Goal: Task Accomplishment & Management: Use online tool/utility

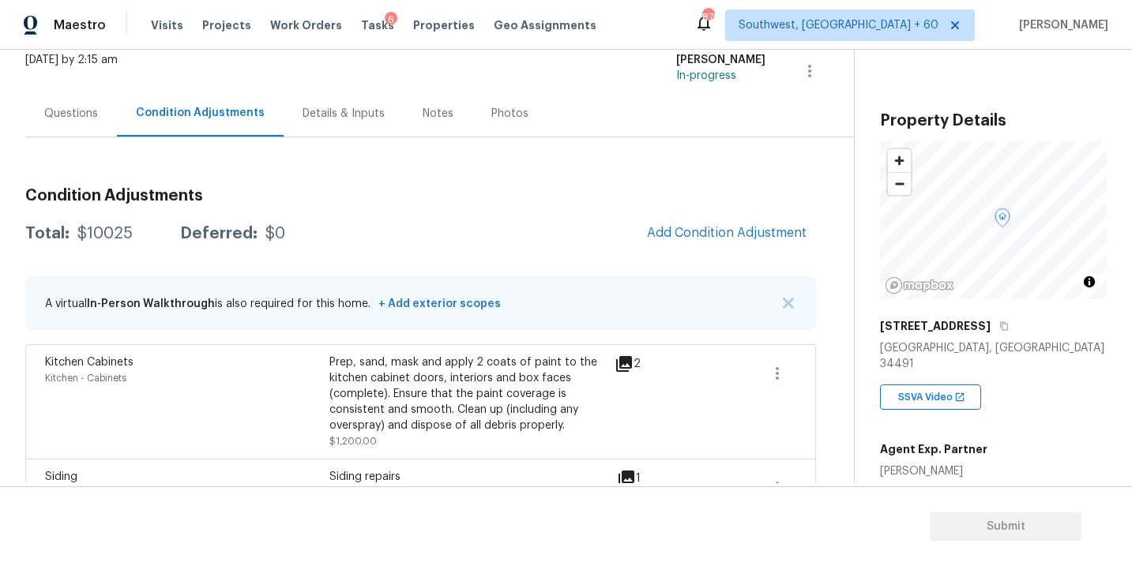
scroll to position [227, 0]
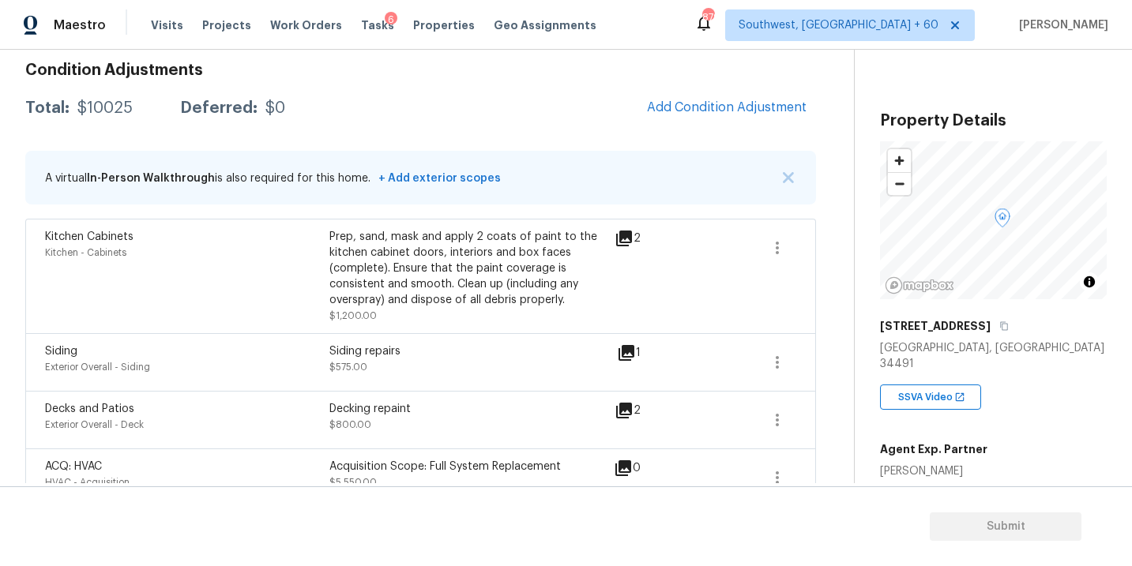
click at [726, 227] on div "Kitchen Cabinets Kitchen - Cabinets Prep, sand, mask and apply 2 coats of paint…" at bounding box center [420, 276] width 791 height 115
click at [709, 117] on button "Add Condition Adjustment" at bounding box center [726, 107] width 179 height 33
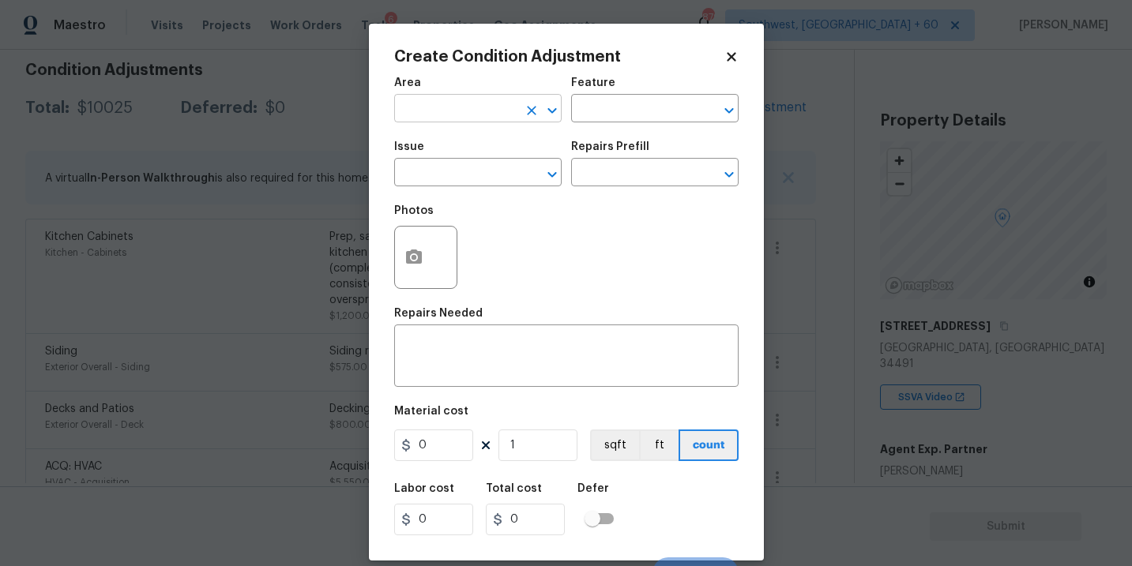
click at [515, 117] on div "Area ​ Feature ​" at bounding box center [566, 100] width 344 height 64
click at [506, 115] on input "text" at bounding box center [455, 110] width 123 height 24
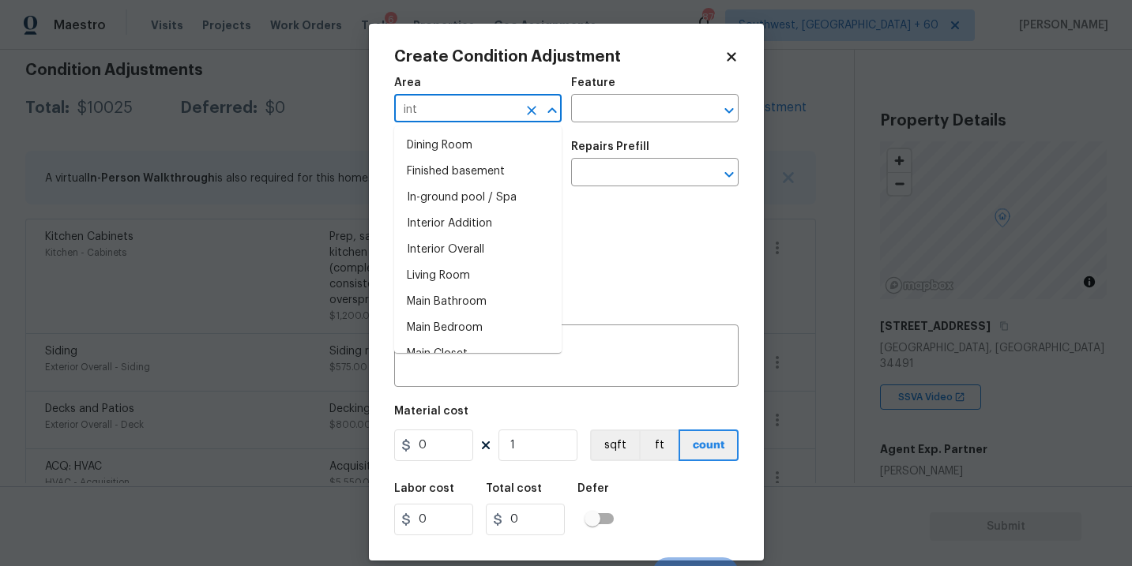
type input "inte"
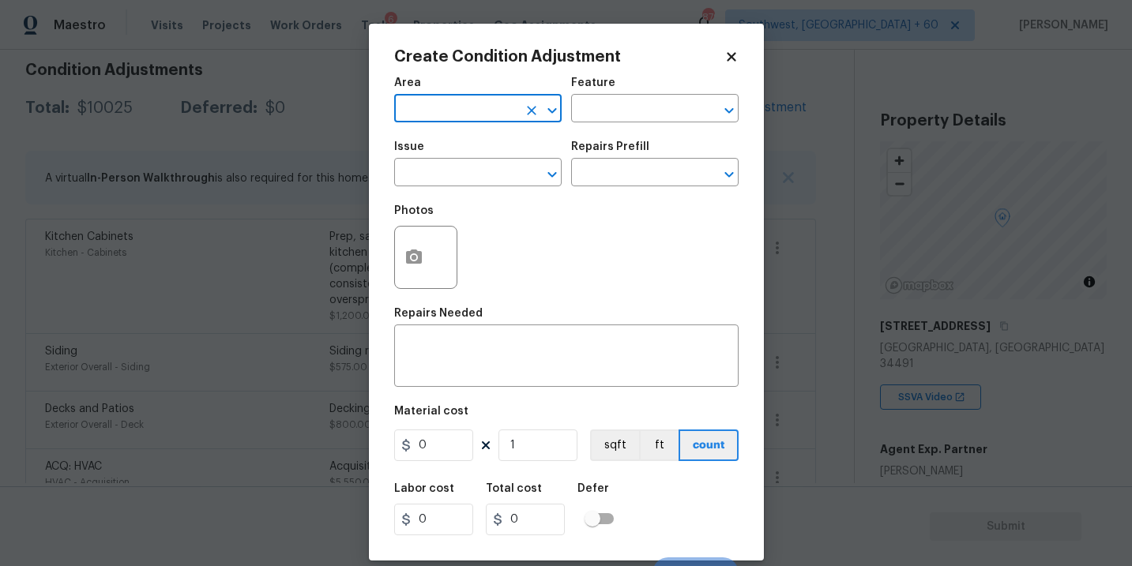
click at [470, 111] on input "text" at bounding box center [455, 110] width 123 height 24
click at [469, 179] on li "Interior Overall" at bounding box center [477, 172] width 167 height 26
type input "Interior Overall"
click at [638, 115] on input "text" at bounding box center [632, 110] width 123 height 24
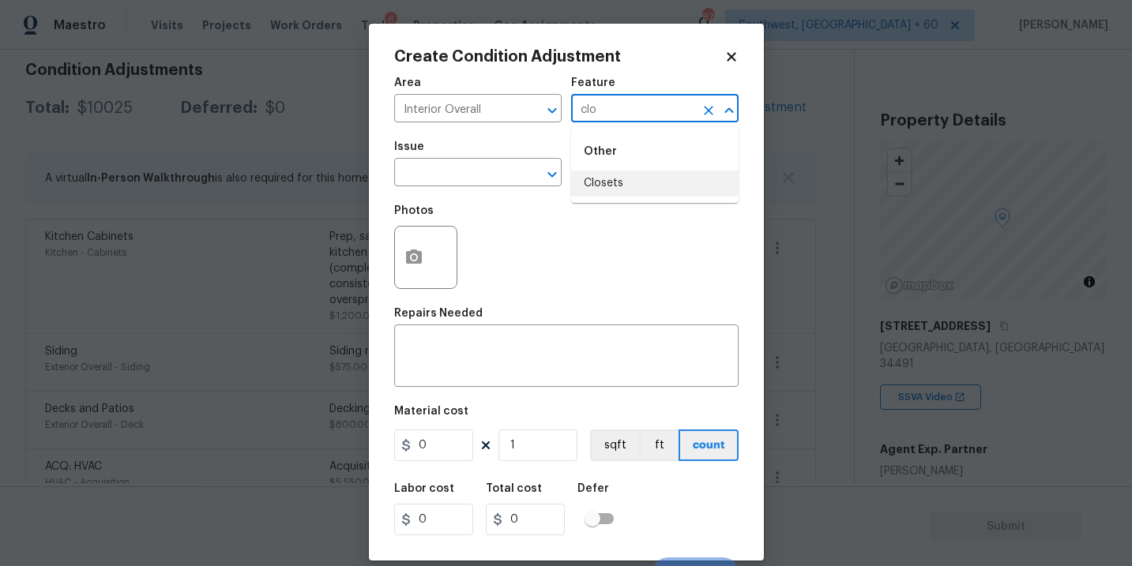
click at [616, 183] on li "Closets" at bounding box center [654, 184] width 167 height 26
type input "Closets"
click at [491, 182] on input "text" at bounding box center [455, 174] width 123 height 24
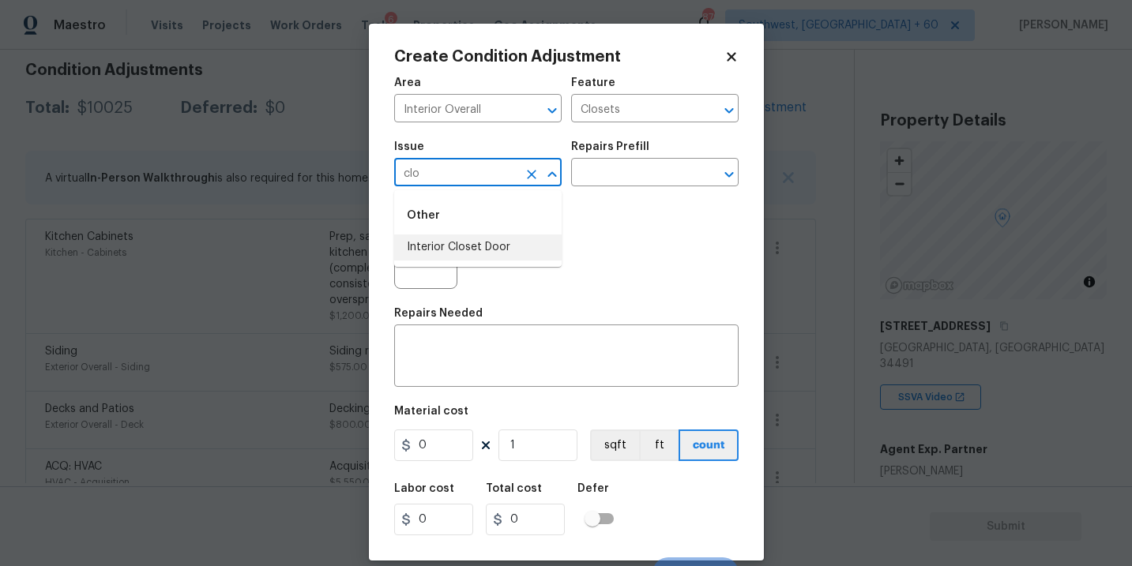
click at [458, 242] on li "Interior Closet Door" at bounding box center [477, 248] width 167 height 26
type input "Interior Closet Door"
click at [620, 186] on input "text" at bounding box center [632, 174] width 123 height 24
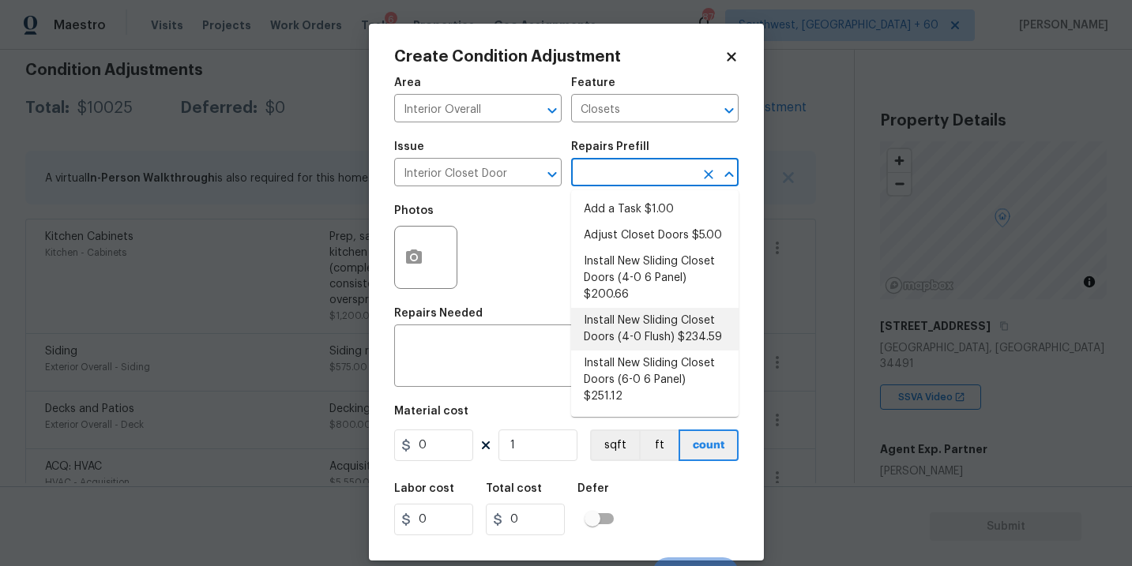
click at [645, 336] on li "Install New Sliding Closet Doors (4-0 Flush) $234.59" at bounding box center [654, 329] width 167 height 43
type input "Interior Door"
type textarea "Remove the existing door (if present). Install a new 4-0 bi-fold flush panel in…"
type input "234.59"
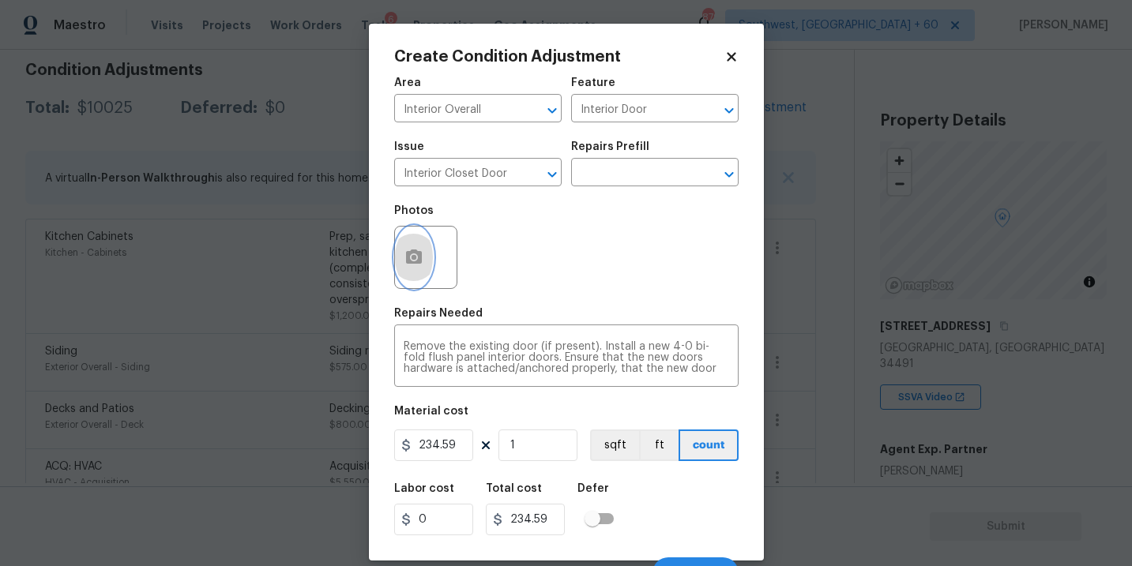
click at [410, 267] on icon "button" at bounding box center [413, 257] width 19 height 19
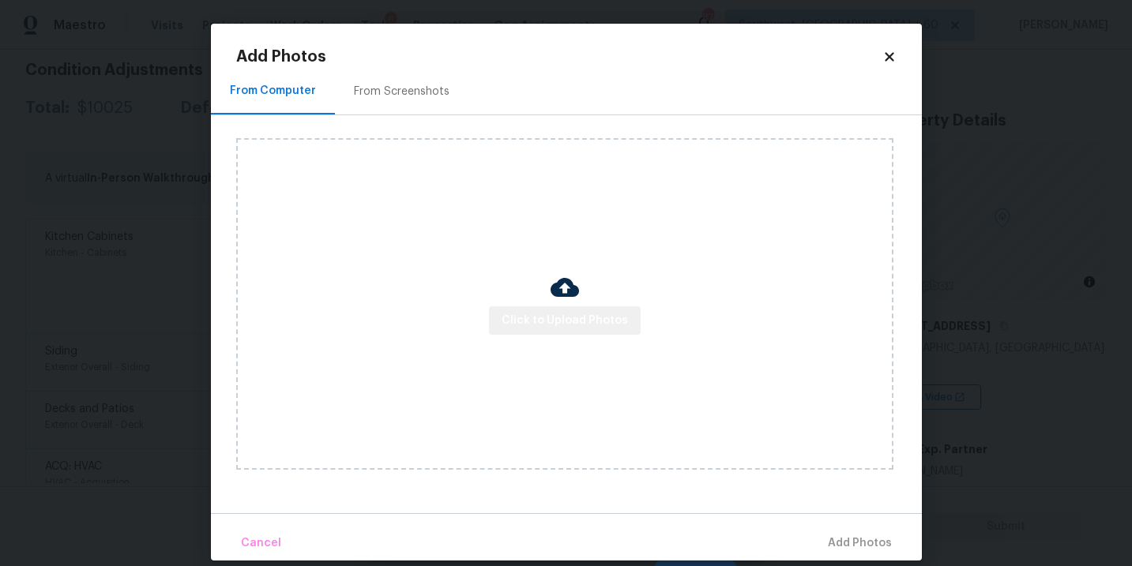
click at [574, 334] on button "Click to Upload Photos" at bounding box center [565, 320] width 152 height 29
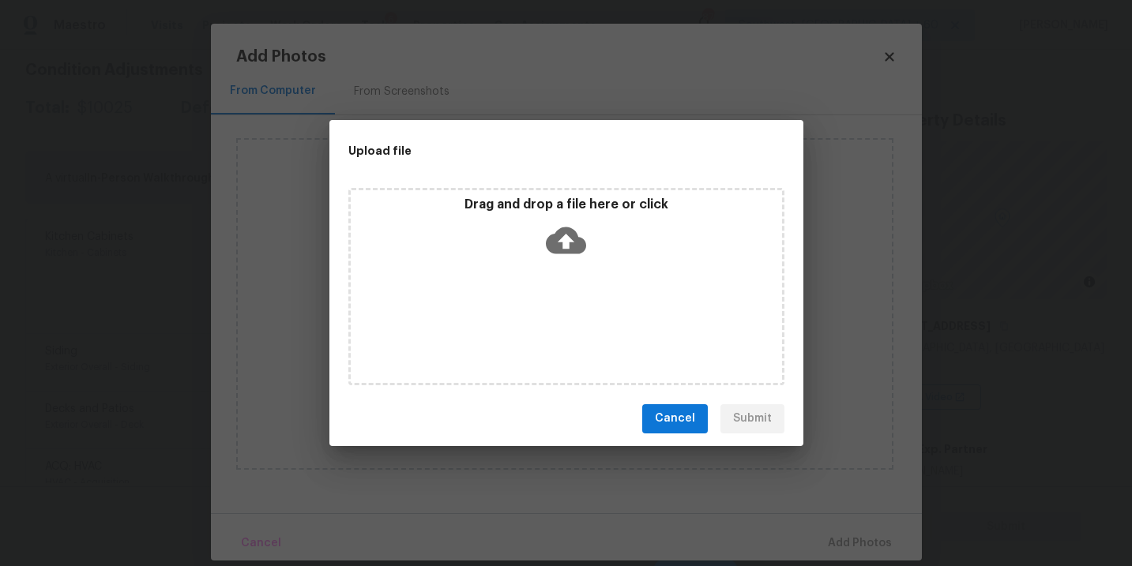
click at [580, 254] on icon at bounding box center [566, 240] width 40 height 40
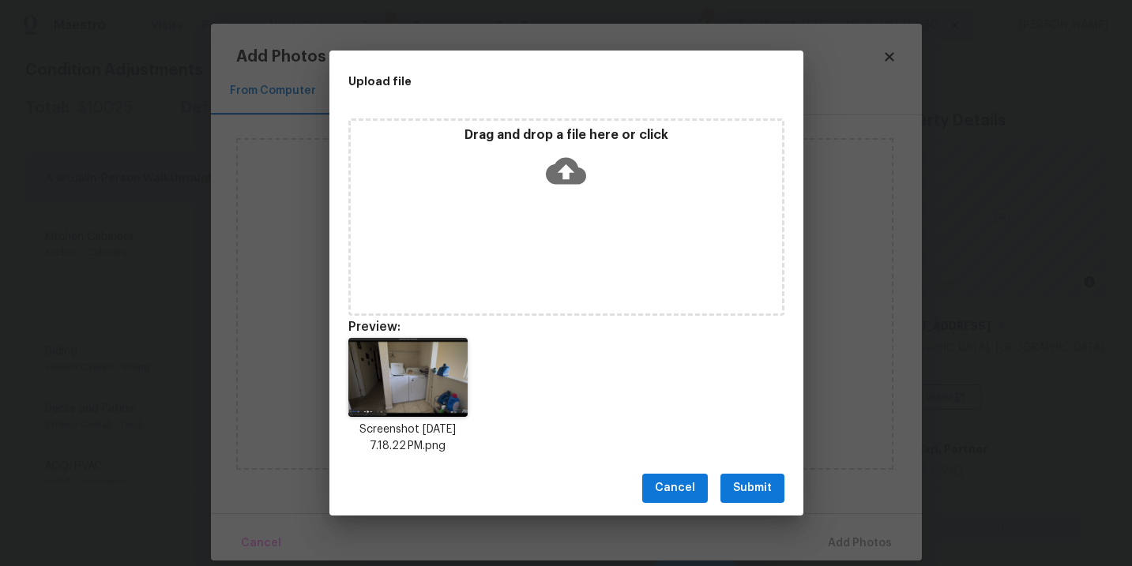
click at [759, 491] on span "Submit" at bounding box center [752, 489] width 39 height 20
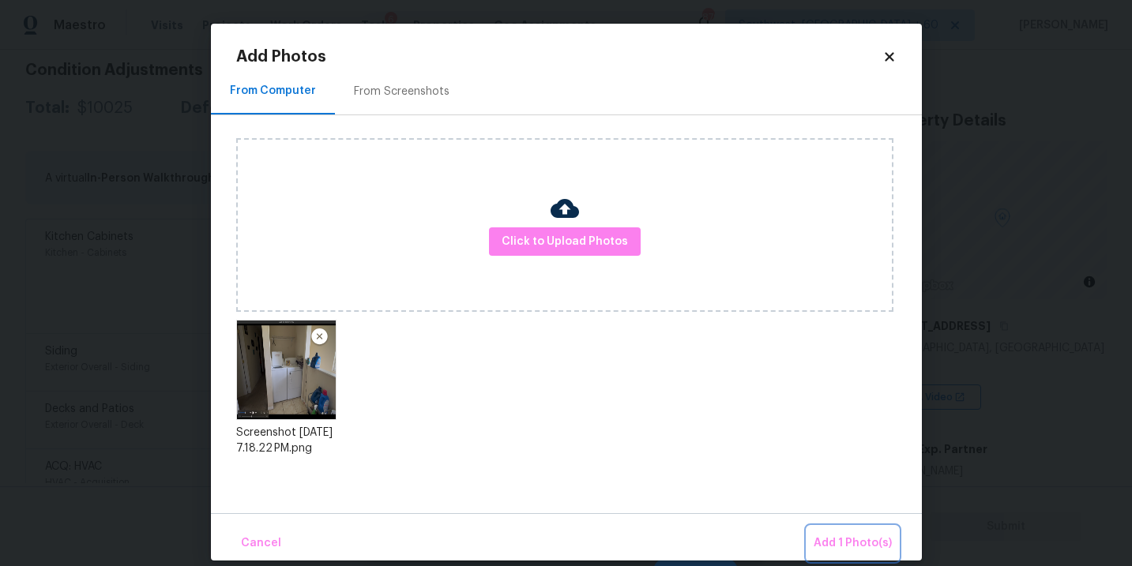
click at [825, 527] on button "Add 1 Photo(s)" at bounding box center [852, 544] width 91 height 34
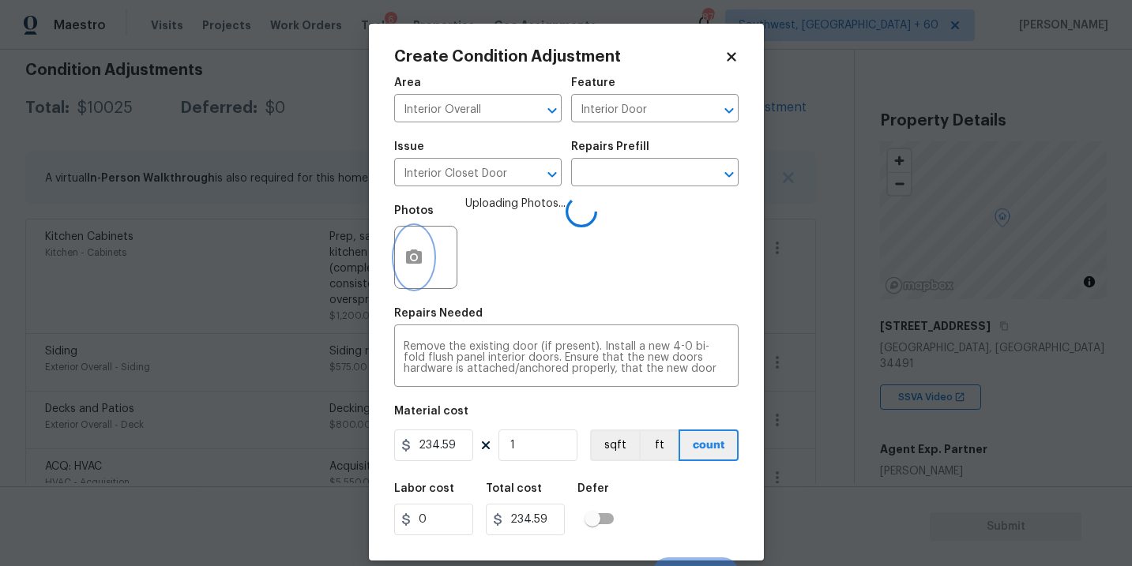
scroll to position [24, 0]
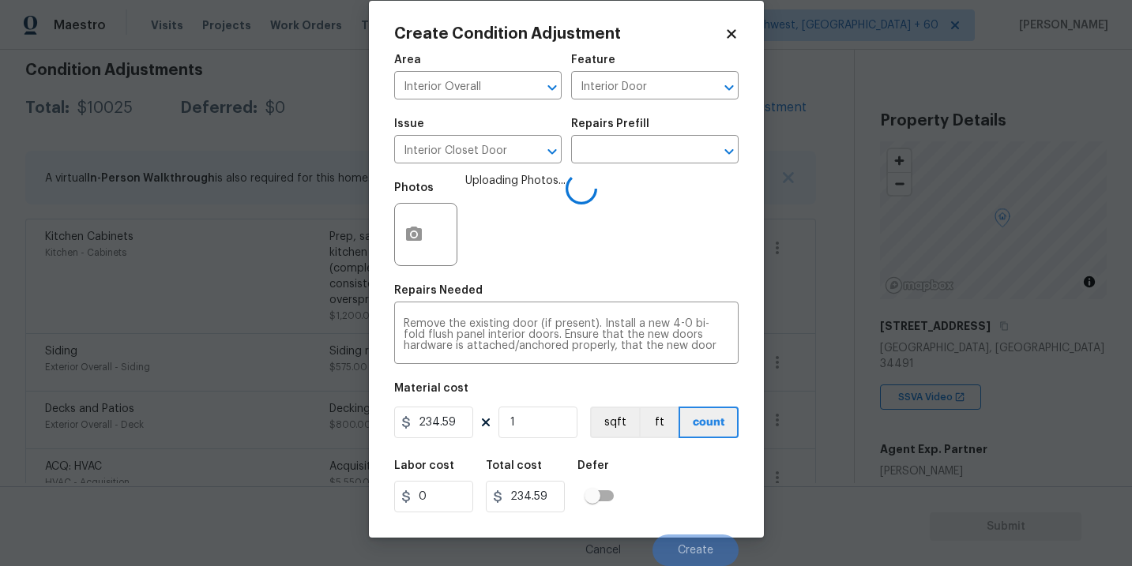
click at [665, 456] on div "Labor cost 0 Total cost 234.59 Defer" at bounding box center [566, 486] width 344 height 71
click at [681, 473] on div "Labor cost 0 Total cost 234.59 Defer" at bounding box center [566, 486] width 344 height 71
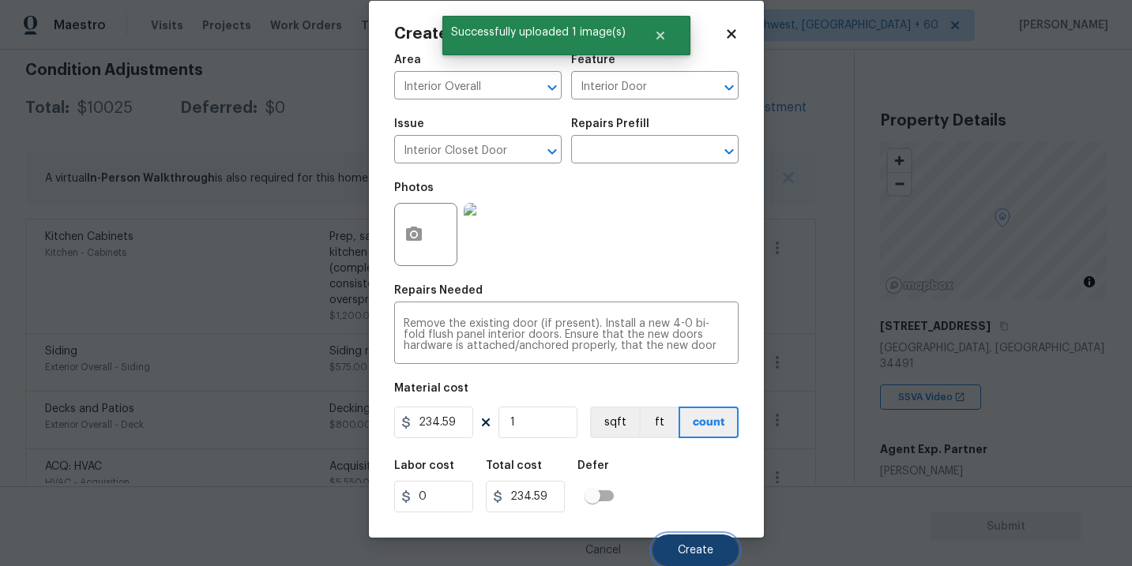
click at [694, 549] on span "Create" at bounding box center [696, 551] width 36 height 12
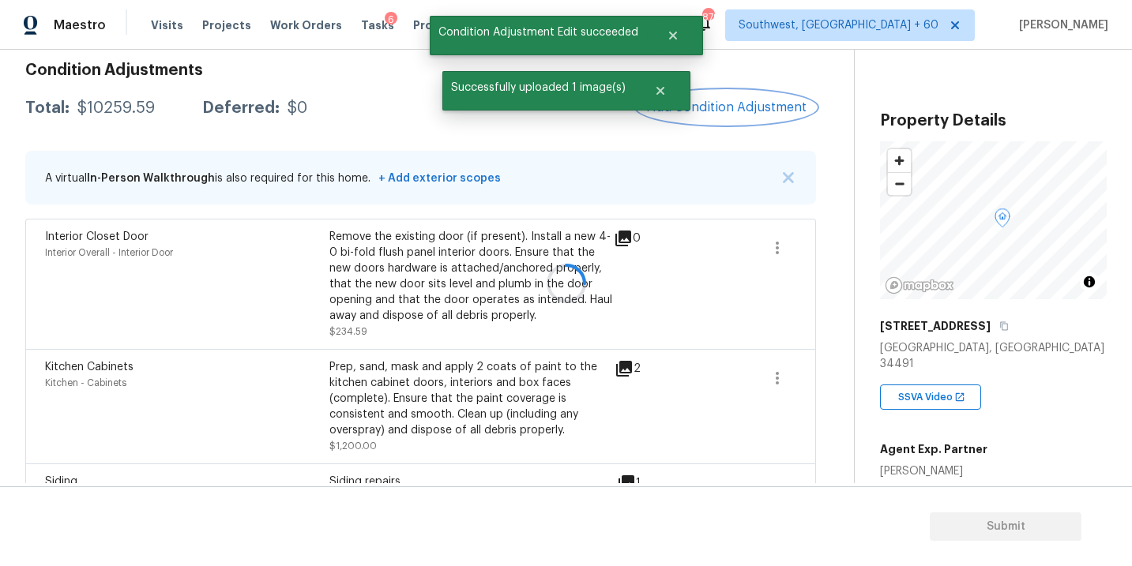
scroll to position [0, 0]
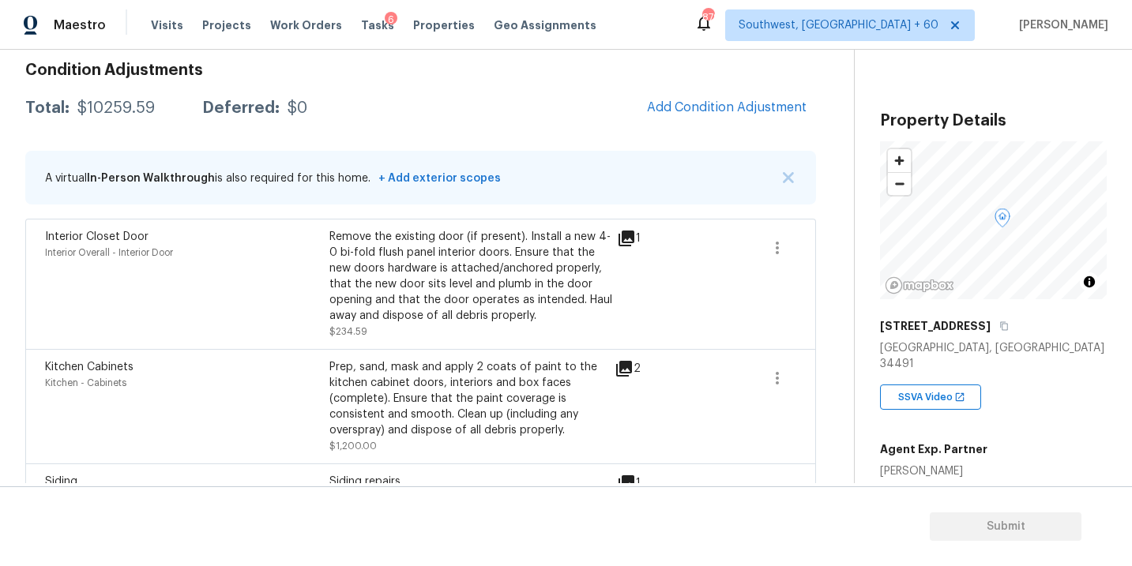
click at [709, 133] on div "Condition Adjustments Total: $10259.59 Deferred: $0 Add Condition Adjustment A …" at bounding box center [420, 438] width 791 height 776
click at [712, 101] on span "Add Condition Adjustment" at bounding box center [727, 107] width 160 height 14
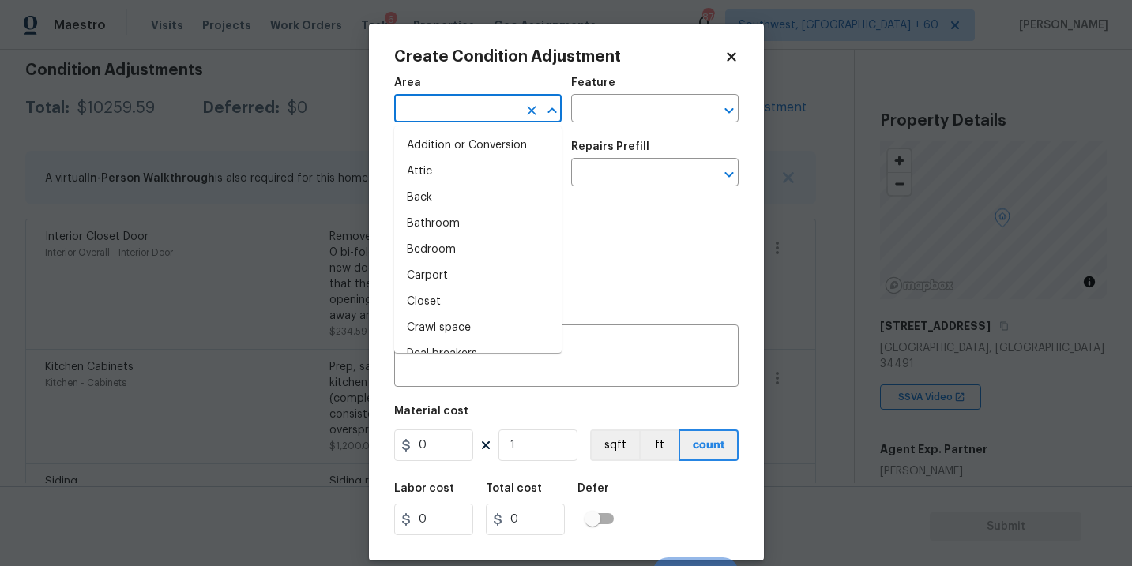
click at [494, 107] on input "text" at bounding box center [455, 110] width 123 height 24
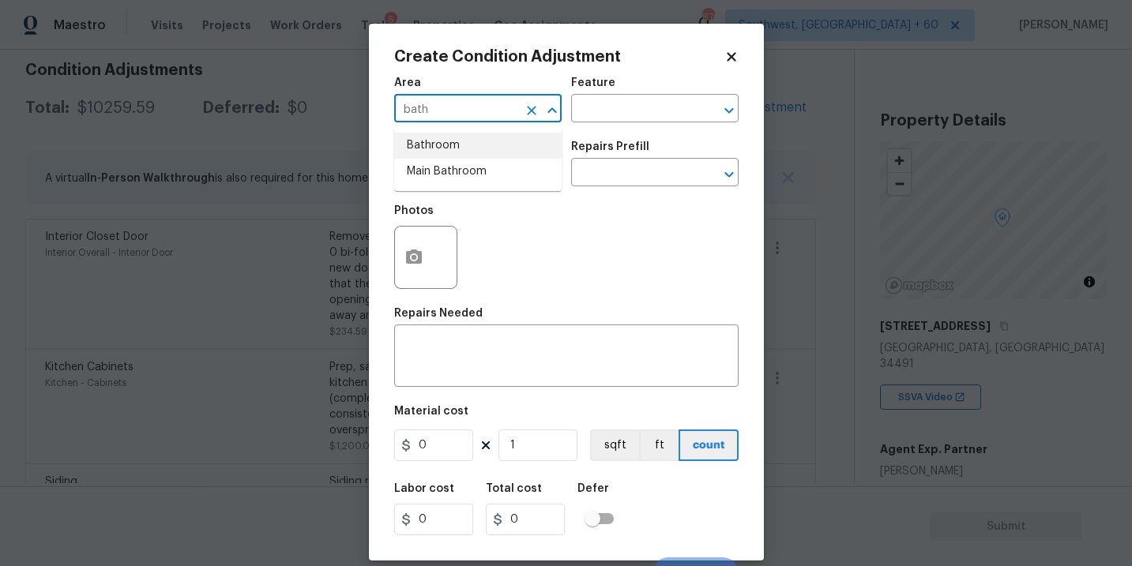
click at [501, 147] on li "Bathroom" at bounding box center [477, 146] width 167 height 26
type input "Bathroom"
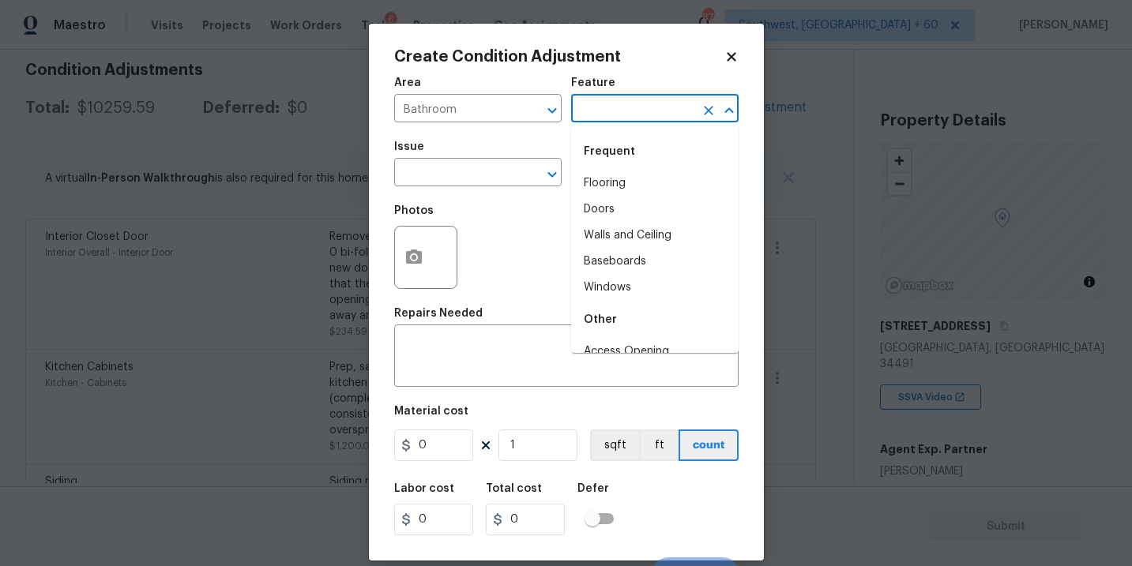
click at [610, 122] on input "text" at bounding box center [632, 110] width 123 height 24
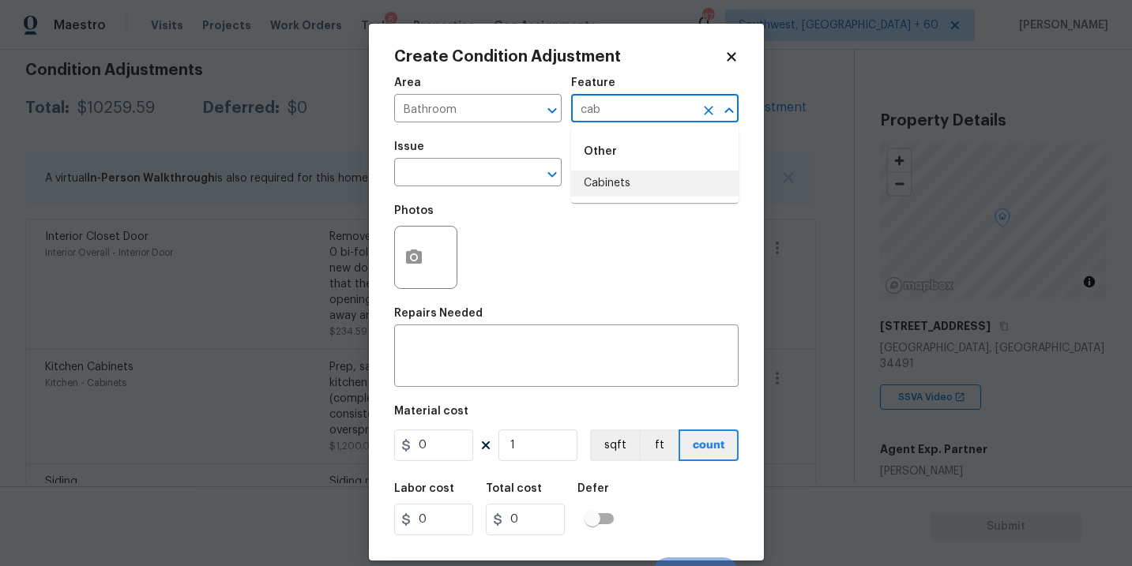
click at [605, 183] on li "Cabinets" at bounding box center [654, 184] width 167 height 26
type input "Cabinets"
click at [484, 181] on input "text" at bounding box center [455, 174] width 123 height 24
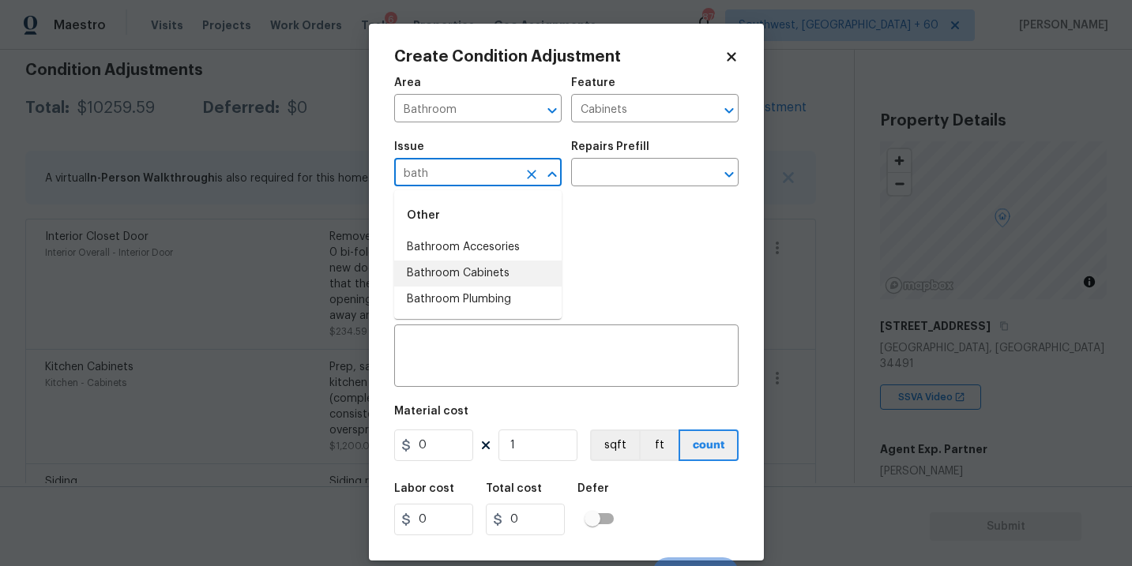
click at [490, 269] on li "Bathroom Cabinets" at bounding box center [477, 274] width 167 height 26
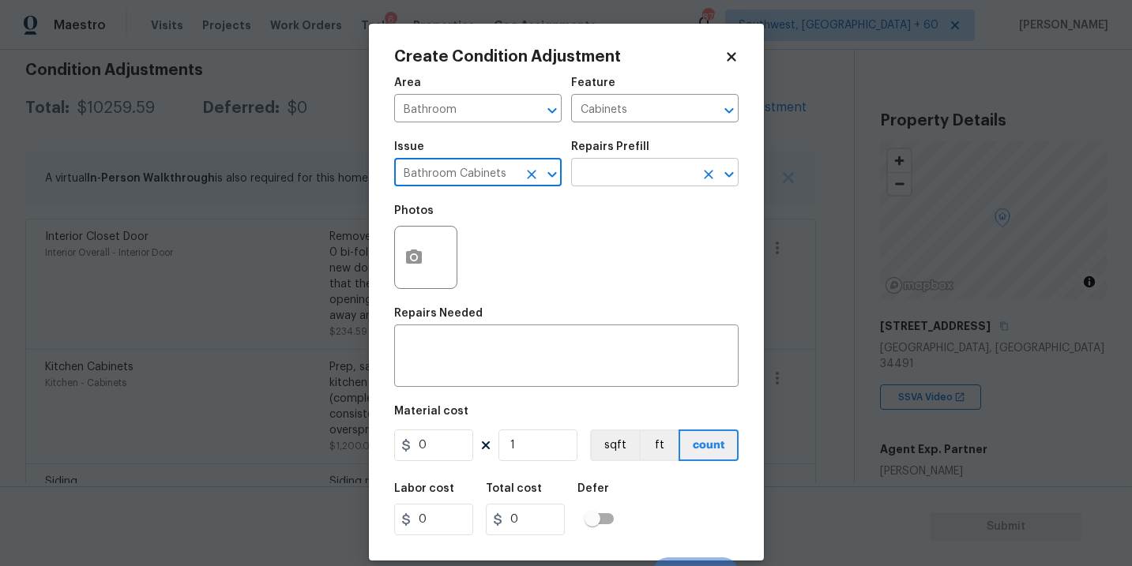
type input "Bathroom Cabinets"
click at [599, 184] on input "text" at bounding box center [632, 174] width 123 height 24
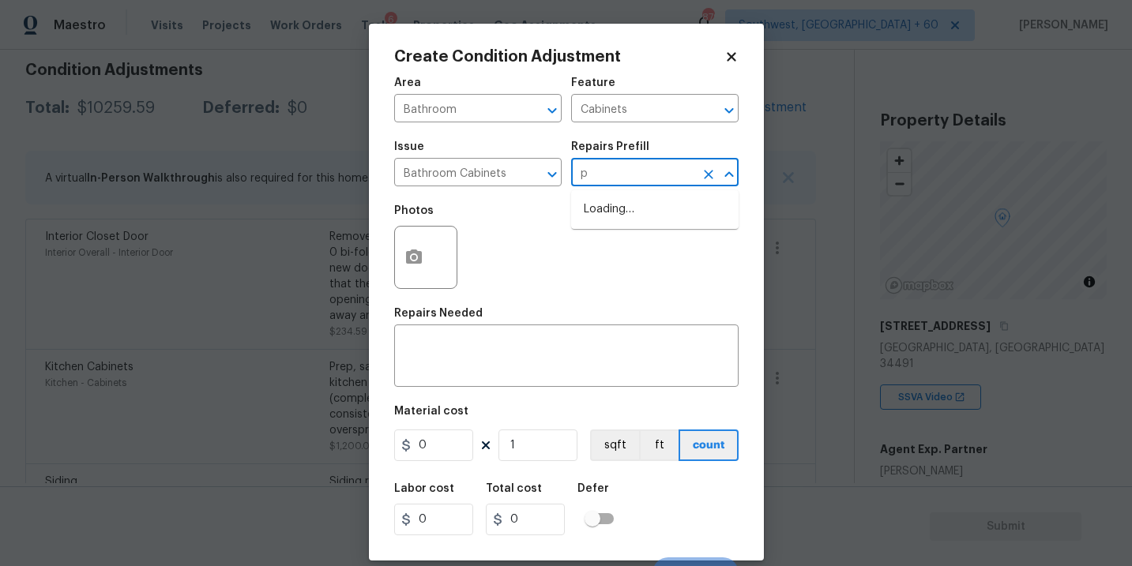
type input "pa"
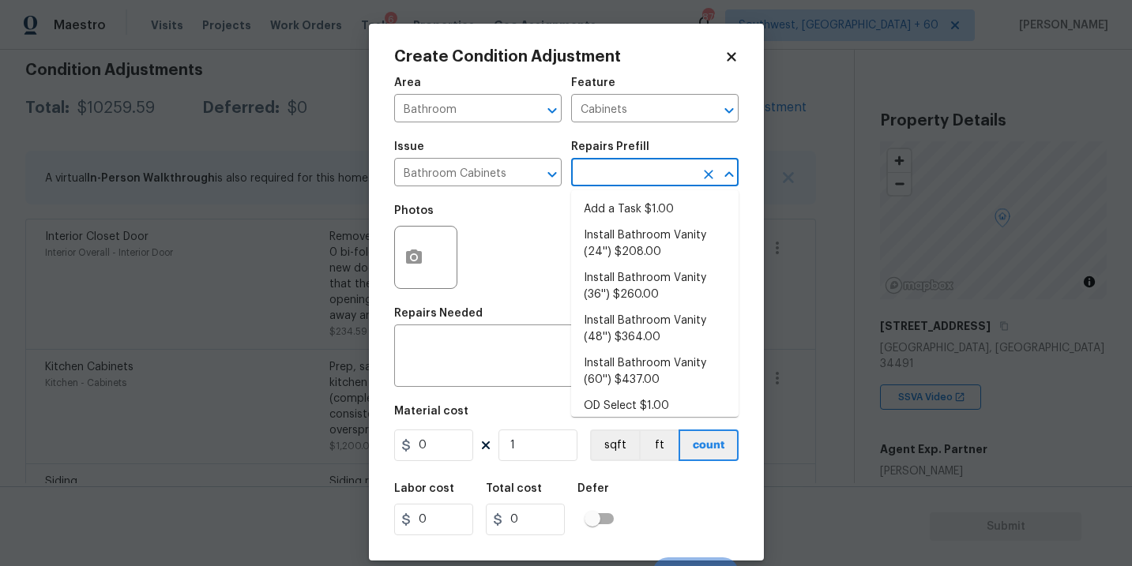
type input "\"
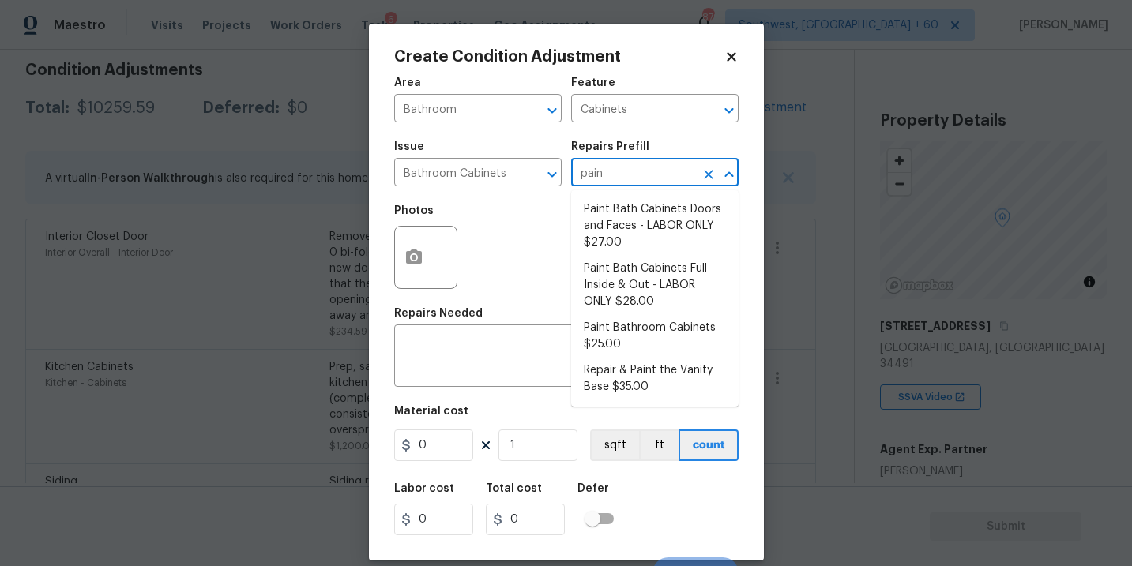
type input "paint"
click at [607, 320] on li "Paint Bathroom Cabinets $25.00" at bounding box center [654, 336] width 167 height 43
type textarea "Prep, sand, mask and apply 2 coats of paint to the bathroom cabinet doors, inte…"
type input "25"
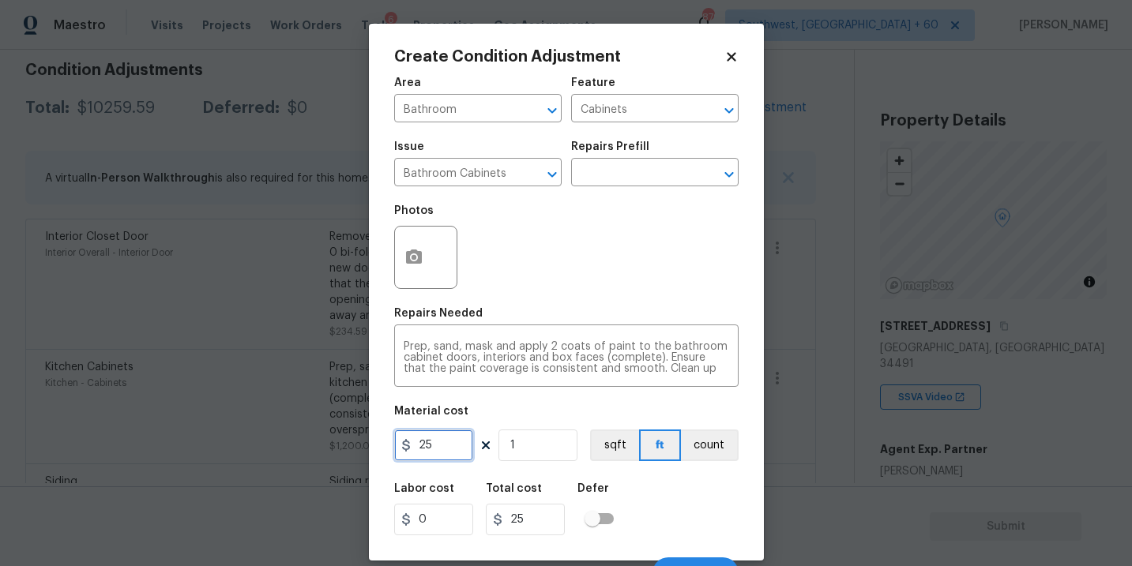
drag, startPoint x: 439, startPoint y: 438, endPoint x: 335, endPoint y: 449, distance: 104.9
click at [335, 449] on div "Create Condition Adjustment Area Bathroom ​ Feature Cabinets ​ Issue Bathroom C…" at bounding box center [566, 283] width 1132 height 566
type input "1000"
click at [707, 454] on button "count" at bounding box center [710, 446] width 58 height 32
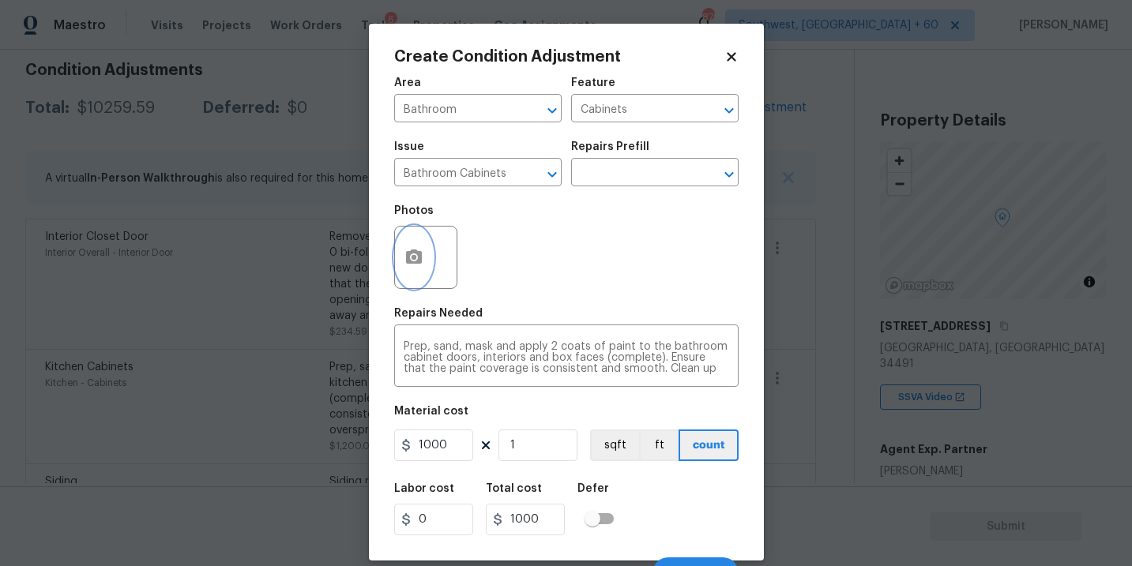
click at [419, 276] on button "button" at bounding box center [414, 258] width 38 height 62
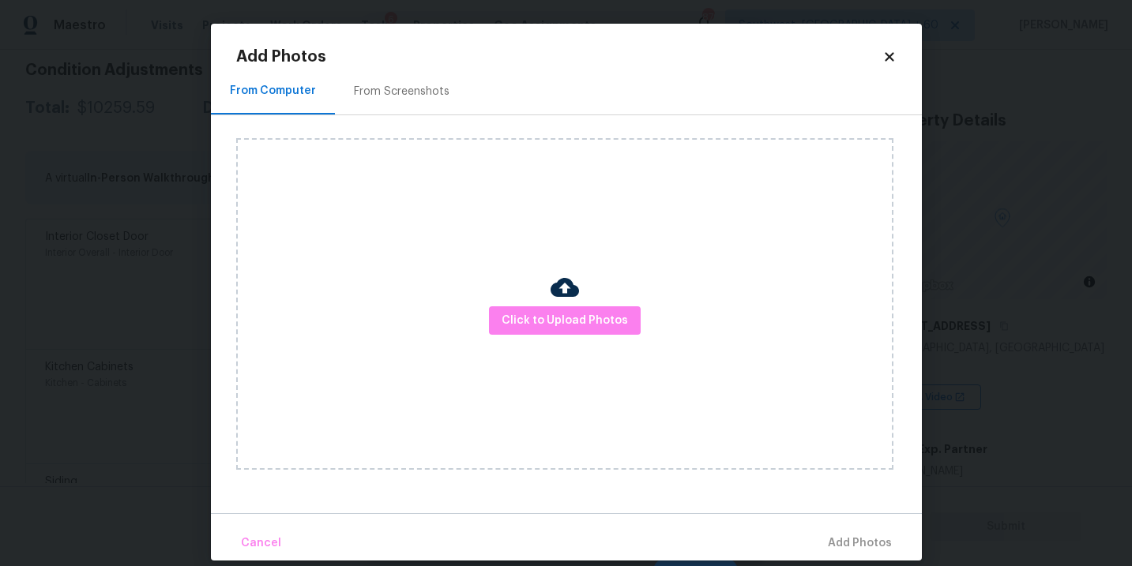
click at [542, 291] on div "Click to Upload Photos" at bounding box center [564, 304] width 657 height 332
click at [546, 312] on span "Click to Upload Photos" at bounding box center [565, 321] width 126 height 20
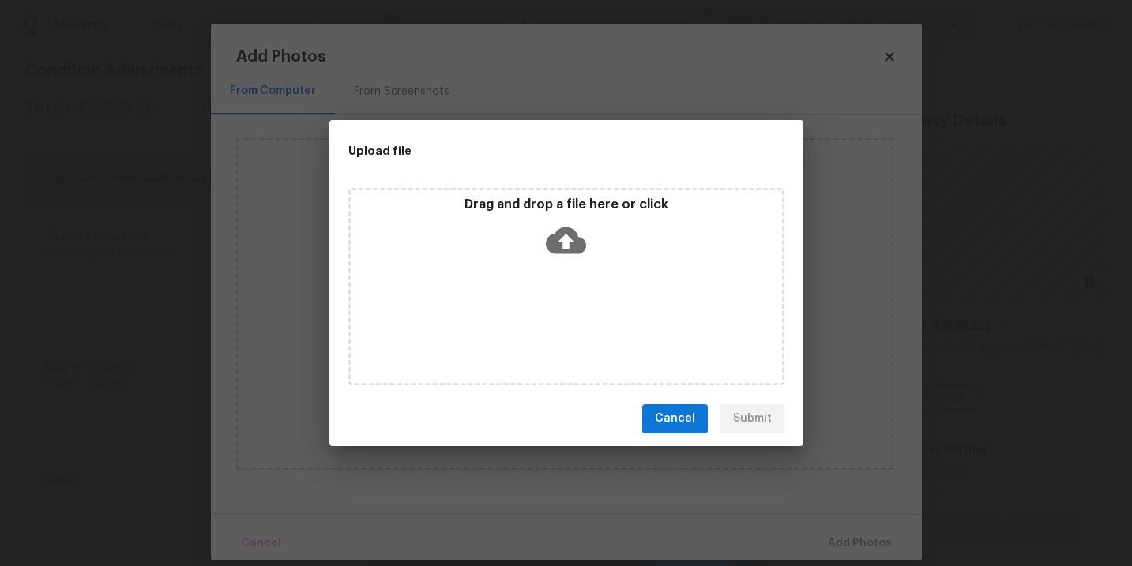
drag, startPoint x: 546, startPoint y: 312, endPoint x: 545, endPoint y: 246, distance: 66.4
click at [546, 246] on icon at bounding box center [566, 240] width 40 height 40
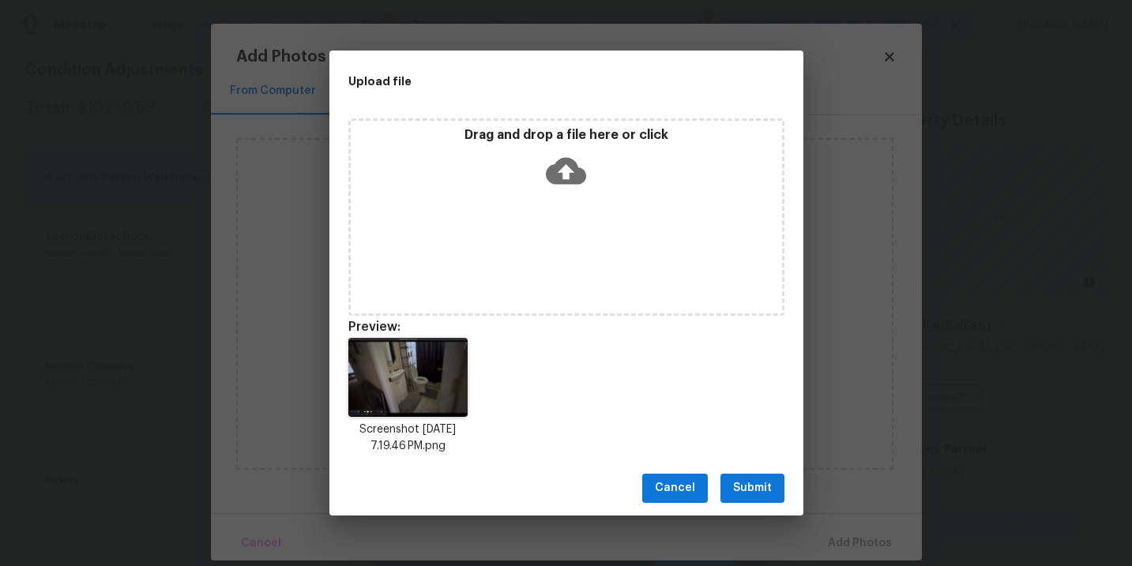
click at [747, 509] on div "Cancel Submit" at bounding box center [566, 488] width 474 height 55
click at [753, 493] on span "Submit" at bounding box center [752, 489] width 39 height 20
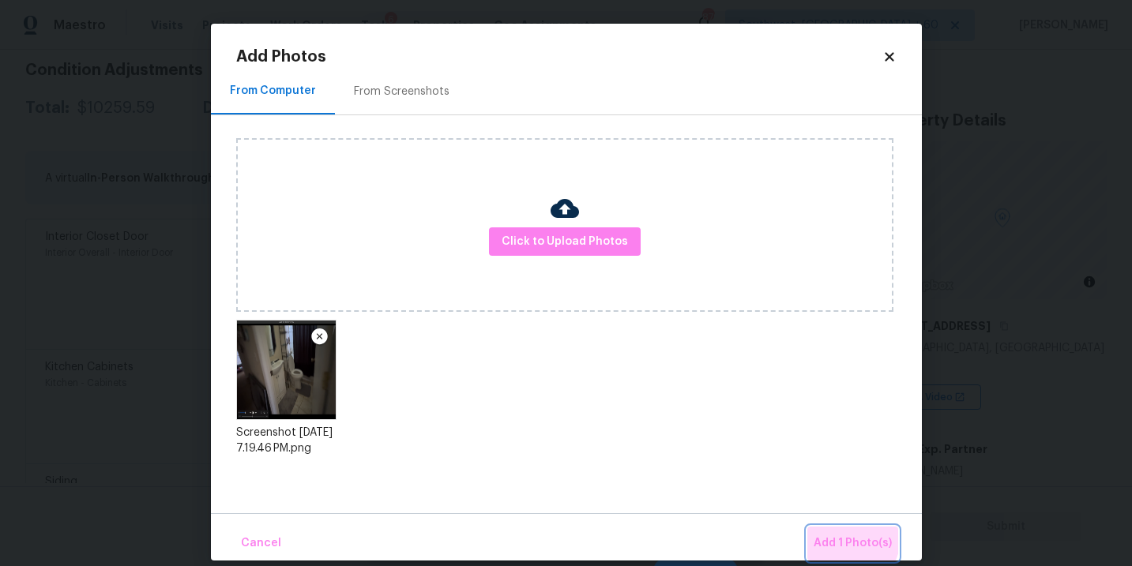
click at [829, 532] on button "Add 1 Photo(s)" at bounding box center [852, 544] width 91 height 34
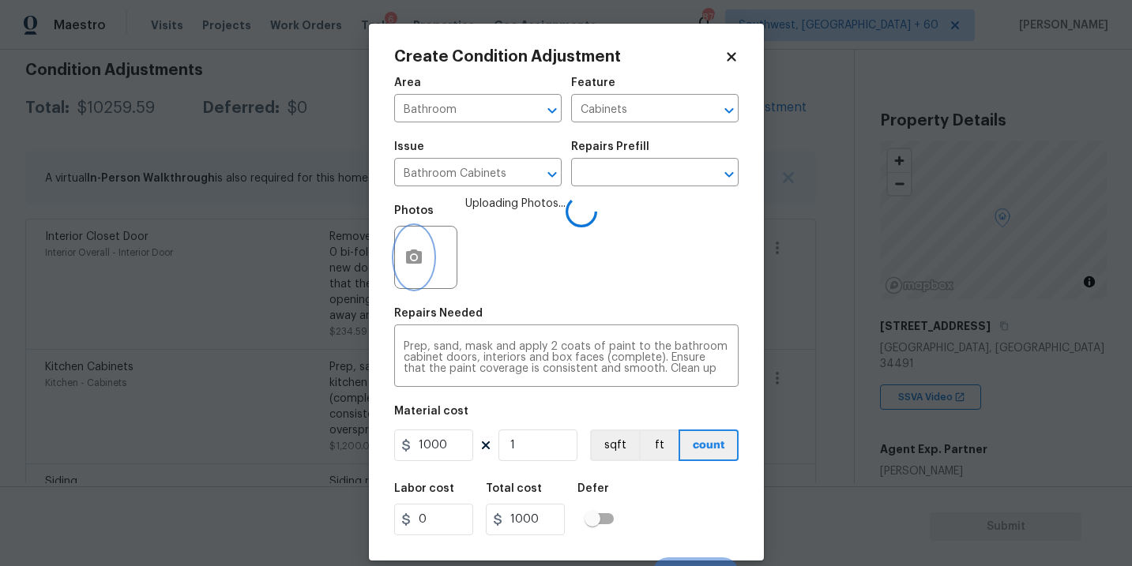
scroll to position [24, 0]
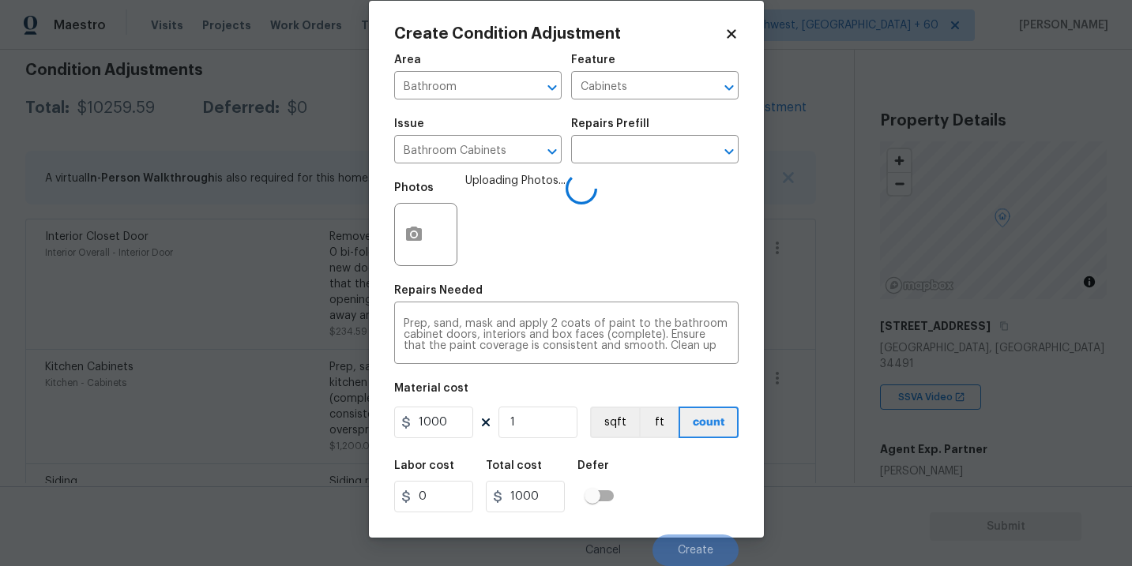
click at [688, 466] on div "Labor cost 0 Total cost 1000 Defer" at bounding box center [566, 486] width 344 height 71
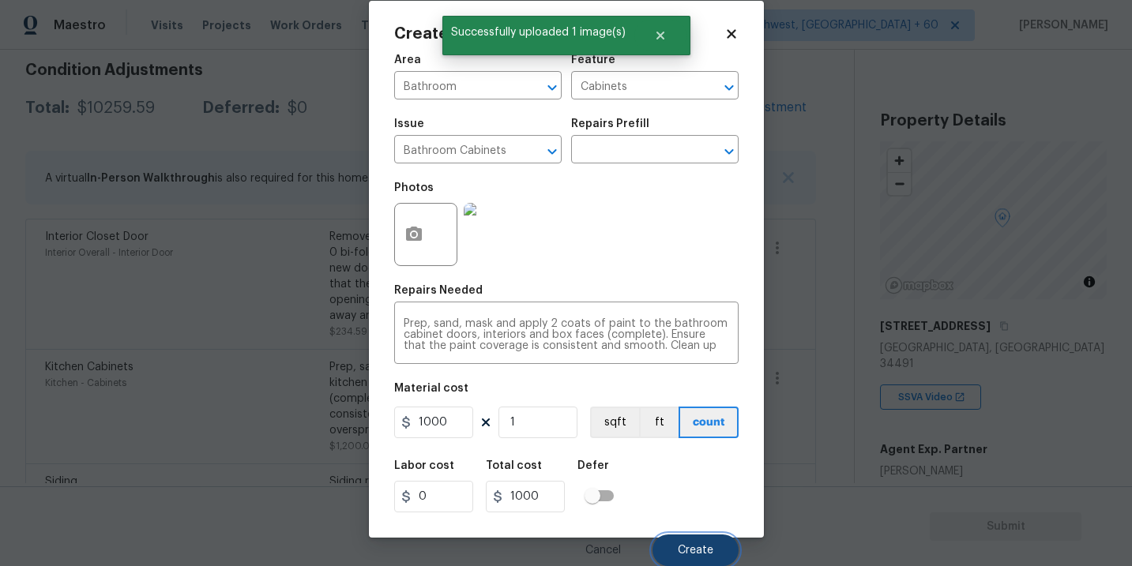
click at [701, 543] on button "Create" at bounding box center [695, 551] width 86 height 32
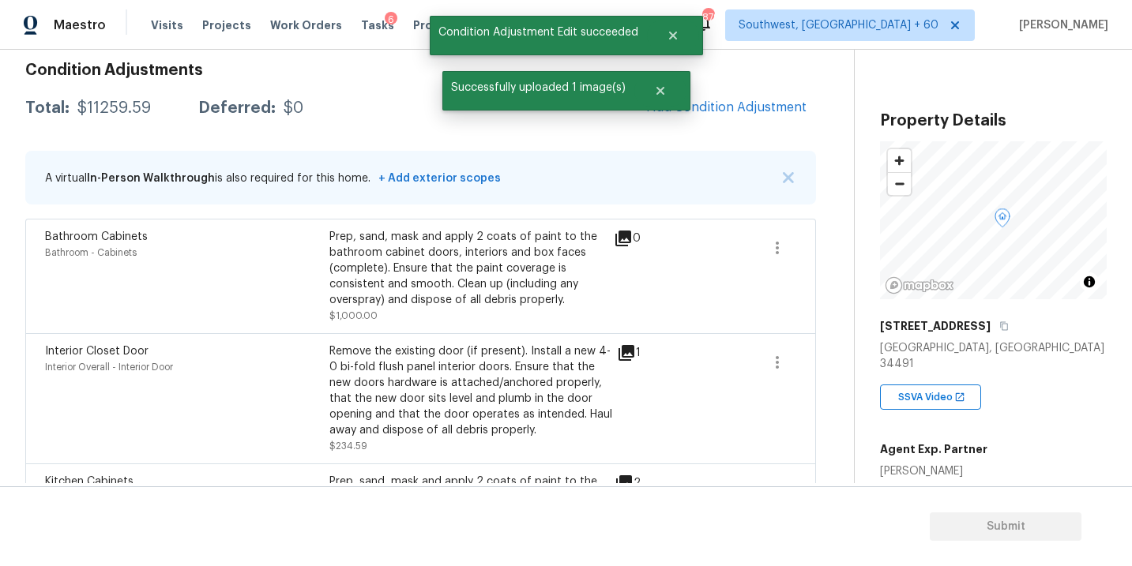
scroll to position [0, 0]
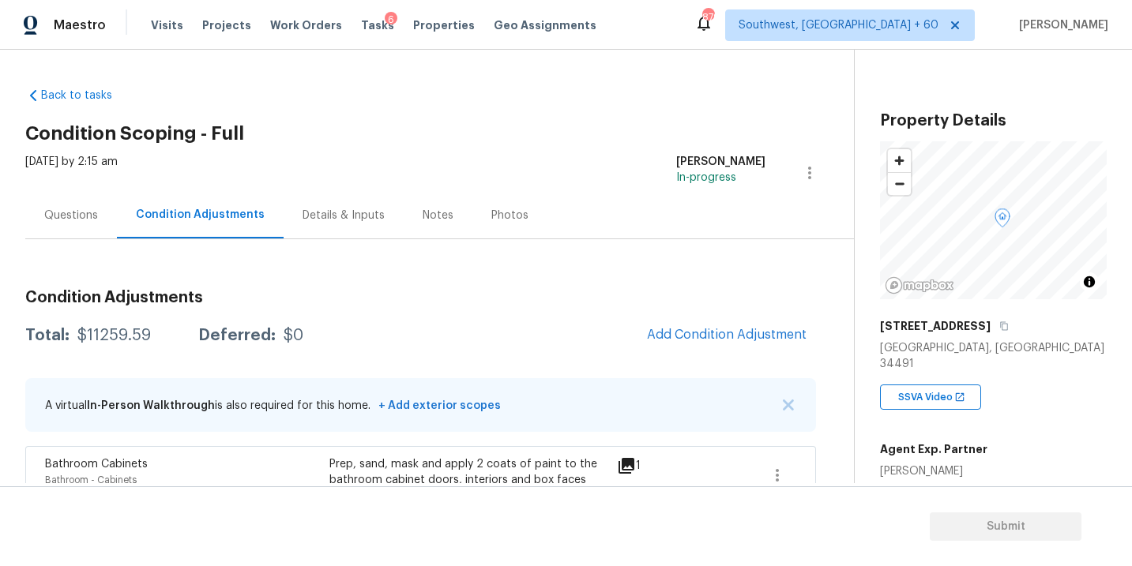
scroll to position [227, 0]
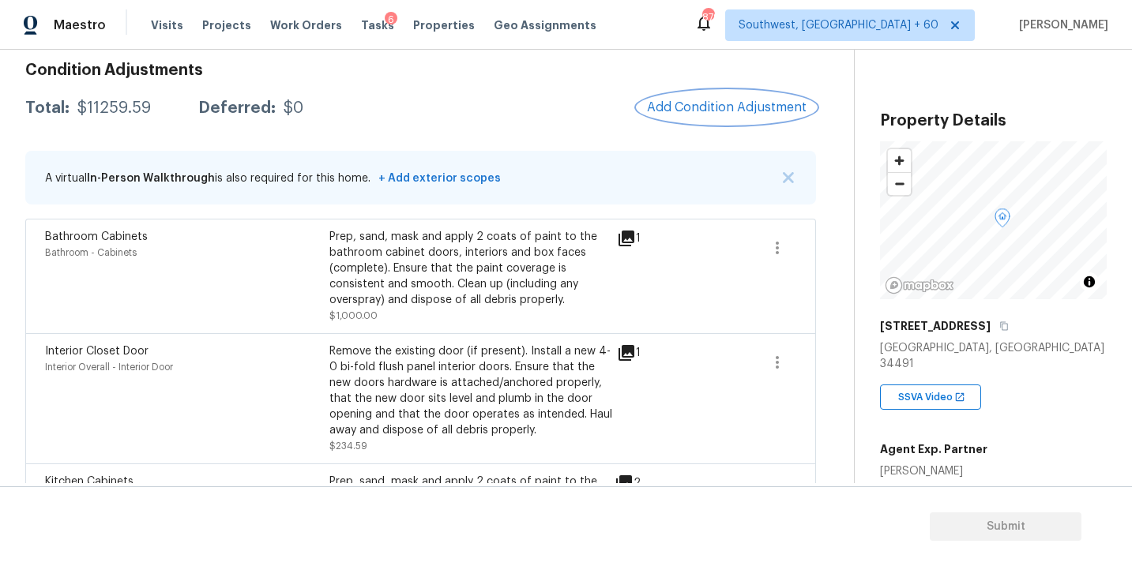
click at [698, 103] on span "Add Condition Adjustment" at bounding box center [727, 107] width 160 height 14
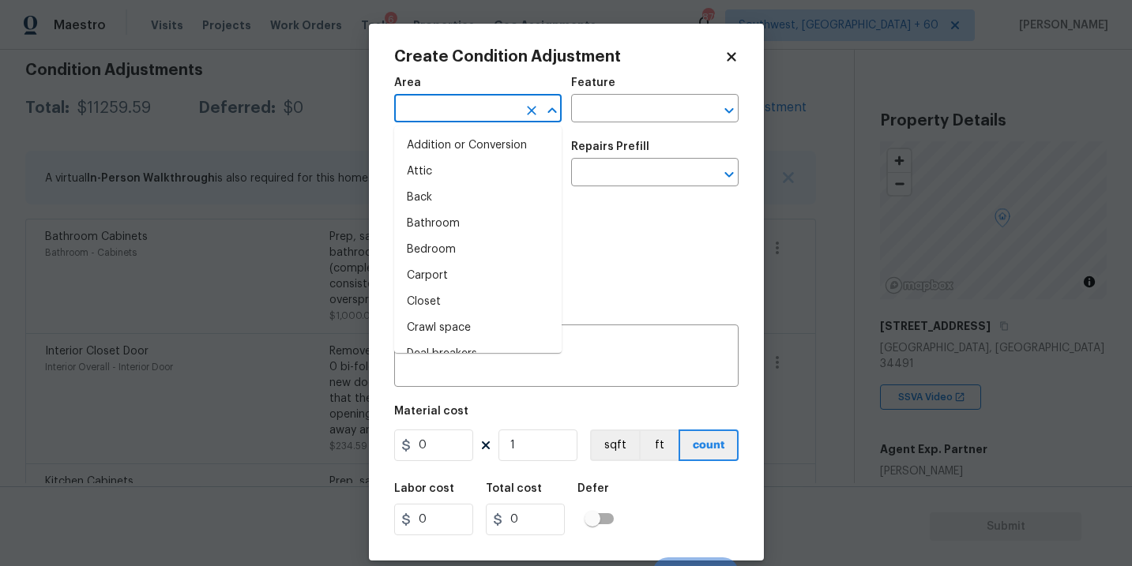
click at [449, 112] on input "text" at bounding box center [455, 110] width 123 height 24
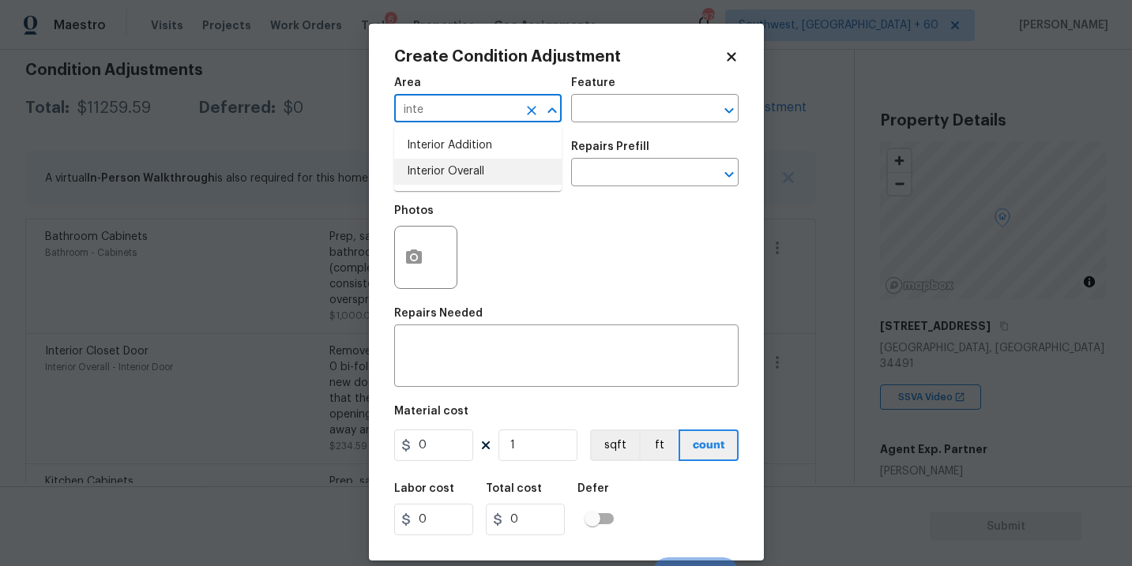
click at [450, 162] on li "Interior Overall" at bounding box center [477, 172] width 167 height 26
type input "Interior Overall"
click at [450, 167] on input "text" at bounding box center [455, 174] width 123 height 24
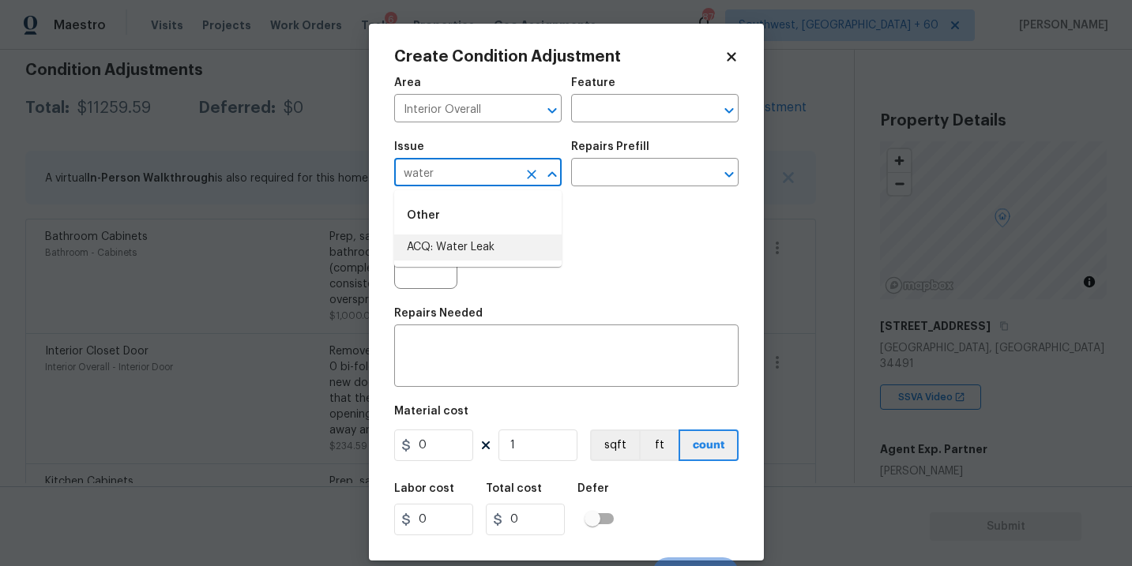
click at [446, 236] on li "ACQ: Water Leak" at bounding box center [477, 248] width 167 height 26
type input "ACQ: Water Leak"
click at [649, 169] on input "text" at bounding box center [632, 174] width 123 height 24
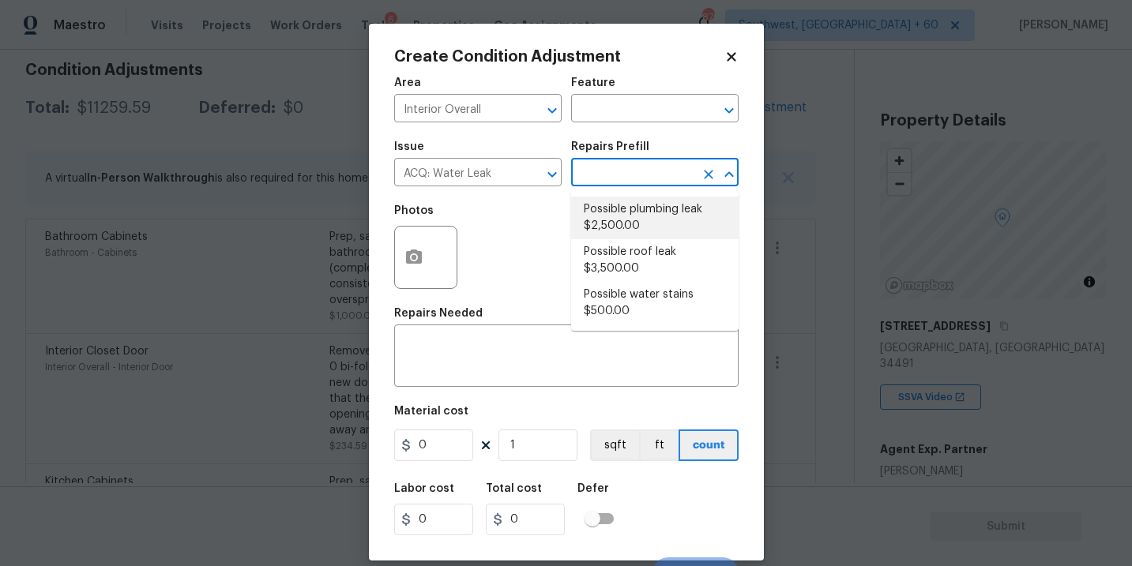
click at [634, 218] on li "Possible plumbing leak $2,500.00" at bounding box center [654, 218] width 167 height 43
type input "Acquisition"
type textarea "Acquisition Scope: Possible plumbing leak"
type input "2500"
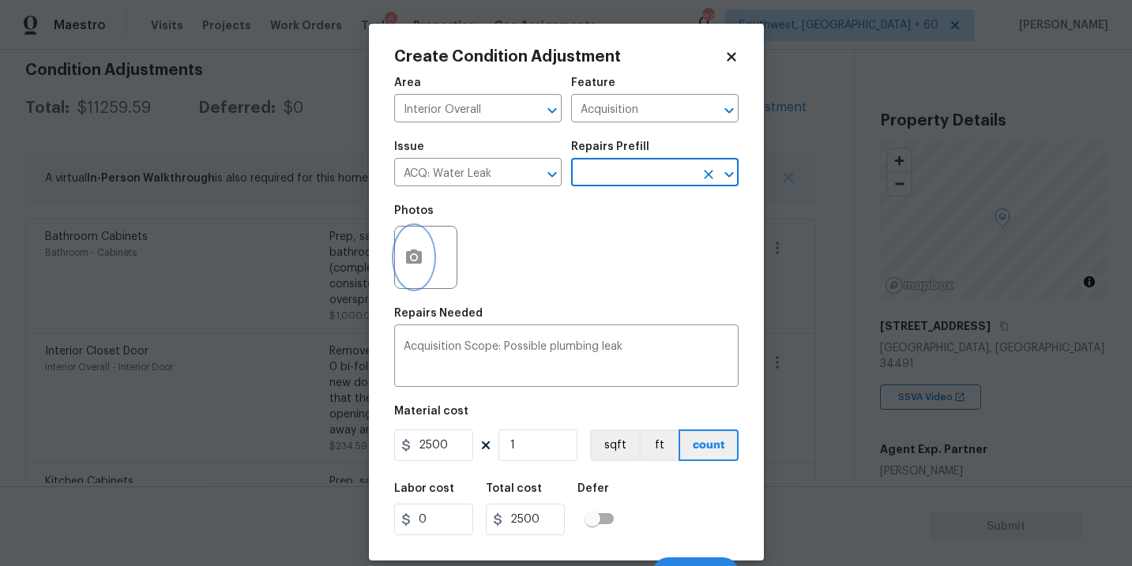
click at [412, 268] on button "button" at bounding box center [414, 258] width 38 height 62
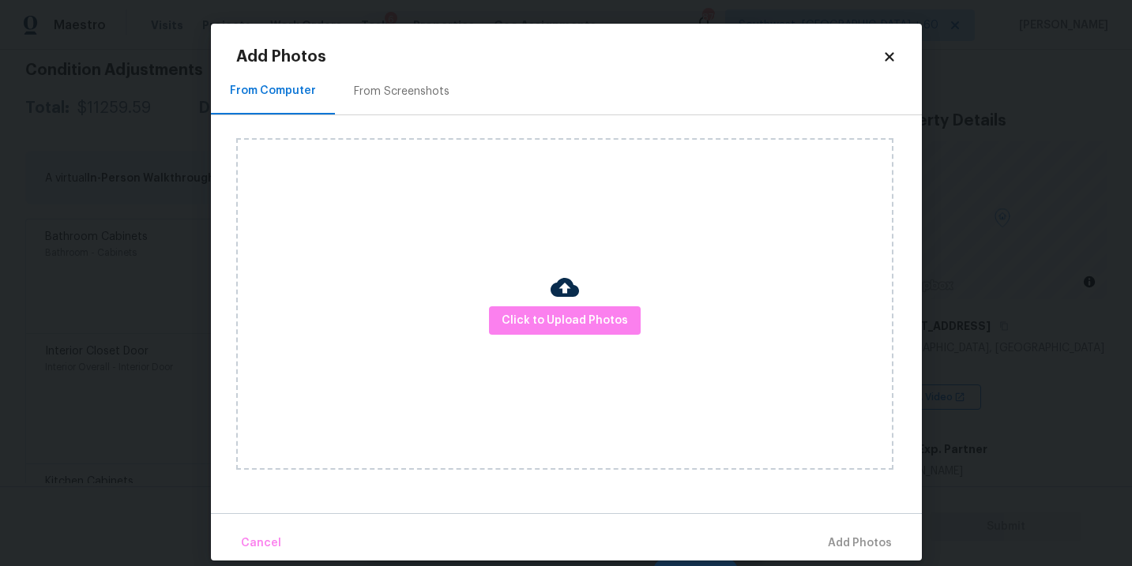
click at [549, 305] on div "Click to Upload Photos" at bounding box center [564, 304] width 657 height 332
click at [562, 320] on span "Click to Upload Photos" at bounding box center [565, 321] width 126 height 20
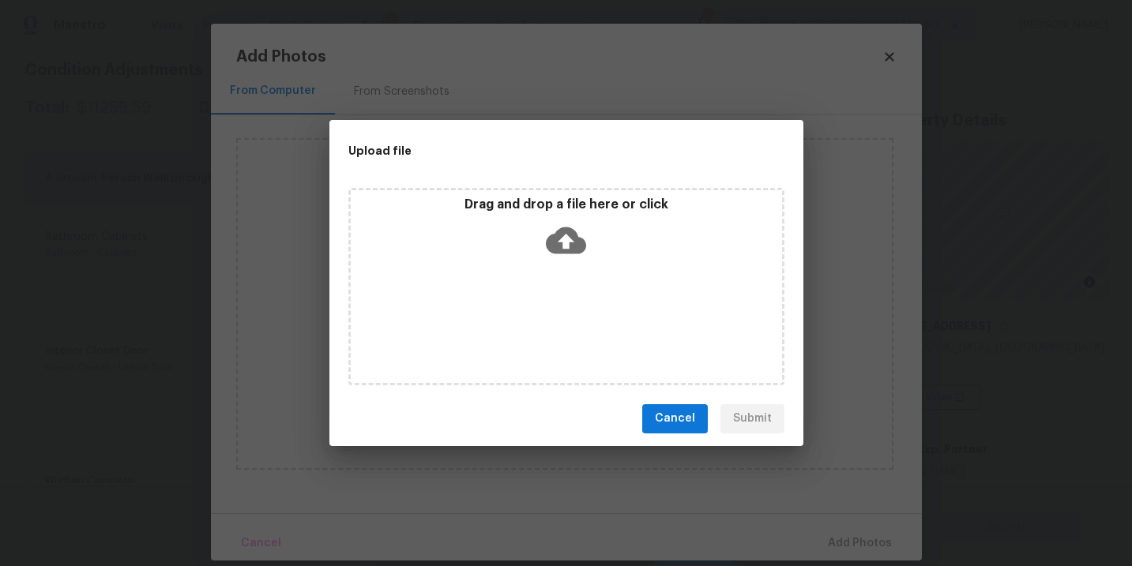
click at [568, 297] on div "Drag and drop a file here or click" at bounding box center [566, 286] width 436 height 197
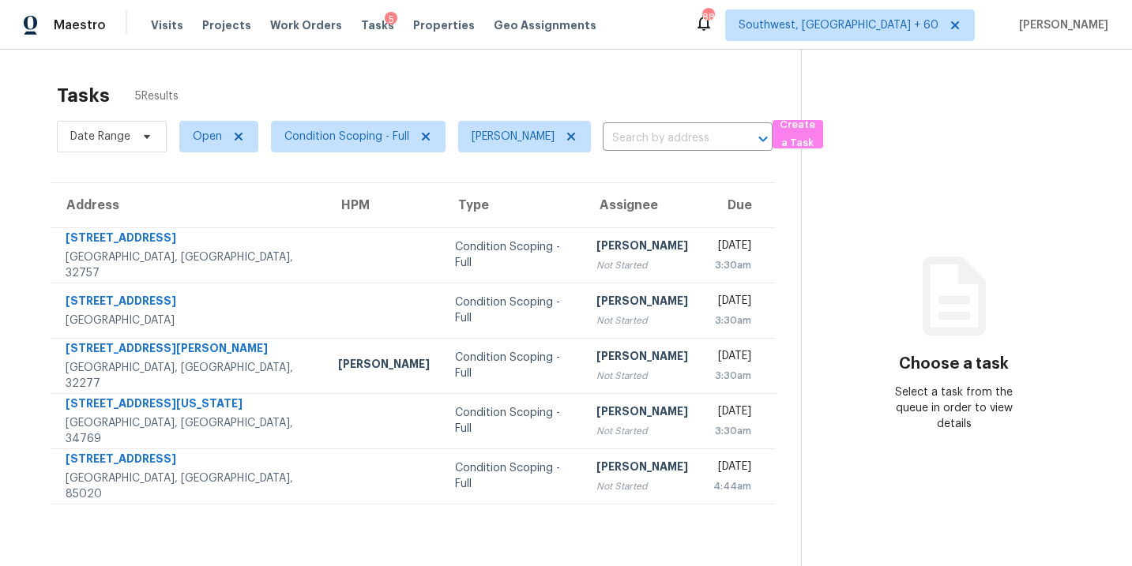
scroll to position [50, 0]
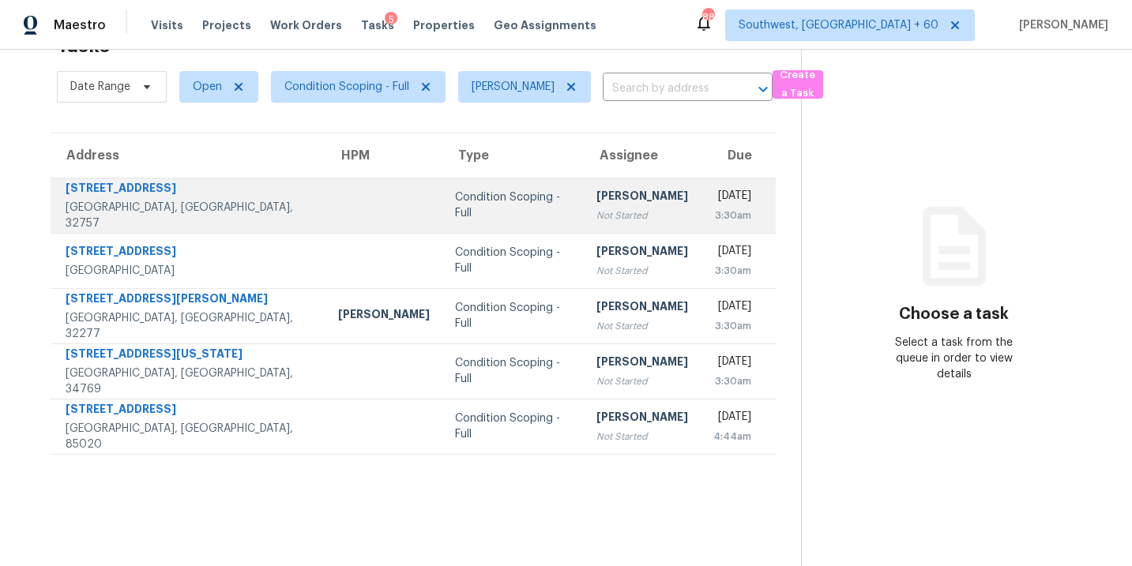
click at [596, 217] on div "Not Started" at bounding box center [642, 216] width 92 height 16
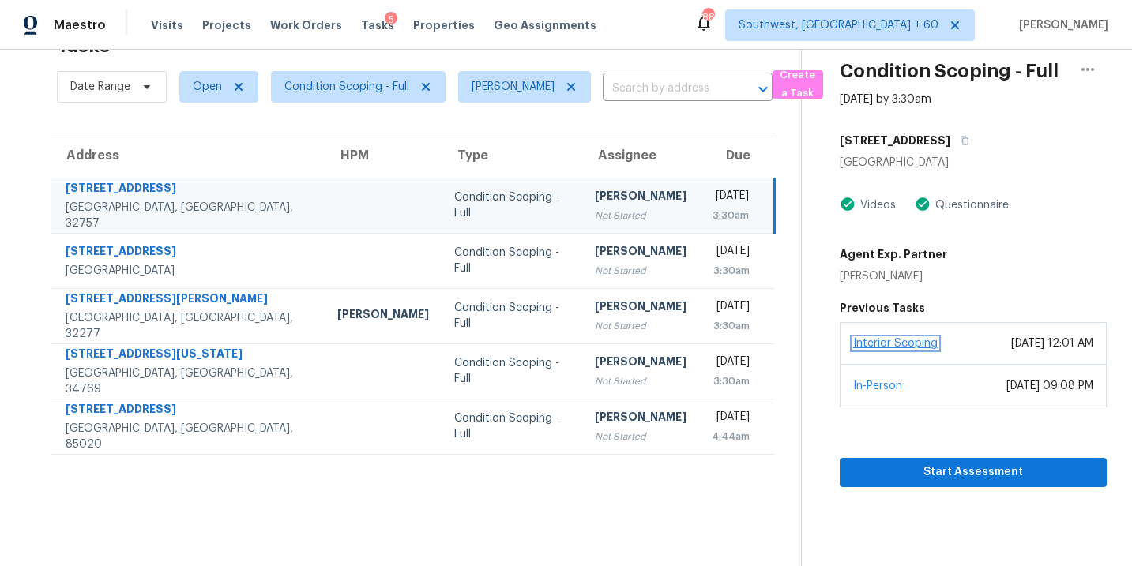
click at [936, 344] on link "Interior Scoping" at bounding box center [895, 343] width 85 height 11
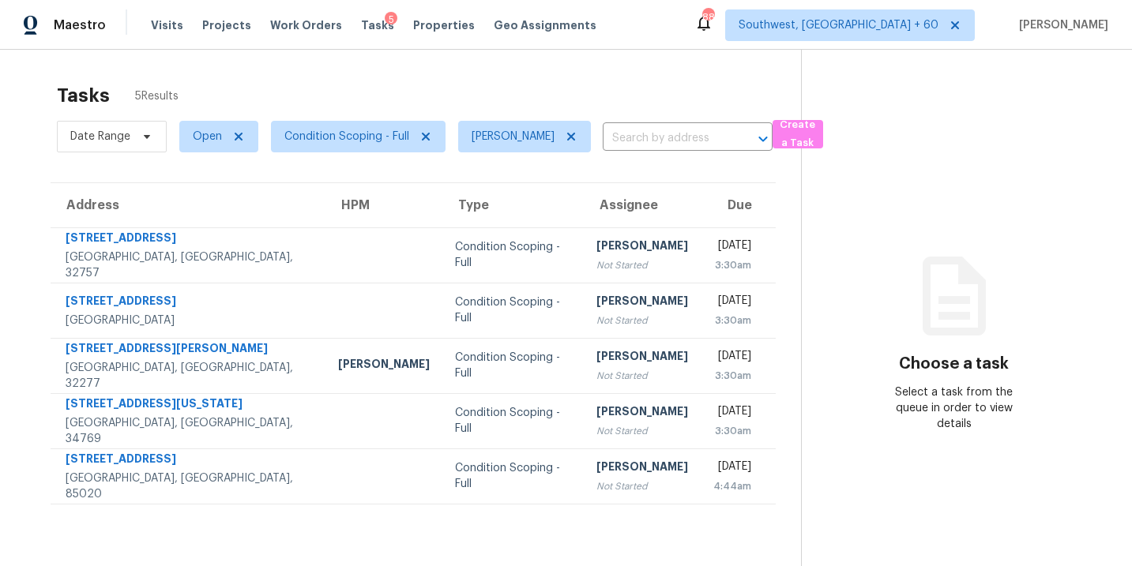
click at [549, 90] on div "Tasks 5 Results" at bounding box center [429, 95] width 744 height 41
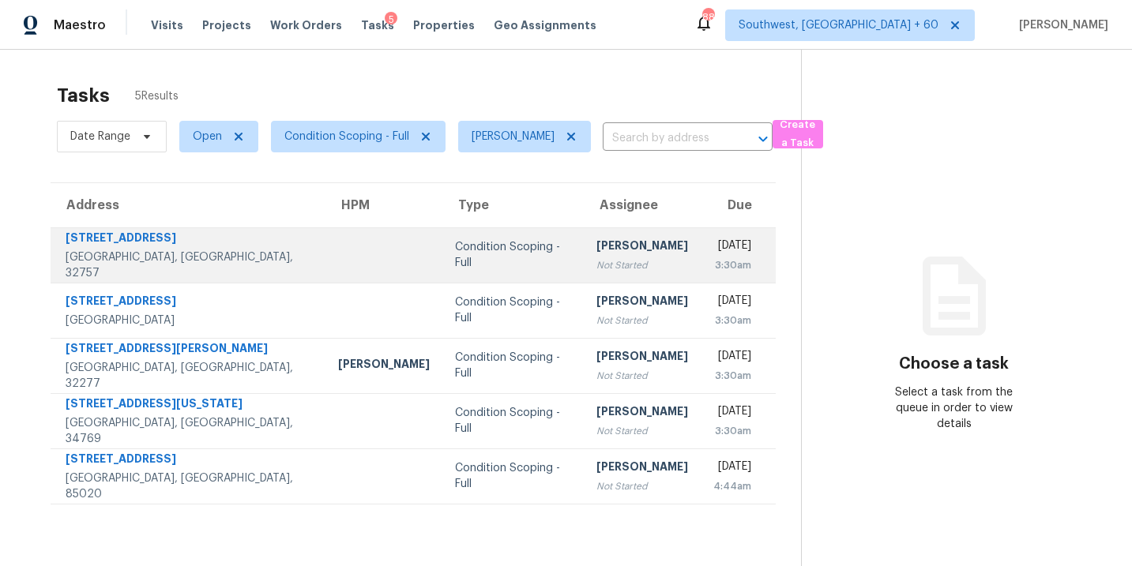
click at [596, 250] on div "[PERSON_NAME]" at bounding box center [642, 248] width 92 height 20
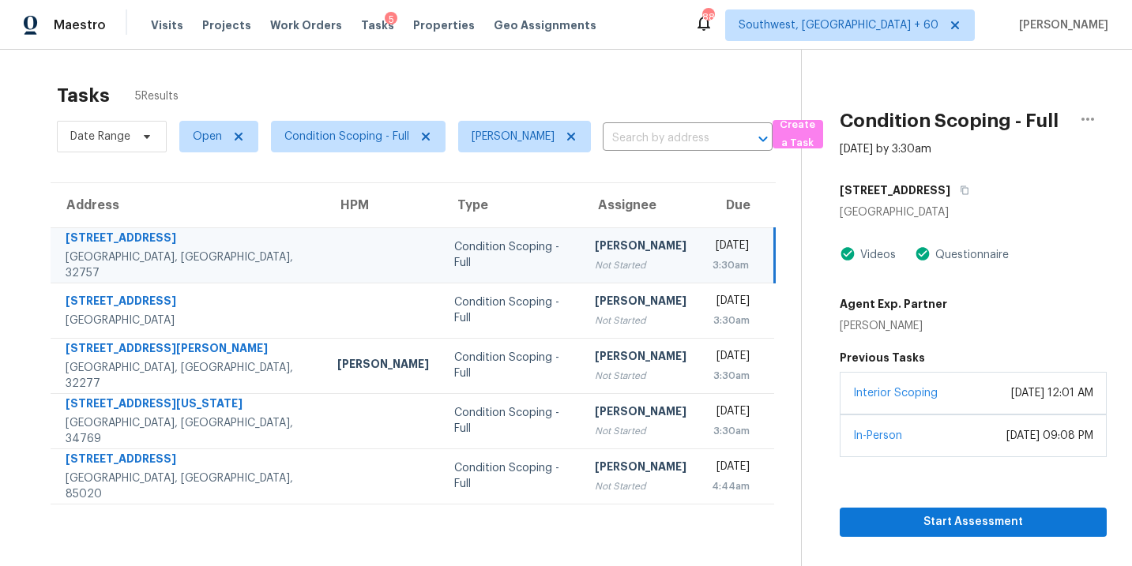
click at [595, 258] on div "Not Started" at bounding box center [641, 266] width 92 height 16
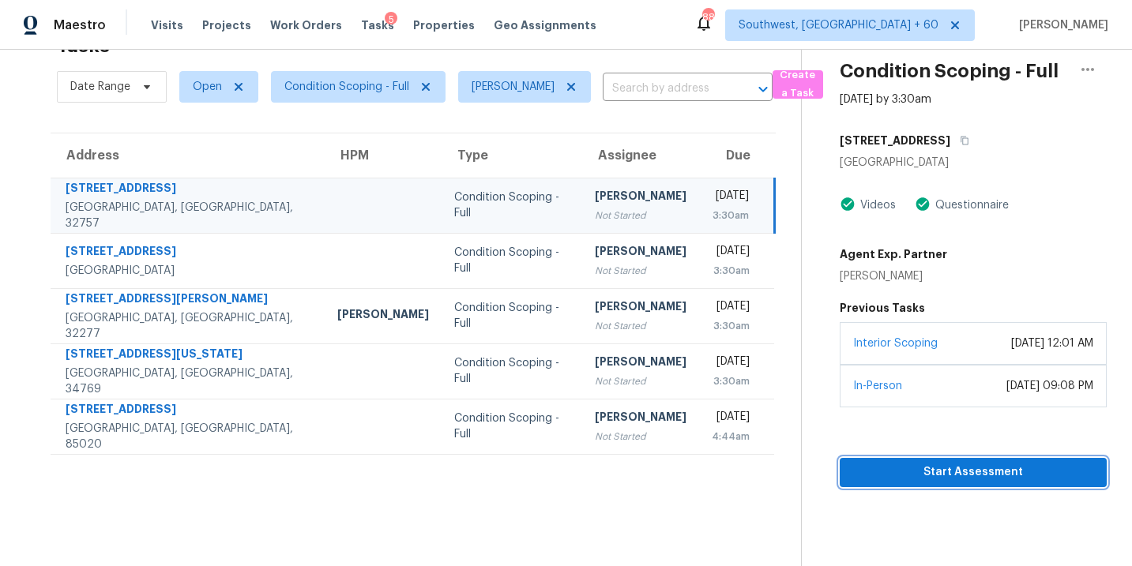
click at [983, 472] on span "Start Assessment" at bounding box center [973, 473] width 242 height 20
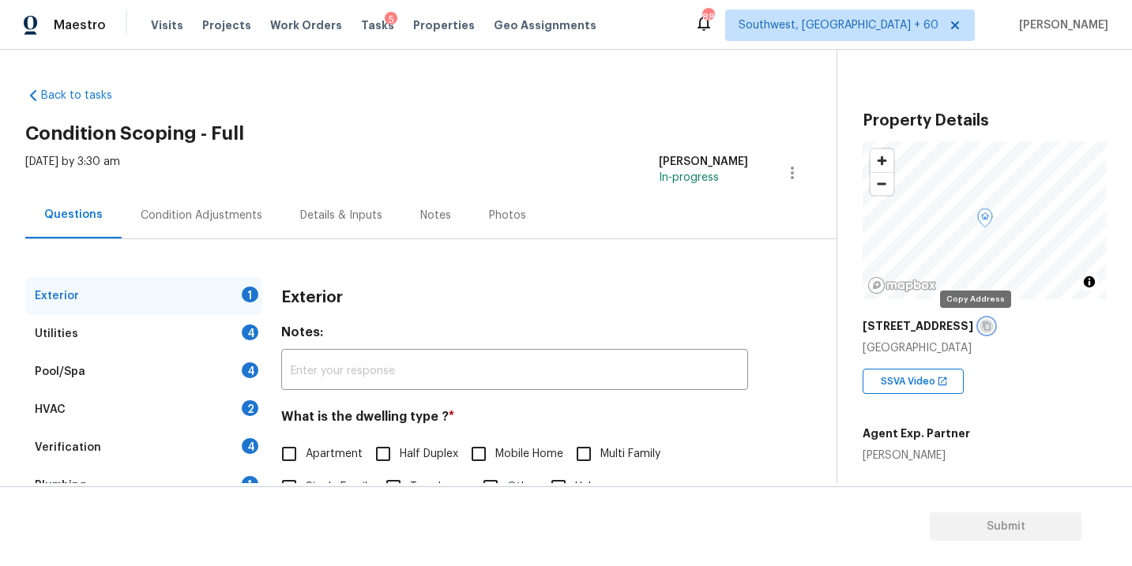
click at [982, 326] on icon "button" at bounding box center [986, 325] width 9 height 9
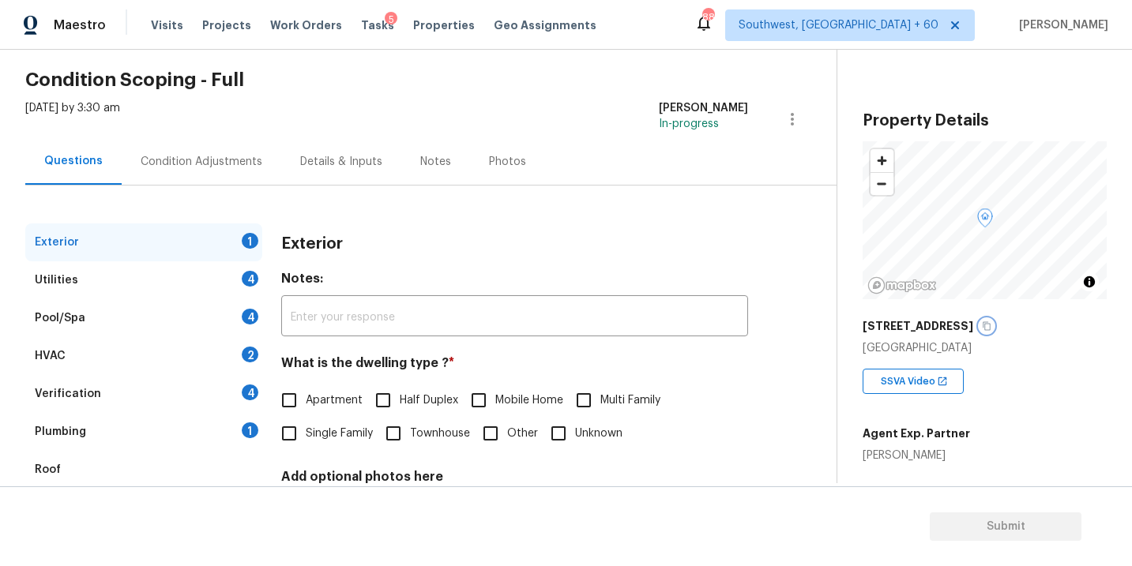
scroll to position [102, 0]
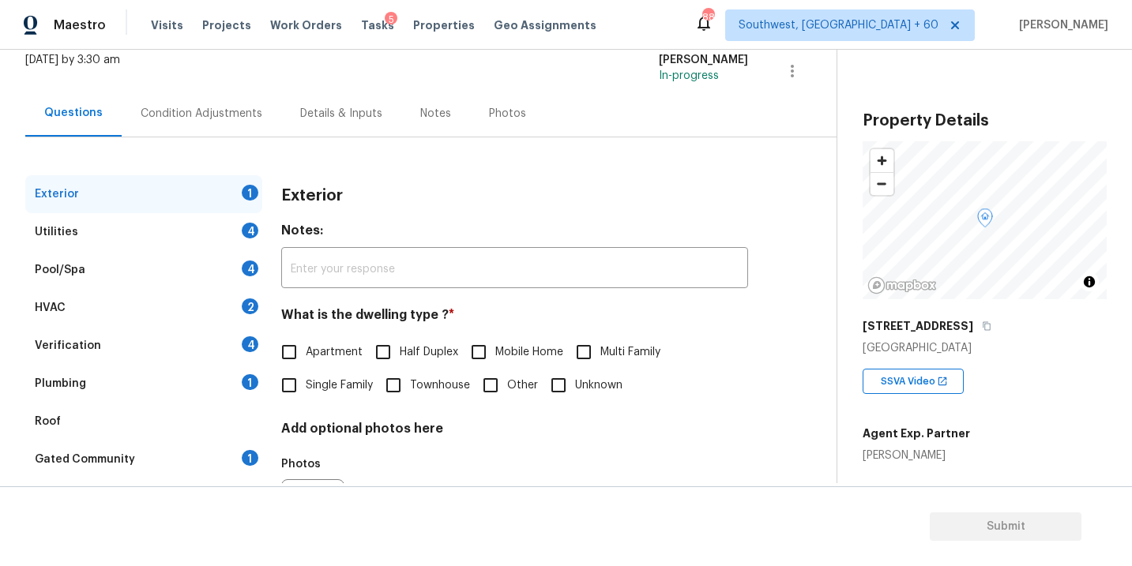
click at [341, 382] on span "Single Family" at bounding box center [339, 386] width 67 height 17
click at [306, 382] on input "Single Family" at bounding box center [289, 385] width 33 height 33
checkbox input "true"
click at [202, 243] on div "Utilities 4" at bounding box center [143, 232] width 237 height 38
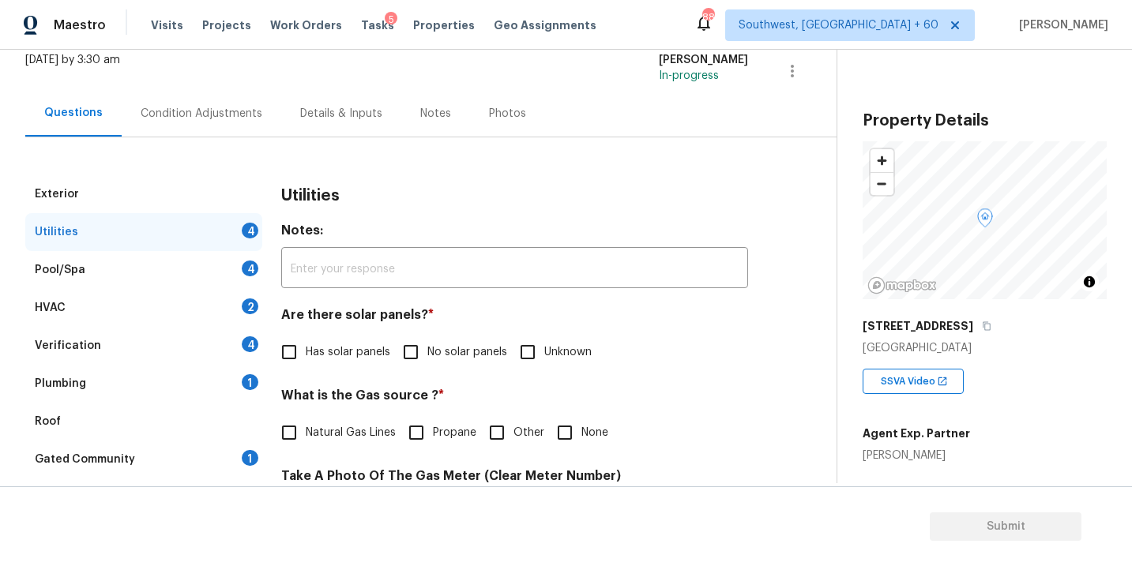
click at [427, 356] on span "No solar panels" at bounding box center [467, 352] width 80 height 17
click at [427, 356] on input "No solar panels" at bounding box center [410, 352] width 33 height 33
checkbox input "true"
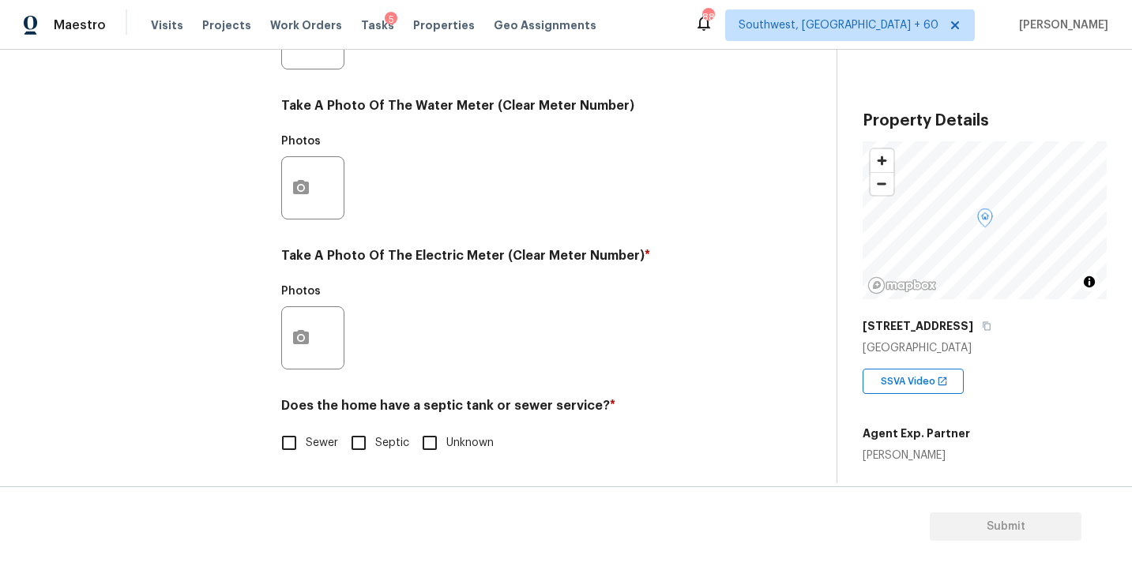
click at [308, 439] on span "Sewer" at bounding box center [322, 443] width 32 height 17
click at [306, 439] on input "Sewer" at bounding box center [289, 443] width 33 height 33
checkbox input "true"
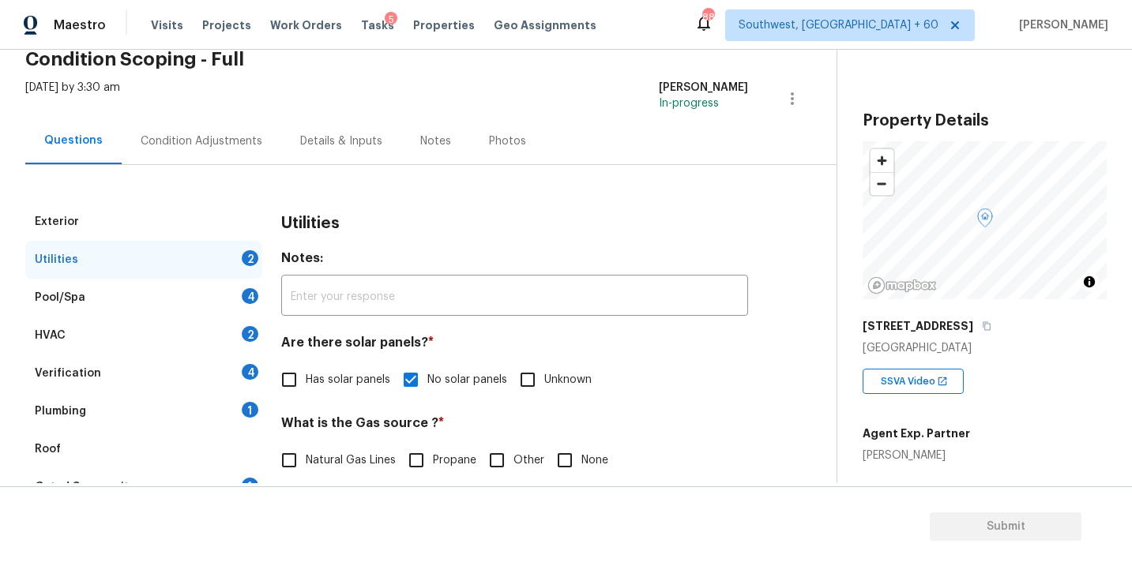
scroll to position [76, 0]
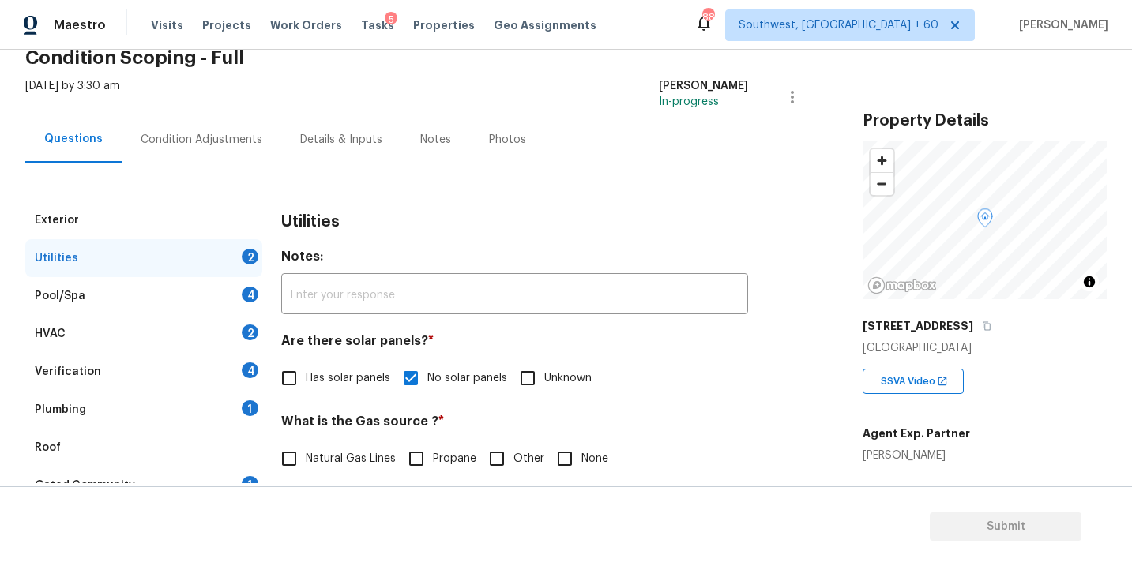
click at [118, 417] on div "Plumbing 1" at bounding box center [143, 410] width 237 height 38
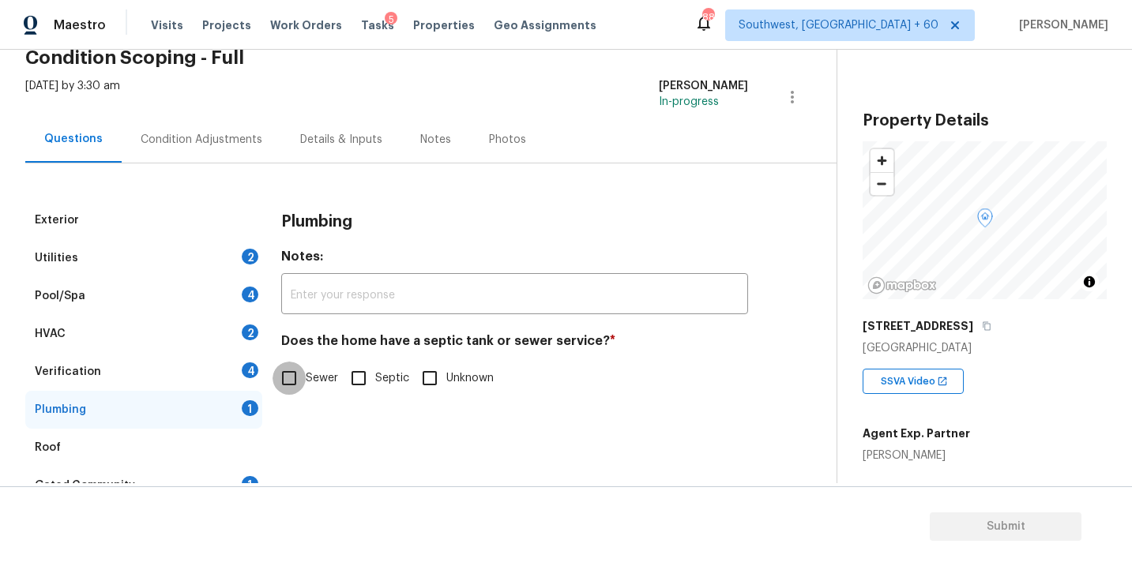
click at [288, 385] on input "Sewer" at bounding box center [289, 378] width 33 height 33
checkbox input "true"
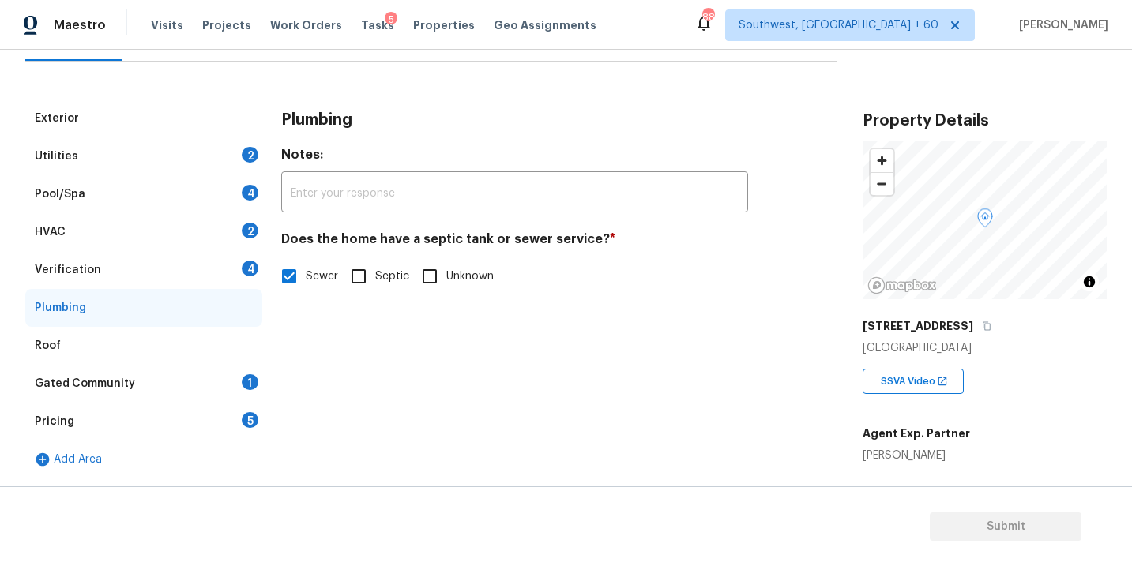
click at [175, 384] on div "Gated Community 1" at bounding box center [143, 384] width 237 height 38
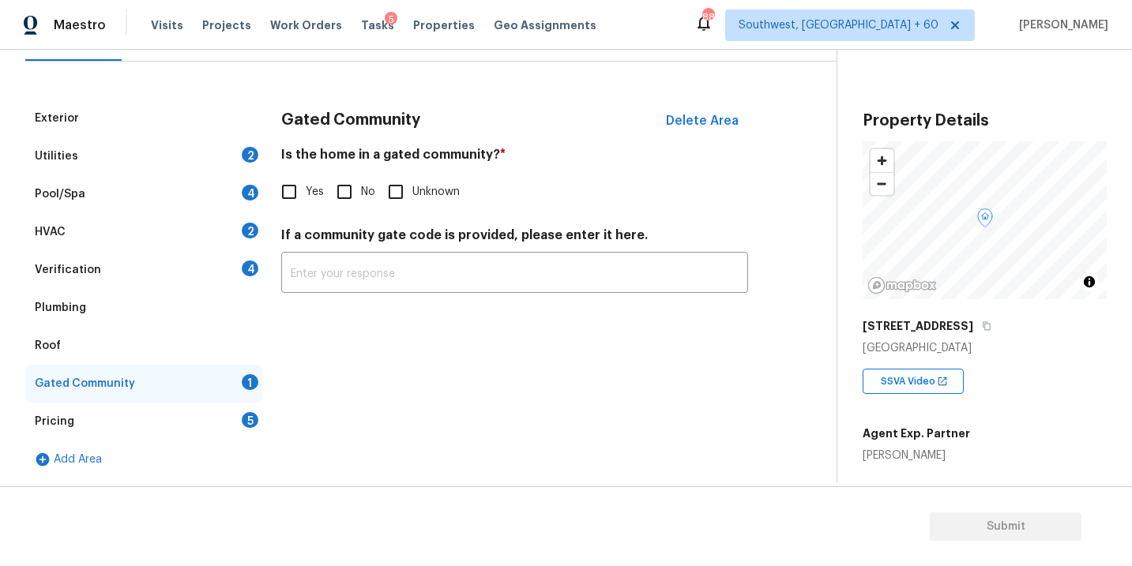
click at [349, 194] on input "No" at bounding box center [344, 191] width 33 height 33
checkbox input "true"
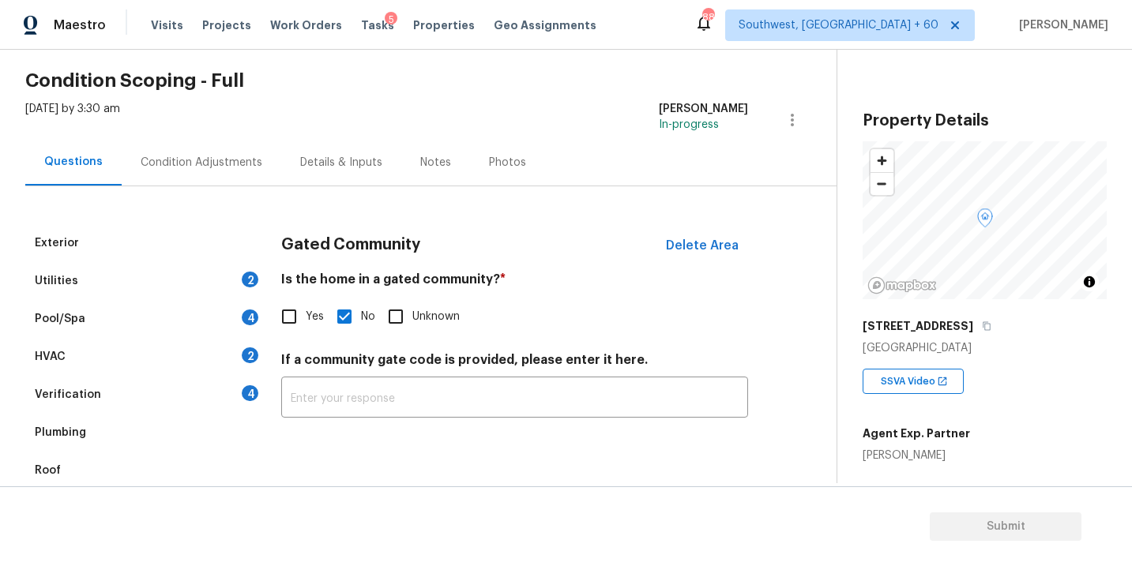
click at [264, 167] on div "Condition Adjustments" at bounding box center [202, 162] width 160 height 47
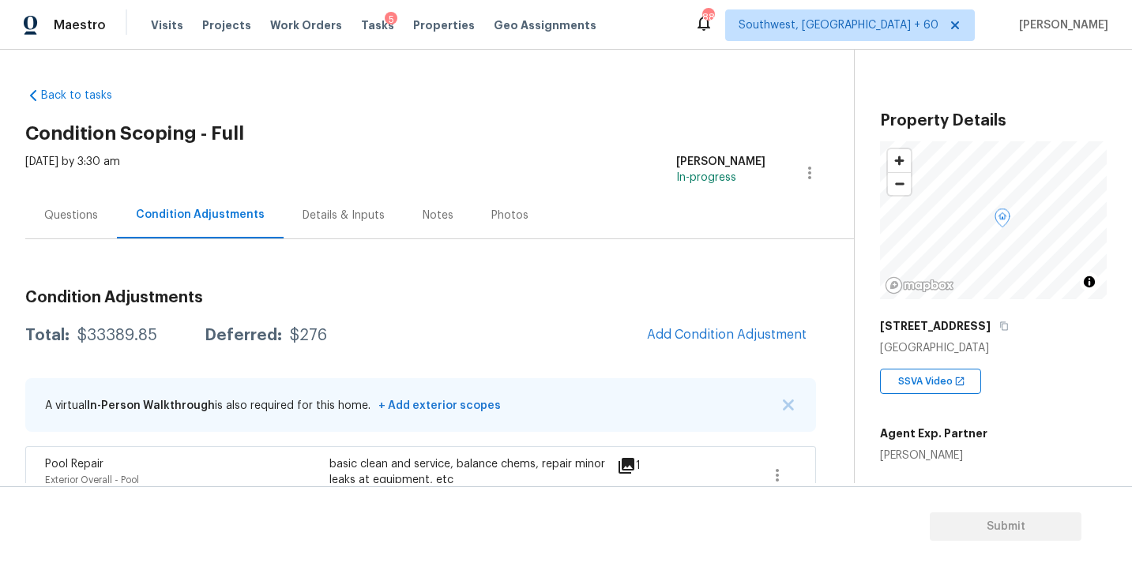
click at [385, 160] on div "Wed, Sep 03 2025 by 3:30 am Sakthivel Chandran In-progress" at bounding box center [439, 173] width 829 height 38
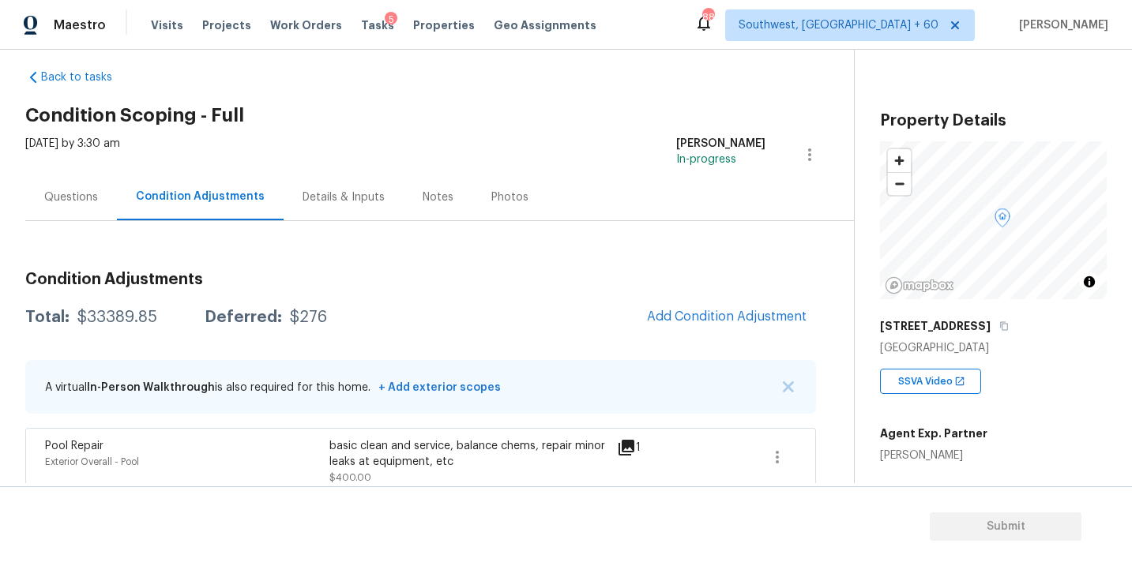
scroll to position [36, 0]
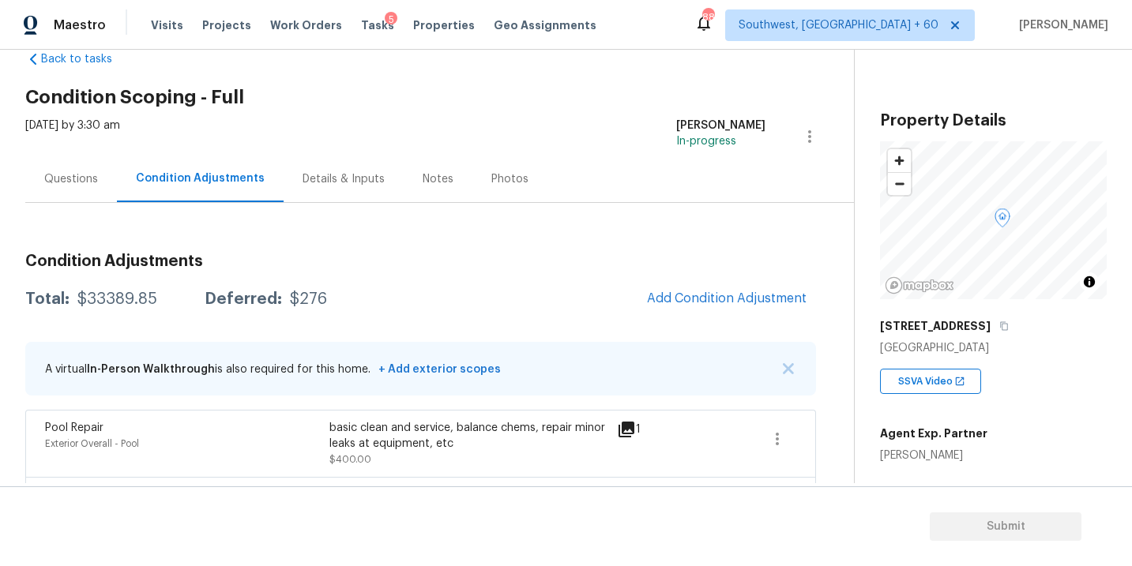
click at [494, 133] on div "Wed, Sep 03 2025 by 3:30 am Sakthivel Chandran In-progress" at bounding box center [439, 137] width 829 height 38
click at [562, 101] on h2 "Condition Scoping - Full" at bounding box center [439, 97] width 829 height 16
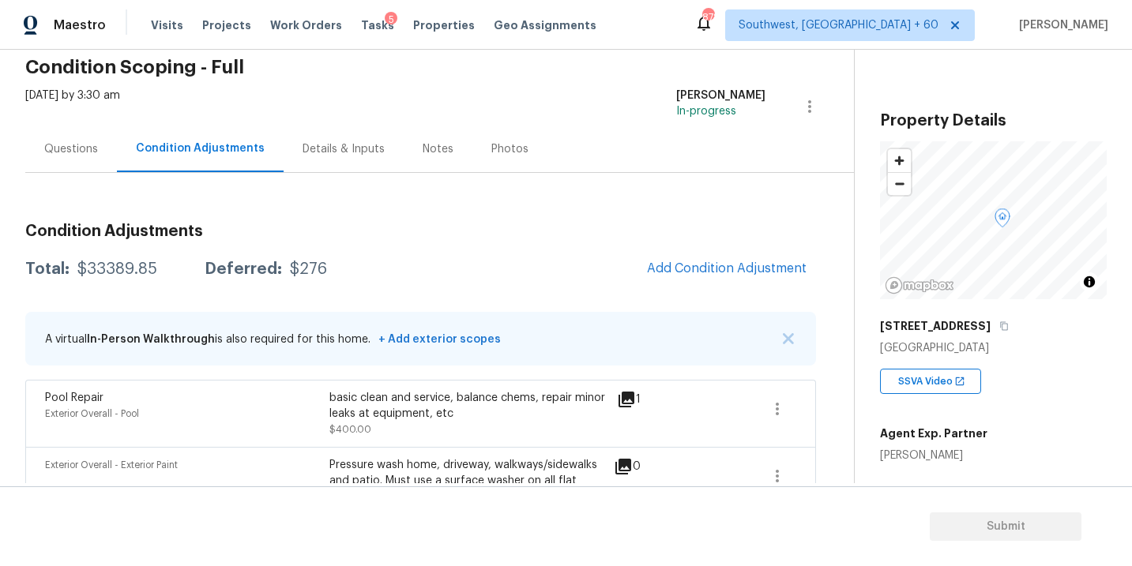
scroll to position [0, 0]
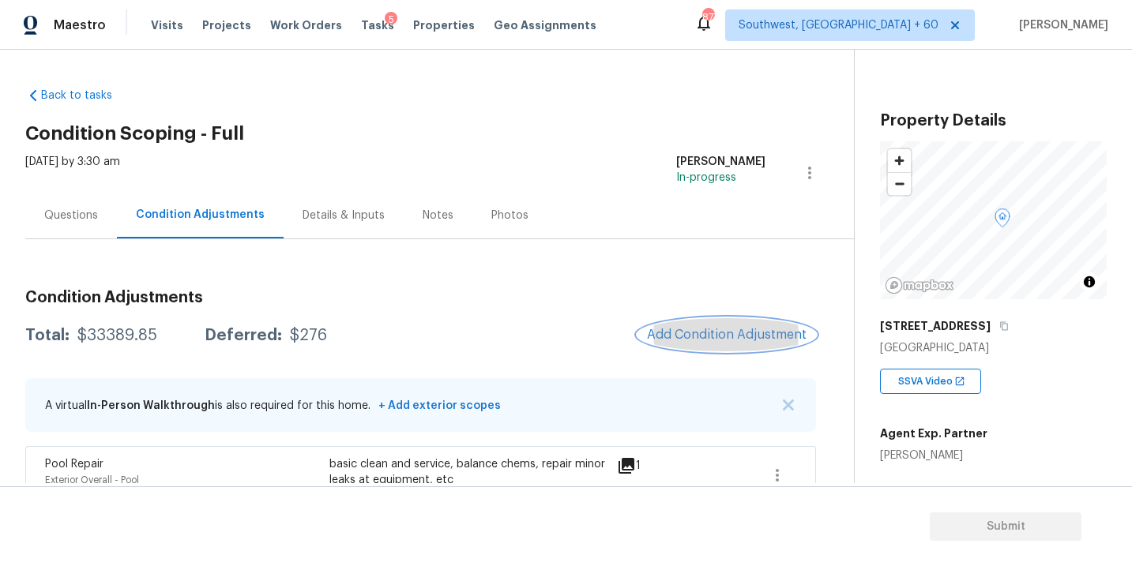
click at [678, 329] on span "Add Condition Adjustment" at bounding box center [727, 335] width 160 height 14
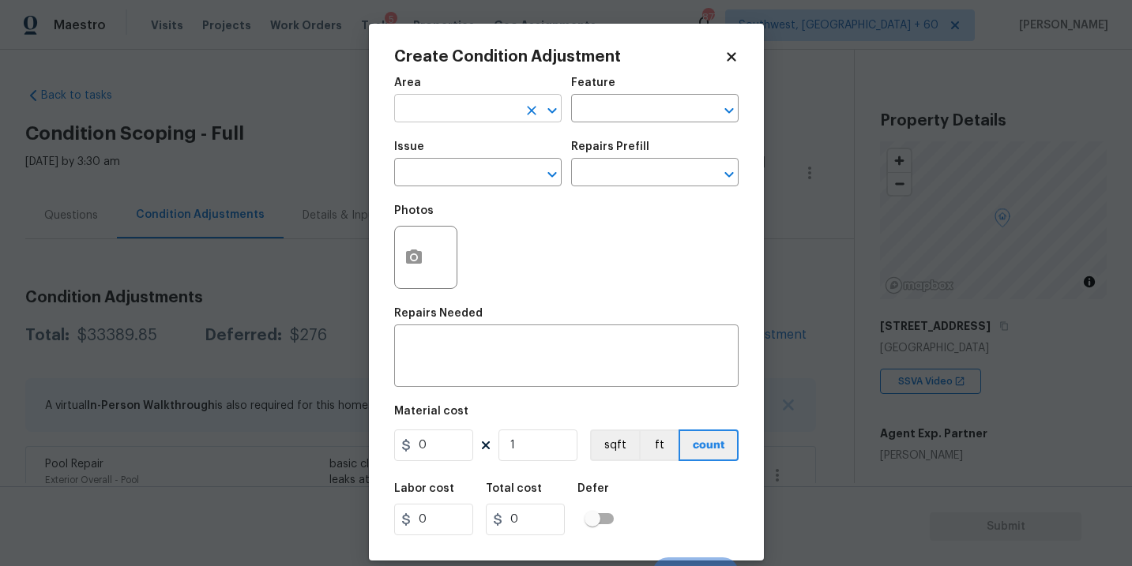
click at [423, 107] on input "text" at bounding box center [455, 110] width 123 height 24
type input "exetr"
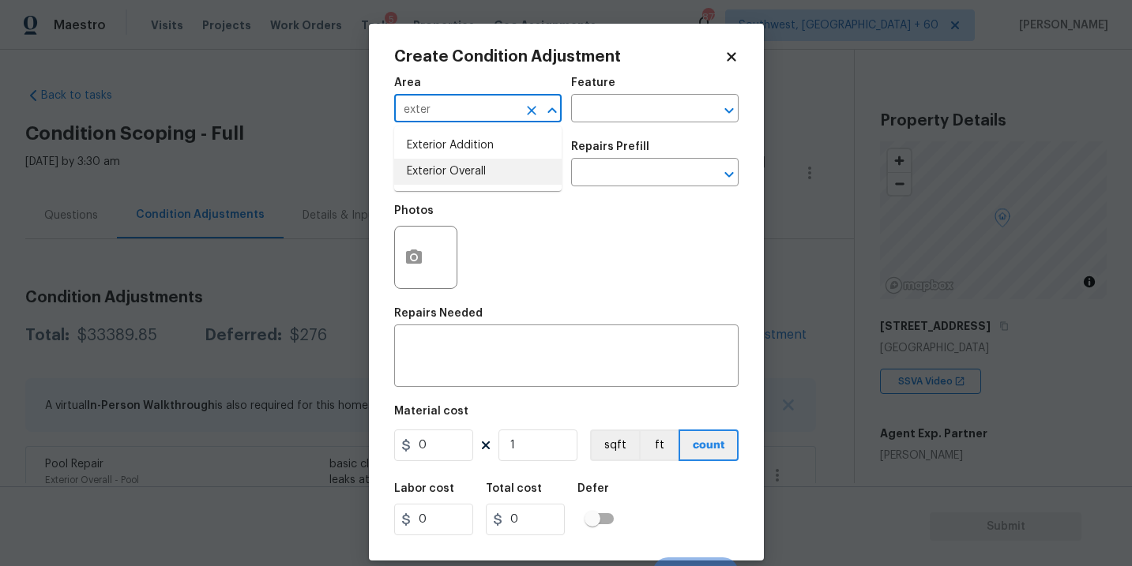
click at [434, 167] on li "Exterior Overall" at bounding box center [477, 172] width 167 height 26
type input "Exterior Overall"
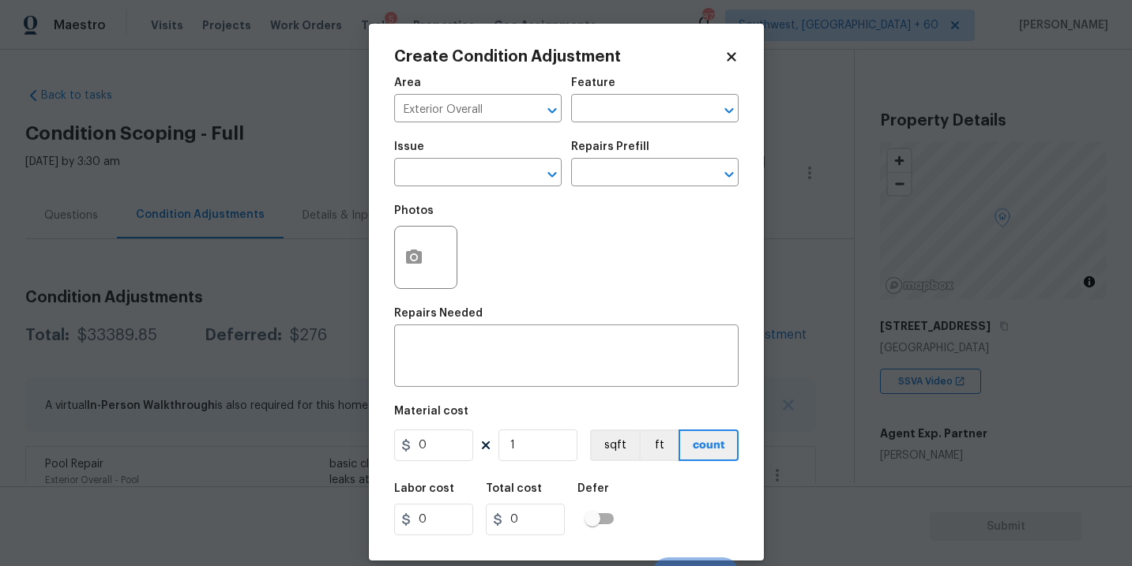
click at [537, 124] on span "Area Exterior Overall ​" at bounding box center [477, 100] width 167 height 64
click at [600, 119] on input "text" at bounding box center [632, 110] width 123 height 24
click at [606, 182] on li "Pool" at bounding box center [654, 184] width 167 height 26
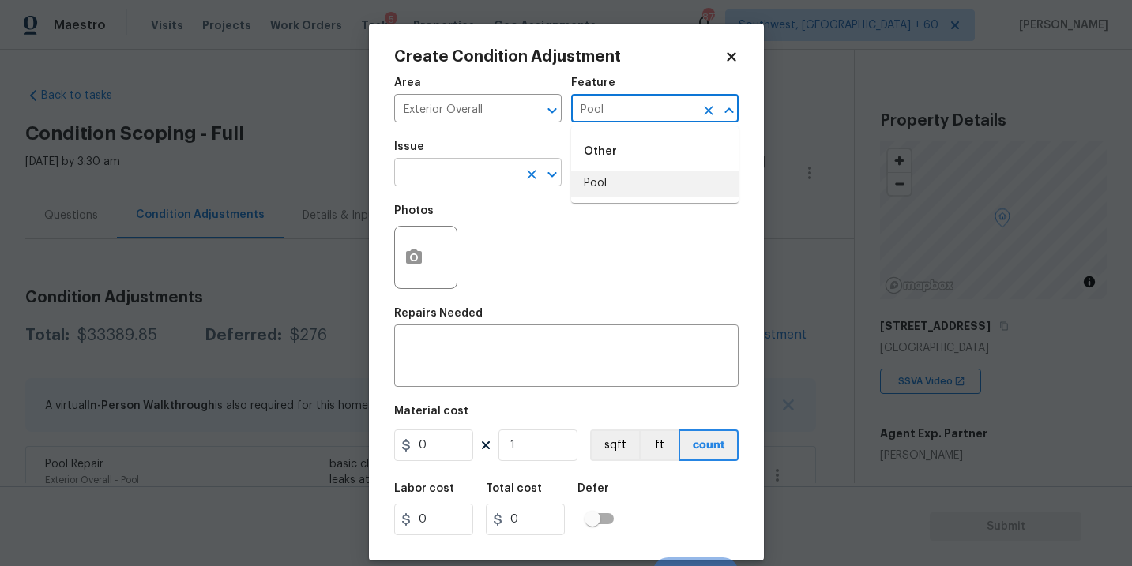
type input "Pool"
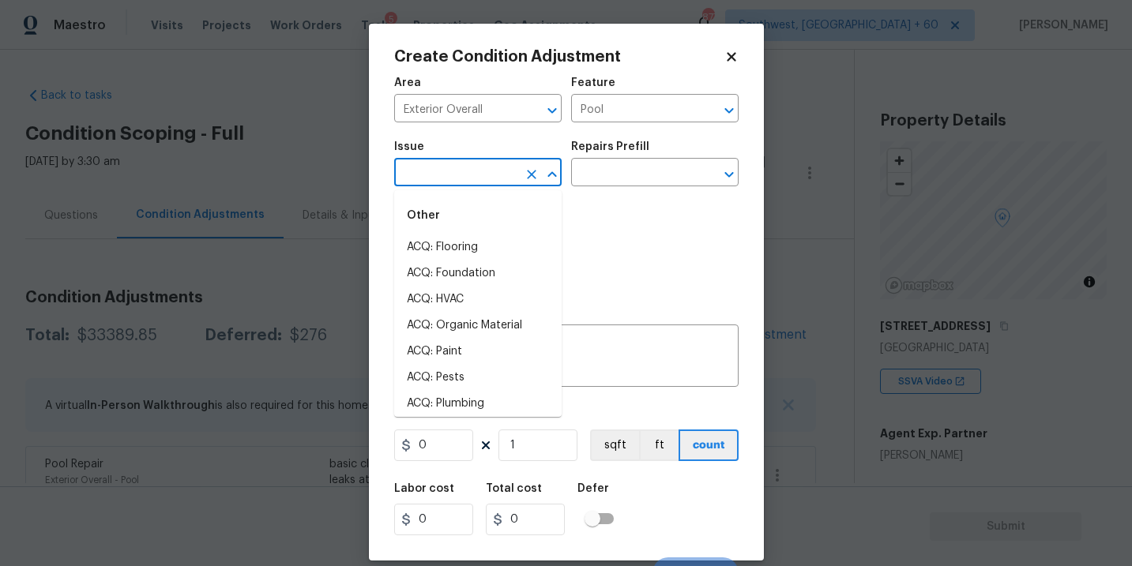
click at [465, 184] on input "text" at bounding box center [455, 174] width 123 height 24
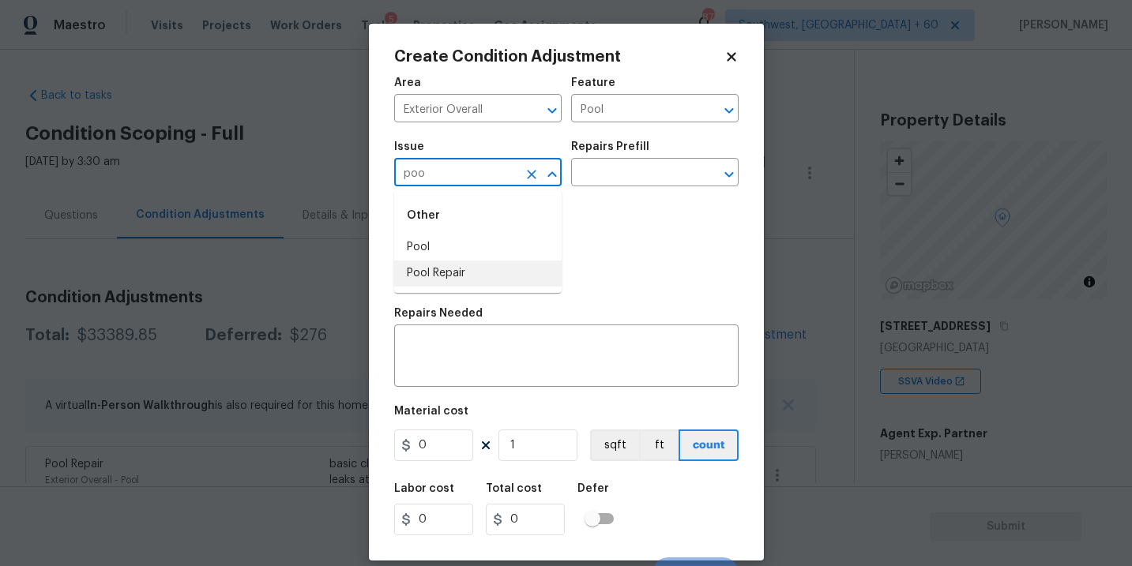
click at [454, 270] on li "Pool Repair" at bounding box center [477, 274] width 167 height 26
type input "Pool Repair"
click at [471, 358] on textarea at bounding box center [566, 357] width 325 height 33
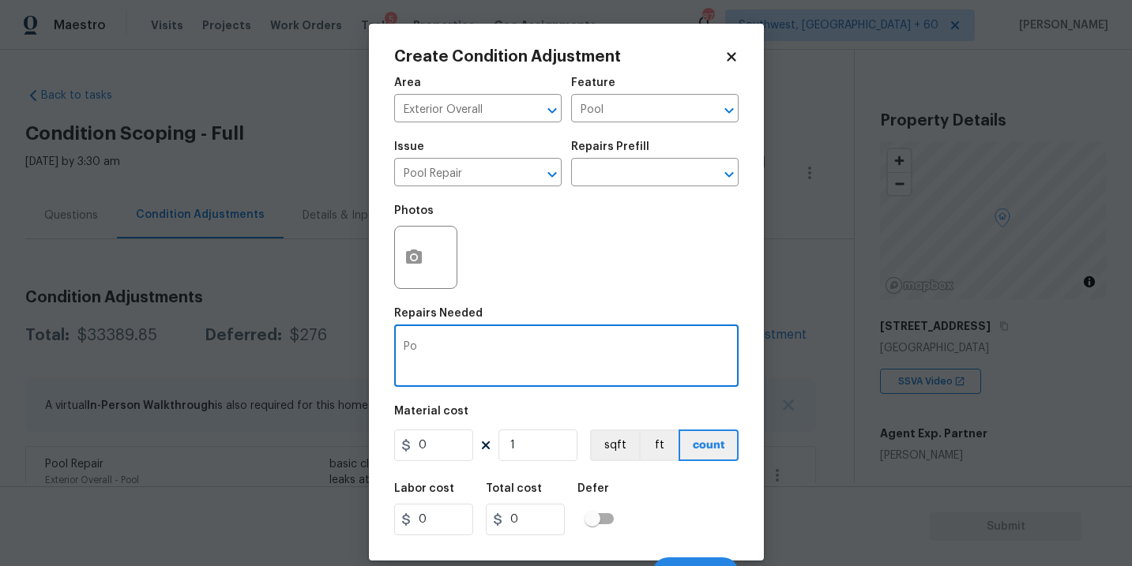
type textarea "P"
type textarea "Major pool repairs"
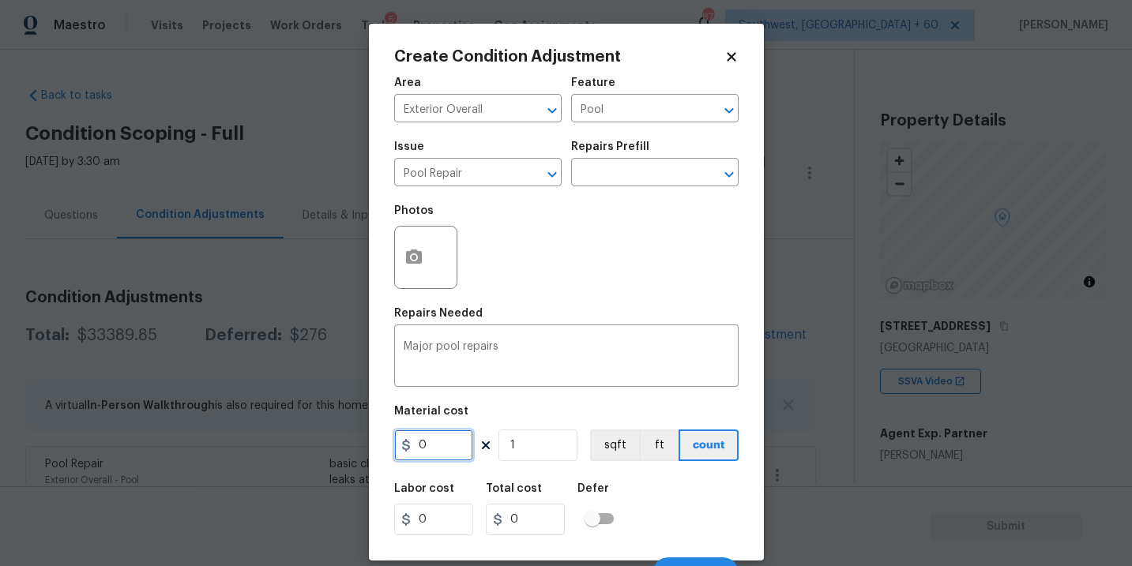
drag, startPoint x: 436, startPoint y: 452, endPoint x: 306, endPoint y: 449, distance: 130.4
click at [306, 449] on div "Create Condition Adjustment Area Exterior Overall ​ Feature Pool ​ Issue Pool R…" at bounding box center [566, 283] width 1132 height 566
type input "12000"
click at [429, 265] on button "button" at bounding box center [414, 258] width 38 height 62
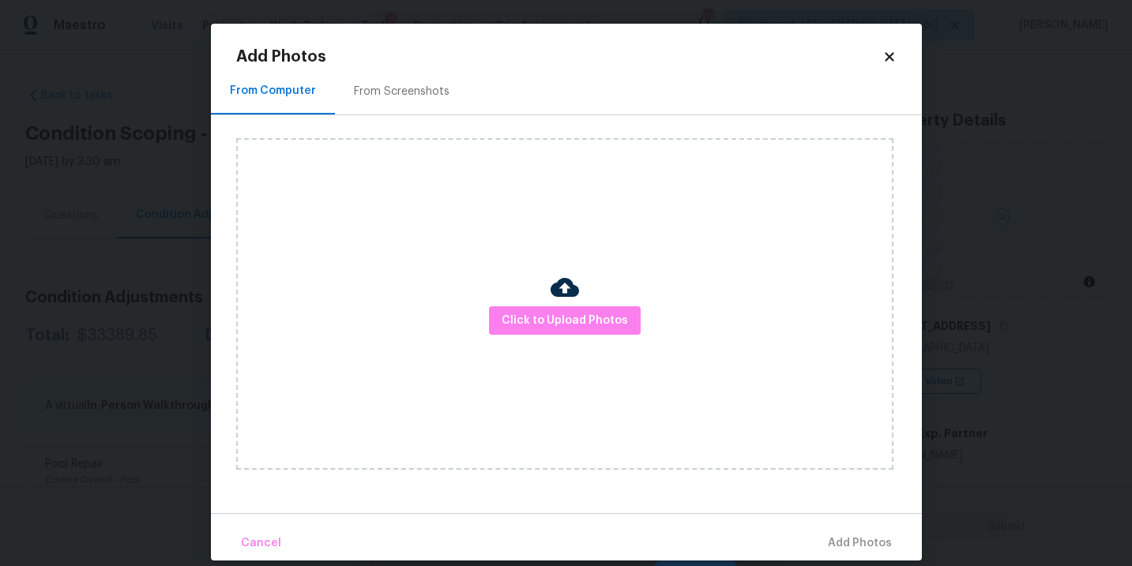
click at [582, 302] on div "Click to Upload Photos" at bounding box center [564, 304] width 657 height 332
click at [583, 321] on span "Click to Upload Photos" at bounding box center [565, 321] width 126 height 20
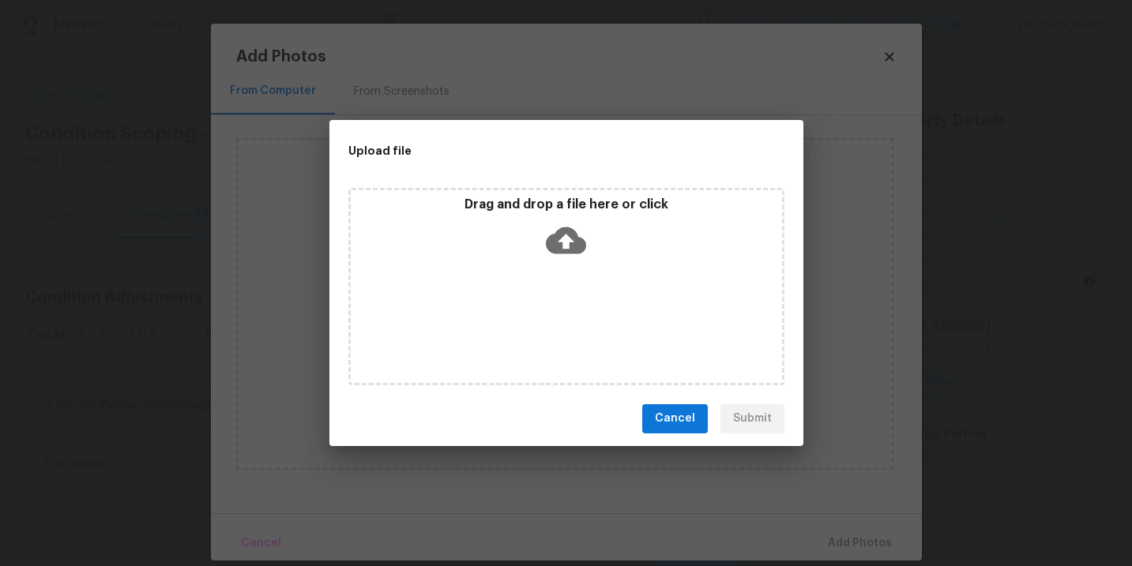
click at [570, 268] on div "Drag and drop a file here or click" at bounding box center [566, 286] width 436 height 197
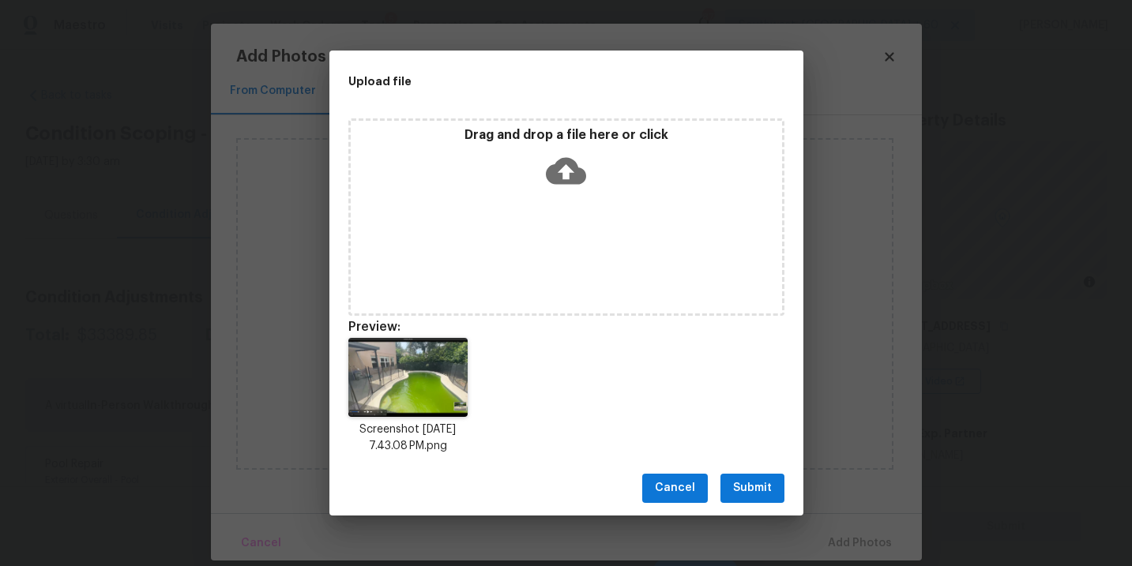
click at [754, 483] on span "Submit" at bounding box center [752, 489] width 39 height 20
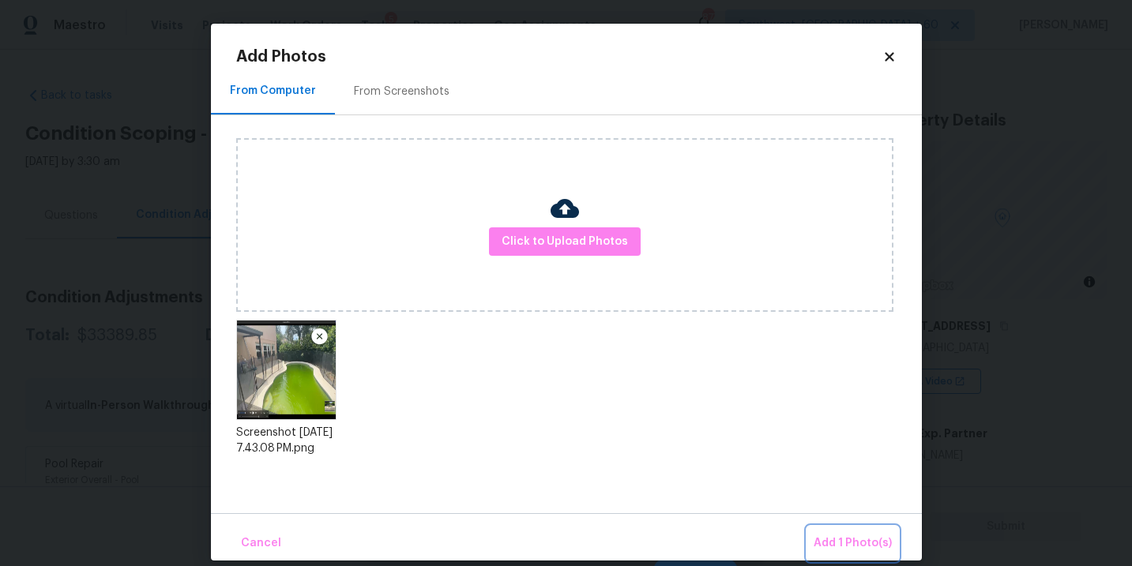
click at [849, 537] on span "Add 1 Photo(s)" at bounding box center [853, 544] width 78 height 20
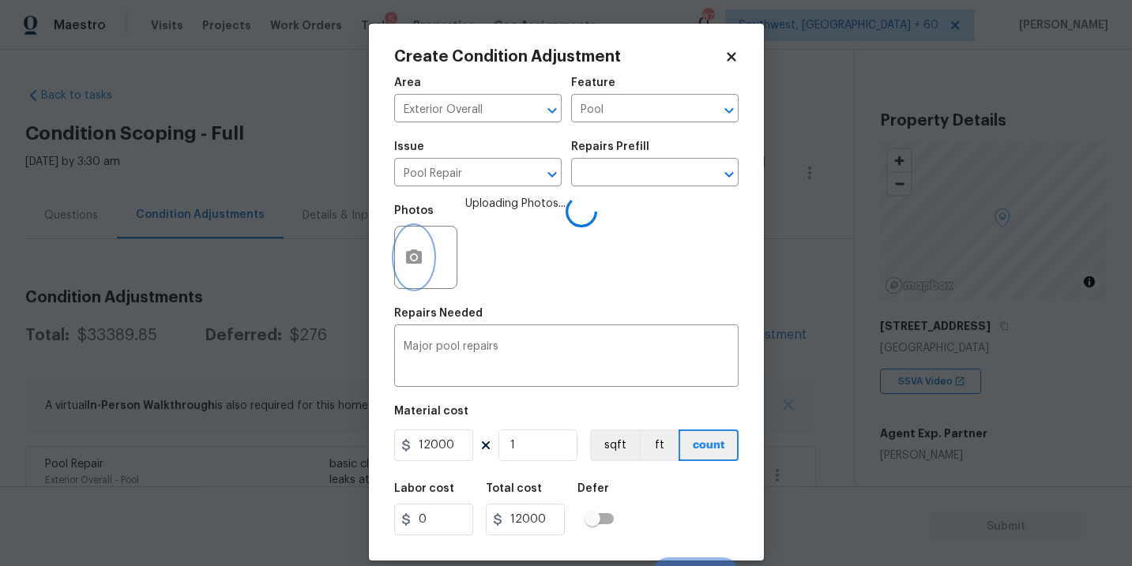
scroll to position [24, 0]
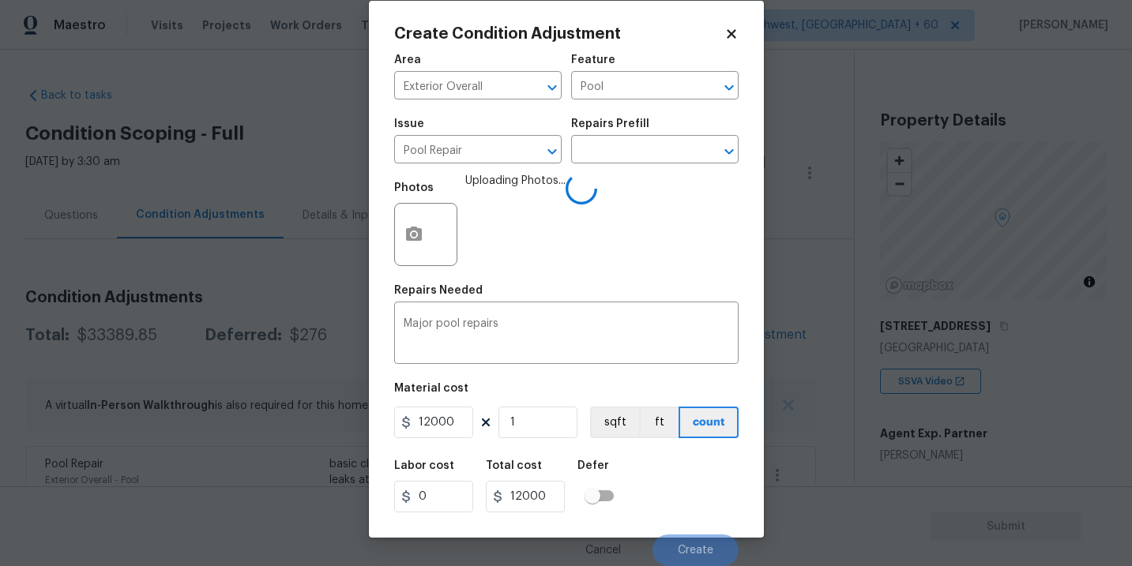
click at [702, 483] on div "Labor cost 0 Total cost 12000 Defer" at bounding box center [566, 486] width 344 height 71
click at [697, 482] on div "Labor cost 0 Total cost 12000 Defer" at bounding box center [566, 486] width 344 height 71
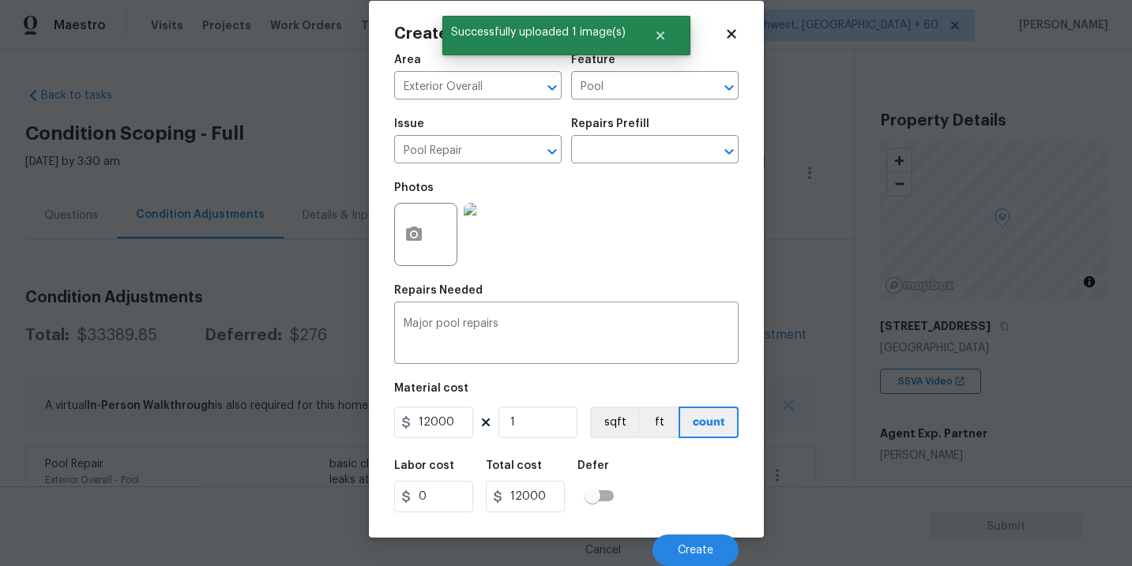
click at [697, 481] on div "Labor cost 0 Total cost 12000 Defer" at bounding box center [566, 486] width 344 height 71
click at [694, 545] on span "Create" at bounding box center [696, 551] width 36 height 12
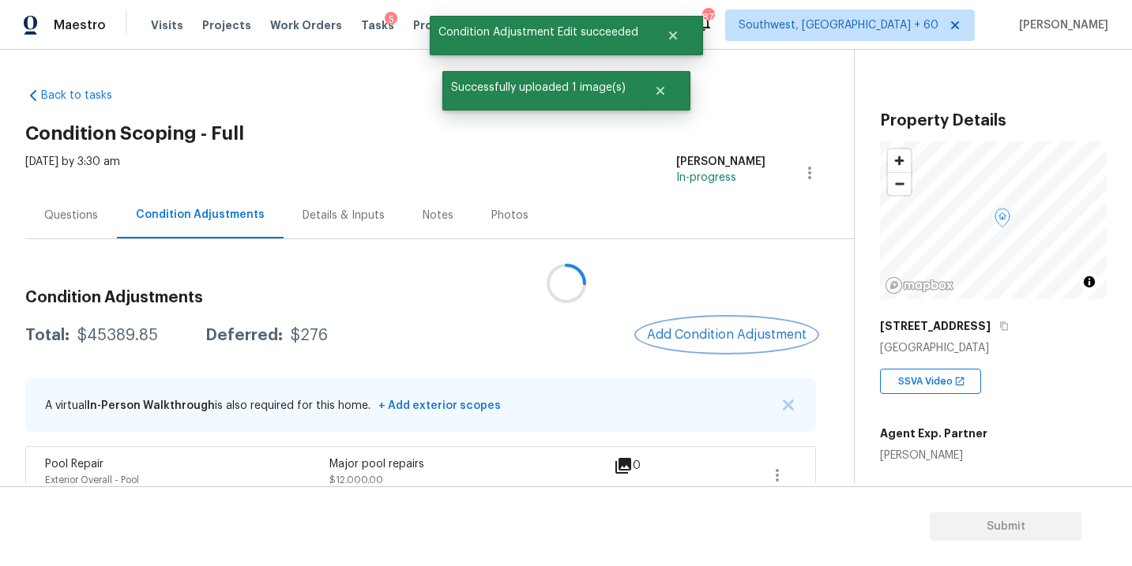
scroll to position [0, 0]
click at [90, 226] on div "Questions" at bounding box center [71, 215] width 92 height 47
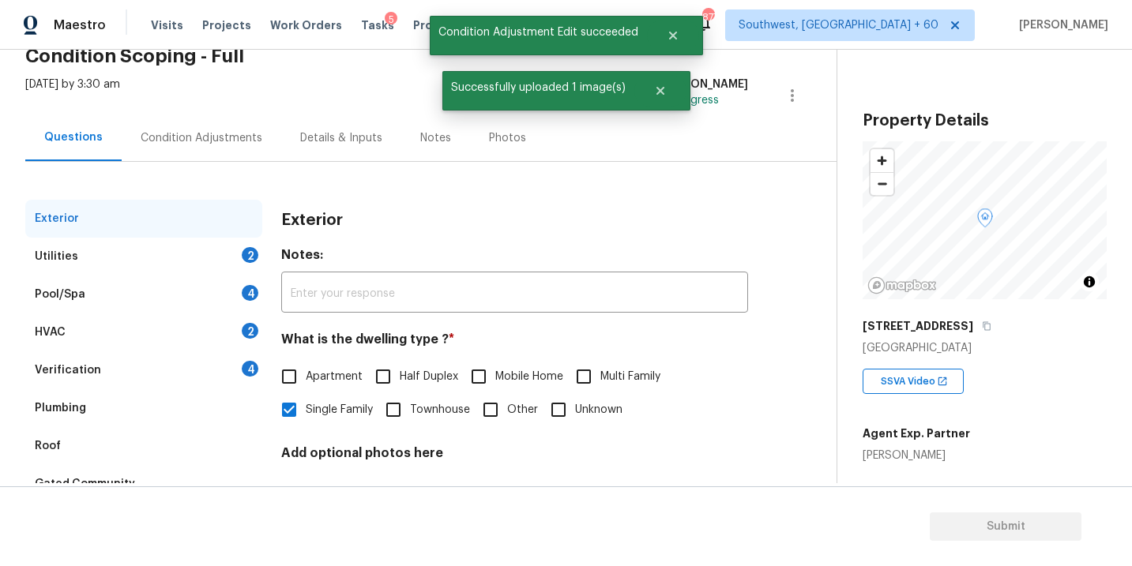
scroll to position [92, 0]
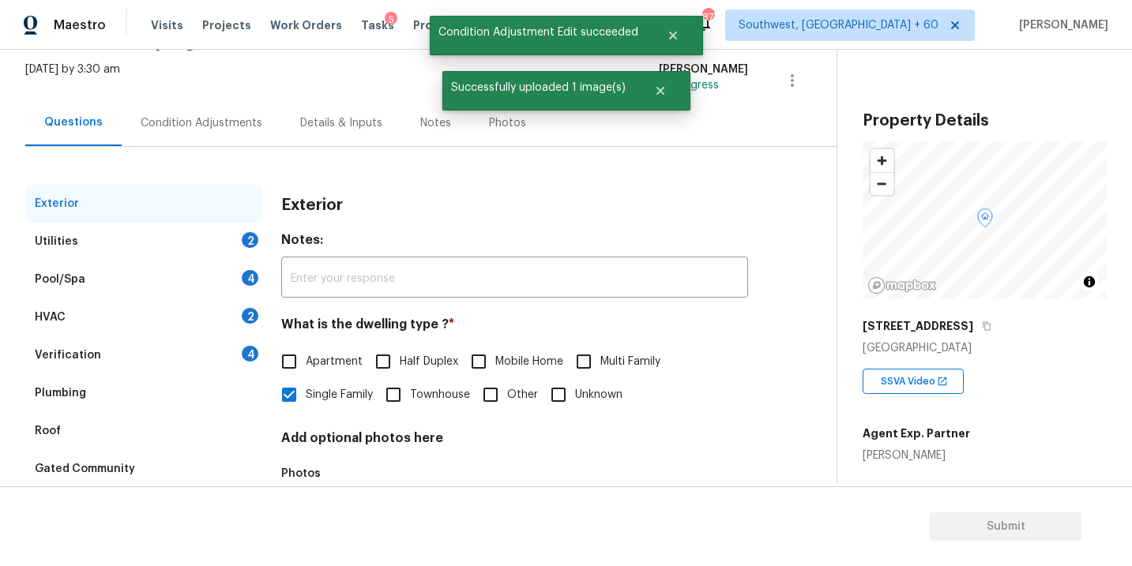
click at [126, 360] on div "Verification 4" at bounding box center [143, 355] width 237 height 38
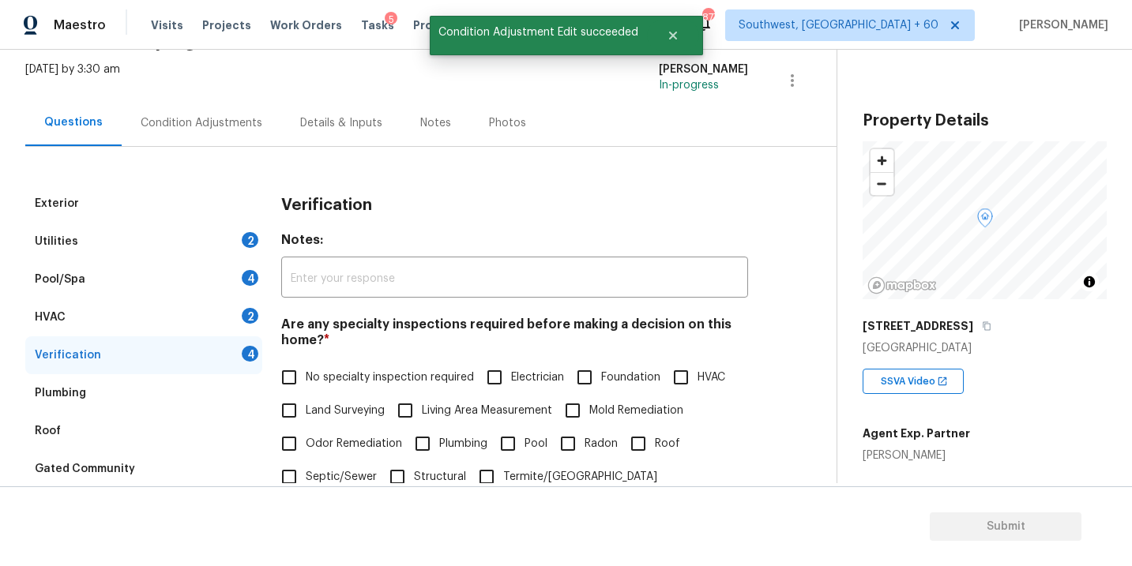
scroll to position [326, 0]
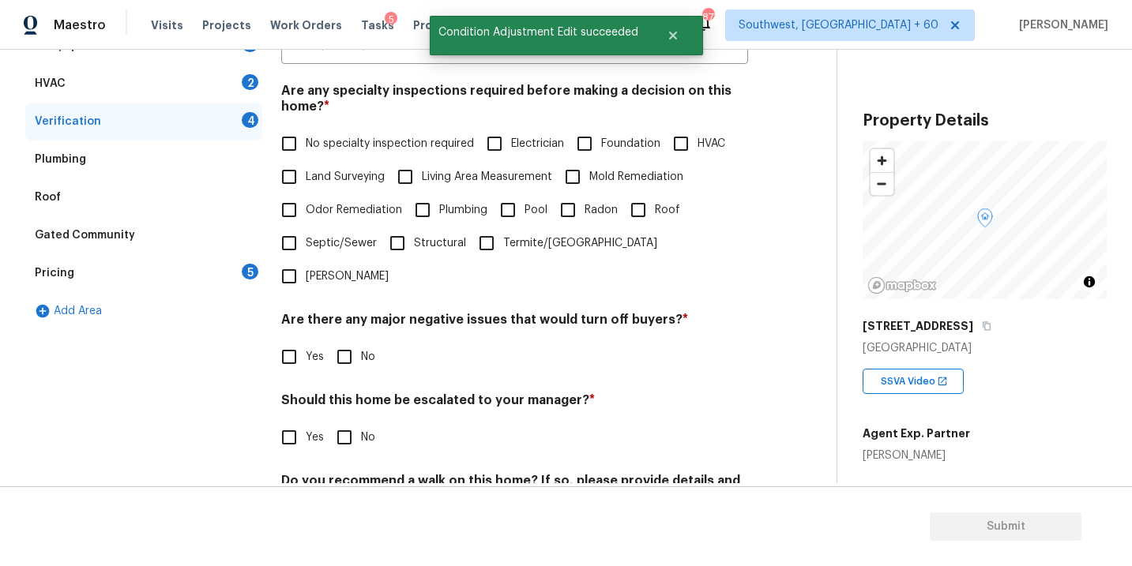
click at [527, 203] on span "Pool" at bounding box center [535, 210] width 23 height 17
click at [524, 203] on input "Pool" at bounding box center [507, 210] width 33 height 33
checkbox input "true"
click at [346, 340] on input "No" at bounding box center [344, 356] width 33 height 33
checkbox input "true"
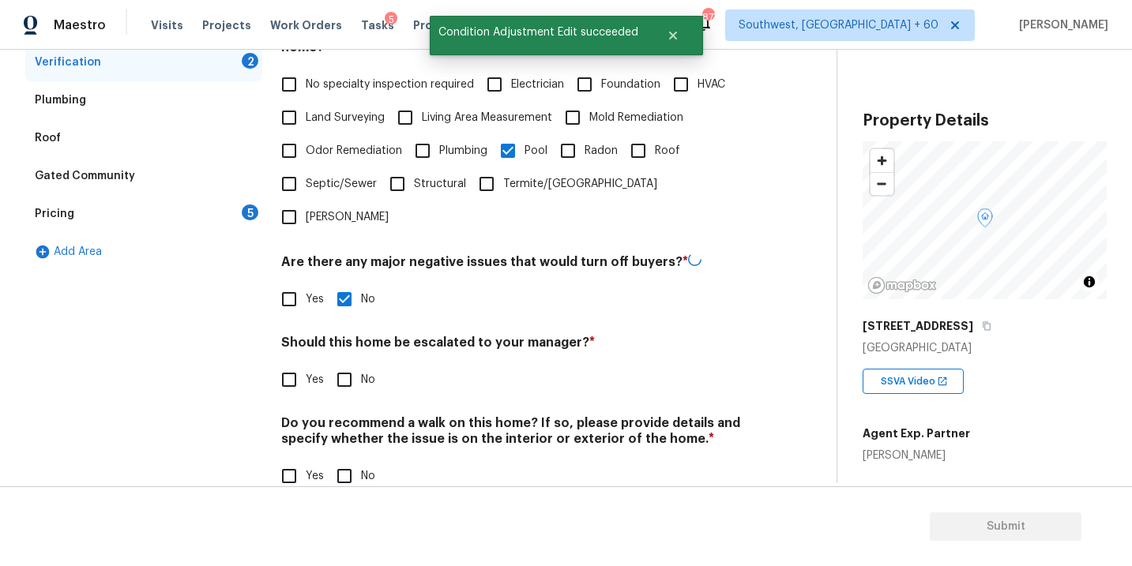
scroll to position [384, 0]
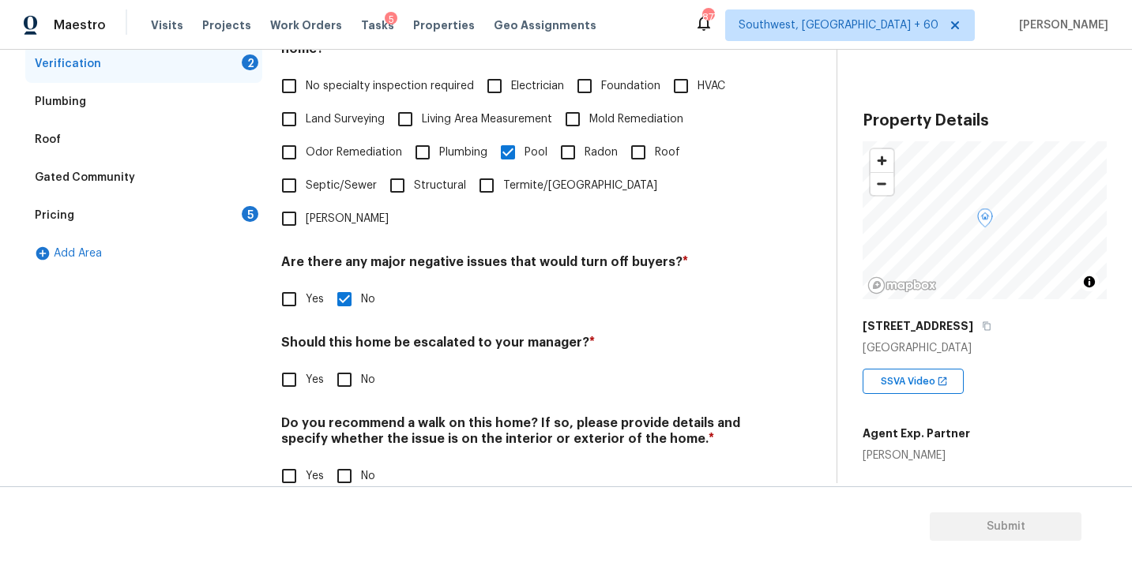
click at [338, 460] on input "No" at bounding box center [344, 476] width 33 height 33
checkbox input "true"
click at [276, 363] on input "Yes" at bounding box center [289, 379] width 33 height 33
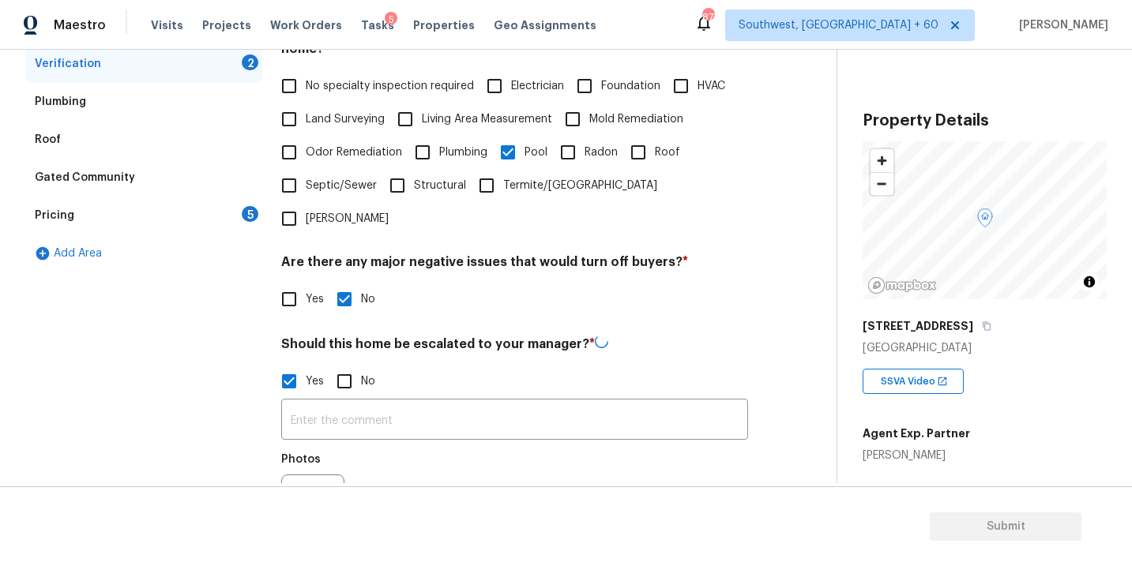
click at [284, 365] on input "Yes" at bounding box center [289, 381] width 33 height 33
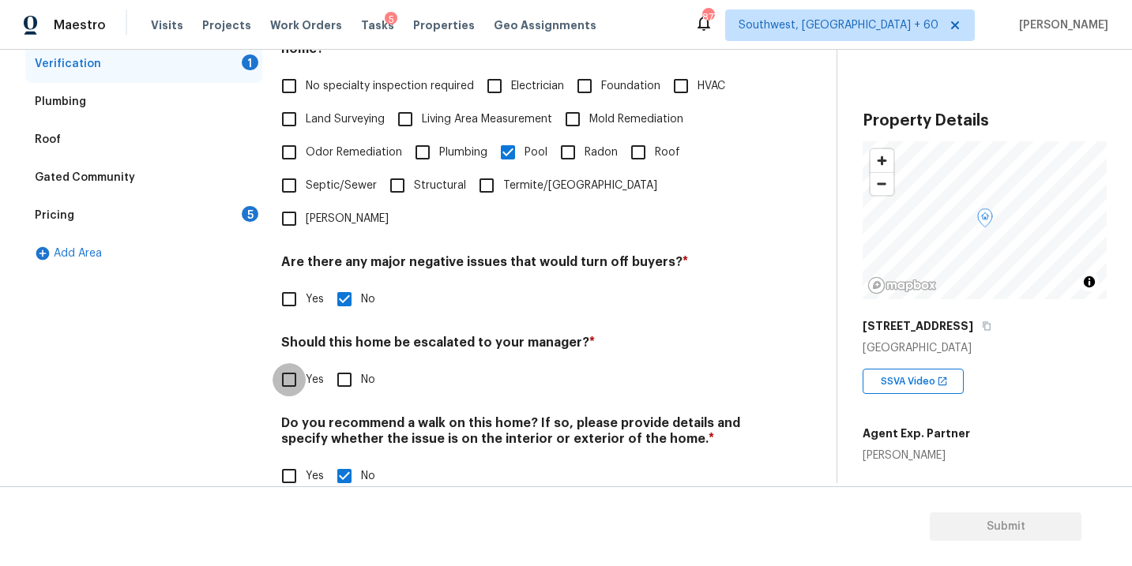
click at [284, 363] on input "Yes" at bounding box center [289, 379] width 33 height 33
checkbox input "true"
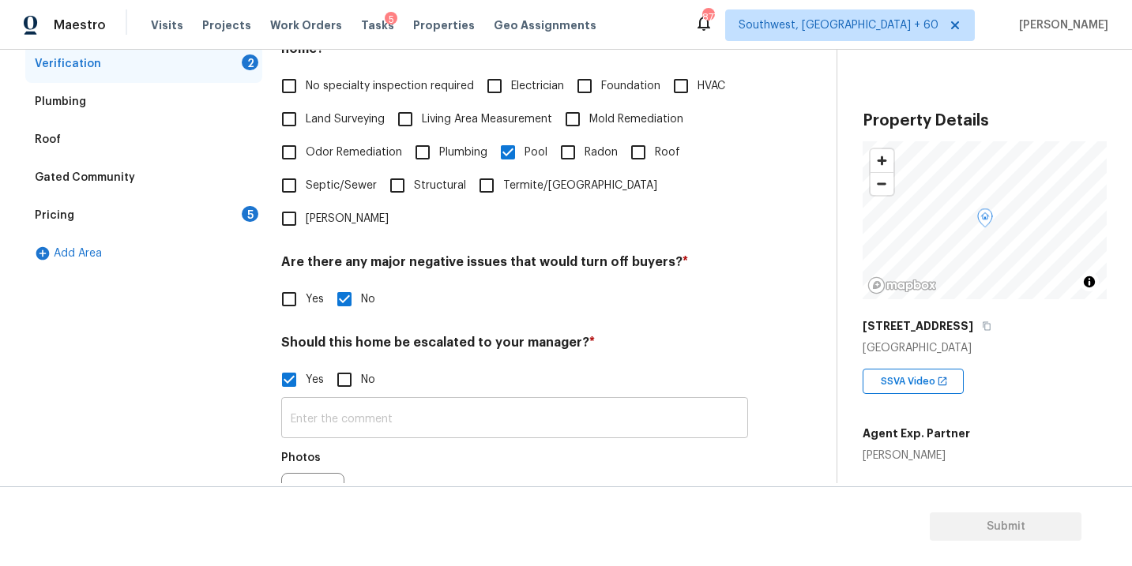
click at [307, 401] on input "text" at bounding box center [514, 419] width 467 height 37
click at [309, 497] on icon "button" at bounding box center [300, 506] width 19 height 19
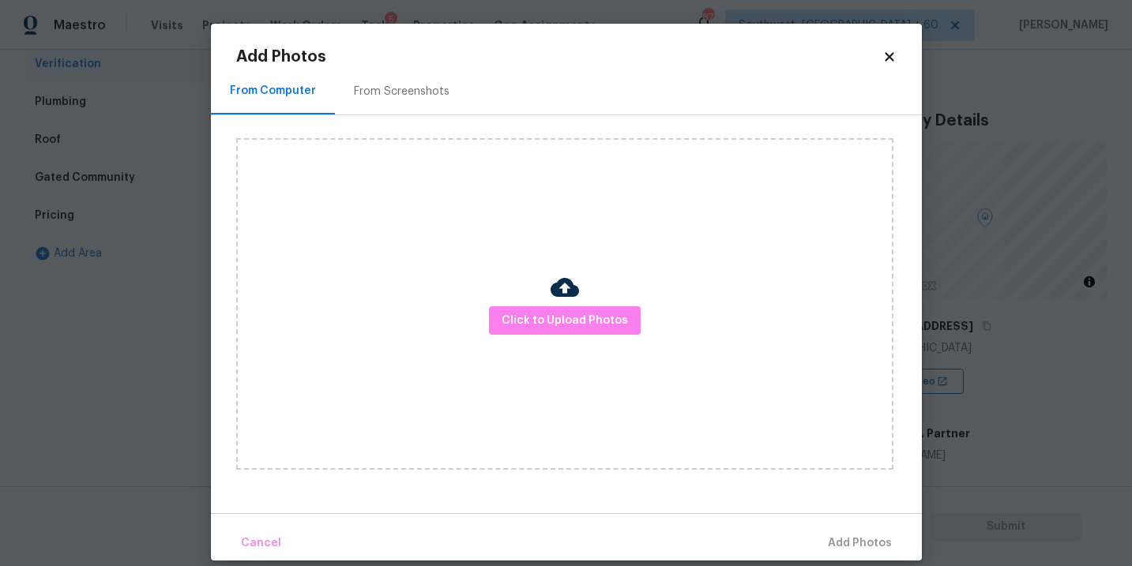
click at [521, 357] on div "Click to Upload Photos" at bounding box center [564, 304] width 657 height 332
click at [555, 329] on button "Click to Upload Photos" at bounding box center [565, 320] width 152 height 29
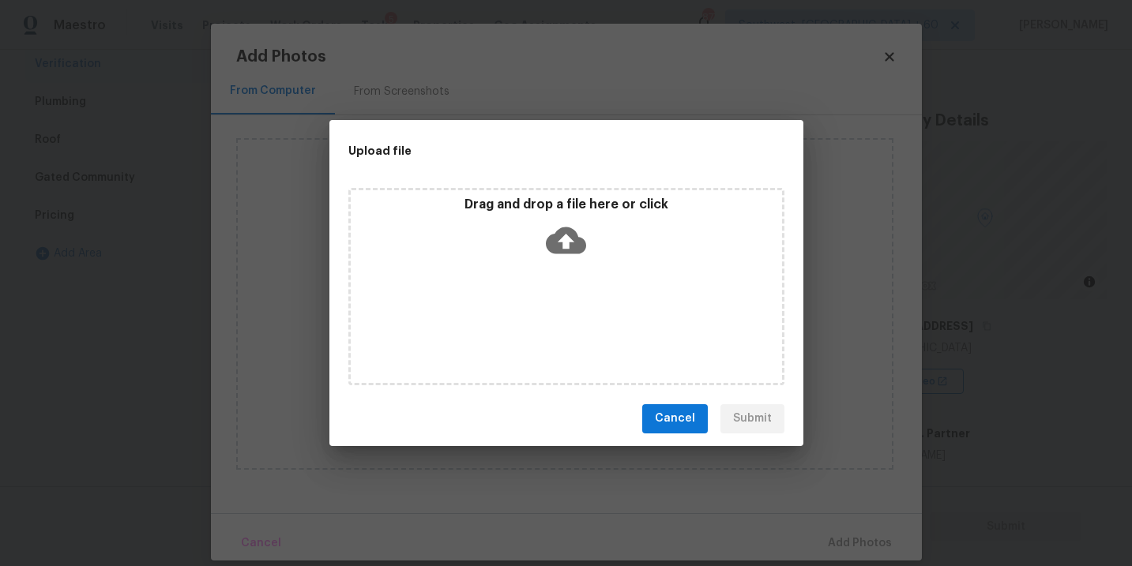
click at [563, 259] on div "Drag and drop a file here or click" at bounding box center [566, 231] width 431 height 68
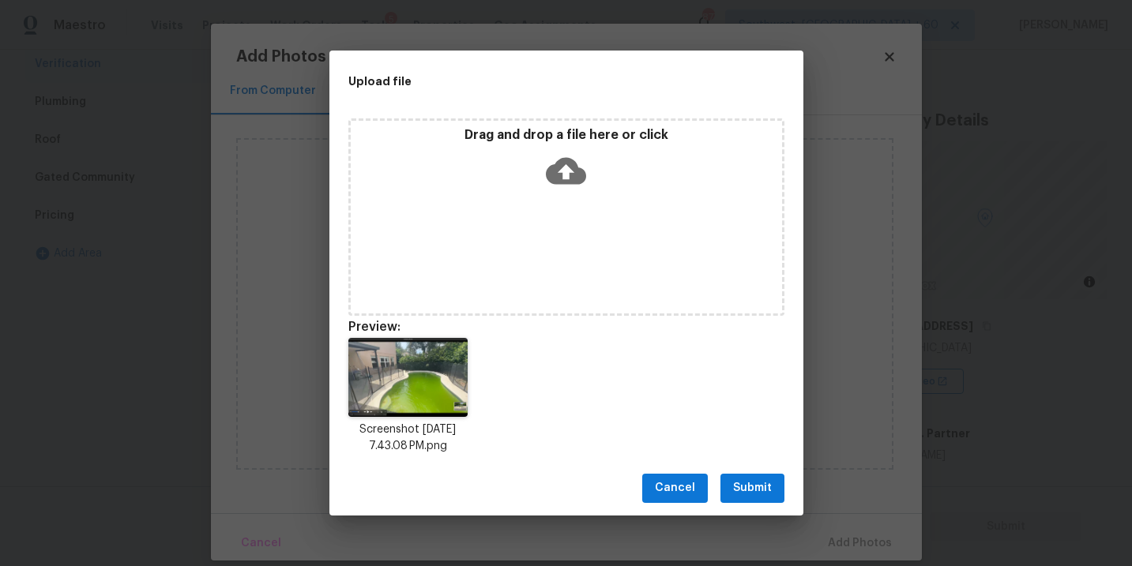
click at [746, 491] on span "Submit" at bounding box center [752, 489] width 39 height 20
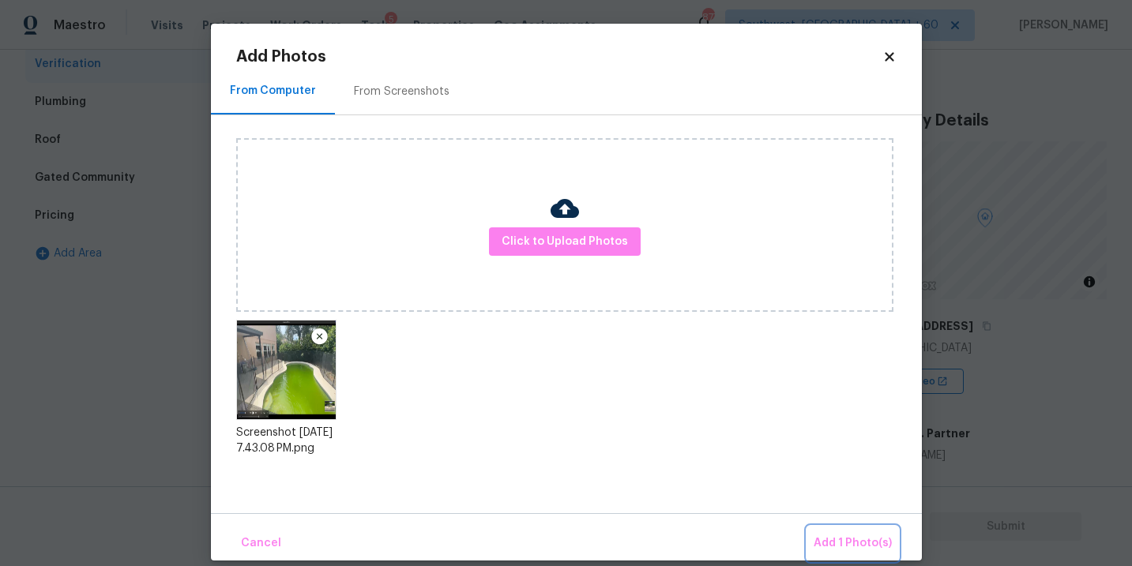
click at [819, 537] on span "Add 1 Photo(s)" at bounding box center [853, 544] width 78 height 20
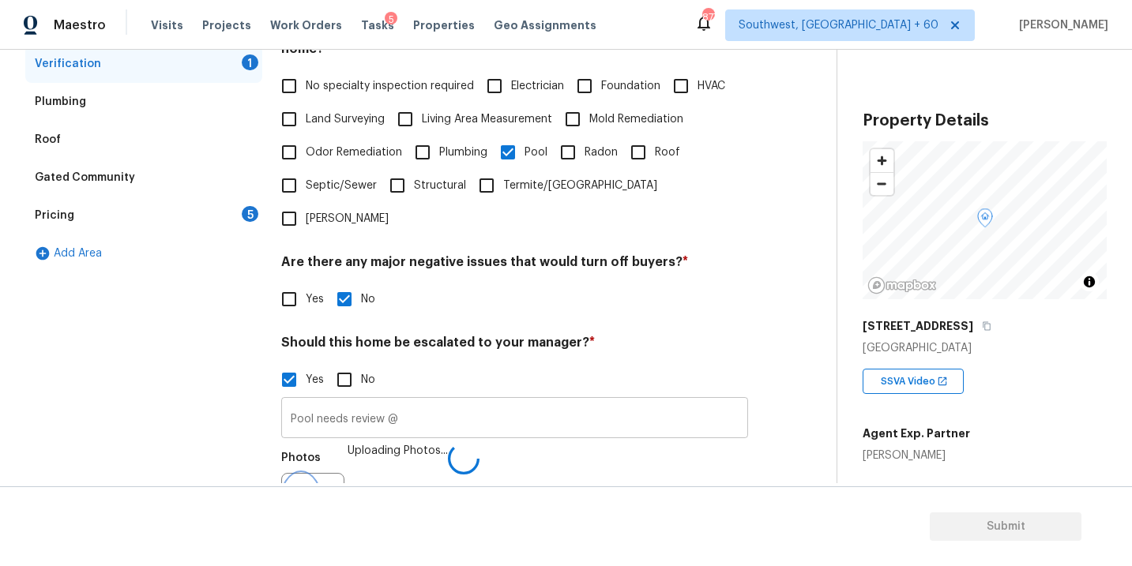
scroll to position [404, 0]
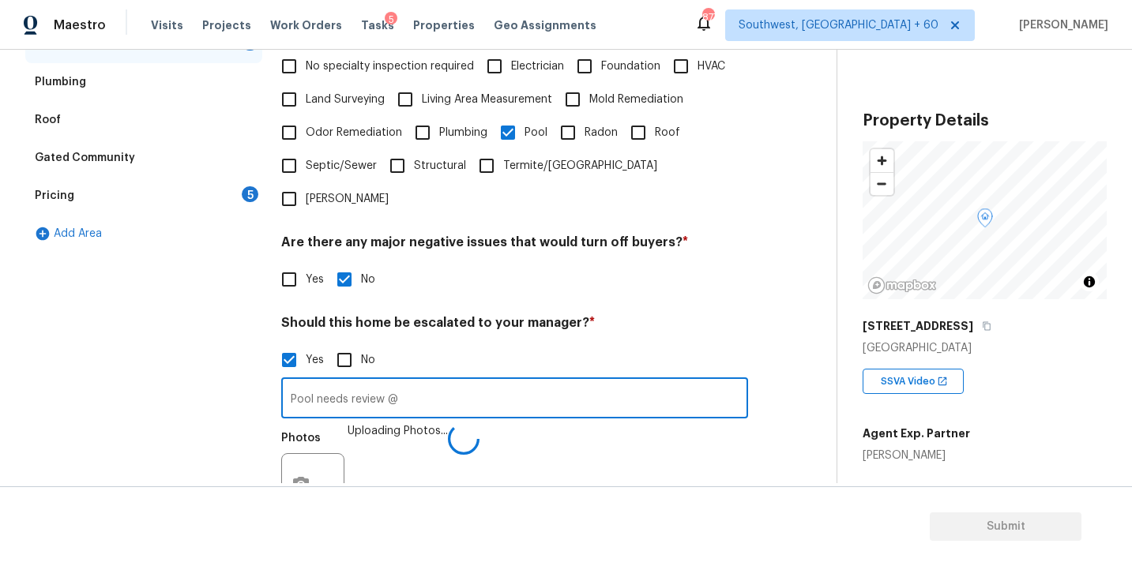
click at [558, 383] on input "Pool needs review @" at bounding box center [514, 400] width 467 height 37
type input "Pool needs review @11:46"
click at [615, 423] on div "Photos Uploading Photos..." at bounding box center [514, 474] width 467 height 103
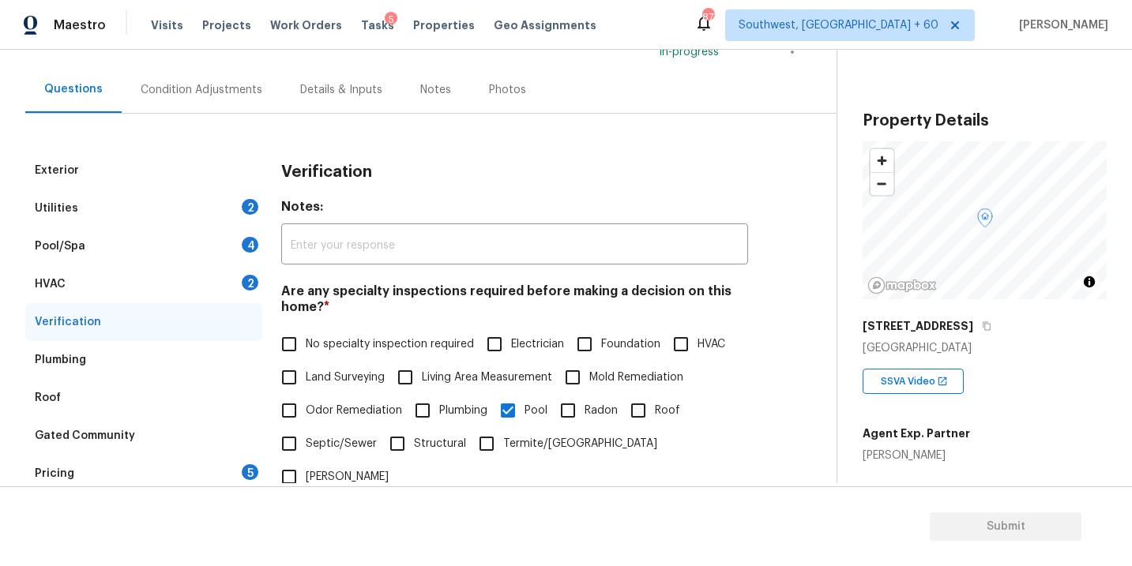
scroll to position [33, 0]
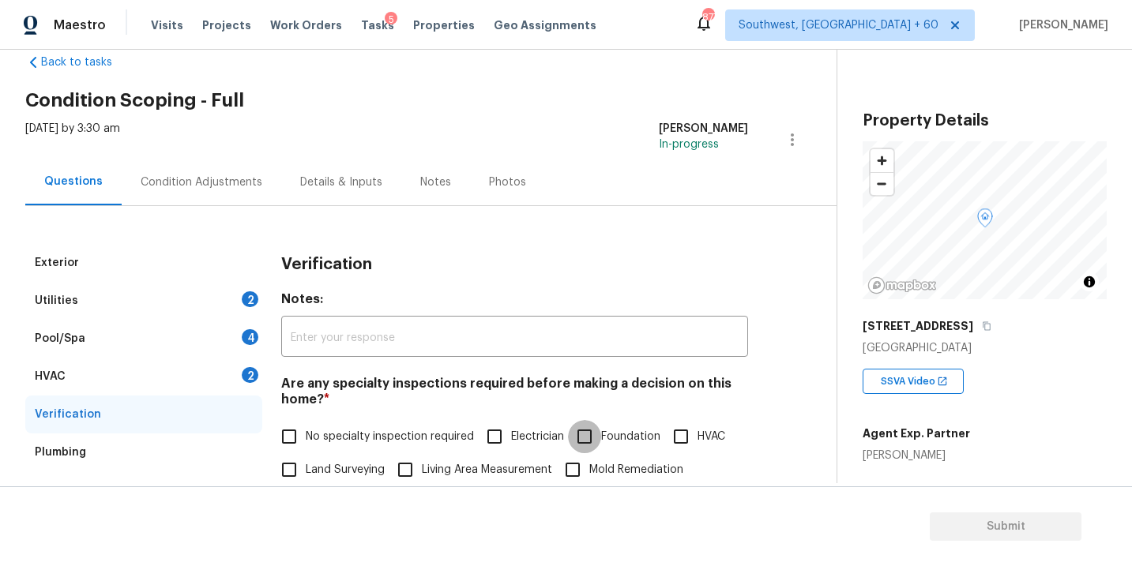
click at [587, 432] on input "Foundation" at bounding box center [584, 436] width 33 height 33
checkbox input "true"
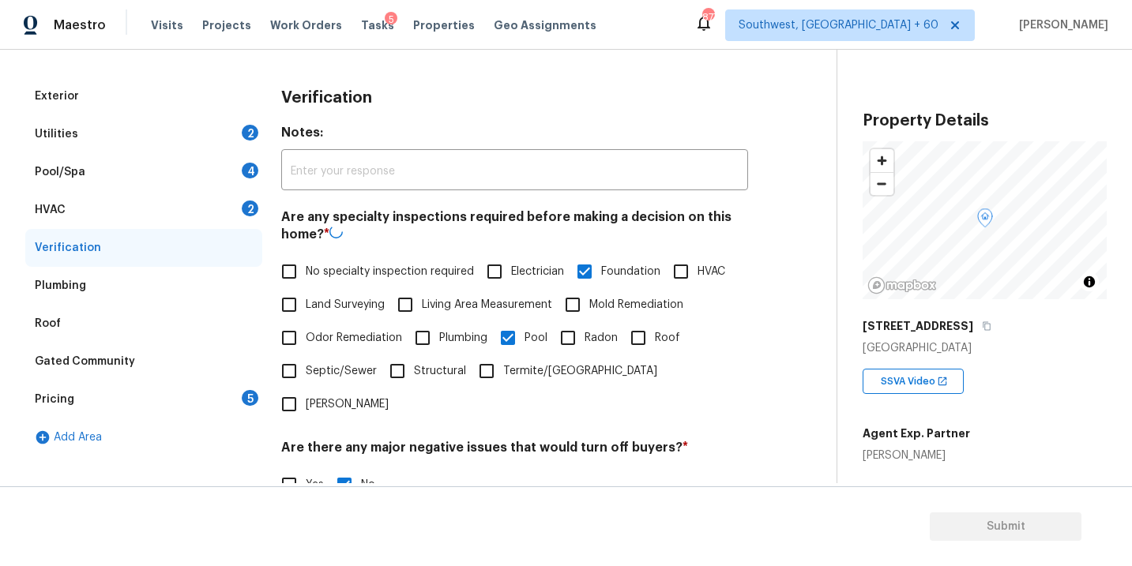
scroll to position [365, 0]
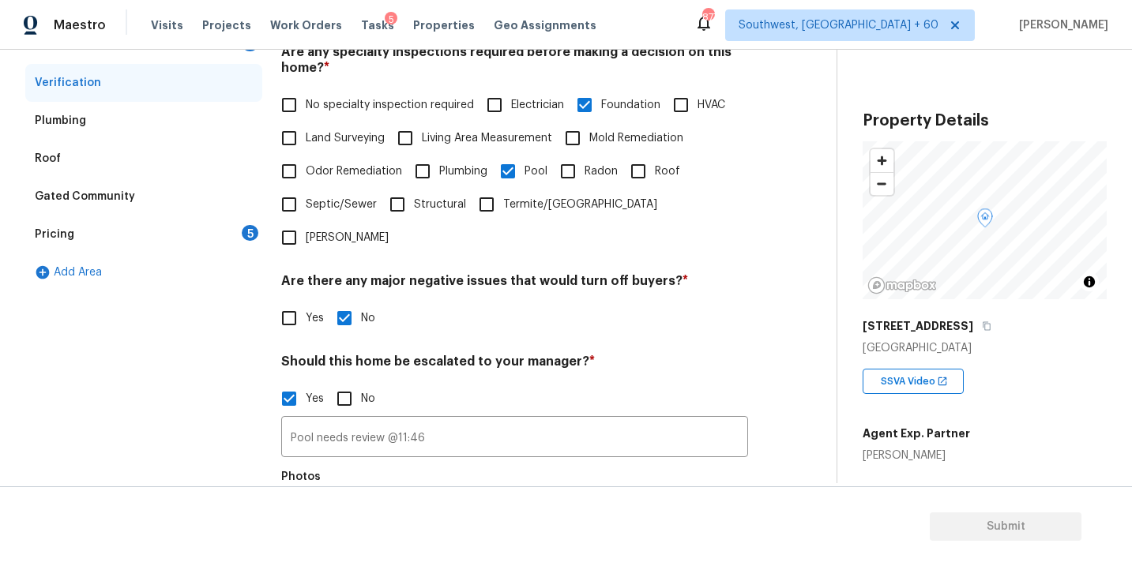
click at [507, 425] on div "Pool needs review @11:46 ​ Photos" at bounding box center [514, 489] width 467 height 149
click at [519, 420] on input "Pool needs review @11:46" at bounding box center [514, 438] width 467 height 37
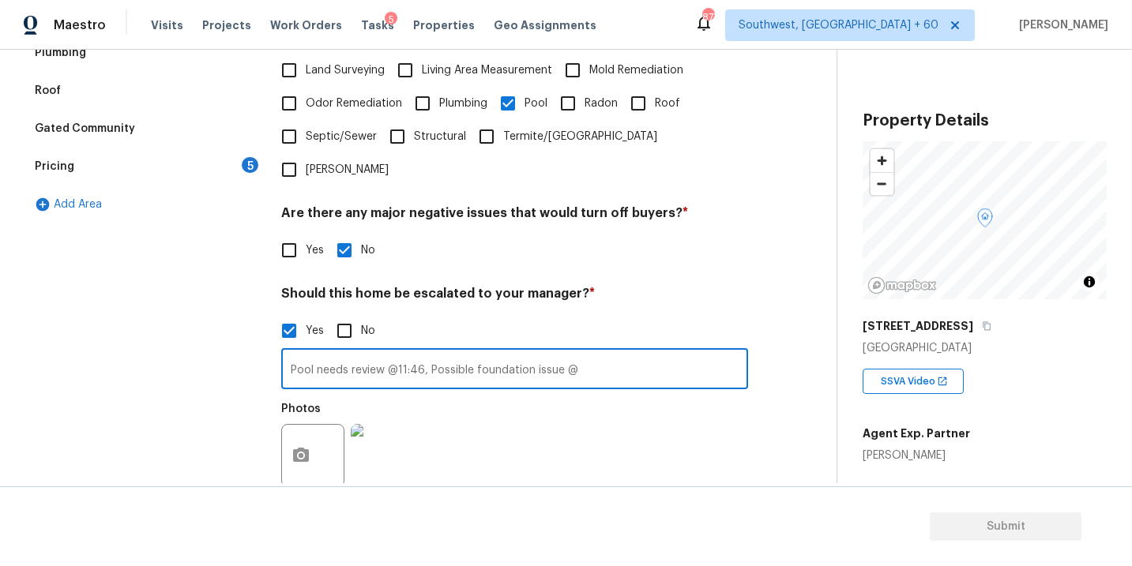
scroll to position [494, 0]
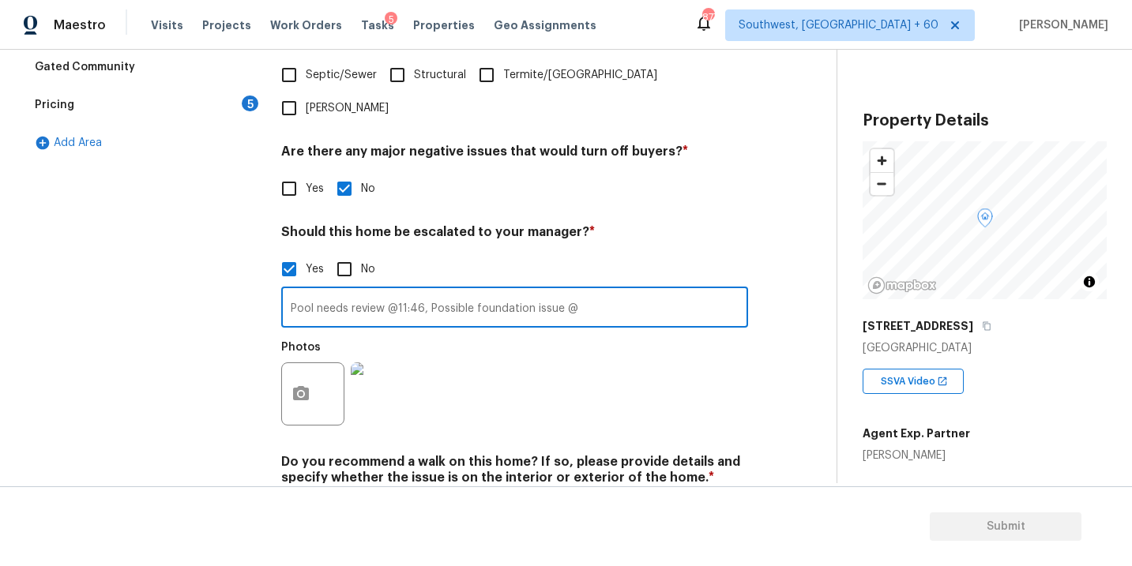
type input "Pool needs review @11:46, Possible foundation issue @"
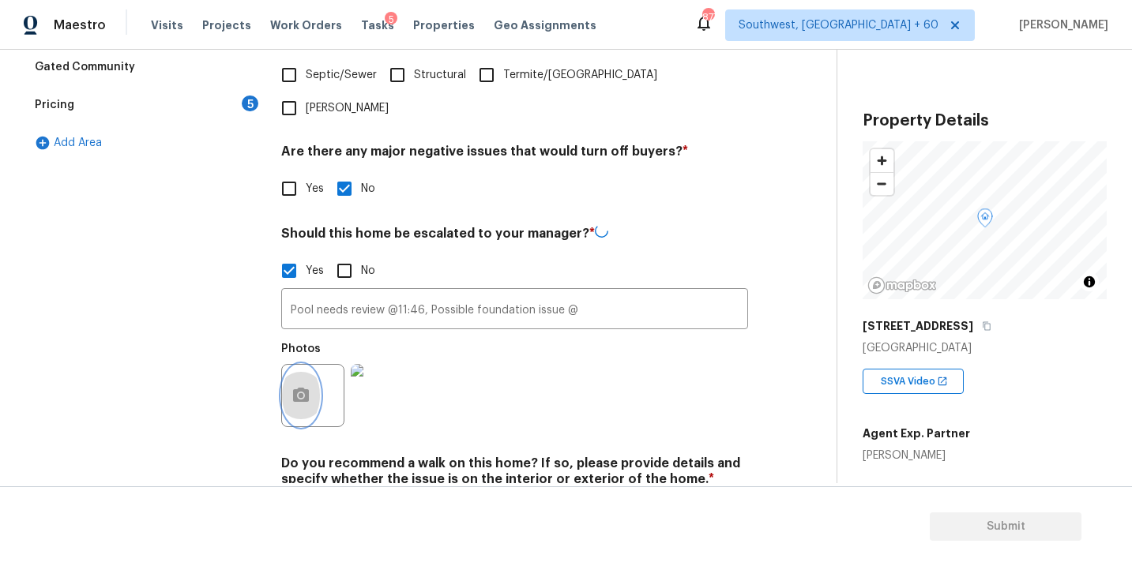
click at [310, 377] on button "button" at bounding box center [301, 396] width 38 height 62
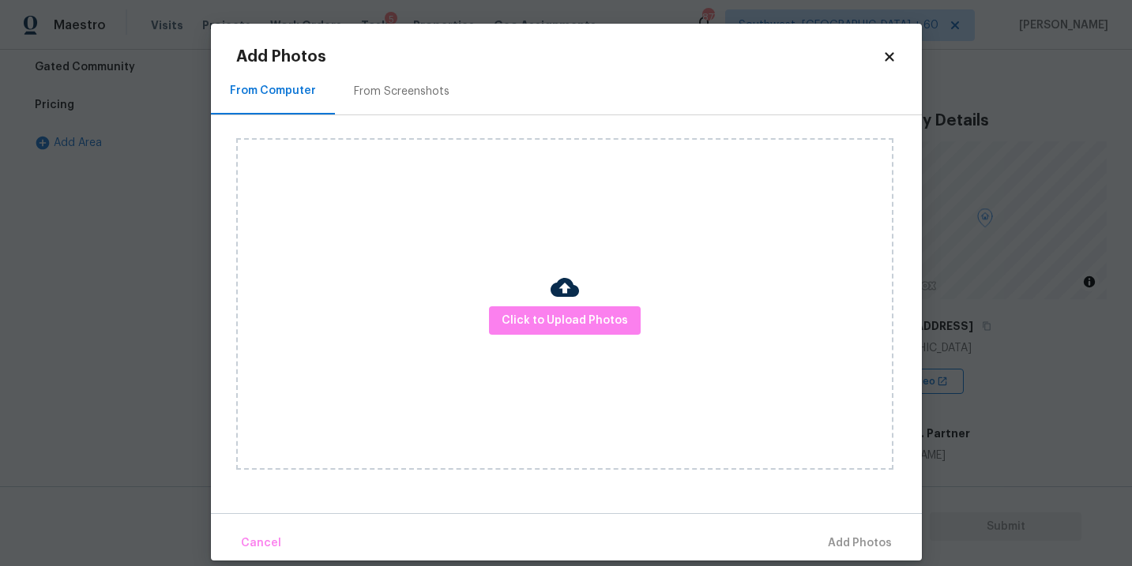
click at [463, 343] on div "Click to Upload Photos" at bounding box center [564, 304] width 657 height 332
click at [529, 323] on span "Click to Upload Photos" at bounding box center [565, 321] width 126 height 20
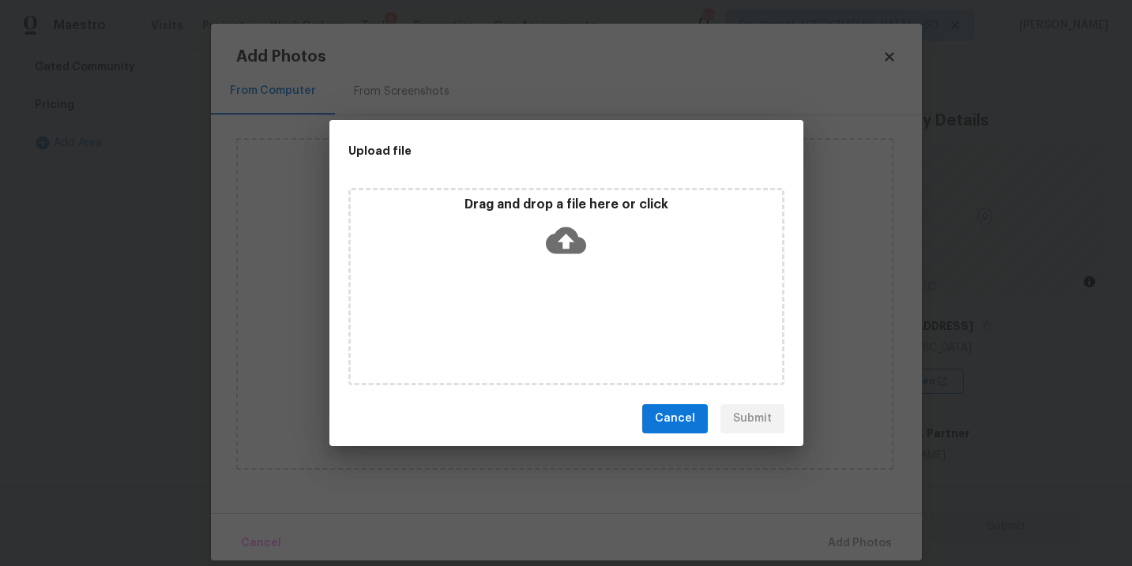
drag, startPoint x: 529, startPoint y: 323, endPoint x: 536, endPoint y: 235, distance: 87.9
click at [536, 235] on div "Drag and drop a file here or click" at bounding box center [566, 231] width 431 height 68
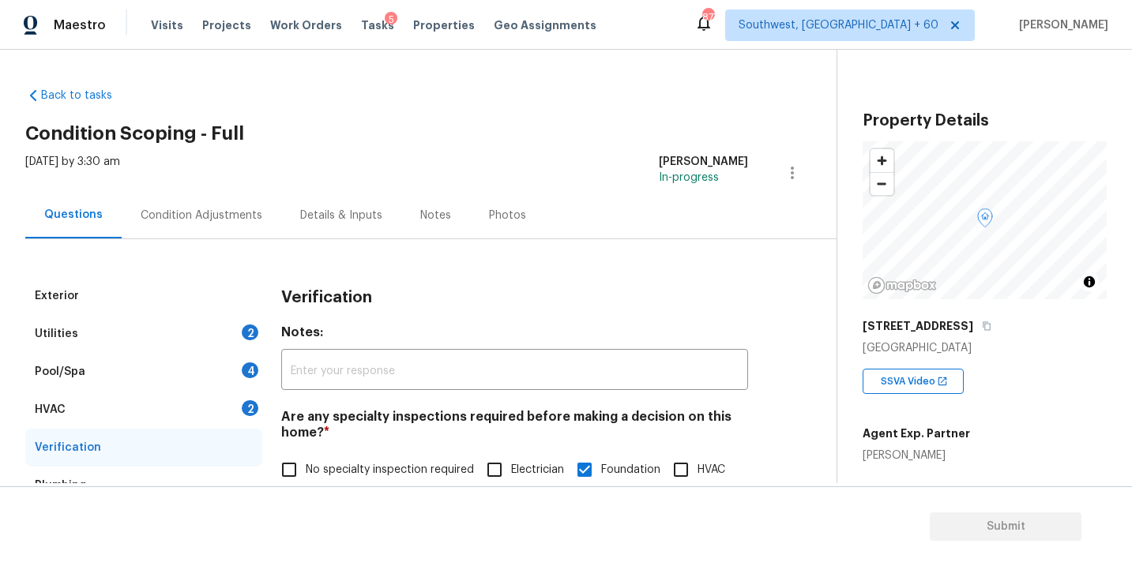
scroll to position [494, 0]
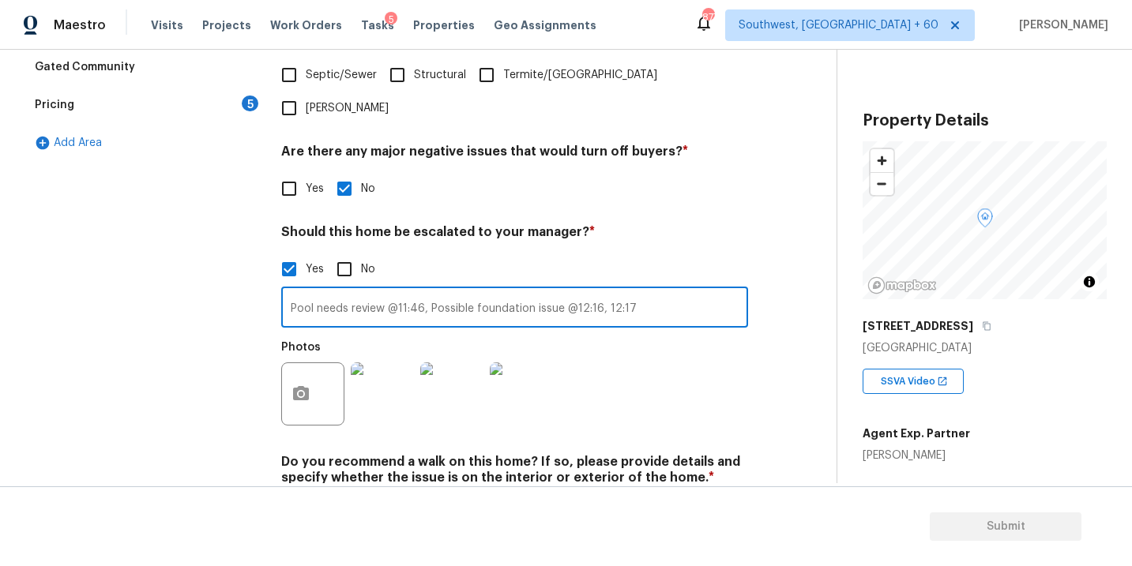
type input "Pool needs review @11:46, Possible foundation issue @12:16, 12:17"
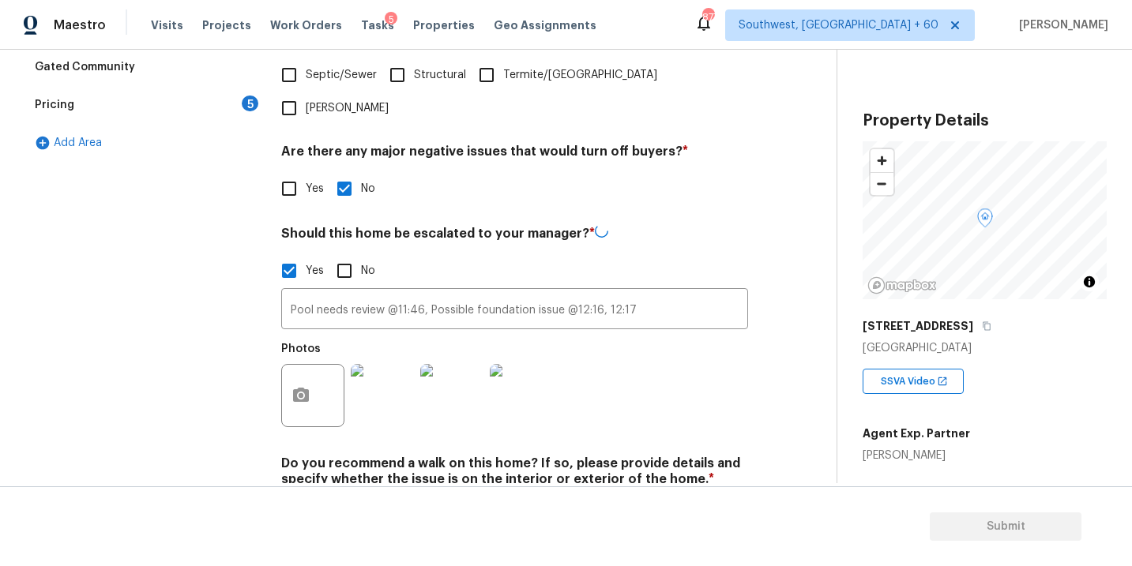
click at [665, 374] on div "Photos" at bounding box center [514, 385] width 467 height 103
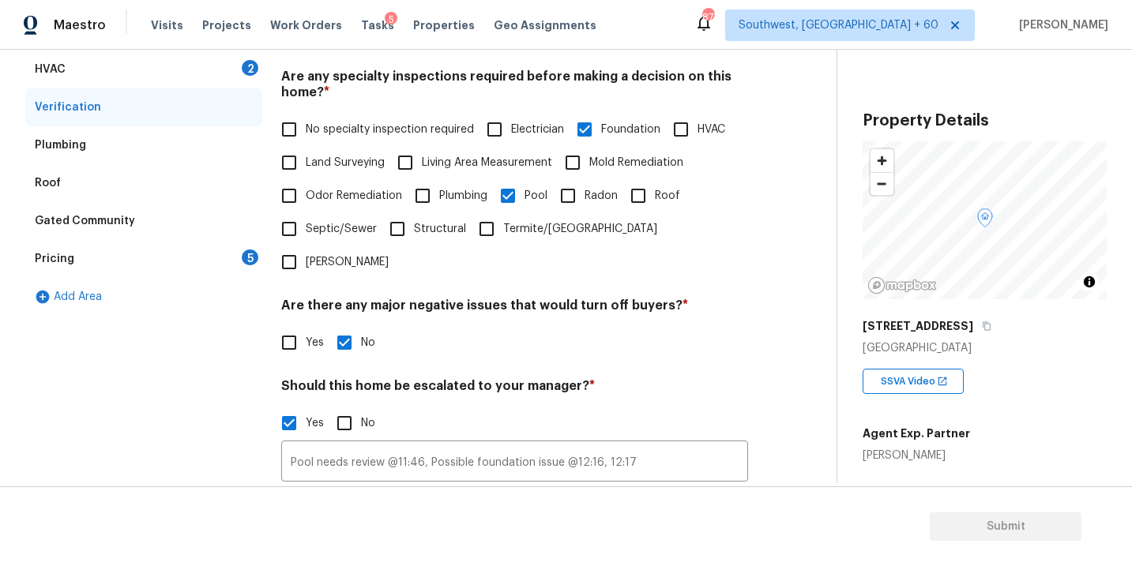
scroll to position [111, 0]
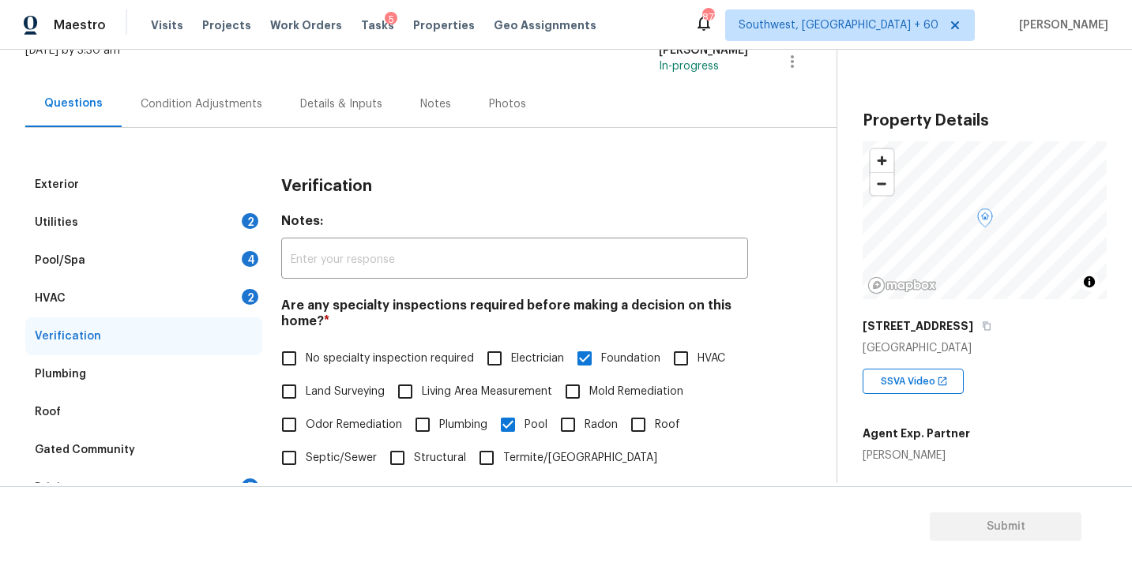
click at [231, 108] on div "Condition Adjustments" at bounding box center [202, 104] width 122 height 16
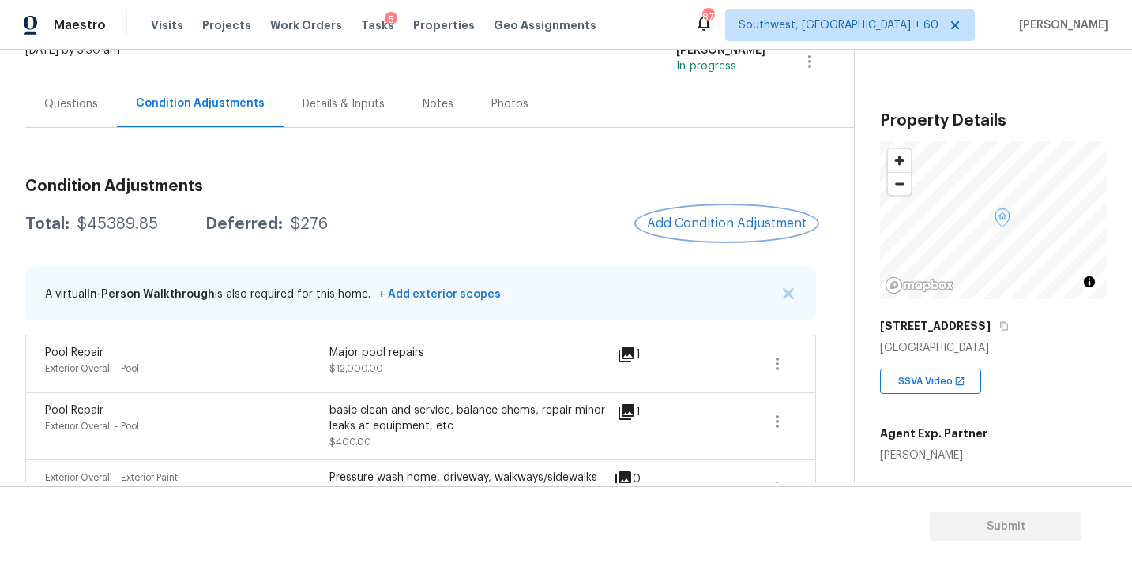
click at [691, 224] on span "Add Condition Adjustment" at bounding box center [727, 223] width 160 height 14
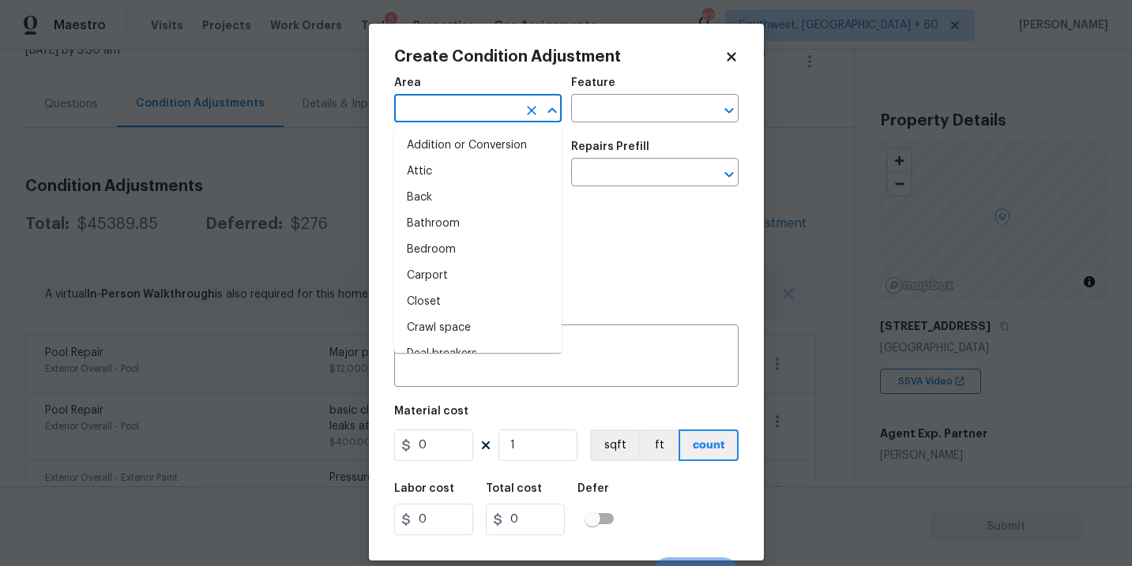
click at [475, 122] on input "text" at bounding box center [455, 110] width 123 height 24
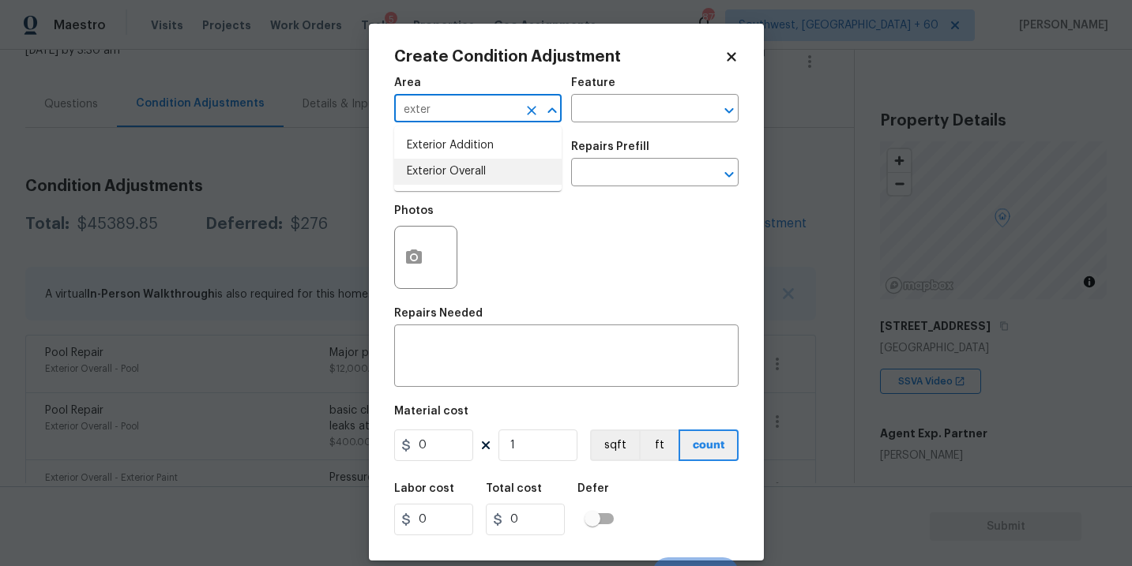
click at [487, 172] on li "Exterior Overall" at bounding box center [477, 172] width 167 height 26
type input "Exterior Overall"
click at [603, 125] on div "Area Exterior Overall ​ Feature ​" at bounding box center [566, 100] width 344 height 64
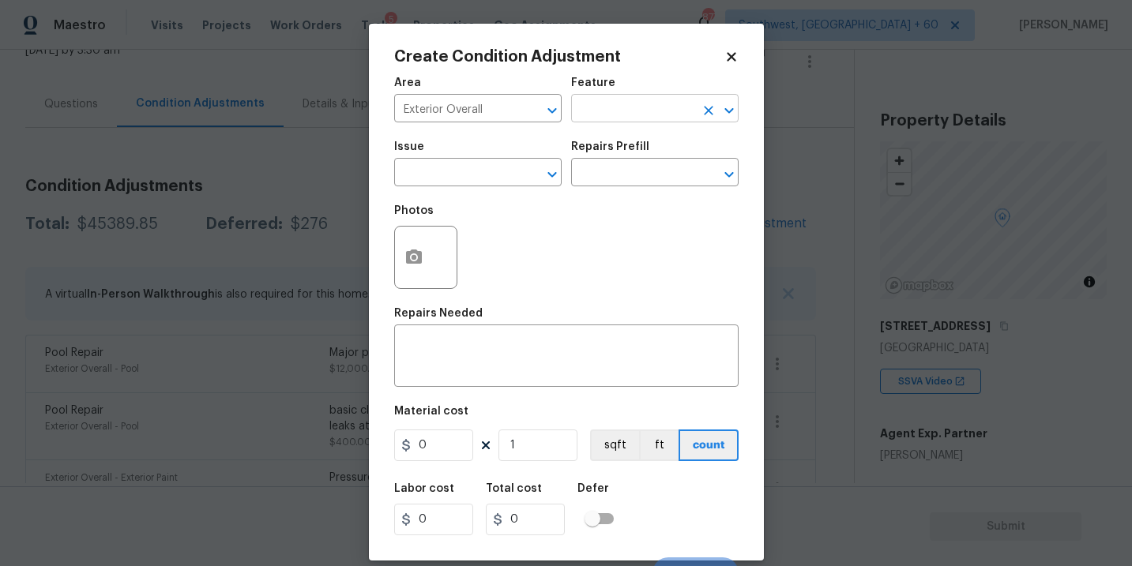
click at [622, 117] on input "text" at bounding box center [632, 110] width 123 height 24
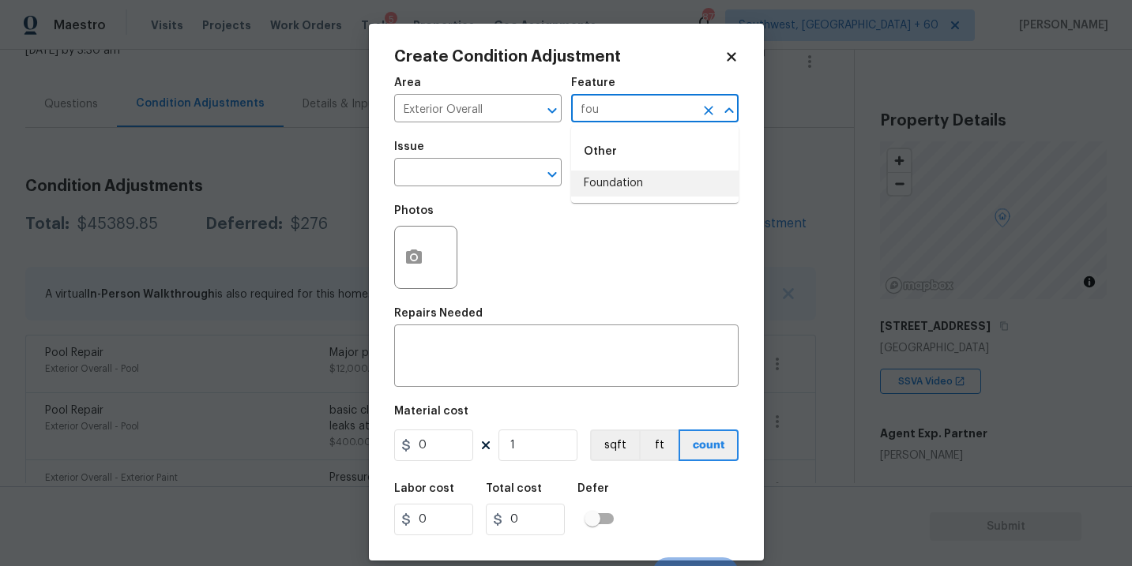
click at [630, 194] on li "Foundation" at bounding box center [654, 184] width 167 height 26
type input "Foundation"
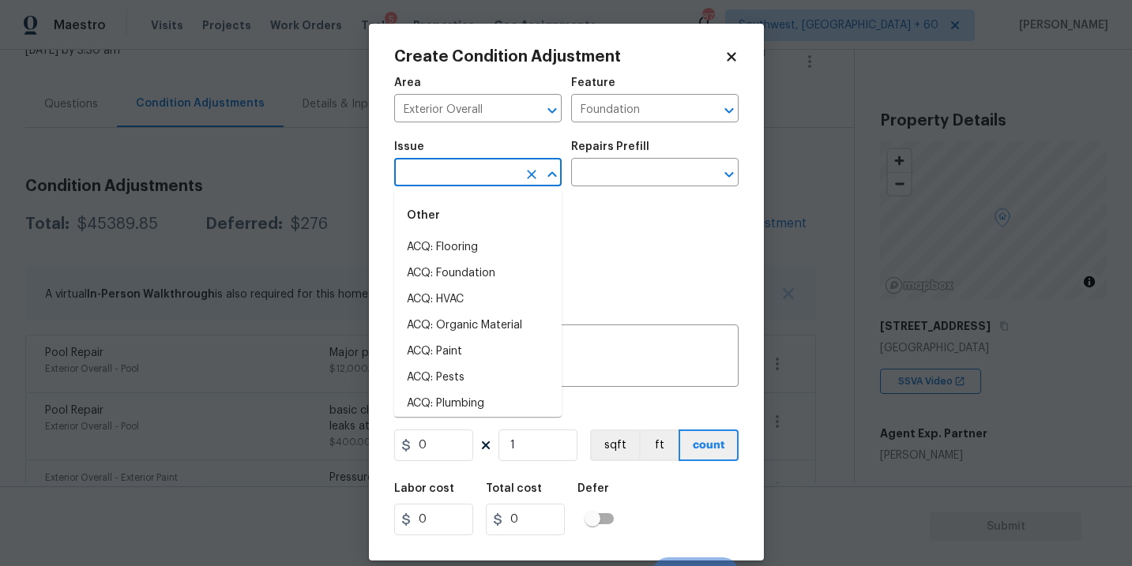
click at [411, 180] on input "text" at bounding box center [455, 174] width 123 height 24
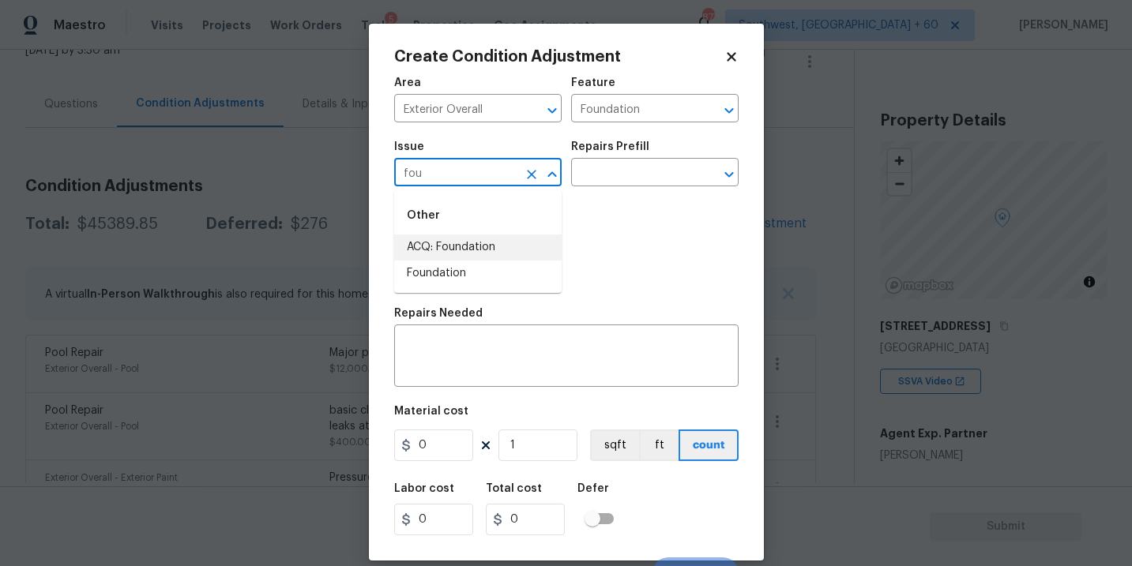
click at [442, 242] on li "ACQ: Foundation" at bounding box center [477, 248] width 167 height 26
type input "ACQ: Foundation"
click at [602, 175] on input "text" at bounding box center [632, 174] width 123 height 24
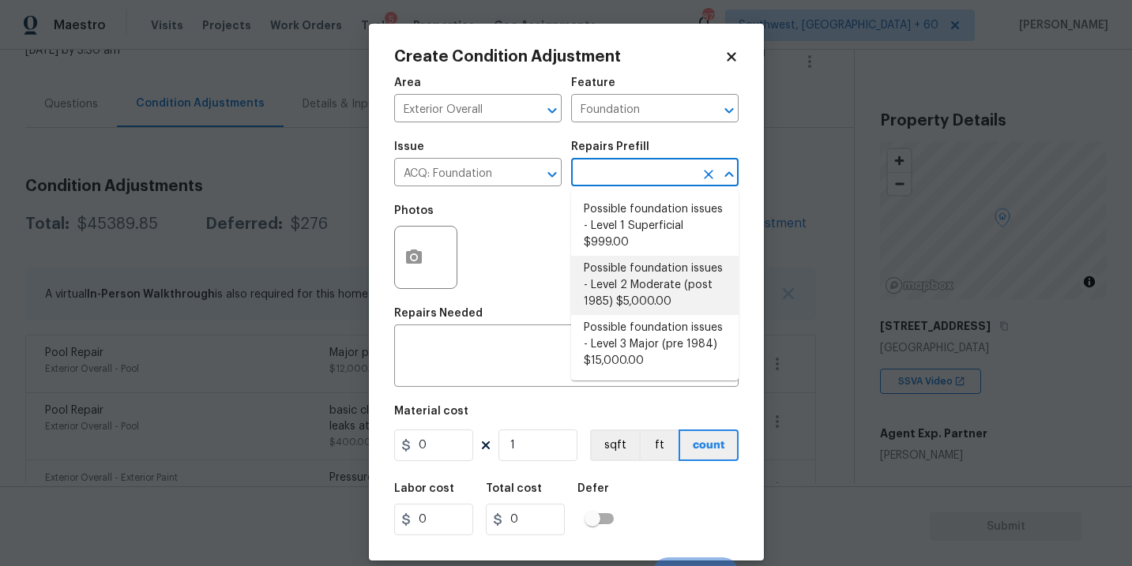
click at [632, 276] on li "Possible foundation issues - Level 2 Moderate (post 1985) $5,000.00" at bounding box center [654, 285] width 167 height 59
type input "Acquisition"
type textarea "Possible foundation issues - Level 2 Moderate: Disclaimer: This is NOT a techni…"
type input "5000"
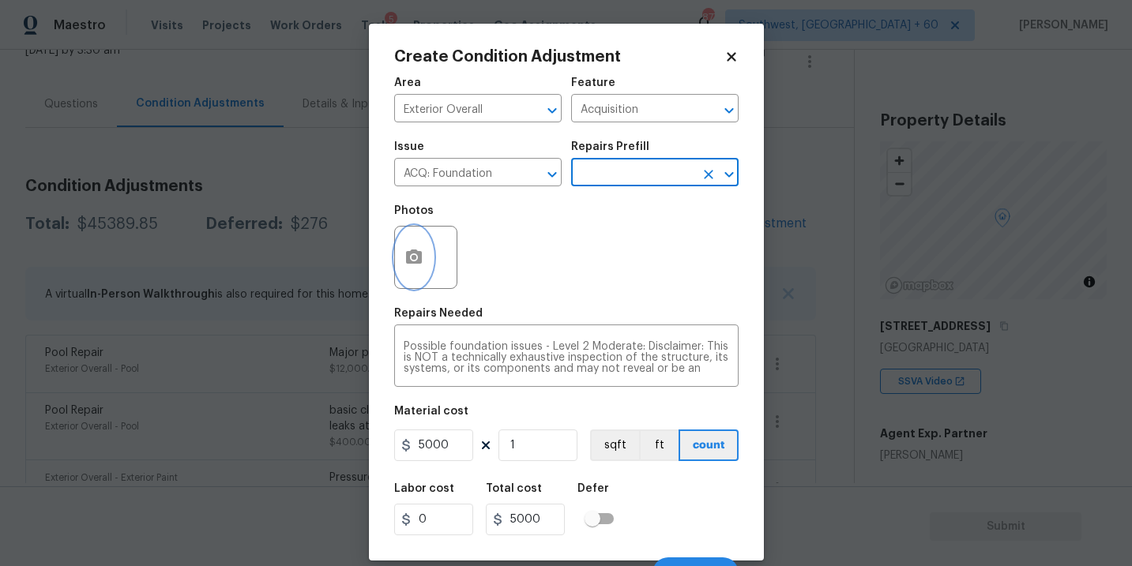
click at [427, 266] on button "button" at bounding box center [414, 258] width 38 height 62
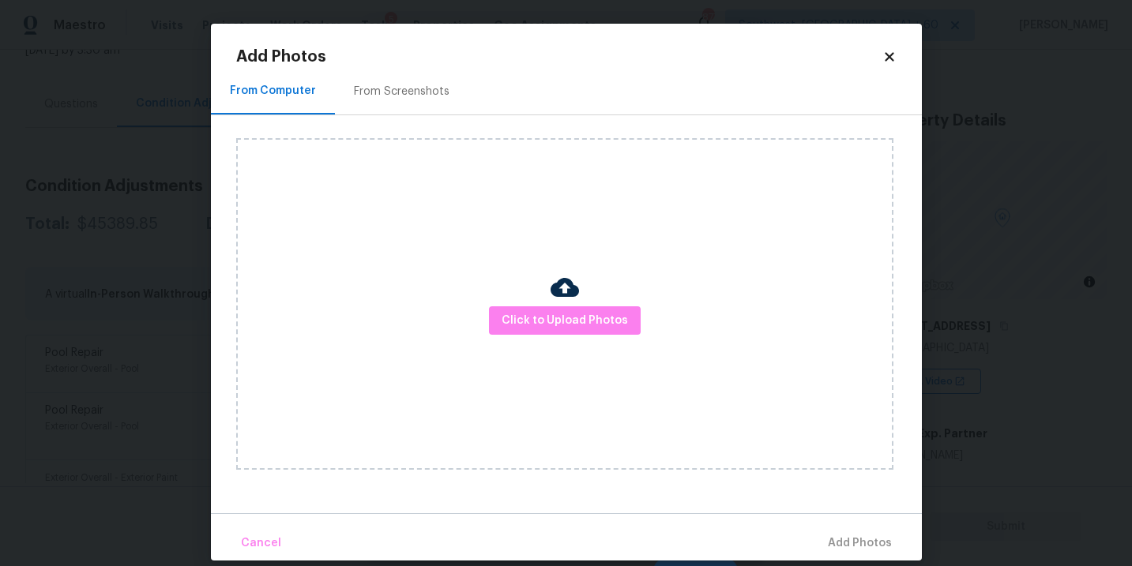
click at [511, 295] on div "Click to Upload Photos" at bounding box center [564, 304] width 657 height 332
click at [539, 314] on span "Click to Upload Photos" at bounding box center [565, 321] width 126 height 20
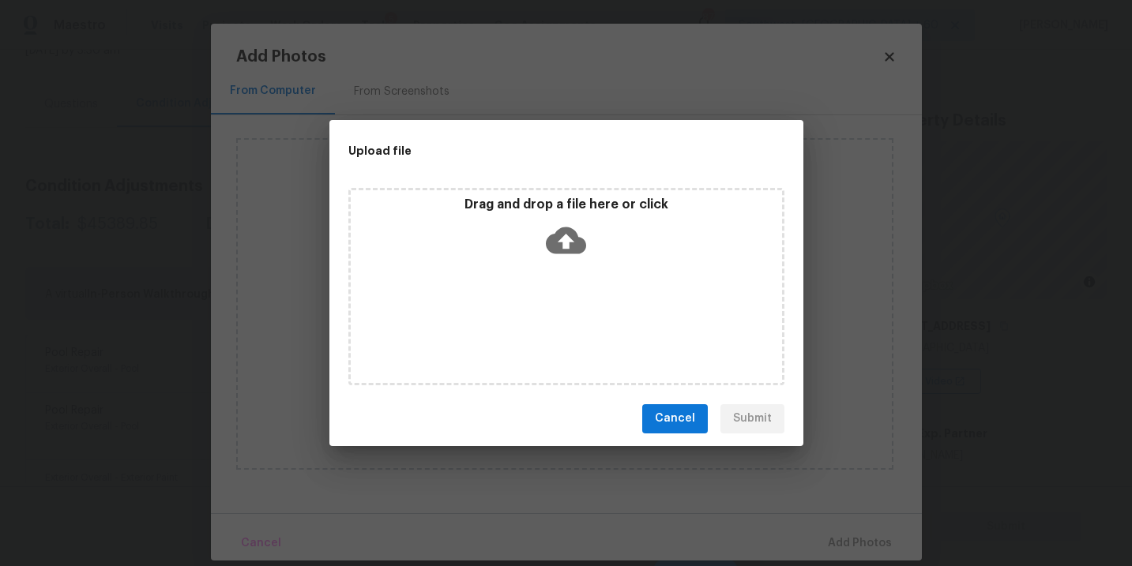
click at [562, 275] on div "Drag and drop a file here or click" at bounding box center [566, 286] width 436 height 197
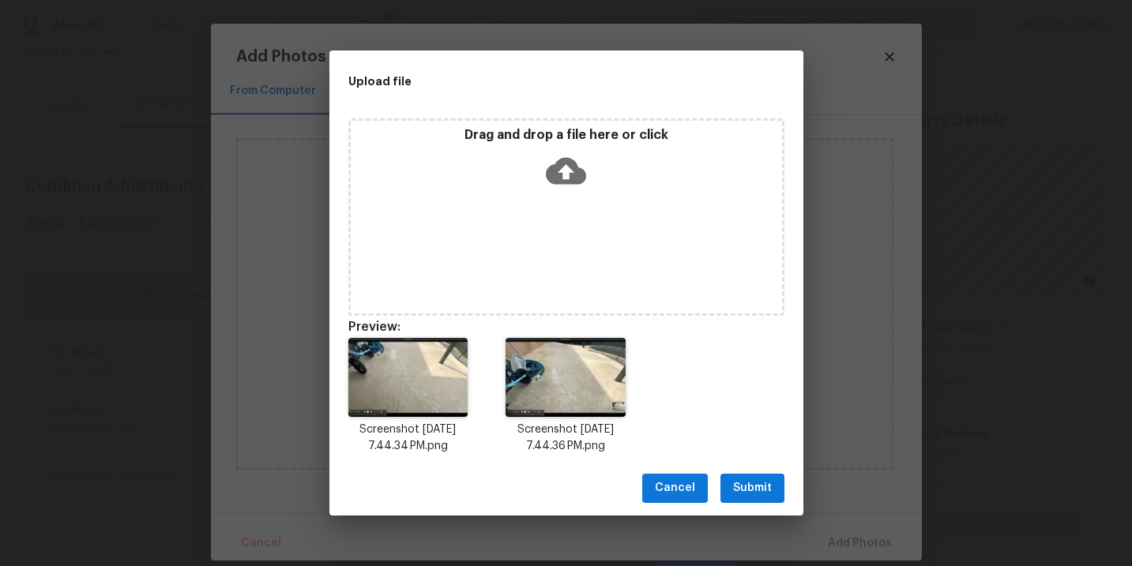
click at [752, 493] on span "Submit" at bounding box center [752, 489] width 39 height 20
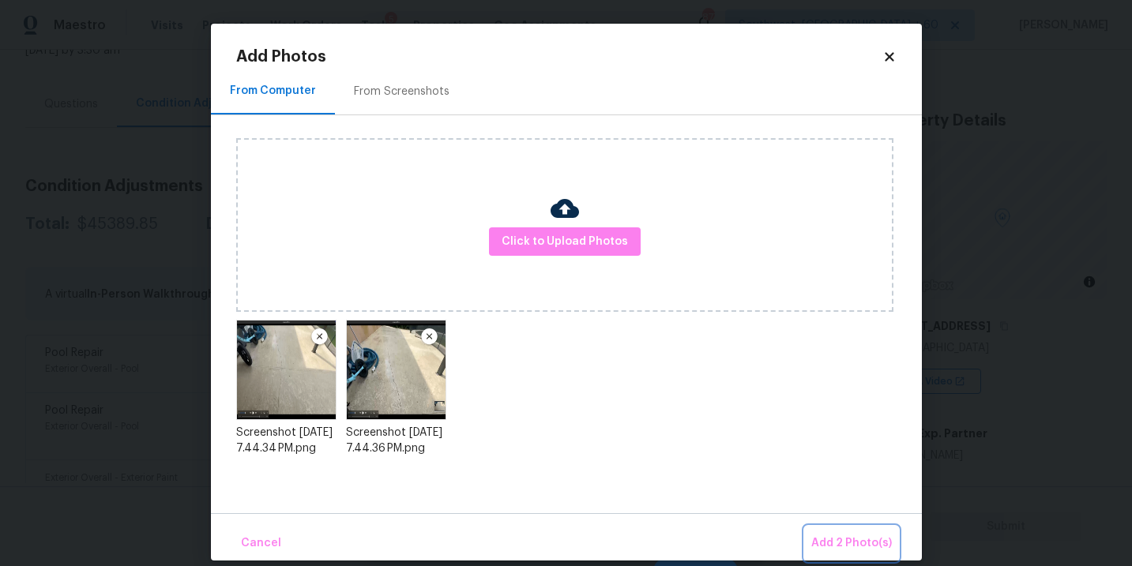
click at [827, 532] on button "Add 2 Photo(s)" at bounding box center [851, 544] width 93 height 34
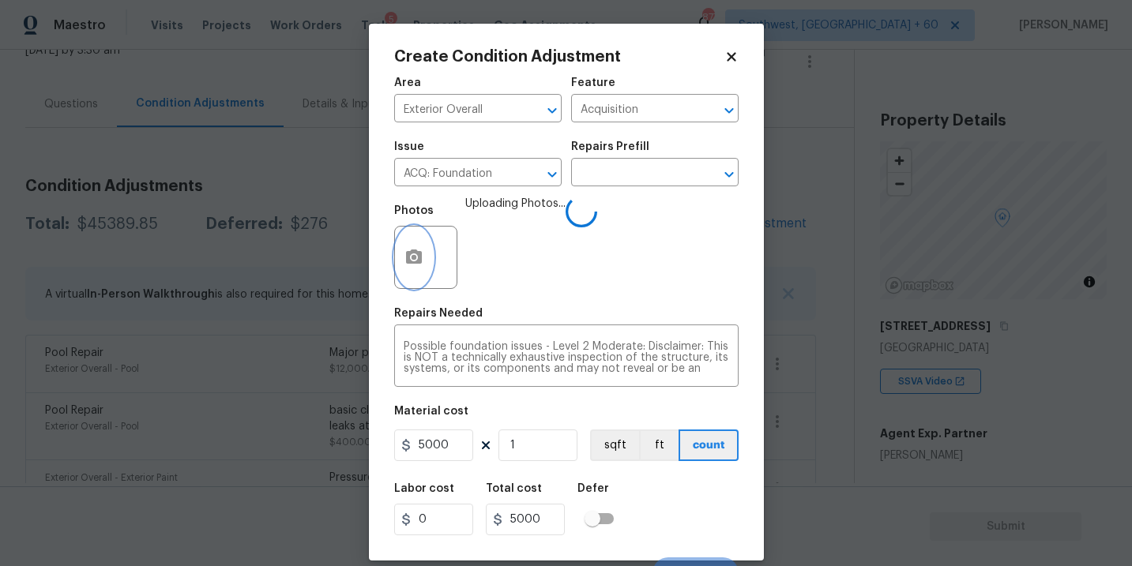
scroll to position [24, 0]
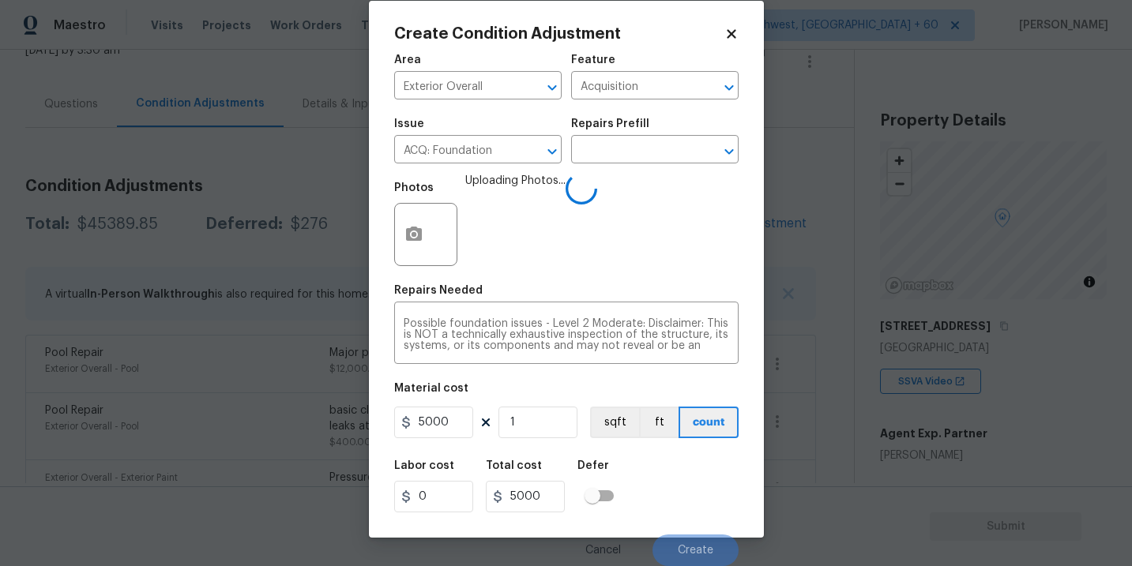
click at [699, 486] on div "Labor cost 0 Total cost 5000 Defer" at bounding box center [566, 486] width 344 height 71
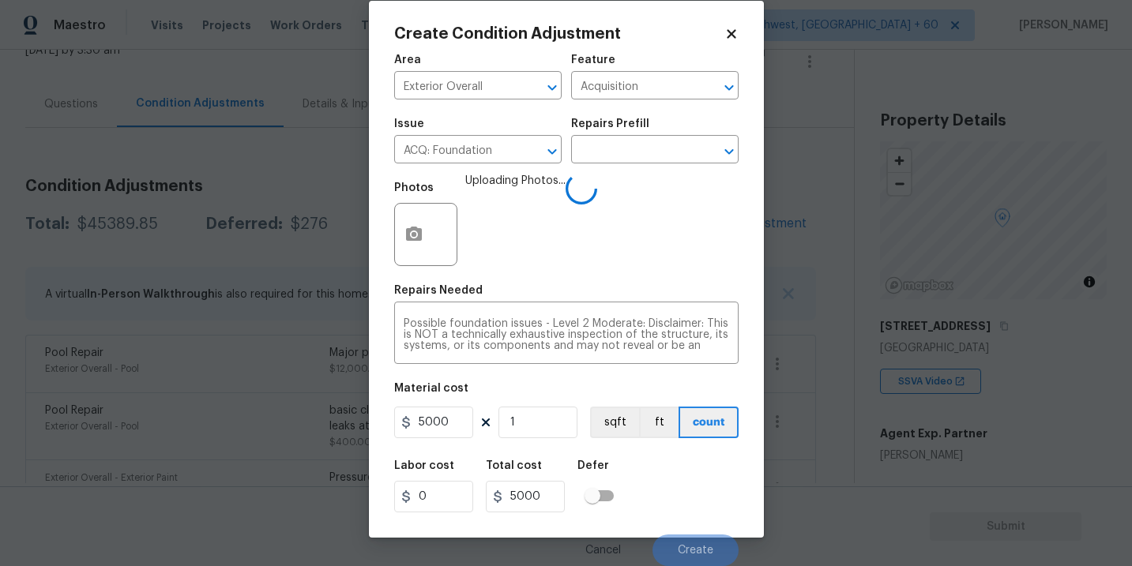
click at [699, 486] on div "Labor cost 0 Total cost 5000 Defer" at bounding box center [566, 486] width 344 height 71
click at [682, 555] on span "Create" at bounding box center [696, 551] width 36 height 12
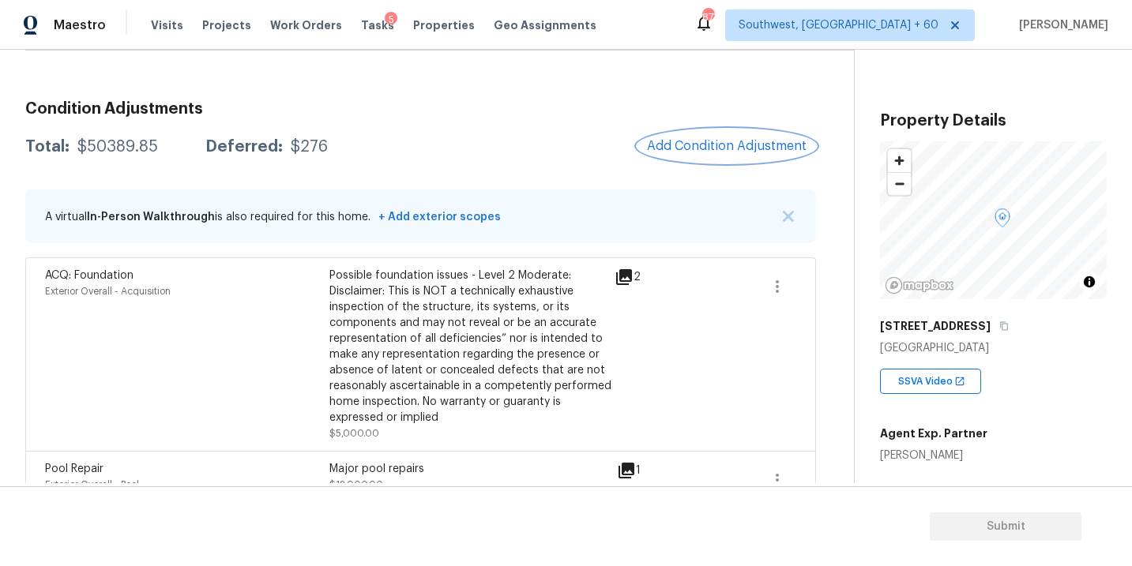
scroll to position [139, 0]
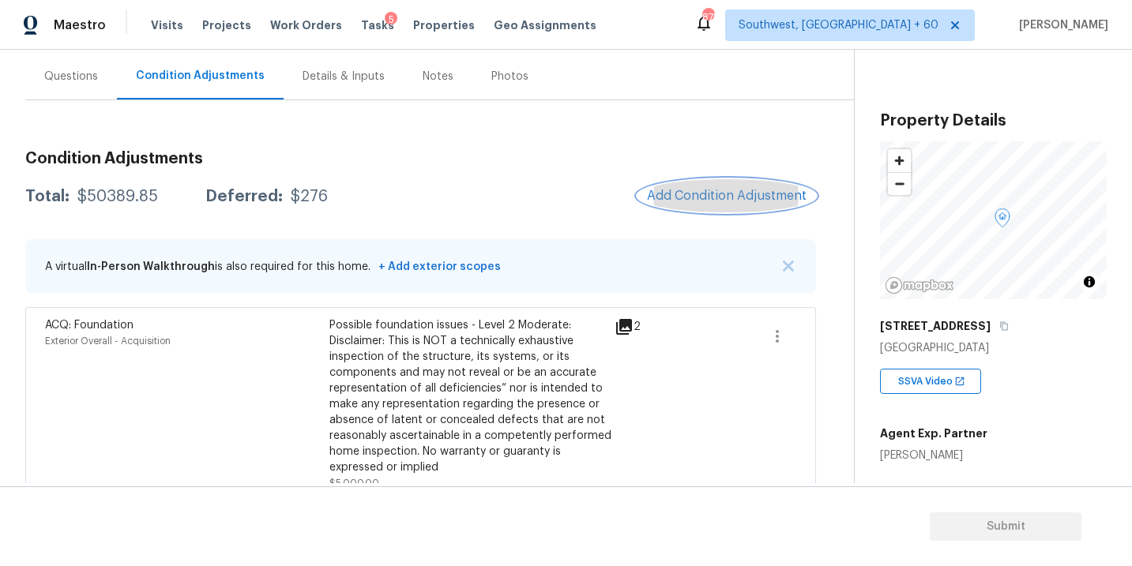
click at [699, 211] on button "Add Condition Adjustment" at bounding box center [726, 195] width 179 height 33
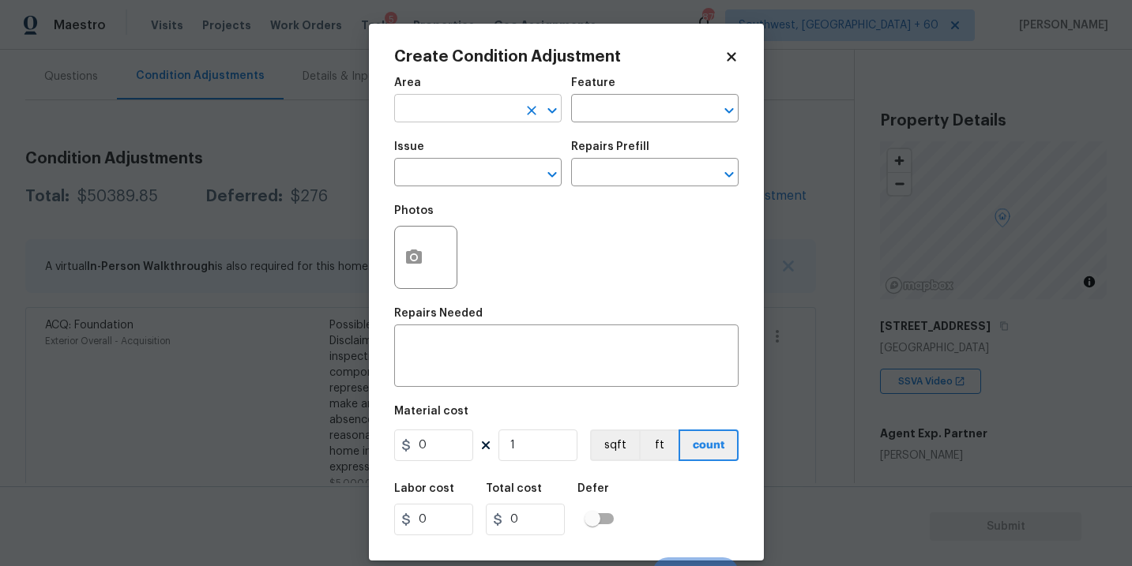
click at [469, 107] on input "text" at bounding box center [455, 110] width 123 height 24
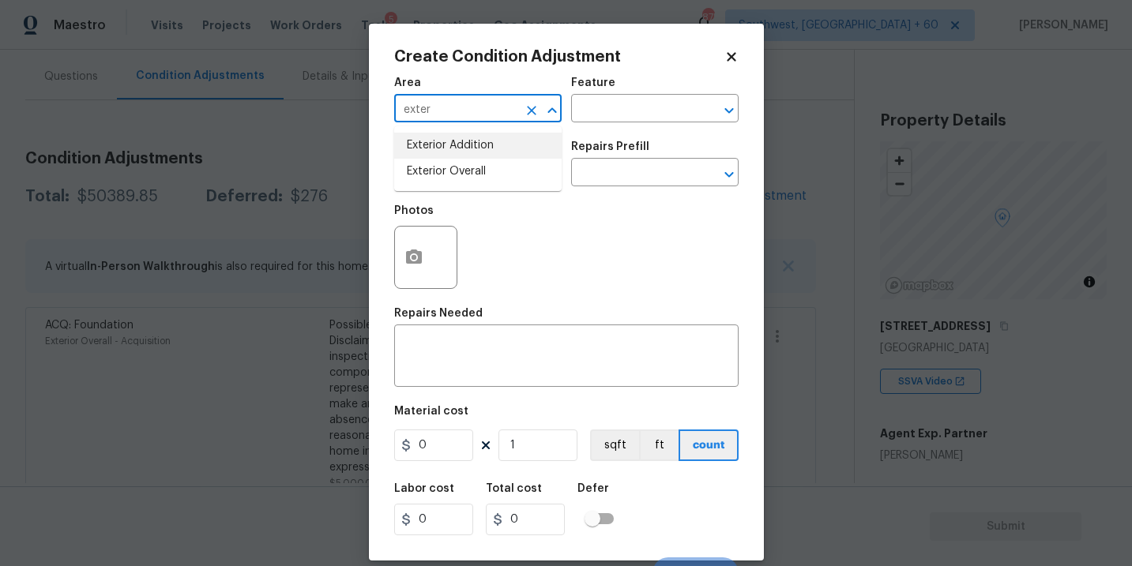
click at [490, 166] on li "Exterior Overall" at bounding box center [477, 172] width 167 height 26
type input "Exterior Overall"
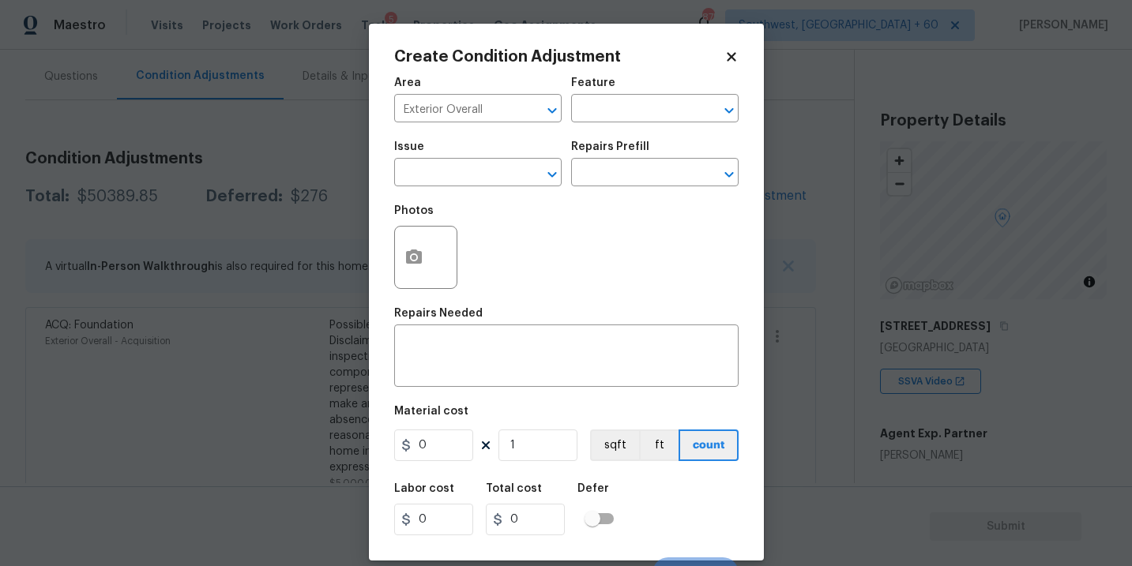
click at [579, 130] on div "Area Exterior Overall ​ Feature ​" at bounding box center [566, 100] width 344 height 64
click at [621, 96] on div "Feature" at bounding box center [654, 87] width 167 height 21
click at [621, 97] on figure "Feature ​" at bounding box center [654, 99] width 167 height 45
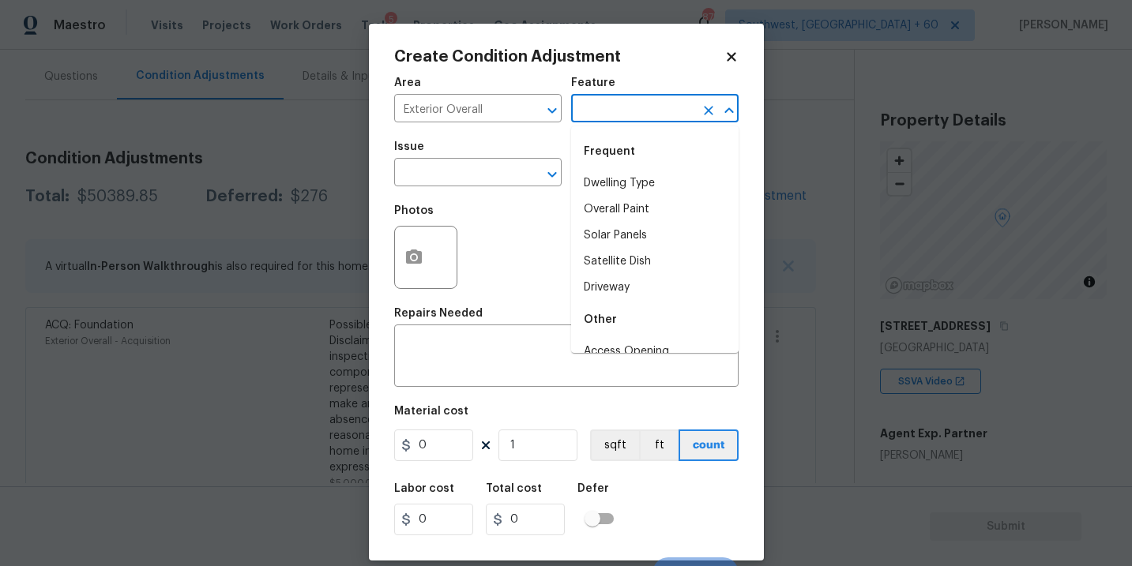
click at [607, 103] on input "text" at bounding box center [632, 110] width 123 height 24
click at [627, 234] on li "Exterior Paint" at bounding box center [654, 236] width 167 height 26
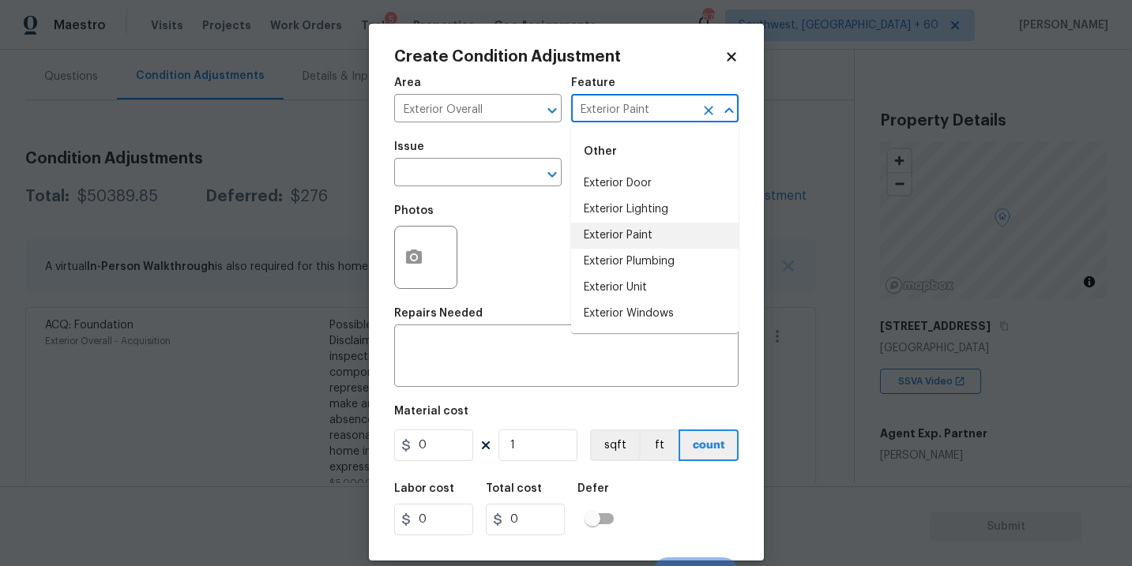
type input "Exterior Paint"
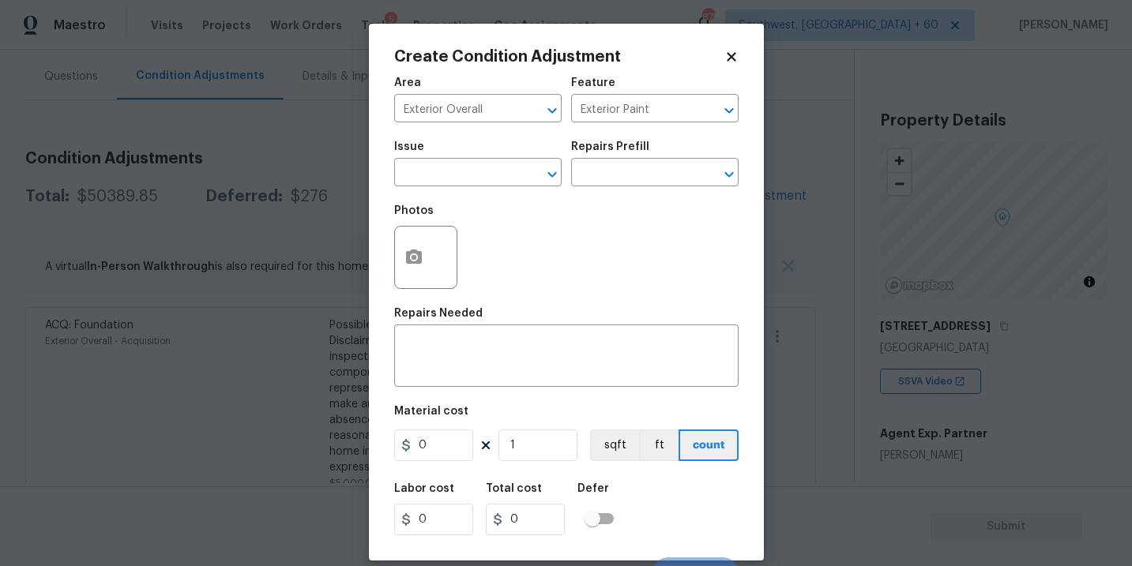
click at [521, 200] on div "Photos" at bounding box center [566, 247] width 344 height 103
click at [486, 193] on span "Issue ​" at bounding box center [477, 164] width 167 height 64
click at [461, 186] on input "text" at bounding box center [455, 174] width 123 height 24
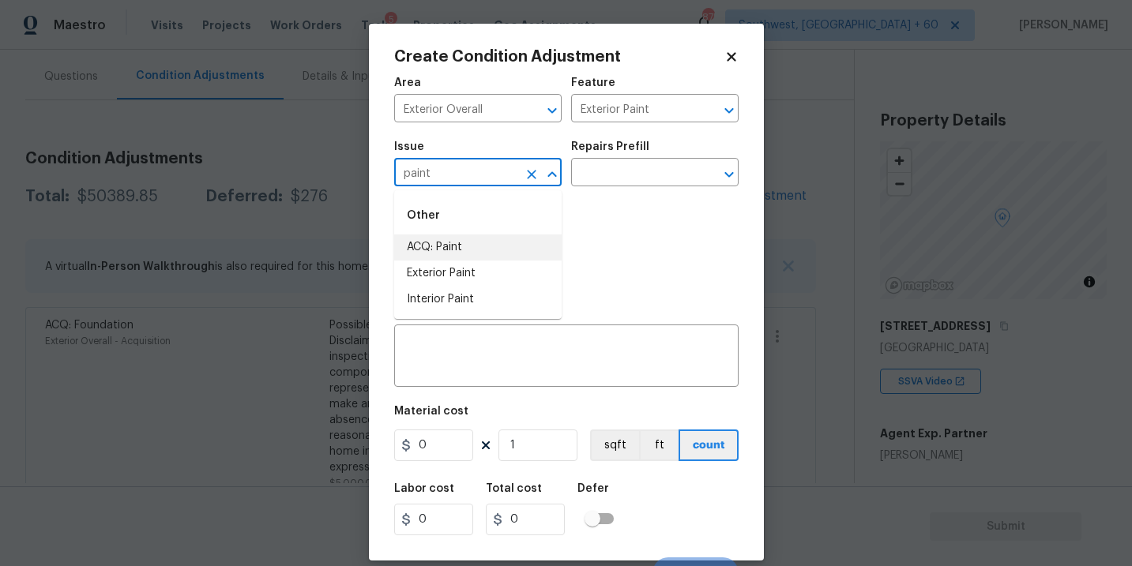
click at [457, 253] on li "ACQ: Paint" at bounding box center [477, 248] width 167 height 26
type input "ACQ: Paint"
click at [604, 186] on div "Issue ACQ: Paint ​ Repairs Prefill ​" at bounding box center [566, 164] width 344 height 64
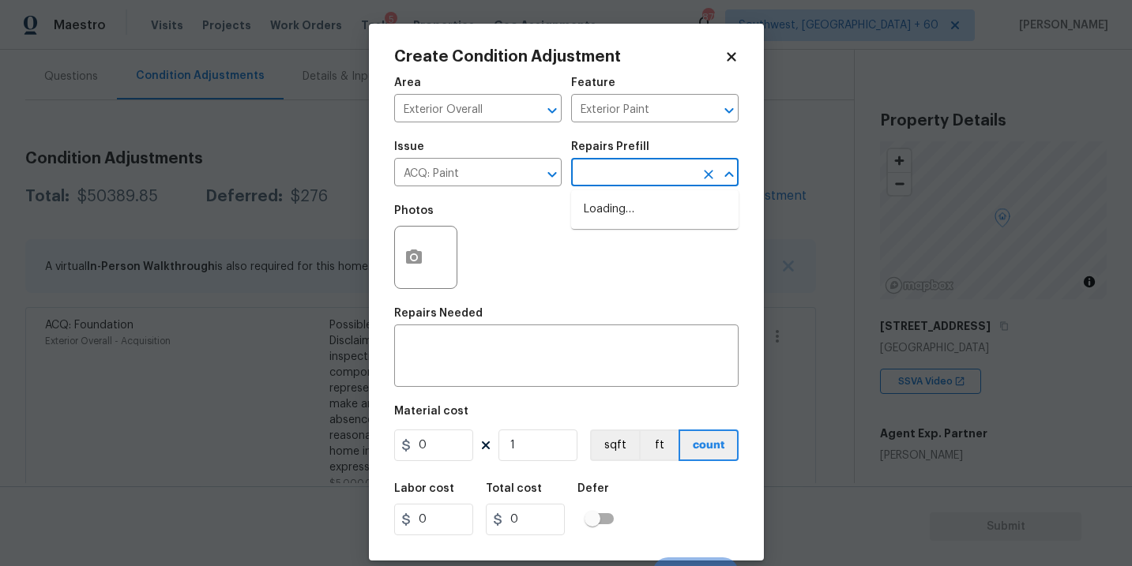
click at [613, 180] on input "text" at bounding box center [632, 174] width 123 height 24
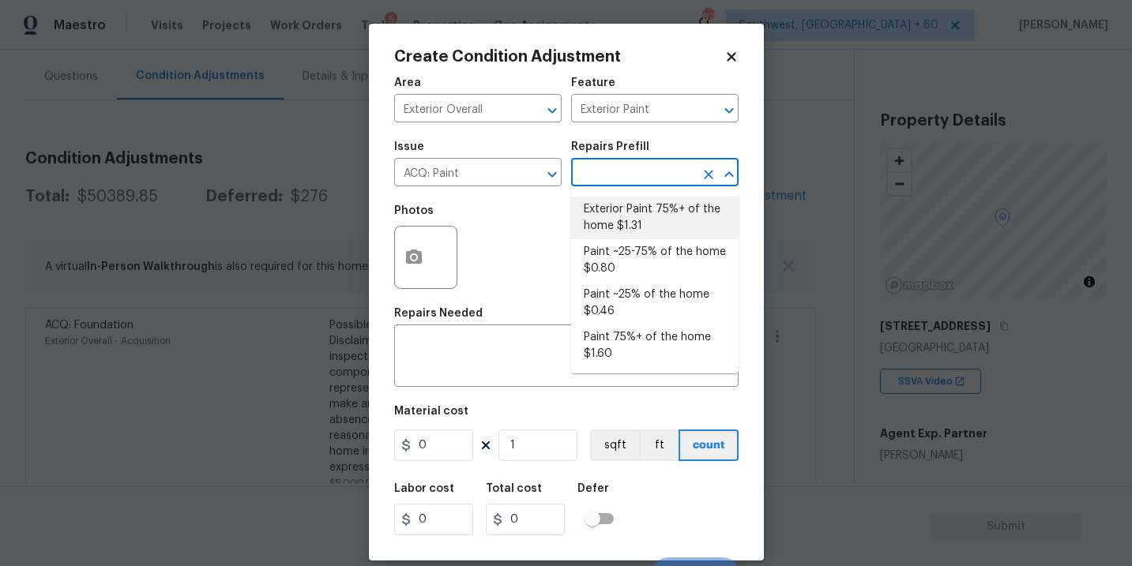
click at [612, 209] on li "Exterior Paint 75%+ of the home $1.31" at bounding box center [654, 218] width 167 height 43
type input "Acquisition"
type textarea "Acquisition Scope: 75%+ of the home exterior will likely require paint"
type input "1.31"
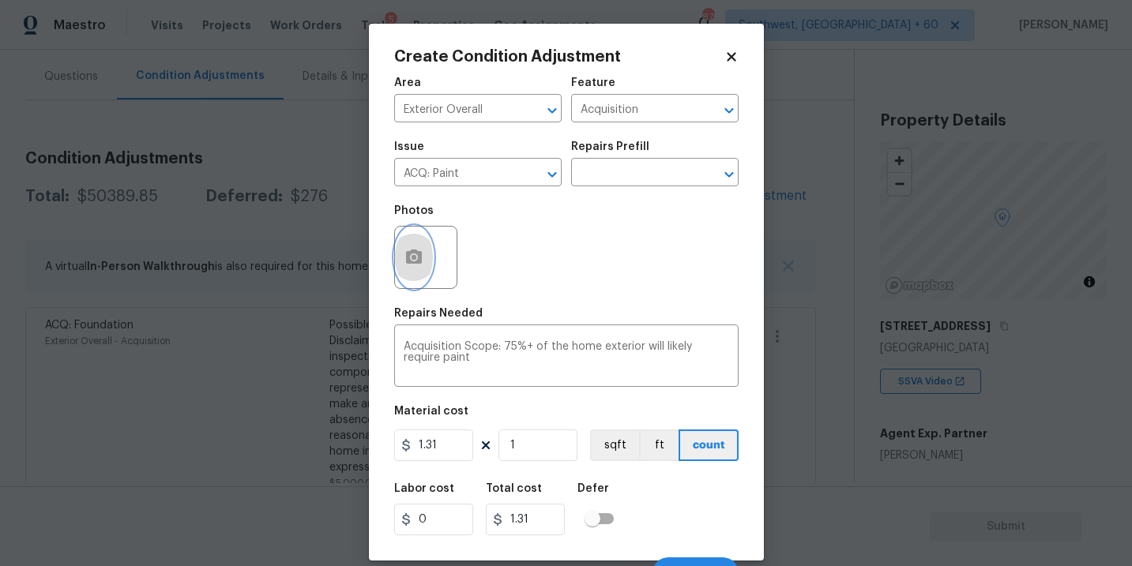
click at [424, 259] on button "button" at bounding box center [414, 258] width 38 height 62
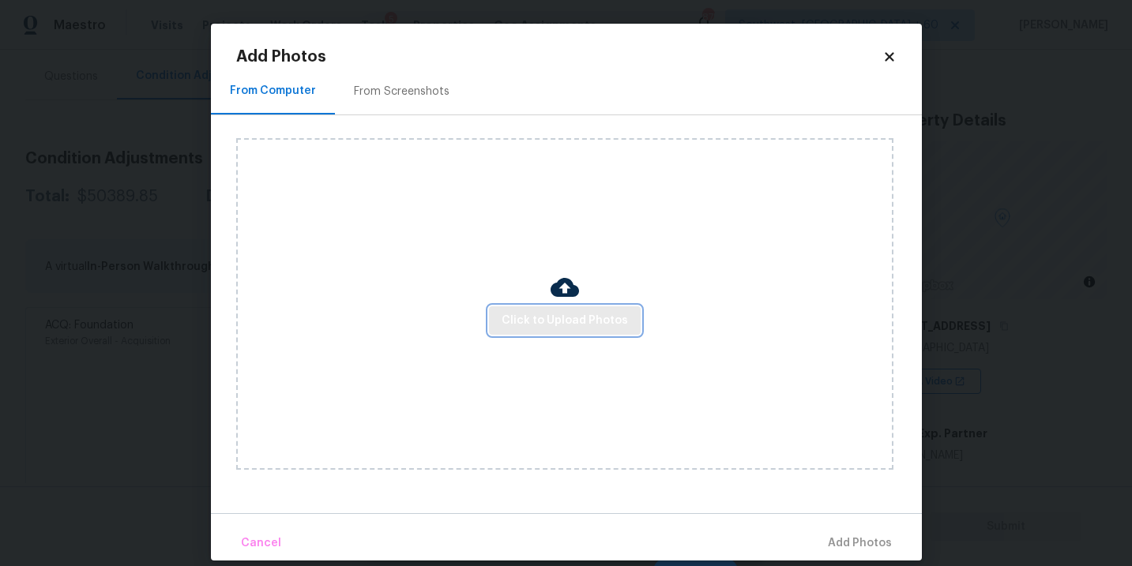
click at [527, 316] on span "Click to Upload Photos" at bounding box center [565, 321] width 126 height 20
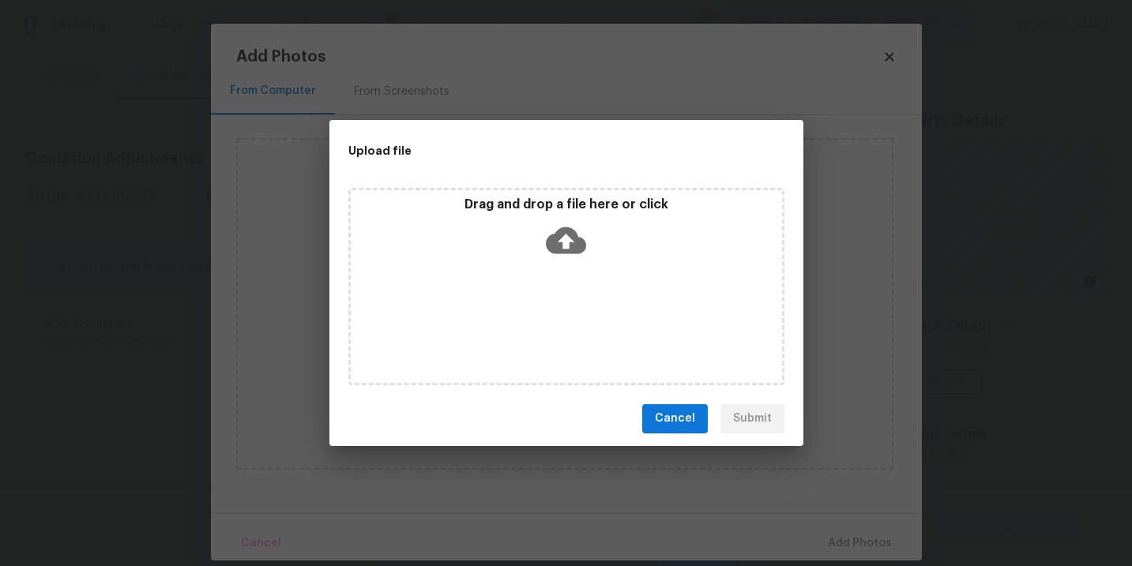
click at [553, 276] on div "Drag and drop a file here or click" at bounding box center [566, 286] width 436 height 197
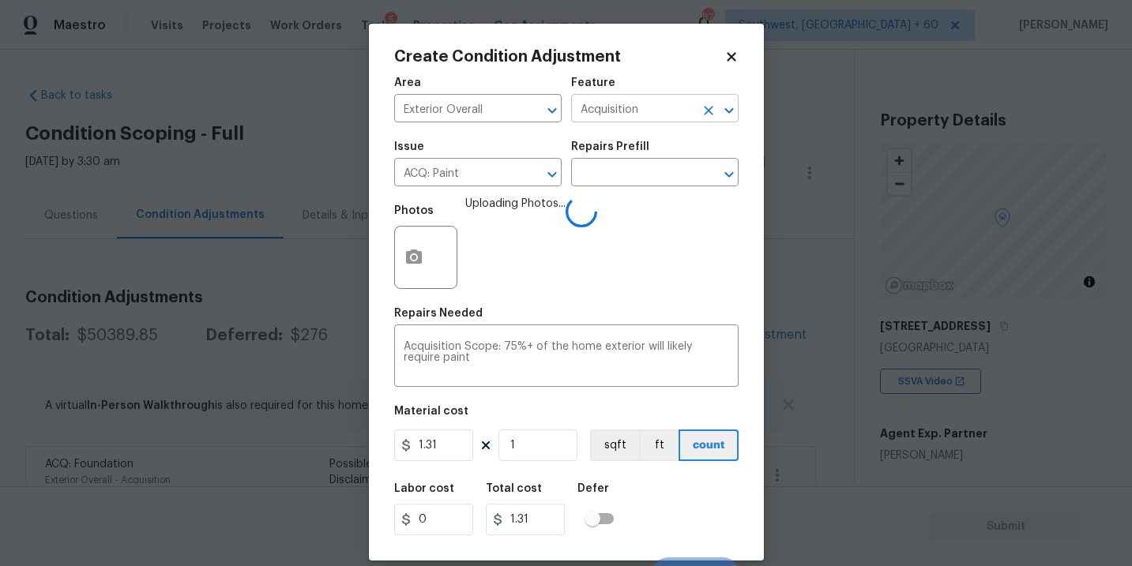
scroll to position [24, 0]
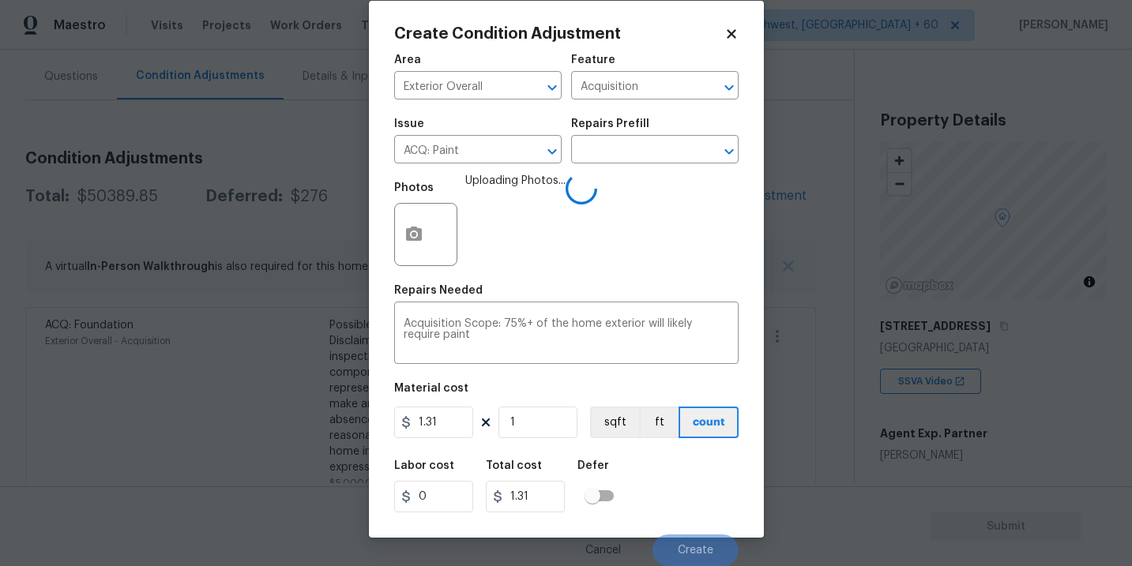
click at [620, 164] on div "Issue ACQ: Paint ​ Repairs Prefill ​" at bounding box center [566, 141] width 344 height 64
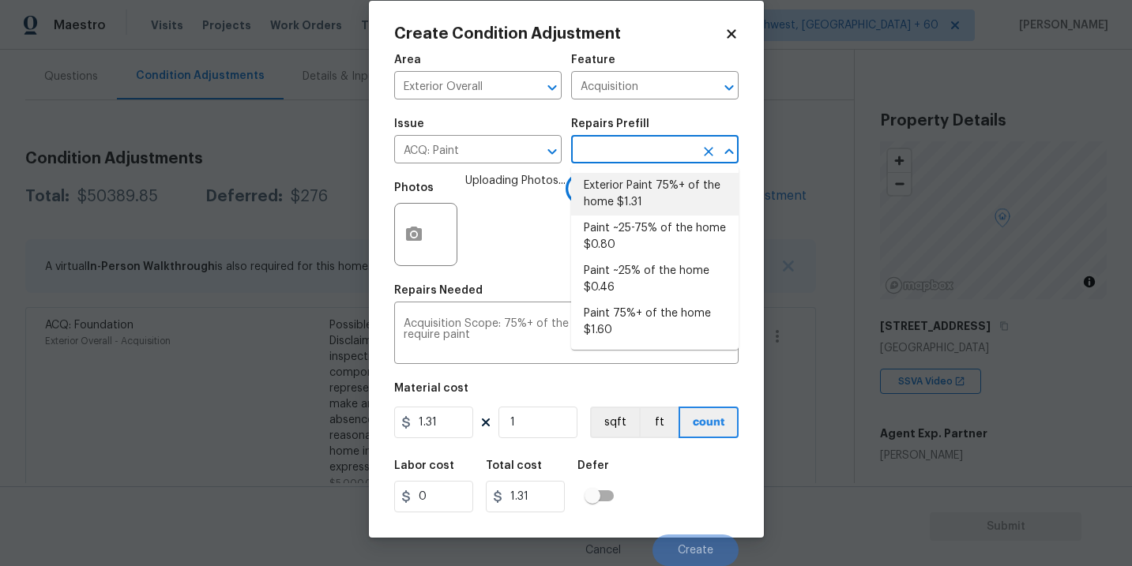
click at [636, 157] on input "text" at bounding box center [632, 151] width 123 height 24
click at [638, 195] on li "Exterior Paint 75%+ of the home $1.31" at bounding box center [654, 194] width 167 height 43
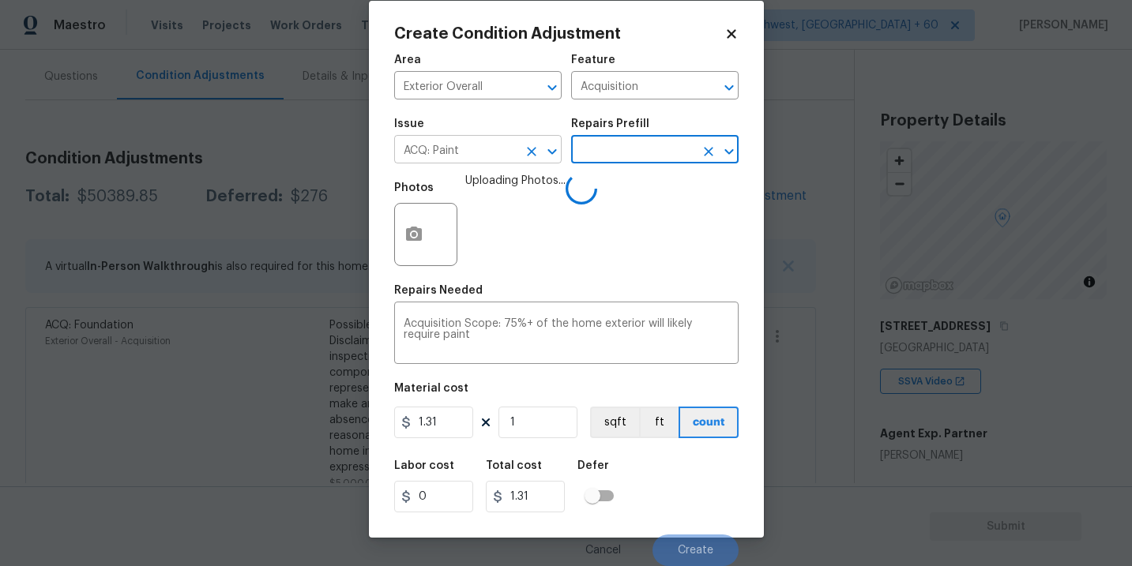
click at [532, 156] on icon "Clear" at bounding box center [532, 152] width 16 height 16
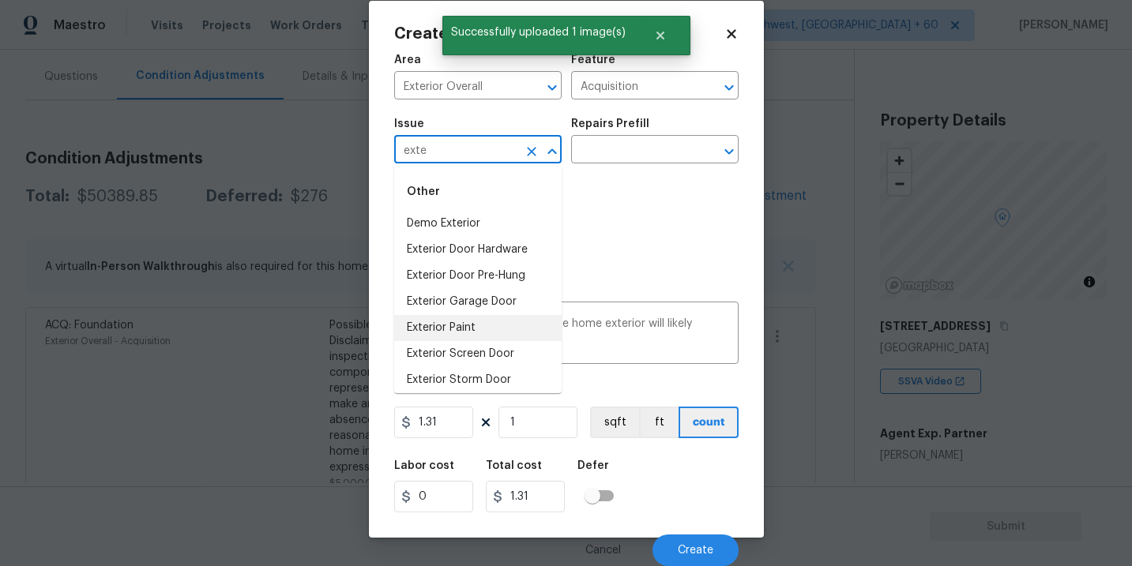
click at [482, 328] on li "Exterior Paint" at bounding box center [477, 328] width 167 height 26
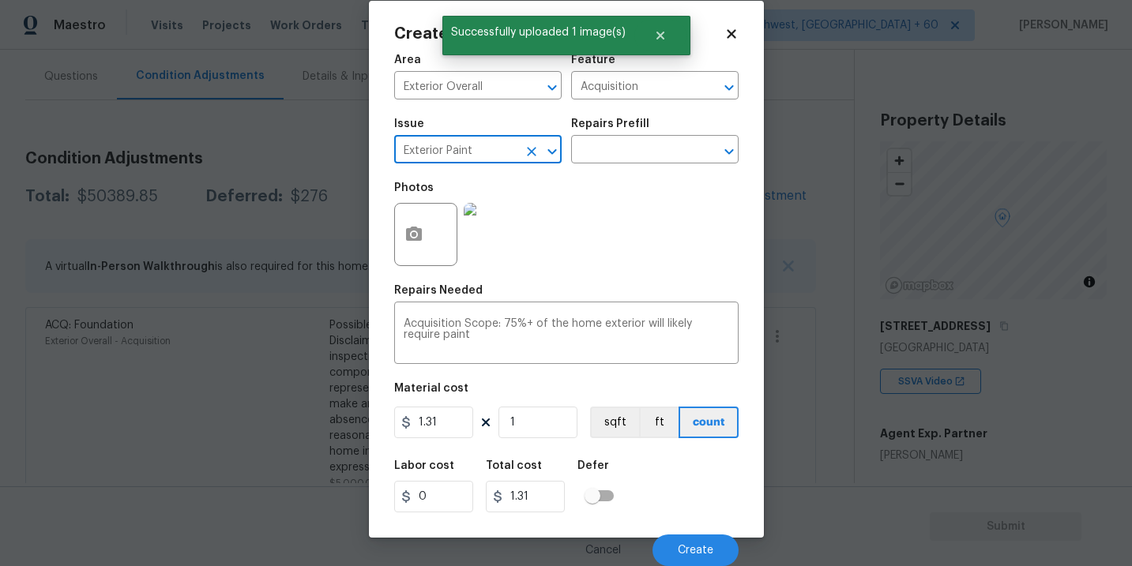
type input "Exterior Paint"
click at [415, 247] on button "button" at bounding box center [414, 235] width 38 height 62
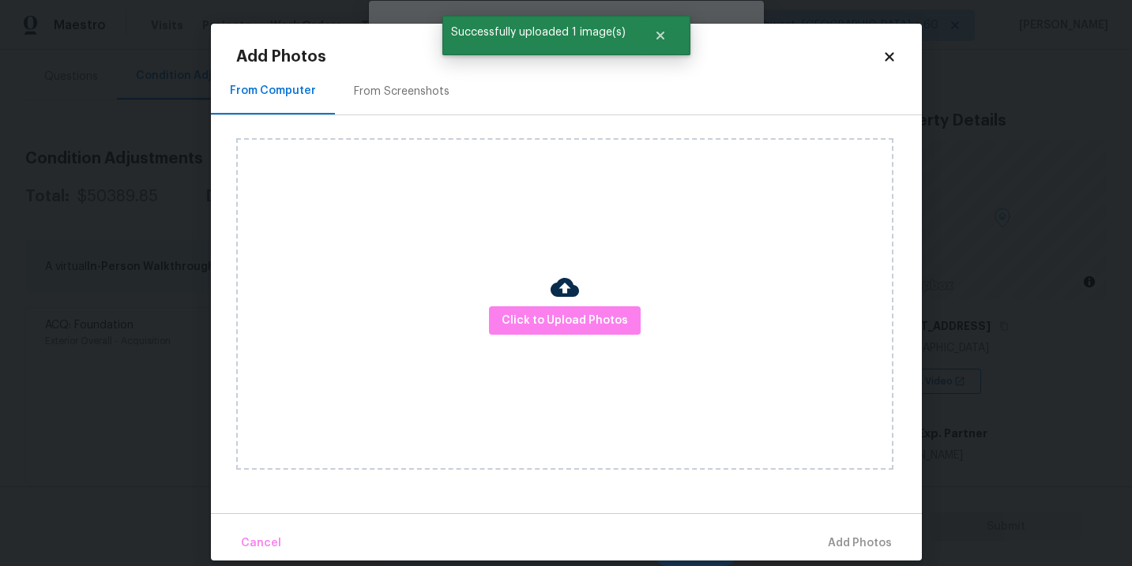
click at [596, 291] on div "Click to Upload Photos" at bounding box center [564, 304] width 657 height 332
click at [577, 325] on span "Click to Upload Photos" at bounding box center [565, 321] width 126 height 20
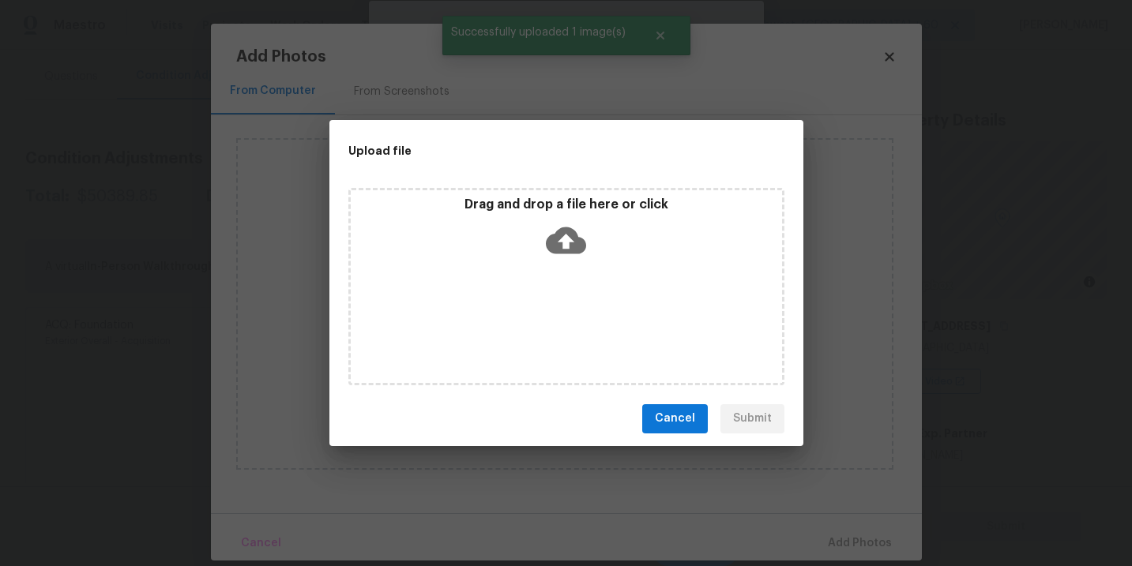
drag, startPoint x: 577, startPoint y: 325, endPoint x: 580, endPoint y: 238, distance: 87.7
click at [580, 238] on icon at bounding box center [566, 240] width 40 height 27
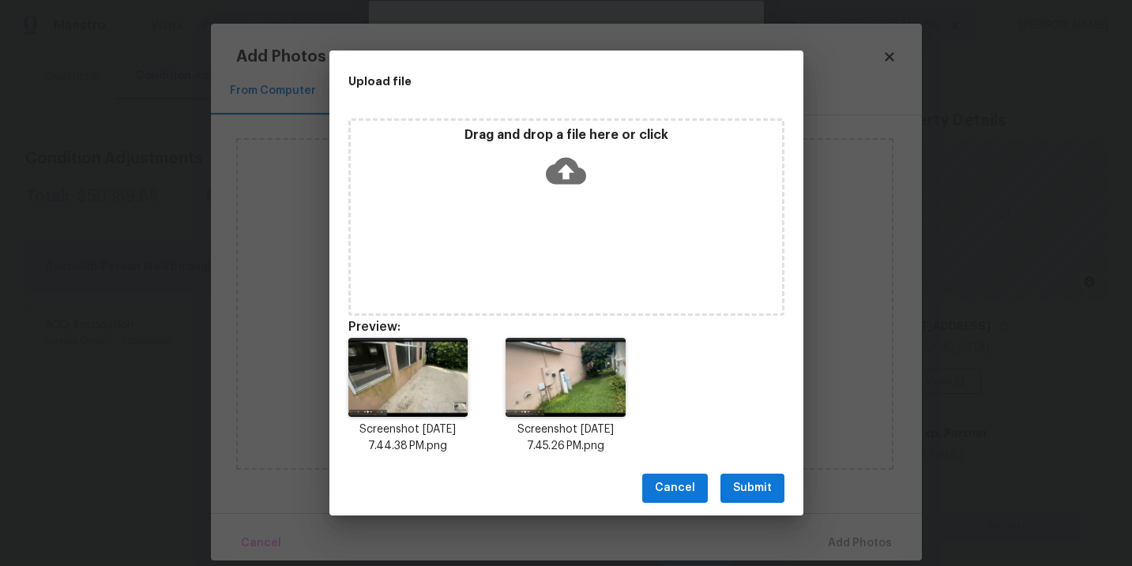
click at [750, 488] on span "Submit" at bounding box center [752, 489] width 39 height 20
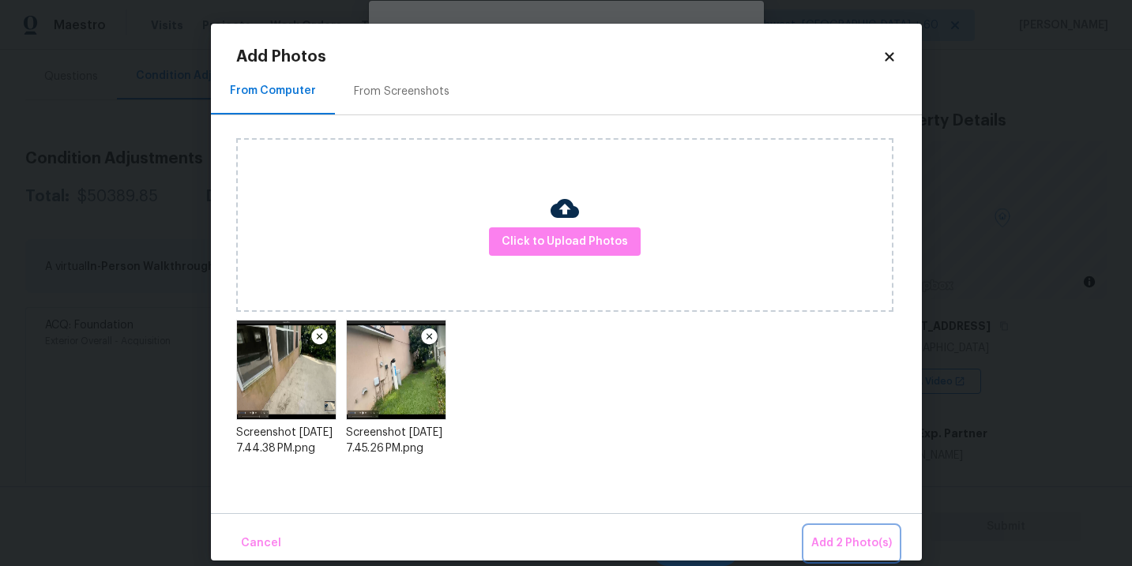
click at [821, 535] on span "Add 2 Photo(s)" at bounding box center [851, 544] width 81 height 20
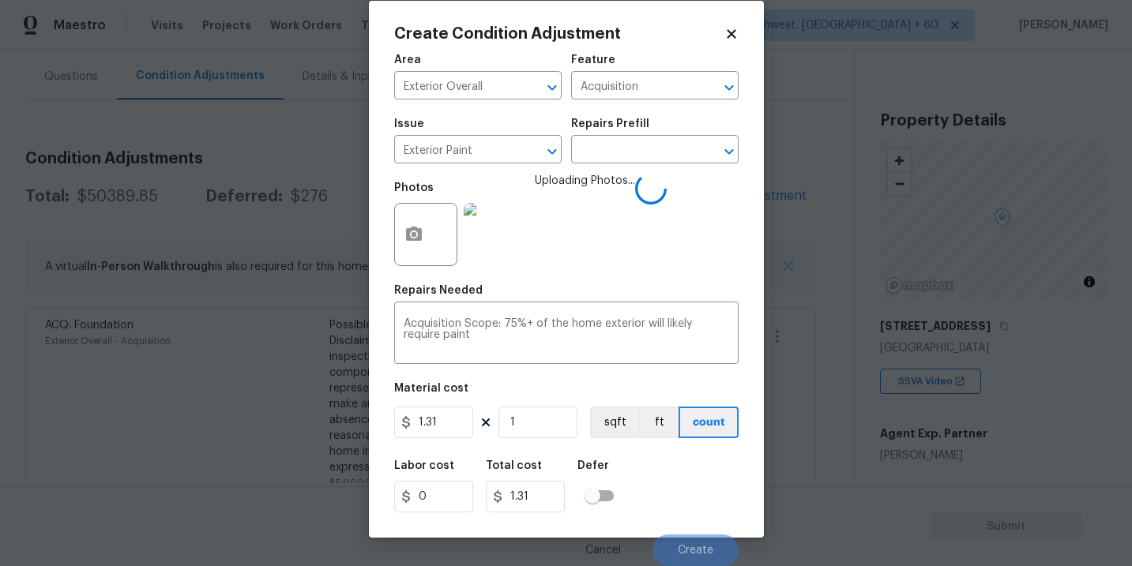
click at [679, 453] on div "Labor cost 0 Total cost 1.31 Defer" at bounding box center [566, 486] width 344 height 71
click at [540, 430] on input "1" at bounding box center [537, 423] width 79 height 32
type input "0"
type input "2"
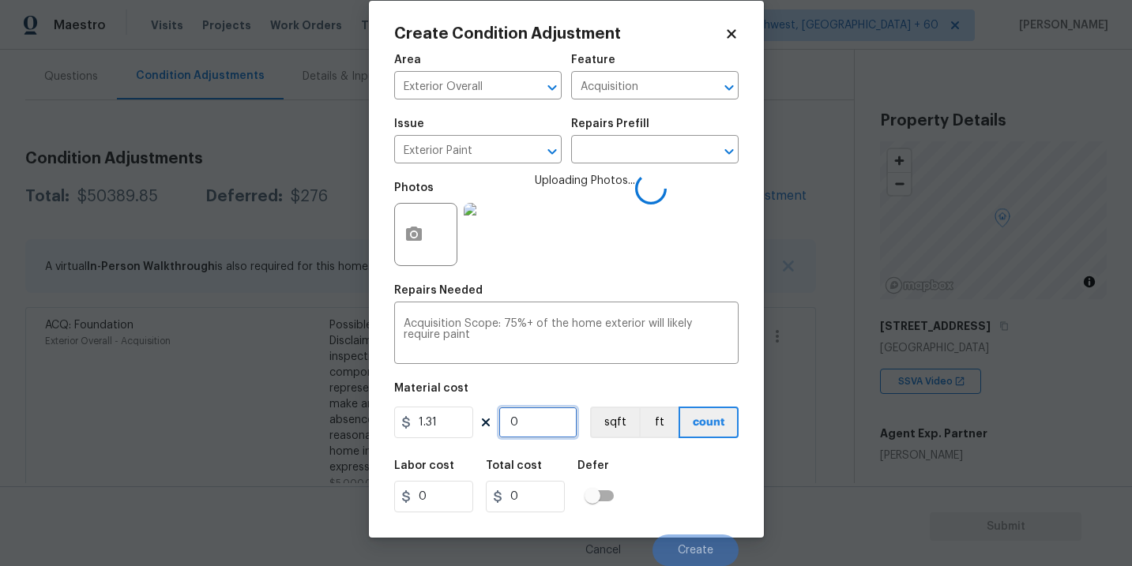
type input "2.62"
type input "26"
type input "34.06"
type input "263"
type input "344.53"
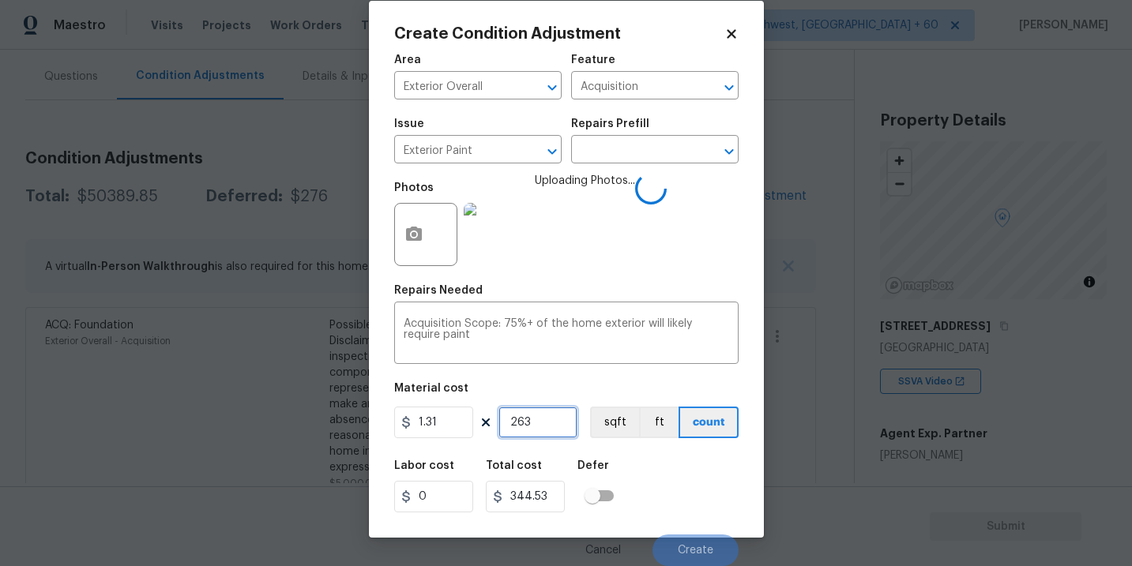
type input "2637"
type input "3454.47"
type input "2637"
click at [598, 423] on button "sqft" at bounding box center [614, 423] width 49 height 32
click at [658, 486] on div "Labor cost 0 Total cost 3454.47 Defer" at bounding box center [566, 486] width 344 height 71
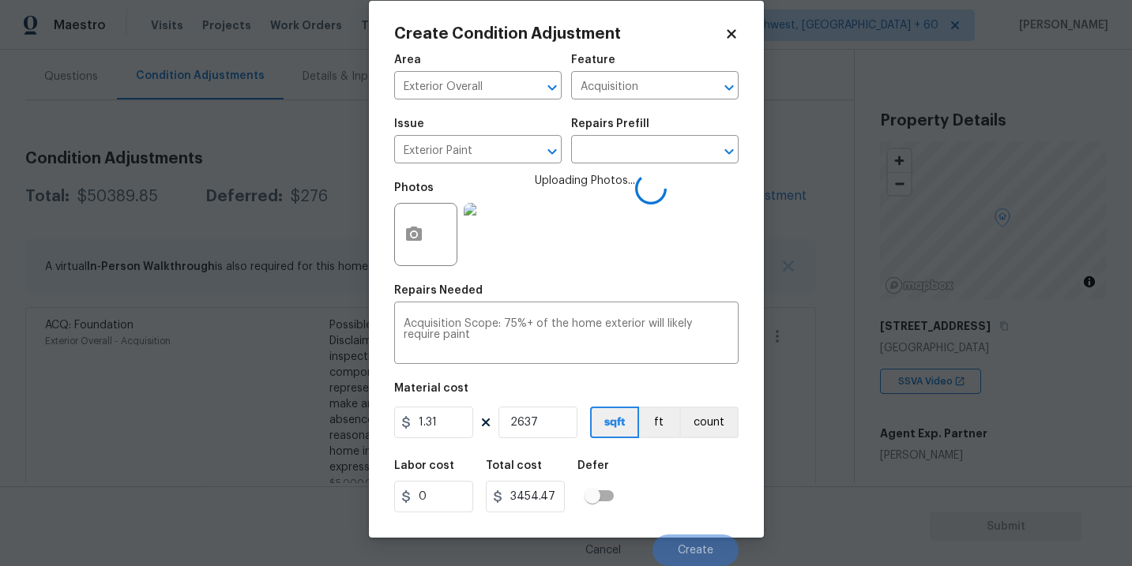
click at [658, 486] on div "Labor cost 0 Total cost 3454.47 Defer" at bounding box center [566, 486] width 344 height 71
click at [679, 486] on div "Labor cost 0 Total cost 3454.47 Defer" at bounding box center [566, 486] width 344 height 71
click at [680, 491] on div "Labor cost 0 Total cost 3454.47 Defer" at bounding box center [566, 486] width 344 height 71
click at [682, 493] on div "Labor cost 0 Total cost 3454.47 Defer" at bounding box center [566, 486] width 344 height 71
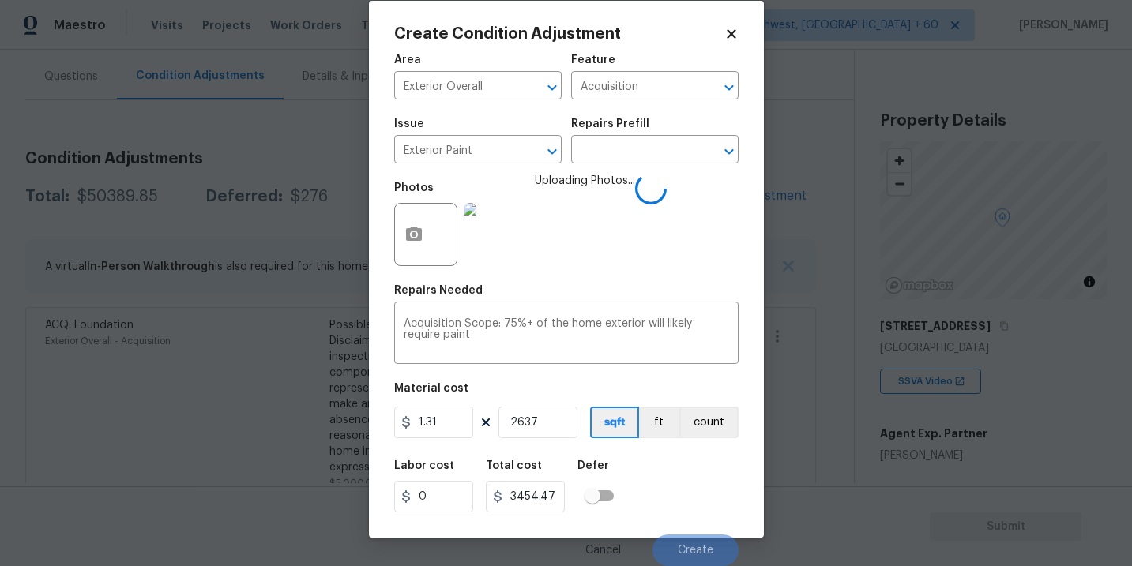
click at [682, 493] on div "Labor cost 0 Total cost 3454.47 Defer" at bounding box center [566, 486] width 344 height 71
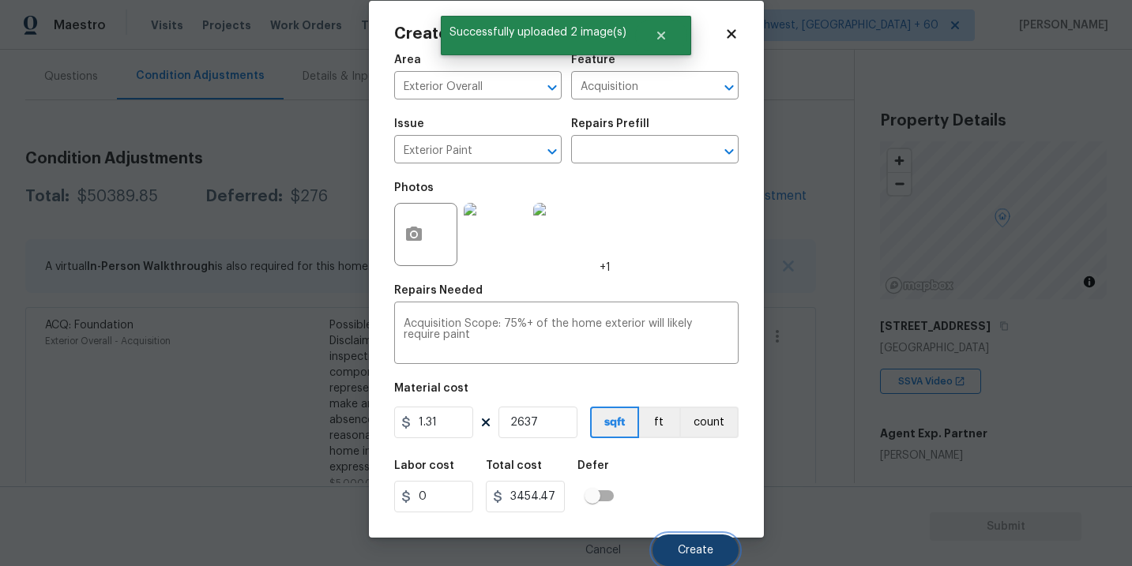
click at [700, 542] on button "Create" at bounding box center [695, 551] width 86 height 32
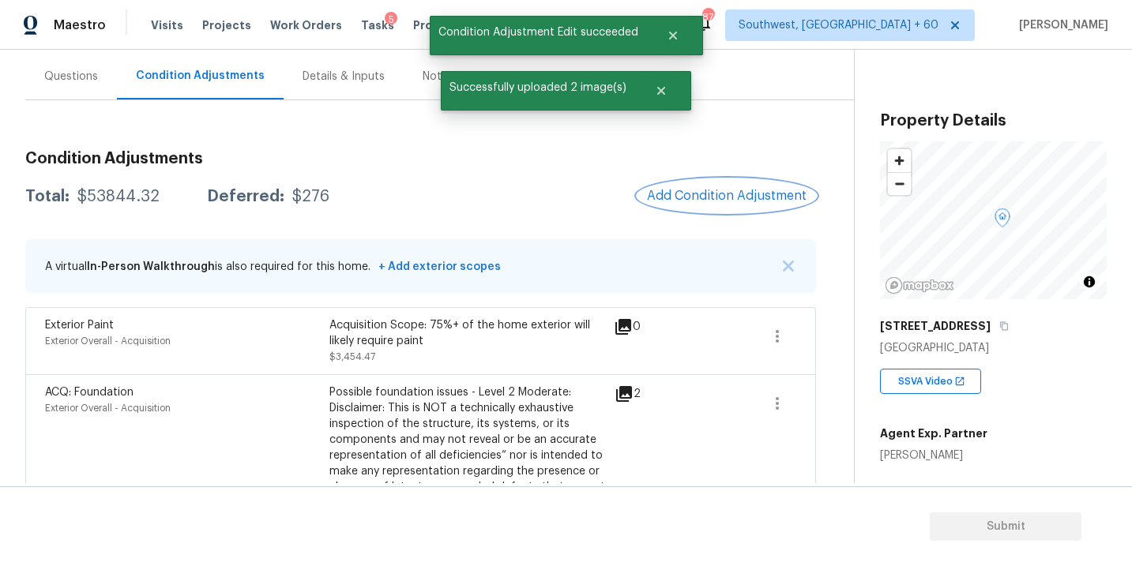
scroll to position [0, 0]
click at [709, 190] on span "Add Condition Adjustment" at bounding box center [727, 196] width 160 height 14
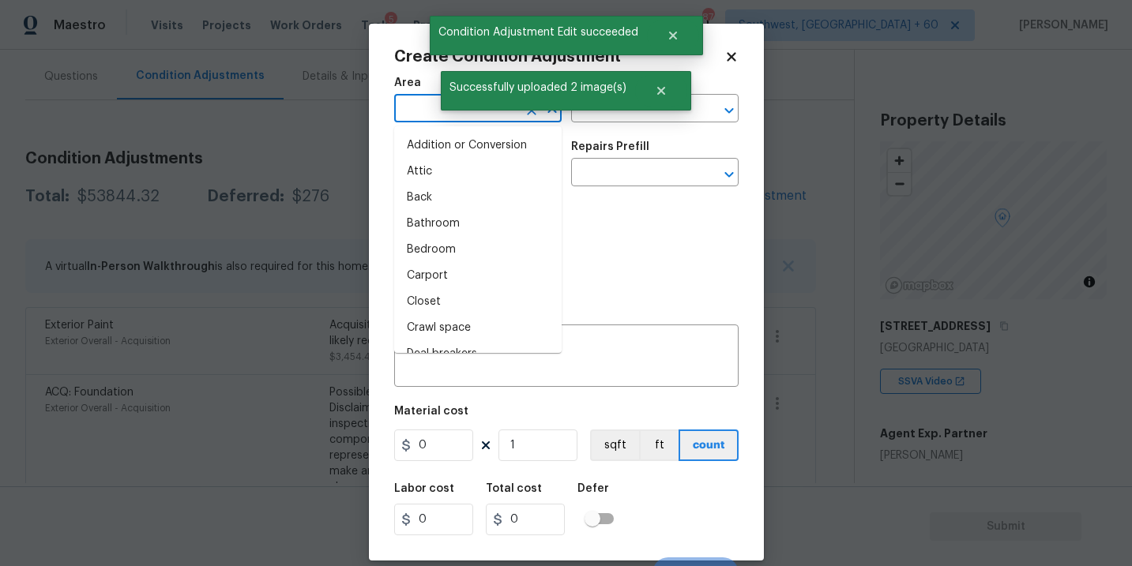
click at [410, 104] on input "text" at bounding box center [455, 110] width 123 height 24
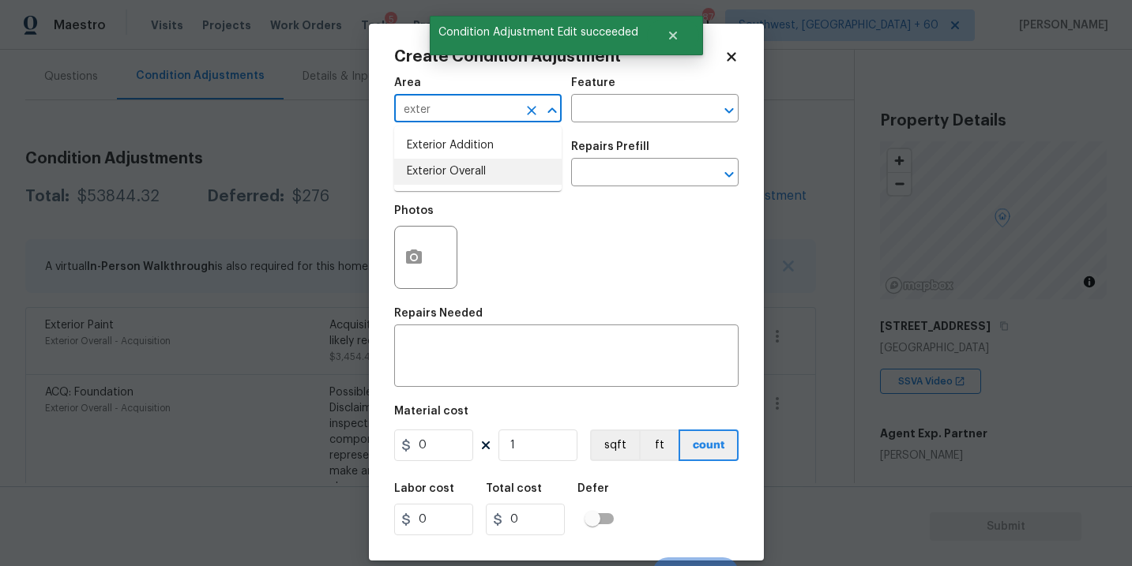
click at [442, 164] on li "Exterior Overall" at bounding box center [477, 172] width 167 height 26
type input "Exterior Overall"
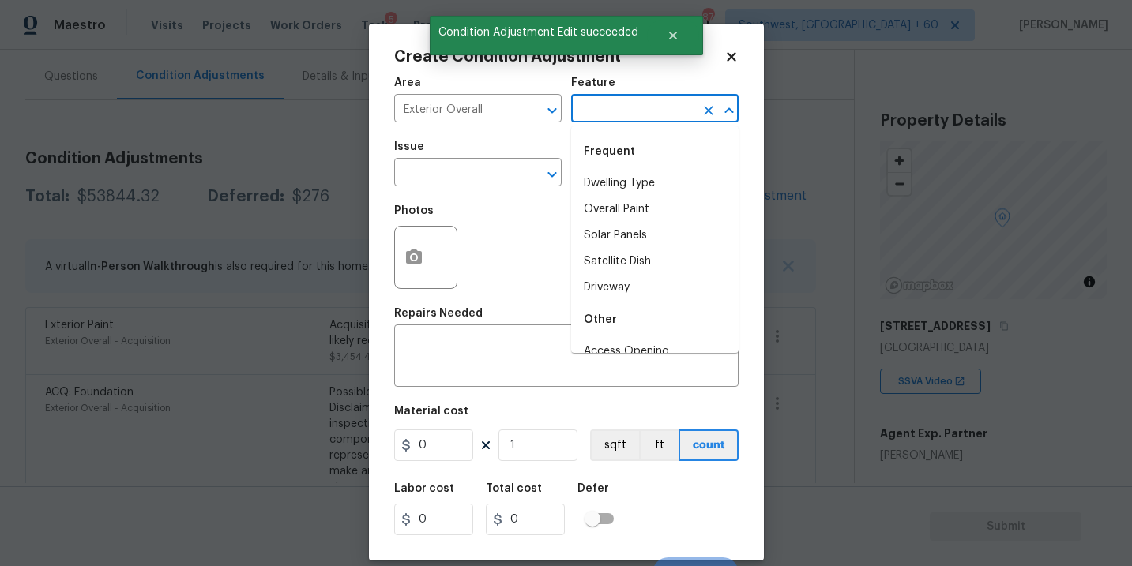
click at [580, 118] on input "text" at bounding box center [632, 110] width 123 height 24
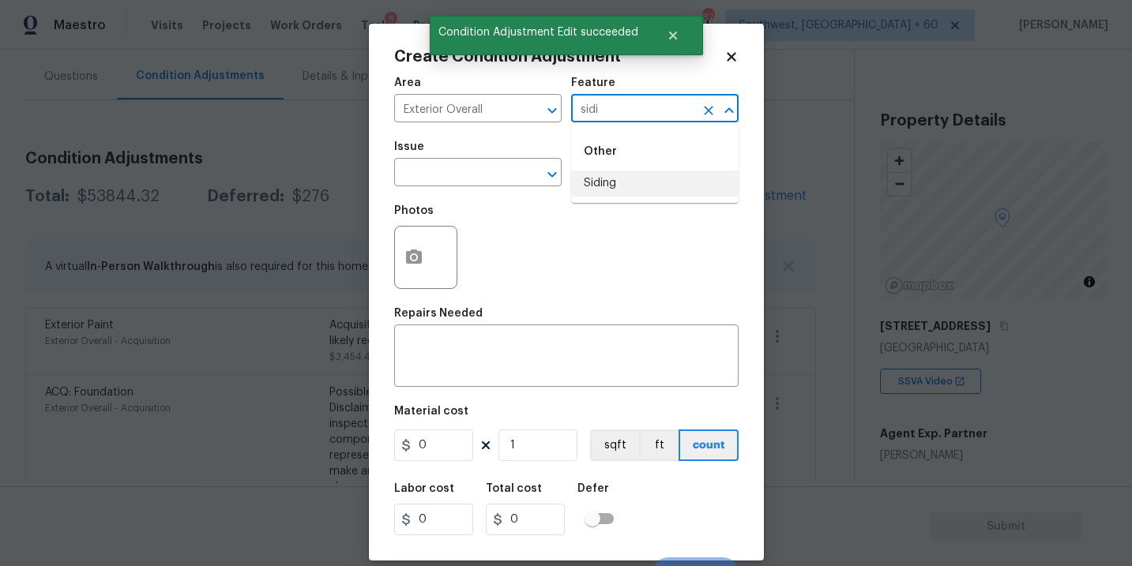
click at [577, 176] on li "Siding" at bounding box center [654, 184] width 167 height 26
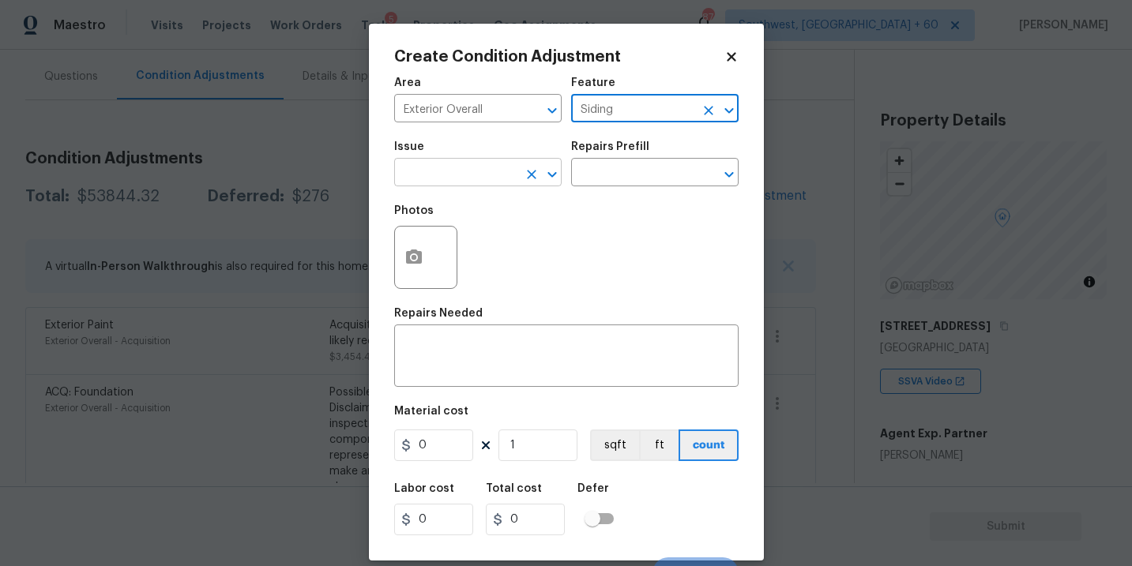
type input "Siding"
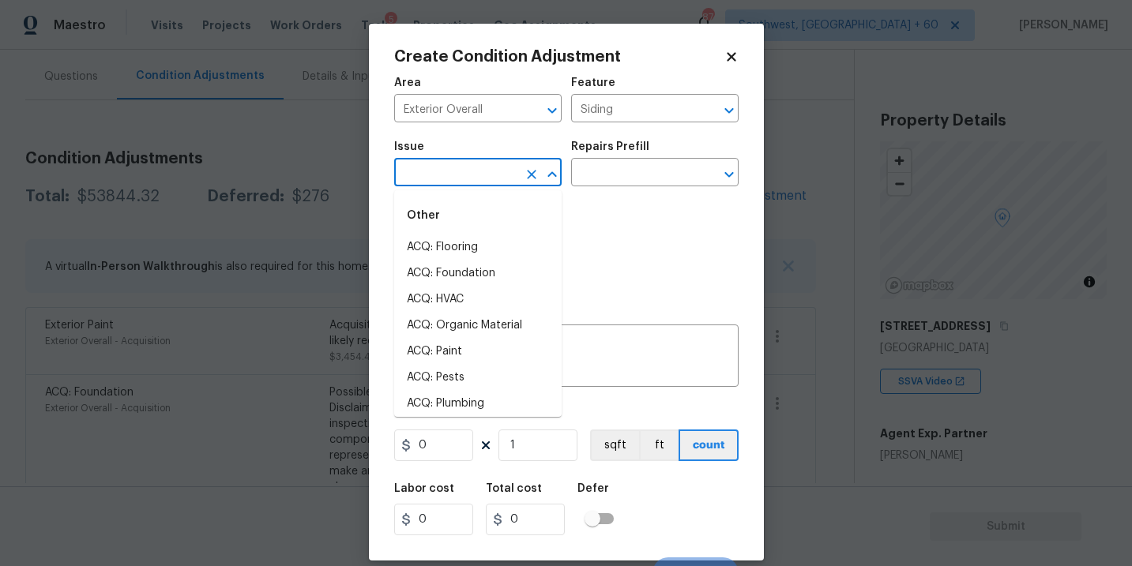
click at [480, 175] on input "text" at bounding box center [455, 174] width 123 height 24
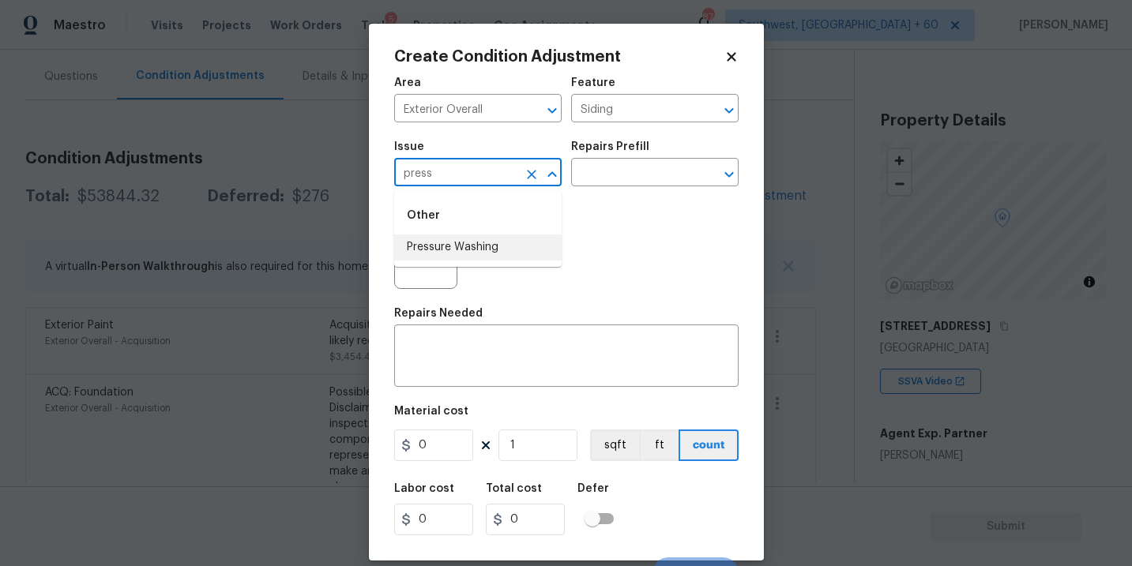
click at [480, 252] on li "Pressure Washing" at bounding box center [477, 248] width 167 height 26
type input "Pressure Washing"
click at [583, 192] on div "Issue Pressure Washing ​ Repairs Prefill ​" at bounding box center [566, 164] width 344 height 64
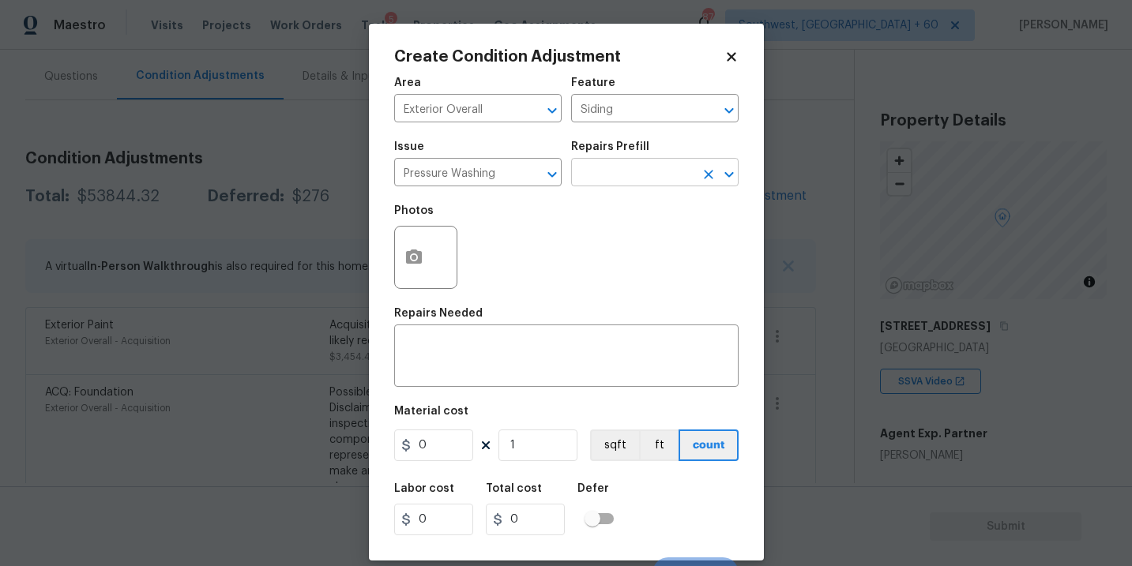
click at [626, 175] on input "text" at bounding box center [632, 174] width 123 height 24
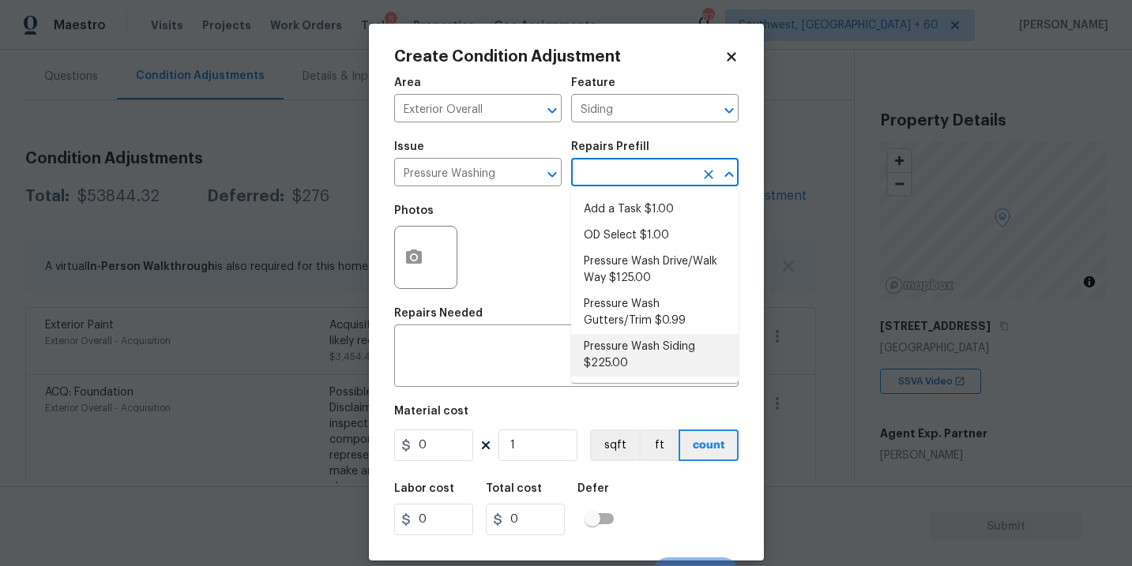
click at [619, 354] on li "Pressure Wash Siding $225.00" at bounding box center [654, 355] width 167 height 43
type textarea "Protect areas as needed for pressure washing. Pressure wash the siding on the h…"
type input "225"
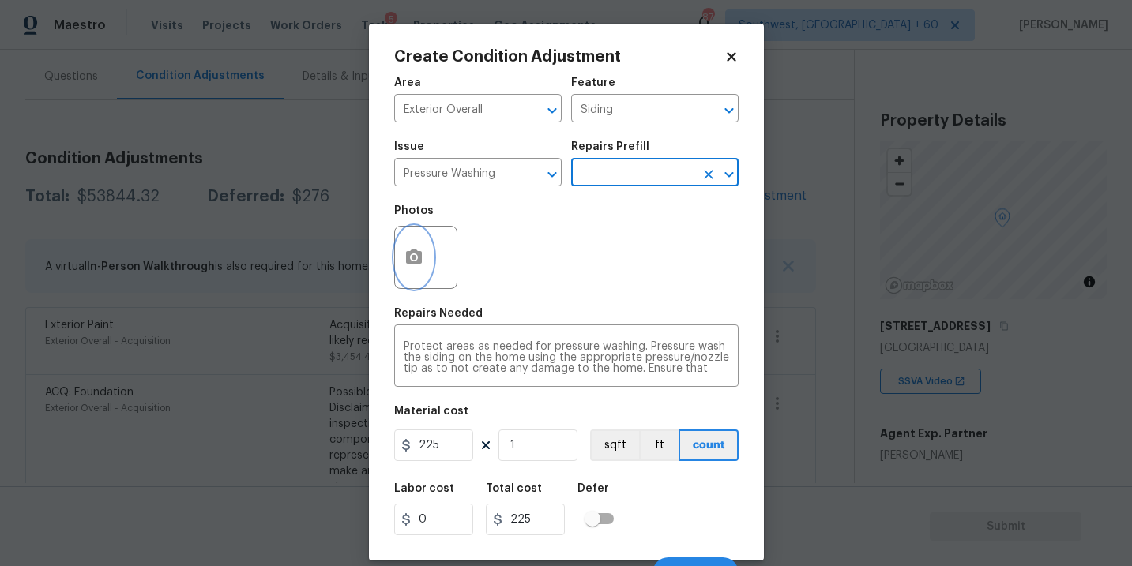
click at [405, 273] on button "button" at bounding box center [414, 258] width 38 height 62
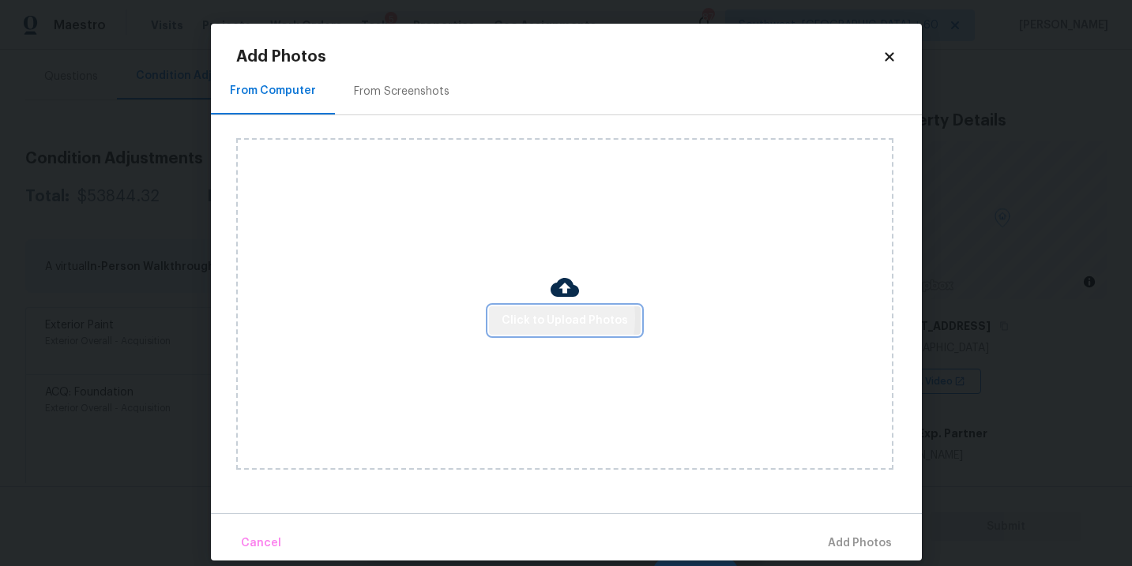
click at [532, 319] on span "Click to Upload Photos" at bounding box center [565, 321] width 126 height 20
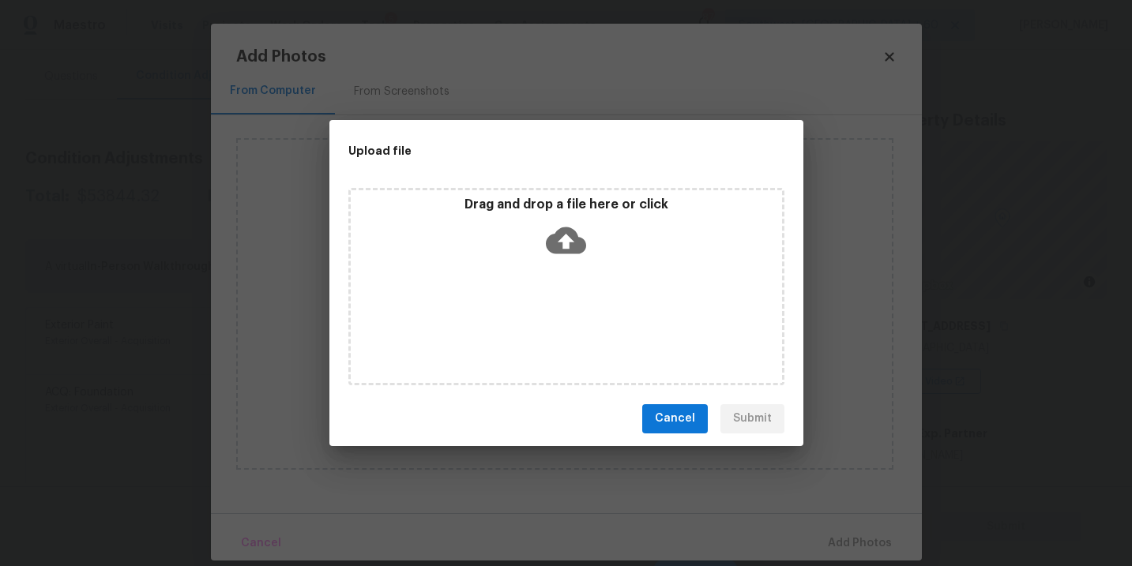
click at [554, 261] on div "Drag and drop a file here or click" at bounding box center [566, 231] width 431 height 68
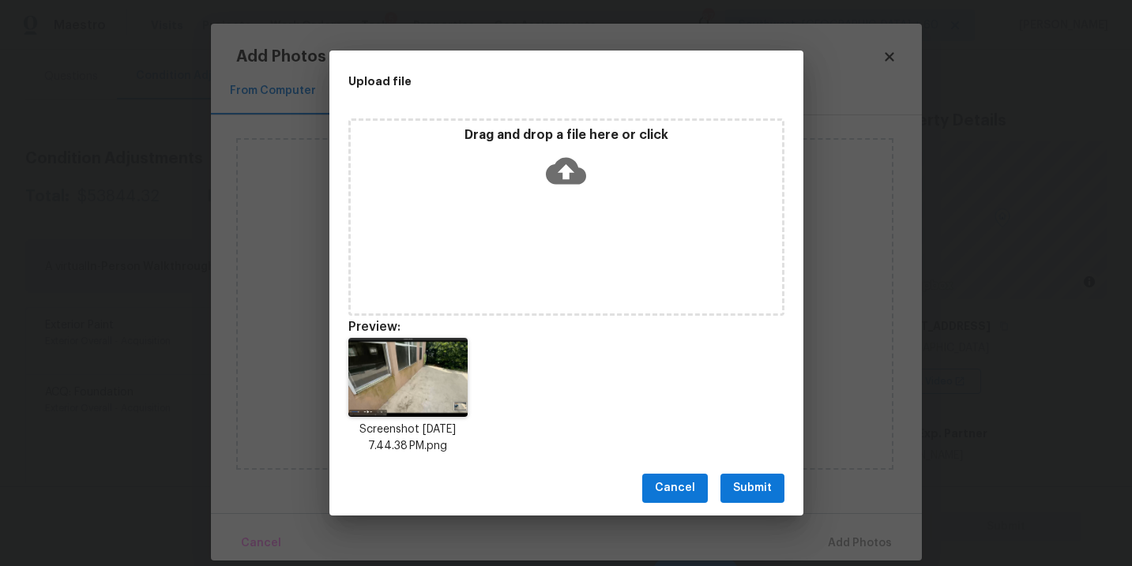
click at [738, 494] on span "Submit" at bounding box center [752, 489] width 39 height 20
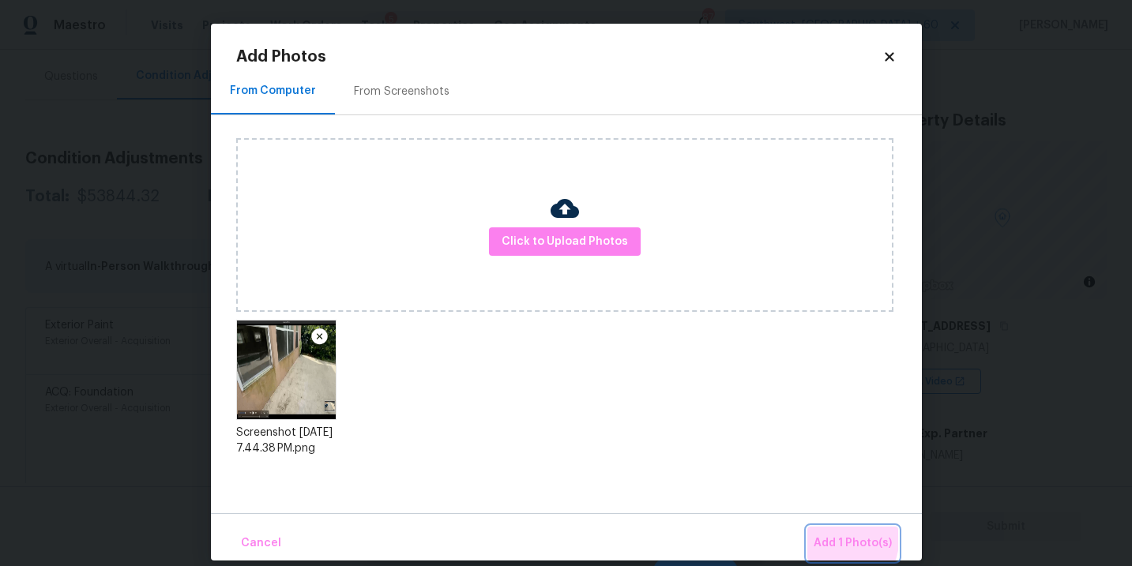
click at [818, 534] on span "Add 1 Photo(s)" at bounding box center [853, 544] width 78 height 20
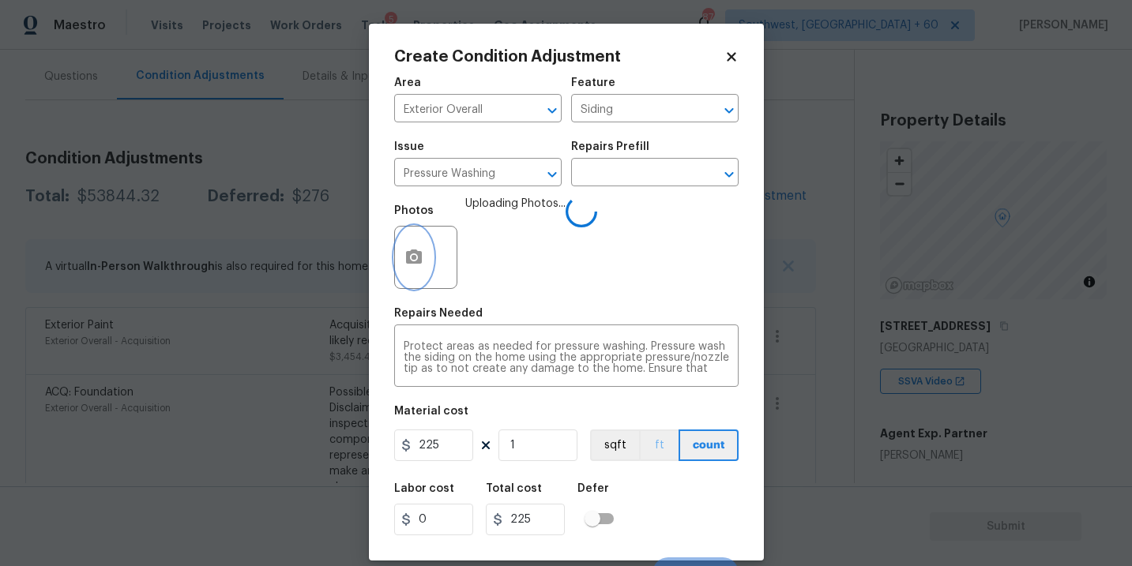
scroll to position [24, 0]
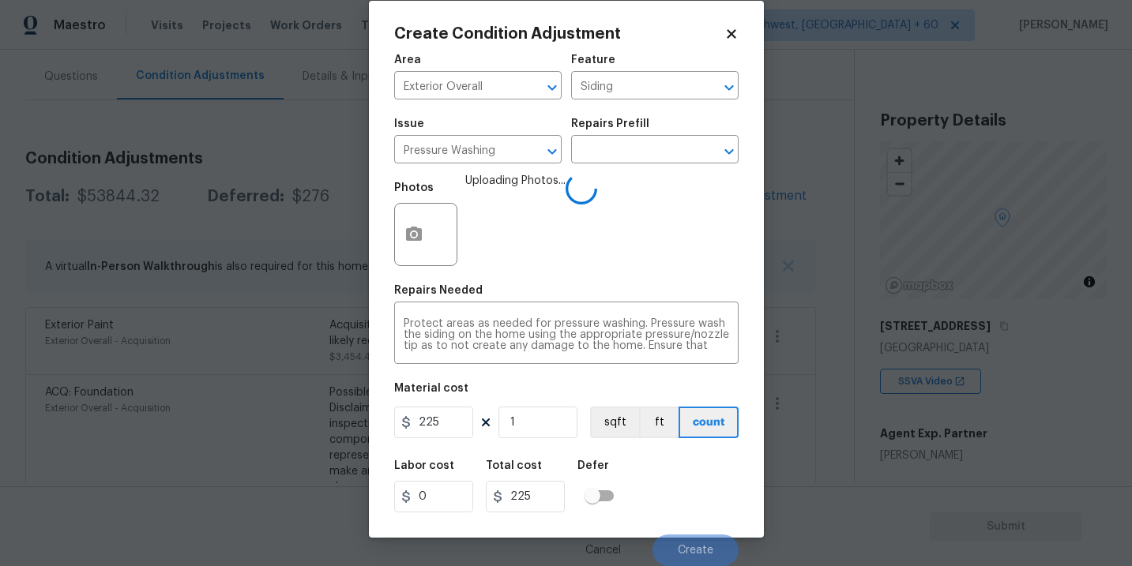
click at [667, 461] on div "Labor cost 0 Total cost 225 Defer" at bounding box center [566, 486] width 344 height 71
click at [689, 479] on div "Labor cost 0 Total cost 225 Defer" at bounding box center [566, 486] width 344 height 71
click at [690, 488] on div "Labor cost 0 Total cost 225 Defer" at bounding box center [566, 486] width 344 height 71
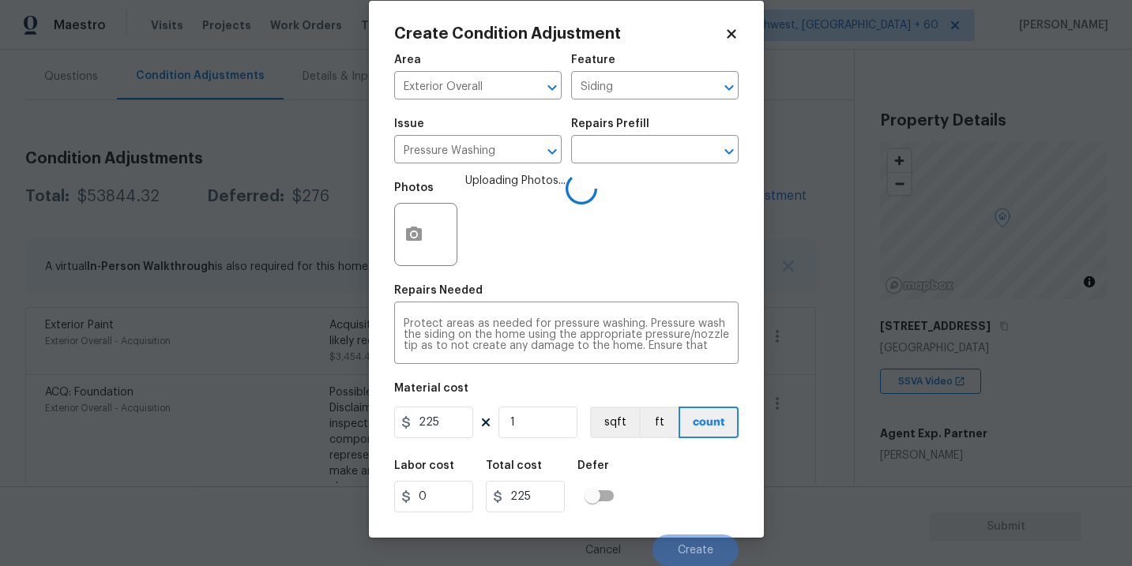
click at [686, 488] on div "Labor cost 0 Total cost 225 Defer" at bounding box center [566, 486] width 344 height 71
click at [686, 506] on div "Labor cost 0 Total cost 225 Defer" at bounding box center [566, 486] width 344 height 71
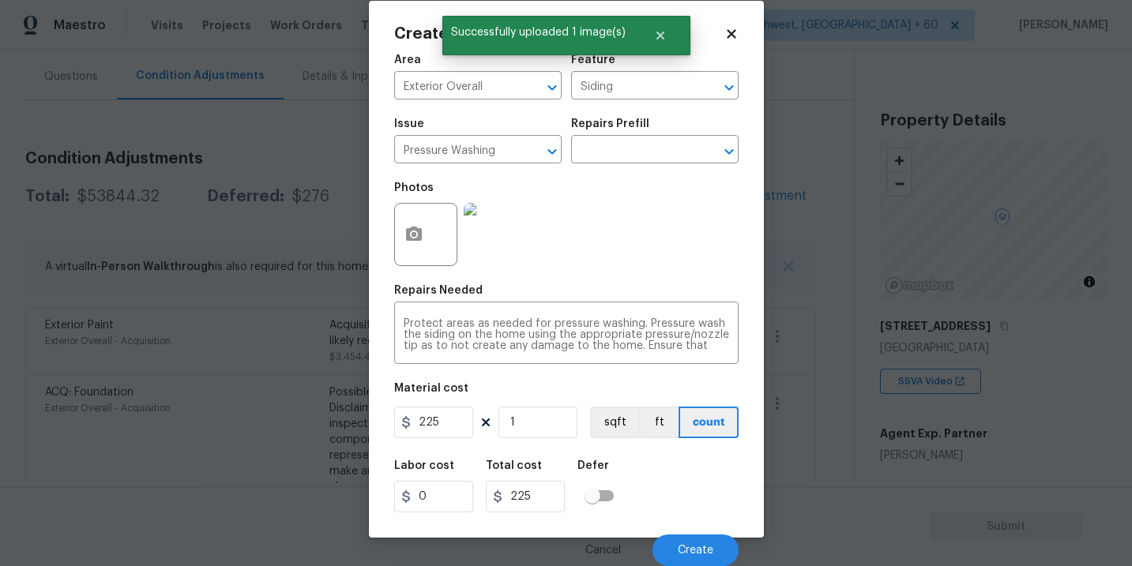
click at [686, 506] on div "Labor cost 0 Total cost 225 Defer" at bounding box center [566, 486] width 344 height 71
click at [686, 555] on span "Create" at bounding box center [696, 551] width 36 height 12
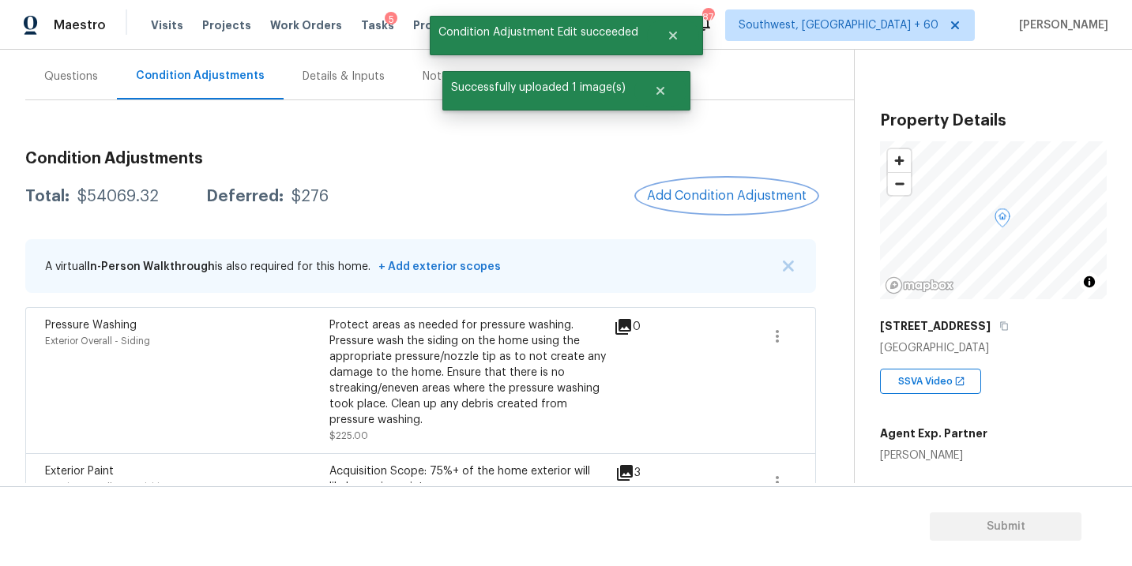
scroll to position [0, 0]
click at [737, 195] on span "Add Condition Adjustment" at bounding box center [727, 196] width 160 height 14
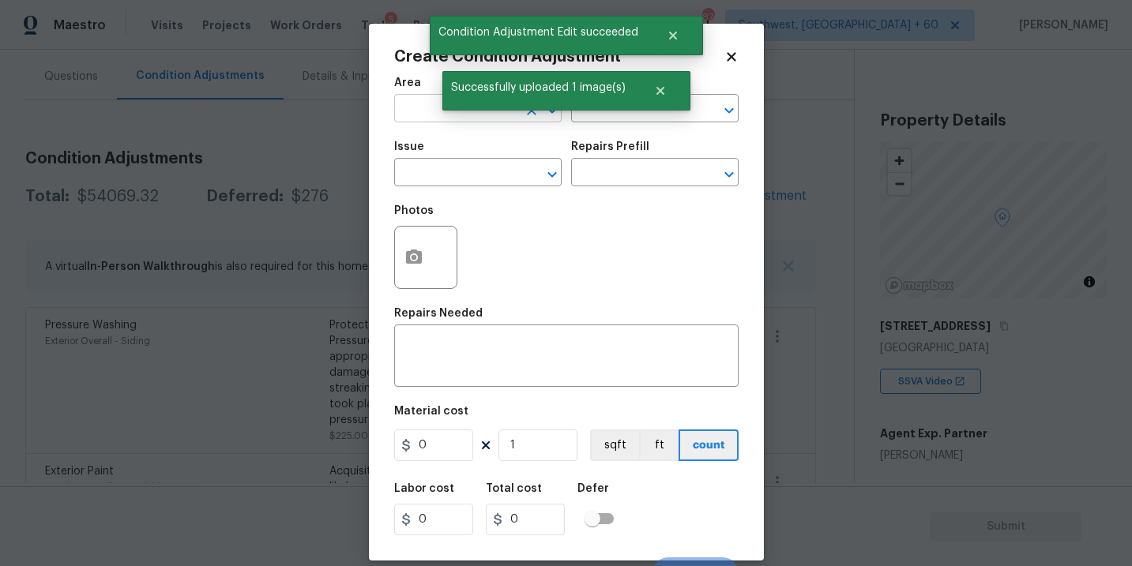
click at [411, 118] on input "text" at bounding box center [455, 110] width 123 height 24
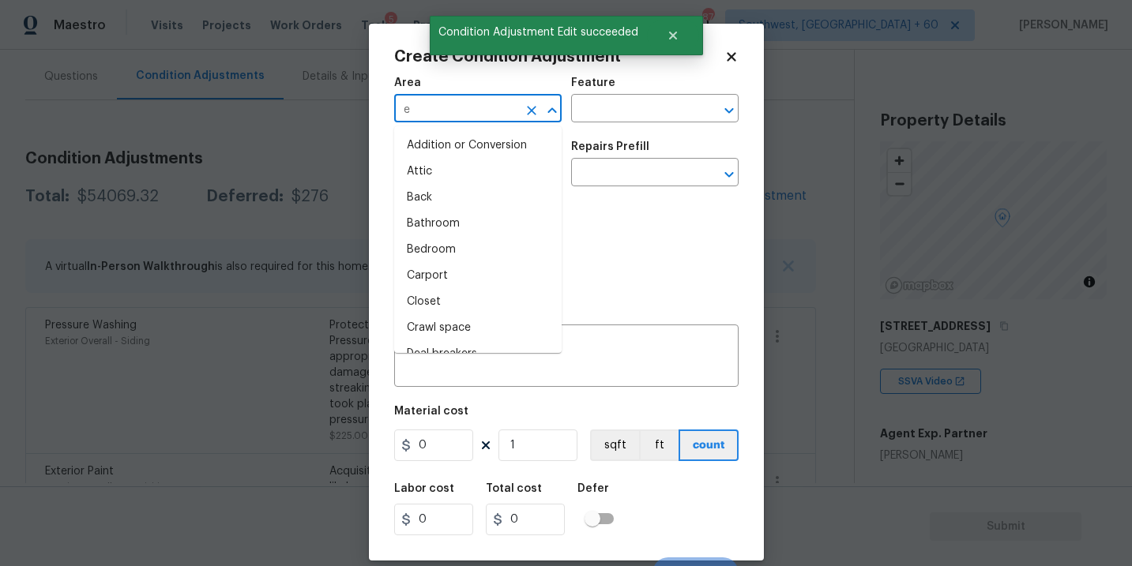
type input "ex"
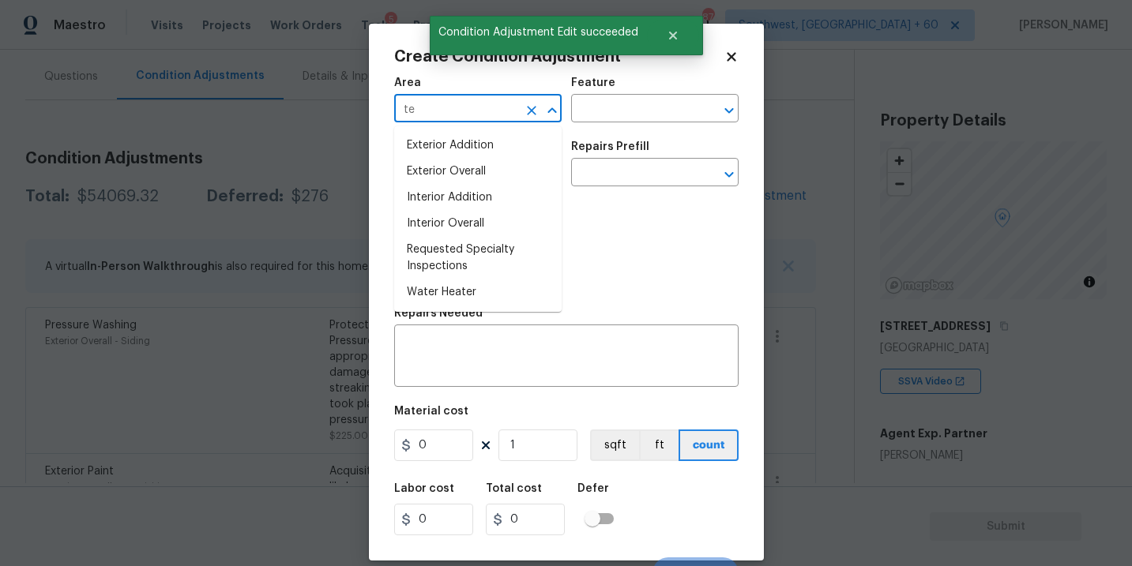
type input "t"
click at [487, 167] on li "Exterior Overall" at bounding box center [477, 172] width 167 height 26
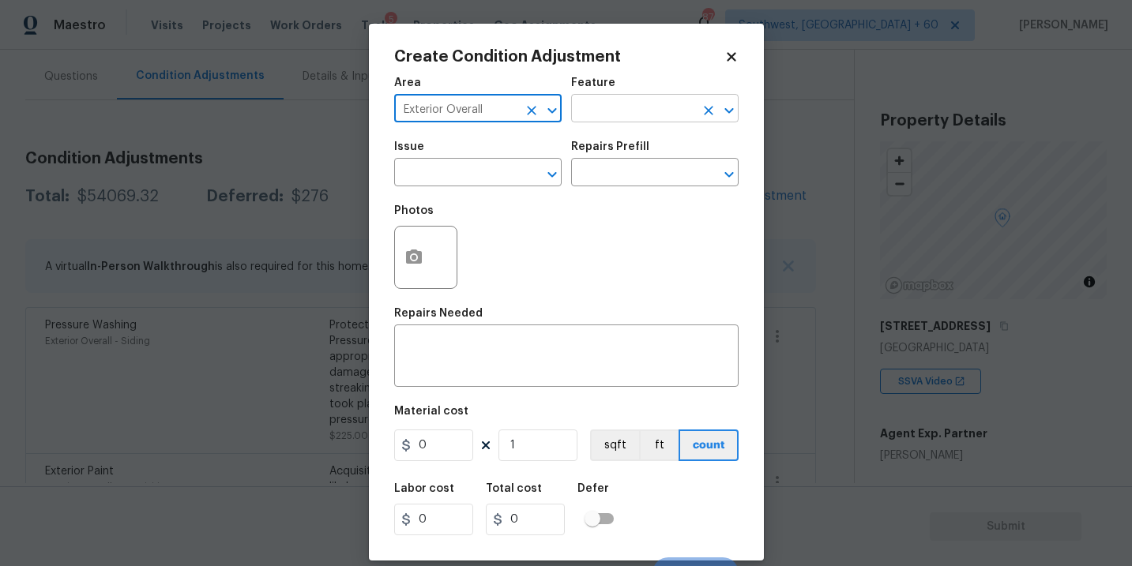
type input "Exterior Overall"
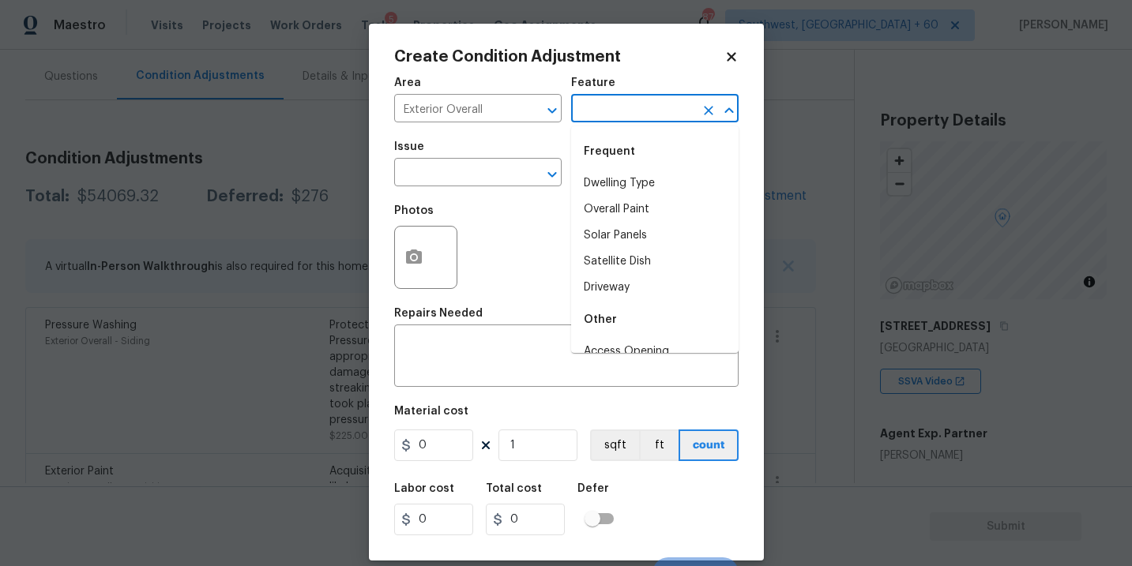
click at [577, 121] on input "text" at bounding box center [632, 110] width 123 height 24
drag, startPoint x: 577, startPoint y: 121, endPoint x: 577, endPoint y: 180, distance: 59.2
click at [577, 180] on body "Maestro Visits Projects Work Orders Tasks 5 Properties Geo Assignments 874 Sout…" at bounding box center [566, 283] width 1132 height 566
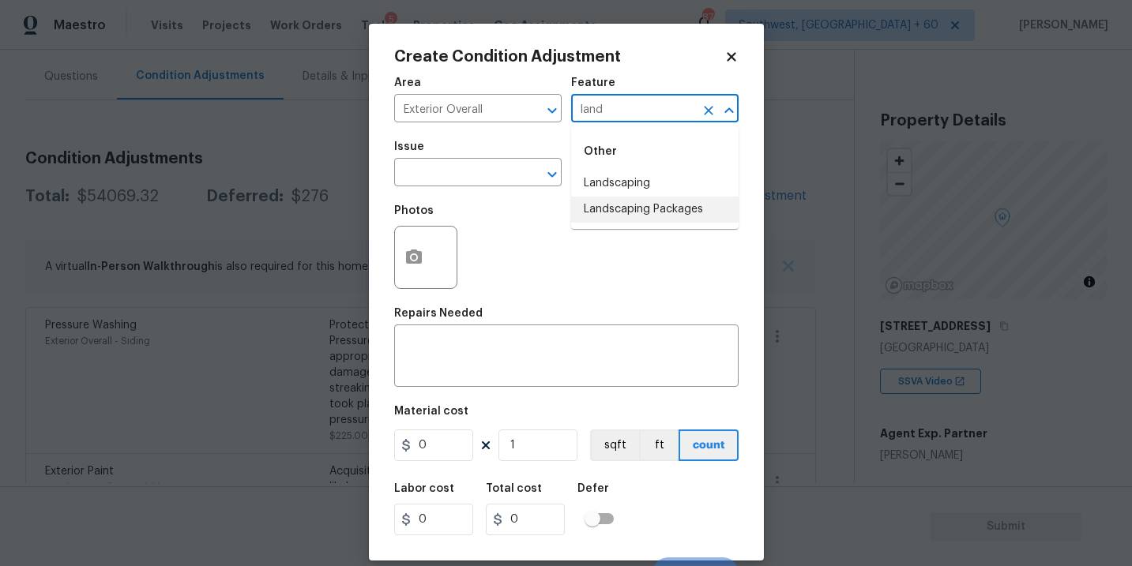
click at [585, 202] on li "Landscaping Packages" at bounding box center [654, 210] width 167 height 26
type input "Landscaping Packages"
click at [512, 188] on span "Issue ​" at bounding box center [477, 164] width 167 height 64
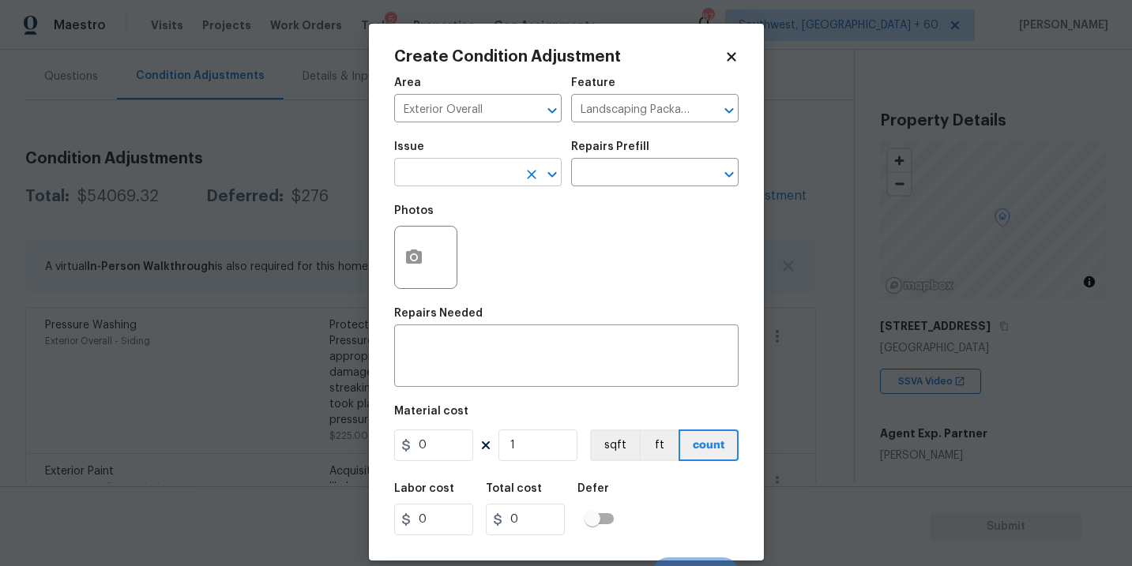
click at [480, 180] on input "text" at bounding box center [455, 174] width 123 height 24
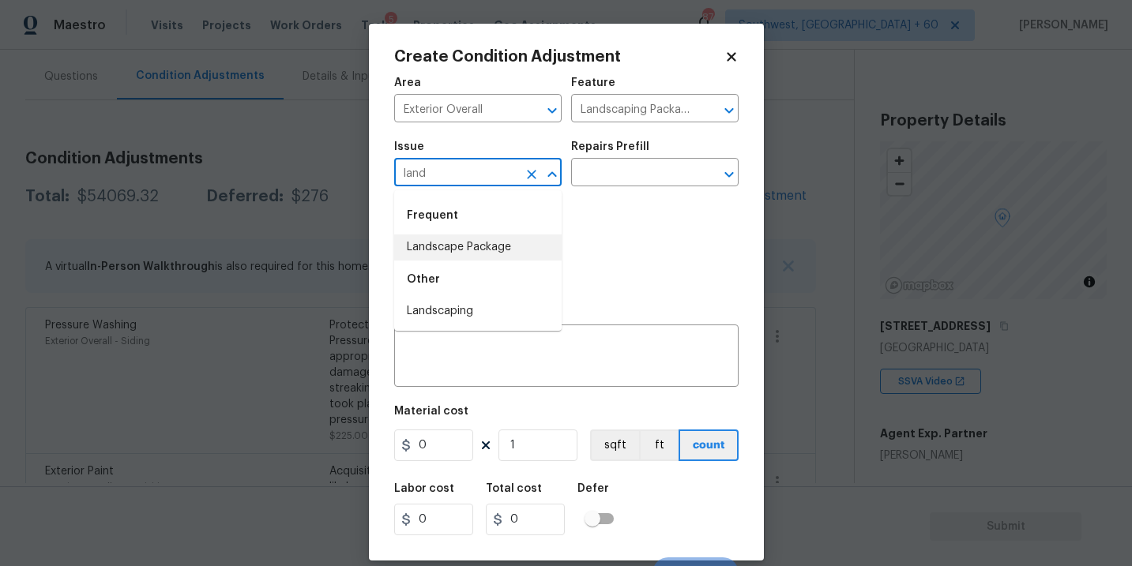
click at [488, 256] on li "Landscape Package" at bounding box center [477, 248] width 167 height 26
type input "Landscape Package"
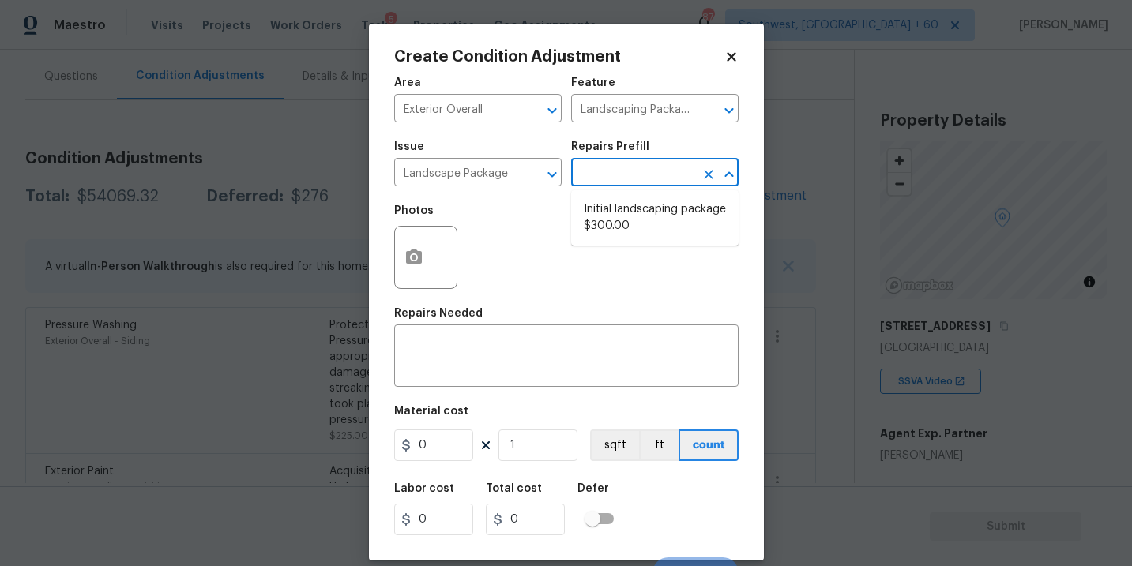
click at [599, 180] on input "text" at bounding box center [632, 174] width 123 height 24
click at [621, 224] on li "Initial landscaping package $300.00" at bounding box center [654, 218] width 167 height 43
type input "Home Readiness Packages"
type textarea "Mowing of grass up to 6" in height. Mow, edge along driveways & sidewalks, trim…"
type input "300"
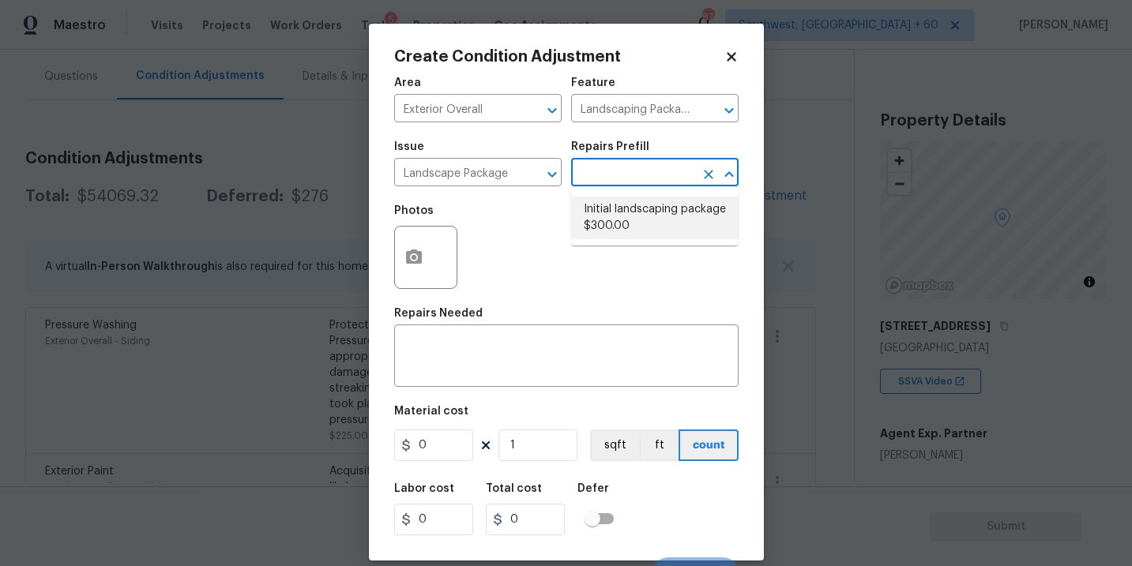
type input "300"
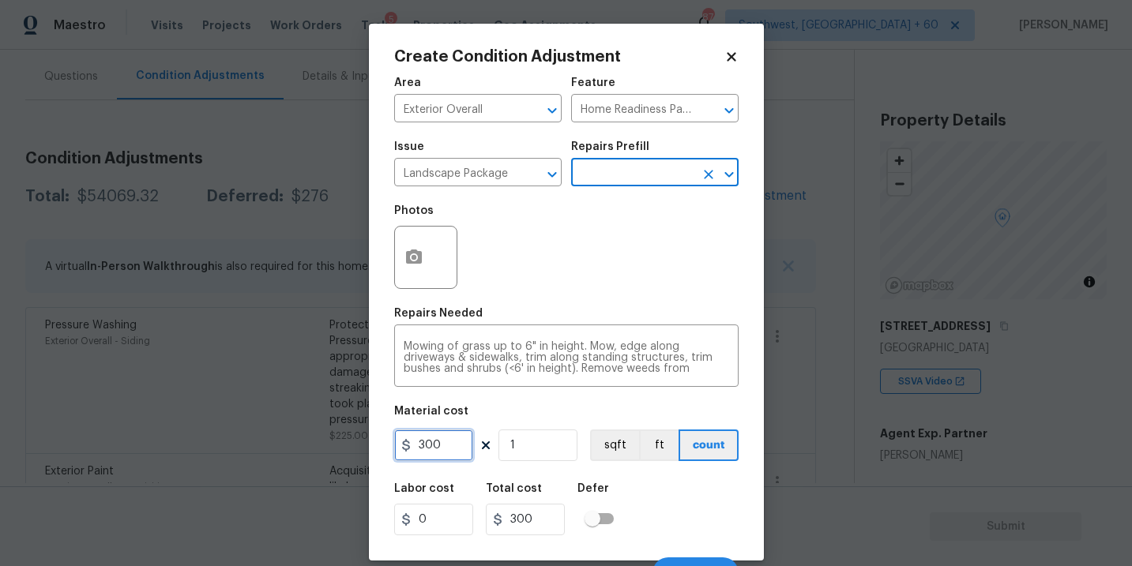
drag, startPoint x: 449, startPoint y: 442, endPoint x: 388, endPoint y: 441, distance: 61.6
click at [388, 441] on div "Create Condition Adjustment Area Exterior Overall ​ Feature Home Readiness Pack…" at bounding box center [566, 292] width 395 height 537
type input "750"
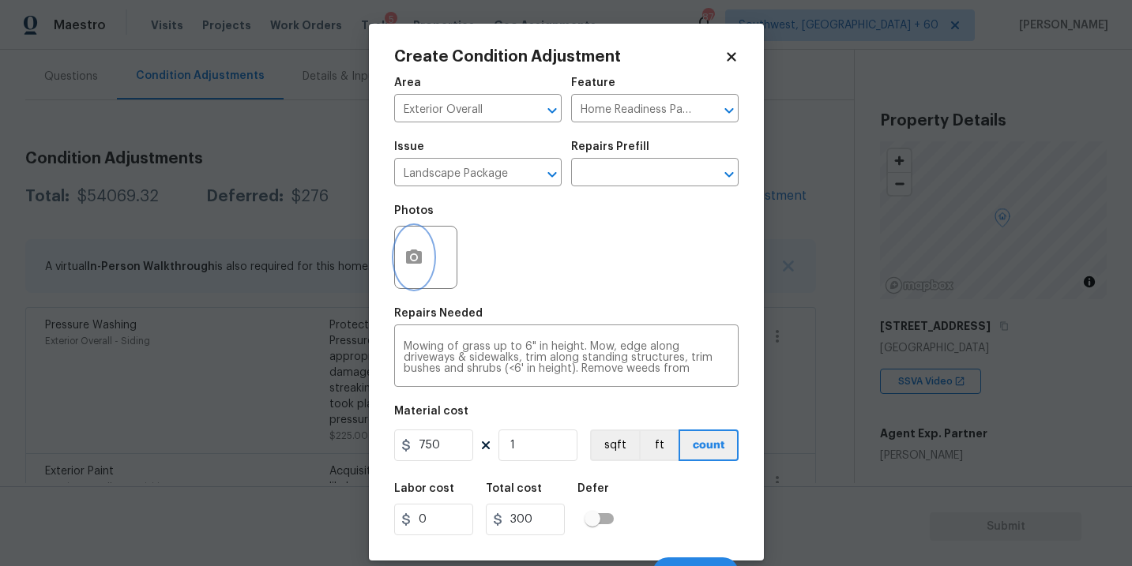
type input "750"
click at [417, 268] on button "button" at bounding box center [414, 258] width 38 height 62
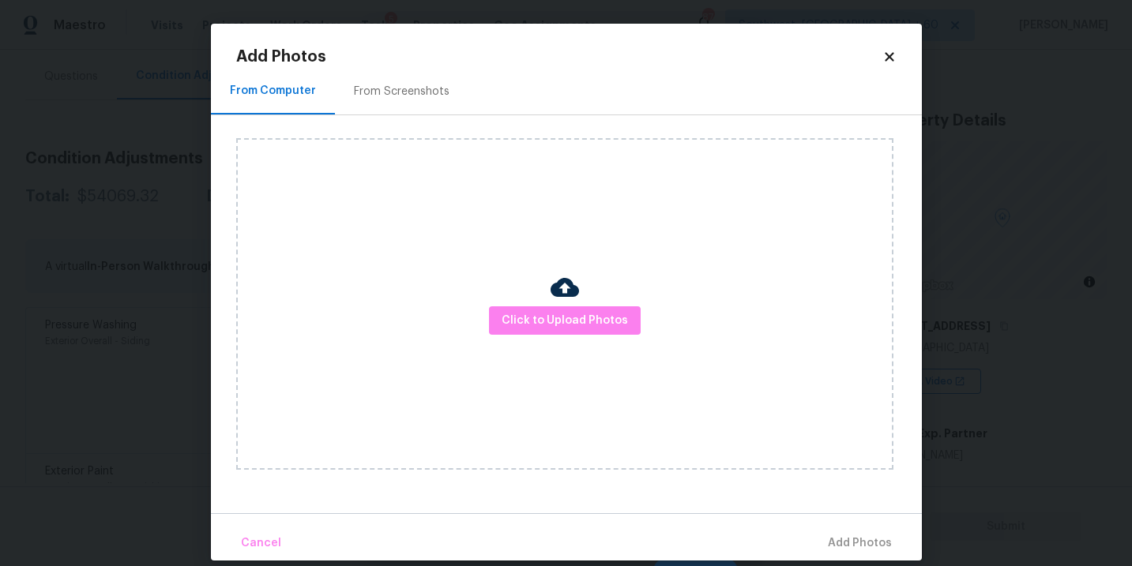
click at [497, 288] on div "Click to Upload Photos" at bounding box center [564, 304] width 657 height 332
click at [516, 299] on div "Click to Upload Photos" at bounding box center [564, 304] width 657 height 332
click at [537, 320] on span "Click to Upload Photos" at bounding box center [565, 321] width 126 height 20
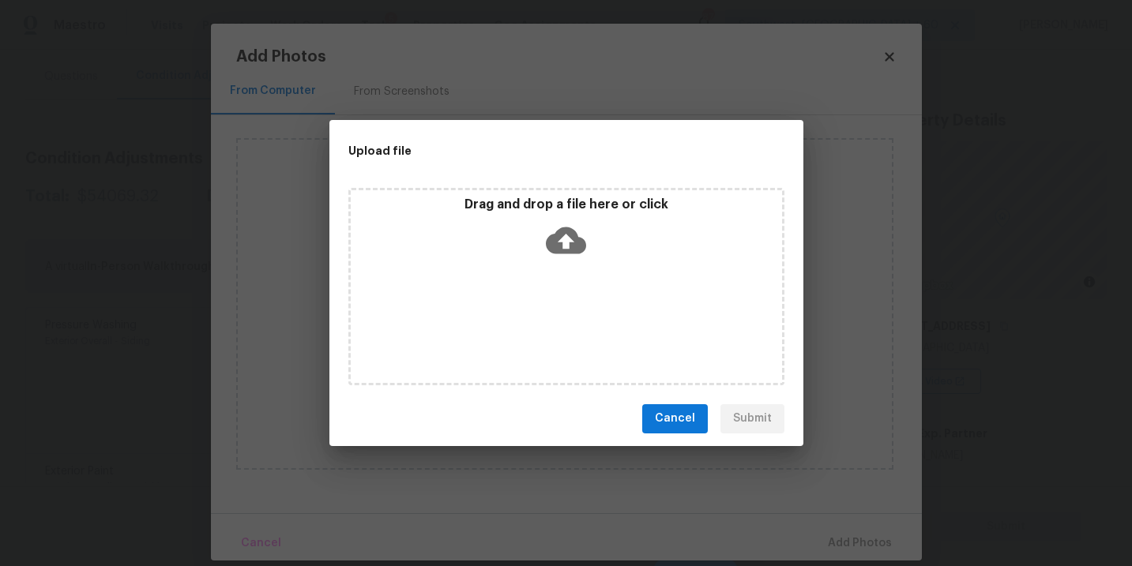
click at [576, 243] on icon at bounding box center [566, 240] width 40 height 27
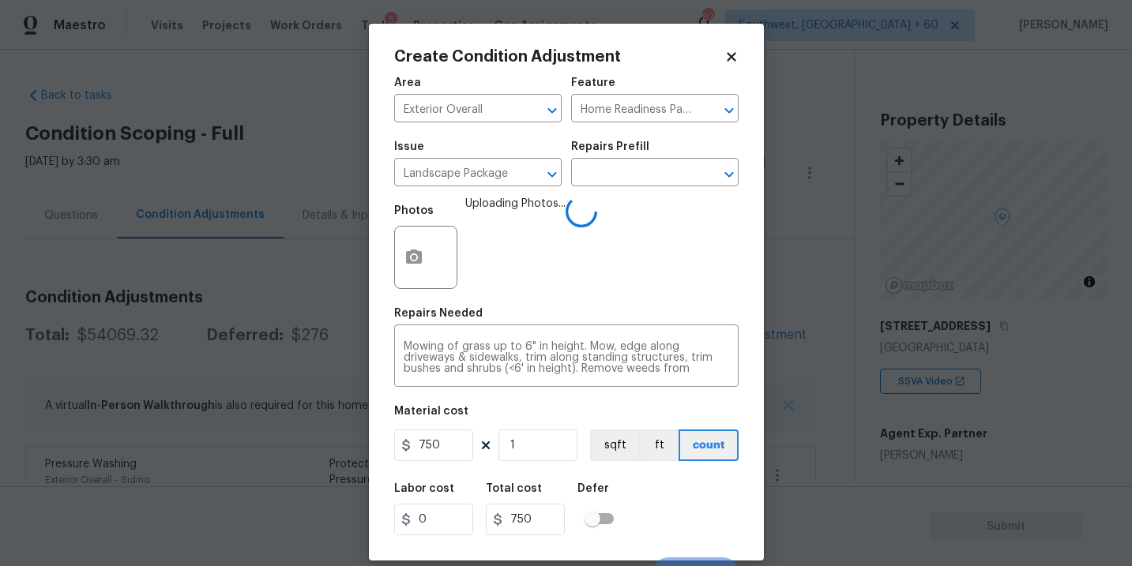
scroll to position [24, 0]
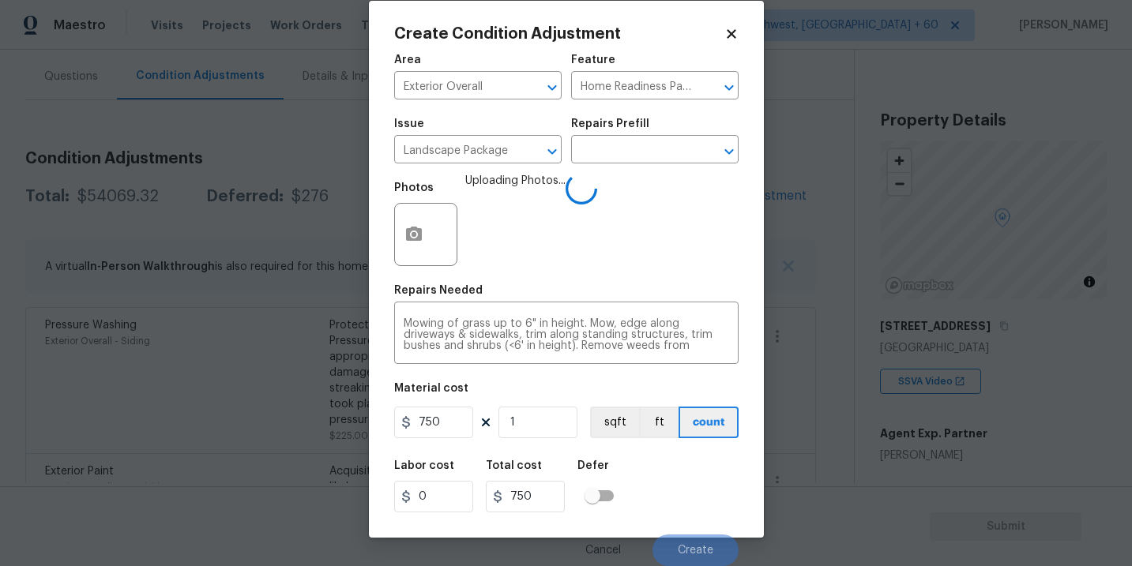
click at [685, 476] on div "Labor cost 0 Total cost 750 Defer" at bounding box center [566, 486] width 344 height 71
click at [685, 497] on div "Labor cost 0 Total cost 750 Defer" at bounding box center [566, 486] width 344 height 71
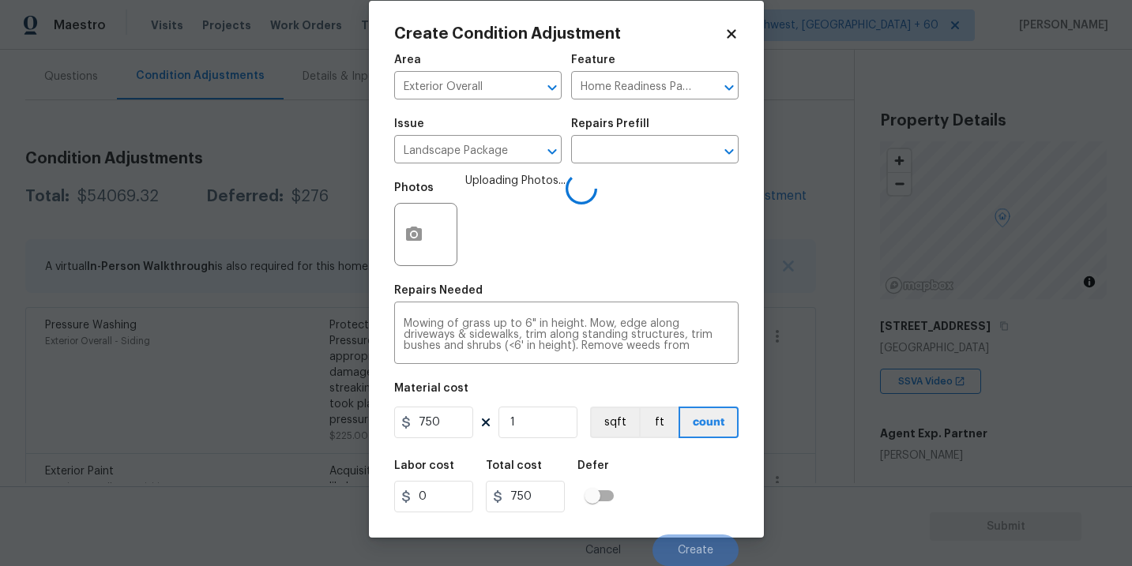
click at [684, 501] on div "Labor cost 0 Total cost 750 Defer" at bounding box center [566, 486] width 344 height 71
click at [686, 507] on div "Labor cost 0 Total cost 750 Defer" at bounding box center [566, 486] width 344 height 71
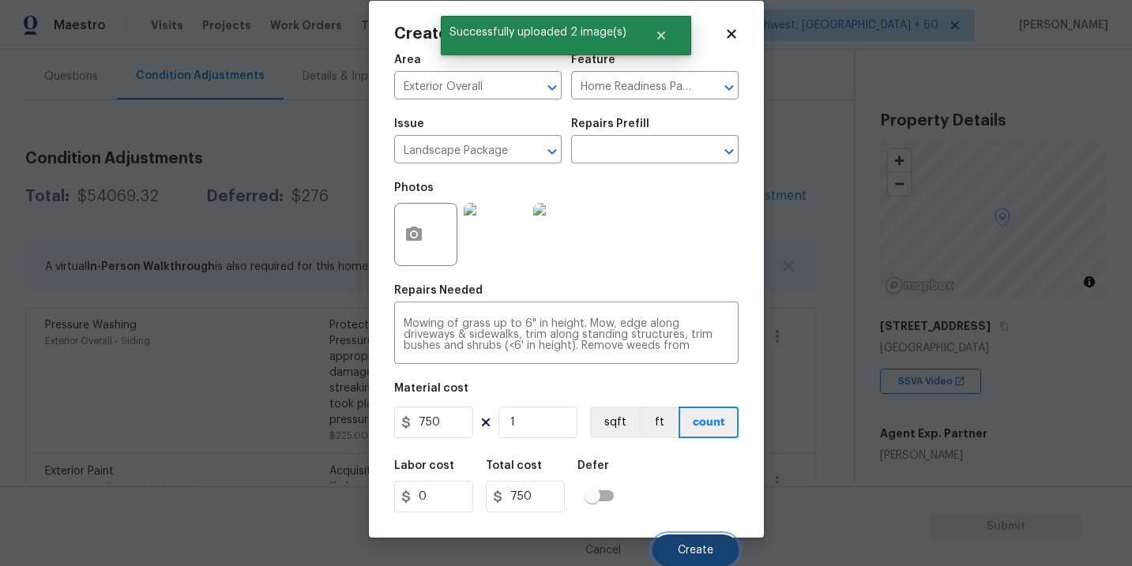
click at [697, 545] on span "Create" at bounding box center [696, 551] width 36 height 12
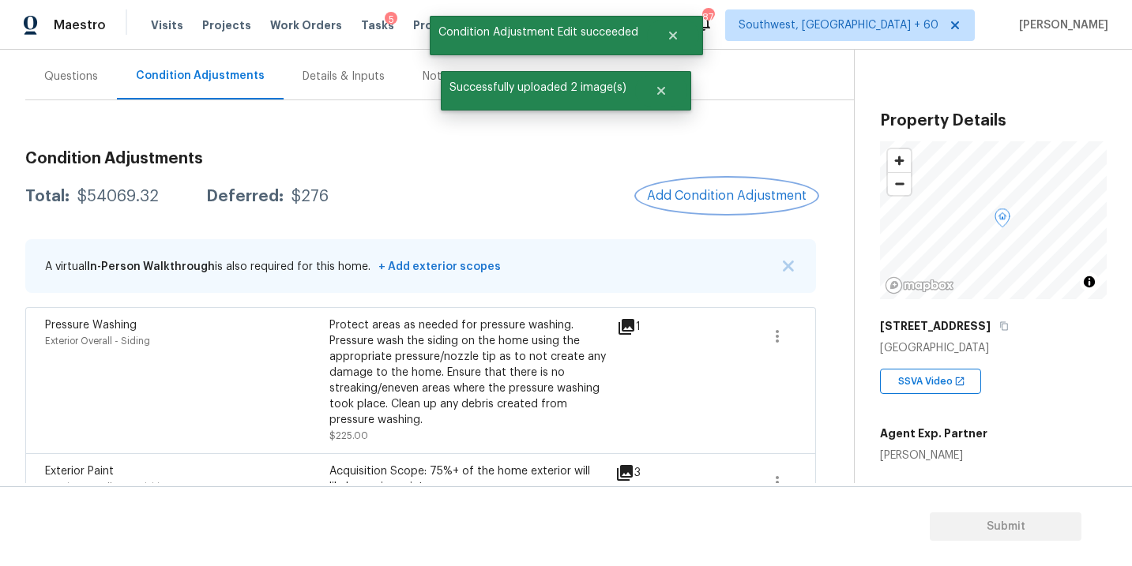
scroll to position [0, 0]
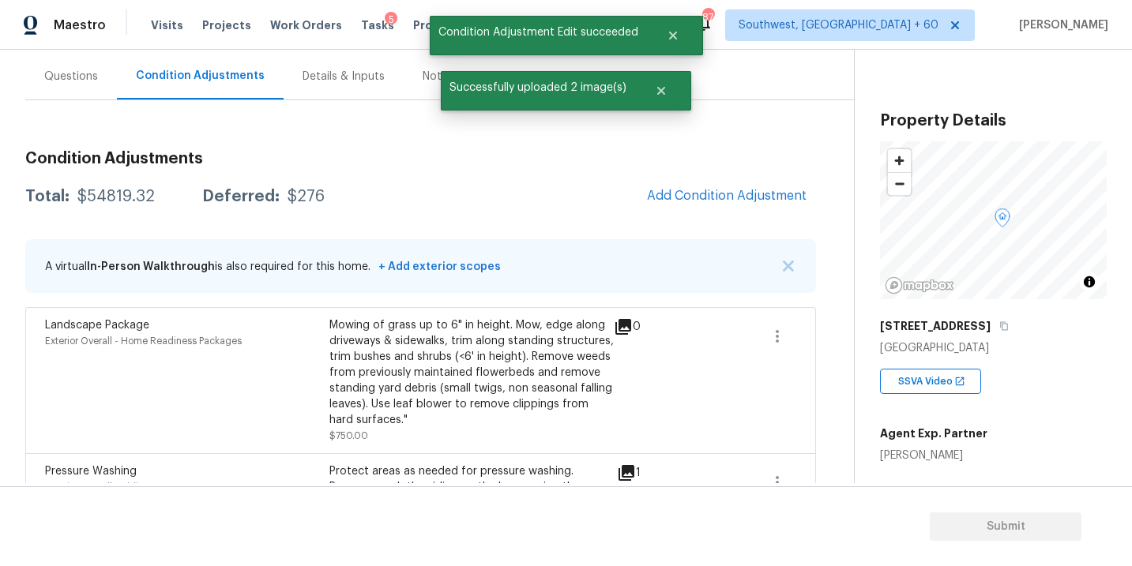
click at [718, 161] on h3 "Condition Adjustments" at bounding box center [420, 159] width 791 height 16
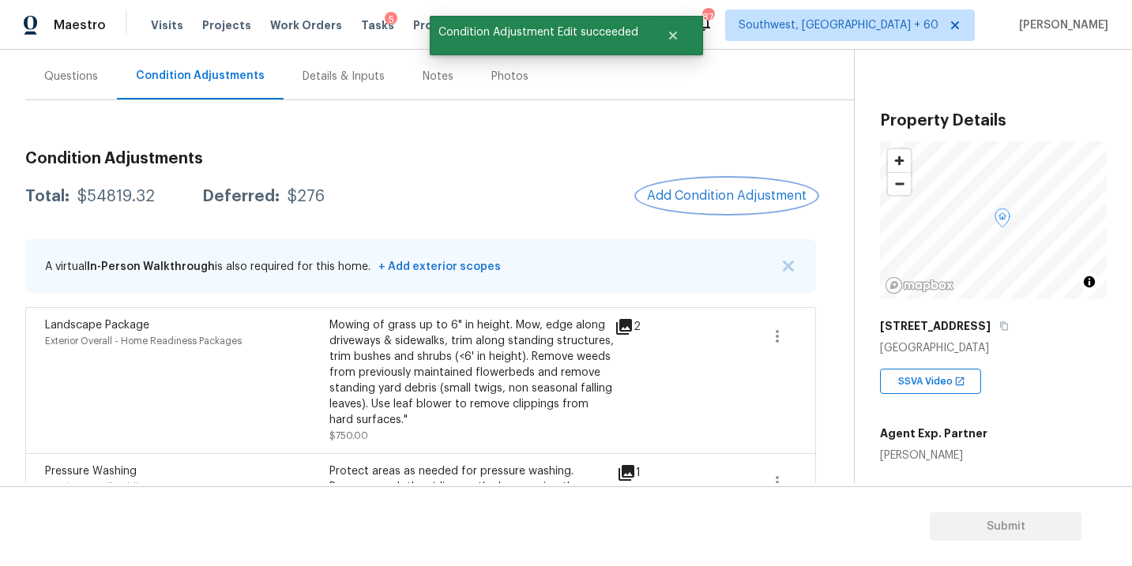
click at [702, 195] on span "Add Condition Adjustment" at bounding box center [727, 196] width 160 height 14
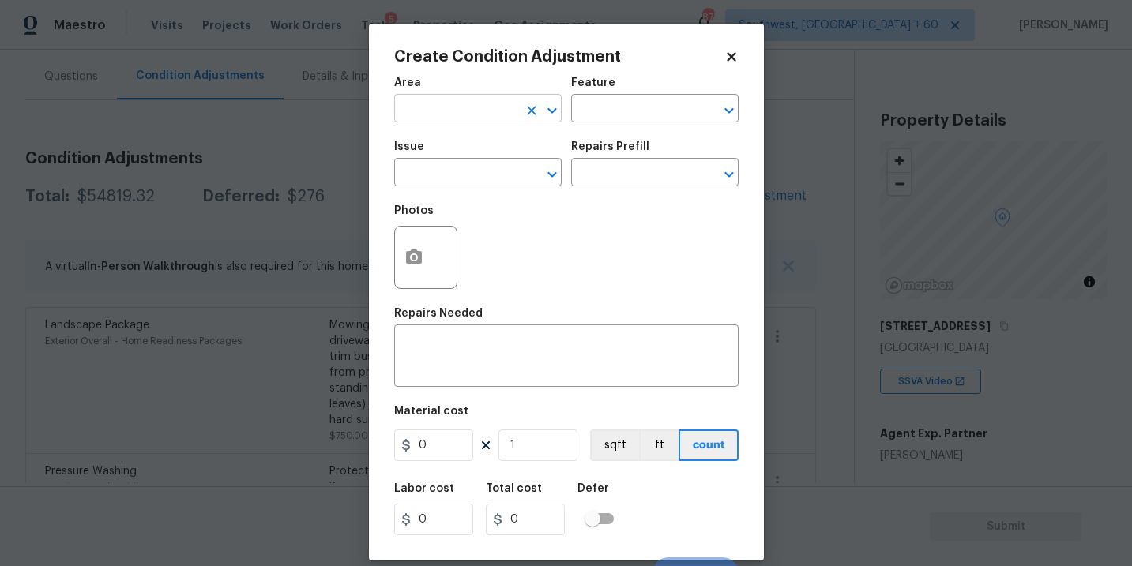
click at [464, 122] on input "text" at bounding box center [455, 110] width 123 height 24
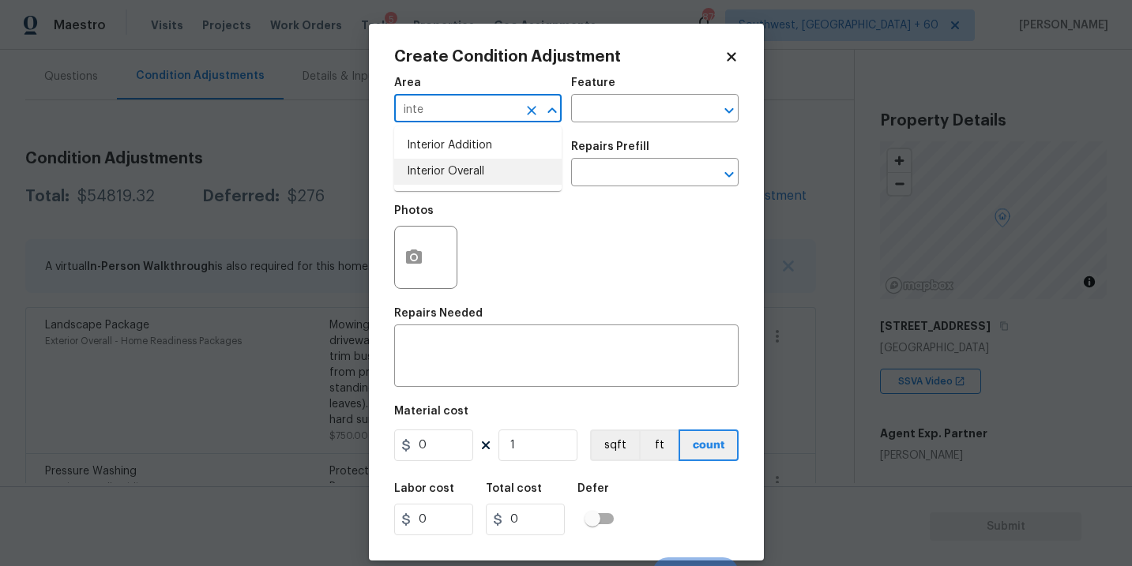
click at [462, 170] on li "Interior Overall" at bounding box center [477, 172] width 167 height 26
type input "Interior Overall"
click at [578, 122] on div "Area Interior Overall ​ Feature ​" at bounding box center [566, 100] width 344 height 64
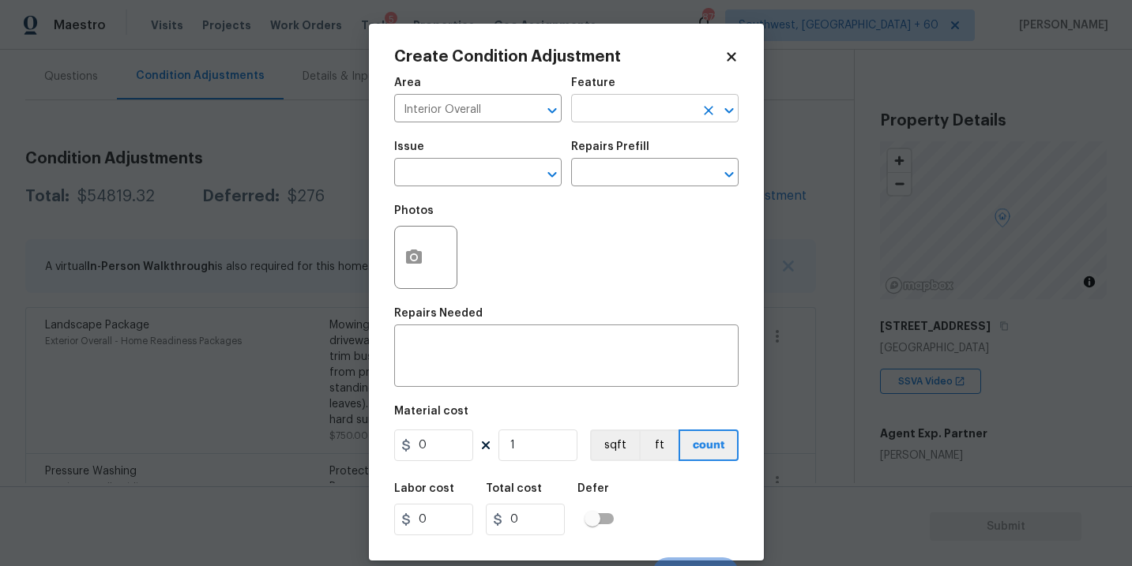
click at [610, 118] on input "text" at bounding box center [632, 110] width 123 height 24
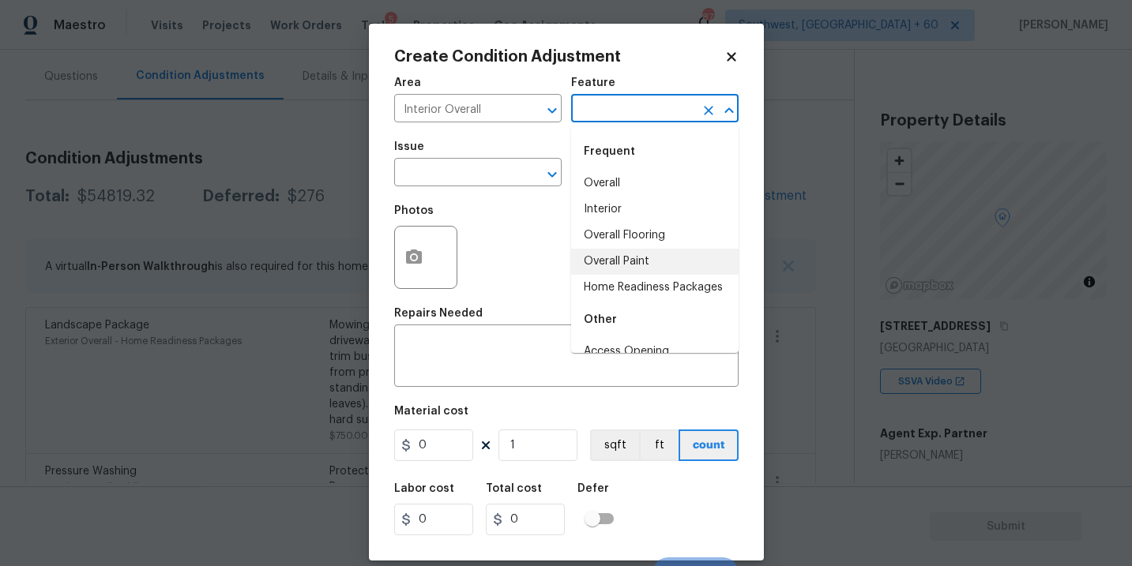
click at [621, 265] on li "Overall Paint" at bounding box center [654, 262] width 167 height 26
type input "Overall Paint"
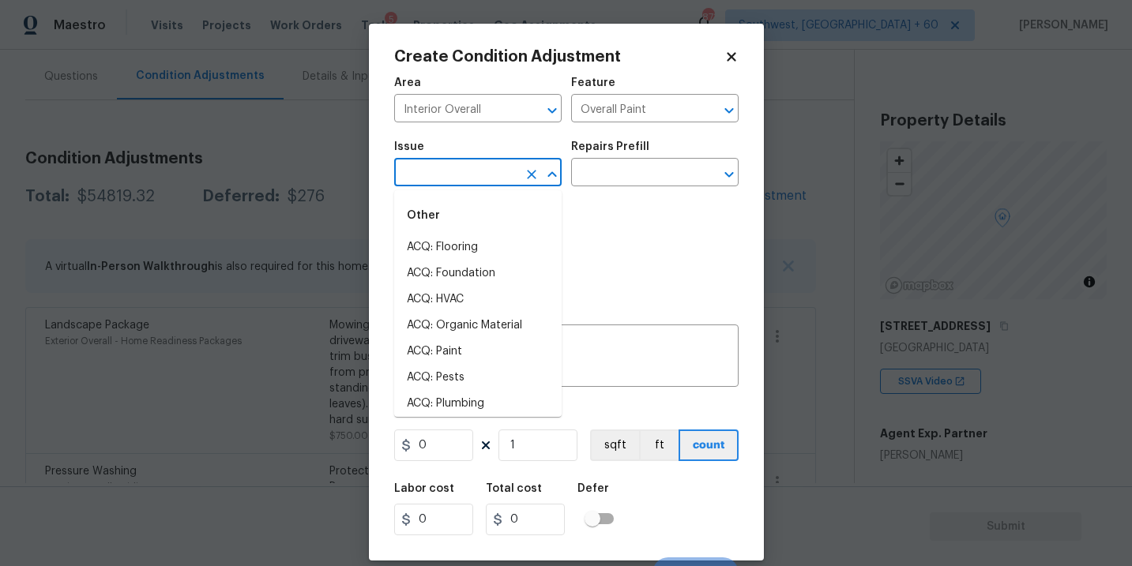
click at [470, 175] on input "text" at bounding box center [455, 174] width 123 height 24
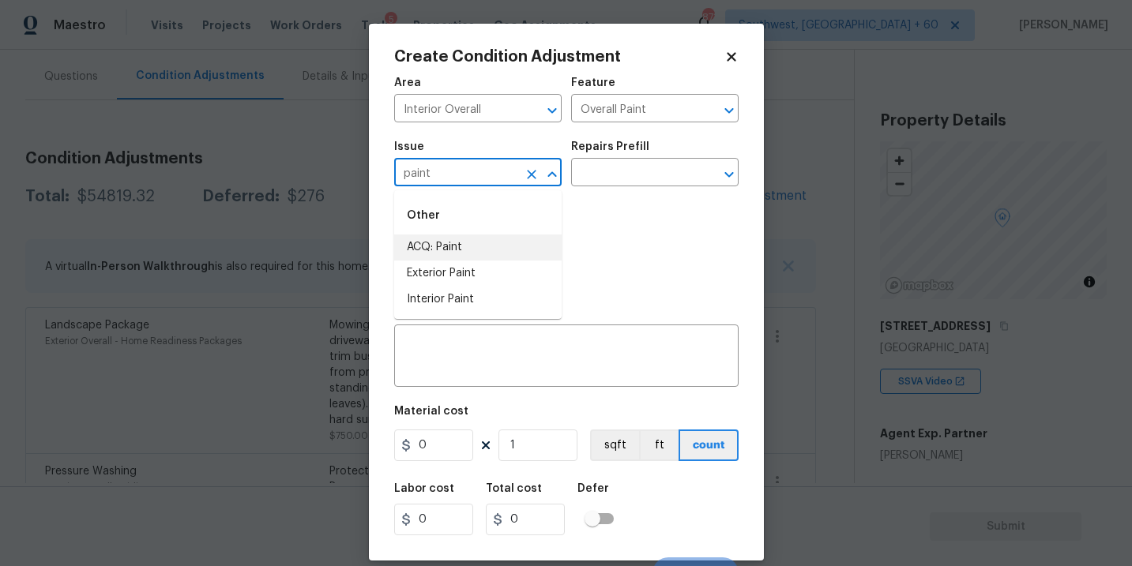
click at [456, 239] on li "ACQ: Paint" at bounding box center [477, 248] width 167 height 26
type input "ACQ: Paint"
click at [625, 157] on div "Repairs Prefill" at bounding box center [654, 151] width 167 height 21
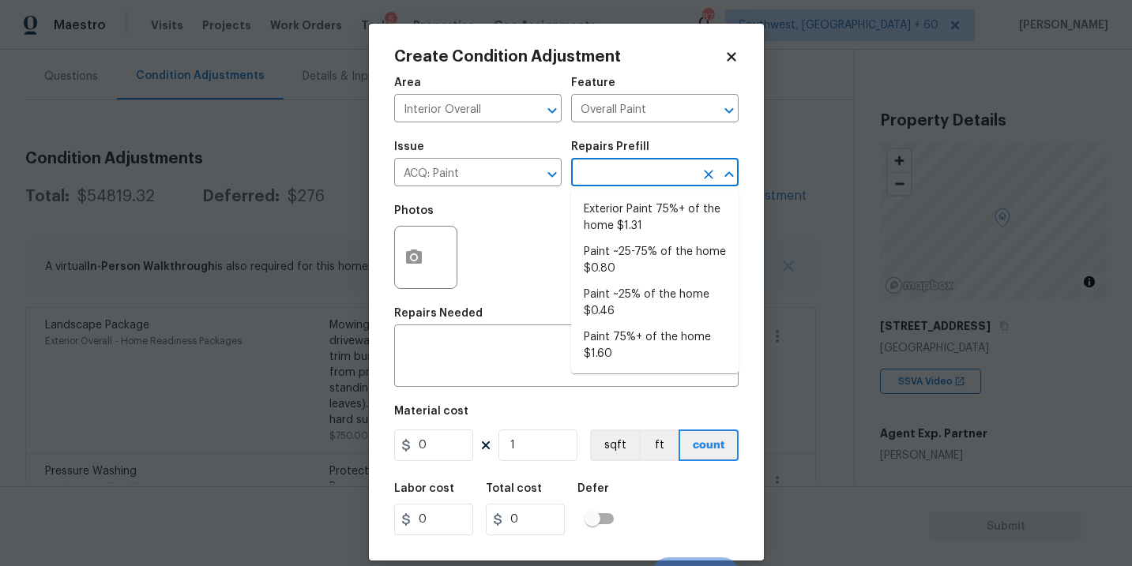
click at [621, 173] on input "text" at bounding box center [632, 174] width 123 height 24
click at [616, 350] on li "Paint 75%+ of the home $1.60" at bounding box center [654, 346] width 167 height 43
type input "Acquisition"
type textarea "Acquisition Scope: 75%+ of the home will likely require interior paint"
type input "1.6"
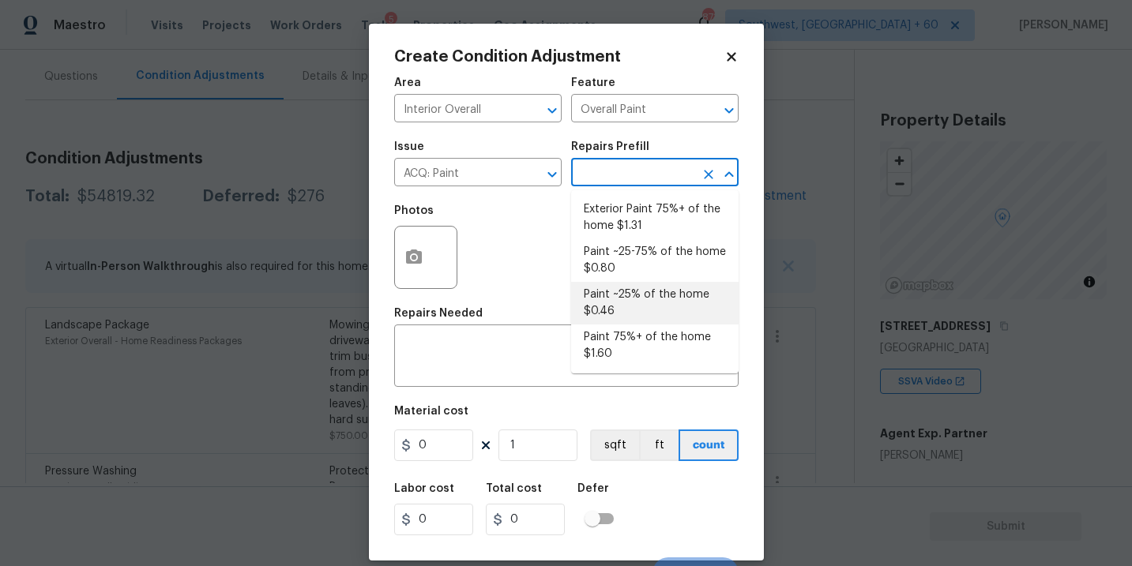
type input "1.6"
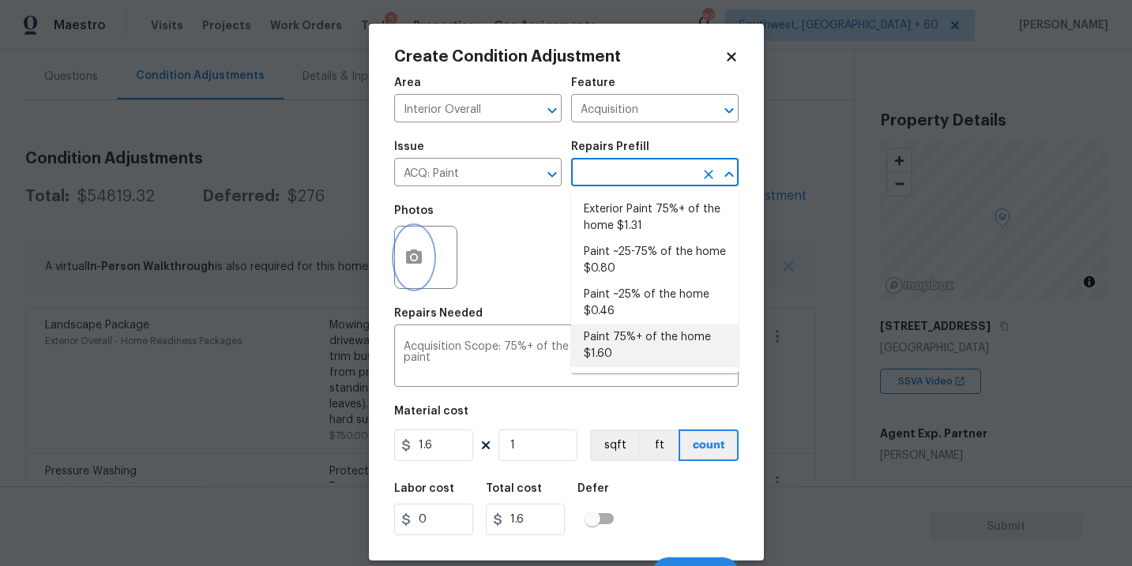
click at [424, 276] on button "button" at bounding box center [414, 258] width 38 height 62
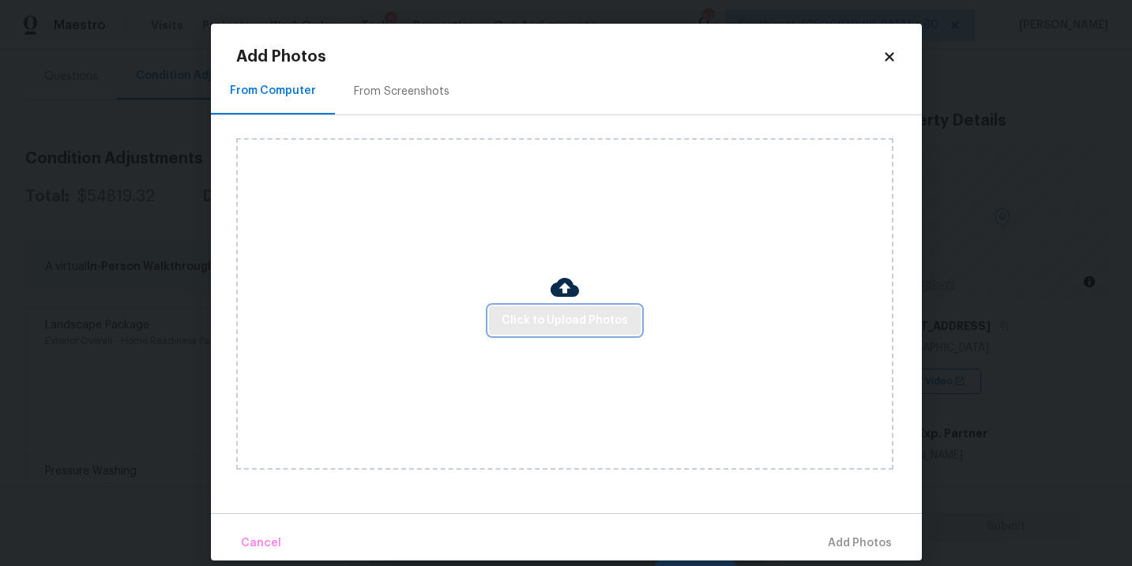
click at [528, 325] on span "Click to Upload Photos" at bounding box center [565, 321] width 126 height 20
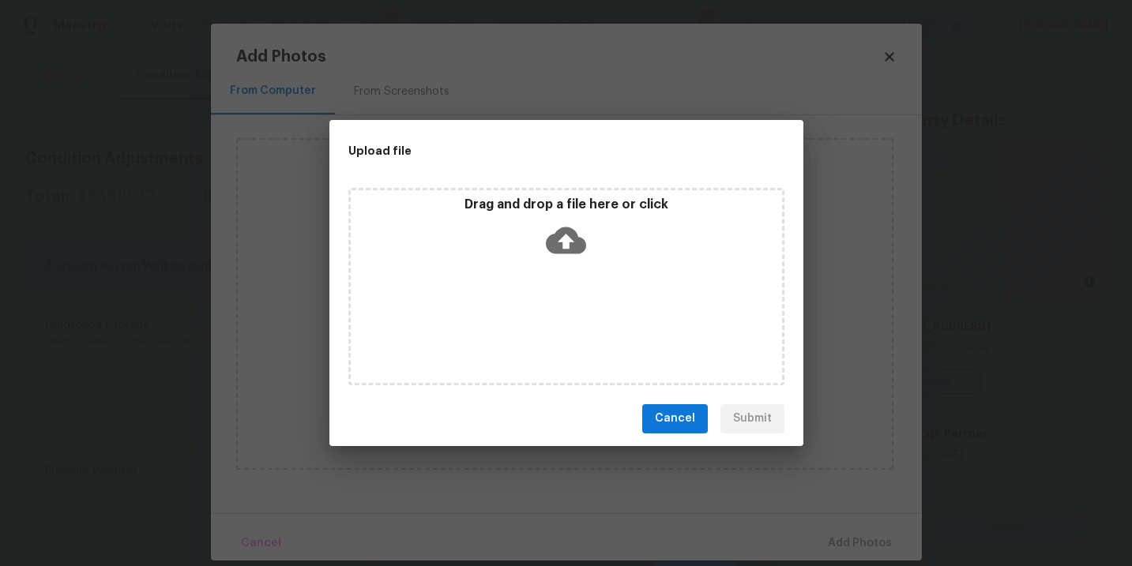
click at [560, 261] on div "Drag and drop a file here or click" at bounding box center [566, 231] width 431 height 68
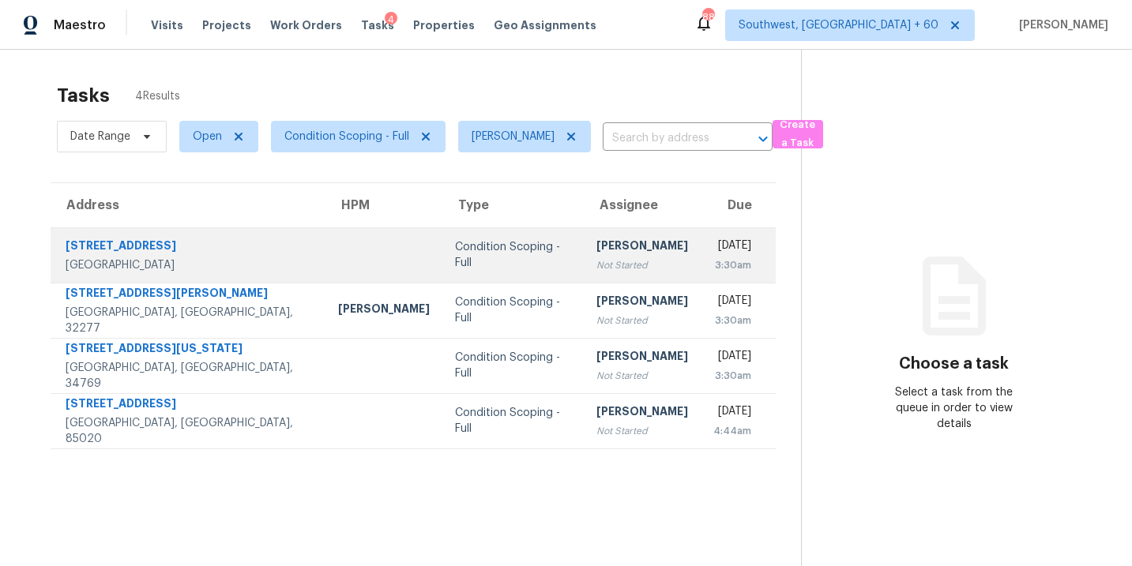
click at [596, 256] on div "[PERSON_NAME] Not Started" at bounding box center [642, 256] width 92 height 36
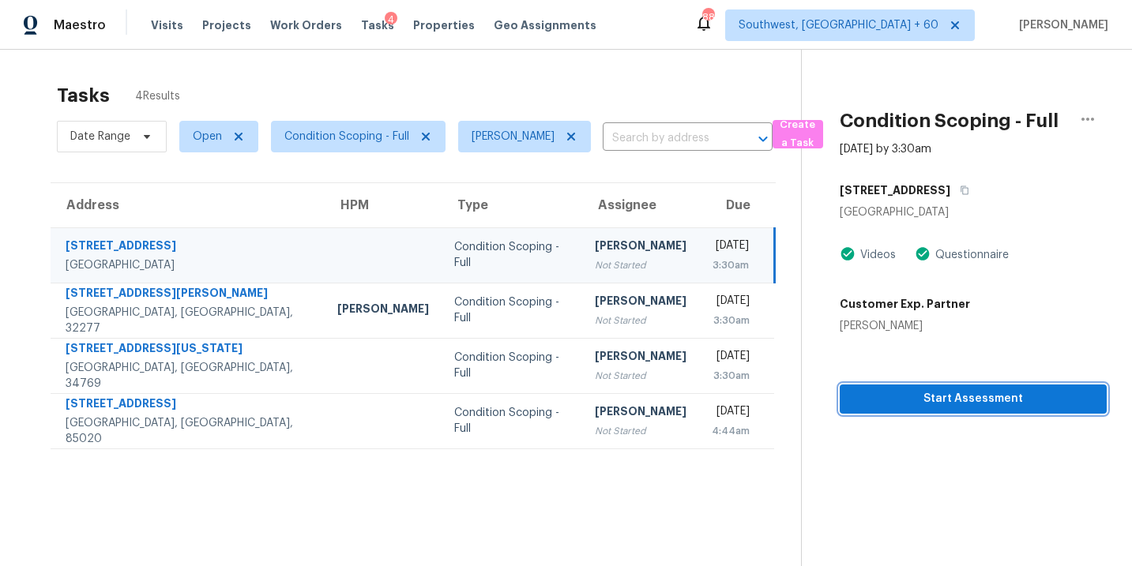
click at [925, 396] on span "Start Assessment" at bounding box center [973, 399] width 242 height 20
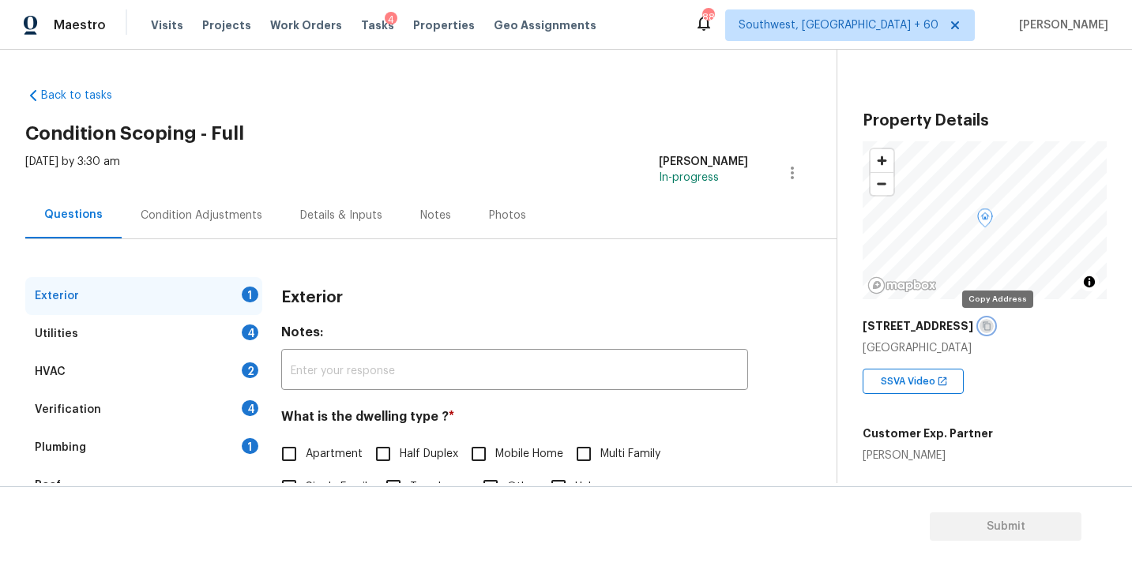
click at [991, 326] on icon "button" at bounding box center [986, 325] width 9 height 9
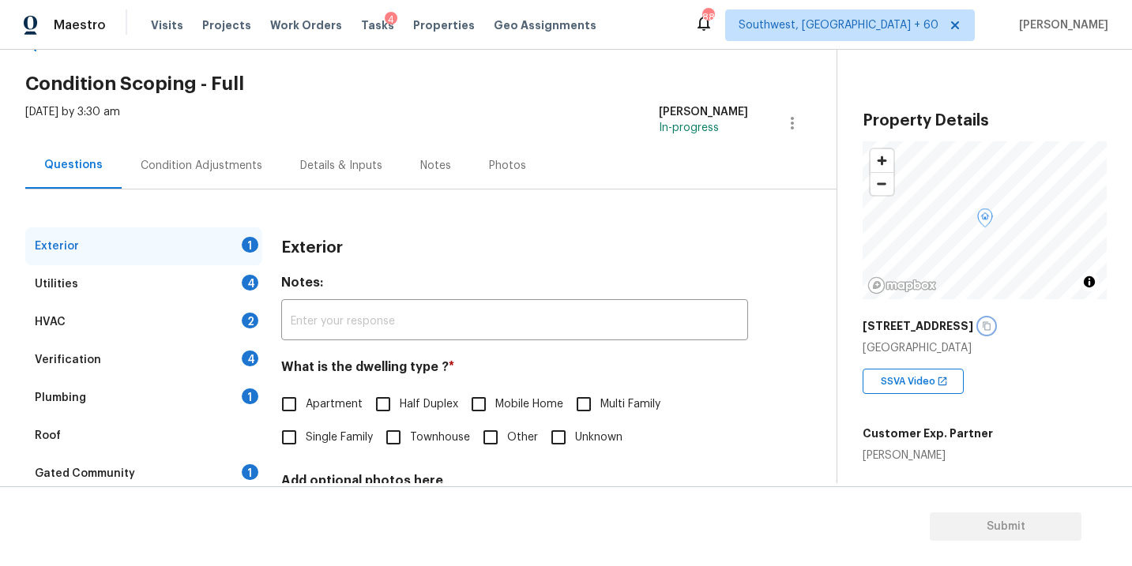
scroll to position [87, 0]
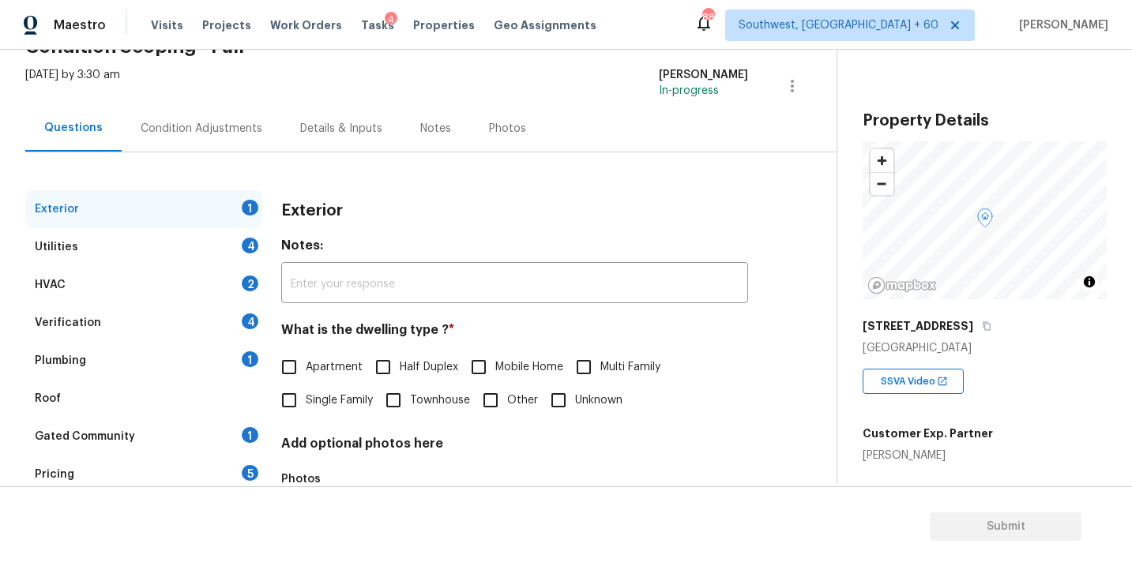
click at [336, 397] on span "Single Family" at bounding box center [339, 401] width 67 height 17
click at [306, 397] on input "Single Family" at bounding box center [289, 400] width 33 height 33
checkbox input "true"
click at [169, 237] on div "Utilities 4" at bounding box center [143, 247] width 237 height 38
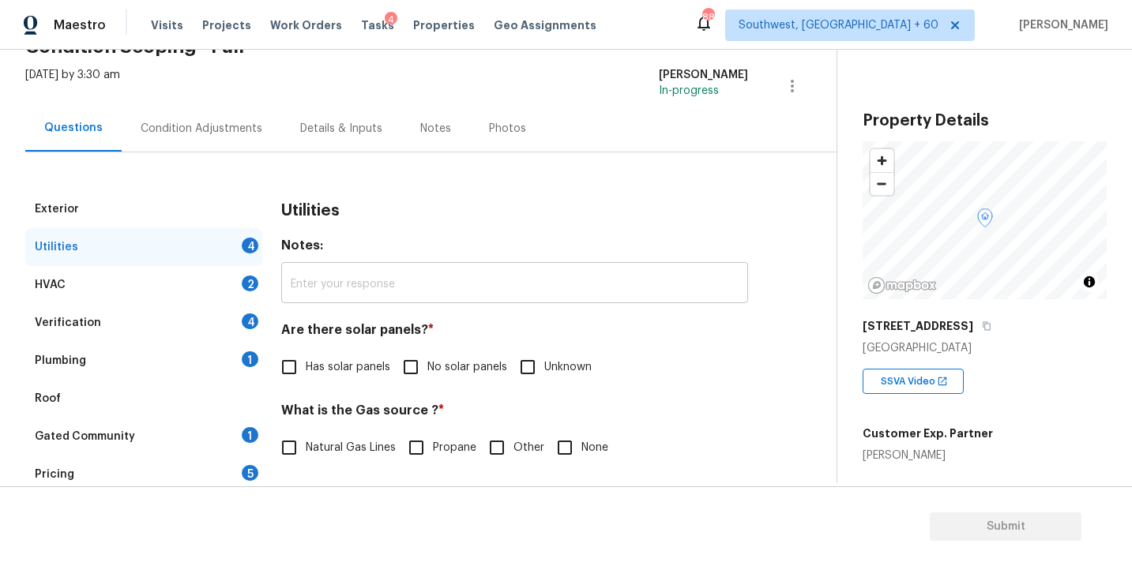
scroll to position [145, 0]
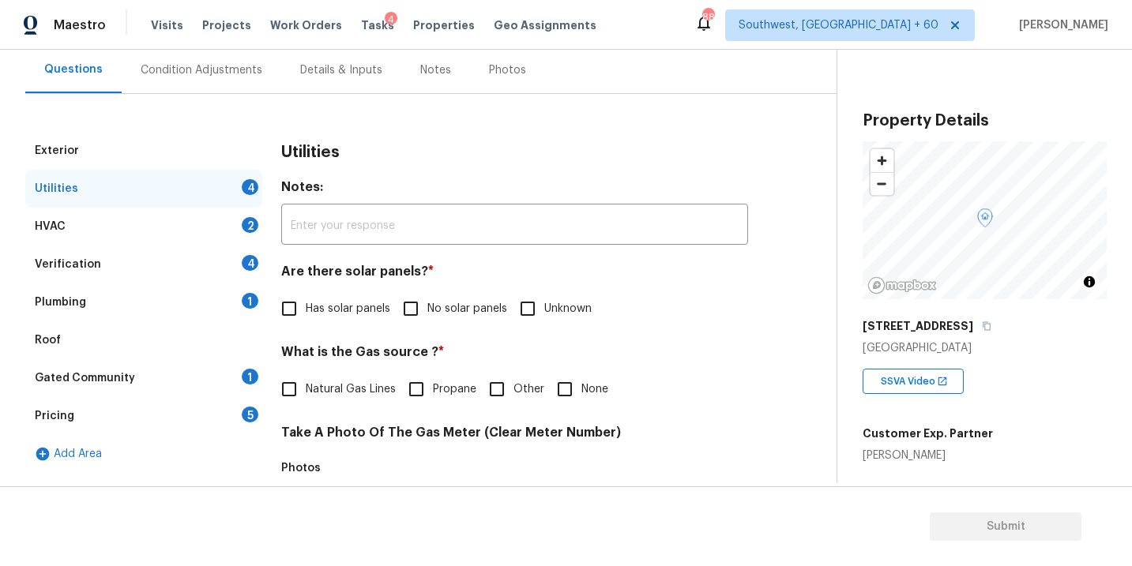
click at [453, 324] on label "No solar panels" at bounding box center [450, 308] width 113 height 33
click at [427, 324] on input "No solar panels" at bounding box center [410, 308] width 33 height 33
checkbox input "true"
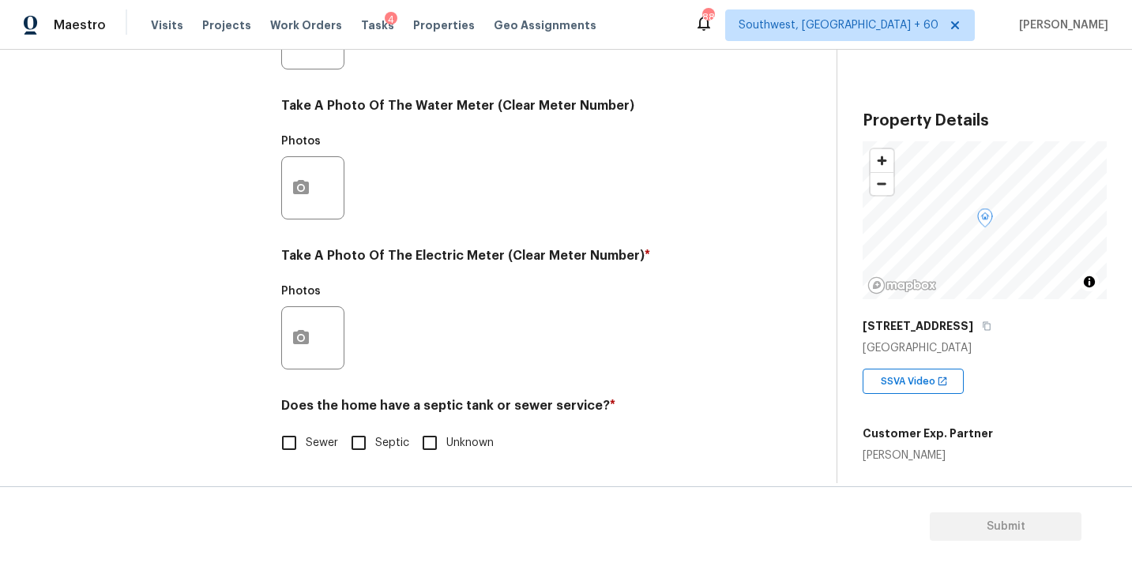
click at [309, 453] on label "Sewer" at bounding box center [306, 443] width 66 height 33
click at [306, 453] on input "Sewer" at bounding box center [289, 443] width 33 height 33
checkbox input "true"
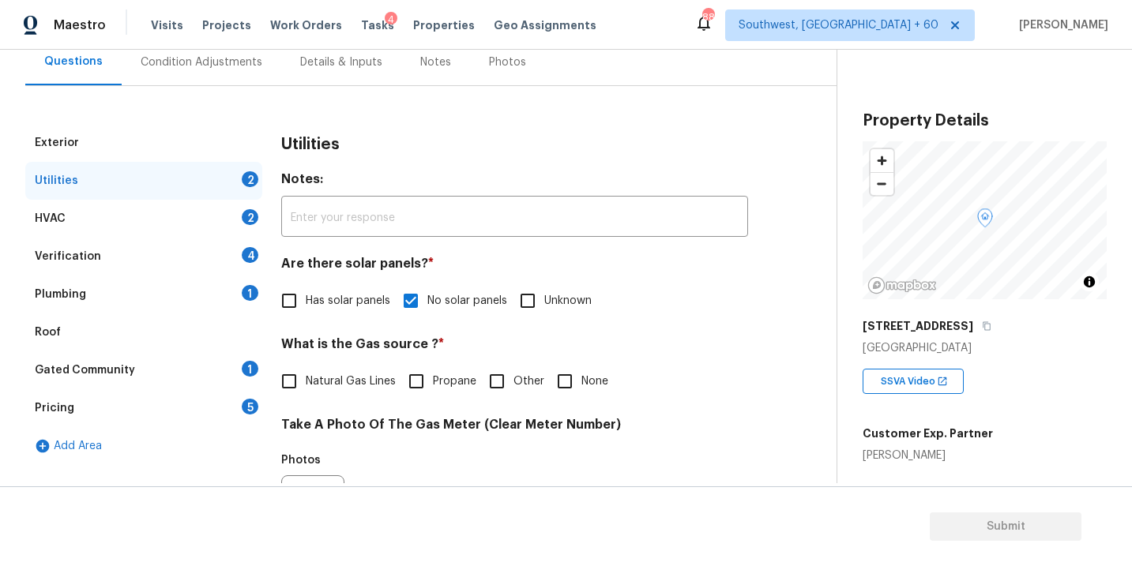
scroll to position [99, 0]
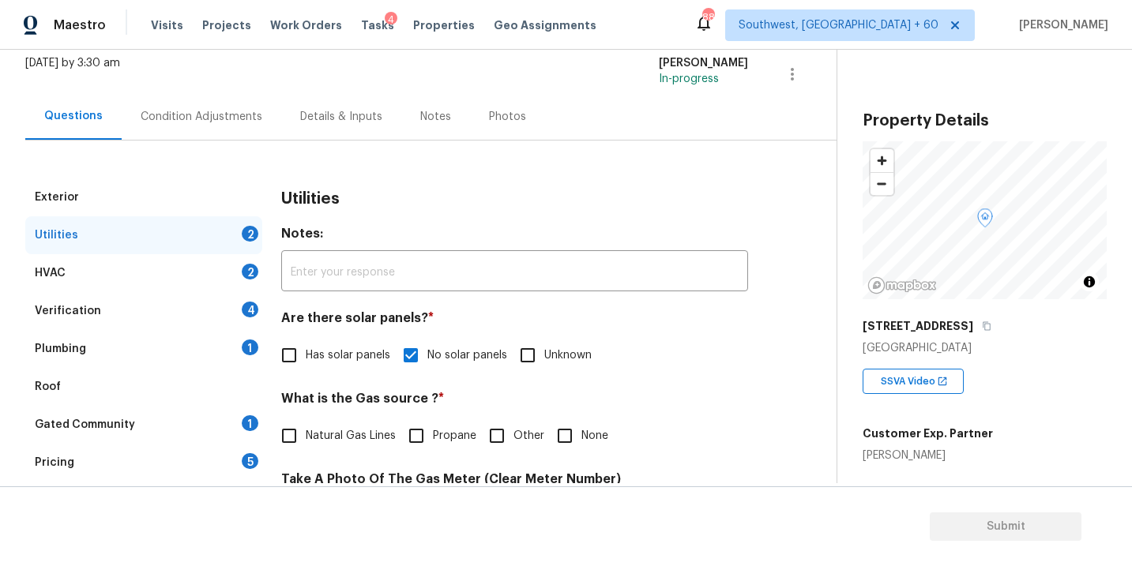
click at [157, 367] on div "Plumbing 1" at bounding box center [143, 349] width 237 height 38
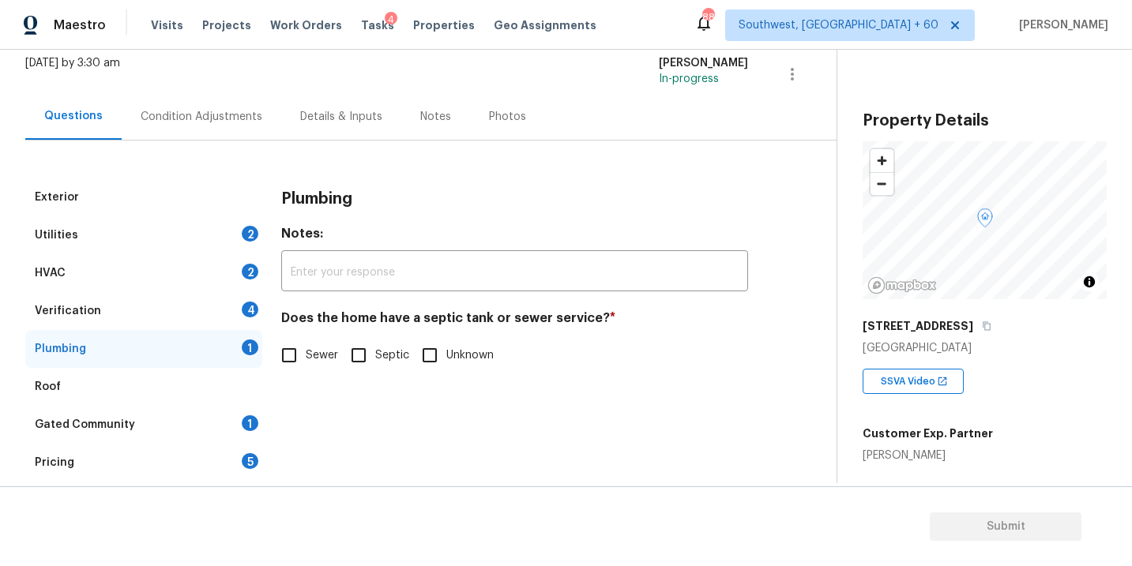
click at [336, 352] on span "Sewer" at bounding box center [322, 356] width 32 height 17
click at [306, 352] on input "Sewer" at bounding box center [289, 355] width 33 height 33
checkbox input "true"
click at [192, 428] on div "Gated Community 1" at bounding box center [143, 425] width 237 height 38
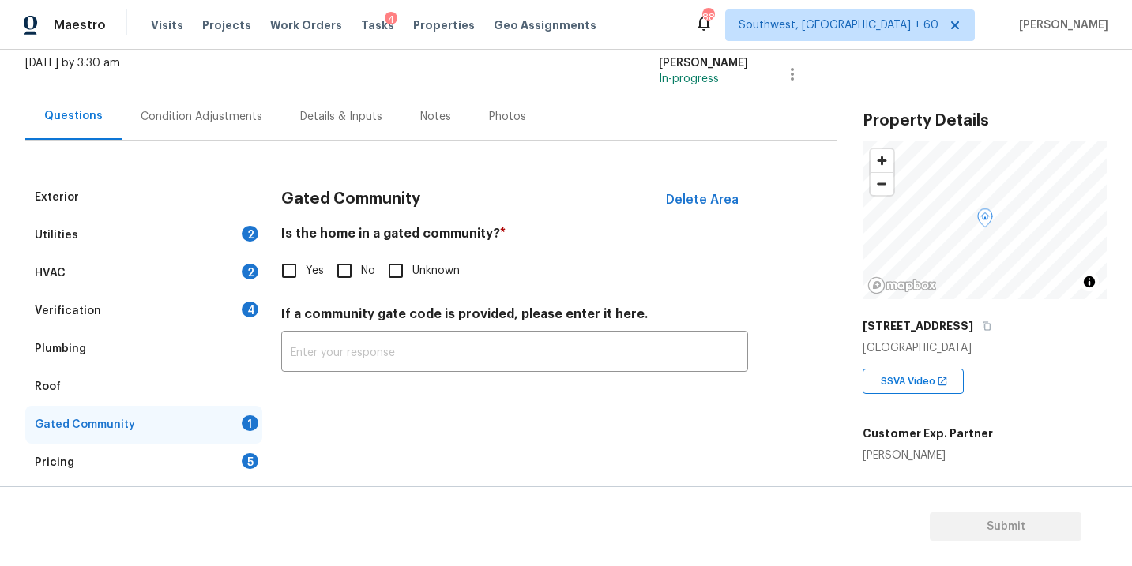
click at [350, 286] on input "No" at bounding box center [344, 270] width 33 height 33
checkbox input "true"
click at [215, 139] on div "Questions Condition Adjustments Details & Inputs Notes Photos" at bounding box center [430, 116] width 811 height 47
click at [227, 111] on div "Condition Adjustments" at bounding box center [202, 117] width 122 height 16
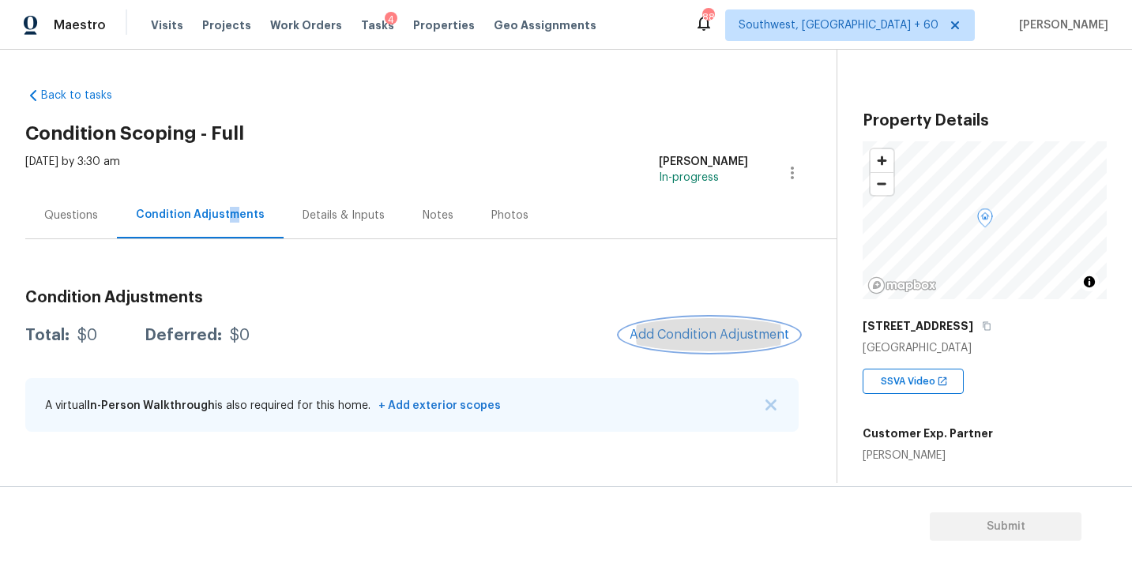
click at [694, 326] on button "Add Condition Adjustment" at bounding box center [709, 334] width 179 height 33
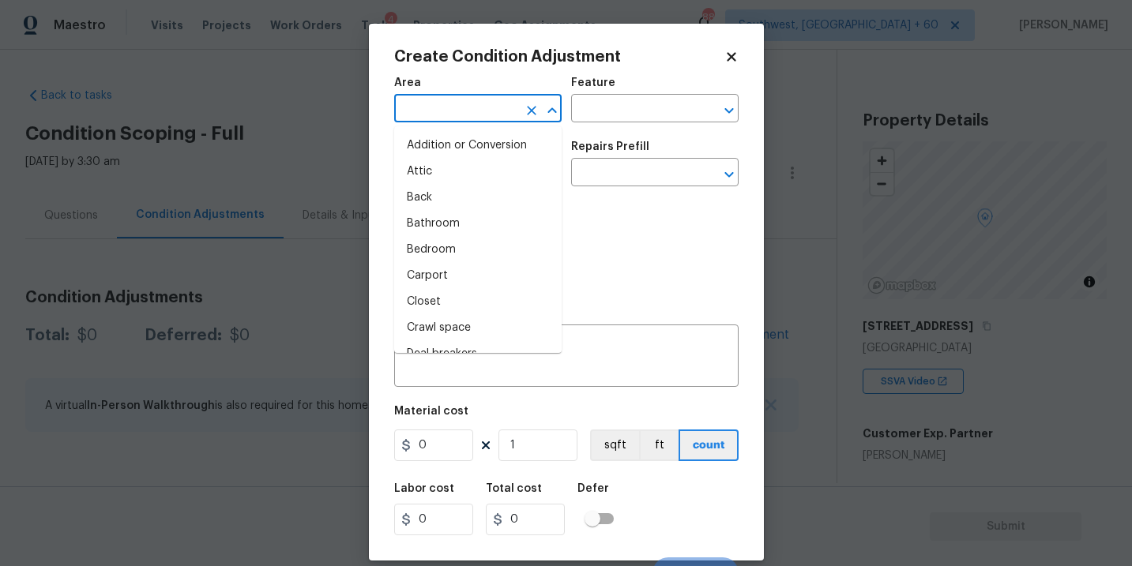
click at [453, 112] on input "text" at bounding box center [455, 110] width 123 height 24
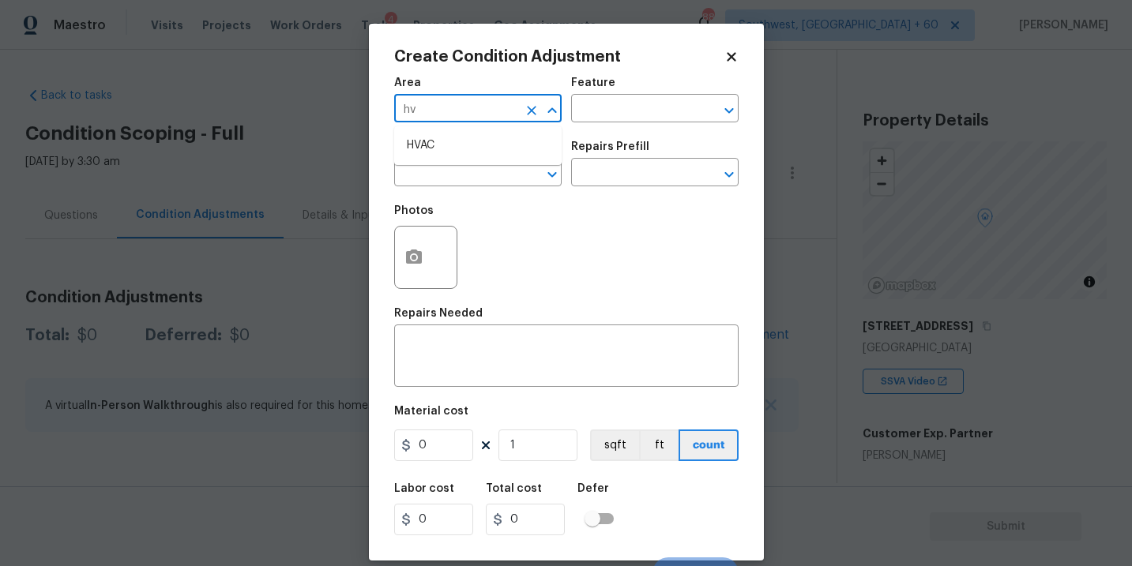
type input "hva"
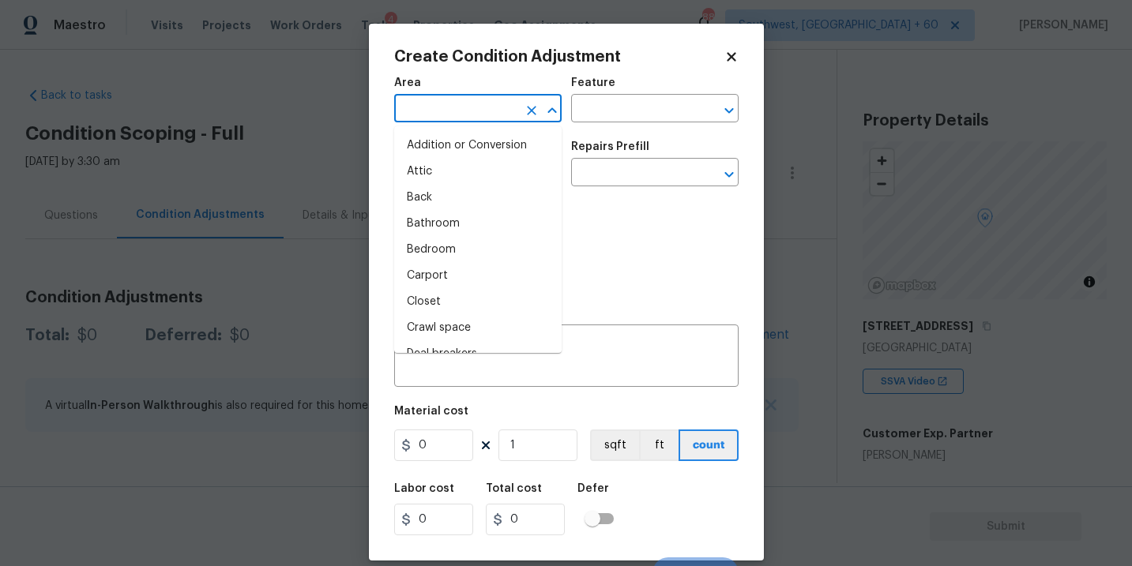
type input "c"
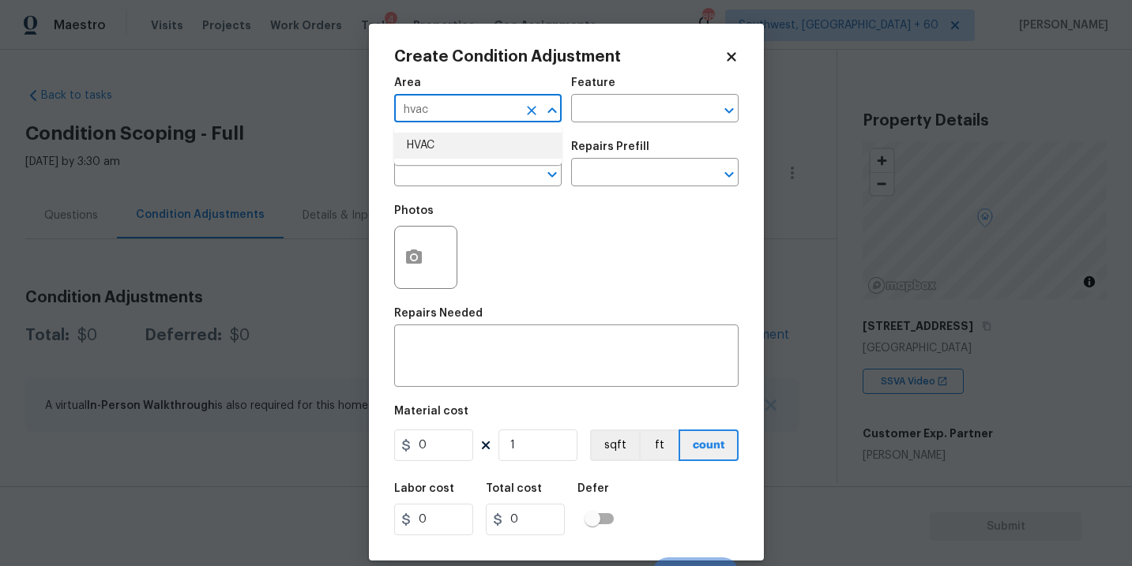
click at [472, 134] on li "HVAC" at bounding box center [477, 146] width 167 height 26
type input "HVAC"
click at [615, 96] on div "Feature" at bounding box center [654, 87] width 167 height 21
click at [609, 103] on input "text" at bounding box center [632, 110] width 123 height 24
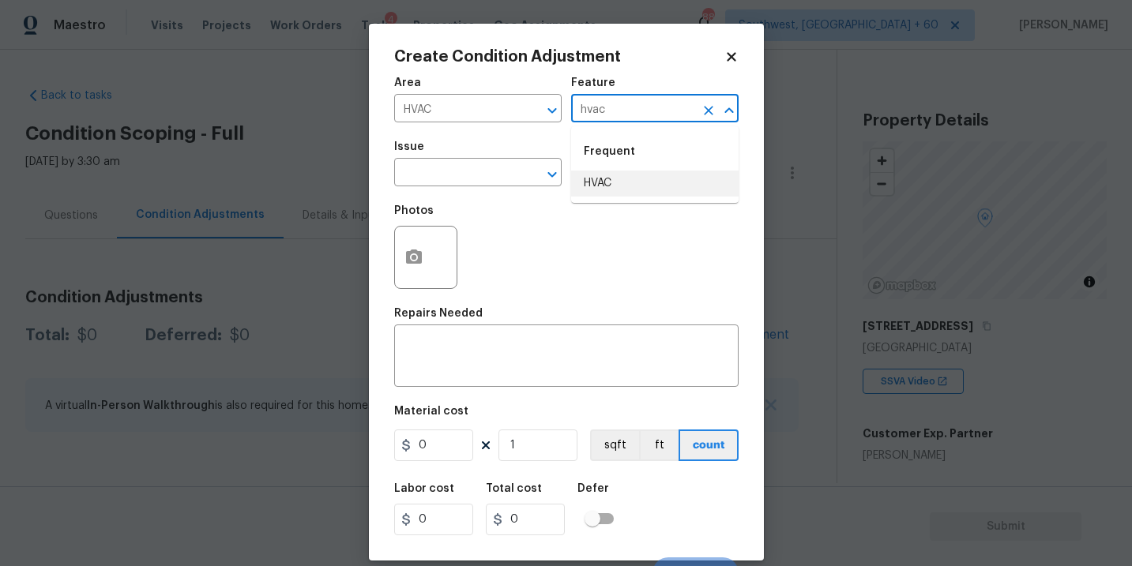
click at [621, 190] on li "HVAC" at bounding box center [654, 184] width 167 height 26
type input "HVAC"
drag, startPoint x: 512, startPoint y: 162, endPoint x: 483, endPoint y: 161, distance: 29.2
click at [483, 161] on figure "Issue ​" at bounding box center [477, 163] width 167 height 45
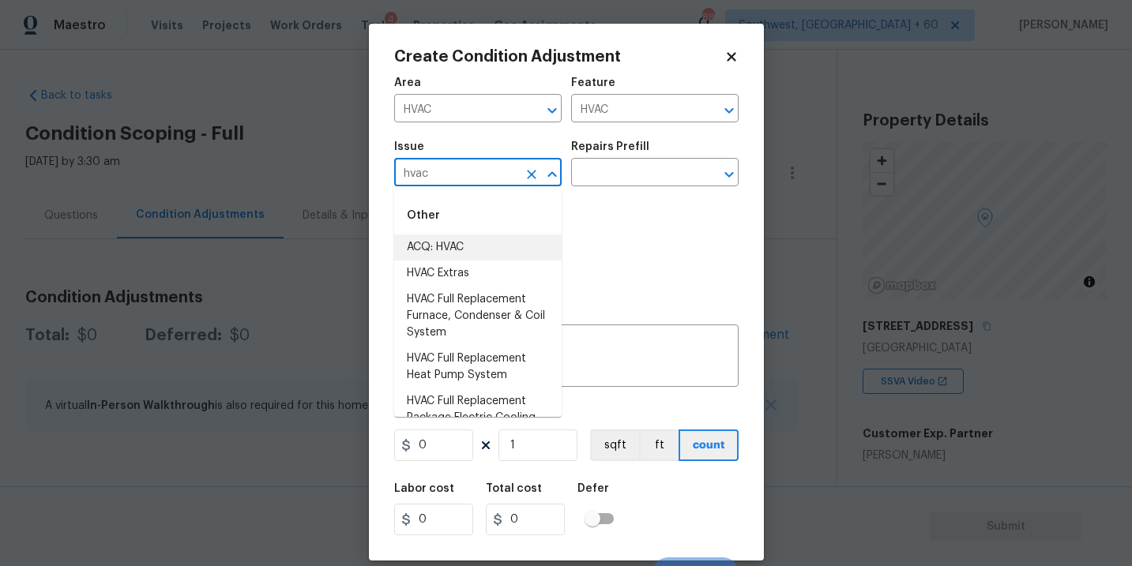
click at [474, 248] on li "ACQ: HVAC" at bounding box center [477, 248] width 167 height 26
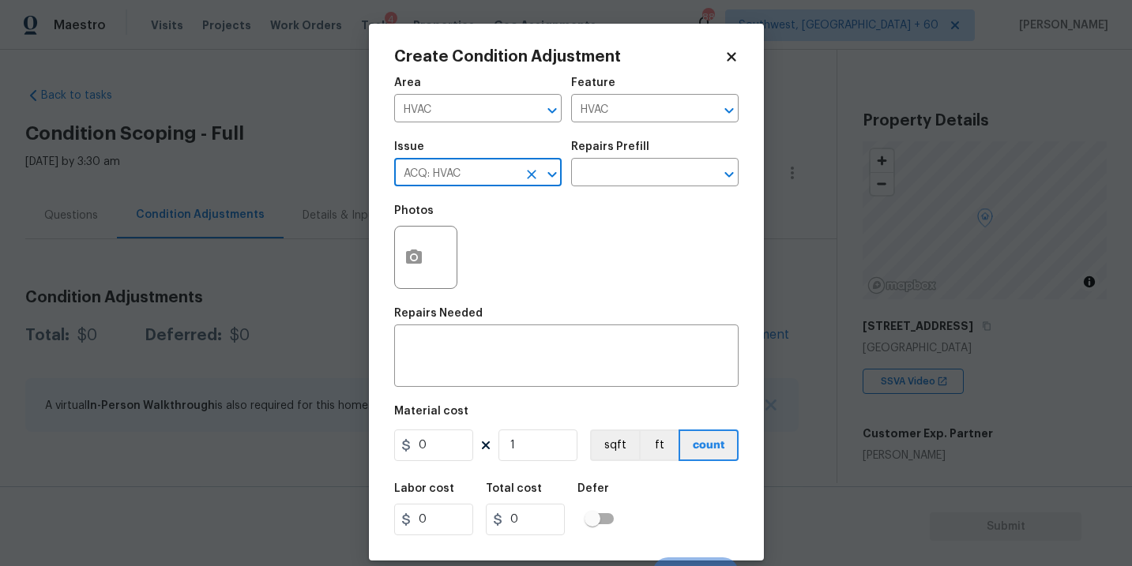
type input "ACQ: HVAC"
click at [671, 157] on div "Repairs Prefill" at bounding box center [654, 151] width 167 height 21
click at [654, 182] on input "text" at bounding box center [632, 174] width 123 height 24
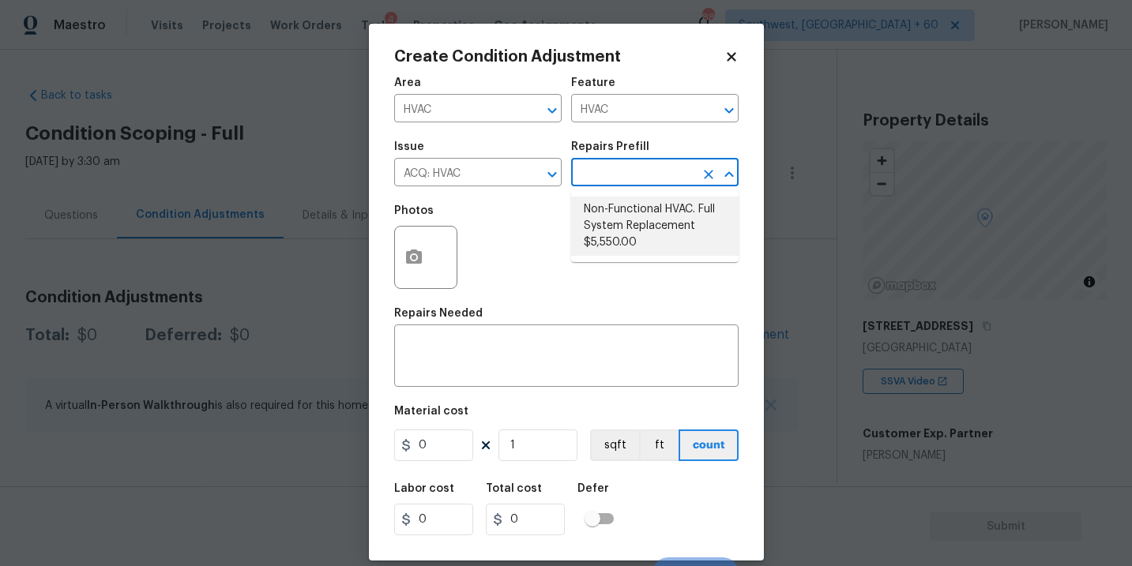
click at [656, 233] on li "Non-Functional HVAC. Full System Replacement $5,550.00" at bounding box center [654, 226] width 167 height 59
type input "Acquisition"
type textarea "Acquisition Scope: Full System Replacement"
type input "5550"
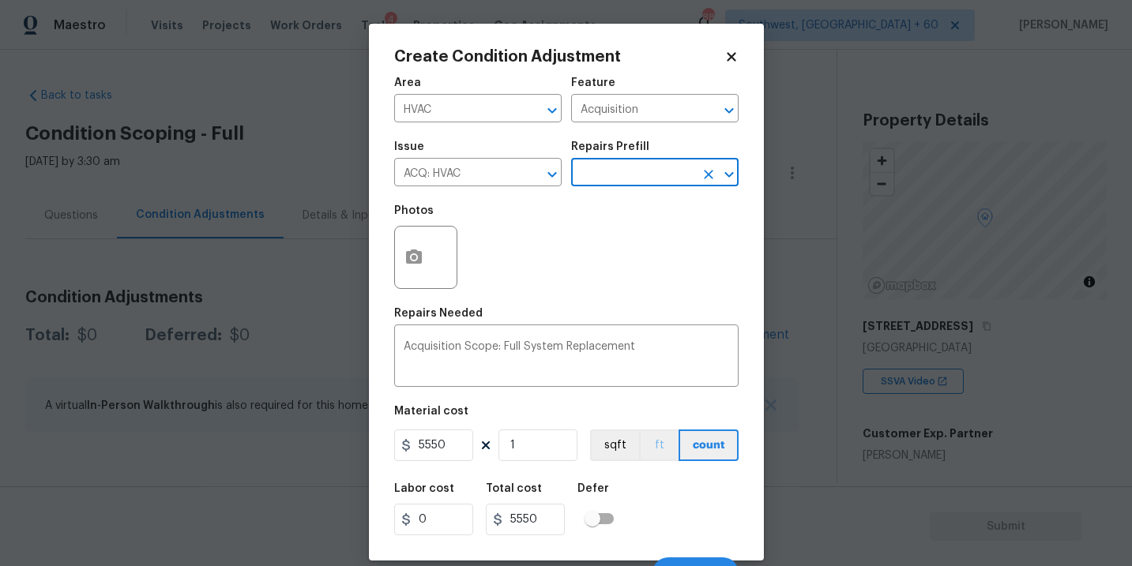
scroll to position [24, 0]
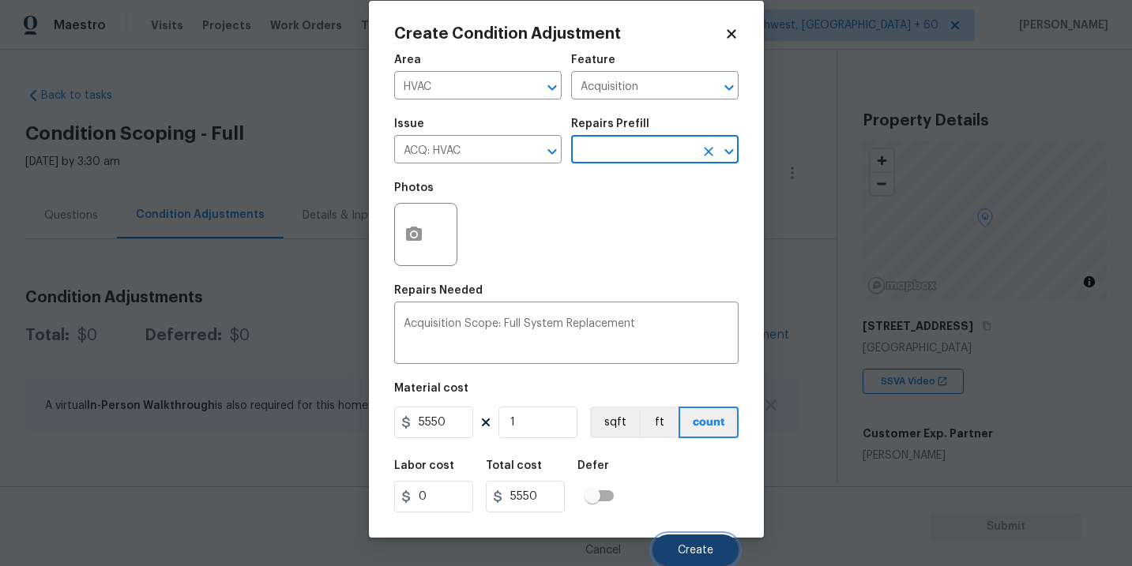
click at [695, 553] on span "Create" at bounding box center [696, 551] width 36 height 12
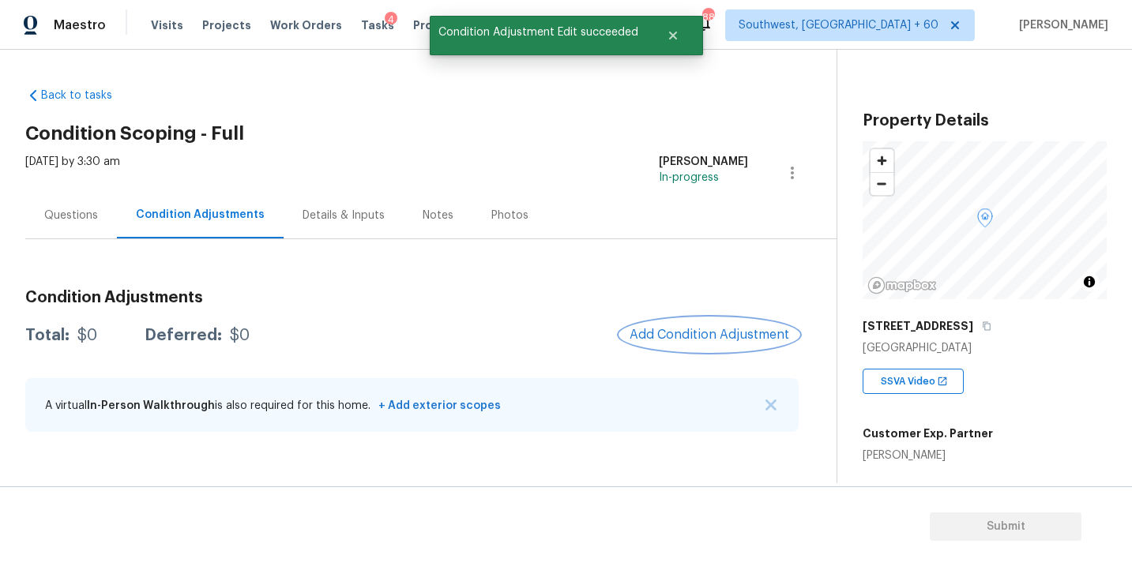
scroll to position [0, 0]
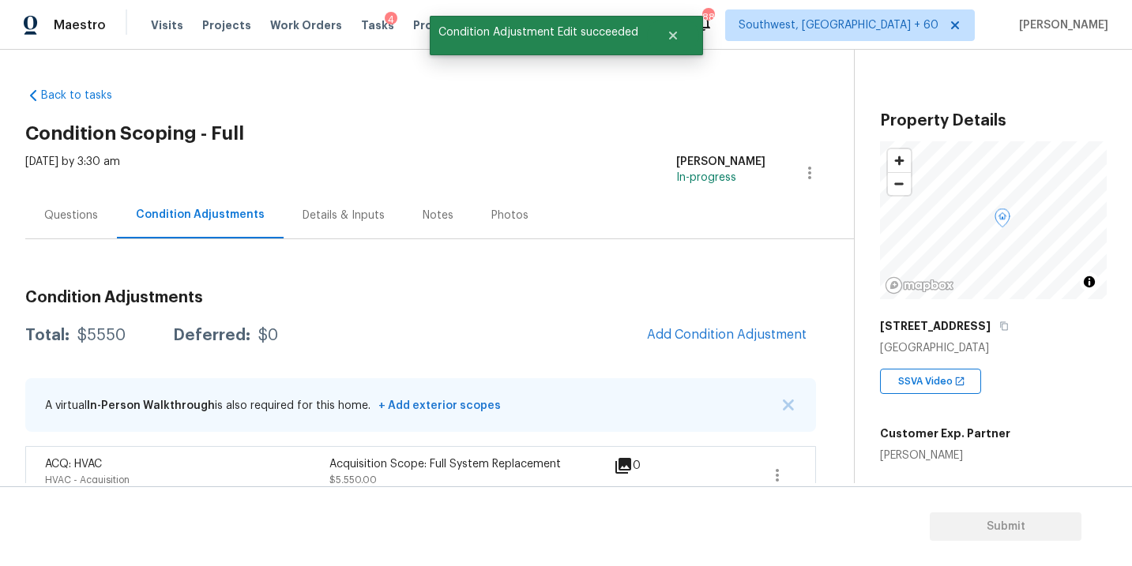
click at [77, 212] on div "Questions" at bounding box center [71, 216] width 54 height 16
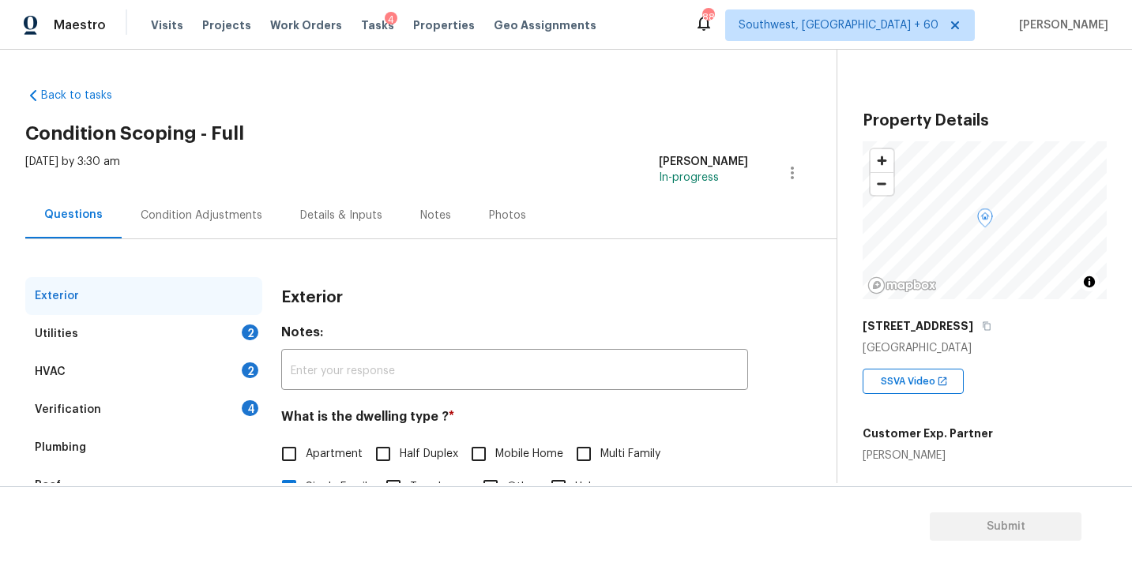
click at [230, 221] on div "Condition Adjustments" at bounding box center [202, 216] width 122 height 16
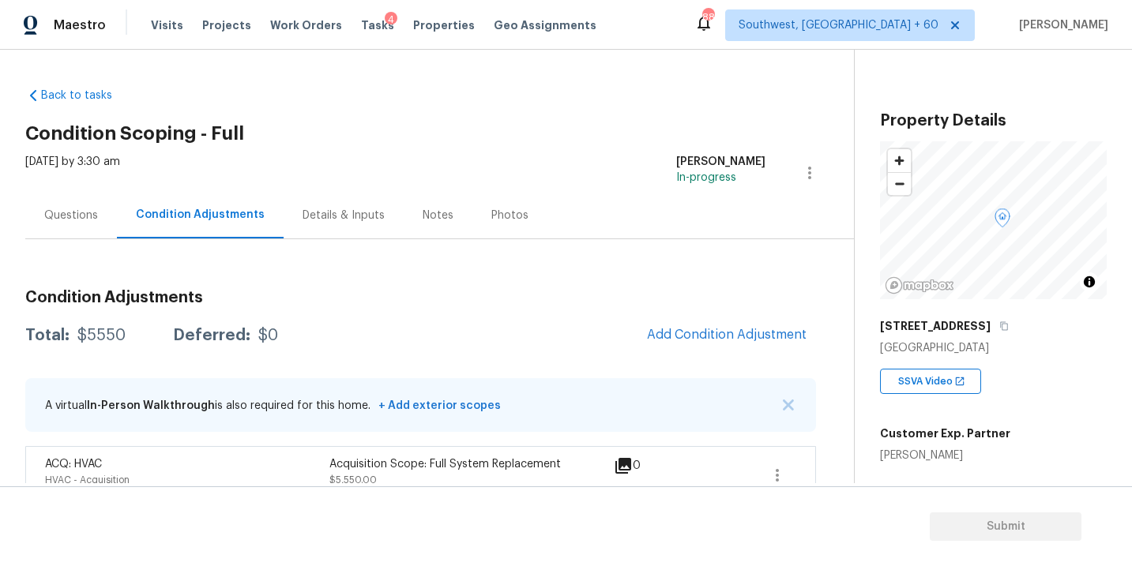
scroll to position [26, 0]
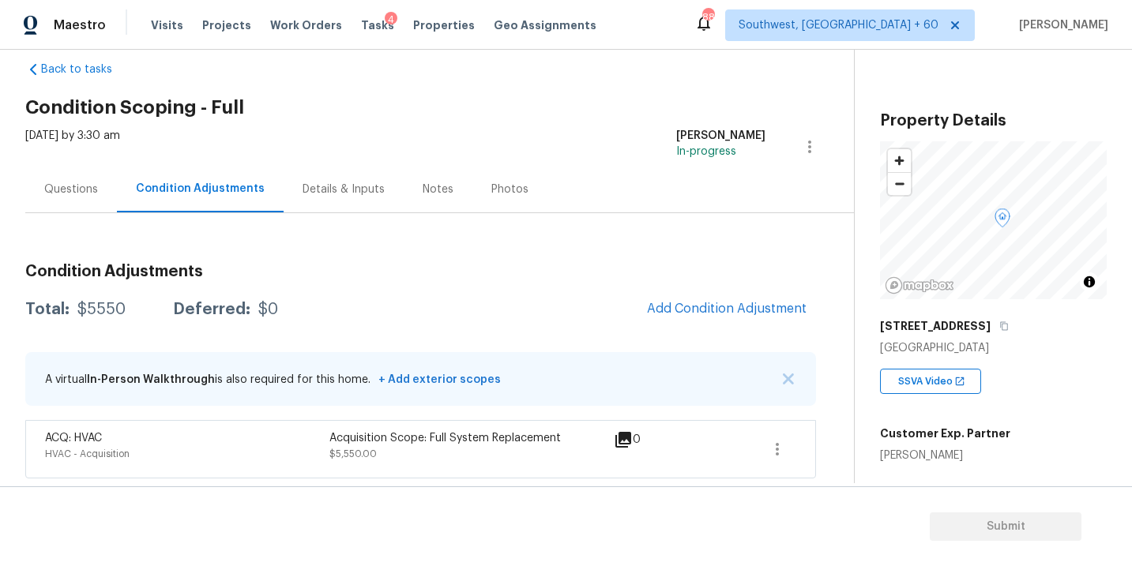
click at [81, 209] on div "Questions" at bounding box center [71, 189] width 92 height 47
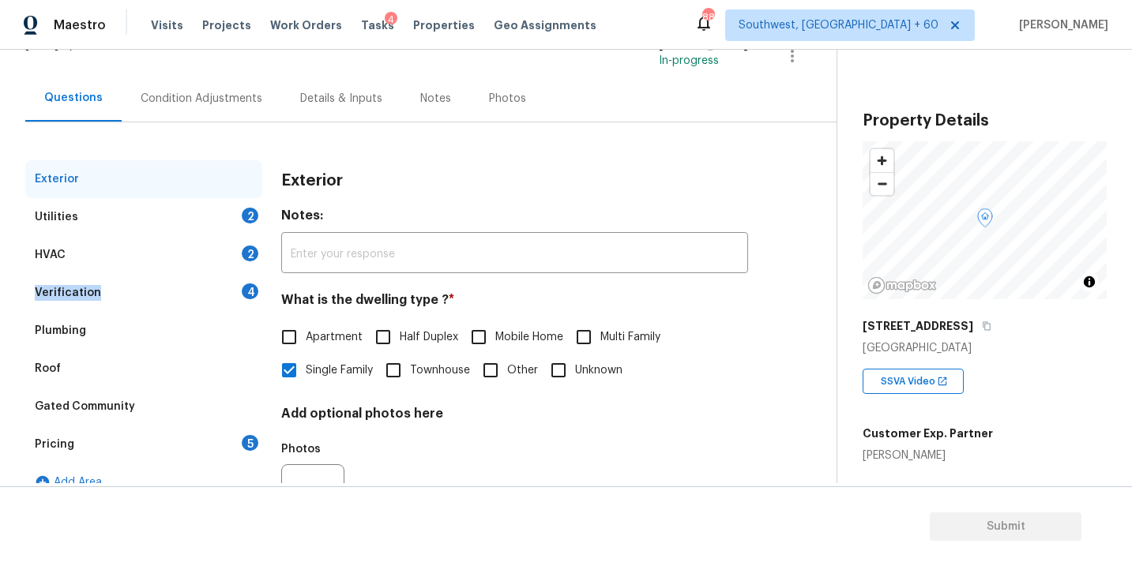
click at [129, 284] on div "Verification 4" at bounding box center [143, 293] width 237 height 38
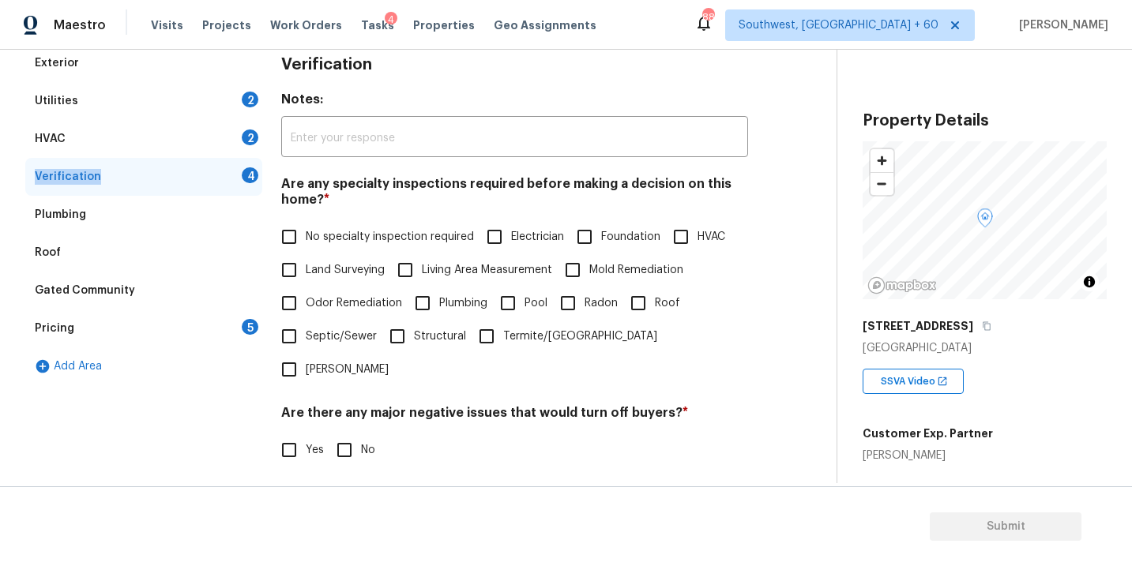
scroll to position [215, 0]
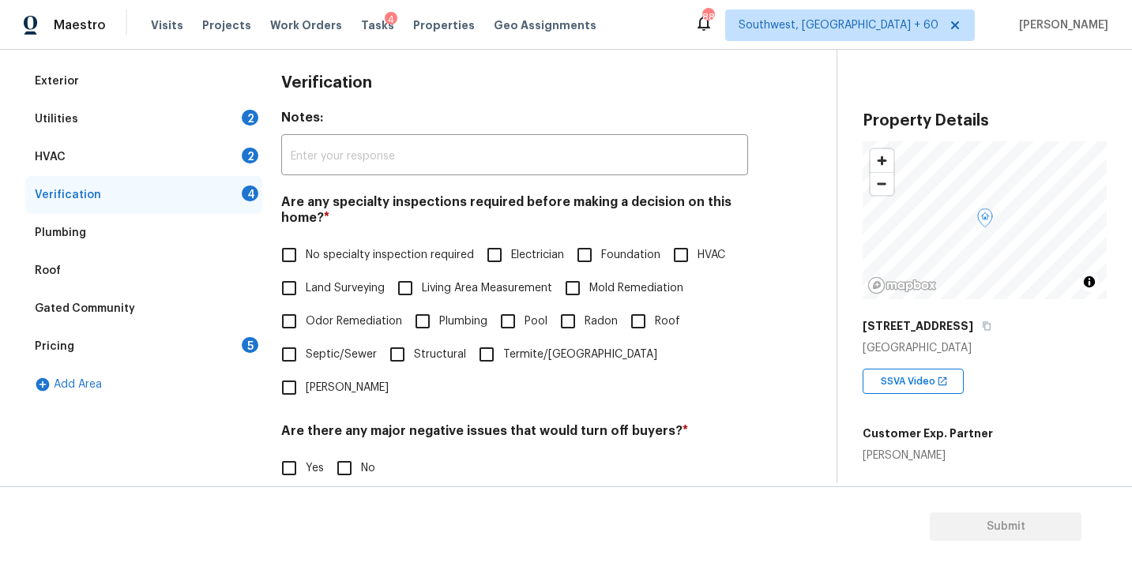
click at [101, 359] on div "Pricing 5" at bounding box center [143, 347] width 237 height 38
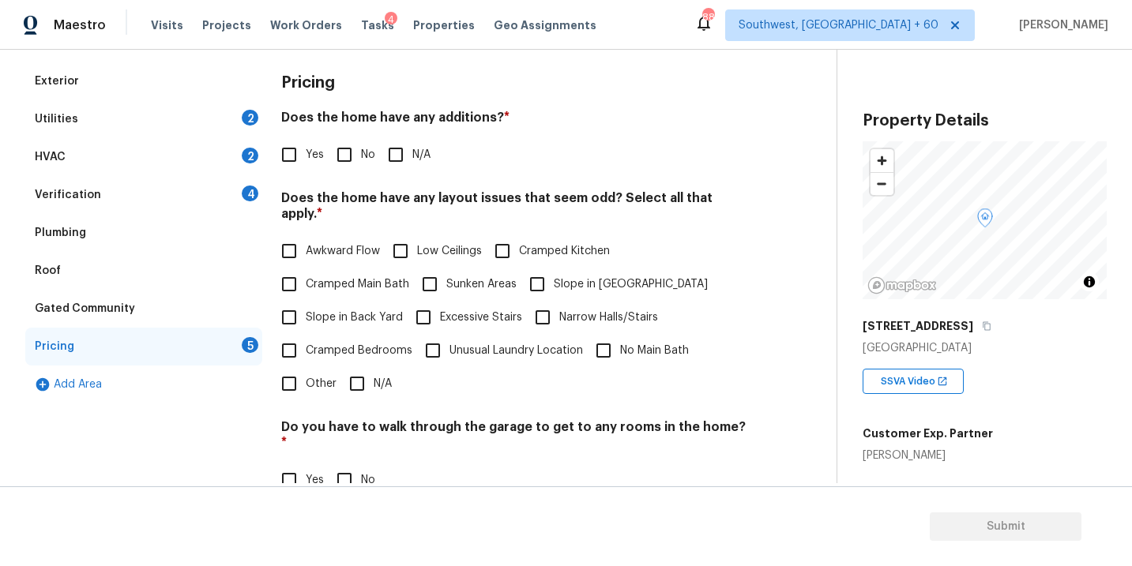
click at [300, 154] on input "Yes" at bounding box center [289, 154] width 33 height 33
checkbox input "true"
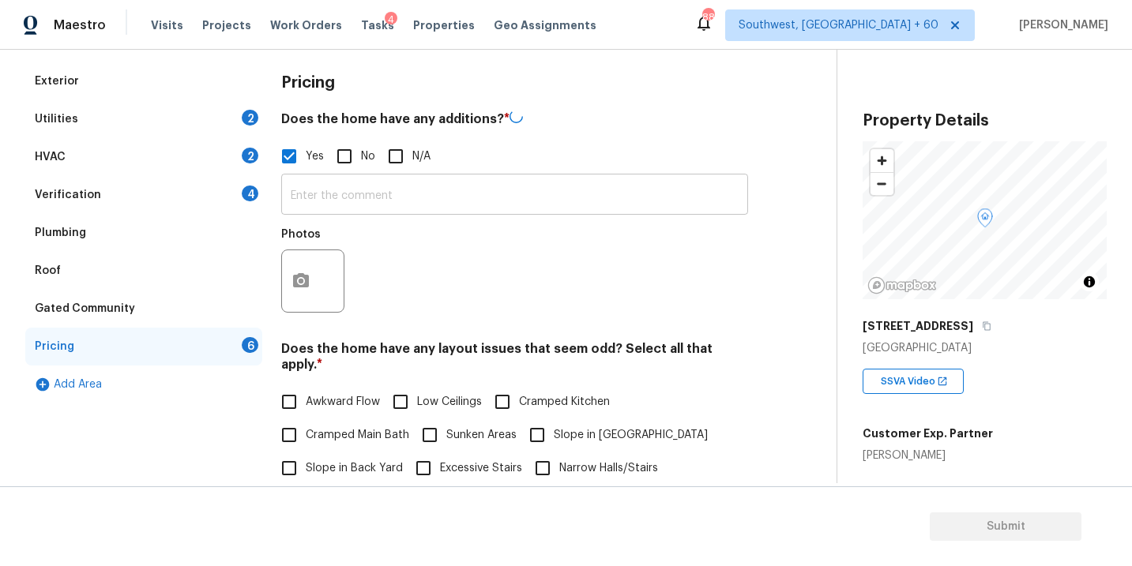
click at [337, 200] on input "text" at bounding box center [514, 196] width 467 height 37
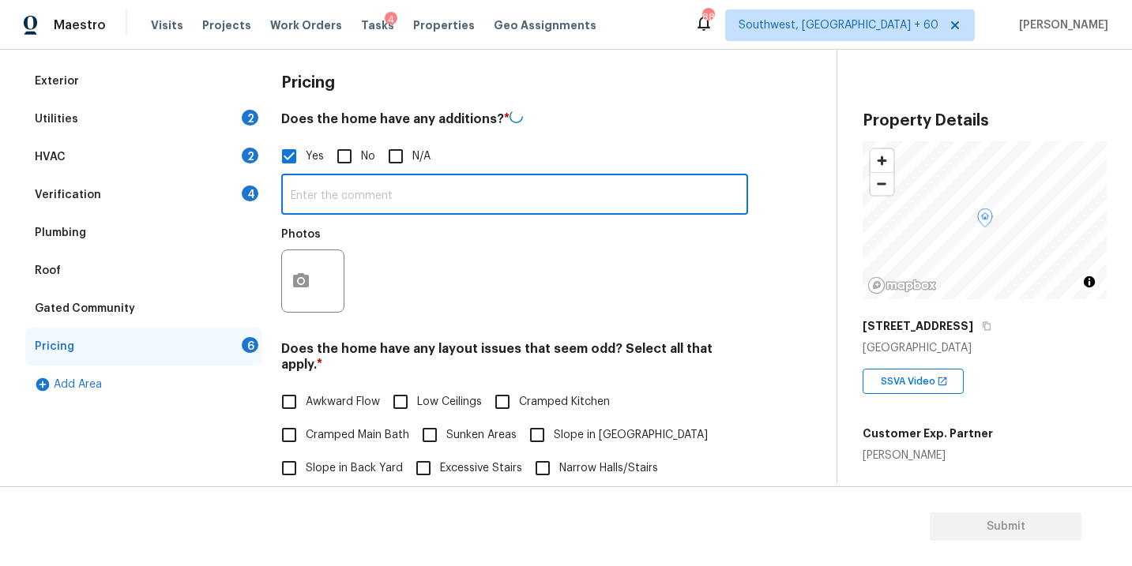
type input "E"
type input "Covered patio"
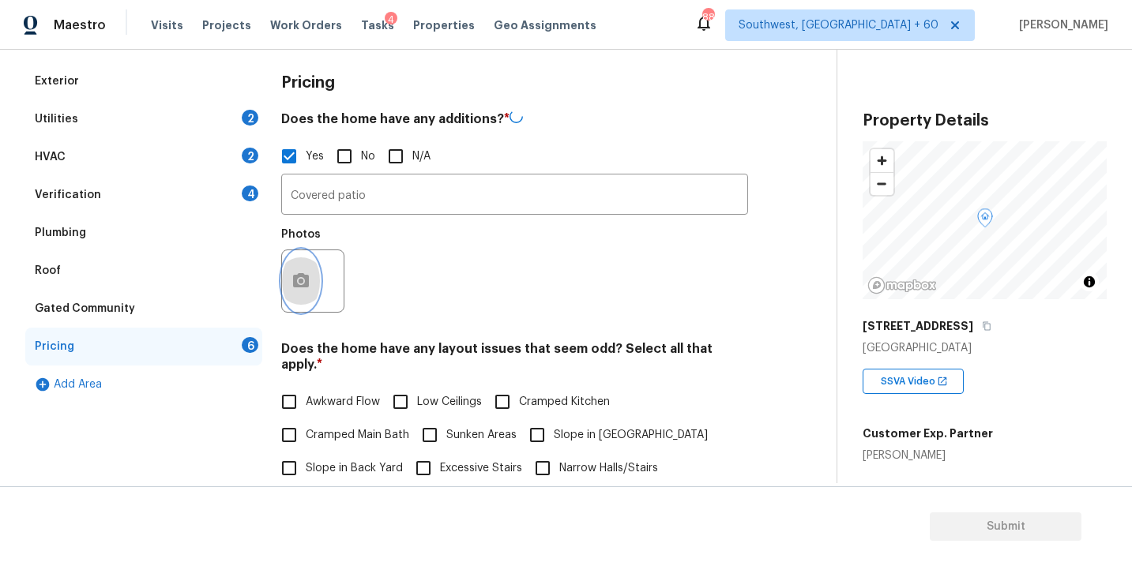
click at [314, 276] on button "button" at bounding box center [301, 281] width 38 height 62
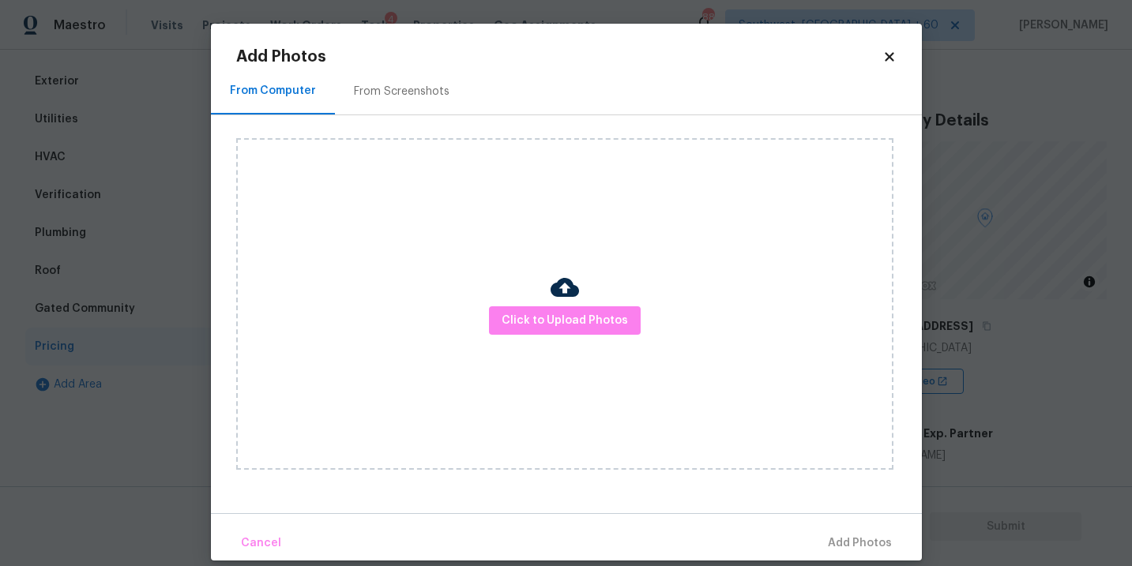
drag, startPoint x: 314, startPoint y: 276, endPoint x: 506, endPoint y: 245, distance: 195.2
click at [506, 245] on div "Click to Upload Photos" at bounding box center [564, 304] width 657 height 332
click at [518, 317] on span "Click to Upload Photos" at bounding box center [565, 321] width 126 height 20
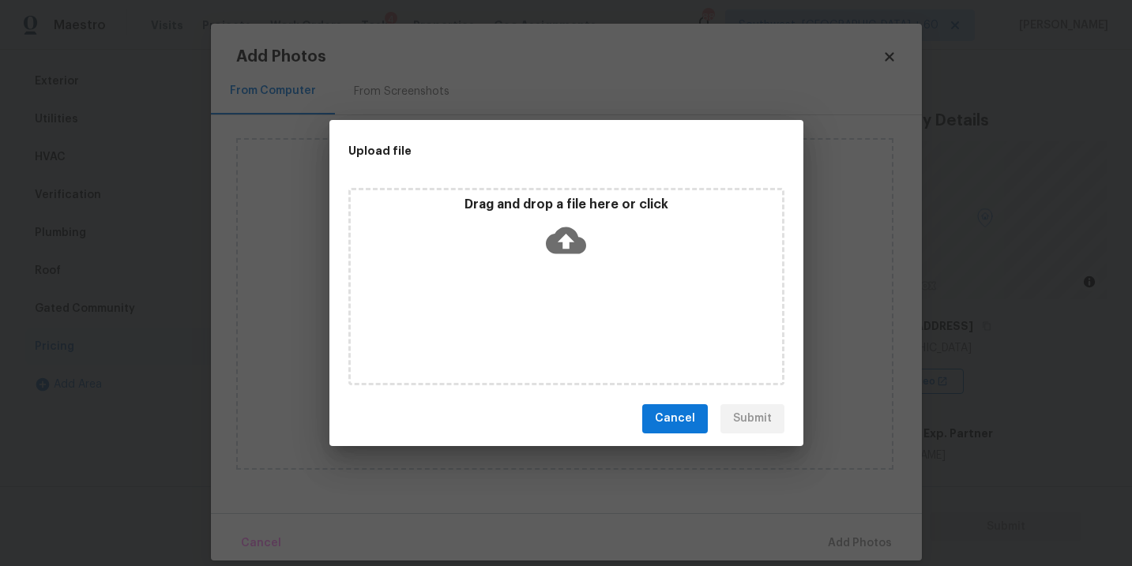
click at [566, 265] on div "Drag and drop a file here or click" at bounding box center [566, 286] width 436 height 197
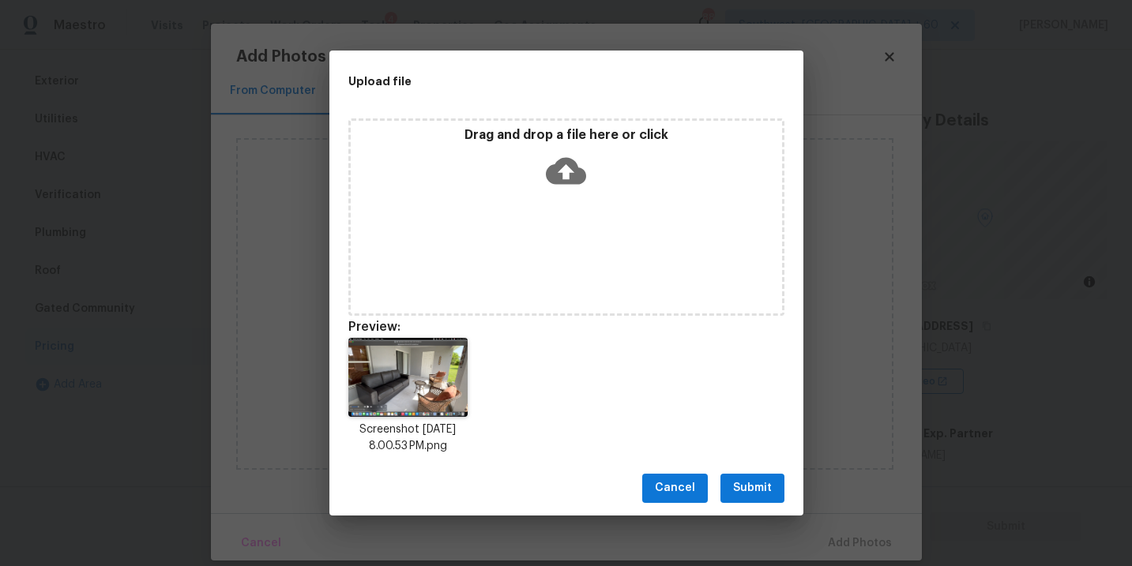
click at [750, 479] on span "Submit" at bounding box center [752, 489] width 39 height 20
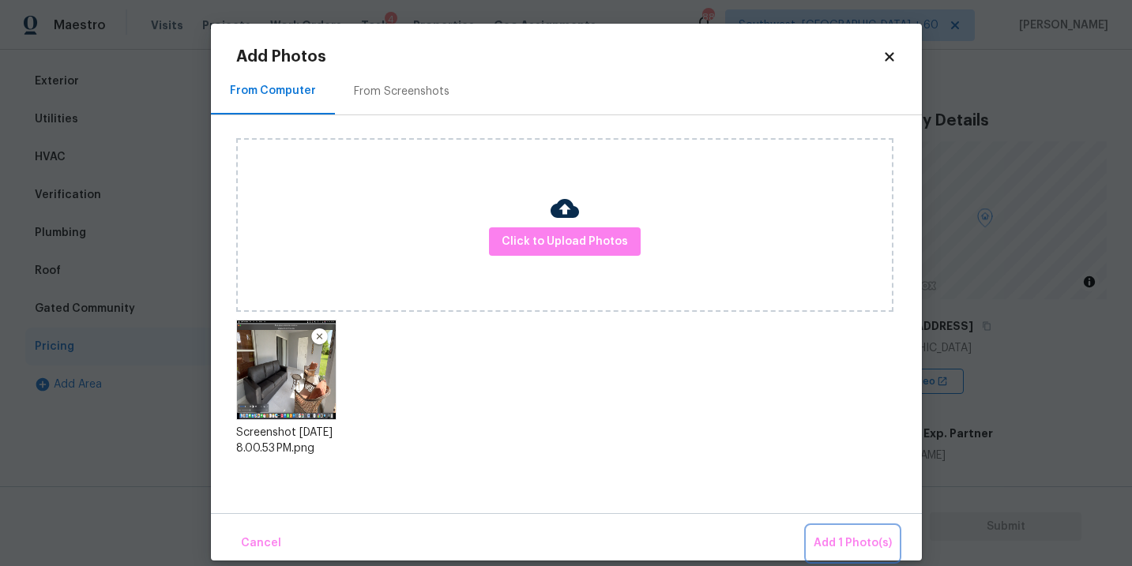
click at [825, 552] on span "Add 1 Photo(s)" at bounding box center [853, 544] width 78 height 20
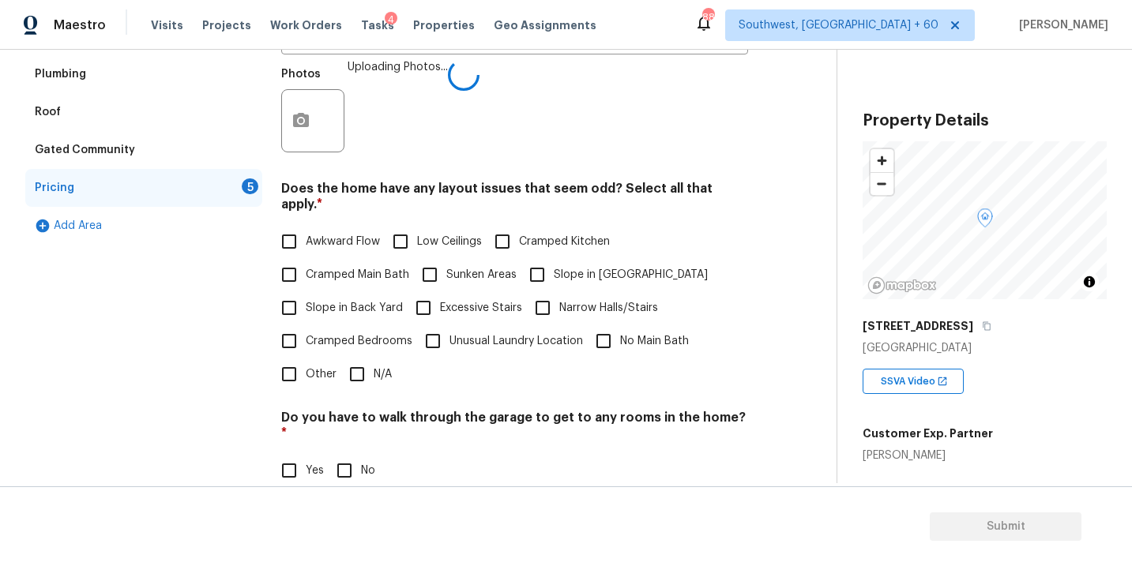
click at [585, 267] on span "Slope in Front Yard" at bounding box center [631, 275] width 154 height 17
click at [554, 266] on input "Slope in Front Yard" at bounding box center [537, 274] width 33 height 33
checkbox input "true"
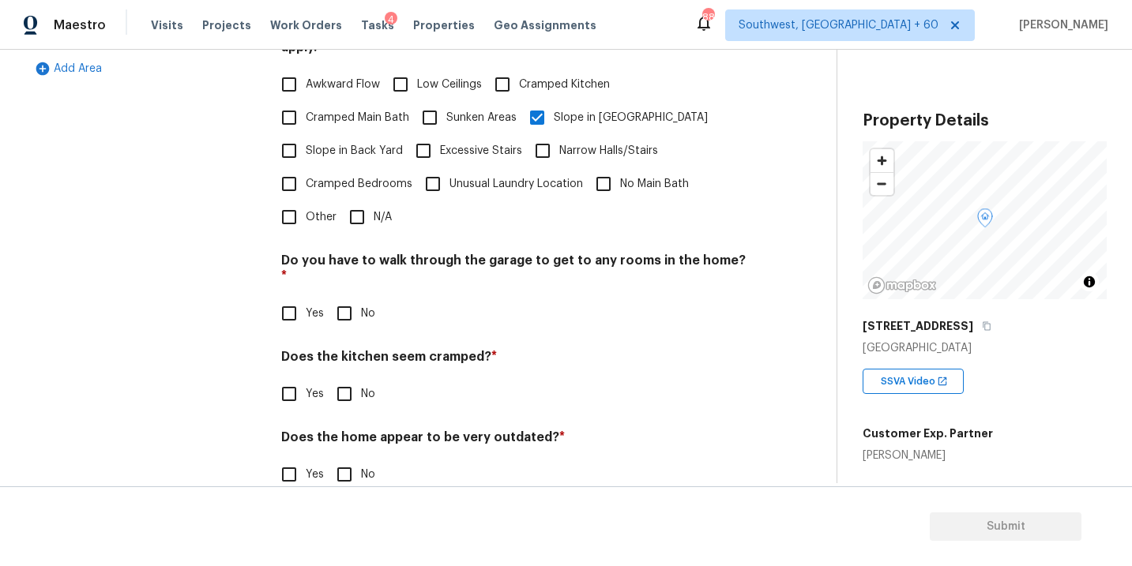
click at [344, 297] on input "No" at bounding box center [344, 313] width 33 height 33
checkbox input "true"
click at [353, 379] on input "No" at bounding box center [344, 395] width 33 height 33
checkbox input "true"
click at [341, 460] on input "No" at bounding box center [344, 476] width 33 height 33
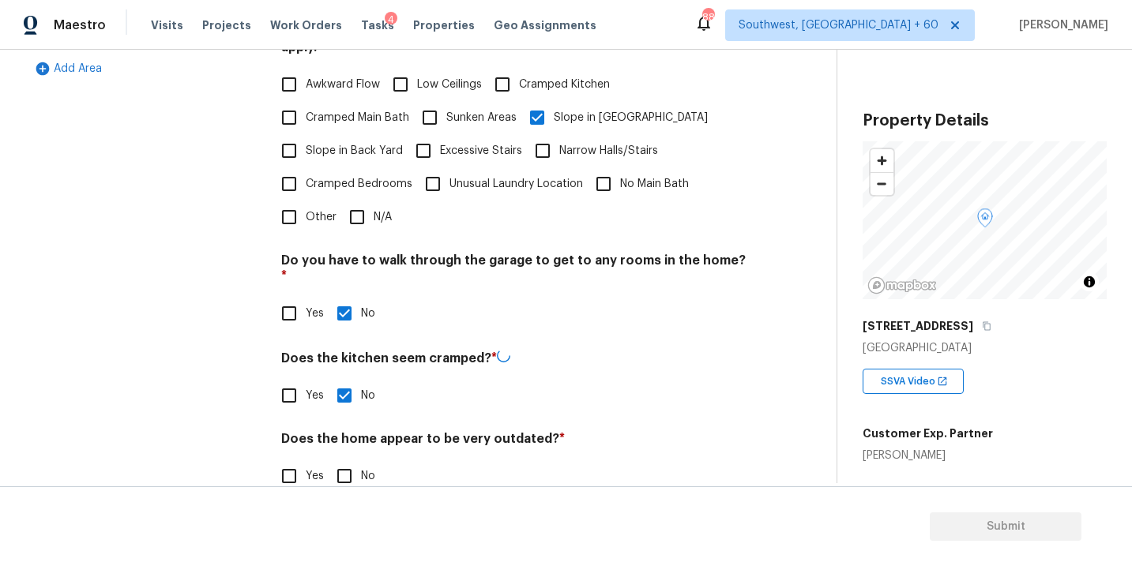
checkbox input "true"
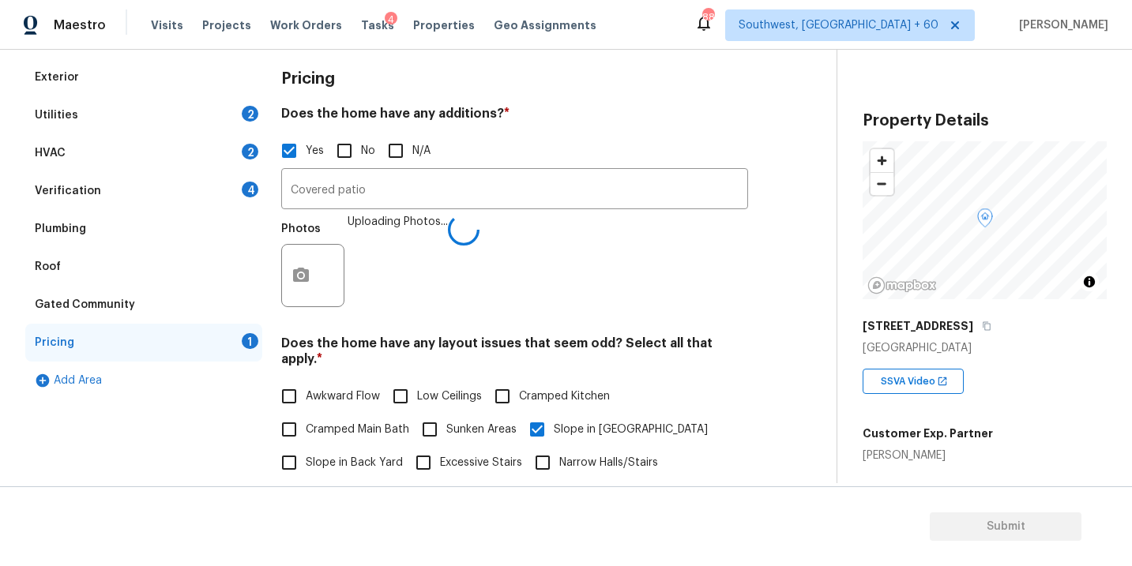
scroll to position [173, 0]
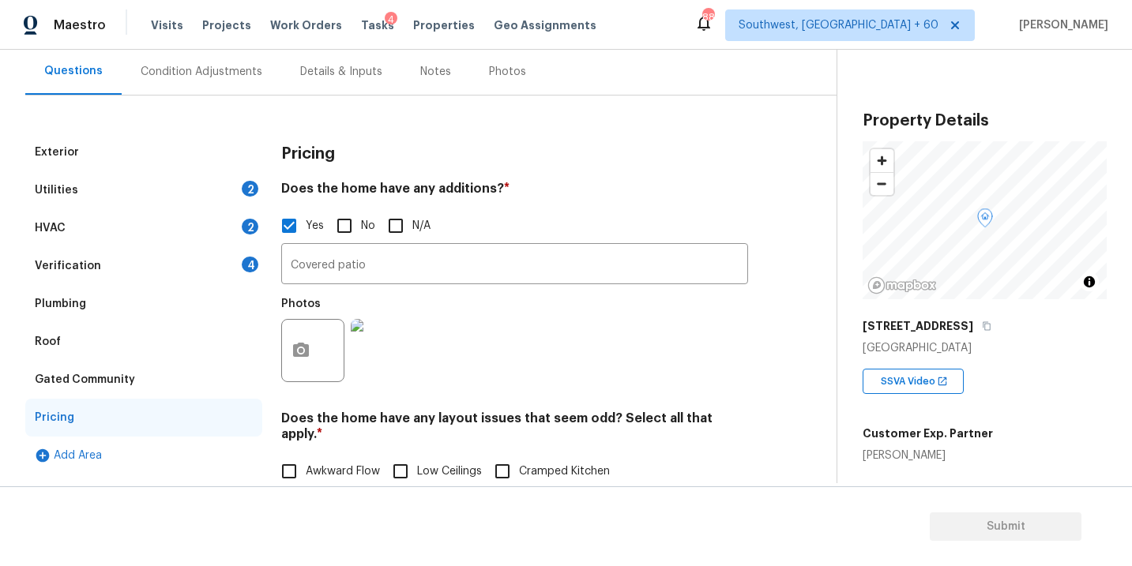
click at [190, 76] on div "Condition Adjustments" at bounding box center [202, 72] width 122 height 16
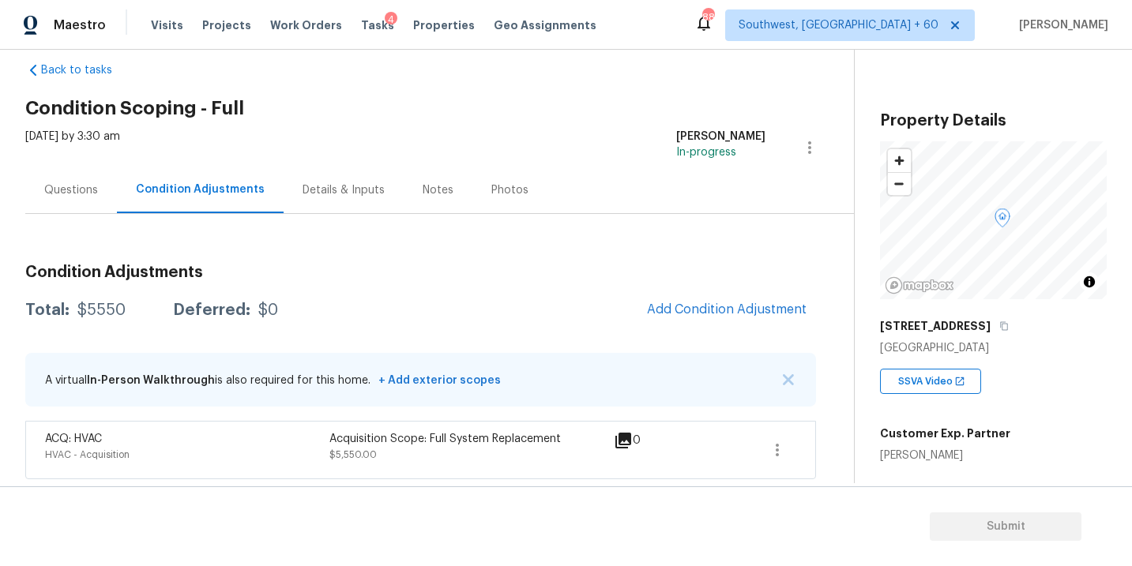
scroll to position [26, 0]
click at [547, 197] on div "Questions Condition Adjustments Details & Inputs Notes Photos" at bounding box center [439, 189] width 829 height 47
click at [715, 304] on span "Add Condition Adjustment" at bounding box center [727, 309] width 160 height 14
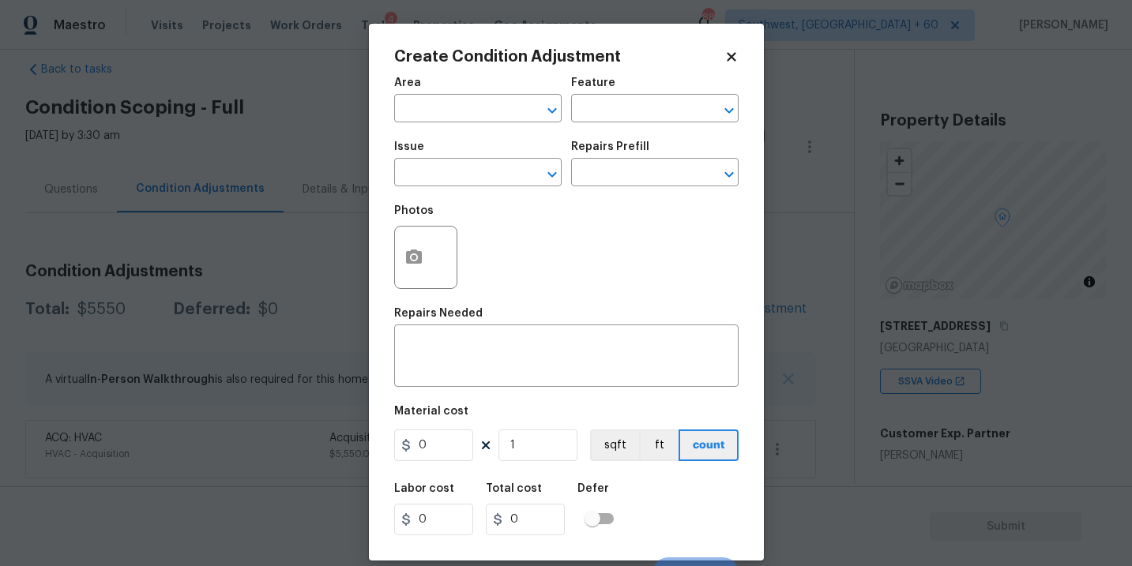
click at [404, 63] on h2 "Create Condition Adjustment" at bounding box center [559, 57] width 330 height 16
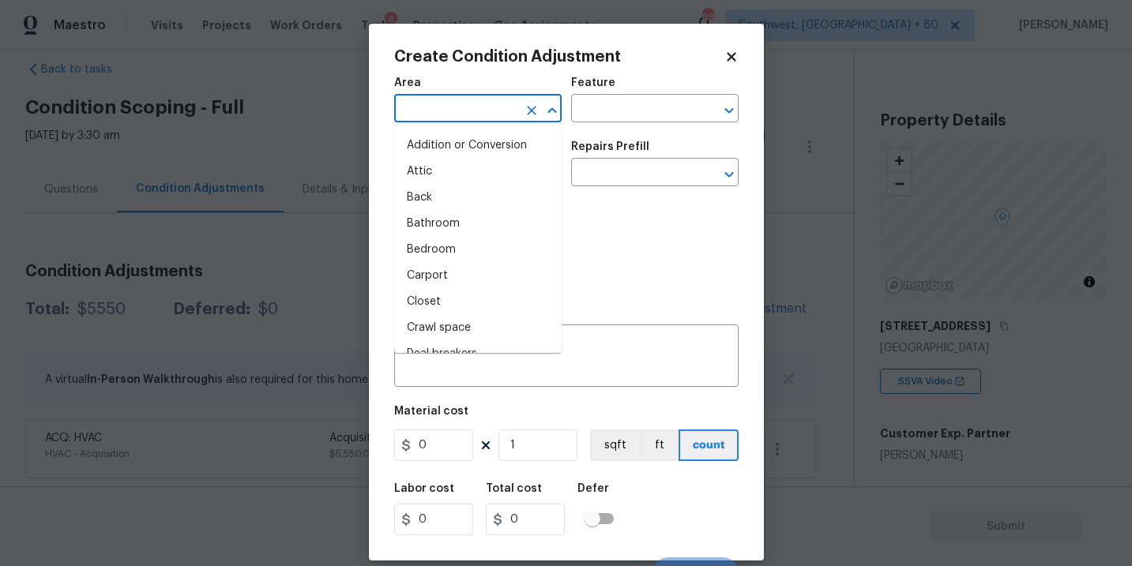
click at [404, 107] on input "text" at bounding box center [455, 110] width 123 height 24
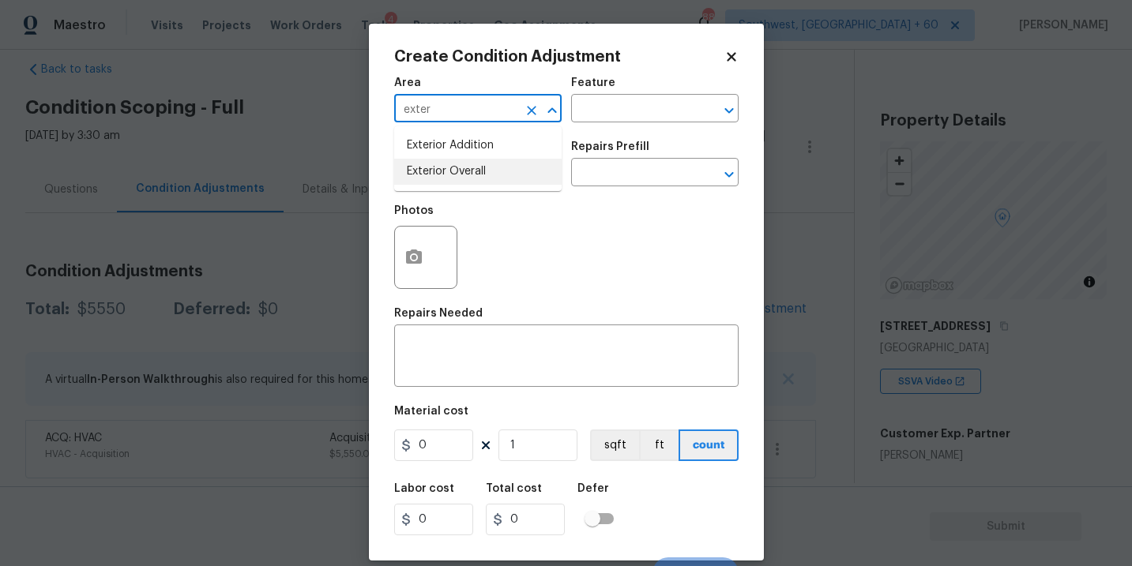
type input "exter"
click at [324, 138] on body "Maestro Visits Projects Work Orders Tasks 4 Properties Geo Assignments 882 Sout…" at bounding box center [566, 283] width 1132 height 566
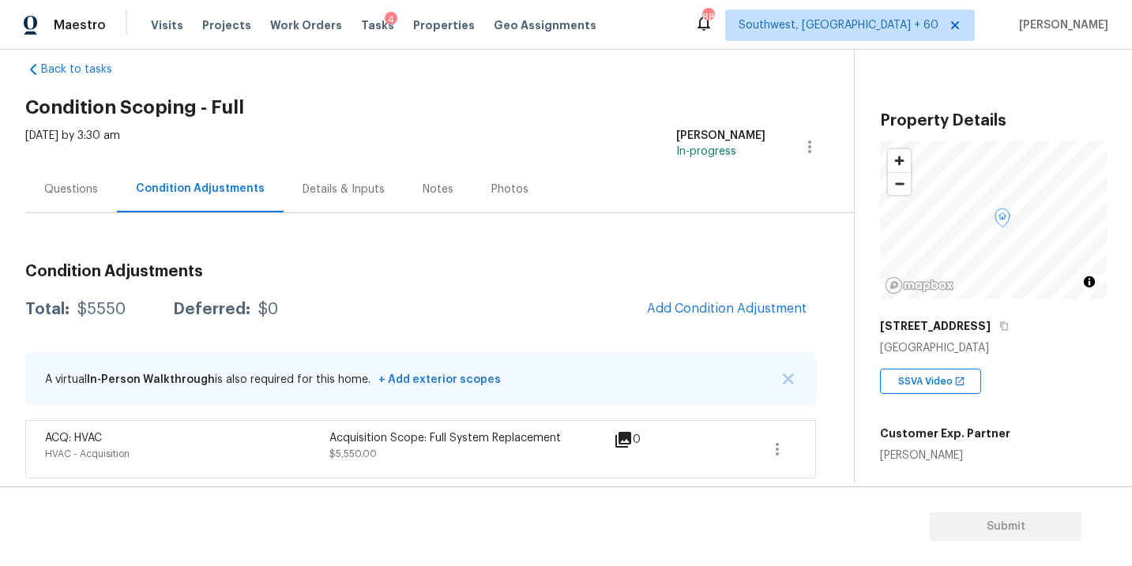
click at [592, 267] on h3 "Condition Adjustments" at bounding box center [420, 272] width 791 height 16
click at [77, 198] on div "Questions" at bounding box center [71, 189] width 92 height 47
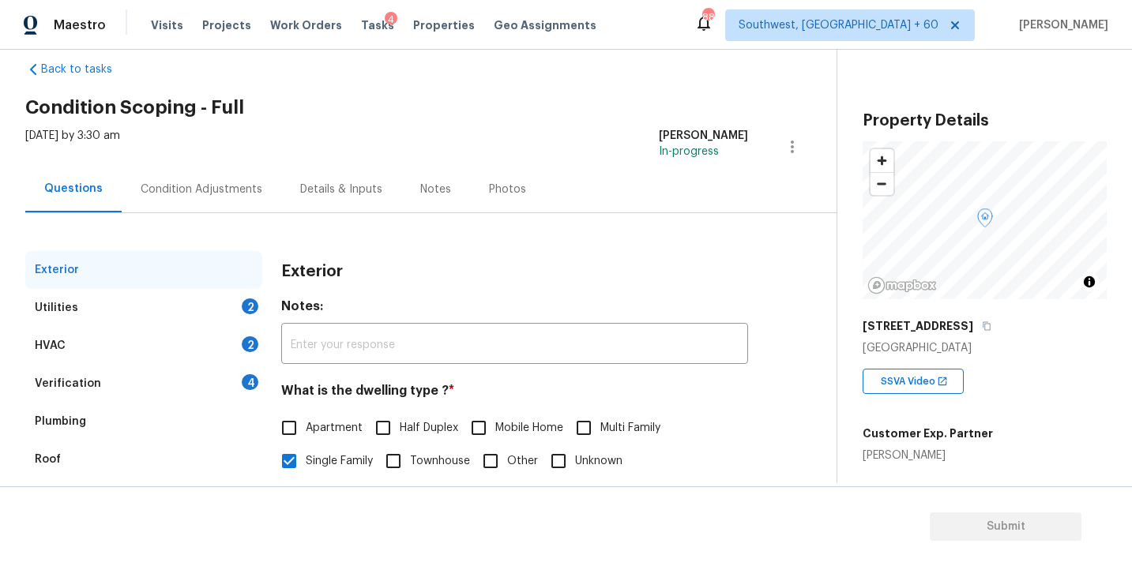
scroll to position [167, 0]
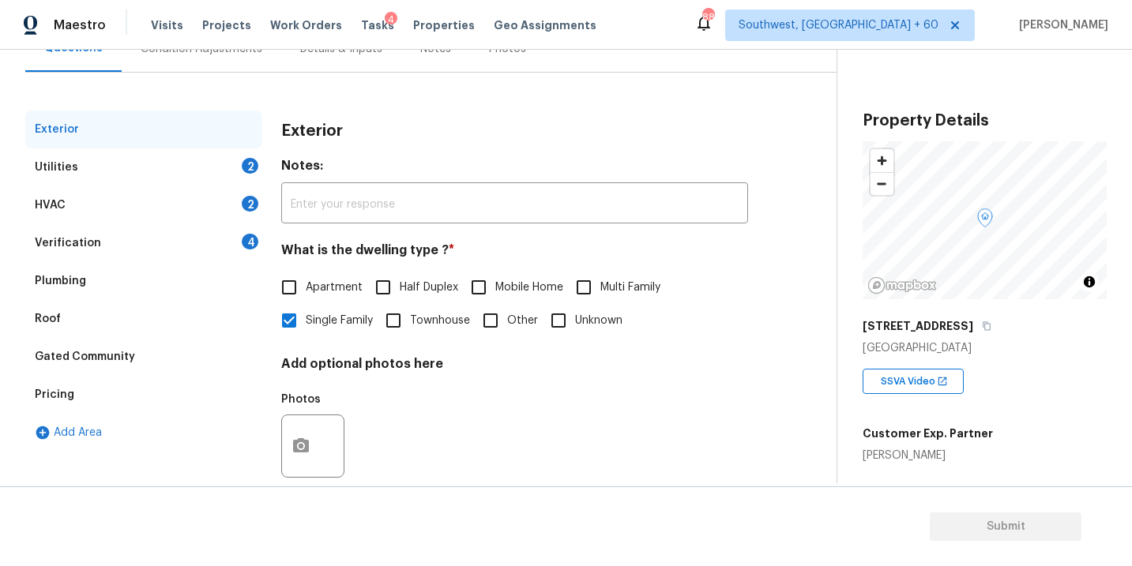
click at [79, 385] on div "Pricing" at bounding box center [143, 395] width 237 height 38
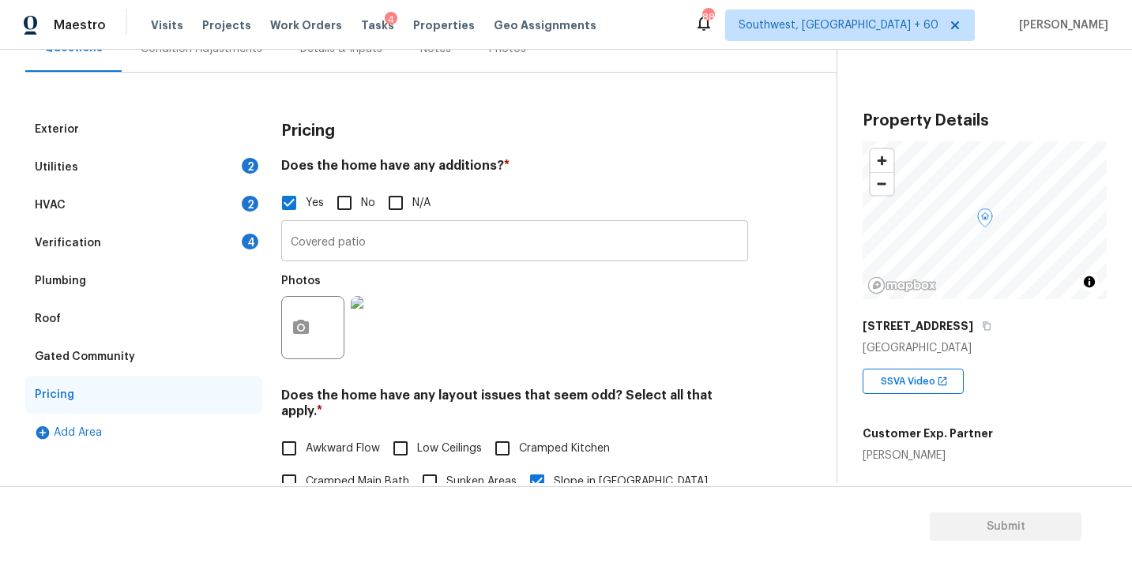
click at [394, 245] on input "Covered patio" at bounding box center [514, 242] width 467 height 37
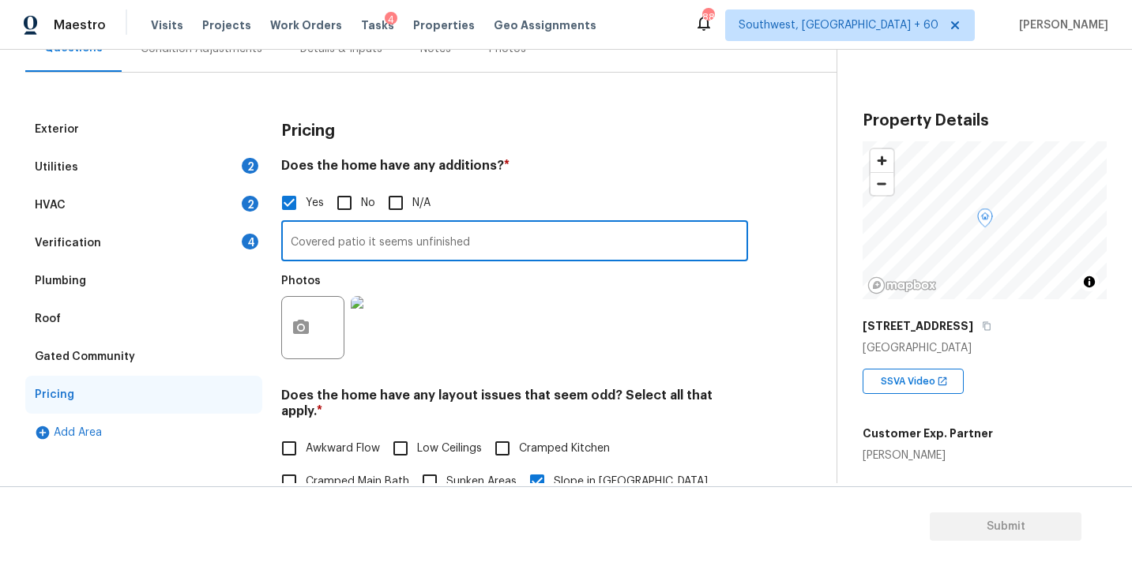
click at [406, 247] on input "Covered patio it seems unfinished" at bounding box center [514, 242] width 467 height 37
click at [496, 327] on div "Photos" at bounding box center [514, 317] width 467 height 103
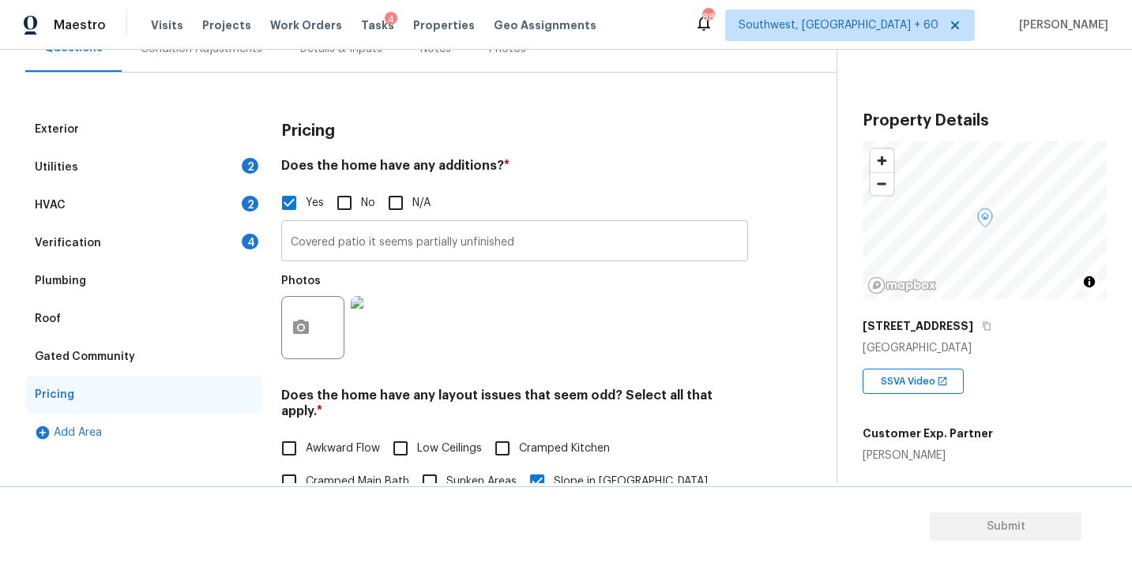
click at [532, 235] on input "Covered patio it seems partially unfinished" at bounding box center [514, 242] width 467 height 37
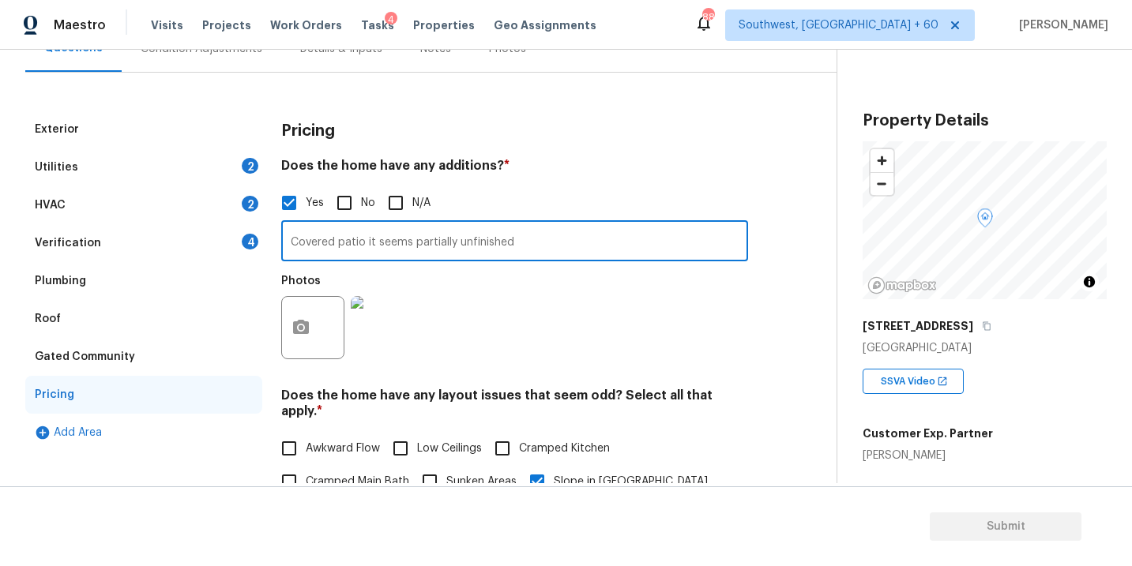
click at [532, 235] on input "Covered patio it seems partially unfinished" at bounding box center [514, 242] width 467 height 37
click at [539, 255] on input "Covered patio it seems partially unfinished" at bounding box center [514, 242] width 467 height 37
paste input "This wasn't a sunroom; they just extended the patio"
type input "Covered patio it seems partially unfinished, Agent mentioned This wasn't a sunr…"
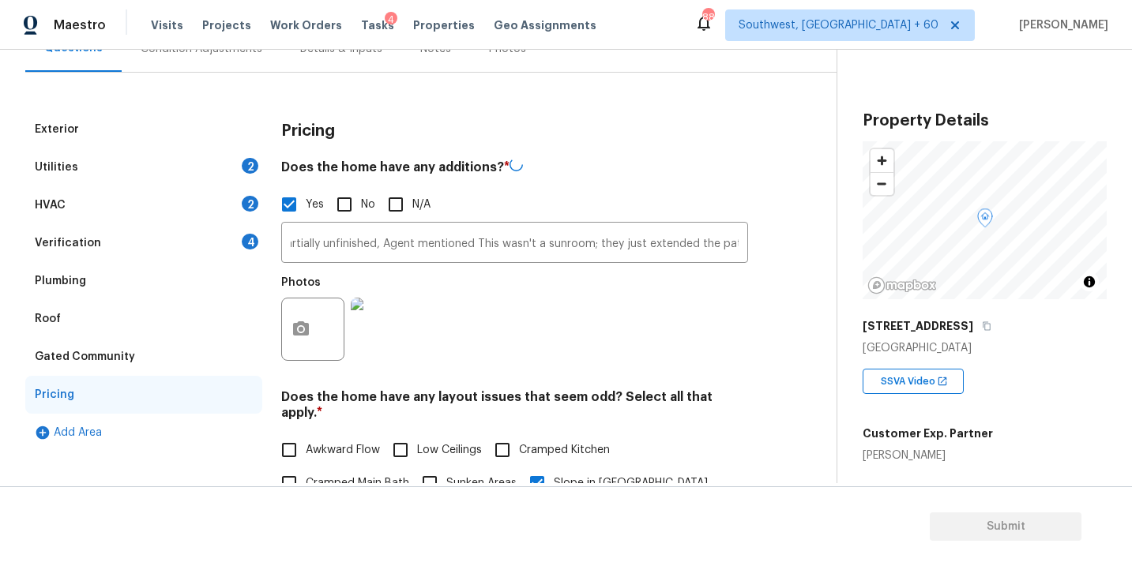
click at [555, 288] on div "Photos" at bounding box center [514, 319] width 467 height 103
click at [299, 336] on icon "button" at bounding box center [300, 327] width 19 height 19
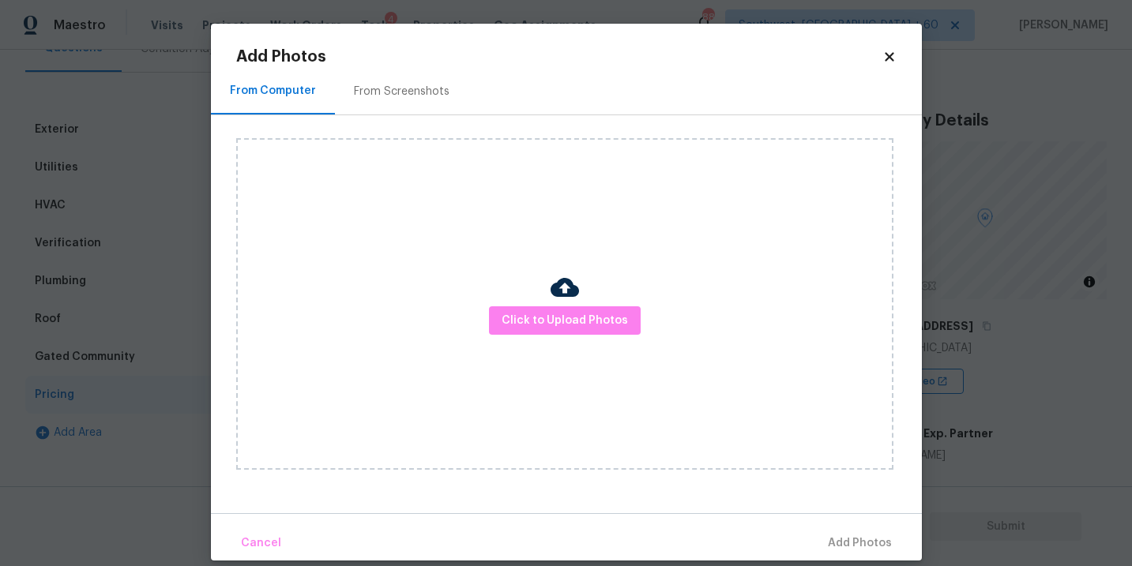
click at [635, 347] on div "Click to Upload Photos" at bounding box center [564, 304] width 657 height 332
click at [616, 322] on span "Click to Upload Photos" at bounding box center [565, 321] width 126 height 20
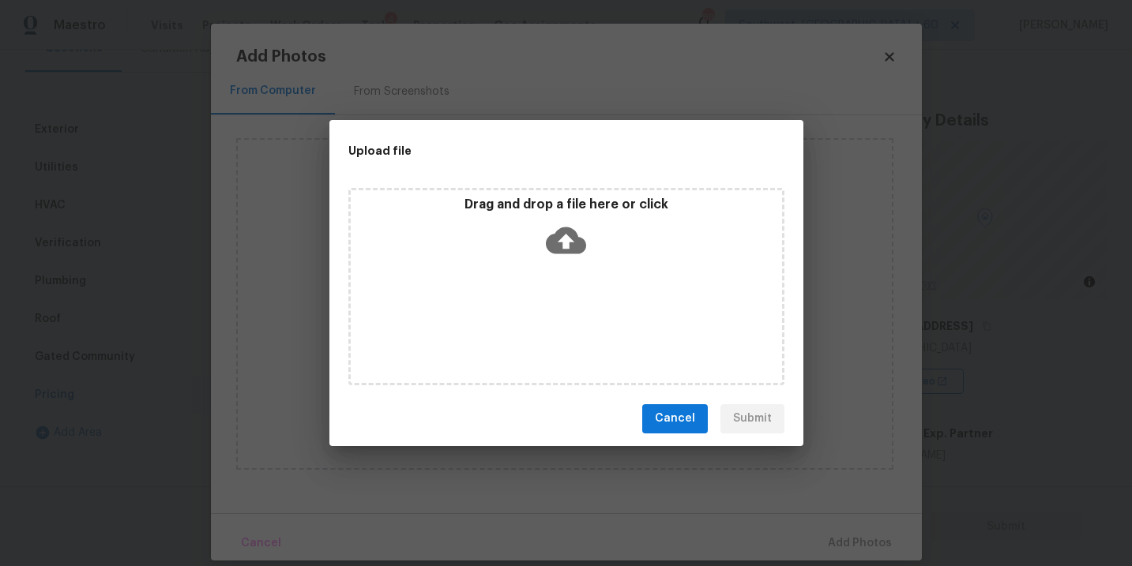
click at [539, 224] on div "Drag and drop a file here or click" at bounding box center [566, 231] width 431 height 68
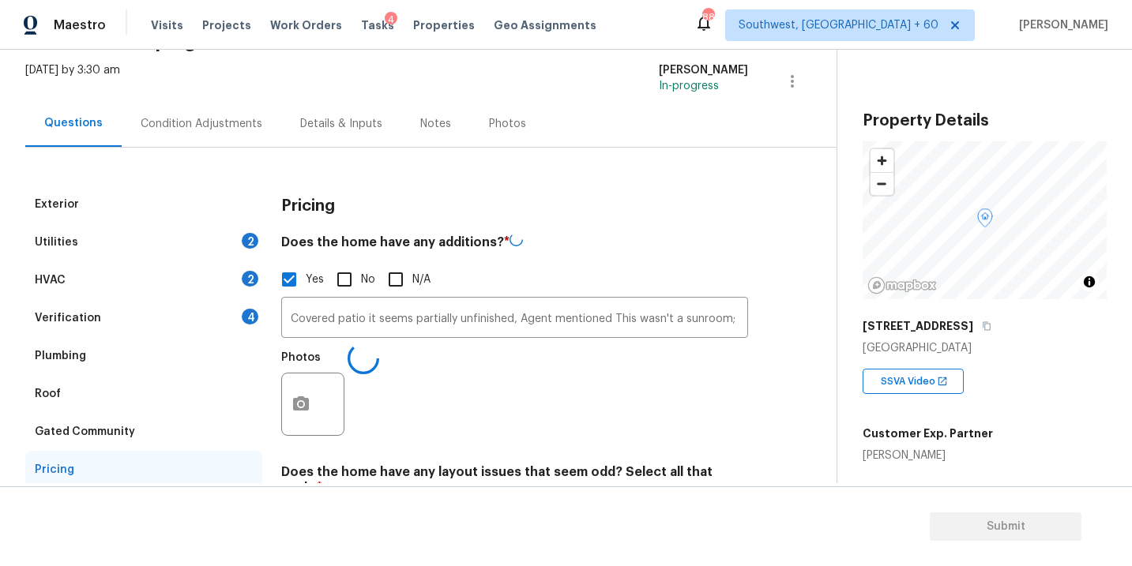
scroll to position [85, 0]
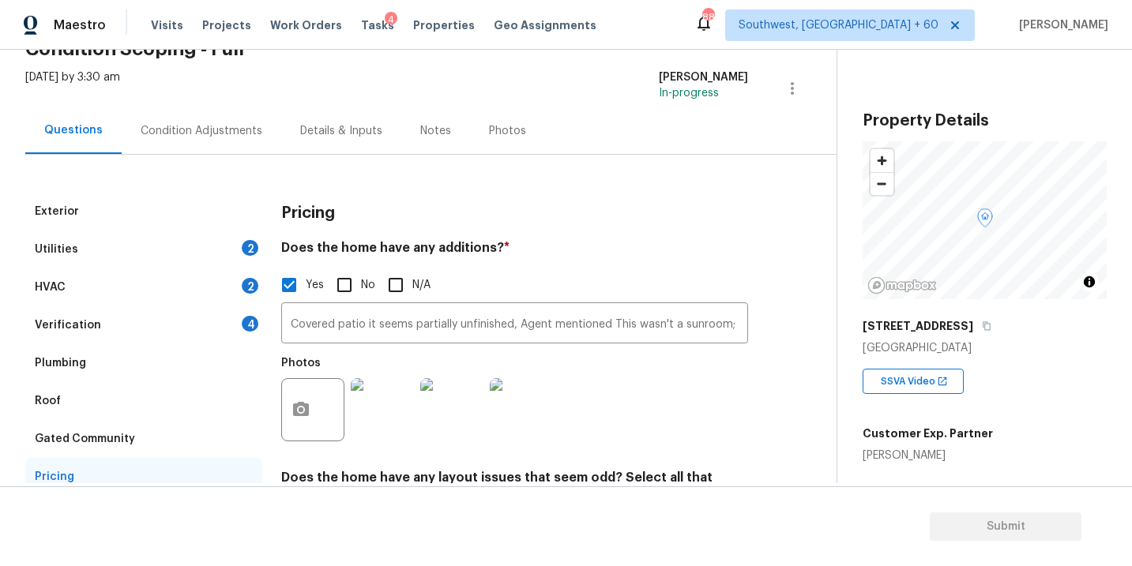
click at [222, 137] on div "Condition Adjustments" at bounding box center [202, 131] width 122 height 16
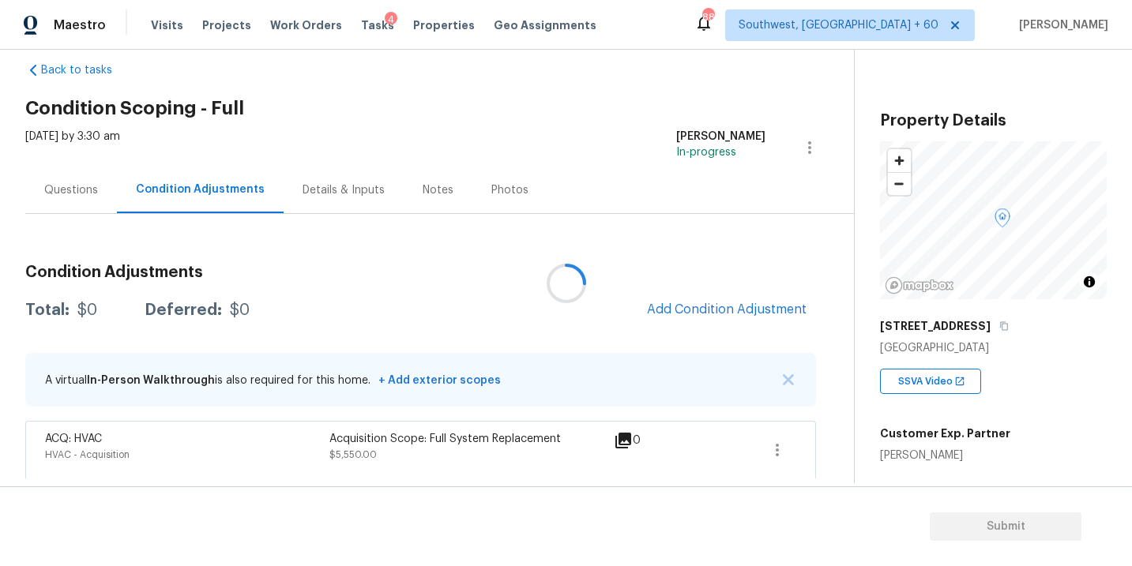
scroll to position [26, 0]
click at [704, 309] on span "Add Condition Adjustment" at bounding box center [727, 309] width 160 height 14
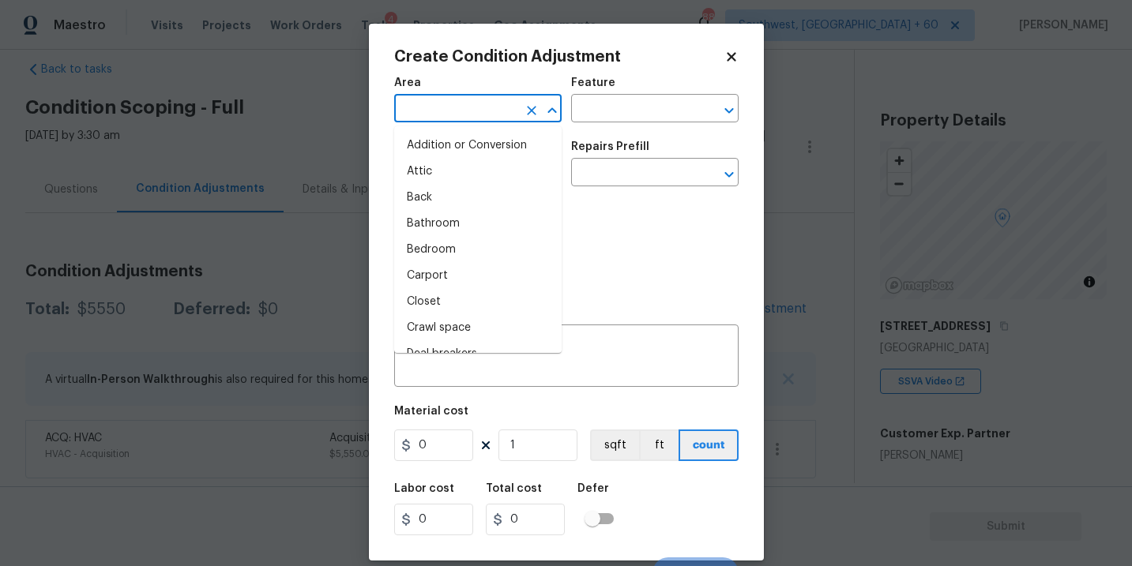
click at [441, 115] on input "text" at bounding box center [455, 110] width 123 height 24
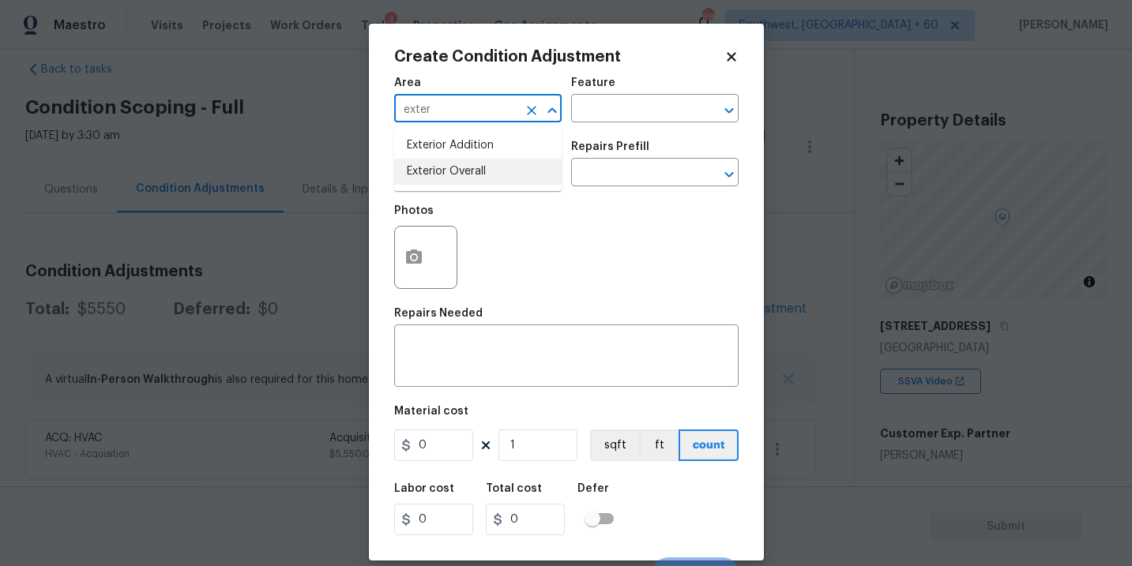
click at [457, 175] on li "Exterior Overall" at bounding box center [477, 172] width 167 height 26
type input "Exterior Overall"
click at [618, 109] on input "text" at bounding box center [632, 110] width 123 height 24
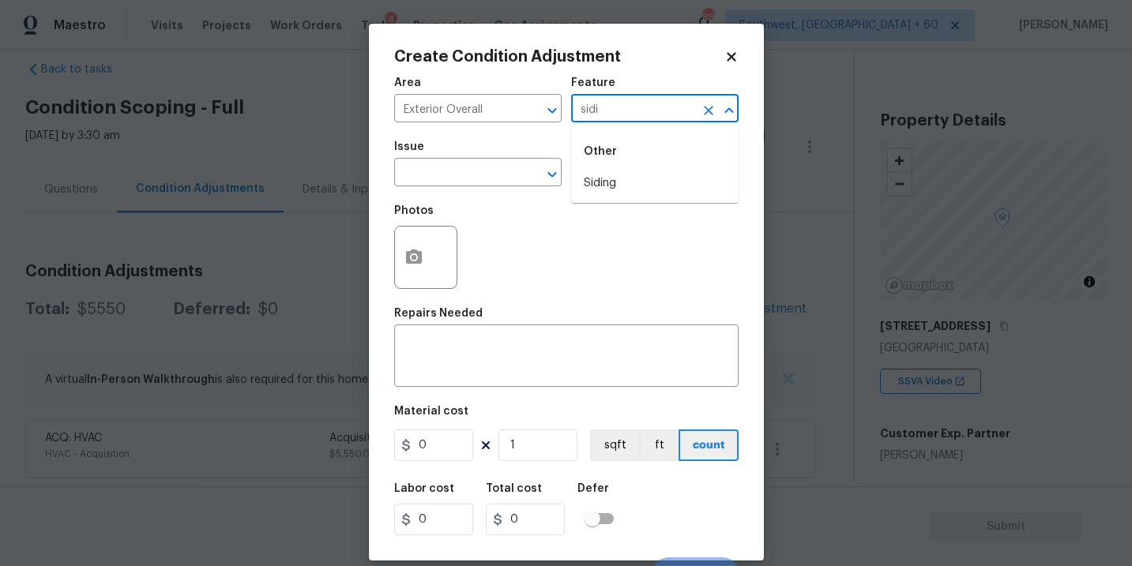
click at [618, 178] on li "Siding" at bounding box center [654, 184] width 167 height 26
click at [502, 172] on div "​" at bounding box center [477, 174] width 167 height 24
type input "Siding"
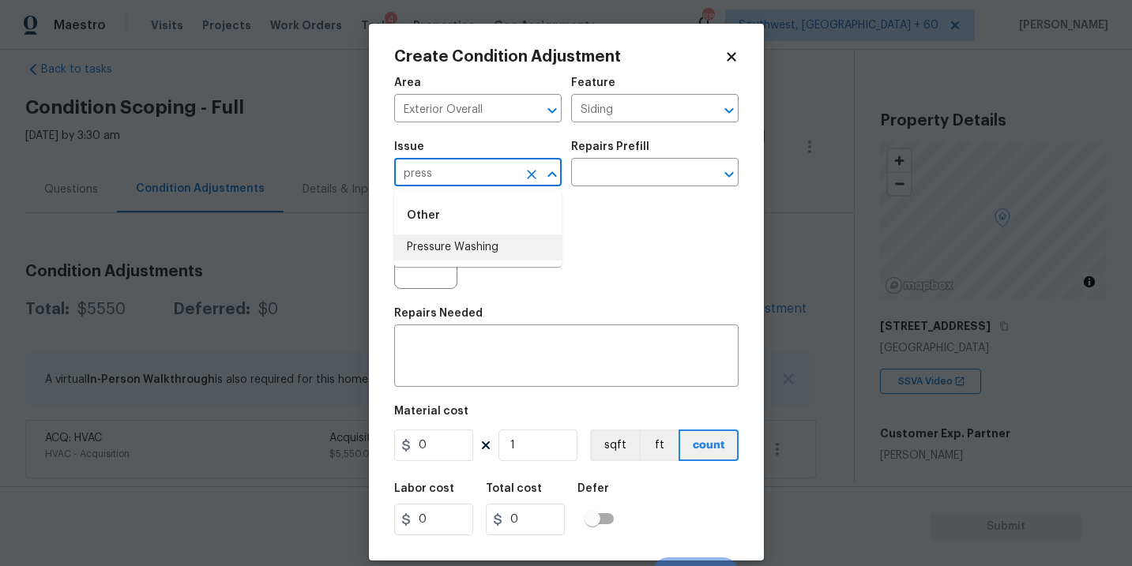
click at [499, 254] on li "Pressure Washing" at bounding box center [477, 248] width 167 height 26
type input "Pressure Washing"
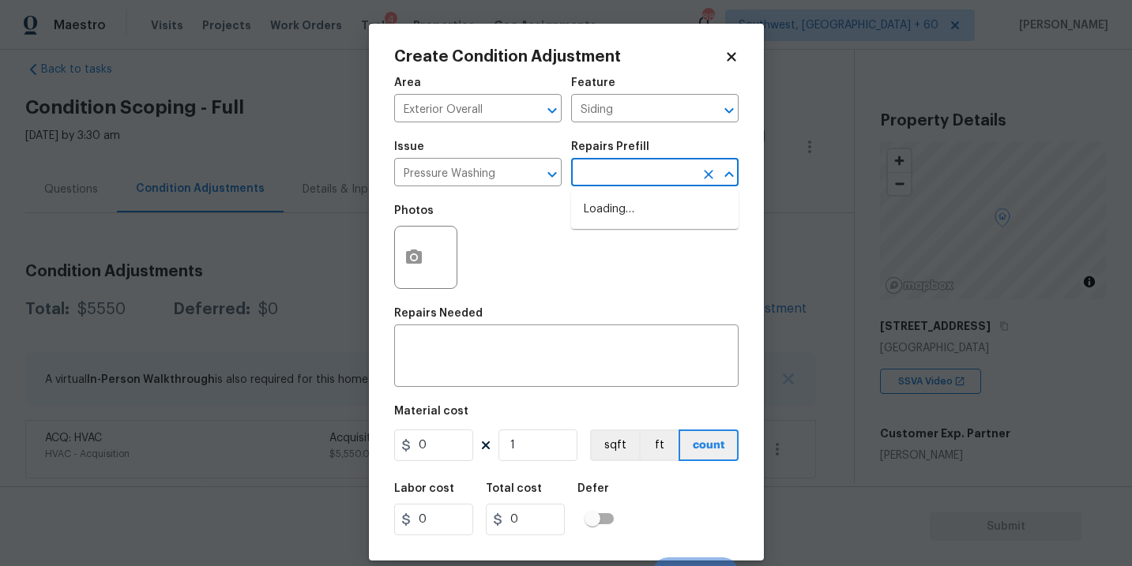
click at [642, 167] on input "text" at bounding box center [632, 174] width 123 height 24
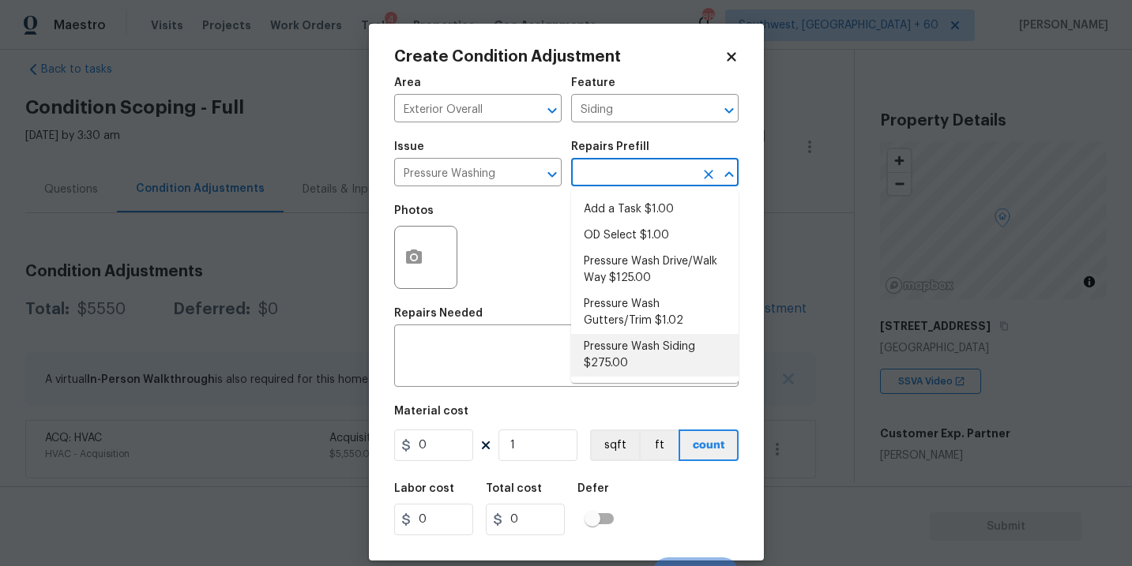
click at [626, 363] on li "Pressure Wash Siding $275.00" at bounding box center [654, 355] width 167 height 43
type textarea "Protect areas as needed for pressure washing. Pressure wash the siding on the h…"
type input "275"
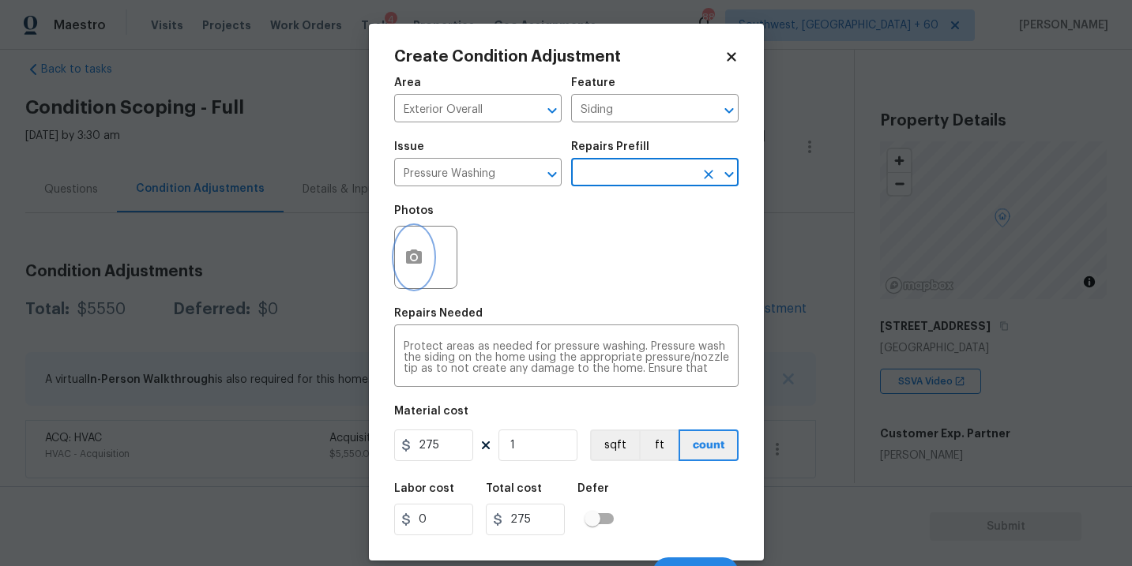
click at [415, 277] on button "button" at bounding box center [414, 258] width 38 height 62
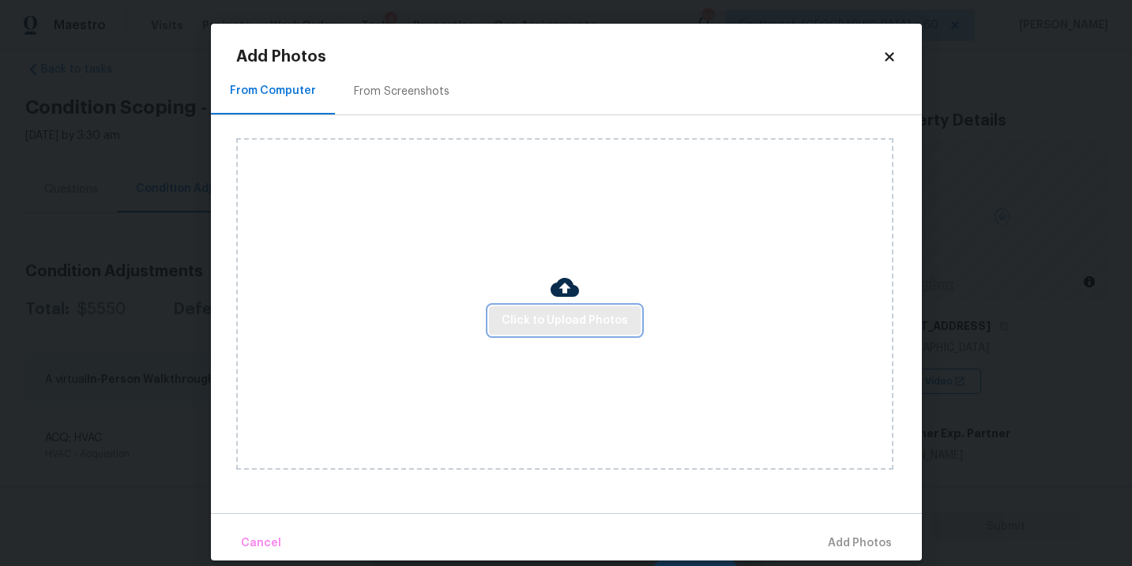
click at [548, 333] on button "Click to Upload Photos" at bounding box center [565, 320] width 152 height 29
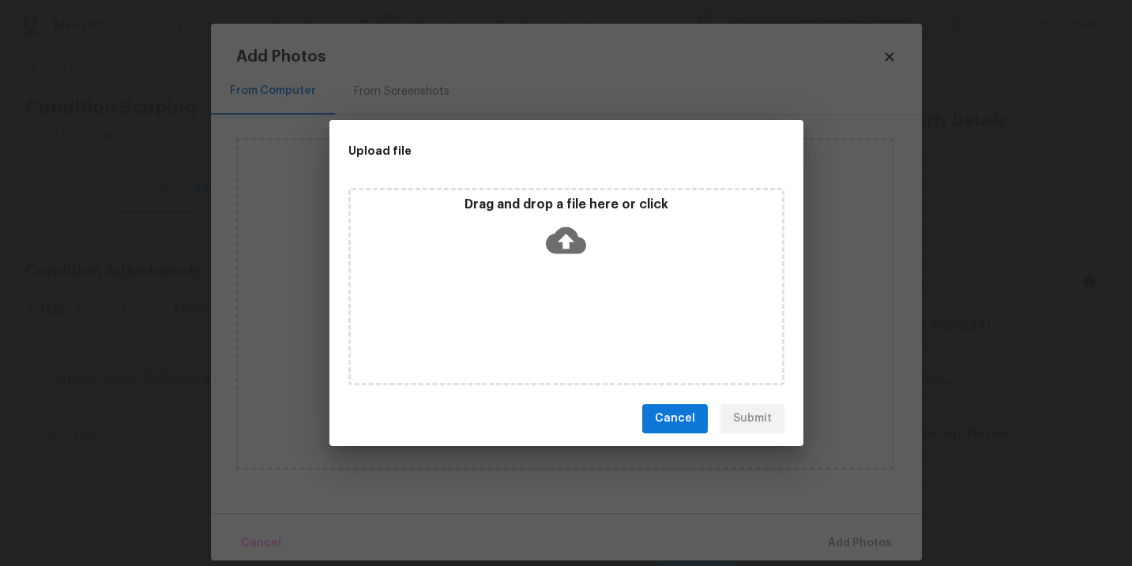
click at [565, 258] on icon at bounding box center [566, 240] width 40 height 40
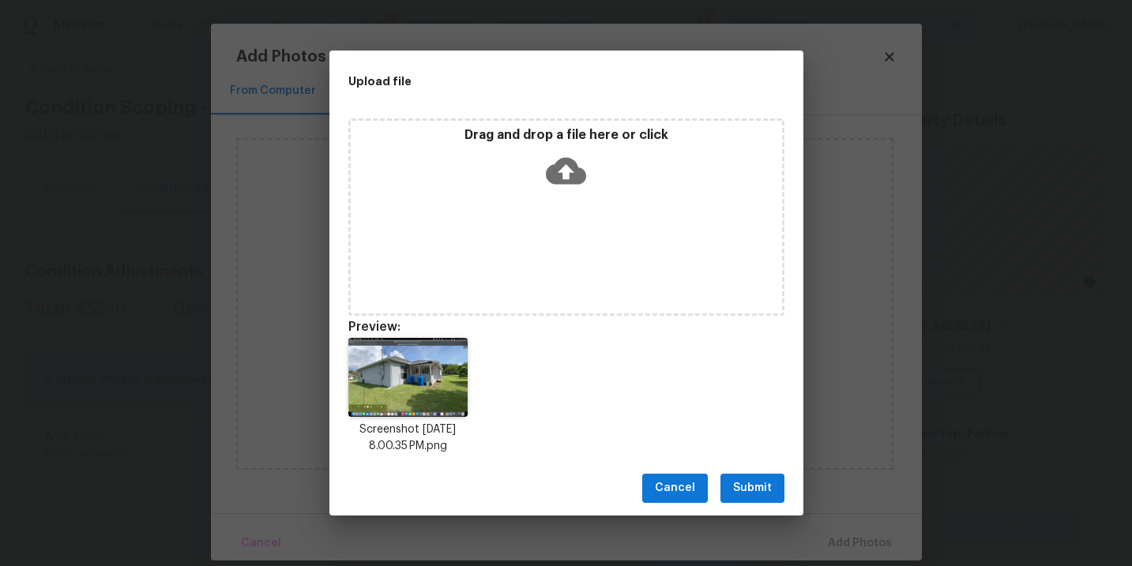
click at [735, 492] on span "Submit" at bounding box center [752, 489] width 39 height 20
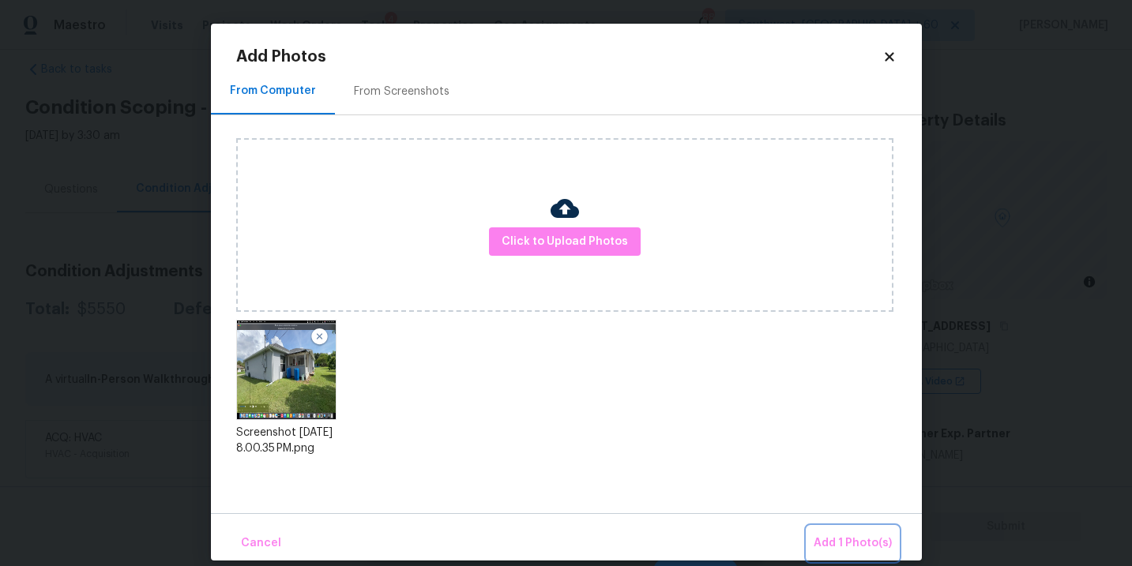
click at [810, 537] on button "Add 1 Photo(s)" at bounding box center [852, 544] width 91 height 34
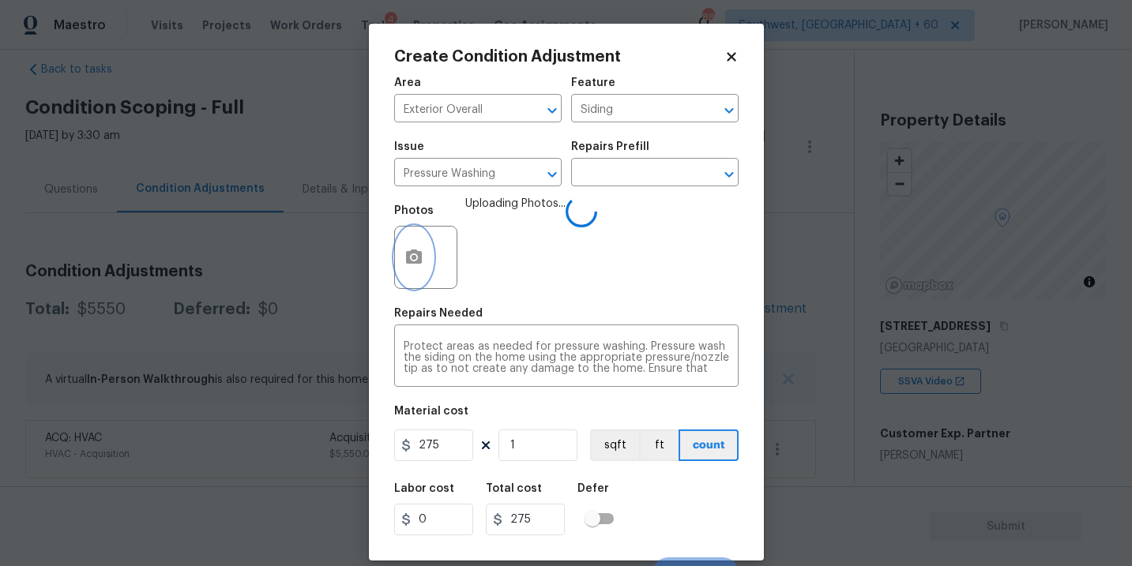
scroll to position [24, 0]
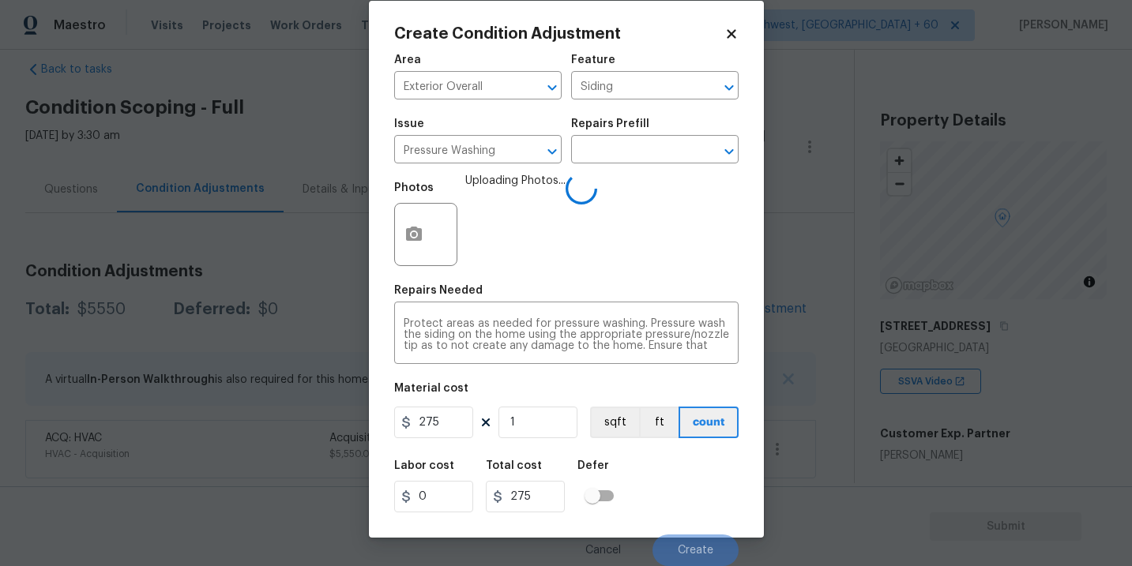
click at [669, 483] on div "Labor cost 0 Total cost 275 Defer" at bounding box center [566, 486] width 344 height 71
click at [694, 483] on div "Labor cost 0 Total cost 275 Defer" at bounding box center [566, 486] width 344 height 71
click at [694, 486] on div "Labor cost 0 Total cost 275 Defer" at bounding box center [566, 486] width 344 height 71
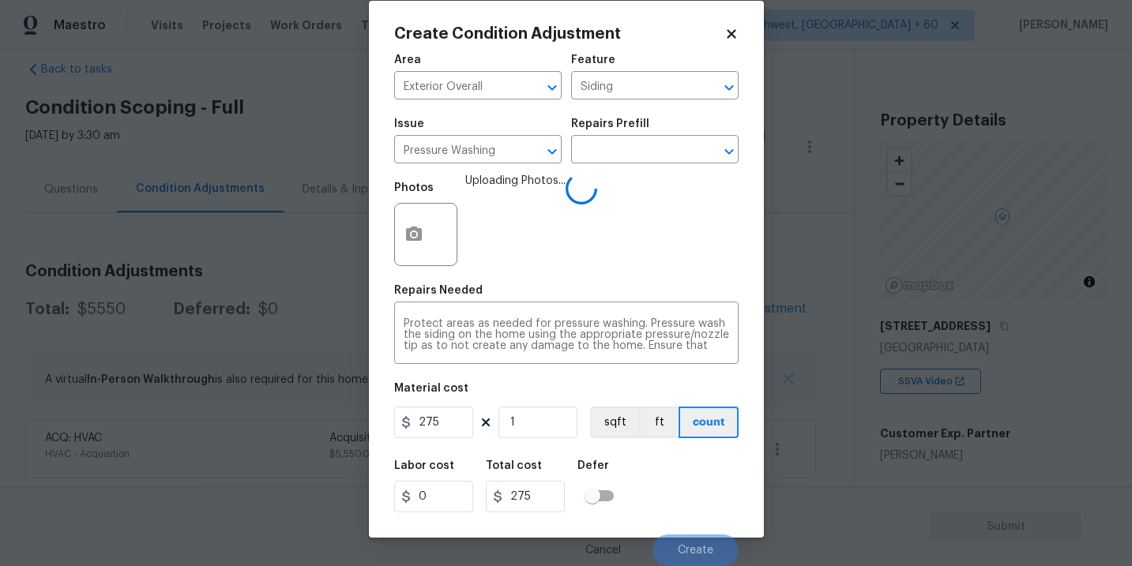
click at [697, 505] on div "Labor cost 0 Total cost 275 Defer" at bounding box center [566, 486] width 344 height 71
click at [695, 498] on div "Labor cost 0 Total cost 275 Defer" at bounding box center [566, 486] width 344 height 71
click at [689, 495] on div "Labor cost 0 Total cost 275 Defer" at bounding box center [566, 486] width 344 height 71
click at [686, 511] on div "Labor cost 0 Total cost 275 Defer" at bounding box center [566, 486] width 344 height 71
click at [687, 515] on div "Labor cost 0 Total cost 275 Defer" at bounding box center [566, 486] width 344 height 71
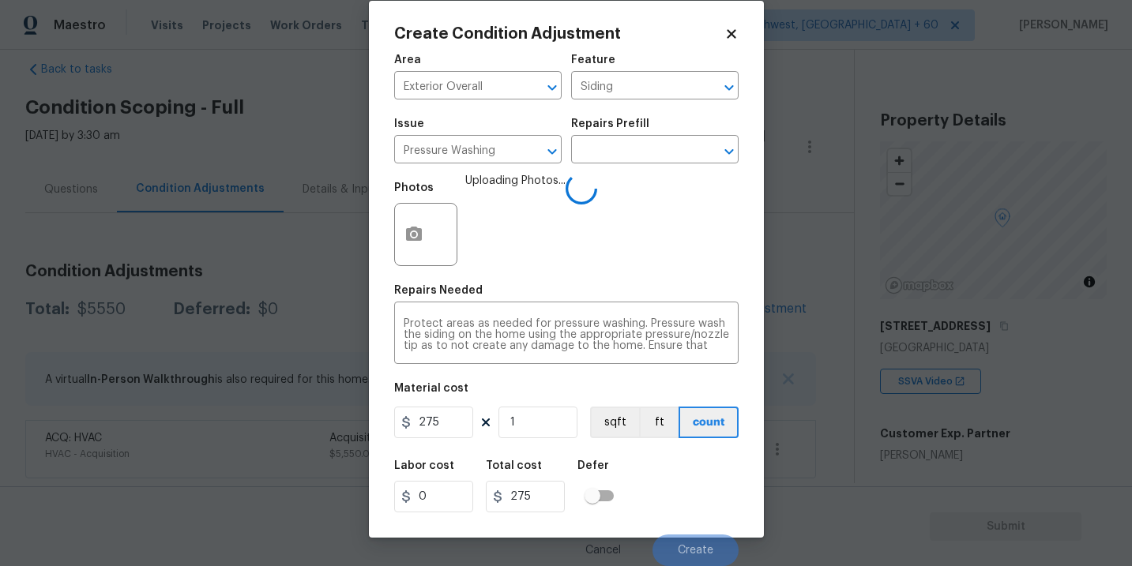
click at [683, 479] on div "Labor cost 0 Total cost 275 Defer" at bounding box center [566, 486] width 344 height 71
click at [683, 493] on div "Labor cost 0 Total cost 275 Defer" at bounding box center [566, 486] width 344 height 71
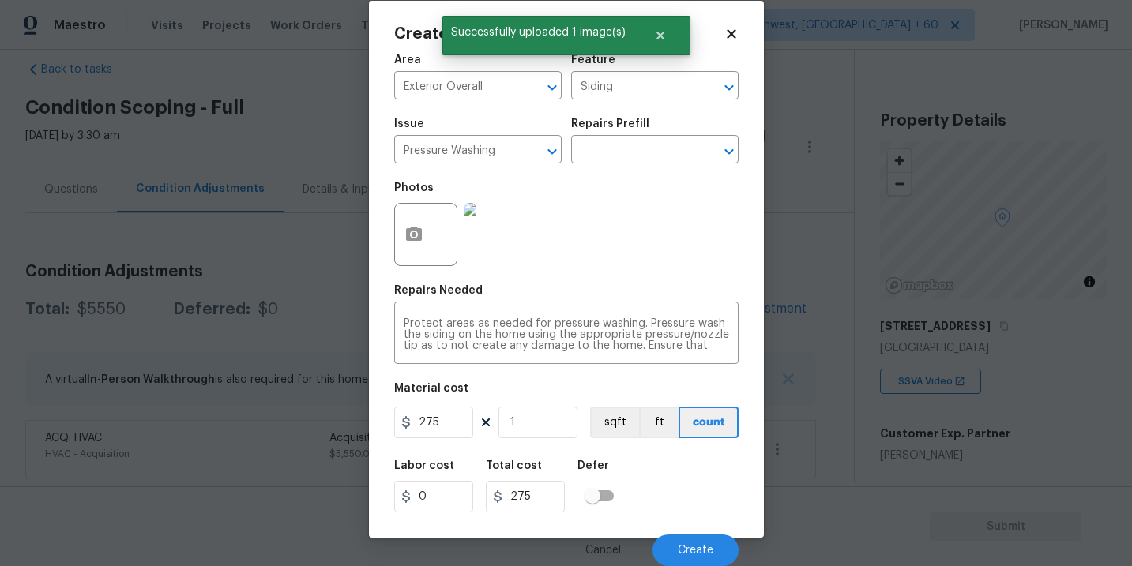
click at [683, 493] on div "Labor cost 0 Total cost 275 Defer" at bounding box center [566, 486] width 344 height 71
click at [691, 540] on button "Create" at bounding box center [695, 551] width 86 height 32
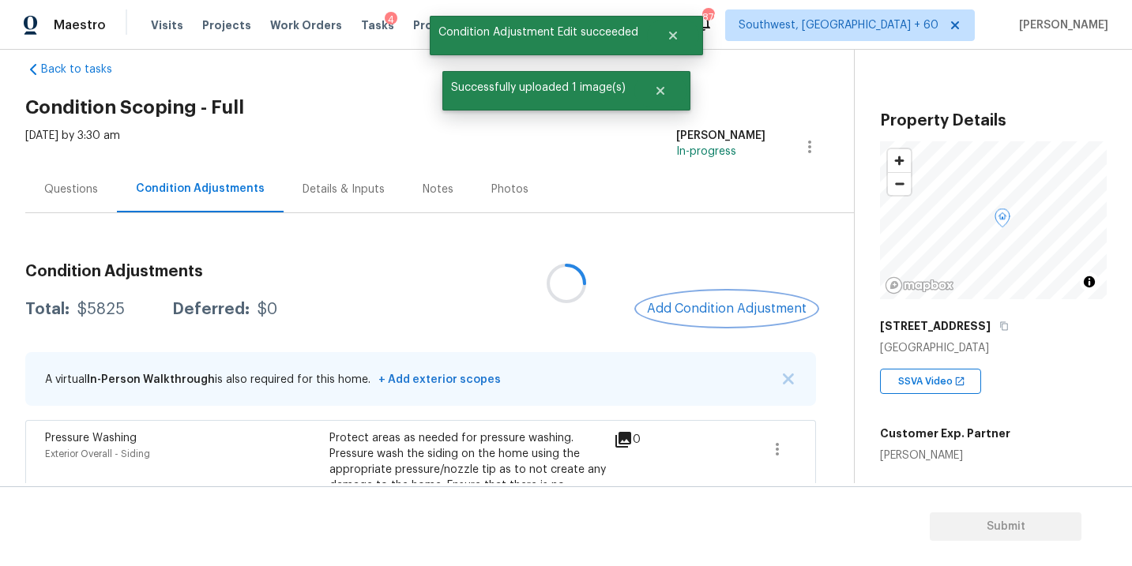
scroll to position [0, 0]
click at [715, 310] on div at bounding box center [566, 283] width 1132 height 566
click at [715, 310] on span "Add Condition Adjustment" at bounding box center [727, 309] width 160 height 14
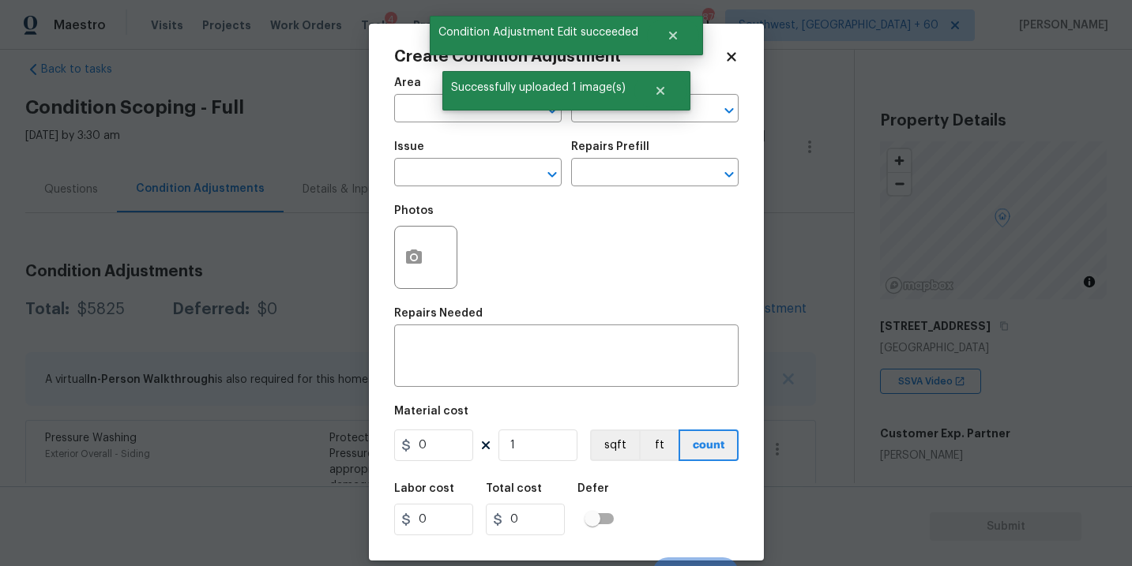
click at [423, 123] on span "Area ​" at bounding box center [477, 100] width 167 height 64
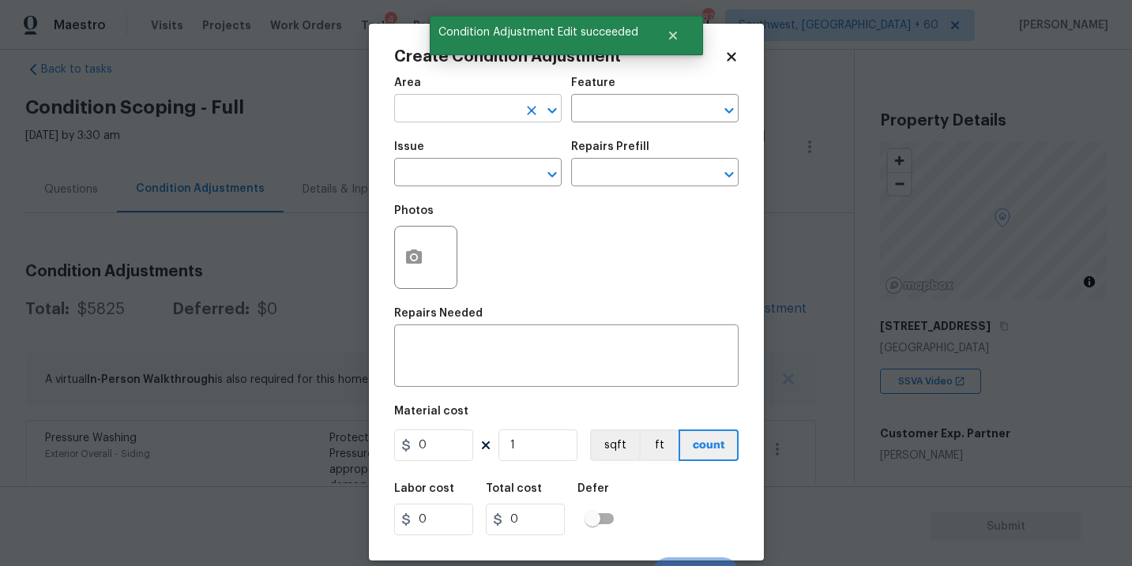
click at [421, 117] on input "text" at bounding box center [455, 110] width 123 height 24
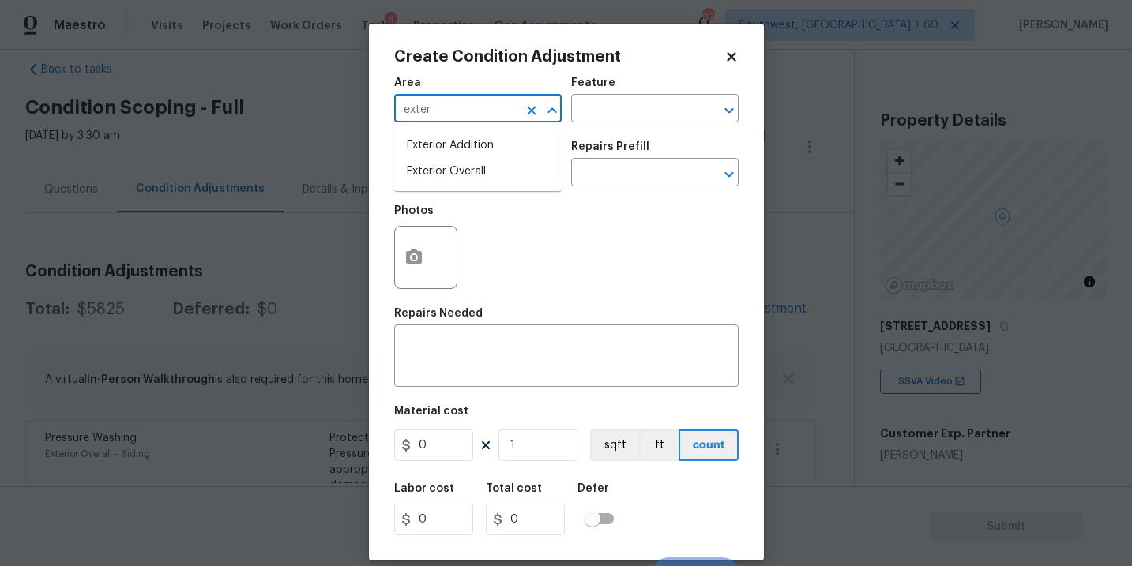
drag, startPoint x: 430, startPoint y: 142, endPoint x: 430, endPoint y: 151, distance: 8.7
click at [430, 142] on li "Exterior Addition" at bounding box center [477, 146] width 167 height 26
type input "Exterior Addition"
click at [522, 114] on button "Clear" at bounding box center [532, 111] width 22 height 22
click at [517, 171] on li "Exterior Overall" at bounding box center [477, 172] width 167 height 26
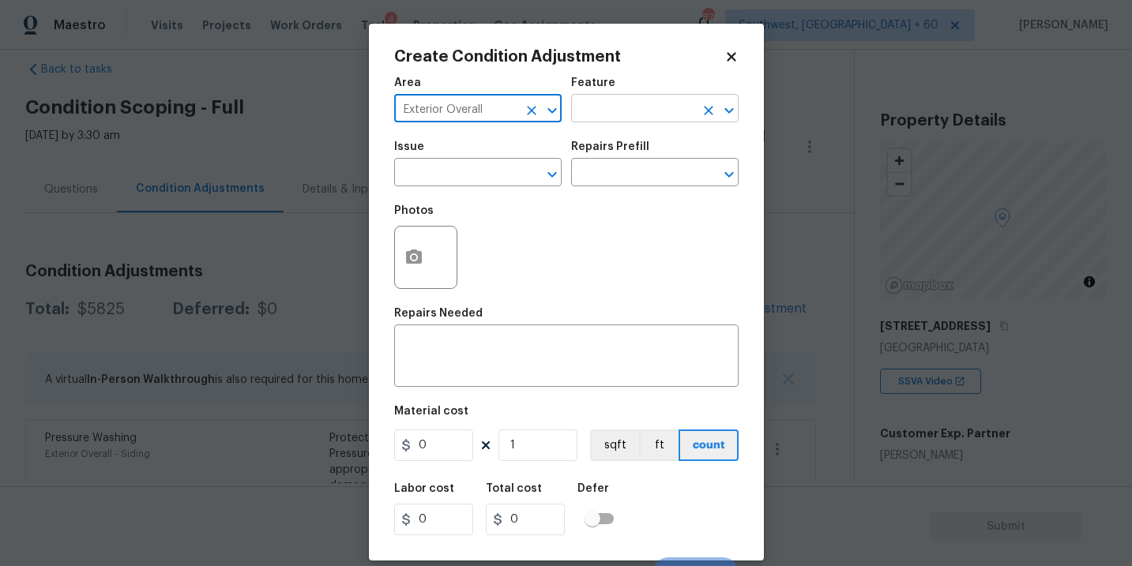
type input "Exterior Overall"
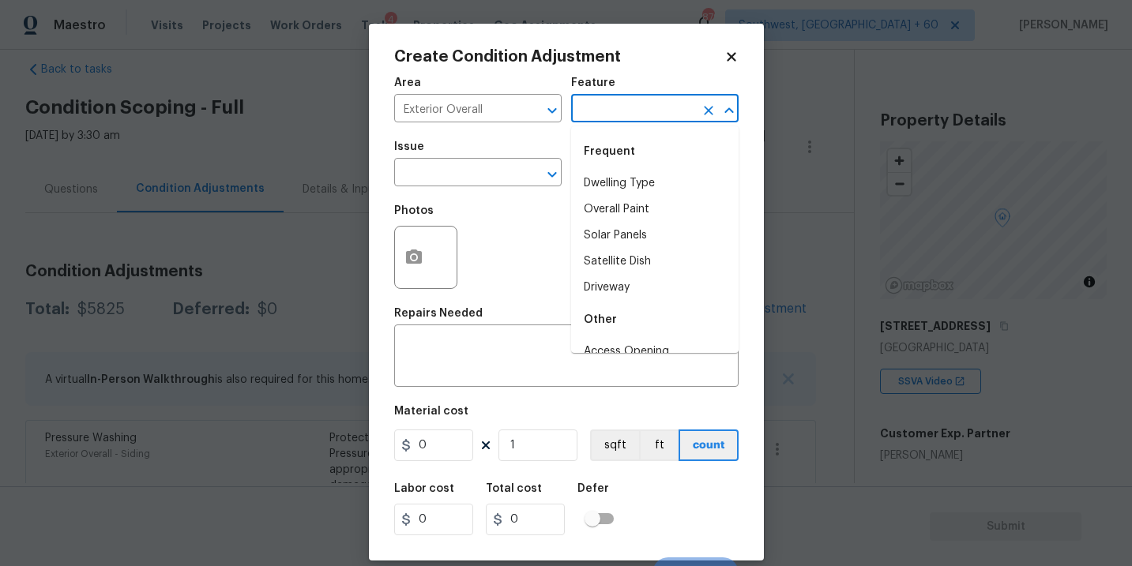
click at [618, 99] on input "text" at bounding box center [632, 110] width 123 height 24
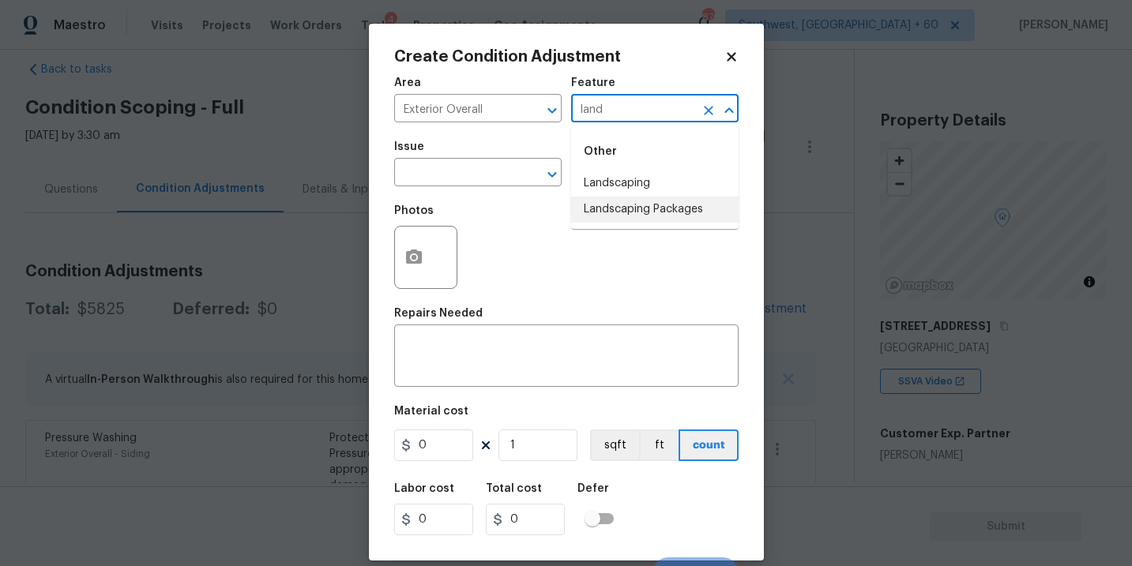
click at [628, 214] on li "Landscaping Packages" at bounding box center [654, 210] width 167 height 26
type input "Landscaping Packages"
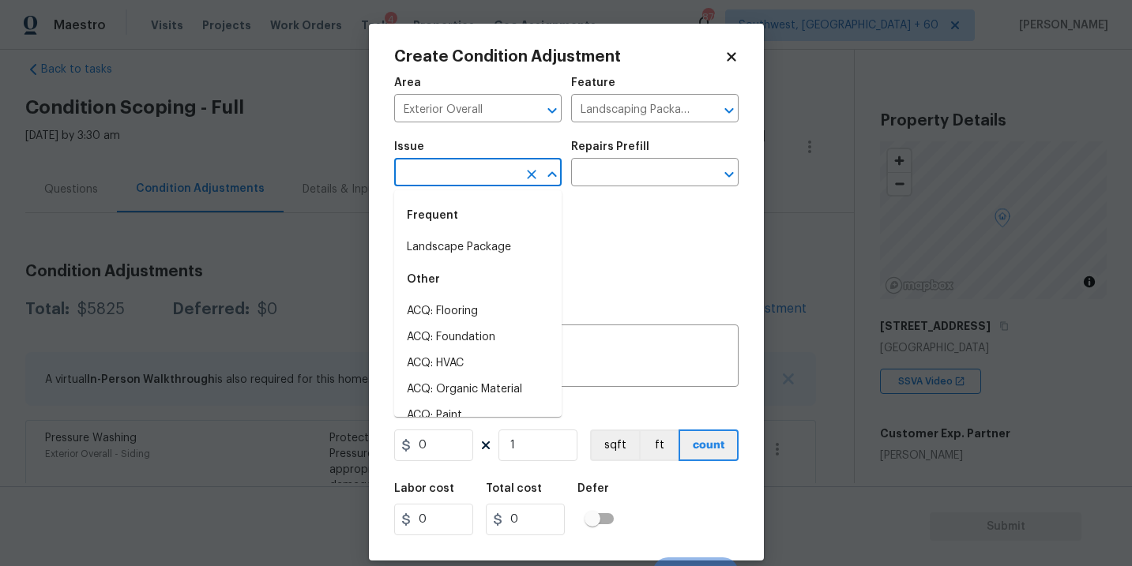
click at [491, 171] on input "text" at bounding box center [455, 174] width 123 height 24
click at [503, 238] on li "Landscape Package" at bounding box center [477, 248] width 167 height 26
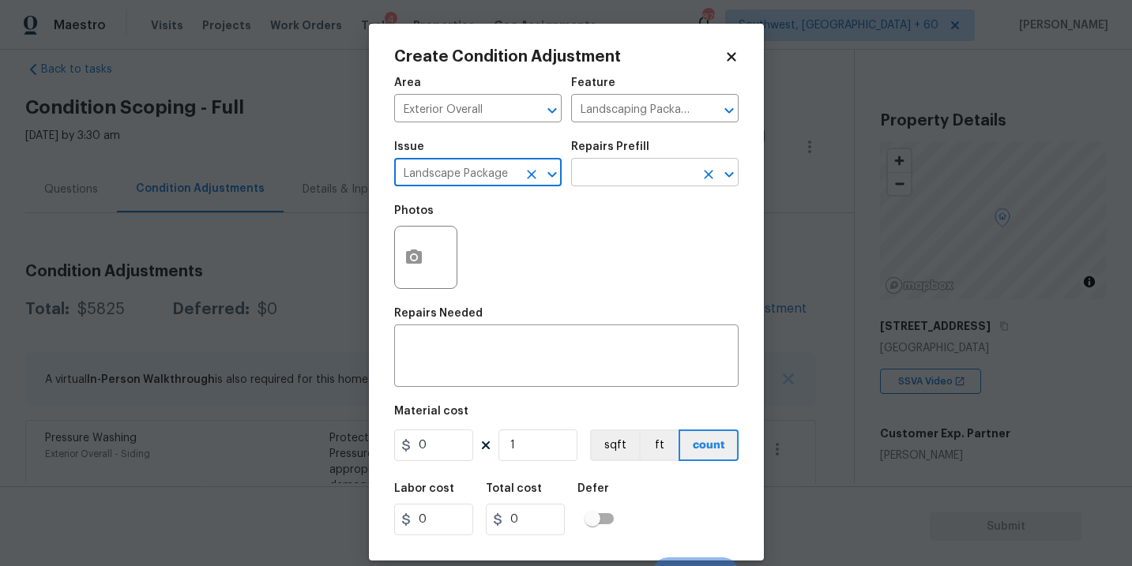
type input "Landscape Package"
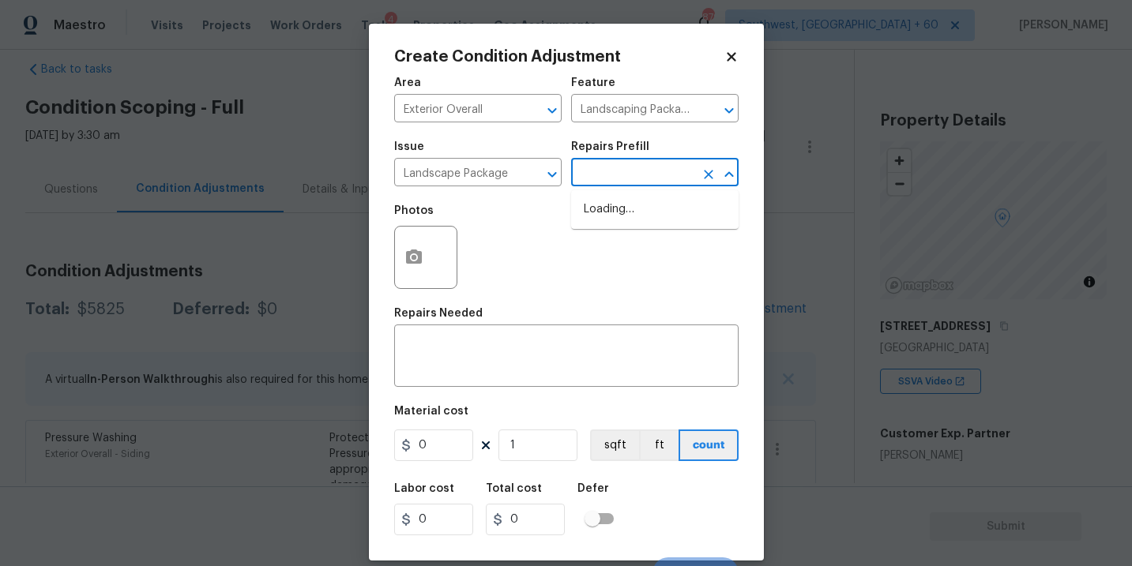
click at [635, 176] on input "text" at bounding box center [632, 174] width 123 height 24
click at [629, 203] on li "Initial landscaping package $300.00" at bounding box center [654, 218] width 167 height 43
type input "Home Readiness Packages"
type textarea "Mowing of grass up to 6" in height. Mow, edge along driveways & sidewalks, trim…"
type input "300"
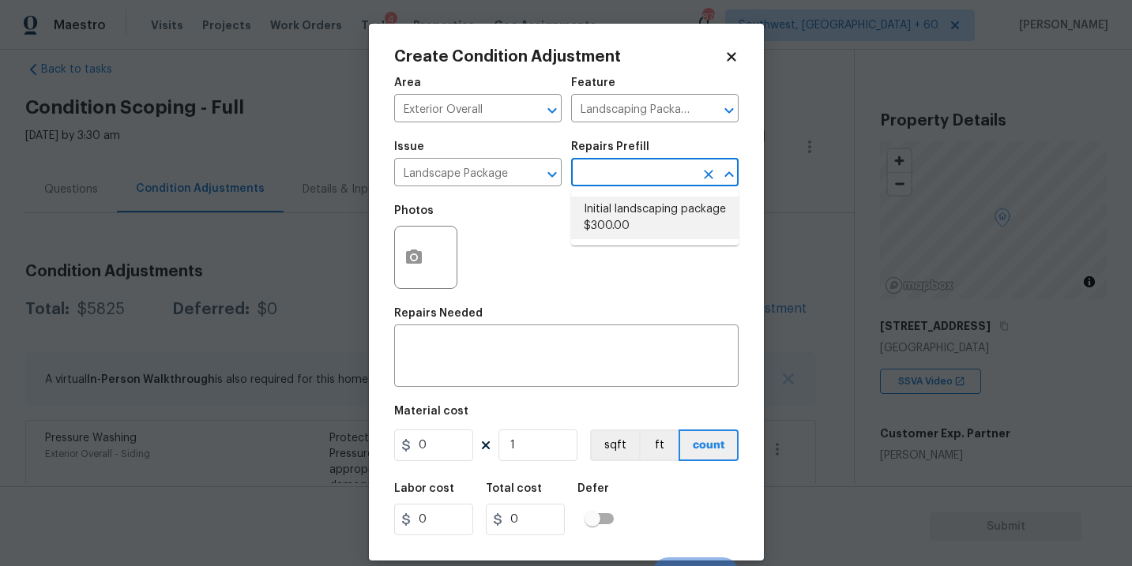
type input "300"
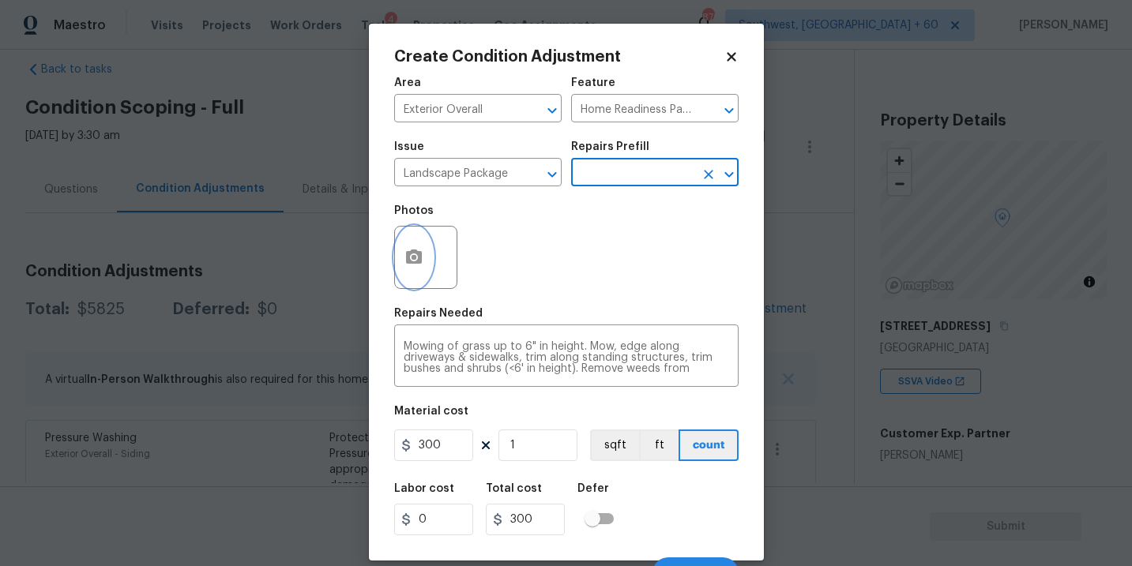
click at [431, 262] on button "button" at bounding box center [414, 258] width 38 height 62
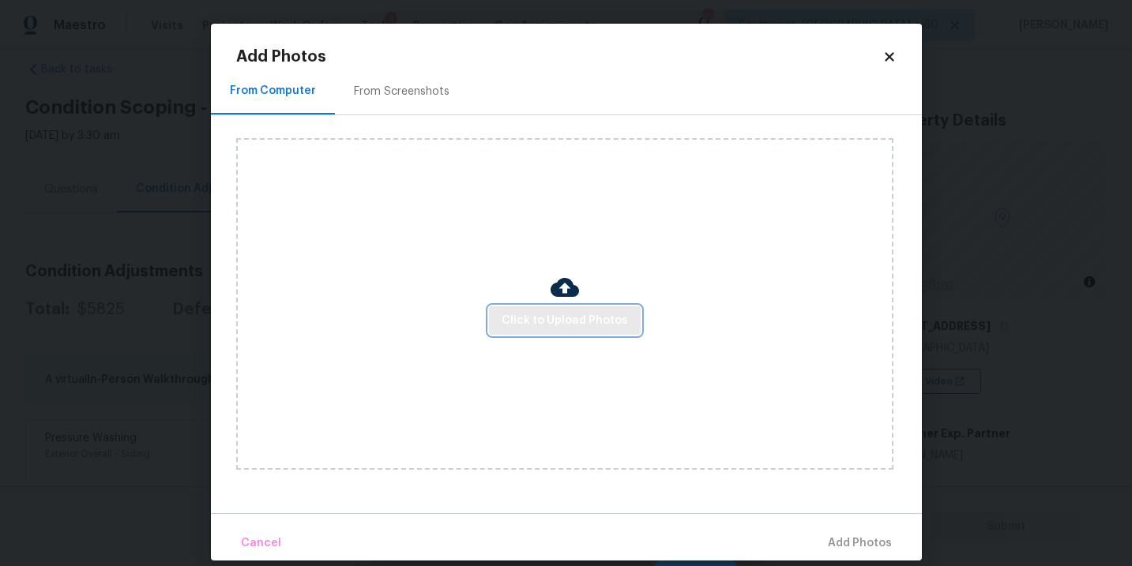
click at [555, 318] on span "Click to Upload Photos" at bounding box center [565, 321] width 126 height 20
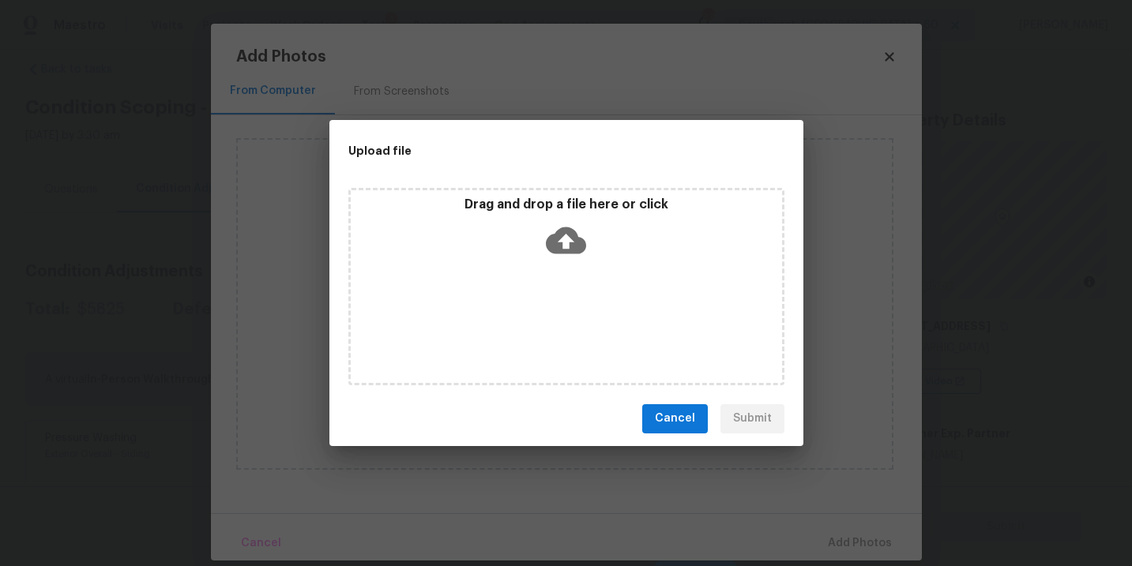
click at [577, 269] on div "Drag and drop a file here or click" at bounding box center [566, 286] width 436 height 197
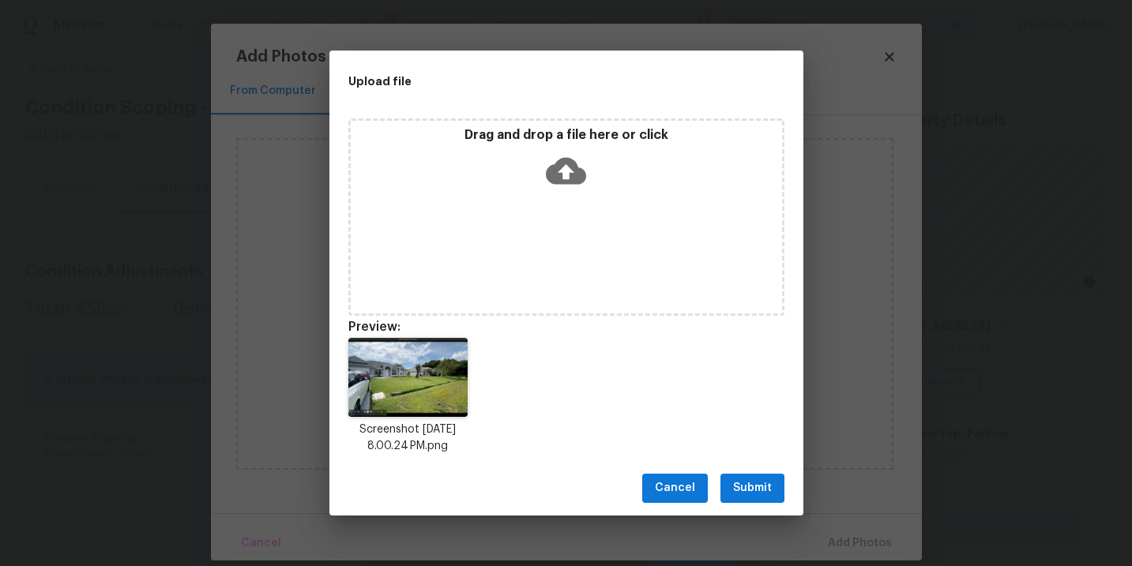
click at [757, 488] on span "Submit" at bounding box center [752, 489] width 39 height 20
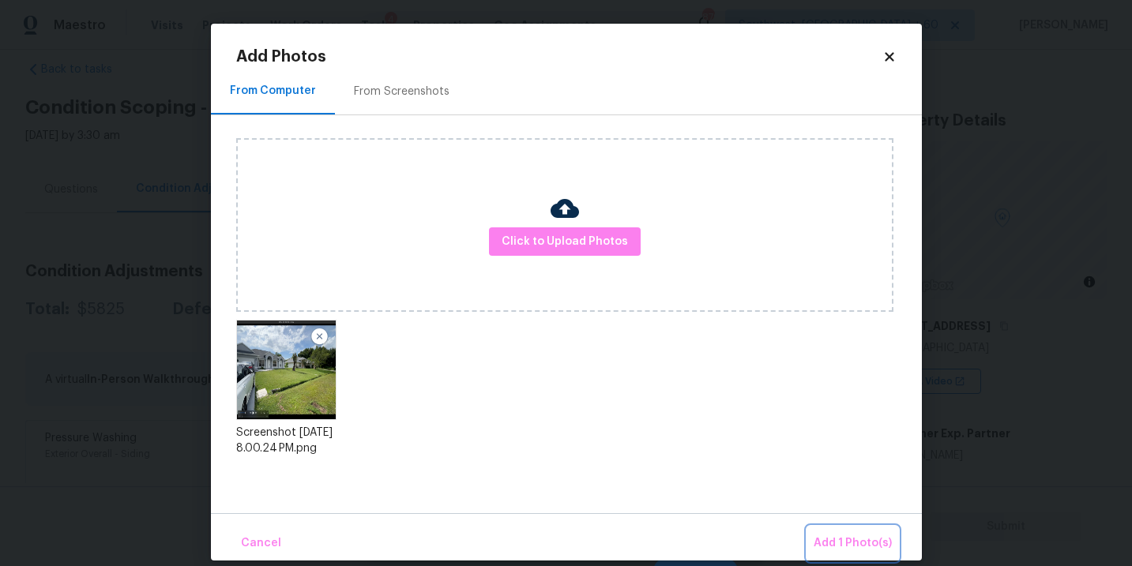
click at [822, 543] on span "Add 1 Photo(s)" at bounding box center [853, 544] width 78 height 20
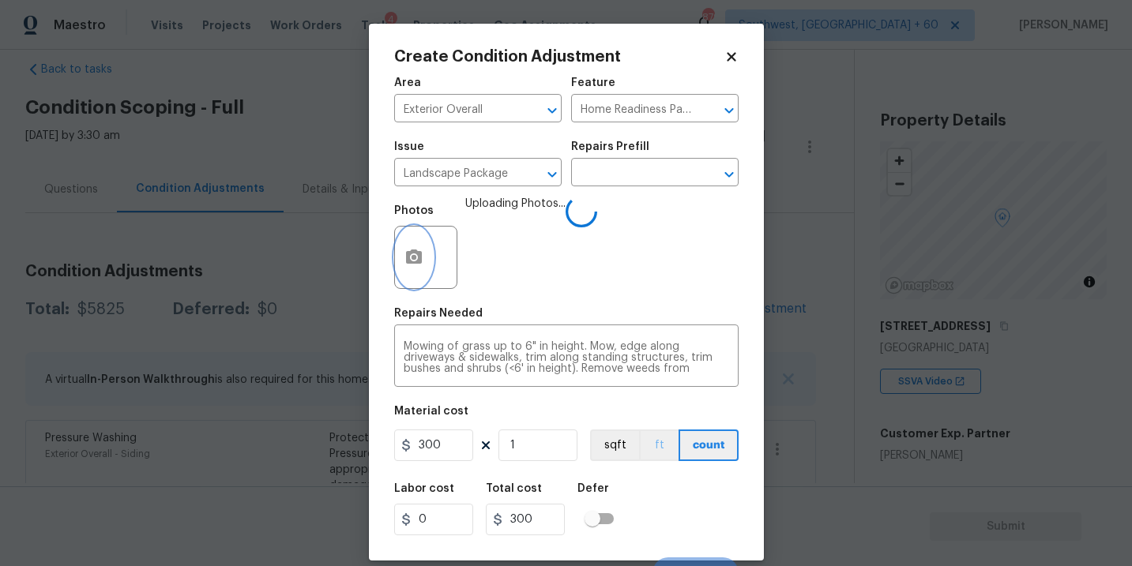
scroll to position [24, 0]
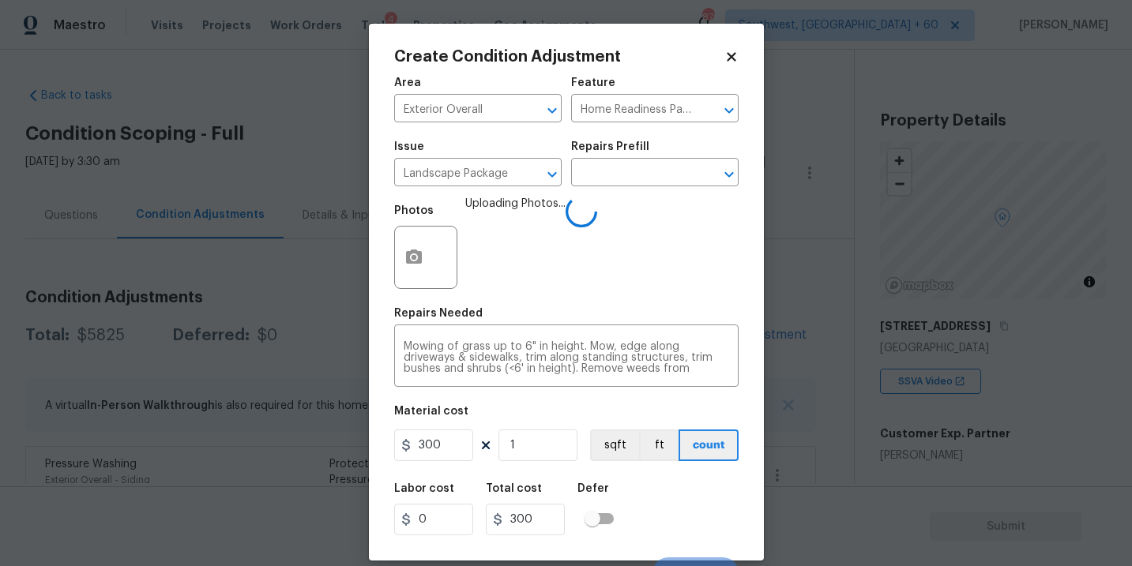
scroll to position [24, 0]
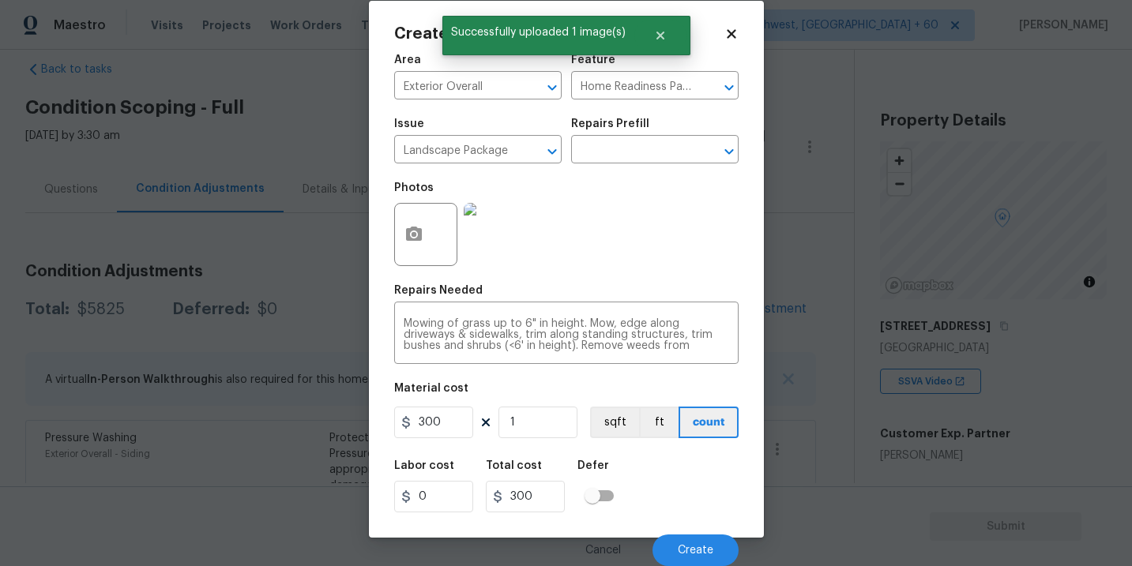
click at [673, 508] on div "Labor cost 0 Total cost 300 Defer" at bounding box center [566, 486] width 344 height 71
click at [676, 541] on button "Create" at bounding box center [695, 551] width 86 height 32
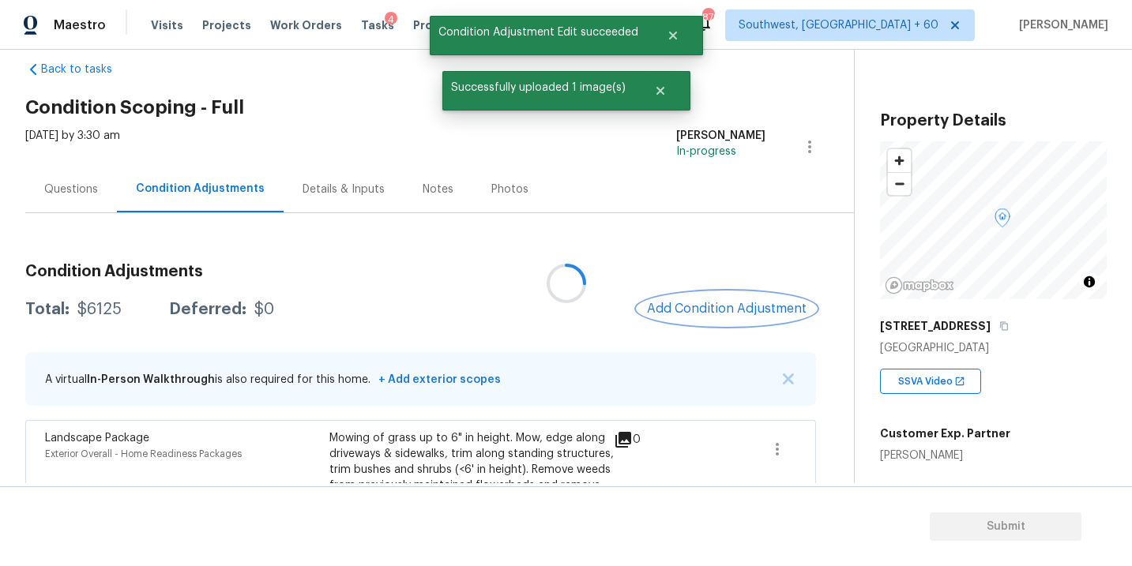
scroll to position [0, 0]
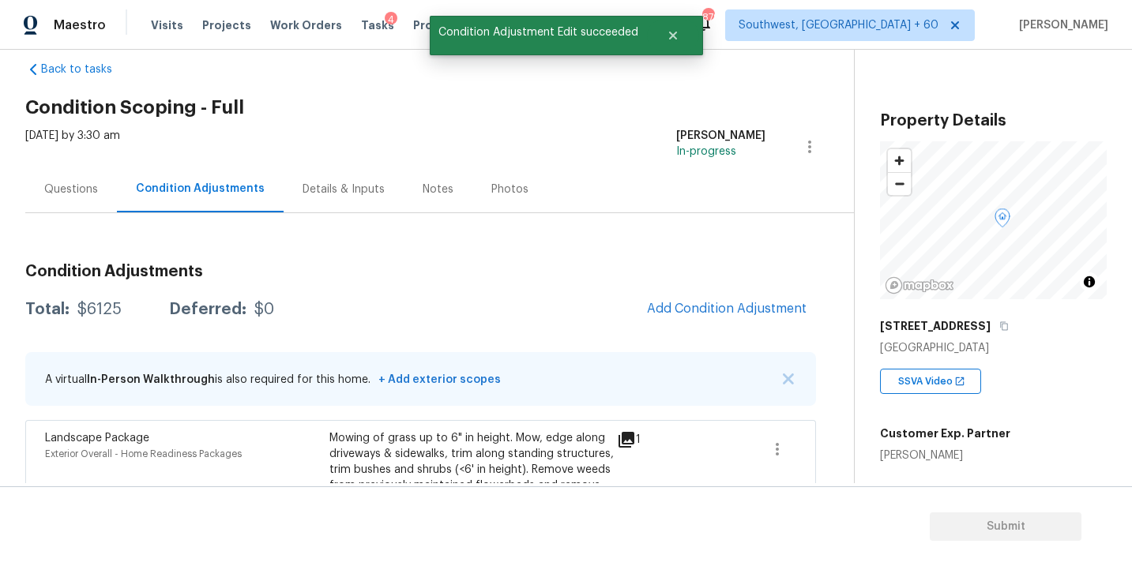
click at [525, 299] on div "Total: $6125 Deferred: $0 Add Condition Adjustment" at bounding box center [420, 309] width 791 height 35
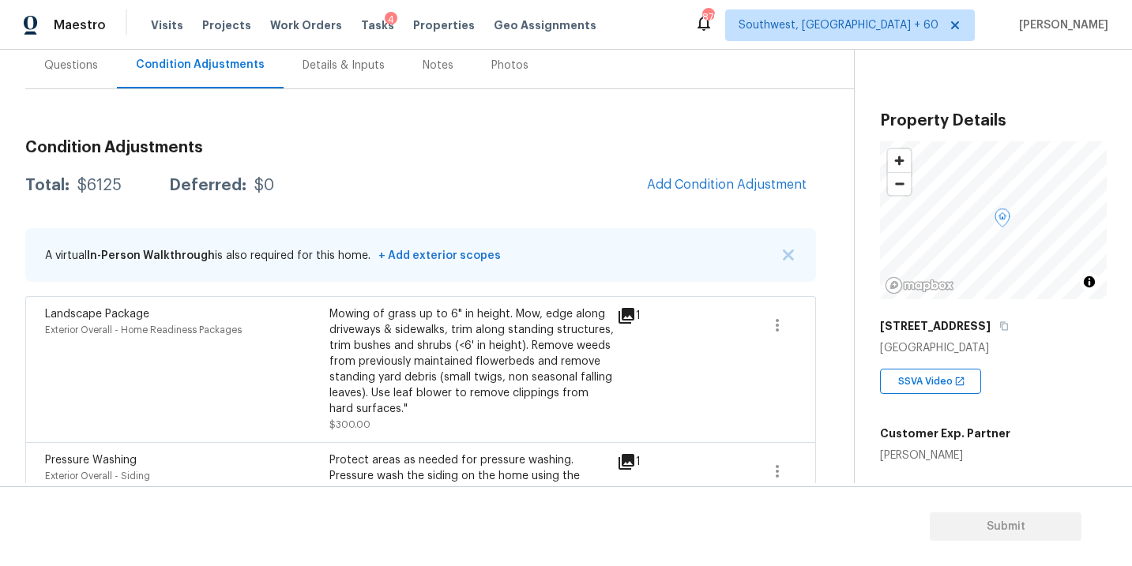
scroll to position [130, 0]
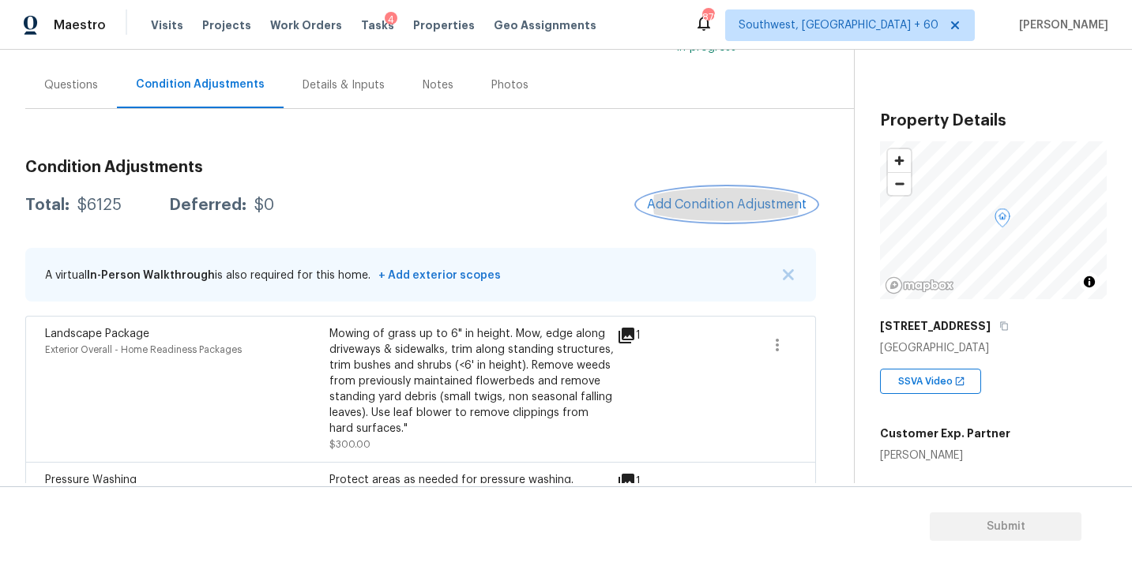
click at [727, 189] on button "Add Condition Adjustment" at bounding box center [726, 204] width 179 height 33
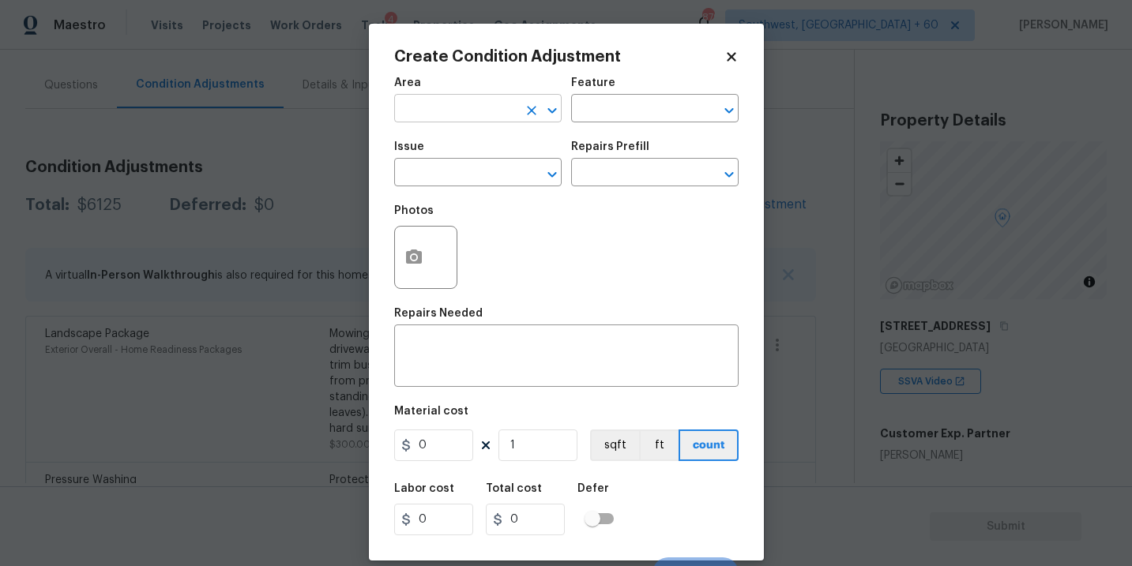
click at [476, 116] on input "text" at bounding box center [455, 110] width 123 height 24
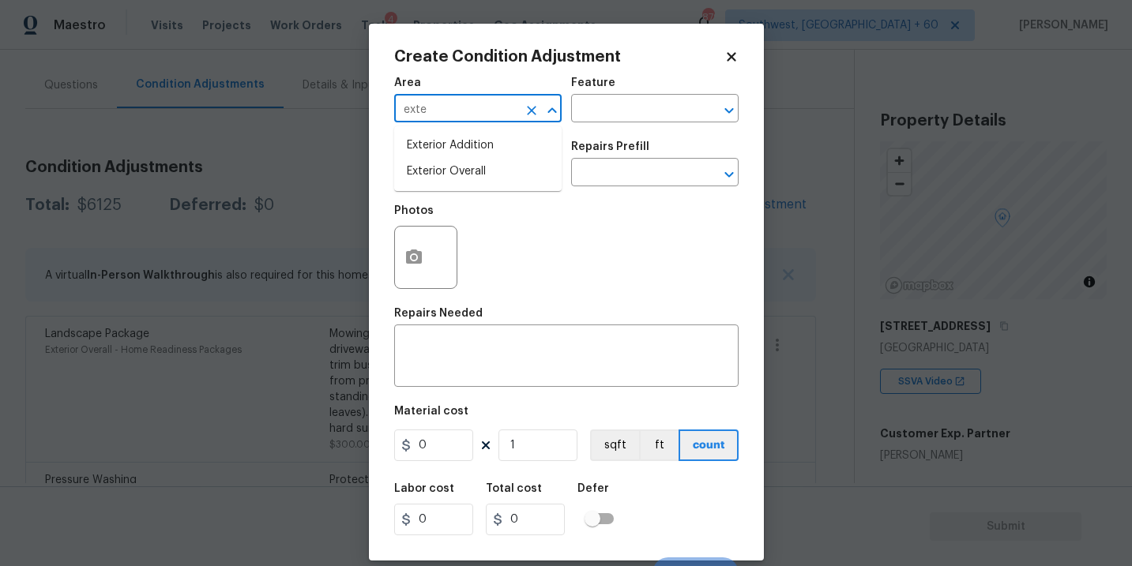
click at [483, 163] on li "Exterior Overall" at bounding box center [477, 172] width 167 height 26
type input "Exterior Overall"
click at [473, 166] on input "text" at bounding box center [455, 174] width 123 height 24
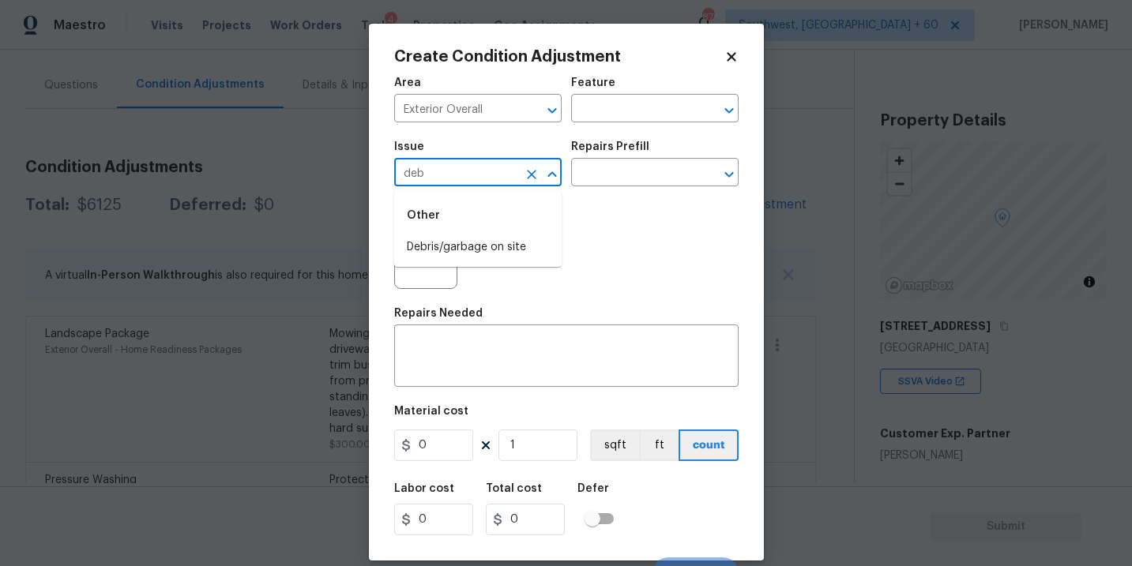
click at [468, 237] on li "Debris/garbage on site" at bounding box center [477, 248] width 167 height 26
type input "Debris/garbage on site"
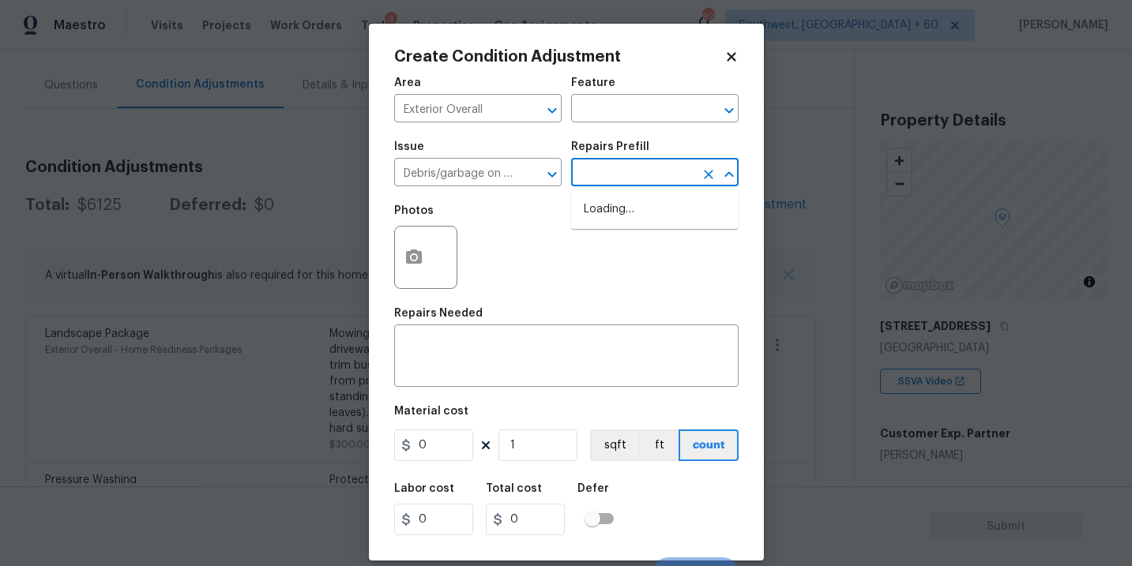
click at [595, 180] on input "text" at bounding box center [632, 174] width 123 height 24
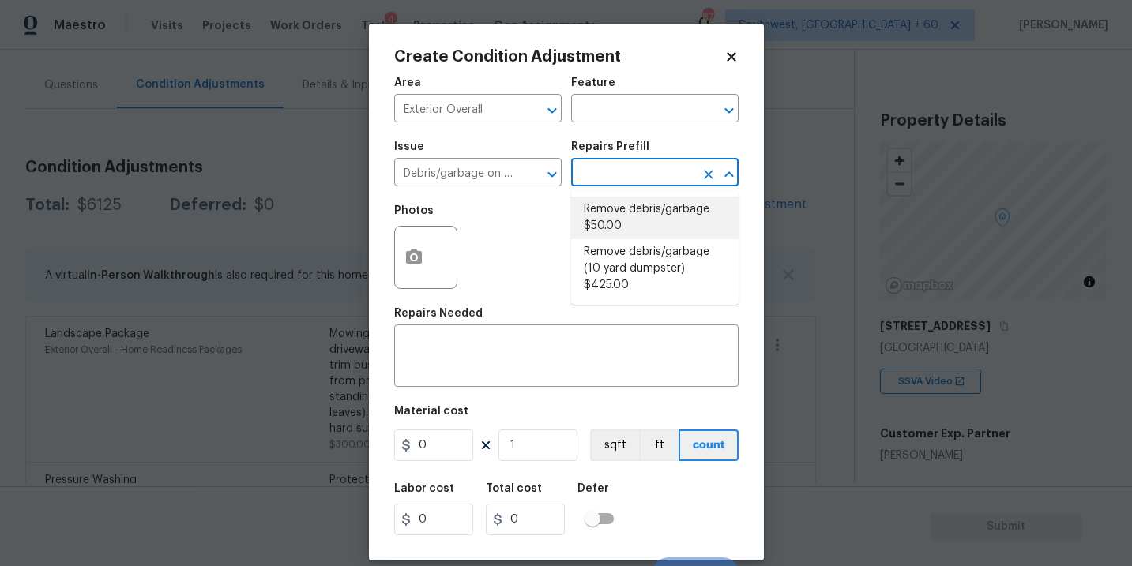
click at [626, 225] on li "Remove debris/garbage $50.00" at bounding box center [654, 218] width 167 height 43
type textarea "Remove, haul off, and properly dispose of any debris left by seller to offsite …"
type input "50"
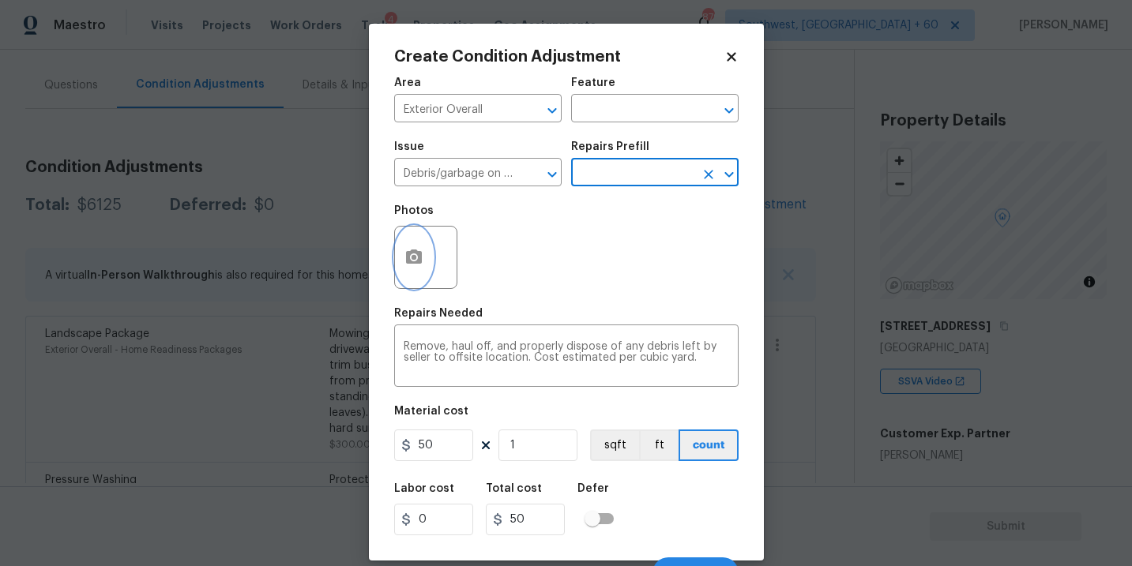
click at [422, 276] on button "button" at bounding box center [414, 258] width 38 height 62
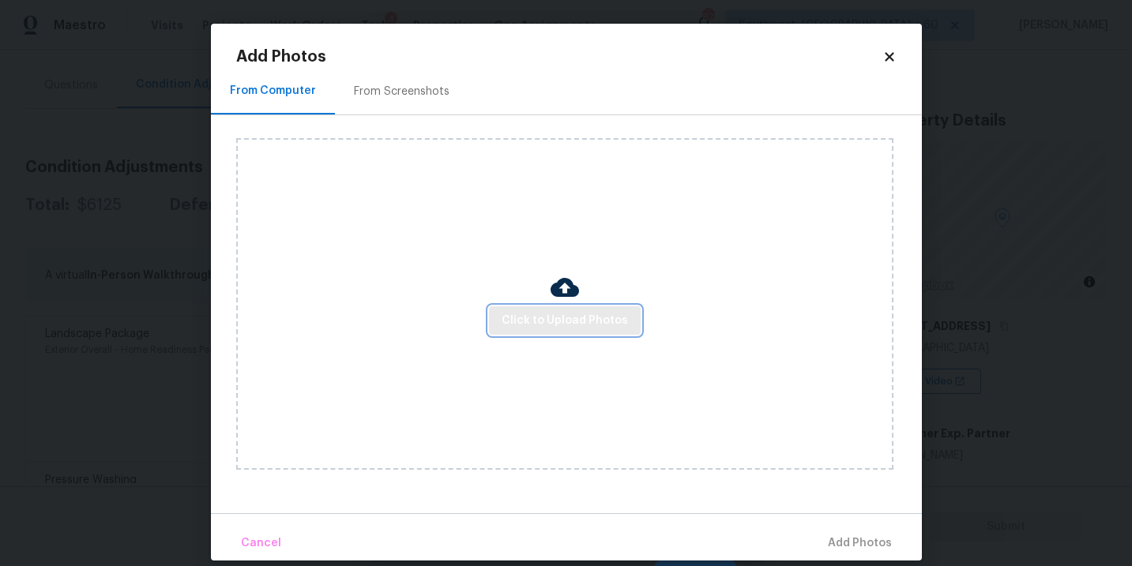
click at [515, 315] on span "Click to Upload Photos" at bounding box center [565, 321] width 126 height 20
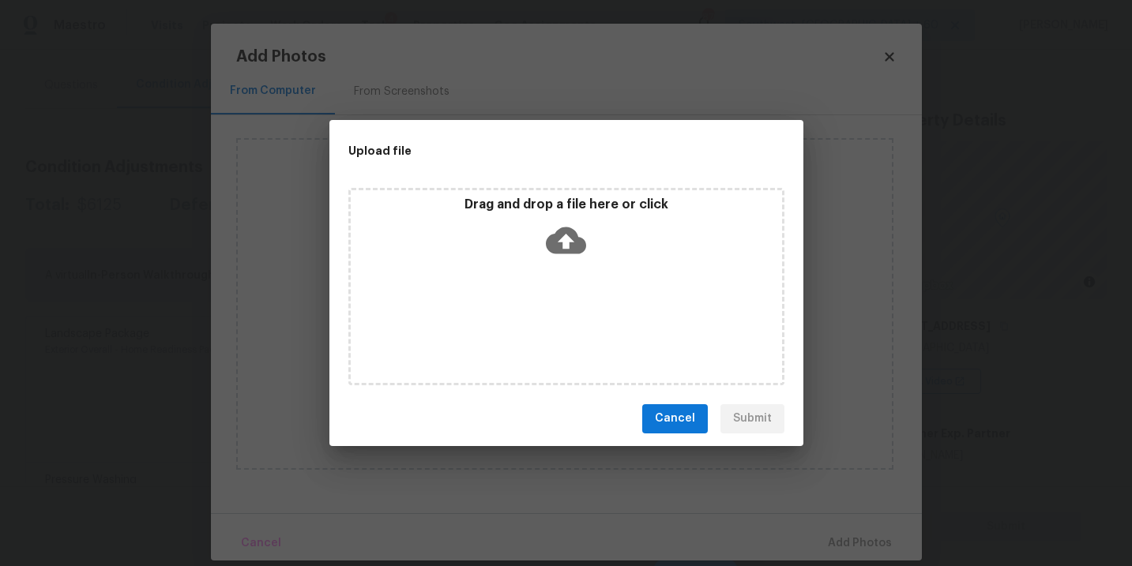
click at [566, 244] on icon at bounding box center [566, 240] width 40 height 40
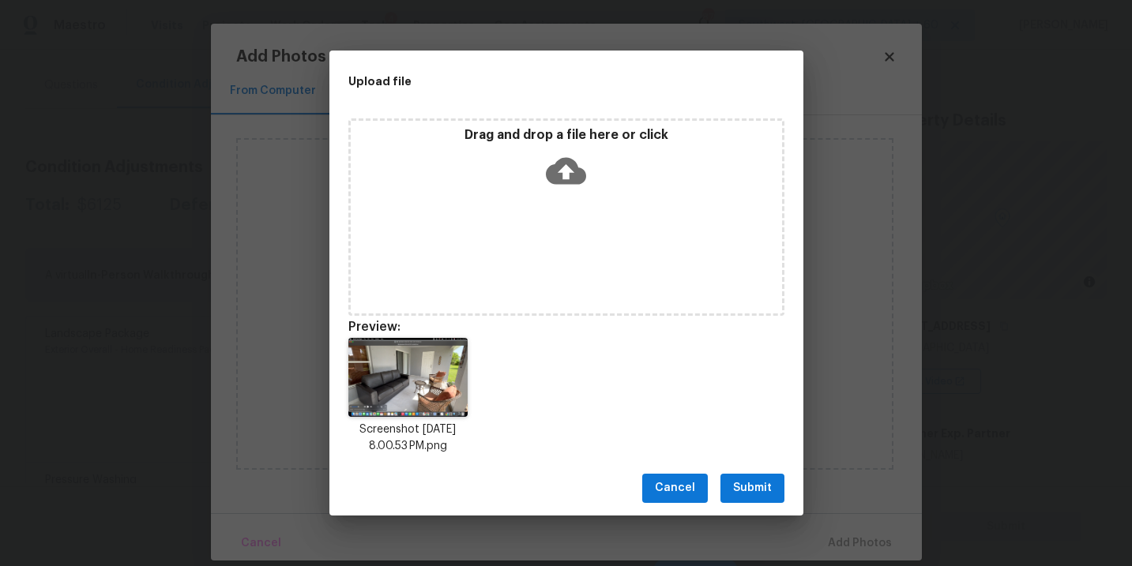
click at [747, 496] on span "Submit" at bounding box center [752, 489] width 39 height 20
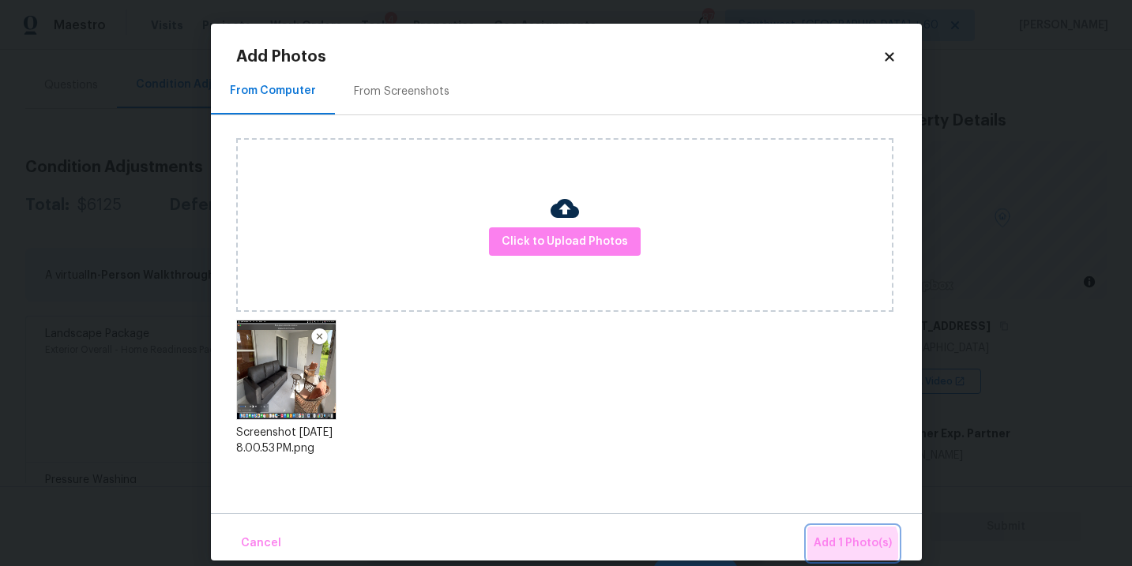
click at [829, 553] on button "Add 1 Photo(s)" at bounding box center [852, 544] width 91 height 34
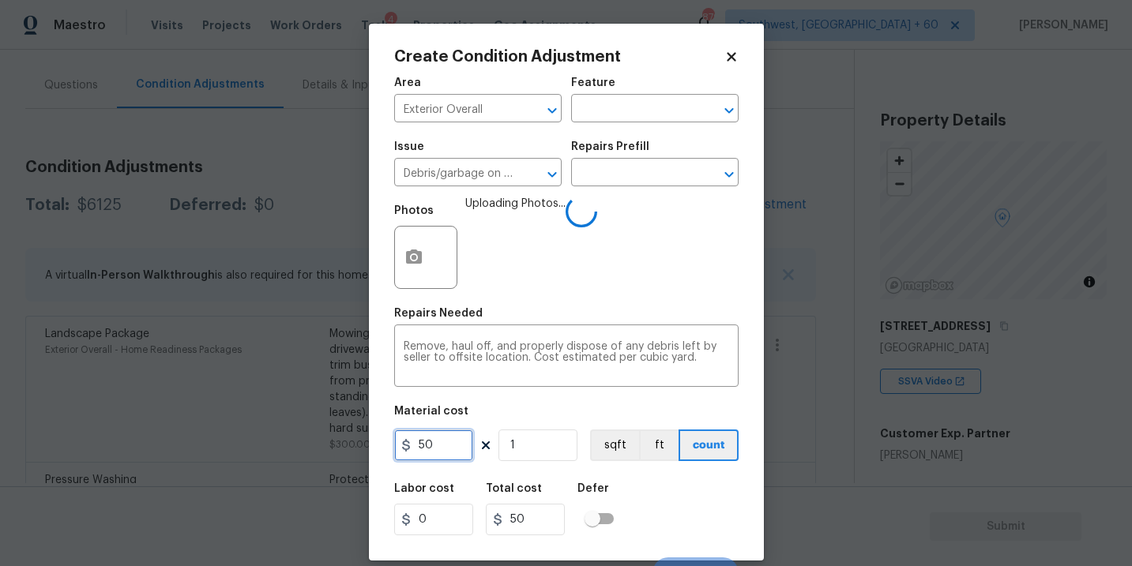
click at [415, 444] on input "50" at bounding box center [433, 446] width 79 height 32
type input "250"
click at [642, 513] on div "Labor cost 0 Total cost 250 Defer" at bounding box center [566, 509] width 344 height 71
click at [705, 505] on div "Labor cost 0 Total cost 250 Defer" at bounding box center [566, 509] width 344 height 71
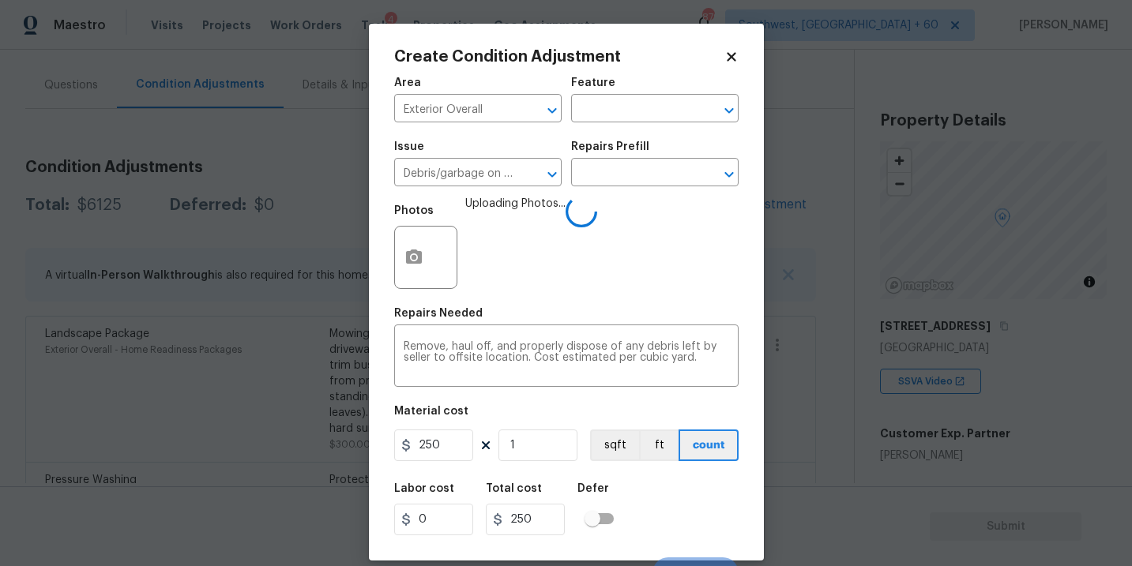
scroll to position [24, 0]
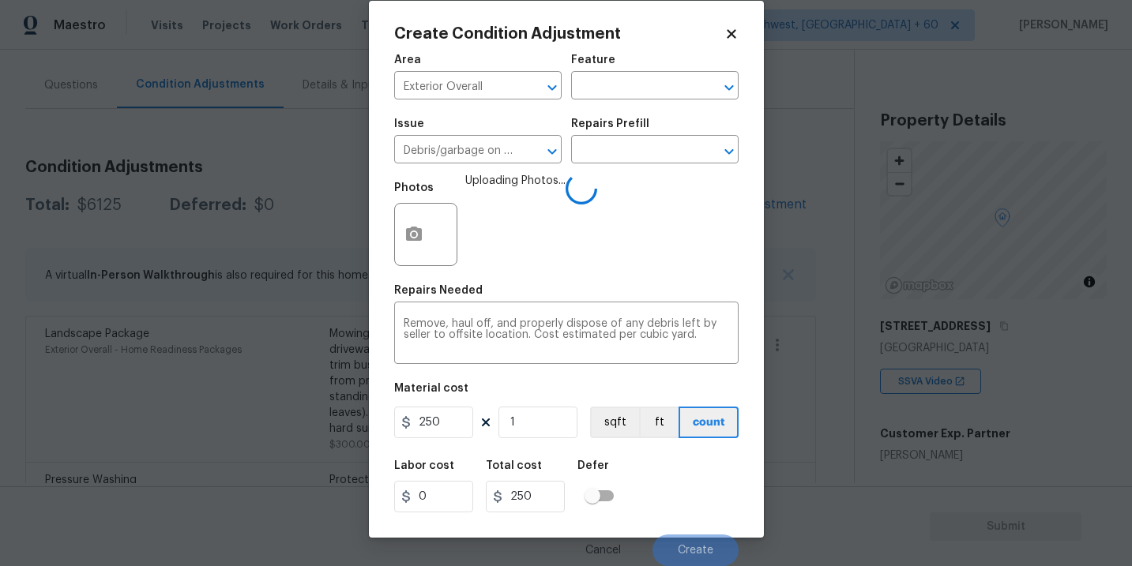
click at [705, 505] on div "Labor cost 0 Total cost 250 Defer" at bounding box center [566, 486] width 344 height 71
click at [705, 509] on div "Labor cost 0 Total cost 250 Defer" at bounding box center [566, 486] width 344 height 71
click at [699, 508] on div "Labor cost 0 Total cost 250 Defer" at bounding box center [566, 486] width 344 height 71
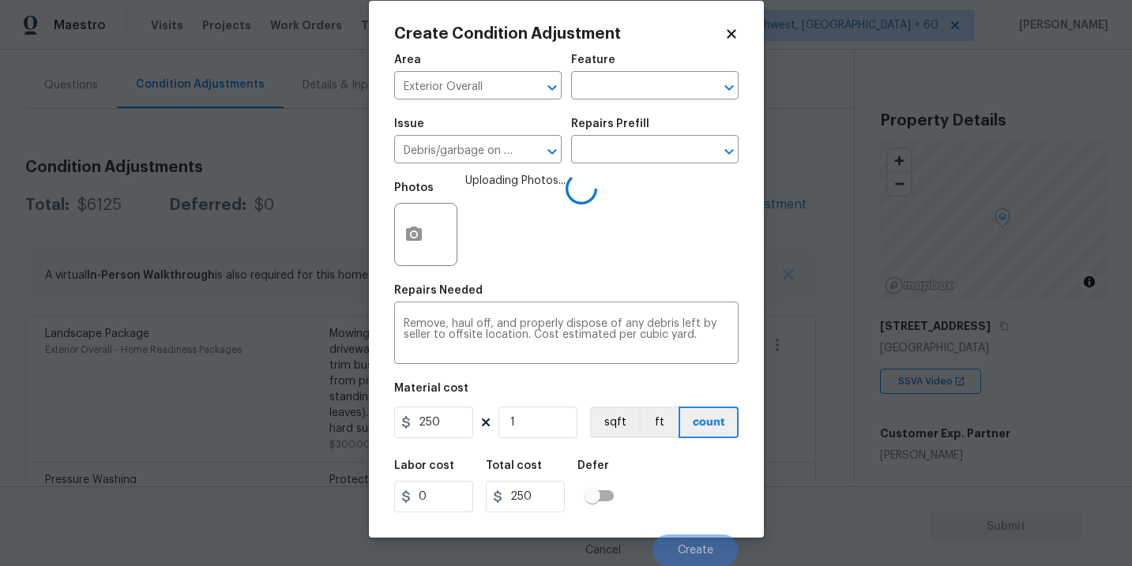
click at [699, 508] on div "Labor cost 0 Total cost 250 Defer" at bounding box center [566, 486] width 344 height 71
click at [696, 503] on div "Labor cost 0 Total cost 250 Defer" at bounding box center [566, 486] width 344 height 71
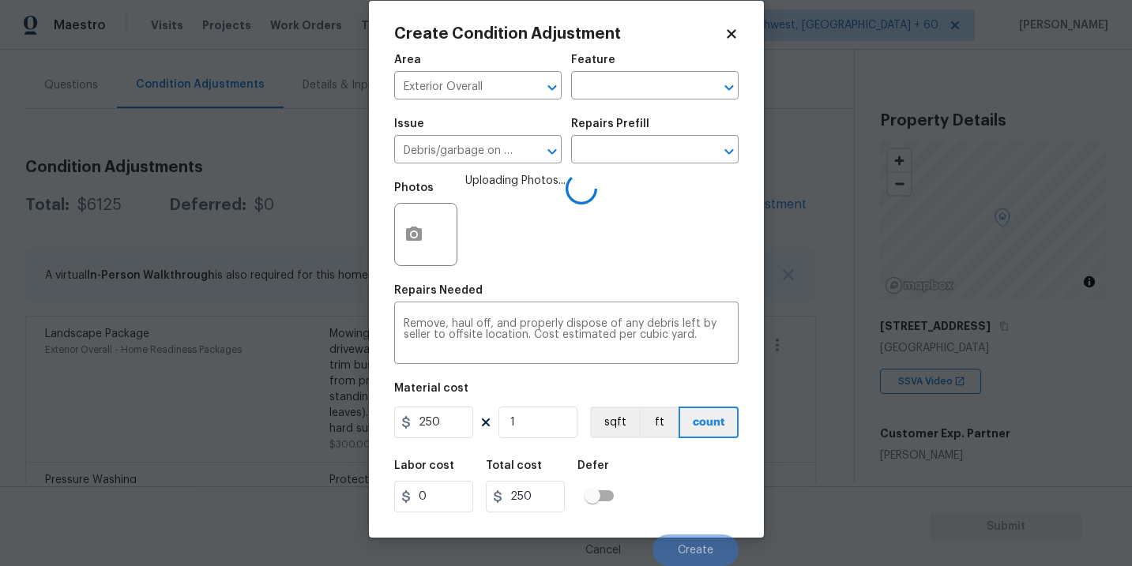
click at [697, 512] on div "Labor cost 0 Total cost 250 Defer" at bounding box center [566, 486] width 344 height 71
click at [664, 466] on div "Labor cost 0 Total cost 250 Defer" at bounding box center [566, 486] width 344 height 71
click at [689, 478] on div "Labor cost 0 Total cost 250 Defer" at bounding box center [566, 486] width 344 height 71
click at [650, 459] on div "Labor cost 0 Total cost 250 Defer" at bounding box center [566, 486] width 344 height 71
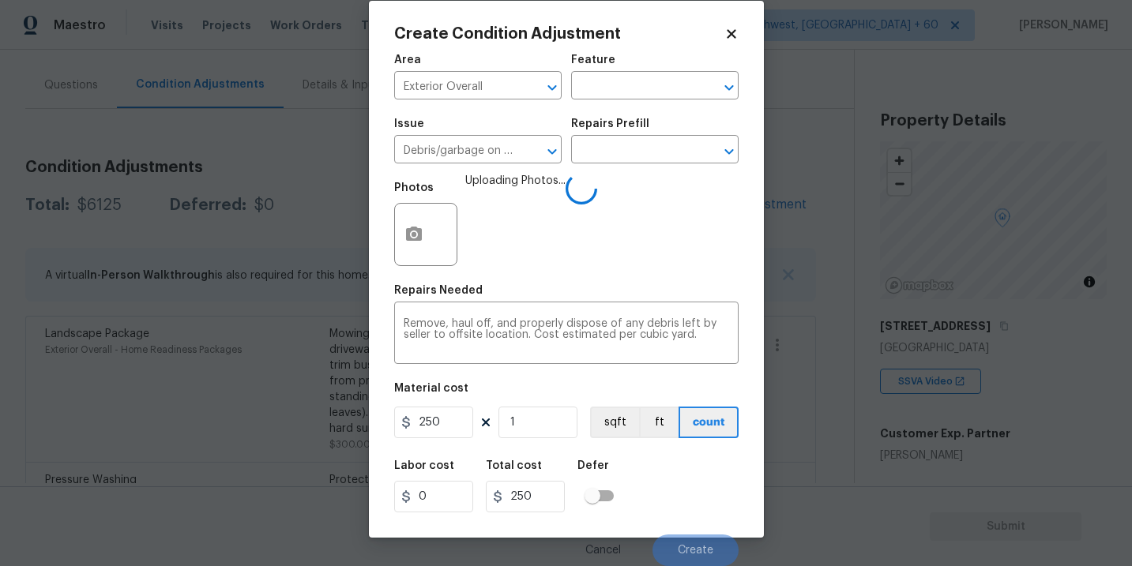
click at [679, 485] on div "Labor cost 0 Total cost 250 Defer" at bounding box center [566, 486] width 344 height 71
click at [686, 514] on div "Labor cost 0 Total cost 250 Defer" at bounding box center [566, 486] width 344 height 71
click at [679, 497] on div "Labor cost 0 Total cost 250 Defer" at bounding box center [566, 486] width 344 height 71
click at [803, 492] on body "Maestro Visits Projects Work Orders Tasks 4 Properties Geo Assignments 878 Sout…" at bounding box center [566, 283] width 1132 height 566
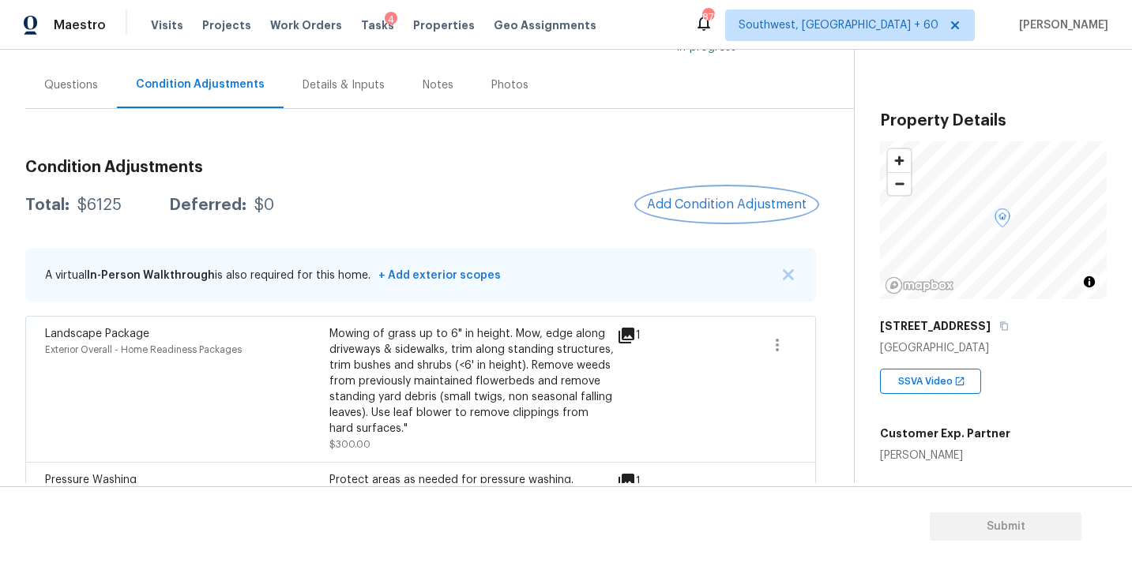
scroll to position [0, 0]
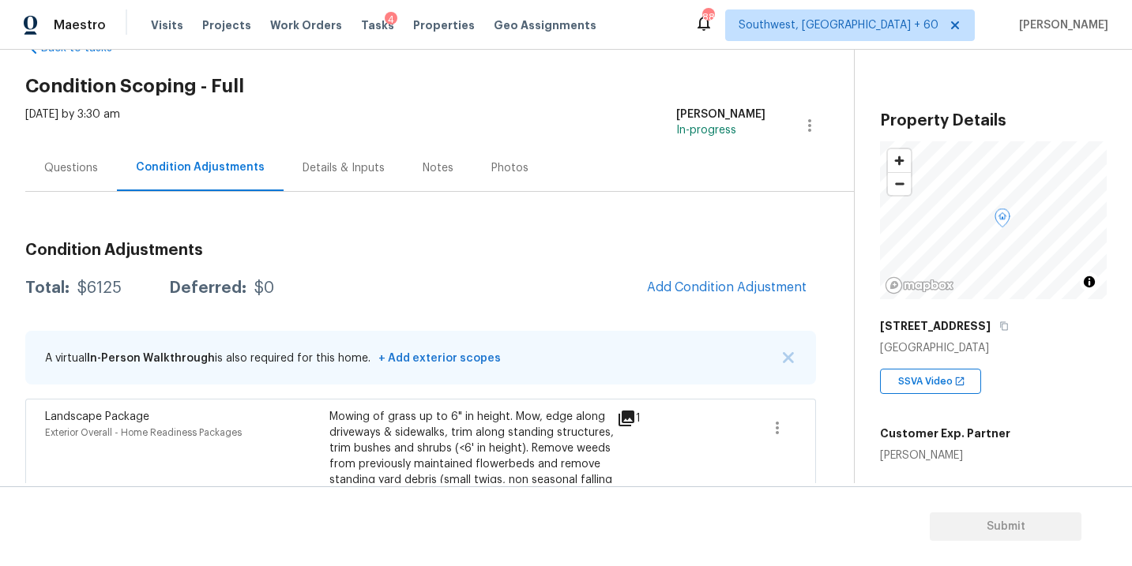
scroll to position [100, 0]
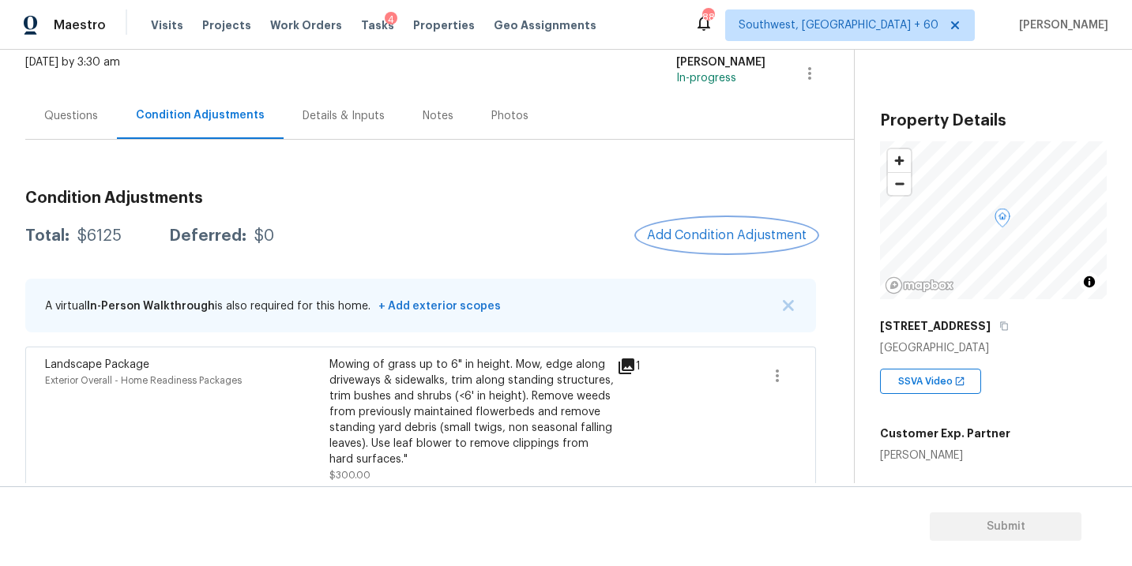
click at [697, 231] on span "Add Condition Adjustment" at bounding box center [727, 235] width 160 height 14
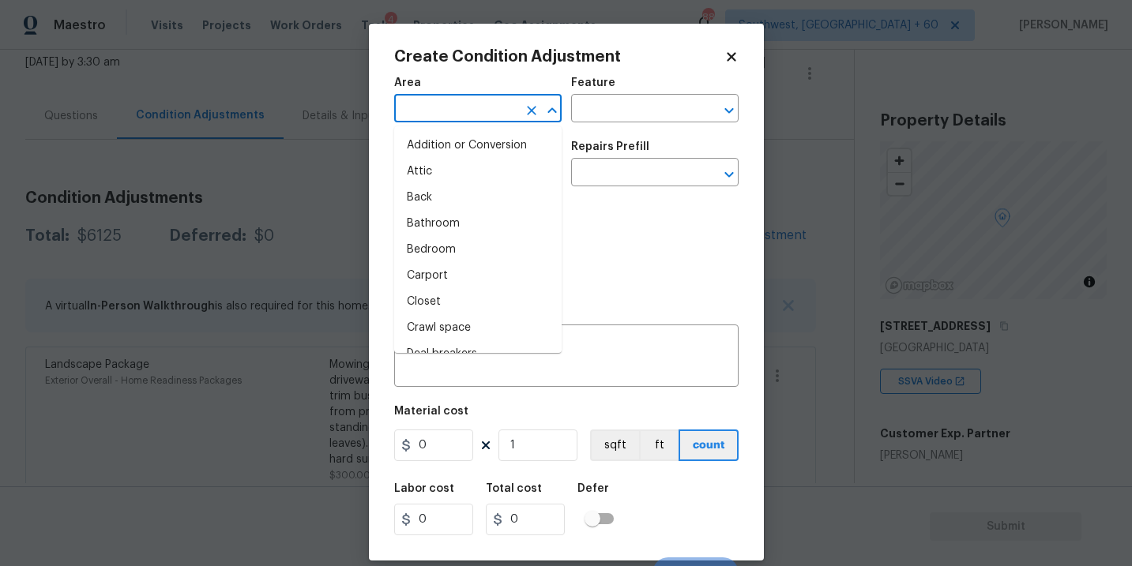
click at [471, 118] on input "text" at bounding box center [455, 110] width 123 height 24
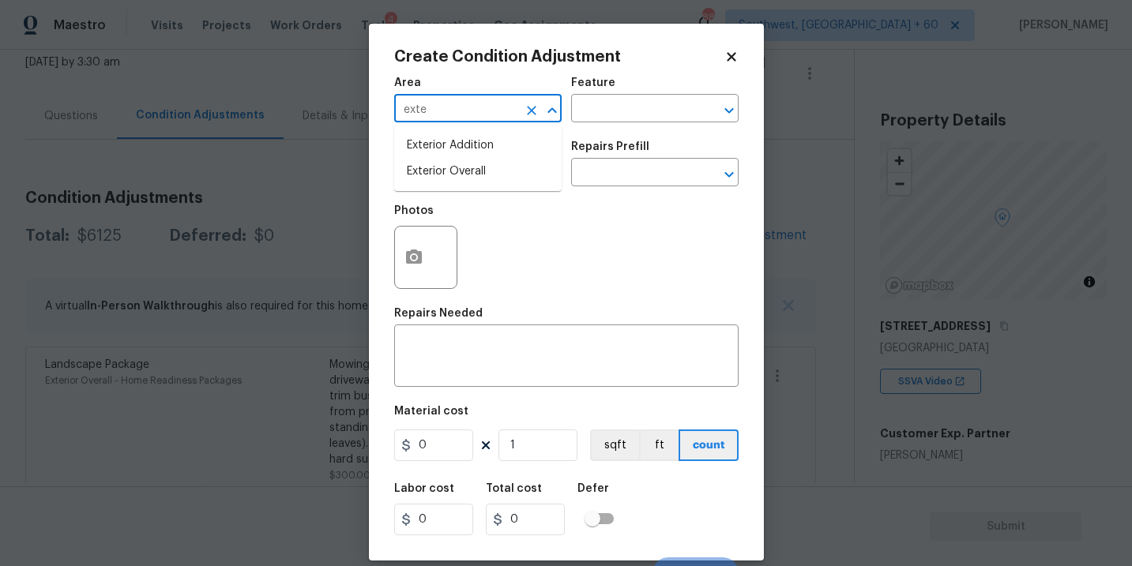
type input "exter"
click at [461, 170] on li "Exterior Overall" at bounding box center [477, 172] width 167 height 26
type input "Exterior Overall"
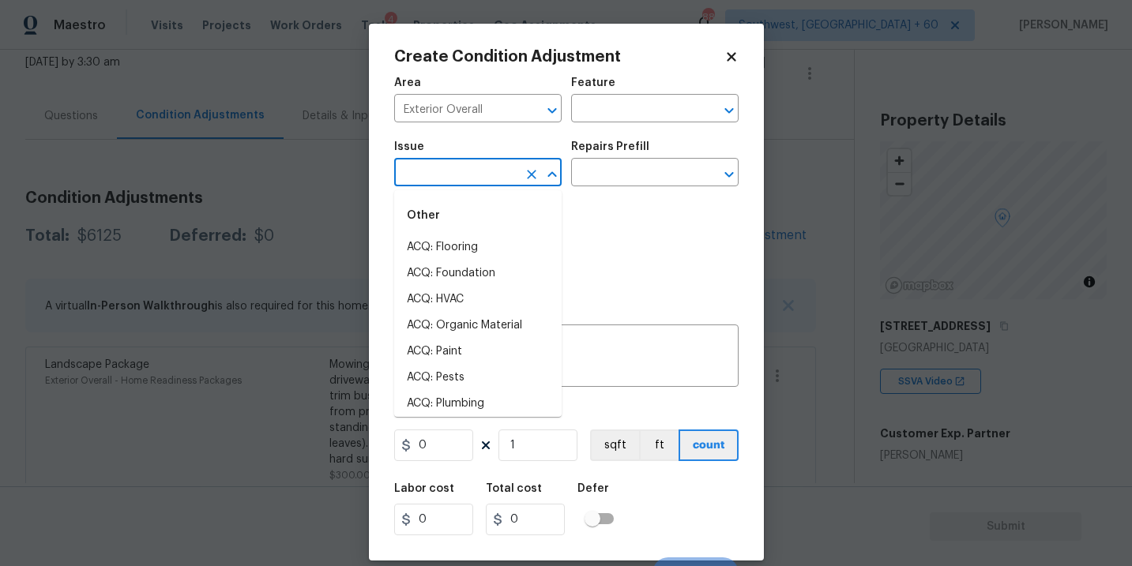
click at [461, 170] on input "text" at bounding box center [455, 174] width 123 height 24
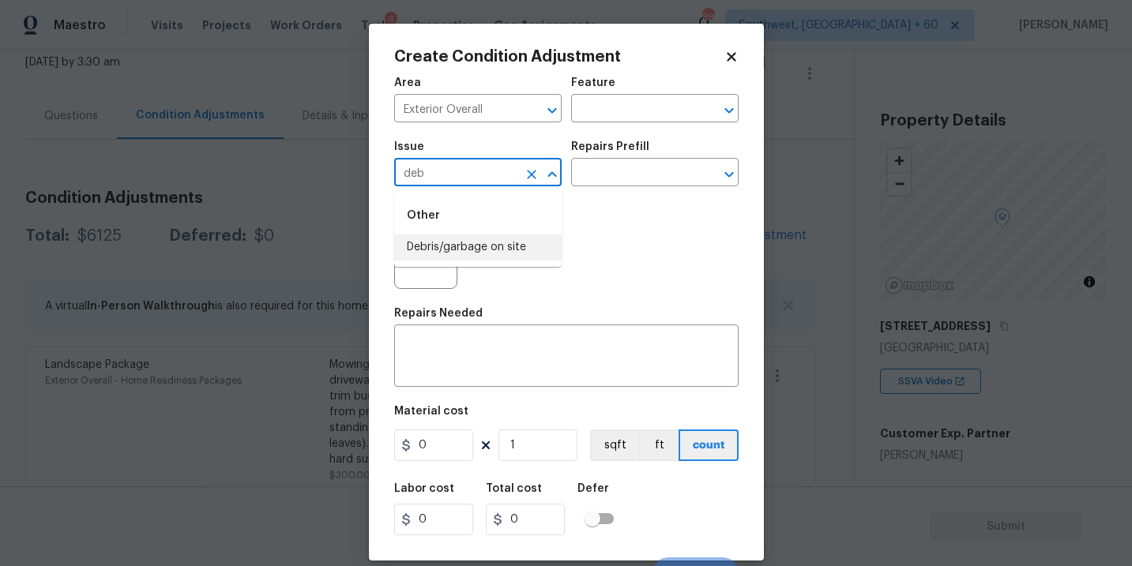
click at [472, 252] on li "Debris/garbage on site" at bounding box center [477, 248] width 167 height 26
type input "Debris/garbage on site"
click at [645, 167] on input "text" at bounding box center [632, 174] width 123 height 24
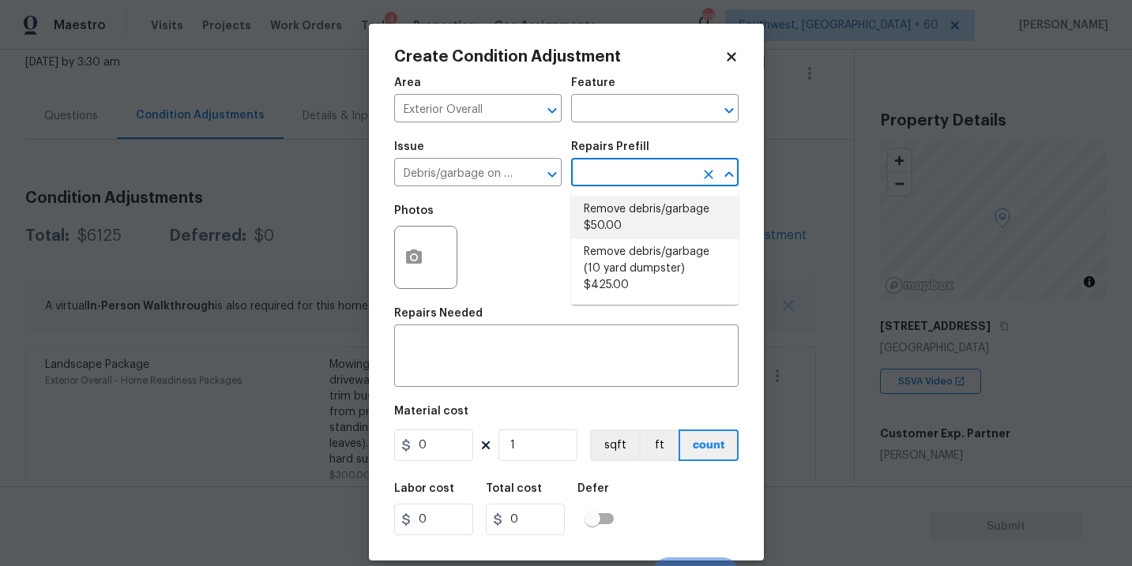
click at [640, 209] on li "Remove debris/garbage $50.00" at bounding box center [654, 218] width 167 height 43
type textarea "Remove, haul off, and properly dispose of any debris left by seller to offsite …"
type input "50"
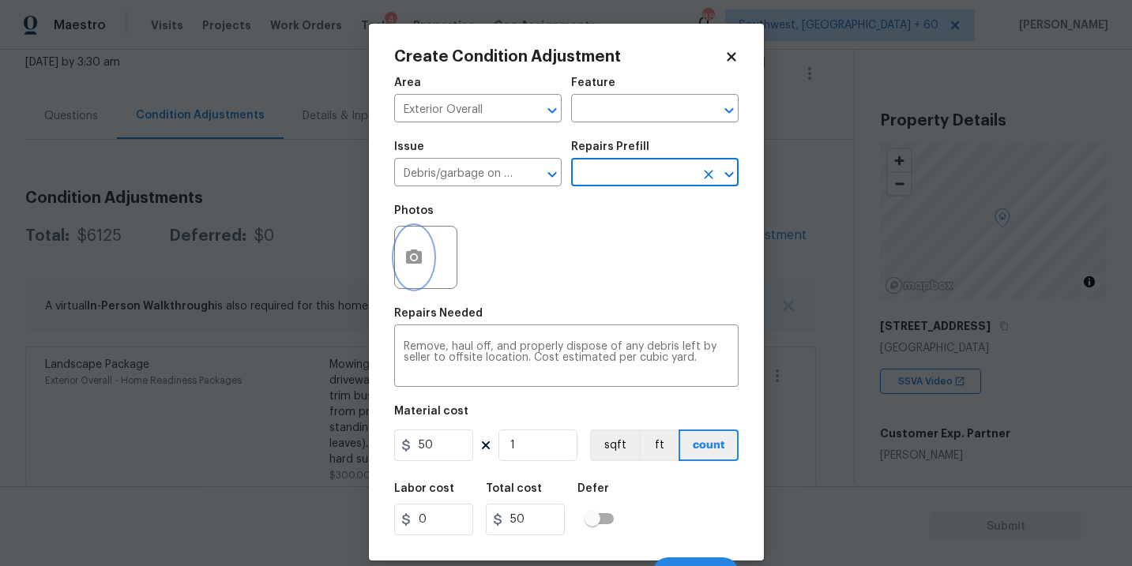
click at [415, 278] on button "button" at bounding box center [414, 258] width 38 height 62
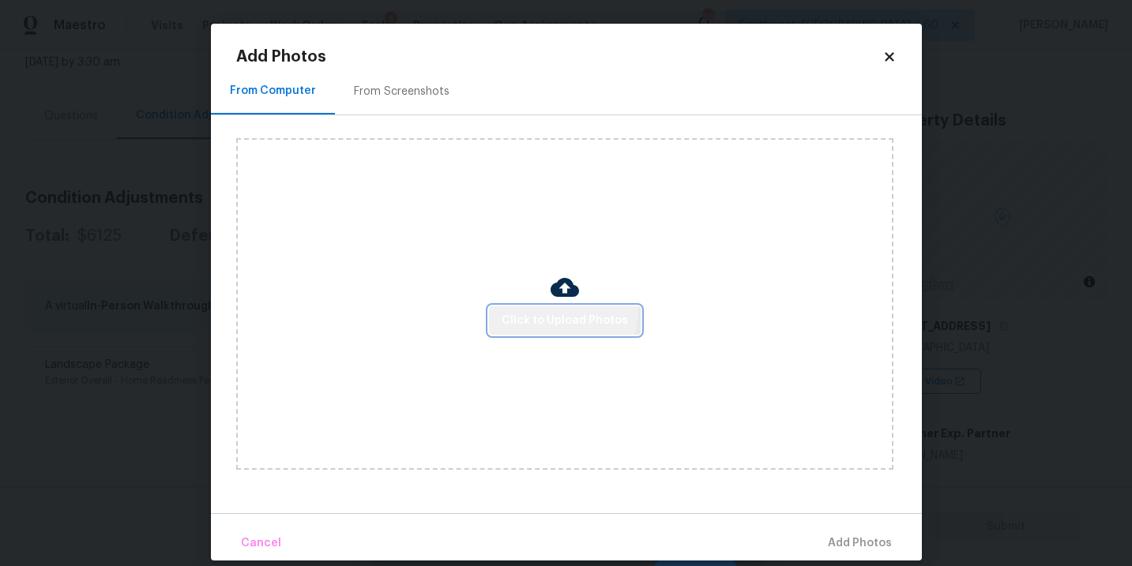
click at [530, 307] on button "Click to Upload Photos" at bounding box center [565, 320] width 152 height 29
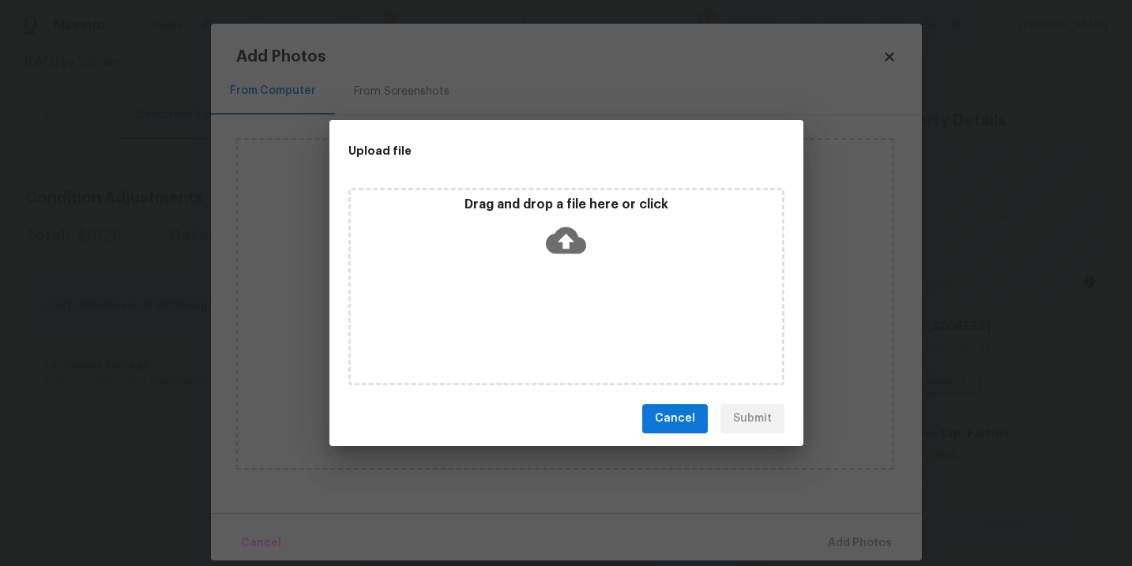
click at [581, 254] on icon at bounding box center [566, 240] width 40 height 40
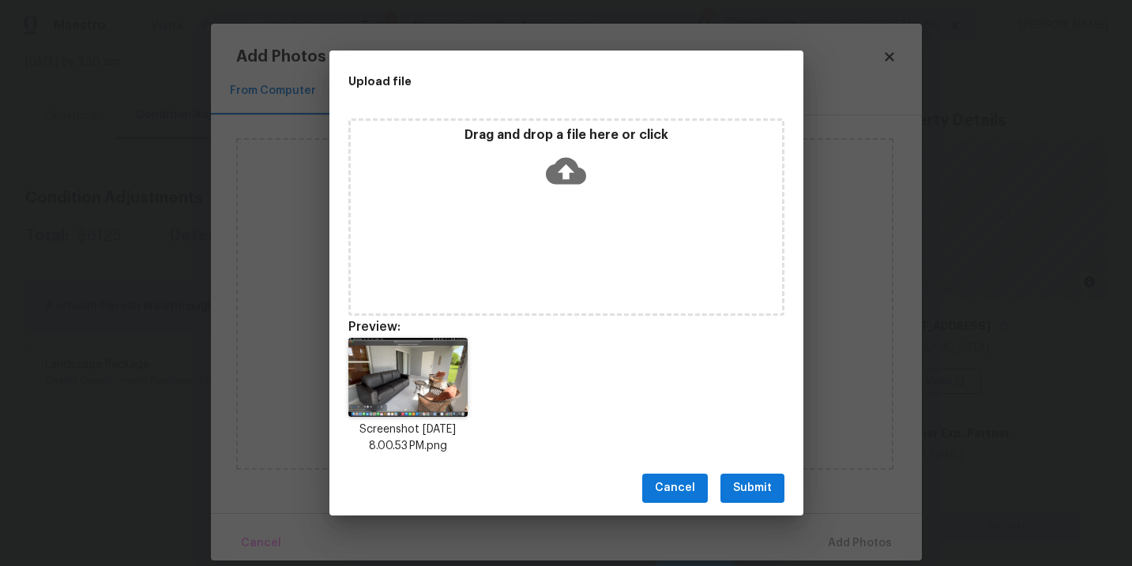
click at [748, 493] on span "Submit" at bounding box center [752, 489] width 39 height 20
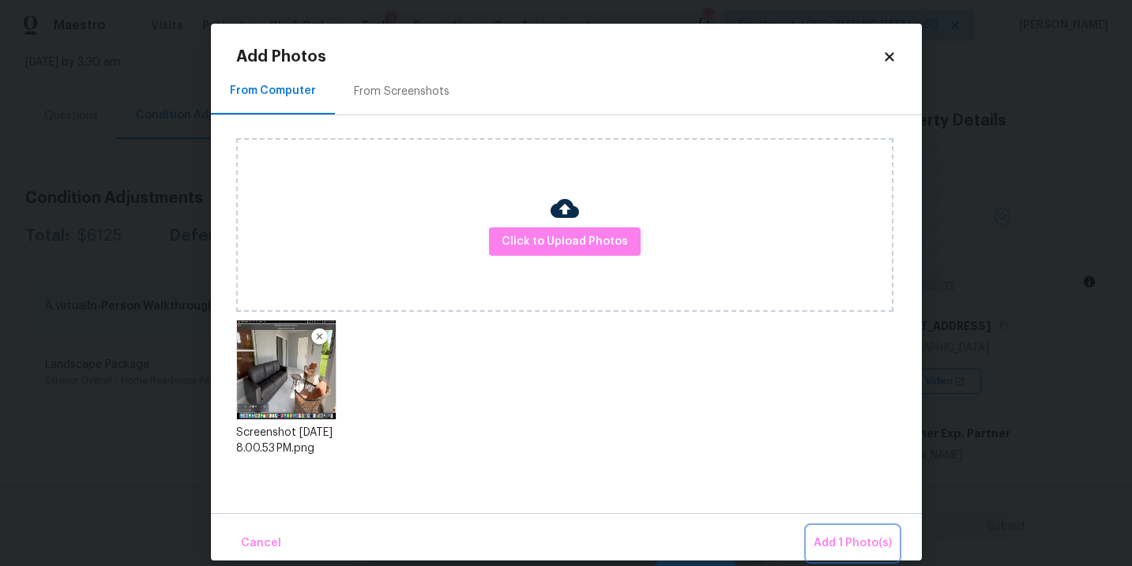
click at [817, 536] on span "Add 1 Photo(s)" at bounding box center [853, 544] width 78 height 20
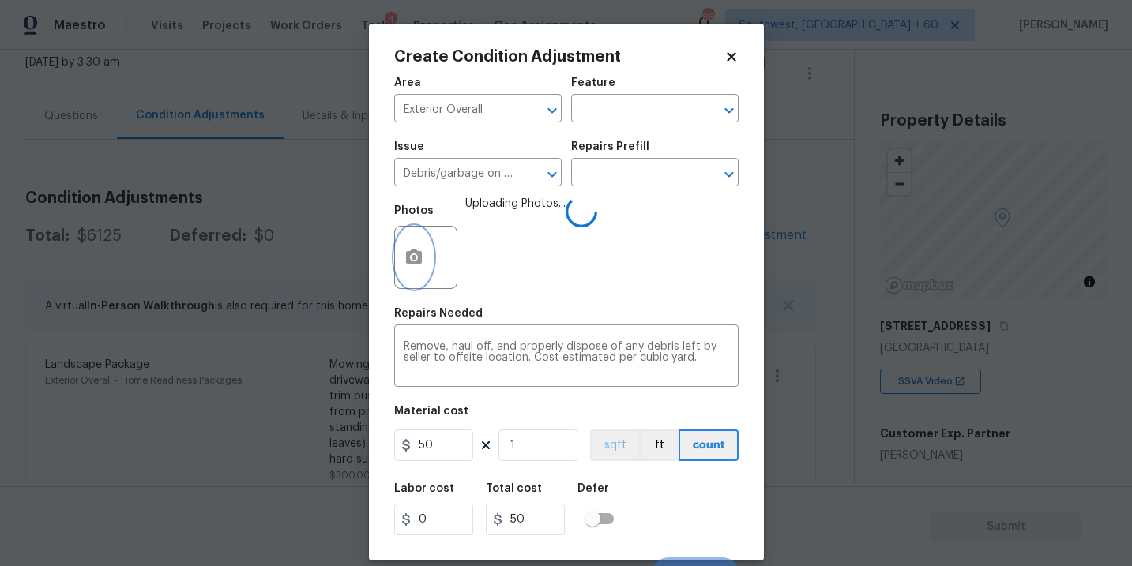
scroll to position [24, 0]
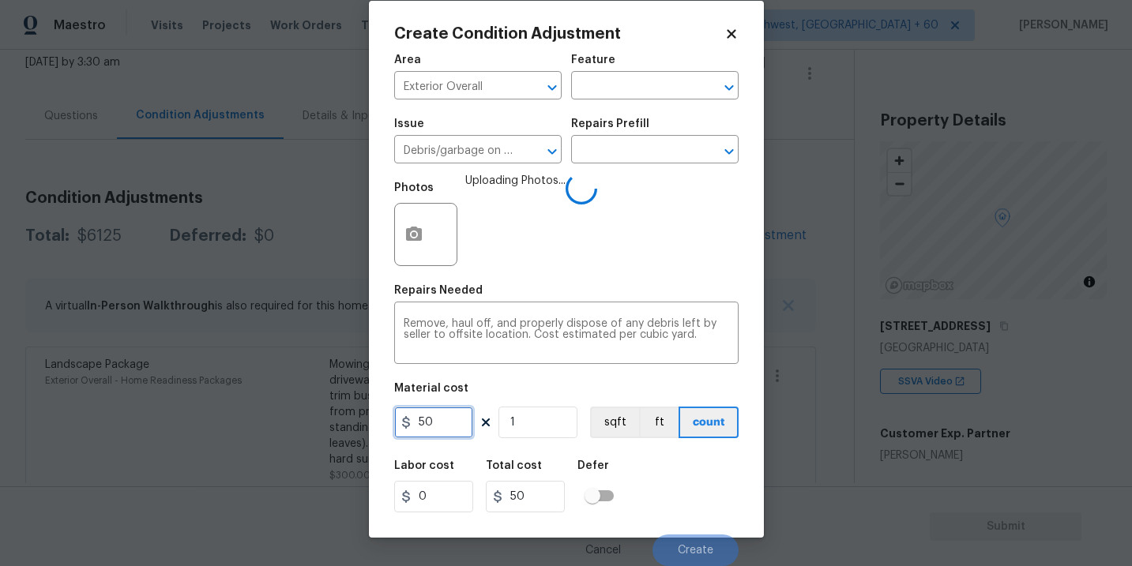
click at [412, 415] on input "50" at bounding box center [433, 423] width 79 height 32
type input "250"
click at [666, 477] on div "Labor cost 0 Total cost 250 Defer" at bounding box center [566, 486] width 344 height 71
click at [679, 494] on div "Labor cost 0 Total cost 250 Defer" at bounding box center [566, 486] width 344 height 71
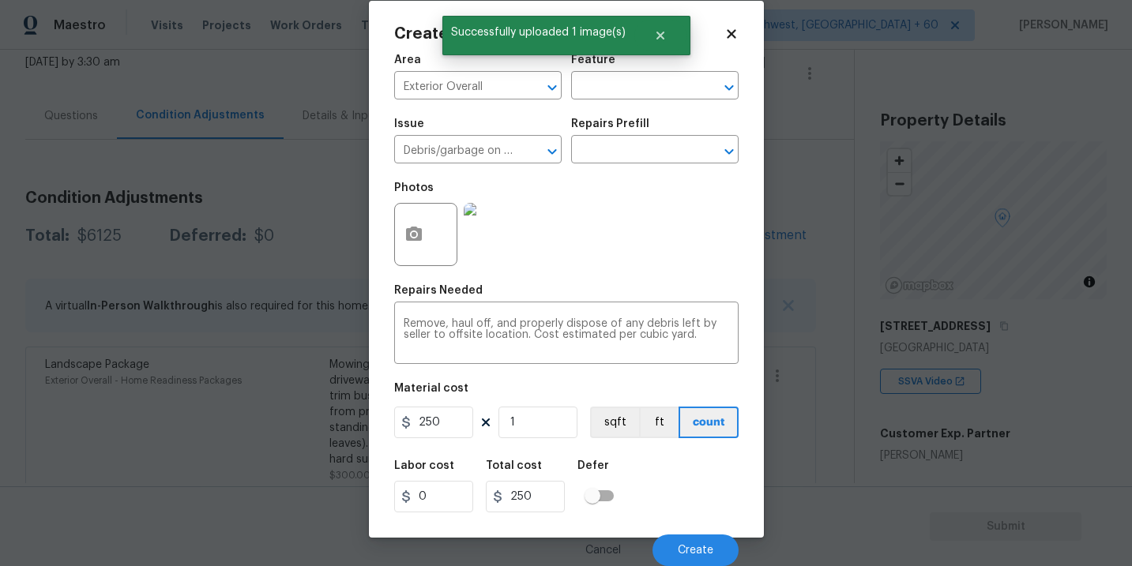
click at [679, 490] on div "Labor cost 0 Total cost 250 Defer" at bounding box center [566, 486] width 344 height 71
click at [684, 546] on span "Create" at bounding box center [696, 551] width 36 height 12
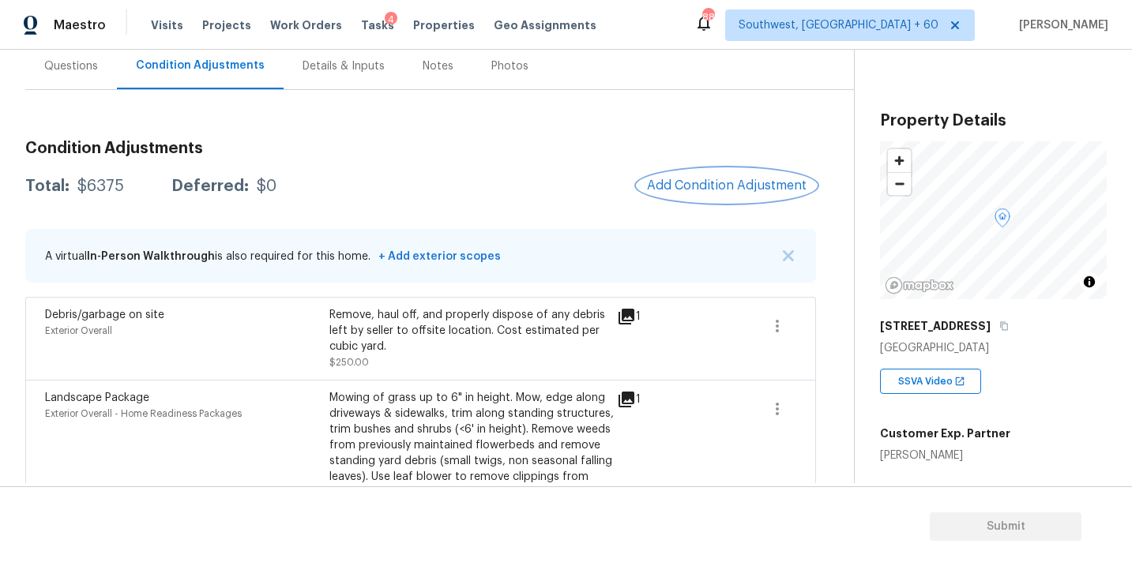
scroll to position [130, 0]
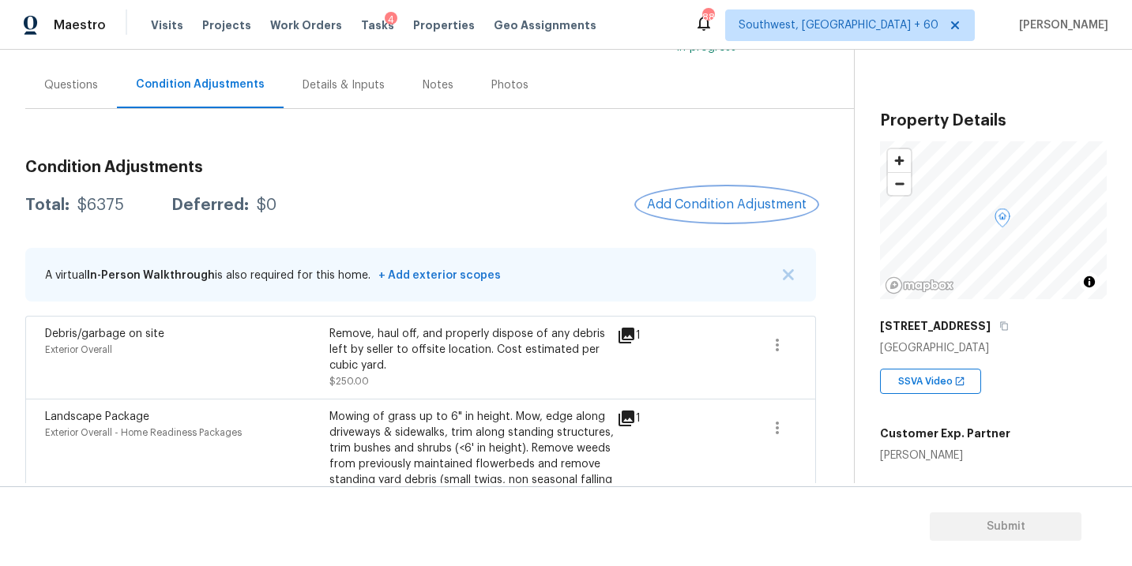
click at [735, 210] on span "Add Condition Adjustment" at bounding box center [727, 204] width 160 height 14
click at [353, 160] on body "Maestro Visits Projects Work Orders Tasks 4 Properties Geo Assignments 883 Sout…" at bounding box center [566, 283] width 1132 height 566
click at [742, 197] on span "Add Condition Adjustment" at bounding box center [727, 204] width 160 height 14
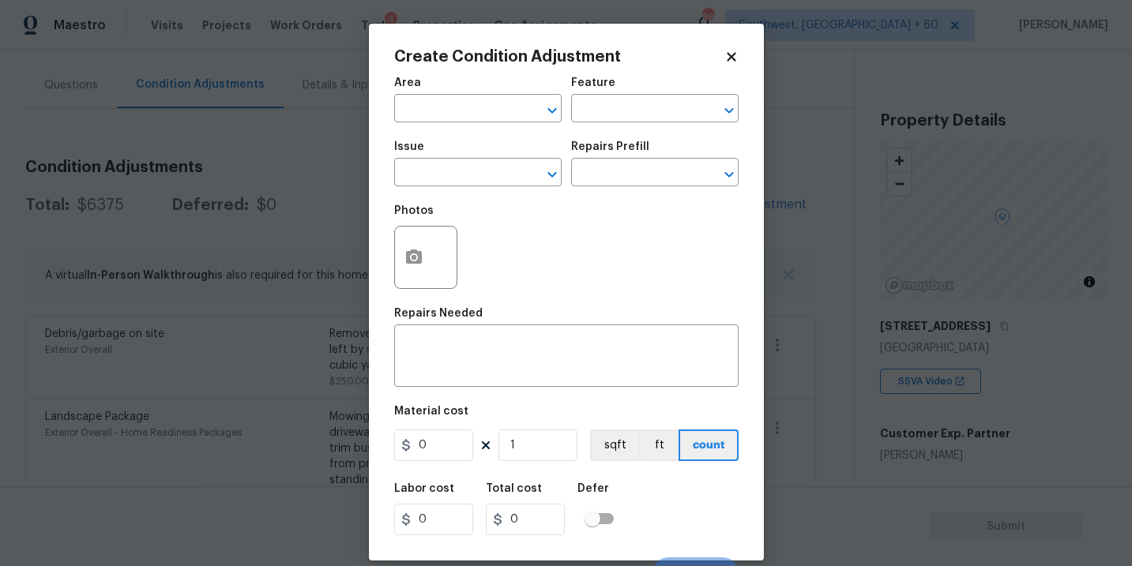
click at [495, 123] on span "Area ​" at bounding box center [477, 100] width 167 height 64
click at [446, 108] on input "text" at bounding box center [455, 110] width 123 height 24
click at [445, 137] on li "Kitchen" at bounding box center [477, 146] width 167 height 26
type input "Kitchen"
click at [585, 115] on input "text" at bounding box center [632, 110] width 123 height 24
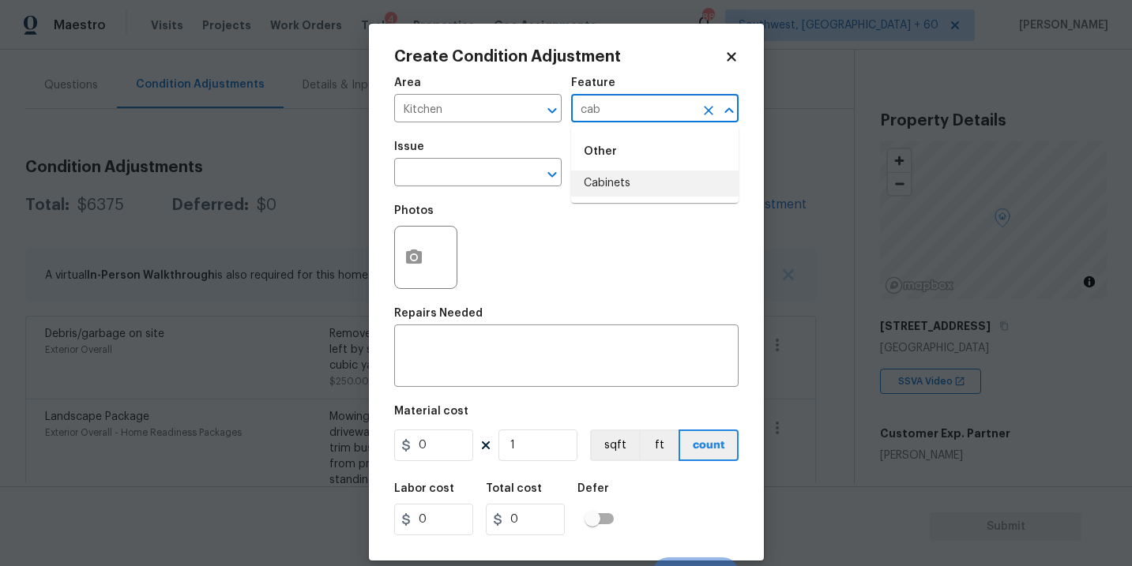
click at [596, 174] on li "Cabinets" at bounding box center [654, 184] width 167 height 26
type input "Cabinets"
click at [461, 171] on input "text" at bounding box center [455, 174] width 123 height 24
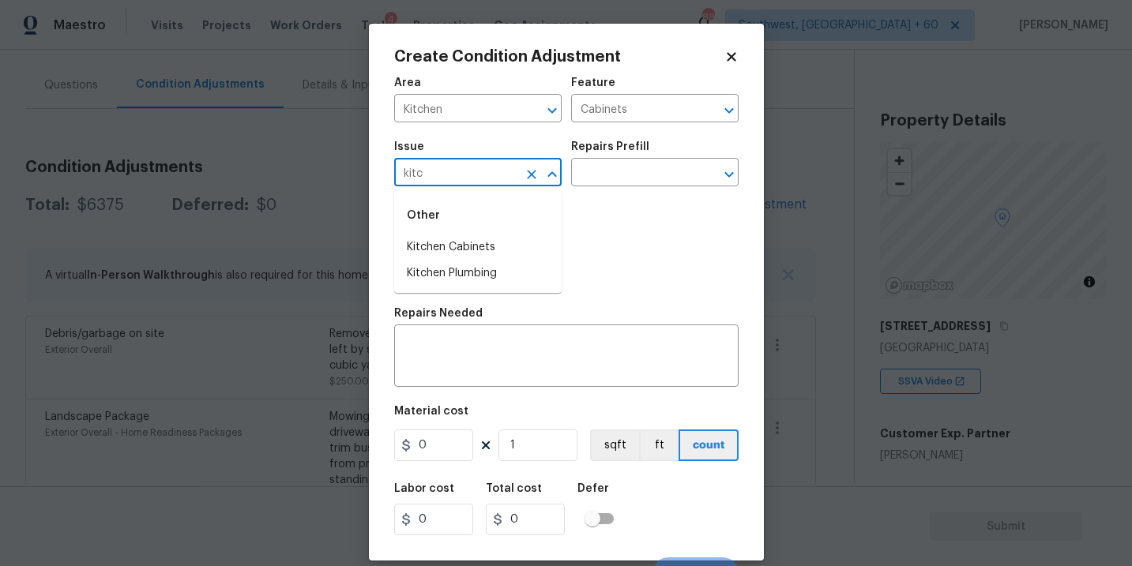
click at [472, 237] on li "Kitchen Cabinets" at bounding box center [477, 248] width 167 height 26
type input "Kitchen Cabinets"
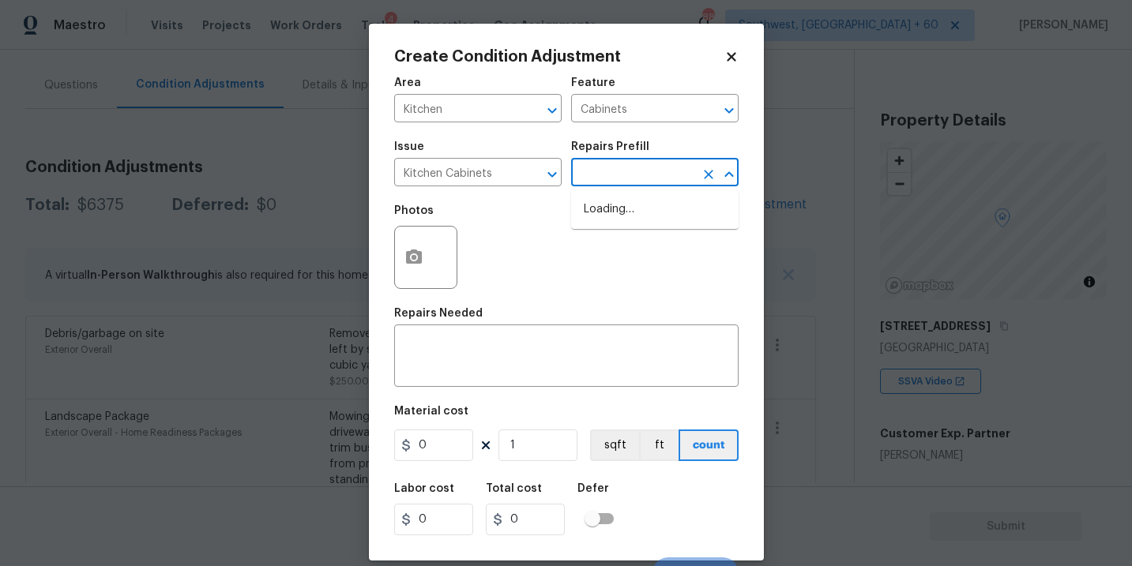
click at [614, 172] on input "text" at bounding box center [632, 174] width 123 height 24
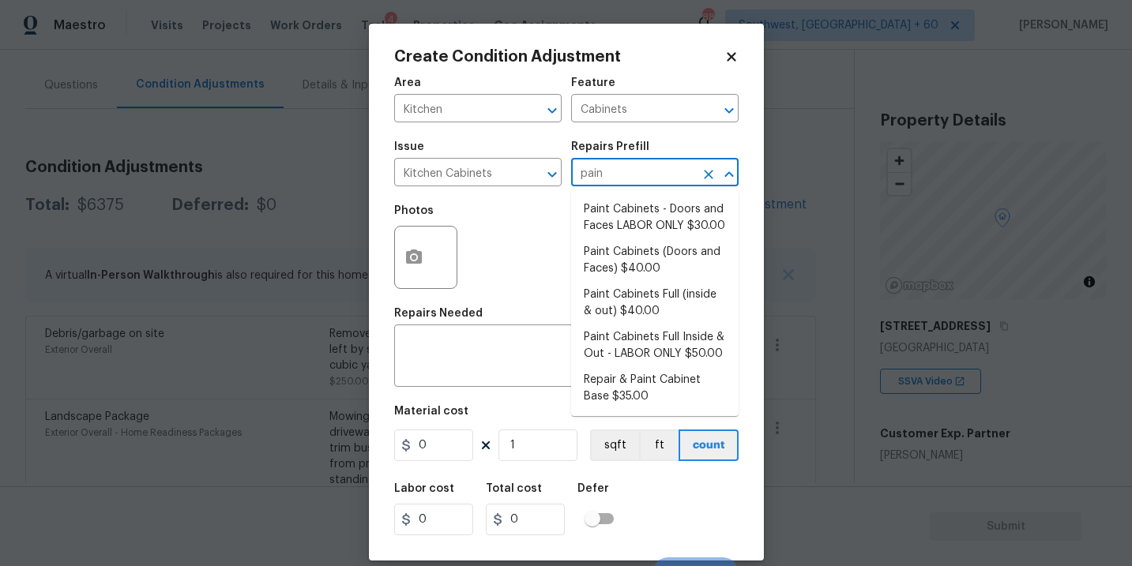
type input "paint"
click at [666, 306] on li "Paint Cabinets Full (inside & out) $40.00" at bounding box center [654, 303] width 167 height 43
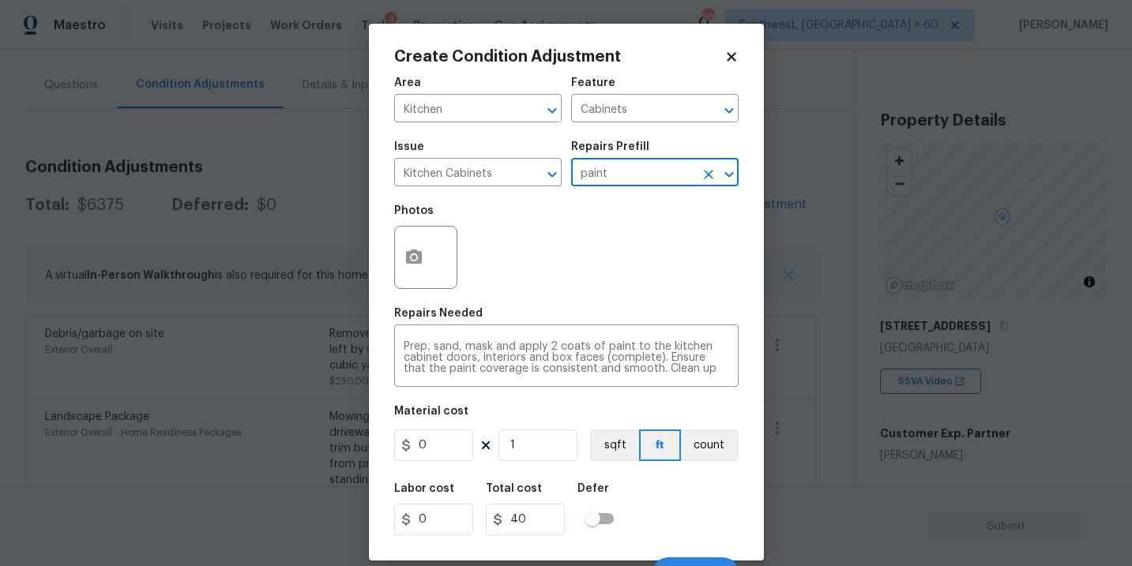
type textarea "Prep, sand, mask and apply 2 coats of paint to the kitchen cabinet doors, inter…"
type input "40"
click at [539, 273] on div "Photos" at bounding box center [566, 247] width 344 height 103
click at [588, 254] on div "Photos" at bounding box center [566, 247] width 344 height 103
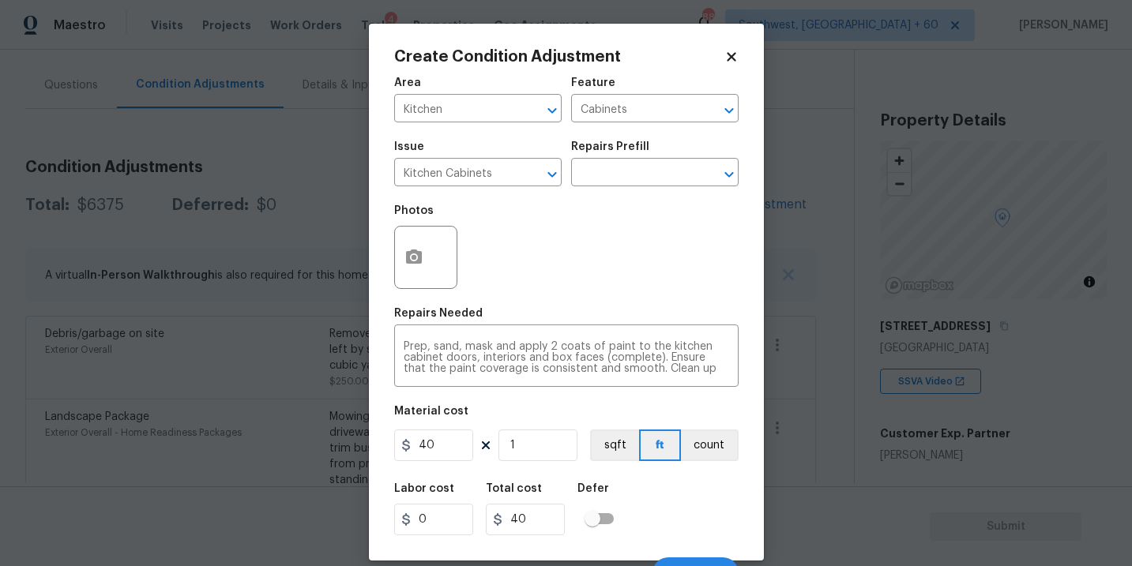
click at [576, 253] on div "Photos" at bounding box center [566, 247] width 344 height 103
click at [558, 244] on div "Photos" at bounding box center [566, 247] width 344 height 103
click at [406, 273] on button "button" at bounding box center [414, 257] width 38 height 62
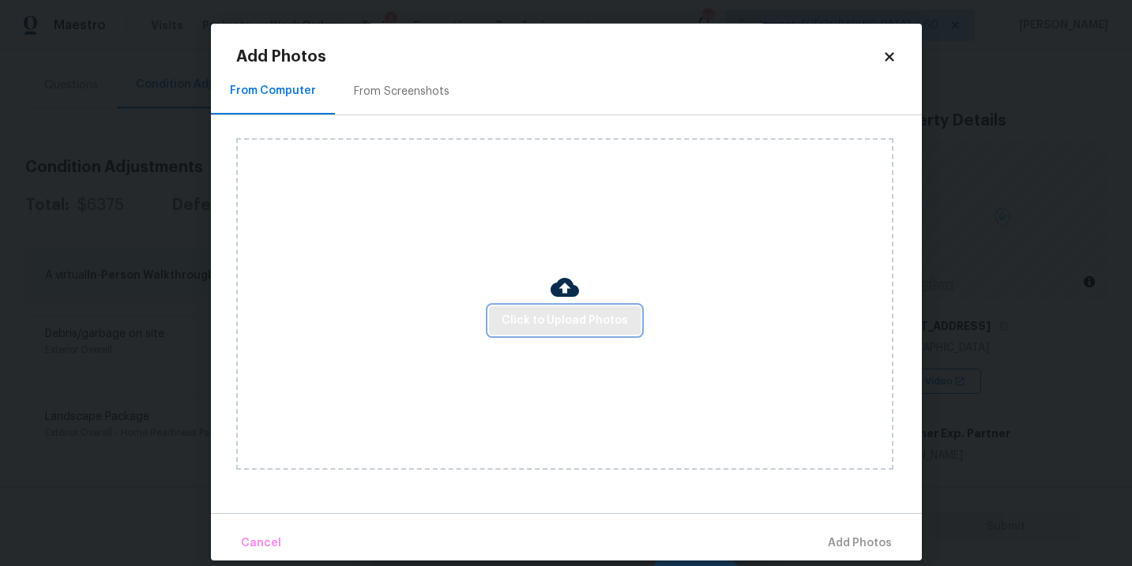
click at [578, 323] on span "Click to Upload Photos" at bounding box center [565, 321] width 126 height 20
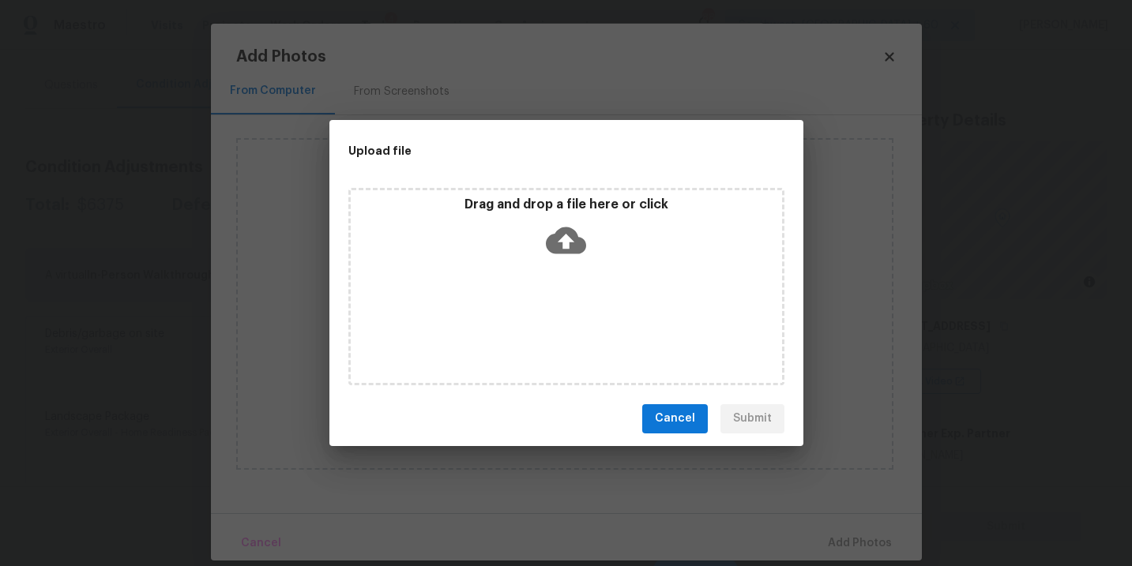
click at [575, 251] on icon at bounding box center [566, 240] width 40 height 27
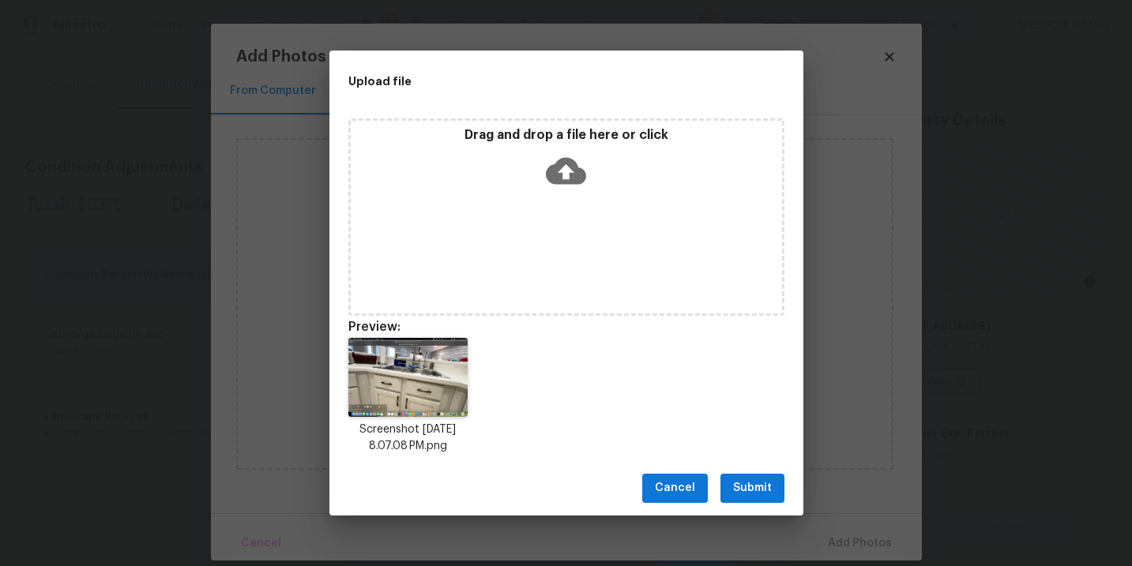
click at [745, 479] on span "Submit" at bounding box center [752, 489] width 39 height 20
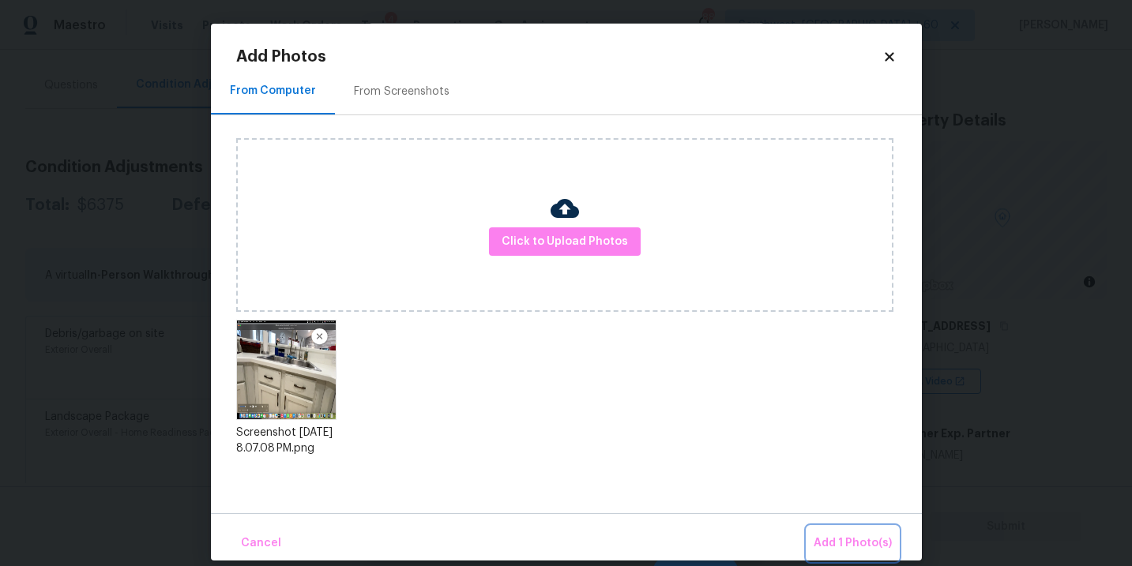
click at [821, 538] on span "Add 1 Photo(s)" at bounding box center [853, 544] width 78 height 20
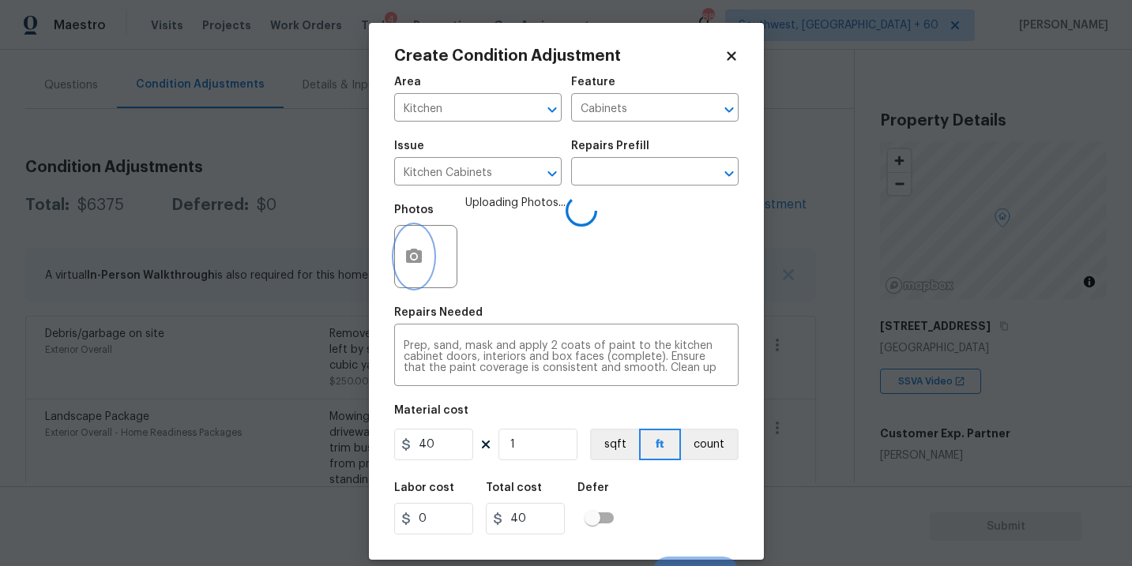
scroll to position [24, 0]
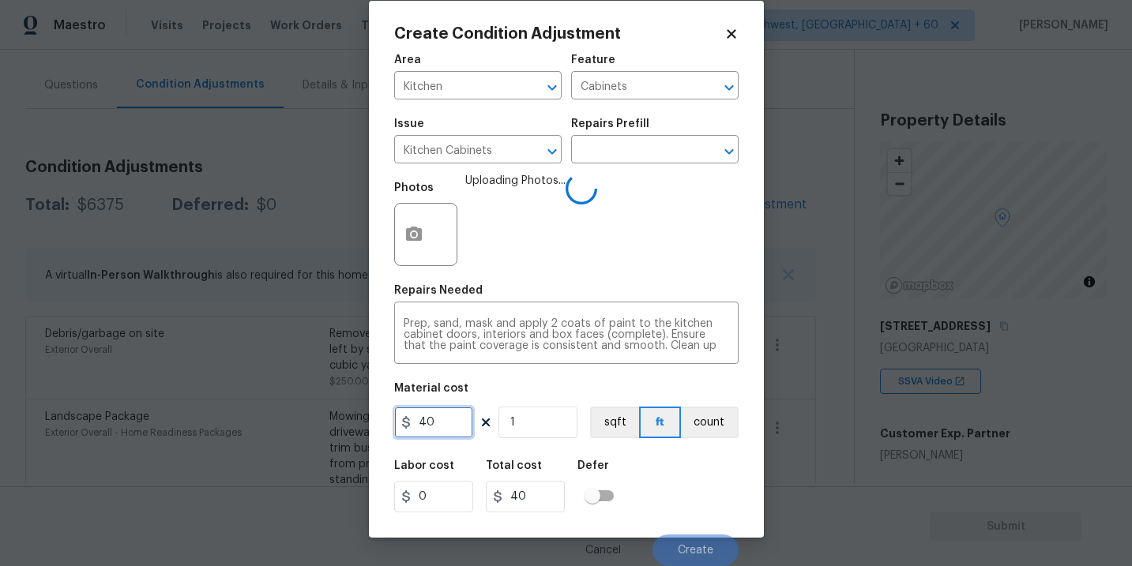
drag, startPoint x: 449, startPoint y: 427, endPoint x: 314, endPoint y: 428, distance: 134.3
click at [314, 428] on div "Create Condition Adjustment Area Kitchen ​ Feature Cabinets ​ Issue Kitchen Cab…" at bounding box center [566, 283] width 1132 height 566
type input "1200"
click at [708, 419] on button "count" at bounding box center [710, 423] width 58 height 32
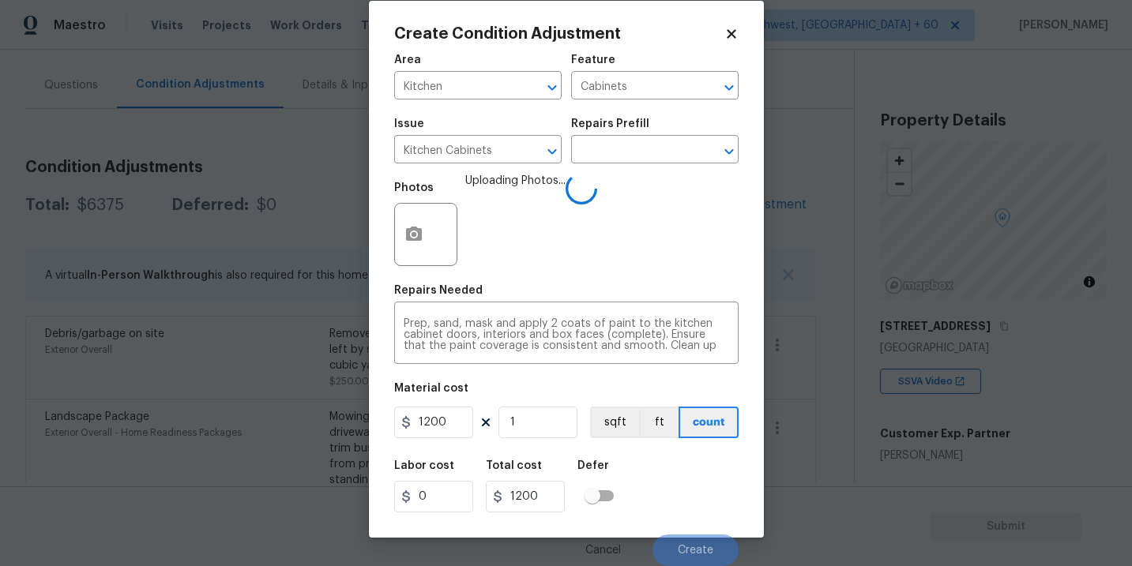
click at [700, 454] on div "Labor cost 0 Total cost 1200 Defer" at bounding box center [566, 486] width 344 height 71
click at [695, 460] on div "Labor cost 0 Total cost 1200 Defer" at bounding box center [566, 486] width 344 height 71
click at [686, 469] on div "Labor cost 0 Total cost 1200 Defer" at bounding box center [566, 486] width 344 height 71
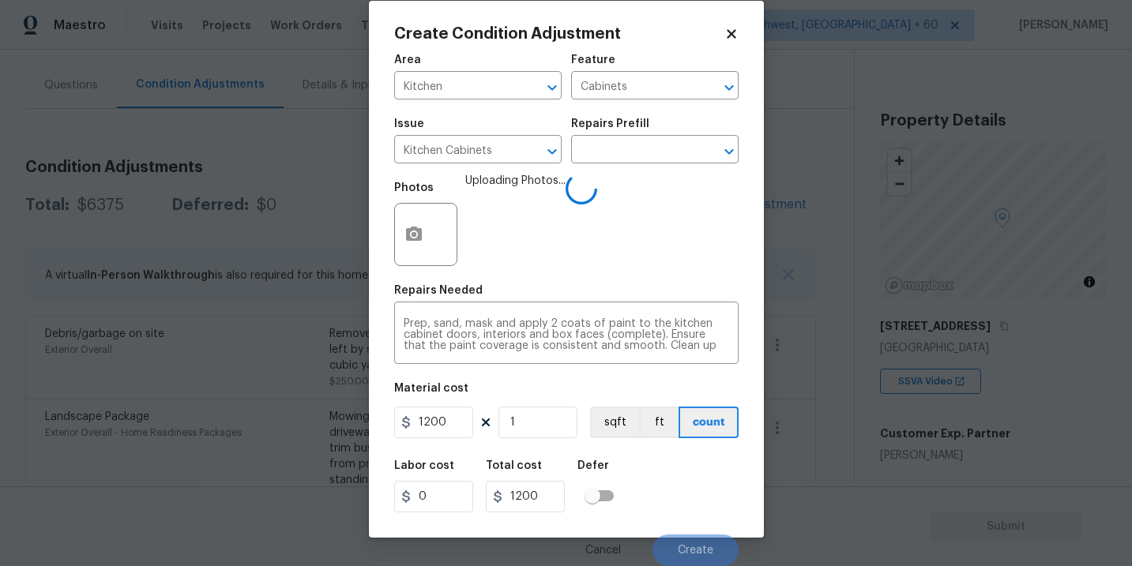
click at [686, 469] on div "Labor cost 0 Total cost 1200 Defer" at bounding box center [566, 486] width 344 height 71
click at [690, 482] on div "Labor cost 0 Total cost 1200 Defer" at bounding box center [566, 486] width 344 height 71
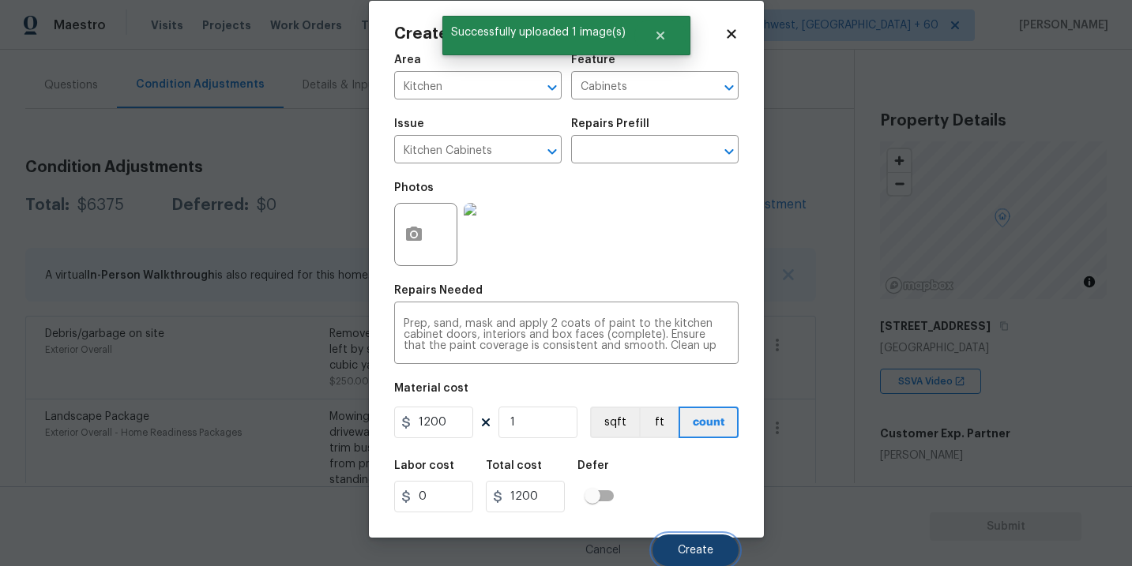
click at [690, 539] on button "Create" at bounding box center [695, 551] width 86 height 32
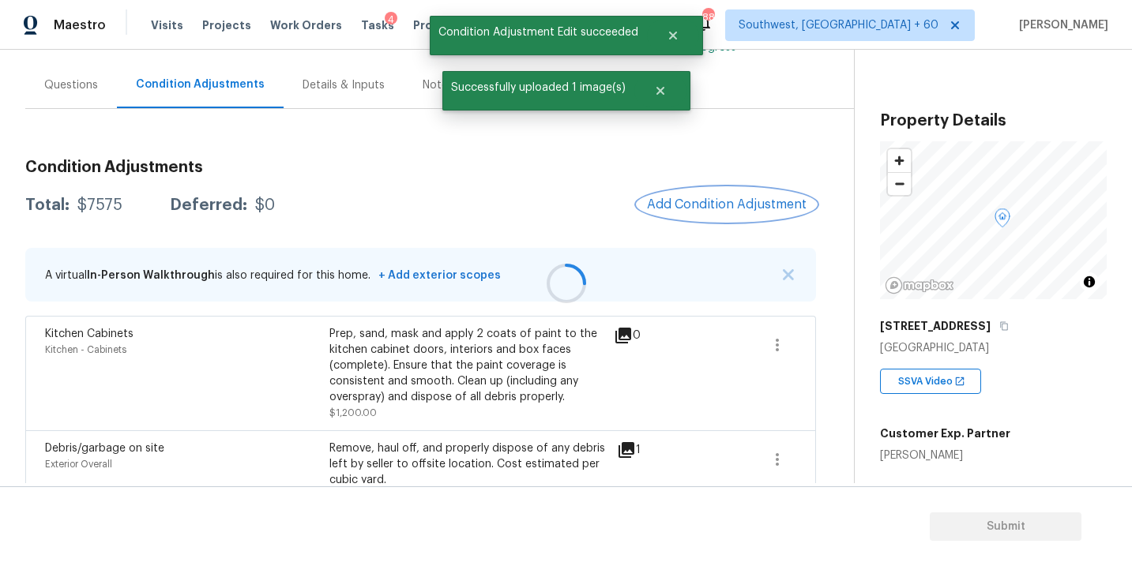
scroll to position [0, 0]
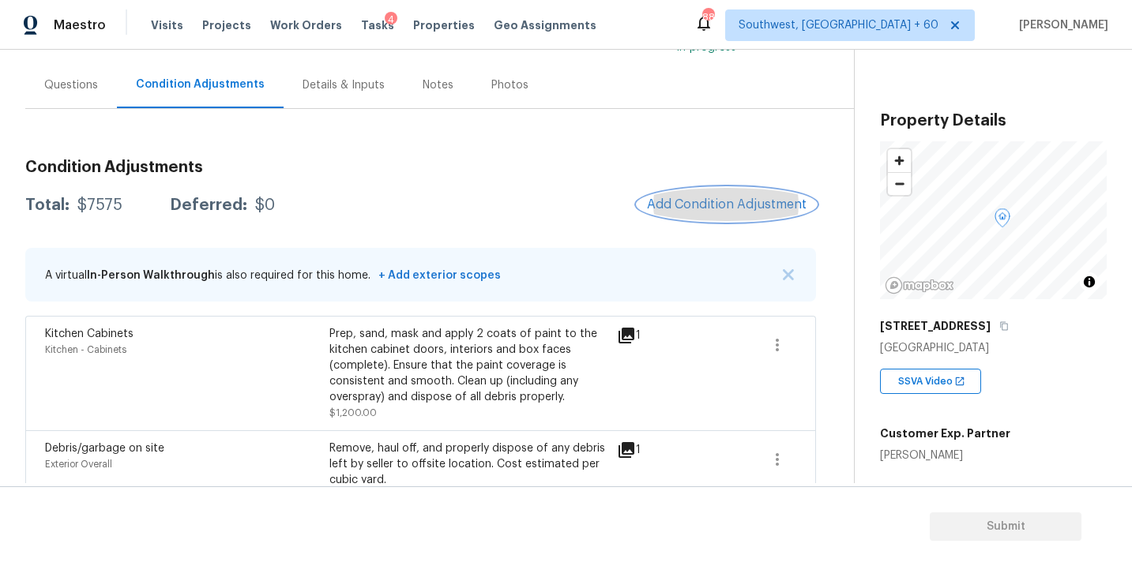
click at [646, 209] on button "Add Condition Adjustment" at bounding box center [726, 204] width 179 height 33
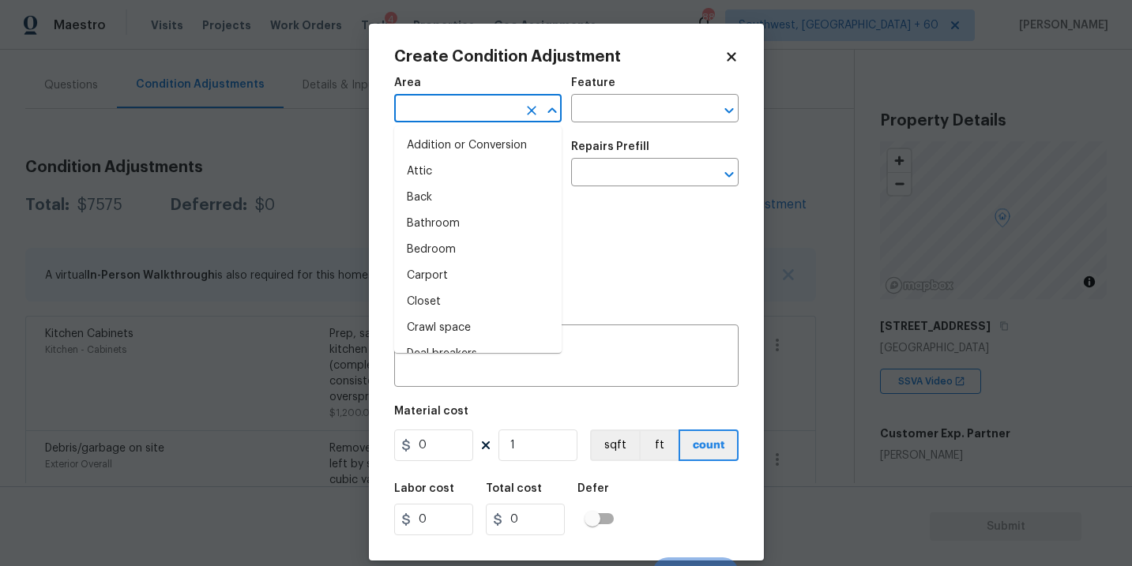
click at [473, 110] on input "text" at bounding box center [455, 110] width 123 height 24
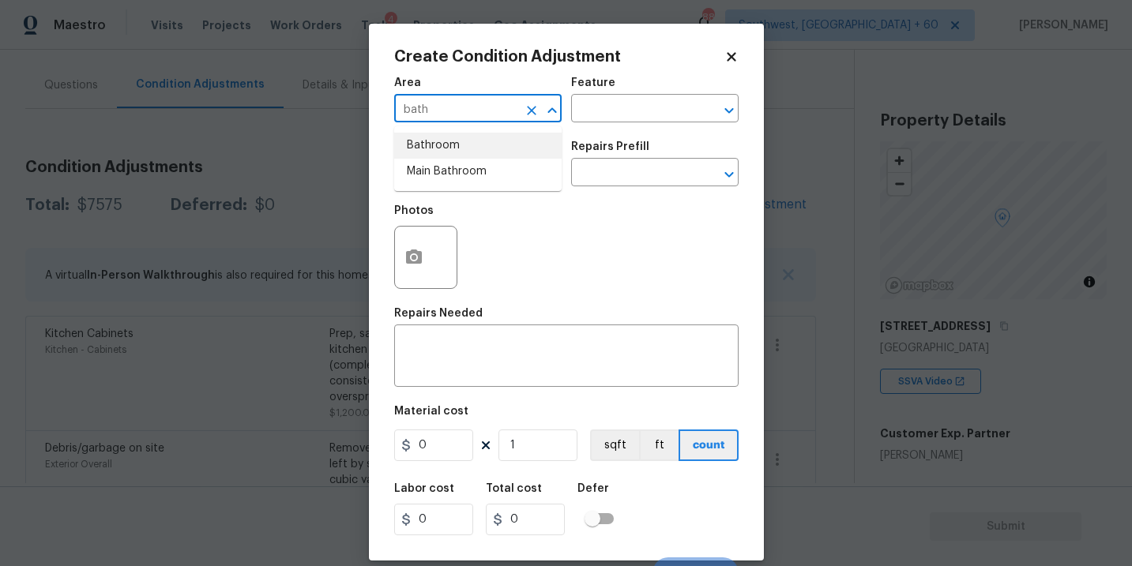
click at [472, 141] on li "Bathroom" at bounding box center [477, 146] width 167 height 26
type input "Bathroom"
click at [569, 118] on div "Area Bathroom ​ Feature ​" at bounding box center [566, 100] width 344 height 64
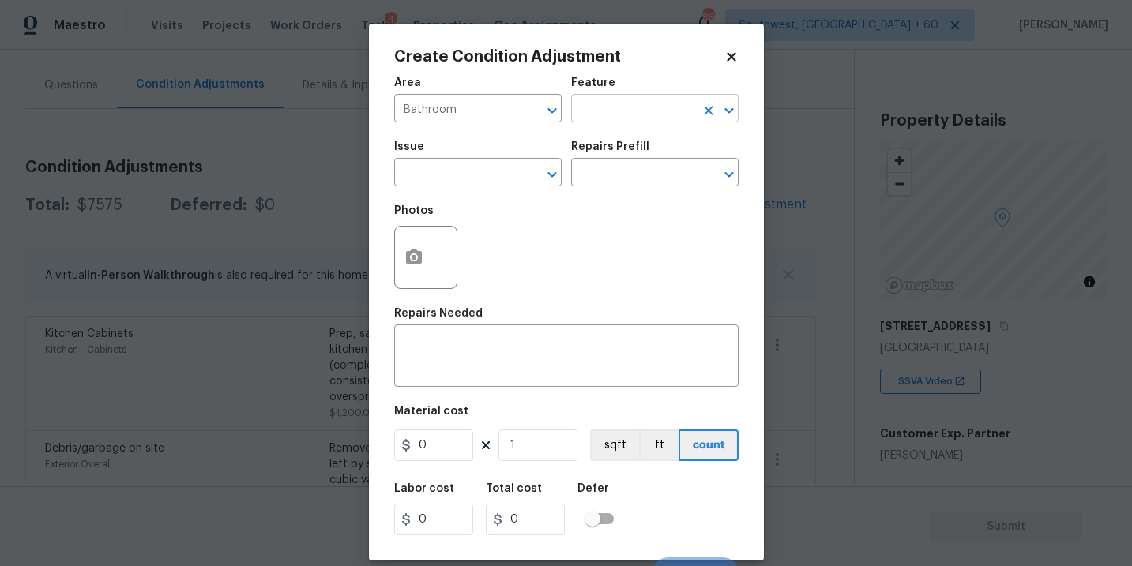
click at [589, 115] on input "text" at bounding box center [632, 110] width 123 height 24
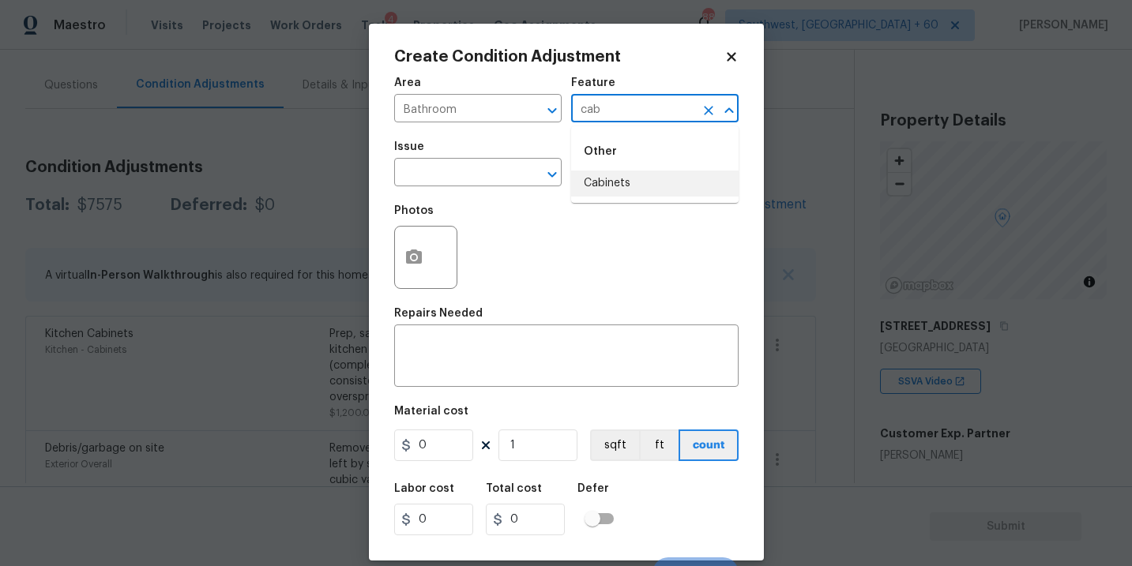
click at [609, 177] on li "Cabinets" at bounding box center [654, 184] width 167 height 26
type input "Cabinets"
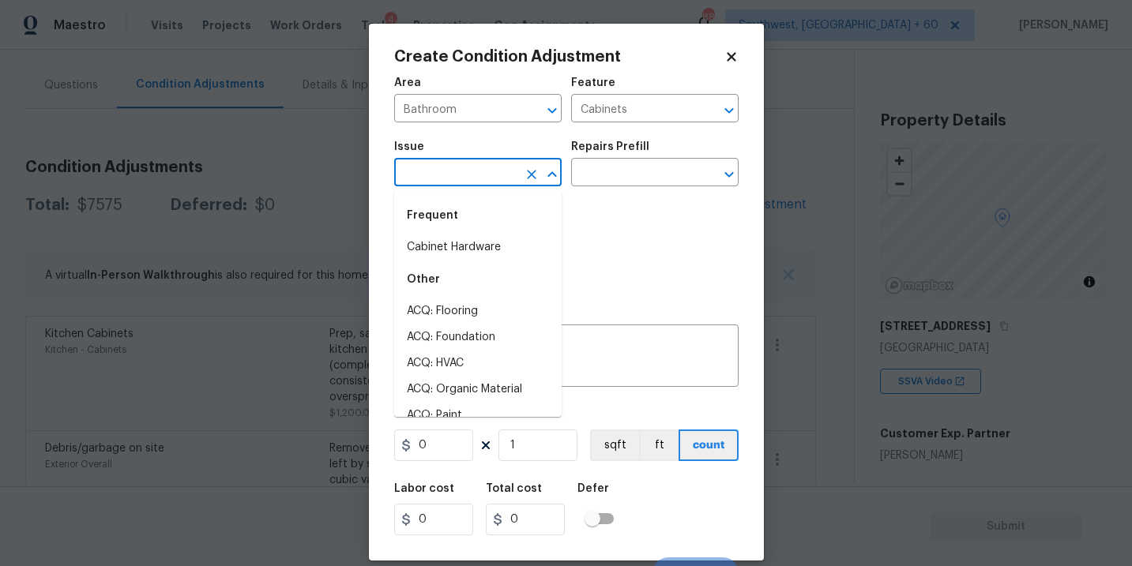
click at [440, 171] on input "text" at bounding box center [455, 174] width 123 height 24
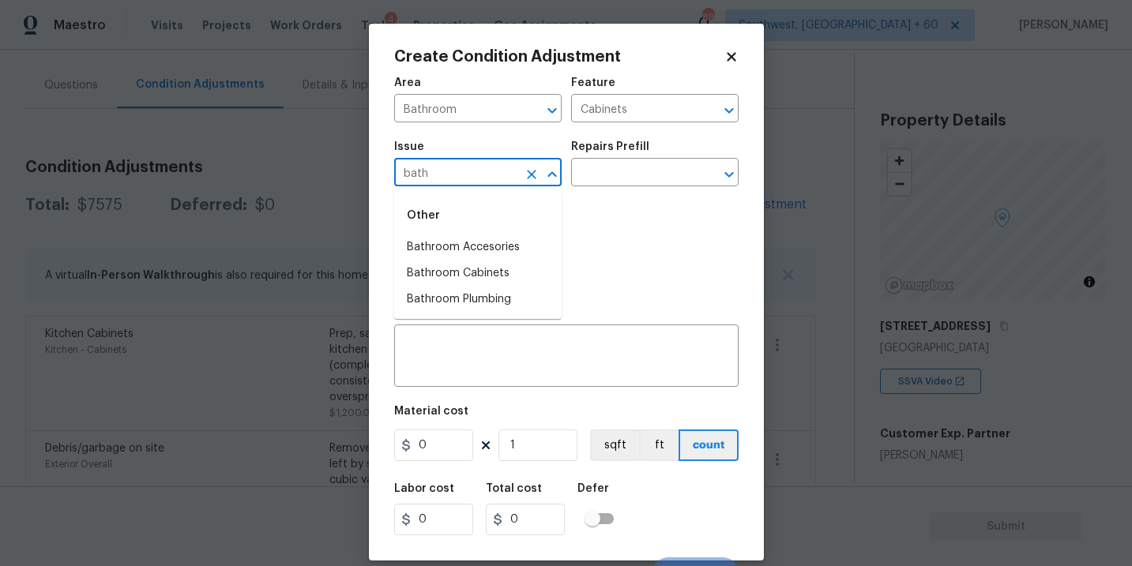
drag, startPoint x: 440, startPoint y: 171, endPoint x: 440, endPoint y: 192, distance: 20.5
click at [440, 172] on input "bath" at bounding box center [455, 174] width 123 height 24
click at [456, 269] on li "Bathroom Cabinets" at bounding box center [477, 274] width 167 height 26
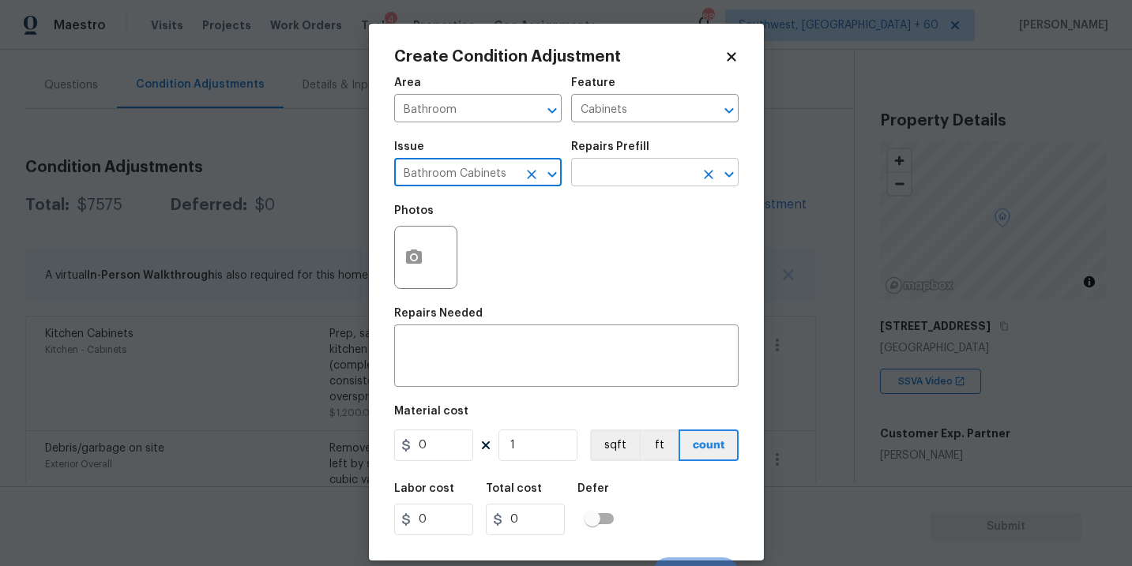
type input "Bathroom Cabinets"
click at [609, 186] on div "Issue Bathroom Cabinets ​ Repairs Prefill ​" at bounding box center [566, 164] width 344 height 64
click at [617, 179] on input "text" at bounding box center [632, 174] width 123 height 24
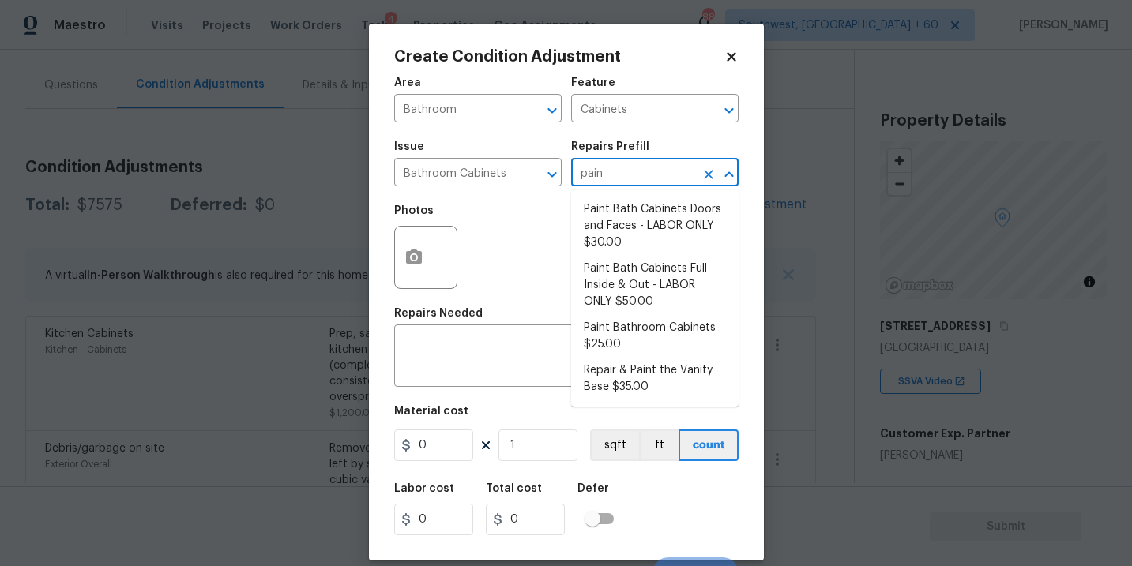
type input "paint"
click at [640, 334] on li "Paint Bathroom Cabinets $25.00" at bounding box center [654, 336] width 167 height 43
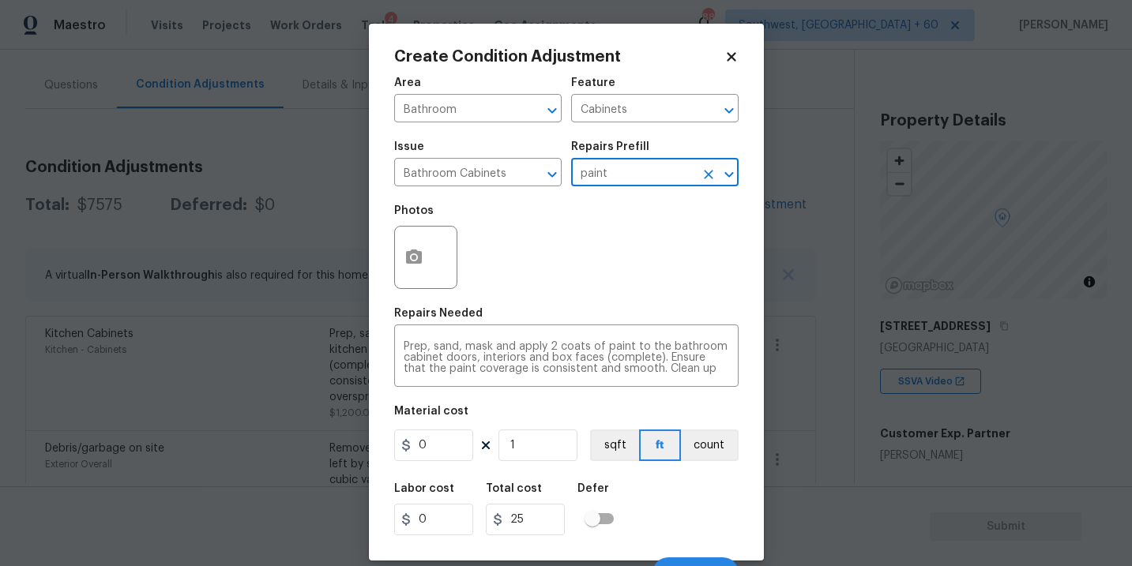
type textarea "Prep, sand, mask and apply 2 coats of paint to the bathroom cabinet doors, inte…"
type input "25"
drag, startPoint x: 430, startPoint y: 446, endPoint x: 300, endPoint y: 443, distance: 130.4
click at [300, 443] on div "Create Condition Adjustment Area Bathroom ​ Feature Cabinets ​ Issue Bathroom C…" at bounding box center [566, 283] width 1132 height 566
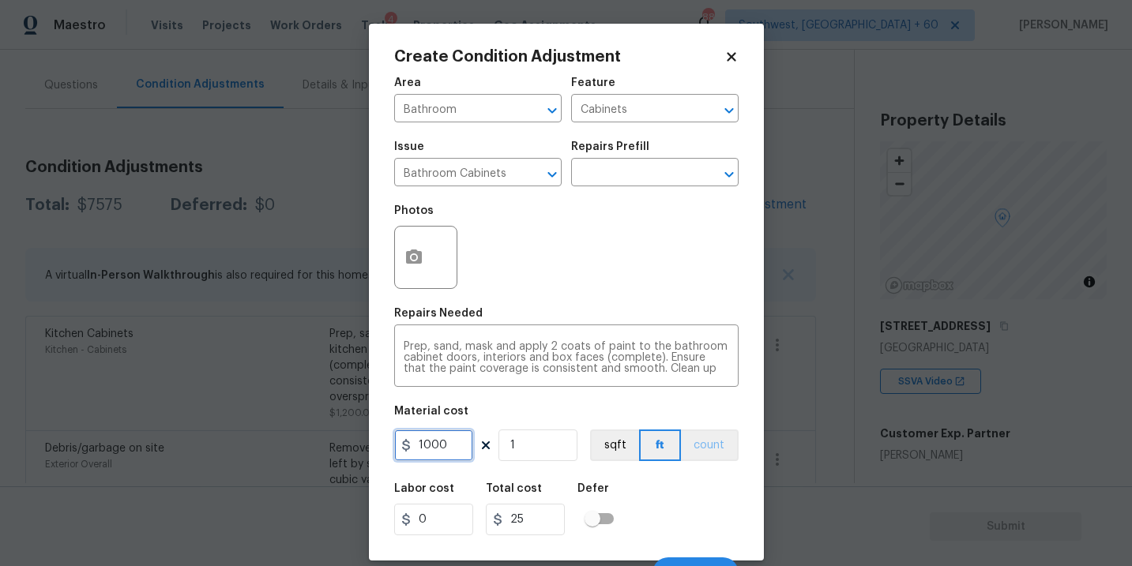
type input "1000"
click at [701, 456] on button "count" at bounding box center [710, 446] width 58 height 32
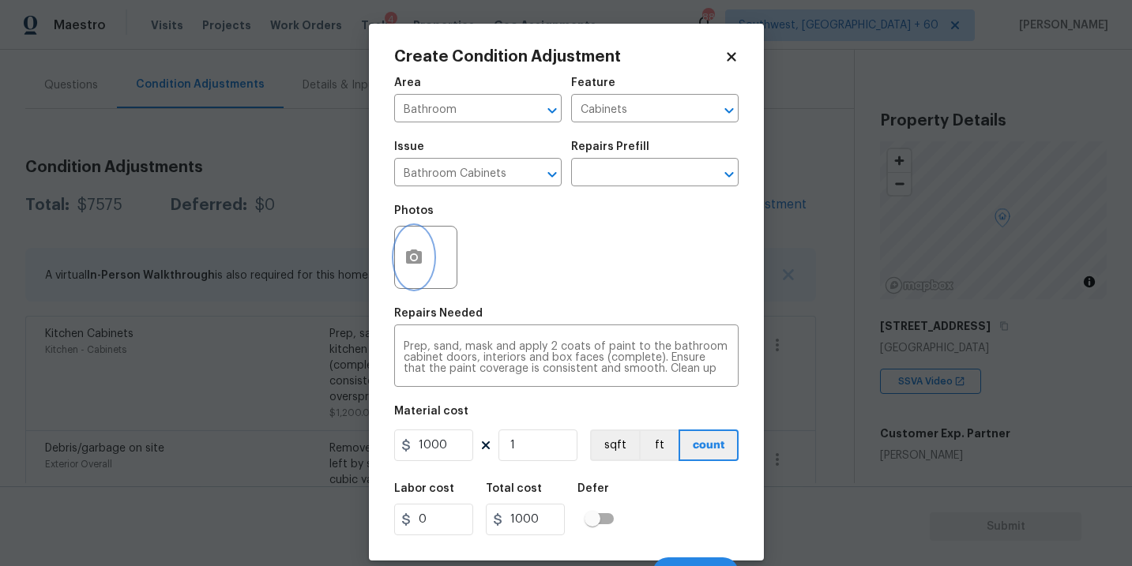
click at [415, 286] on button "button" at bounding box center [414, 258] width 38 height 62
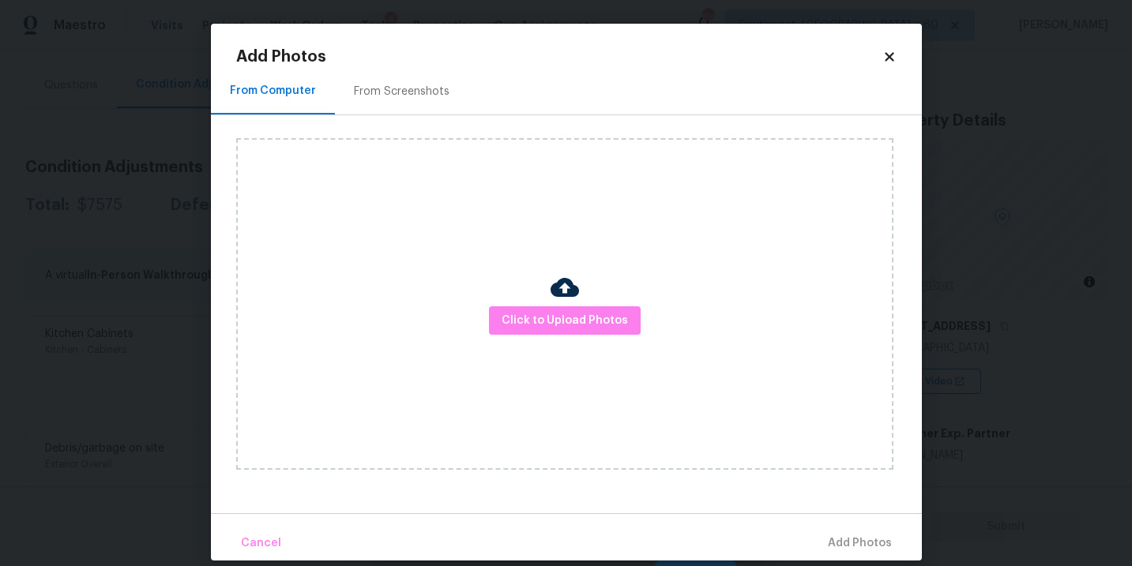
click at [499, 294] on div "Click to Upload Photos" at bounding box center [564, 304] width 657 height 332
click at [536, 320] on span "Click to Upload Photos" at bounding box center [565, 321] width 126 height 20
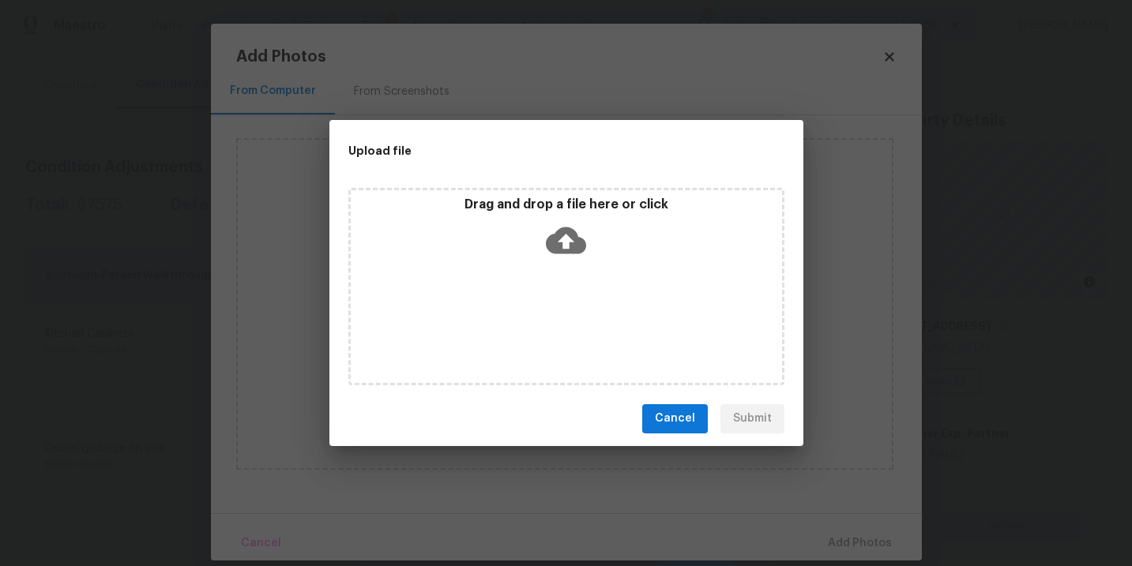
click at [560, 281] on div "Drag and drop a file here or click" at bounding box center [566, 286] width 436 height 197
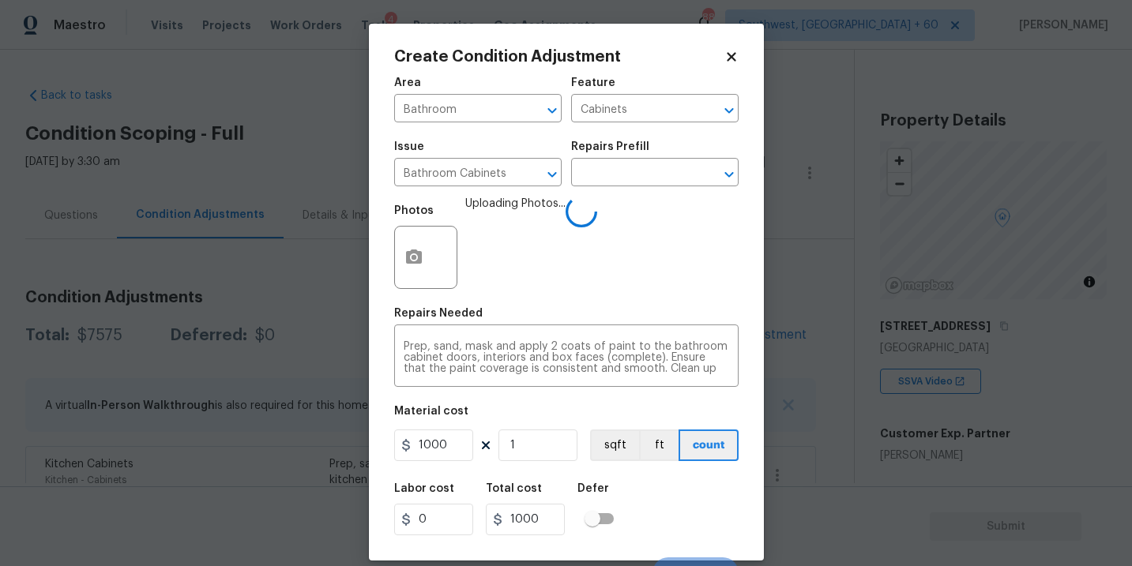
scroll to position [24, 0]
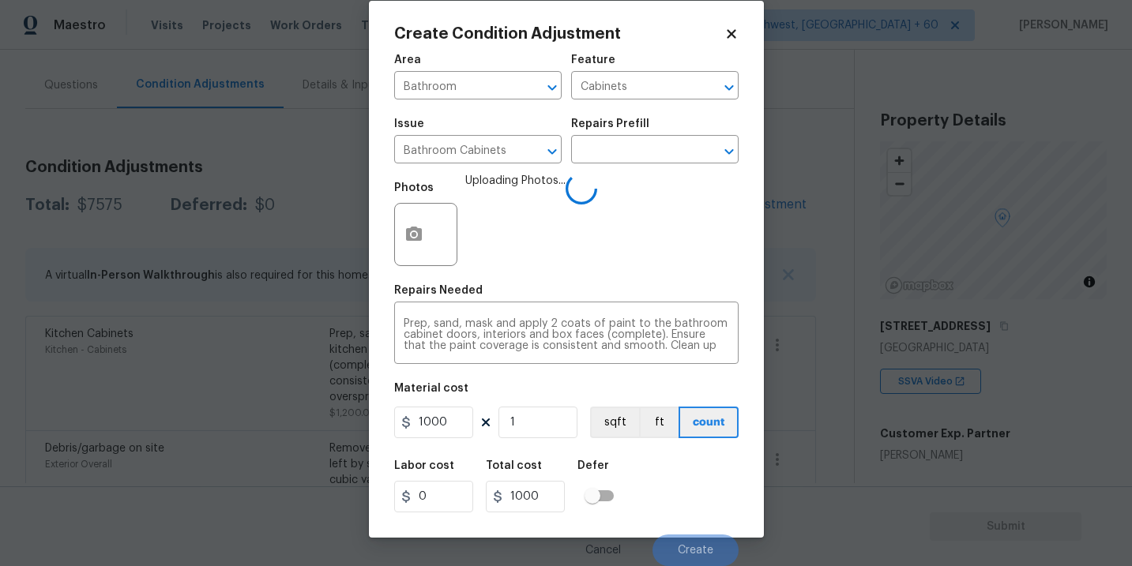
click at [701, 490] on div "Labor cost 0 Total cost 1000 Defer" at bounding box center [566, 486] width 344 height 71
click at [704, 516] on div "Labor cost 0 Total cost 1000 Defer" at bounding box center [566, 486] width 344 height 71
click at [690, 504] on div "Labor cost 0 Total cost 1000 Defer" at bounding box center [566, 486] width 344 height 71
click at [689, 512] on div "Labor cost 0 Total cost 1000 Defer" at bounding box center [566, 486] width 344 height 71
click at [688, 517] on div "Labor cost 0 Total cost 1000 Defer" at bounding box center [566, 486] width 344 height 71
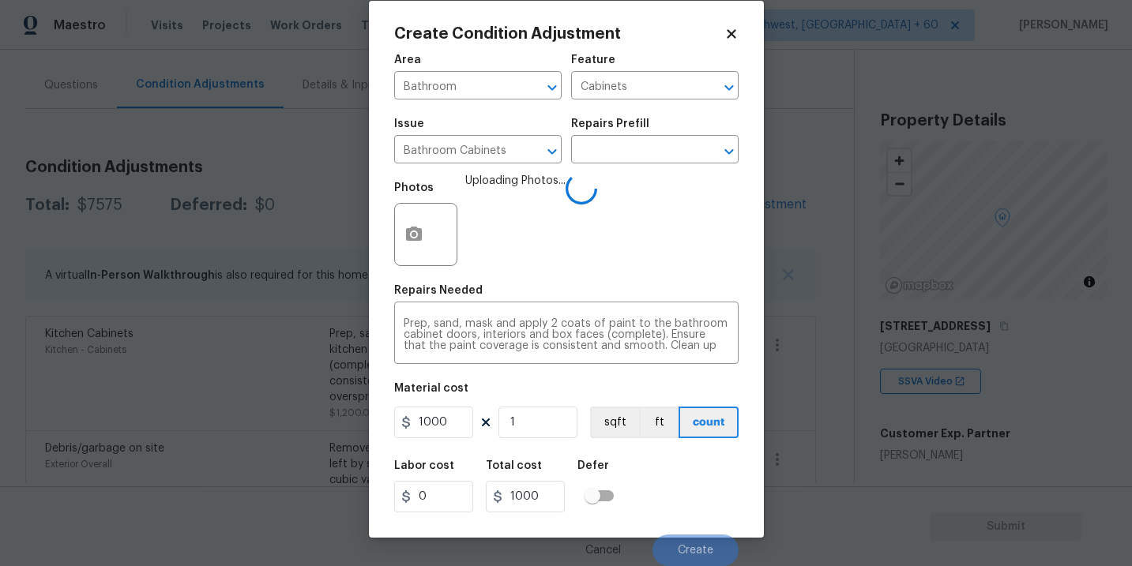
click at [684, 509] on div "Labor cost 0 Total cost 1000 Defer" at bounding box center [566, 486] width 344 height 71
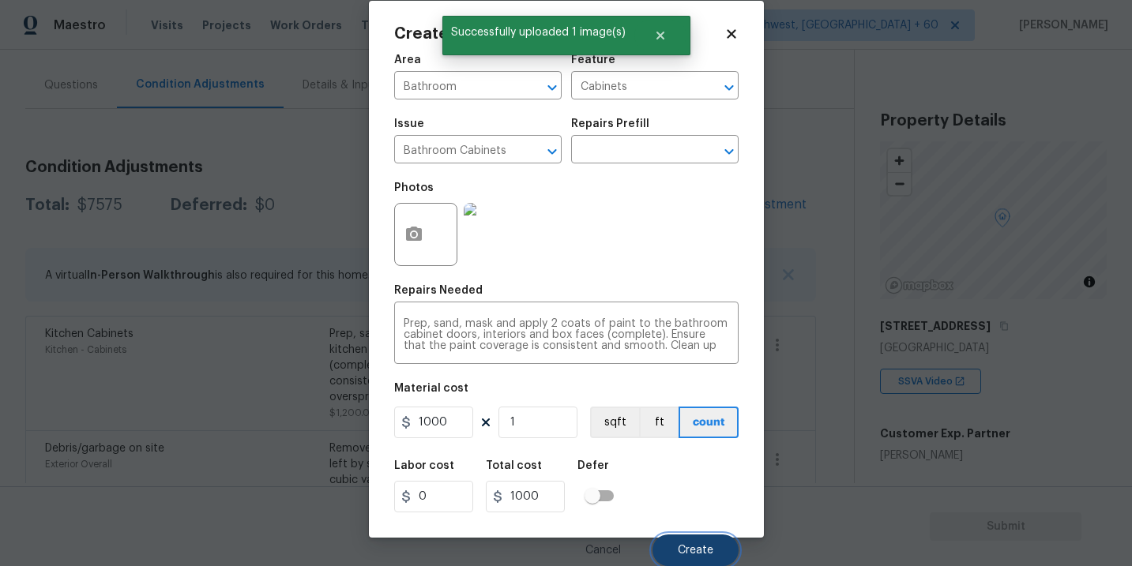
click at [688, 547] on span "Create" at bounding box center [696, 551] width 36 height 12
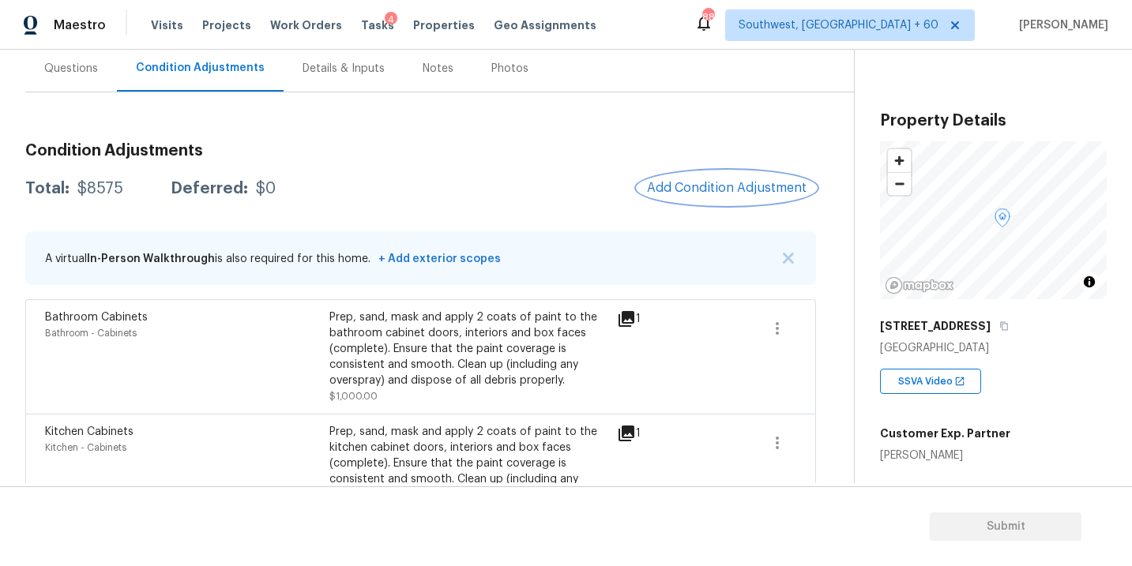
scroll to position [118, 0]
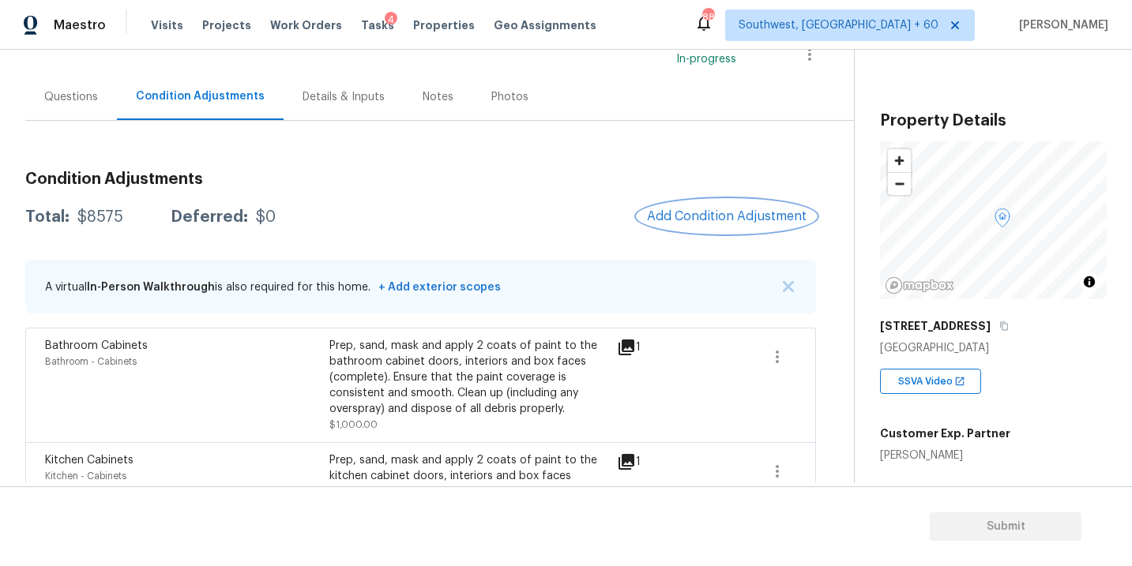
click at [717, 209] on span "Add Condition Adjustment" at bounding box center [727, 216] width 160 height 14
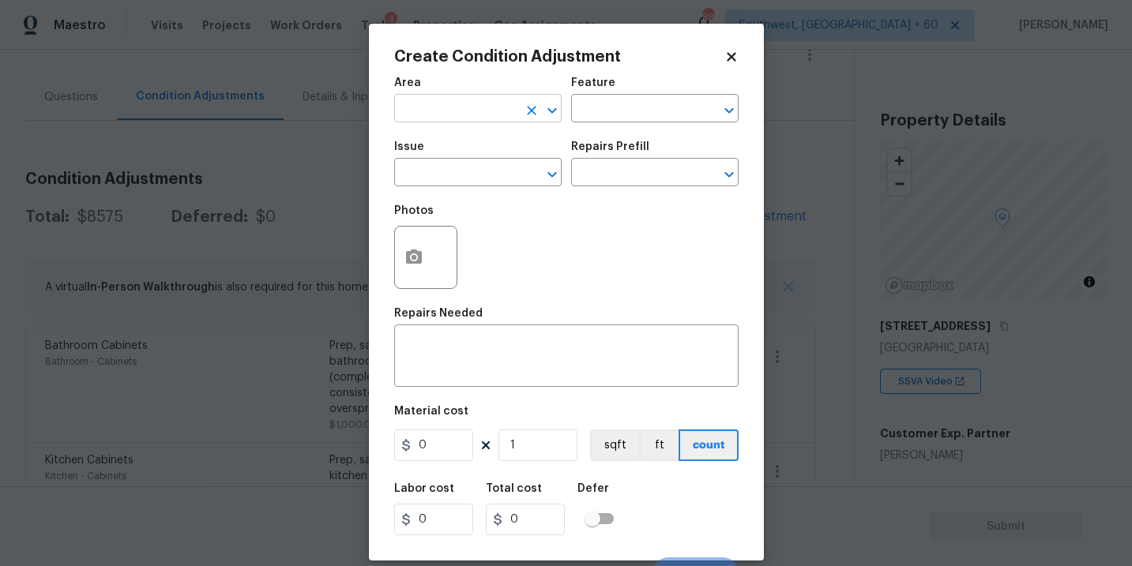
click at [477, 110] on input "text" at bounding box center [455, 110] width 123 height 24
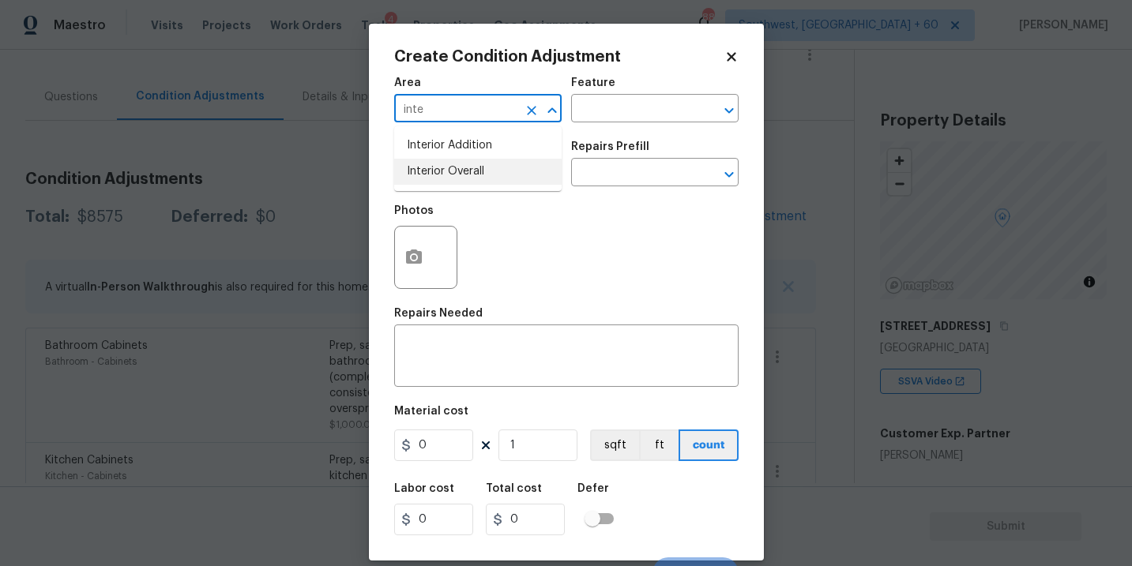
click at [478, 179] on li "Interior Overall" at bounding box center [477, 172] width 167 height 26
type input "Interior Overall"
click at [598, 125] on div "Area Interior Overall ​ Feature ​" at bounding box center [566, 100] width 344 height 64
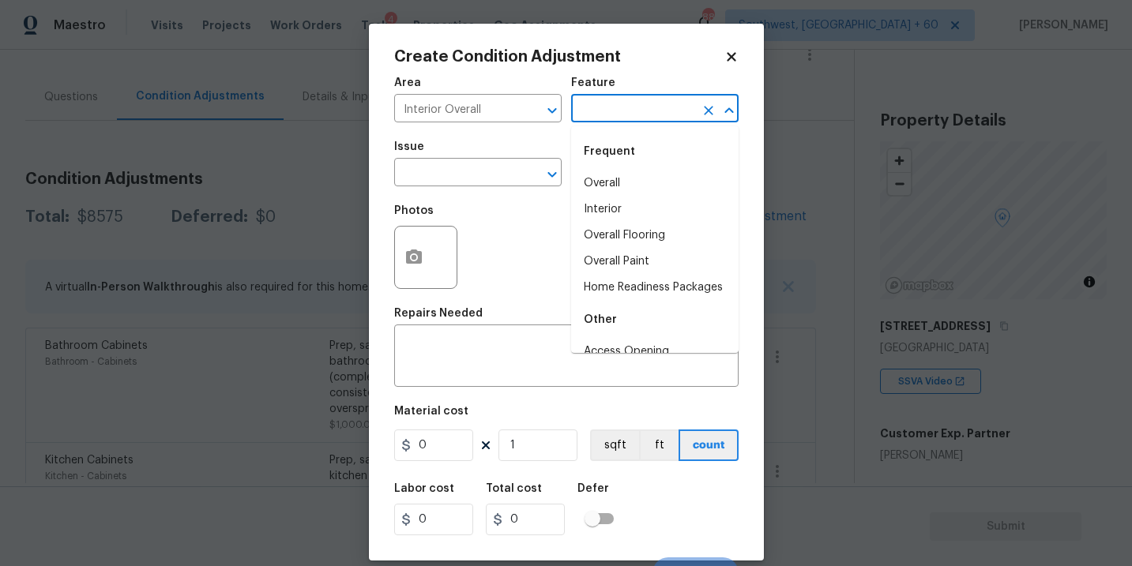
click at [630, 114] on input "text" at bounding box center [632, 110] width 123 height 24
click at [639, 255] on li "Overall Paint" at bounding box center [654, 262] width 167 height 26
type input "Overall Paint"
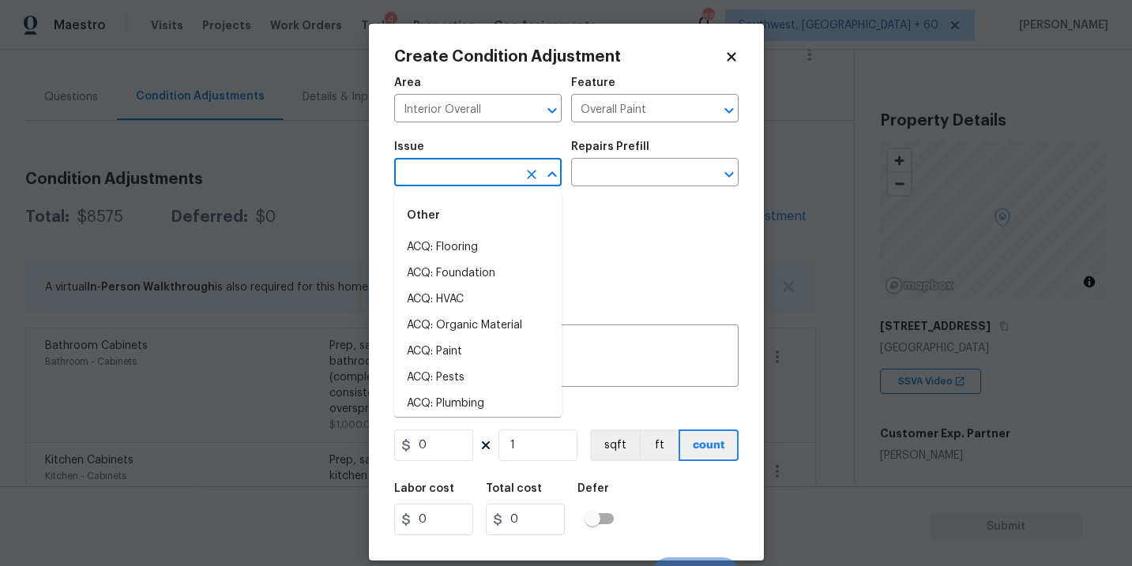
click at [487, 177] on input "text" at bounding box center [455, 174] width 123 height 24
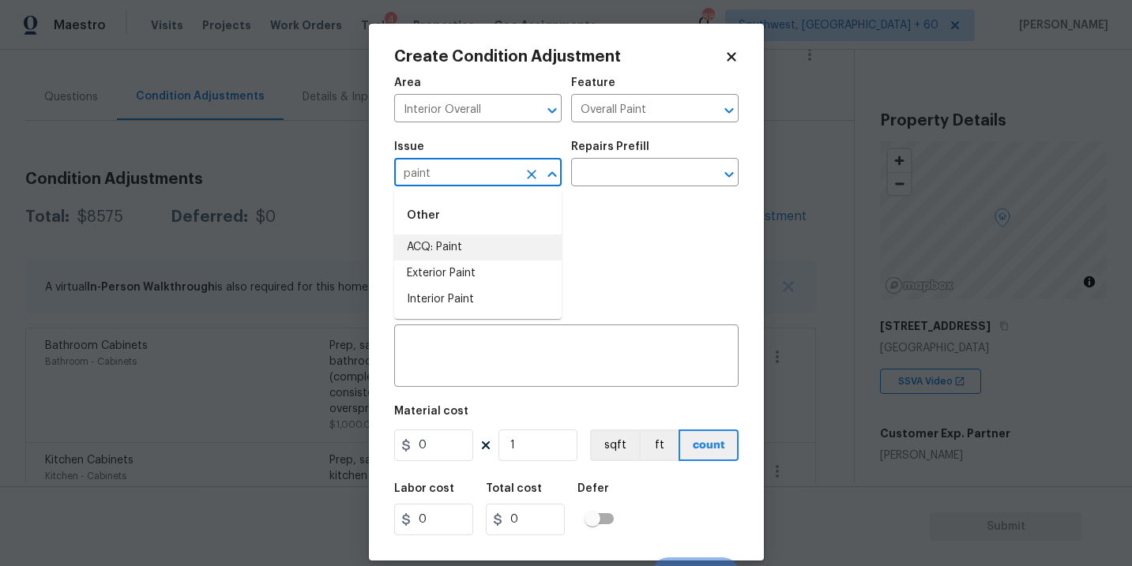
click at [470, 247] on li "ACQ: Paint" at bounding box center [477, 248] width 167 height 26
type input "ACQ: Paint"
click at [581, 190] on div "Issue ACQ: Paint ​ Repairs Prefill ​" at bounding box center [566, 164] width 344 height 64
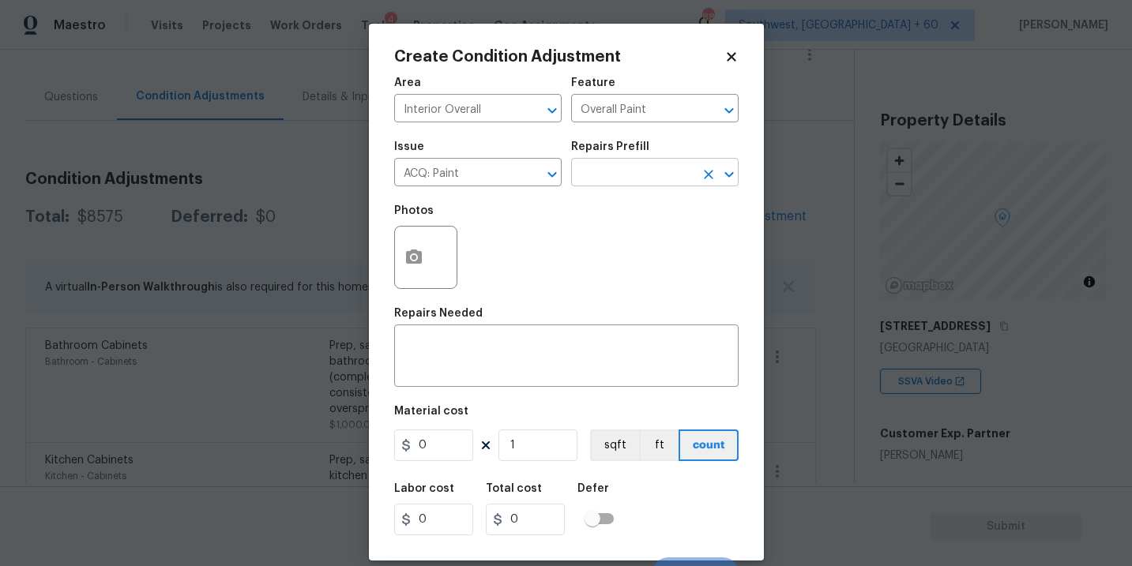
click at [618, 178] on input "text" at bounding box center [632, 174] width 123 height 24
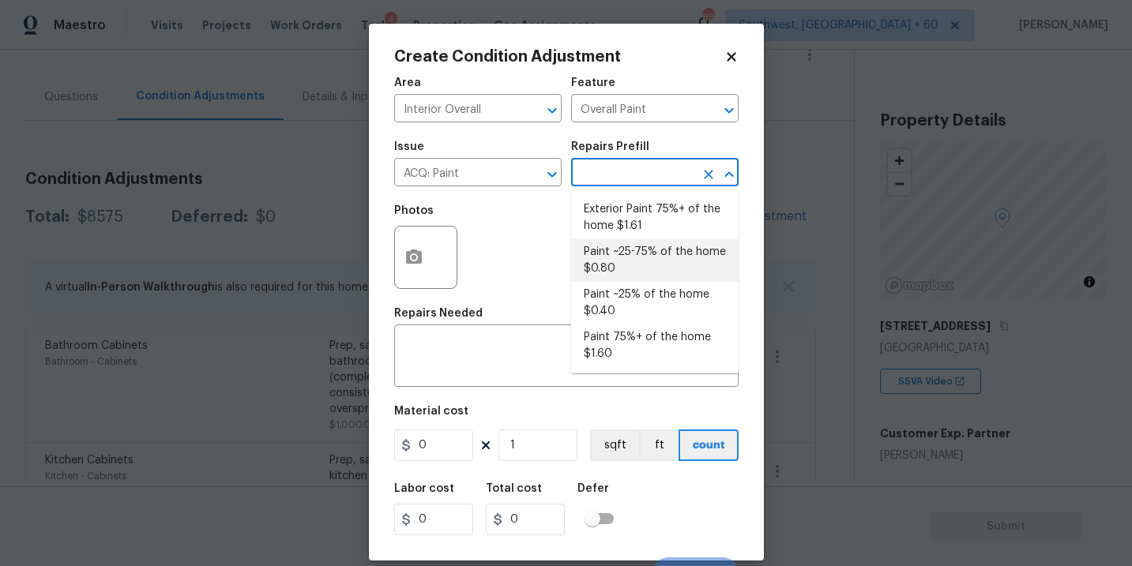
click at [622, 298] on li "Paint ~25% of the home $0.40" at bounding box center [654, 303] width 167 height 43
type input "Acquisition"
type textarea "Acquisition Scope: ~25% of the home needs interior paint"
type input "0.4"
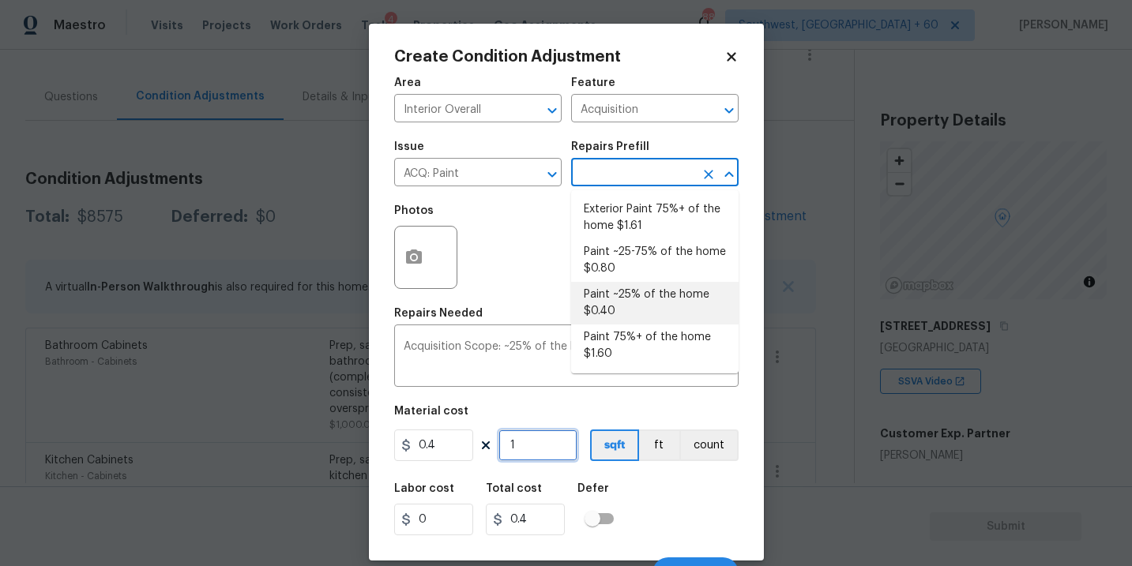
click at [543, 458] on input "1" at bounding box center [537, 446] width 79 height 32
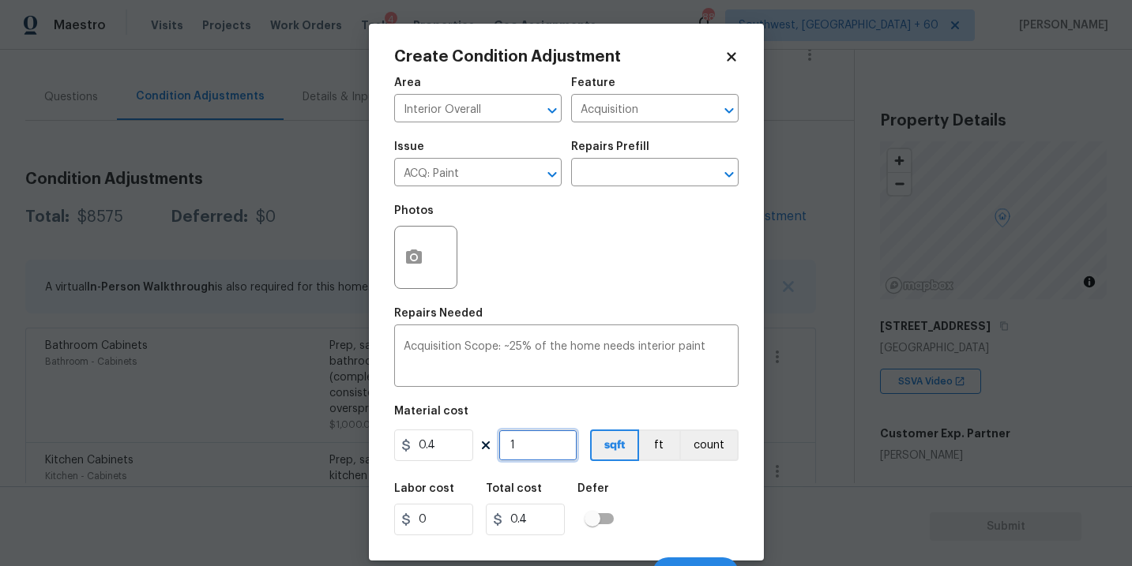
type input "0"
type input "2"
type input "0.8"
type input "22"
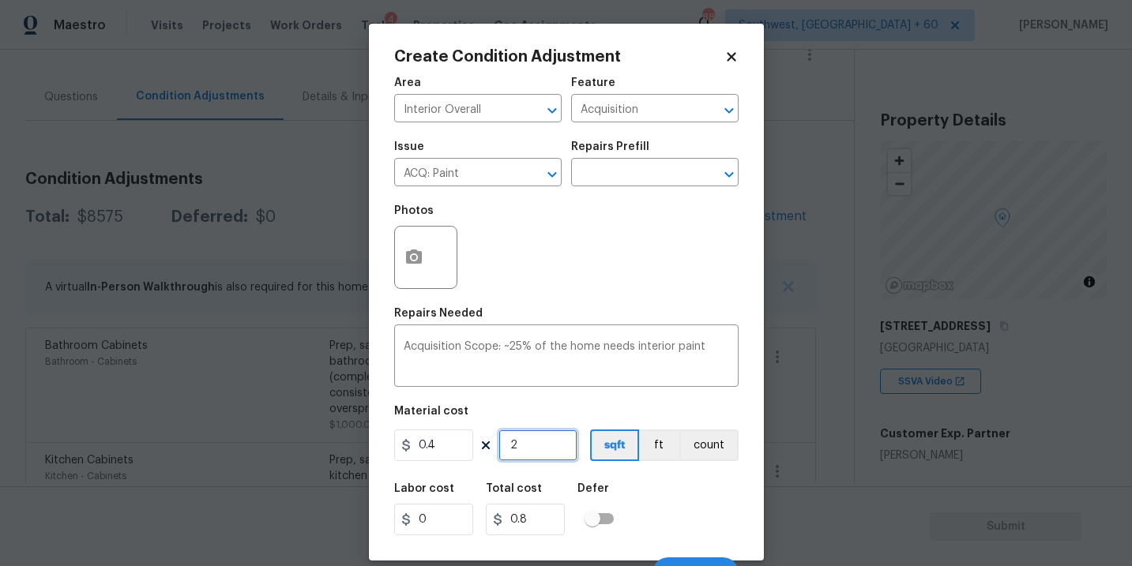
type input "8.8"
type input "223"
type input "89.2"
type input "2234"
type input "893.6"
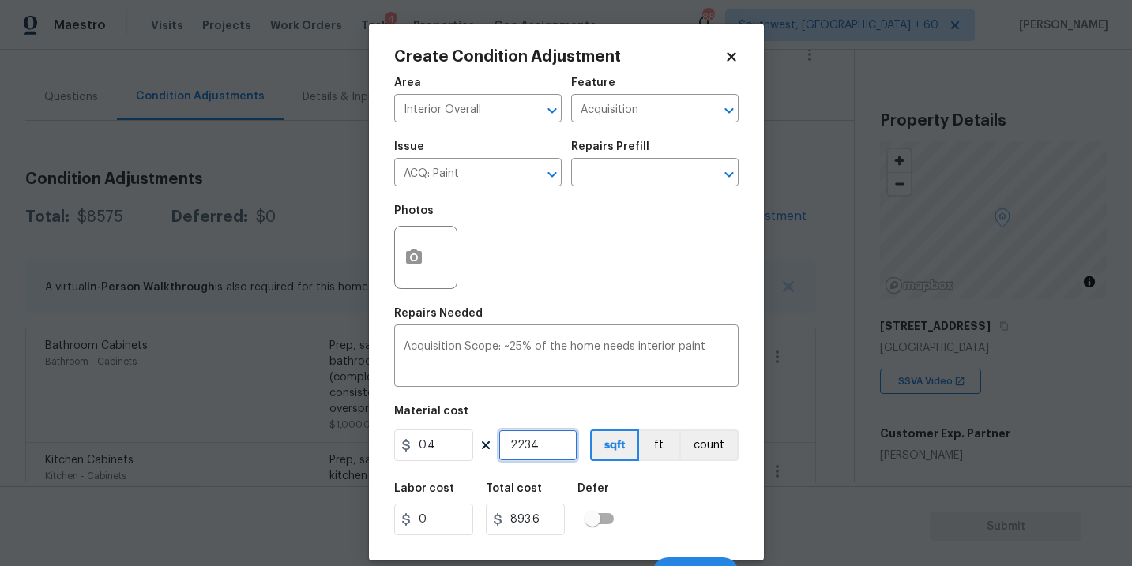
type input "2234"
click at [679, 510] on div "Labor cost 0 Total cost 893.6 Defer" at bounding box center [566, 509] width 344 height 71
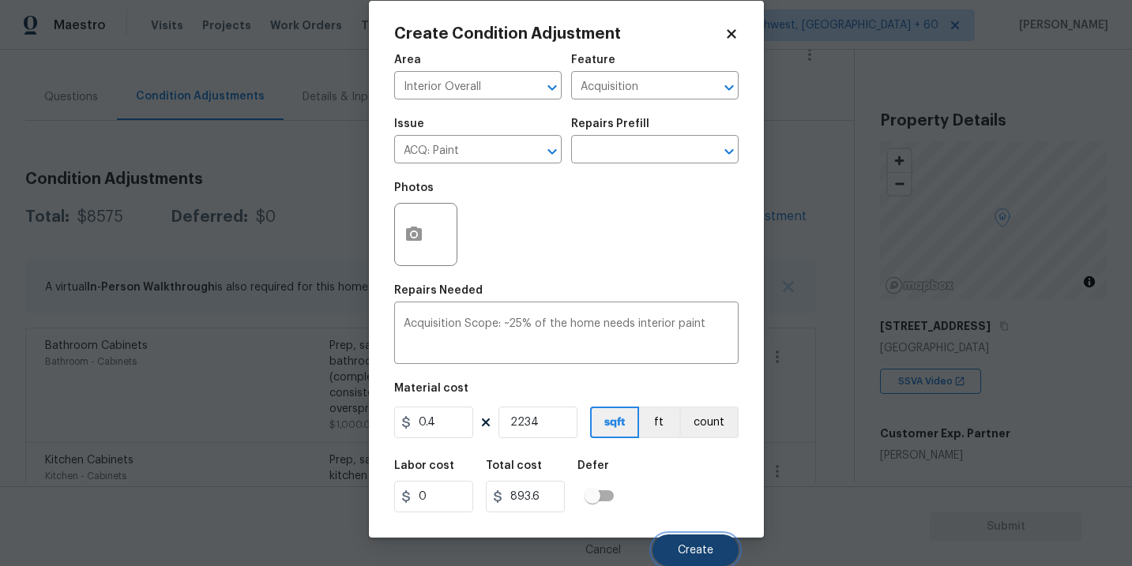
click at [686, 547] on span "Create" at bounding box center [696, 551] width 36 height 12
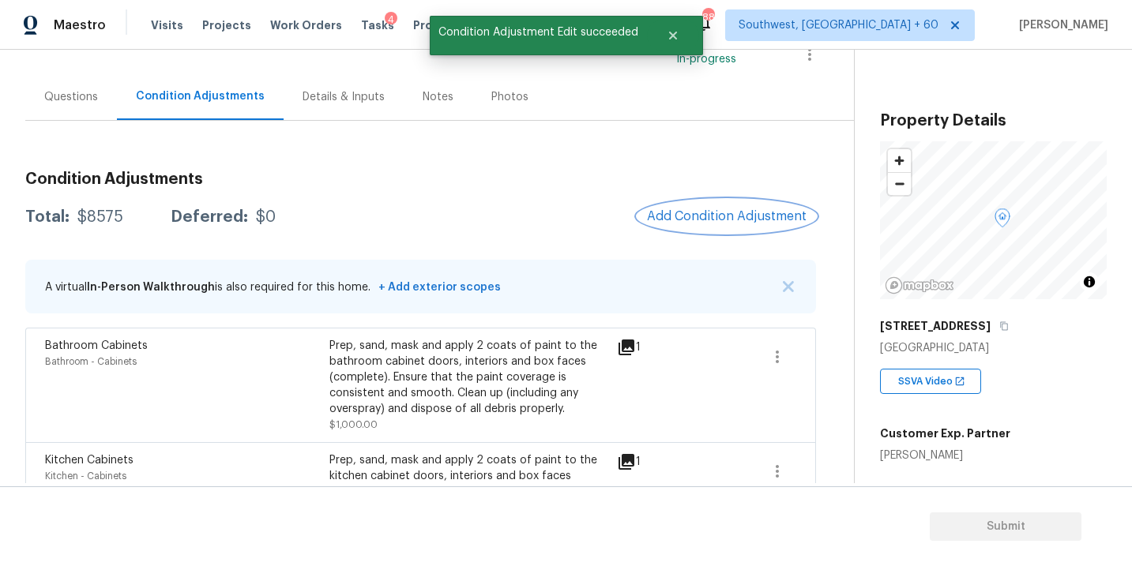
scroll to position [0, 0]
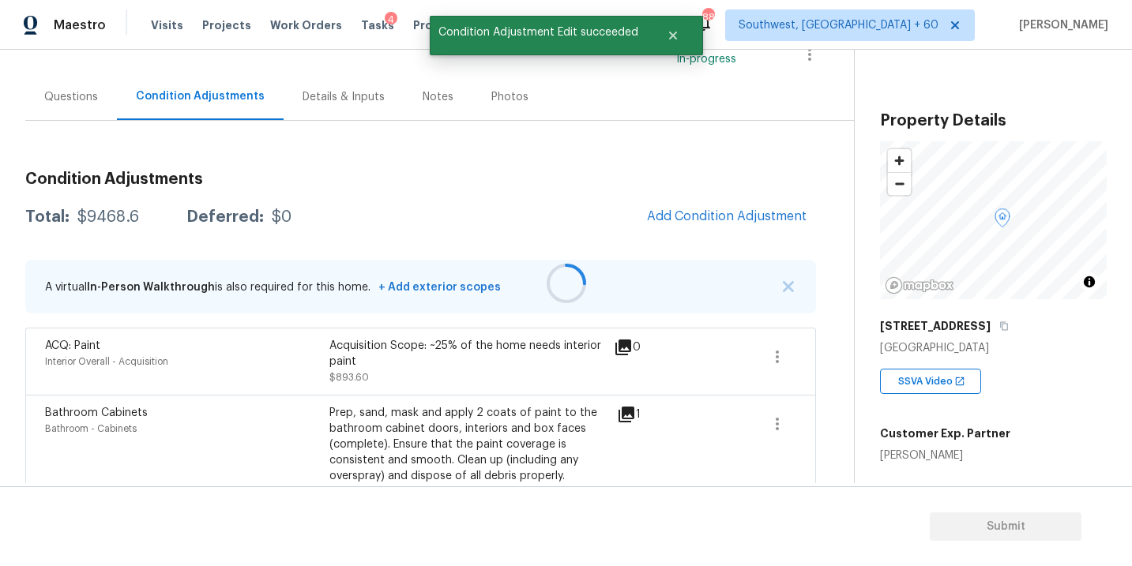
click at [693, 216] on div at bounding box center [566, 283] width 1132 height 566
click at [695, 218] on span "Add Condition Adjustment" at bounding box center [727, 216] width 160 height 14
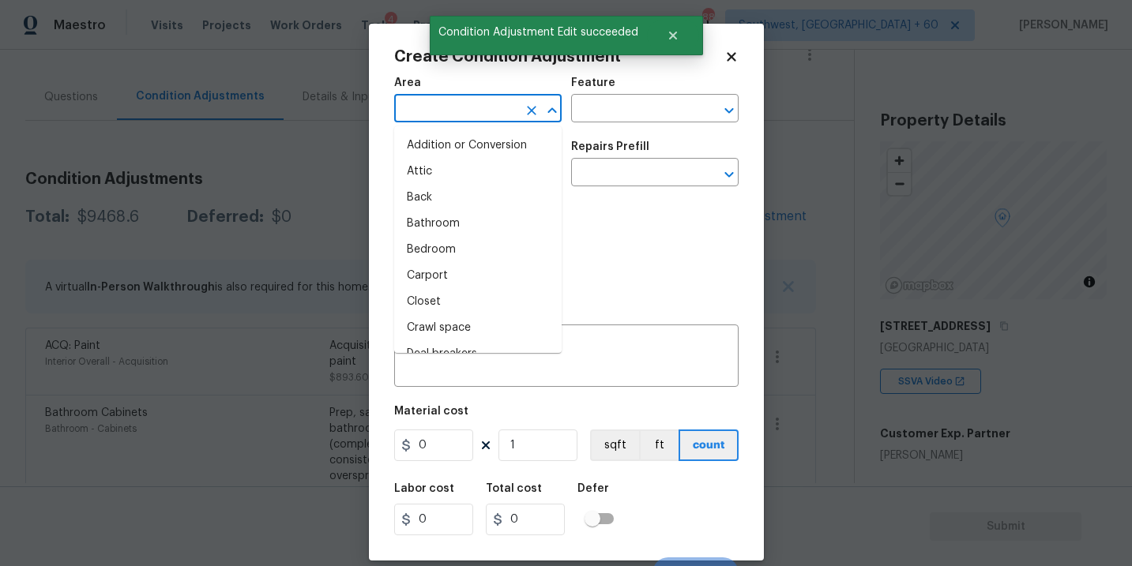
click at [468, 101] on input "text" at bounding box center [455, 110] width 123 height 24
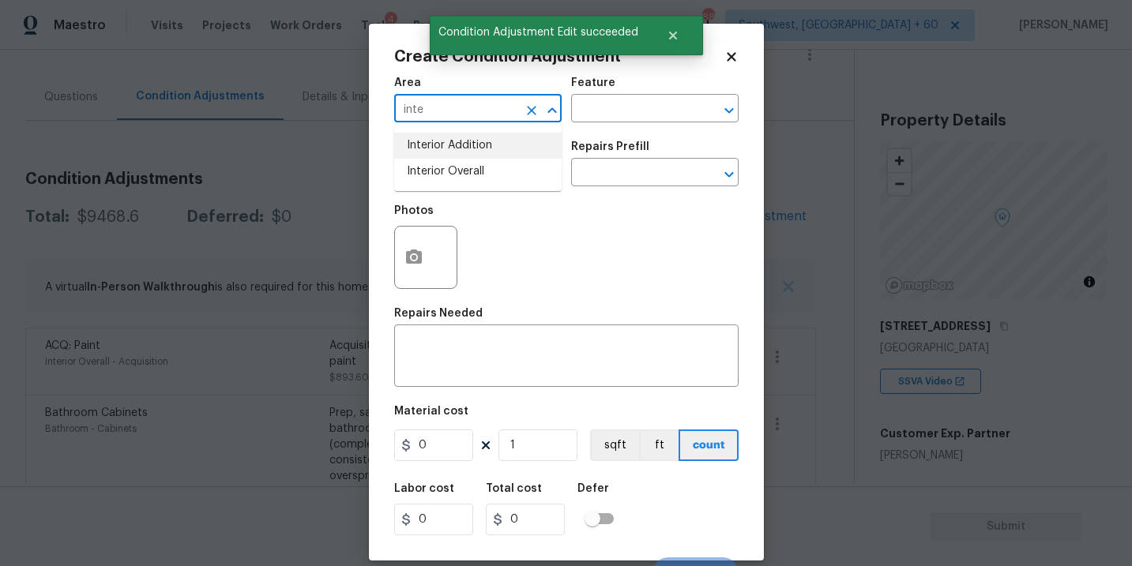
click at [472, 169] on li "Interior Overall" at bounding box center [477, 172] width 167 height 26
type input "Interior Overall"
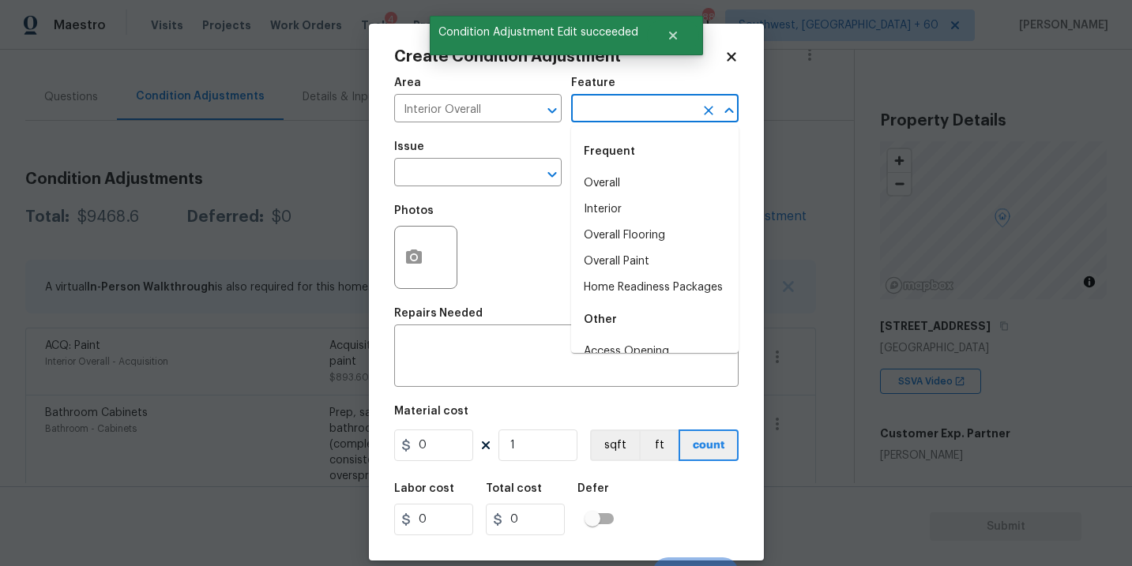
click at [604, 115] on input "text" at bounding box center [632, 110] width 123 height 24
click at [632, 242] on li "Overall Flooring" at bounding box center [654, 236] width 167 height 26
type input "Overall Flooring"
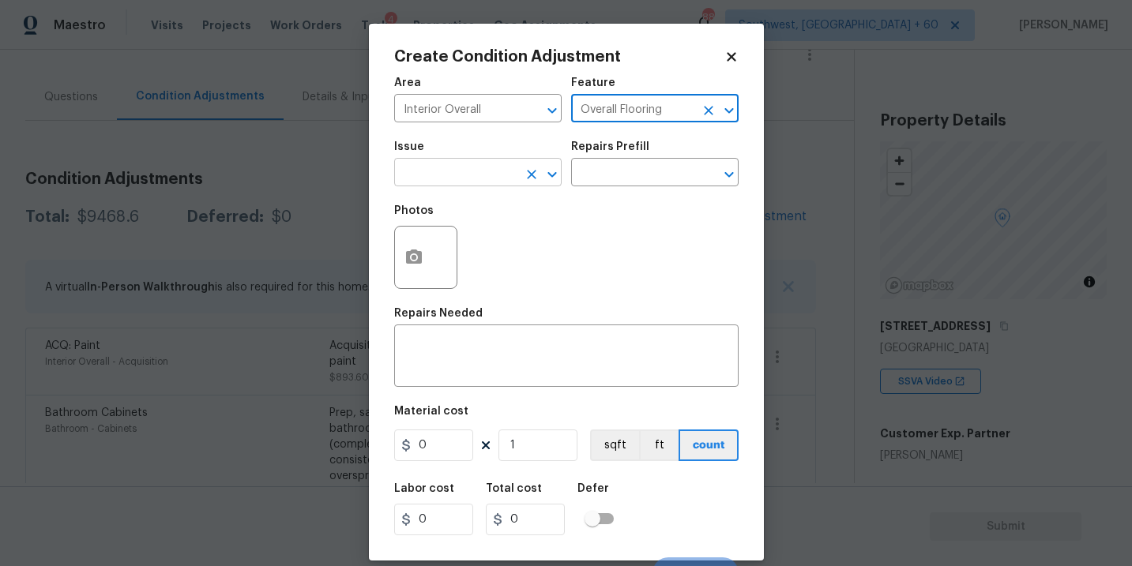
click at [483, 172] on input "text" at bounding box center [455, 174] width 123 height 24
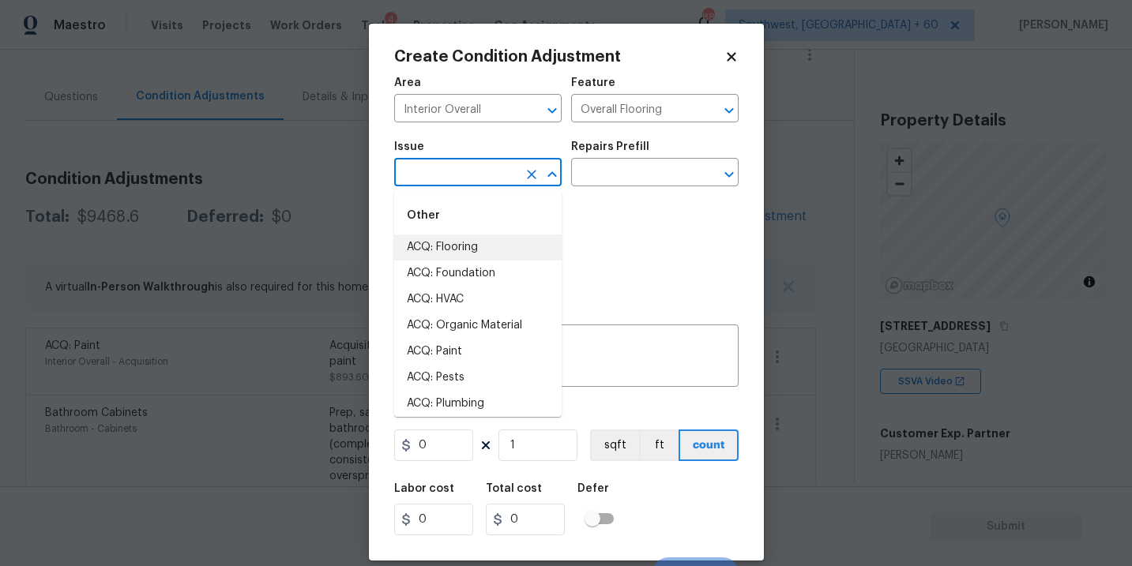
click at [457, 257] on li "ACQ: Flooring" at bounding box center [477, 248] width 167 height 26
type input "ACQ: Flooring"
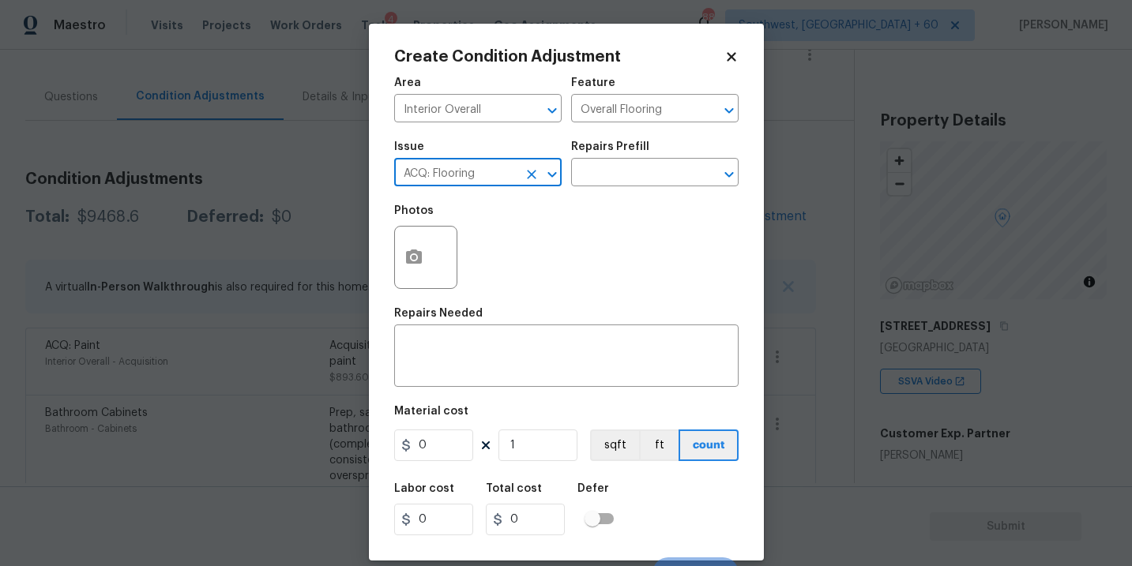
click at [636, 187] on div "Issue ACQ: Flooring ​ Repairs Prefill ​" at bounding box center [566, 164] width 344 height 64
click at [648, 171] on input "text" at bounding box center [632, 174] width 123 height 24
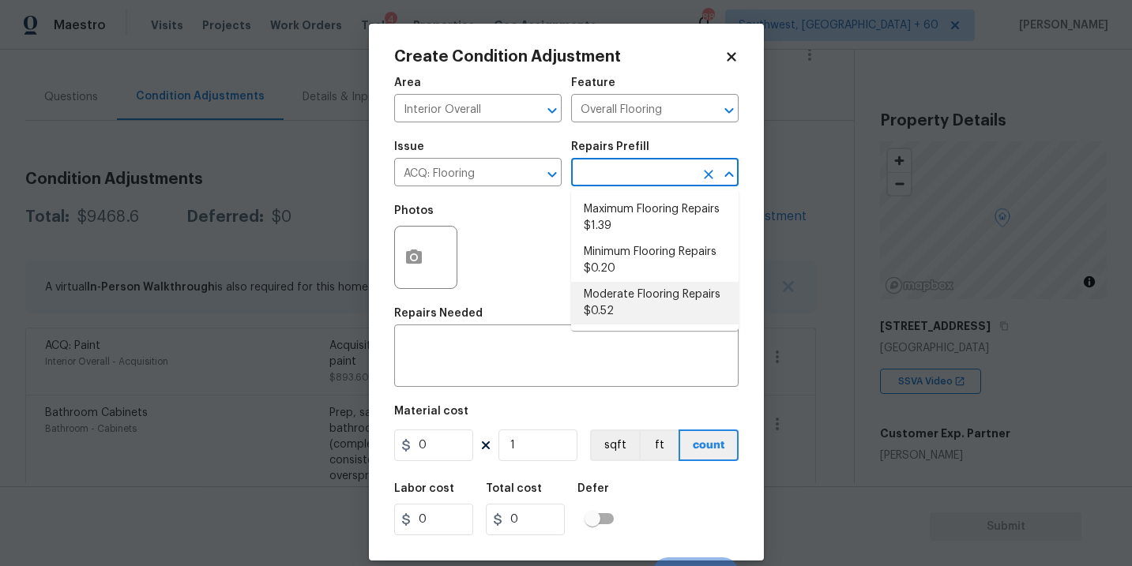
click at [644, 310] on li "Moderate Flooring Repairs $0.52" at bounding box center [654, 303] width 167 height 43
type input "Acquisition"
type textarea "Acquisition Scope: Moderate flooring repairs"
type input "0.52"
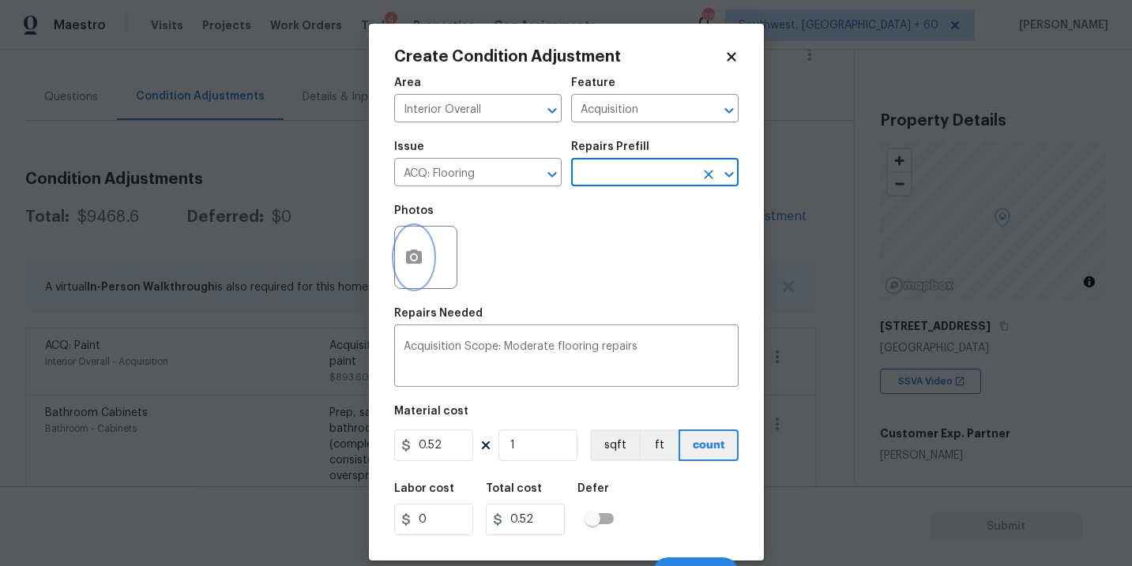
click at [405, 279] on button "button" at bounding box center [414, 258] width 38 height 62
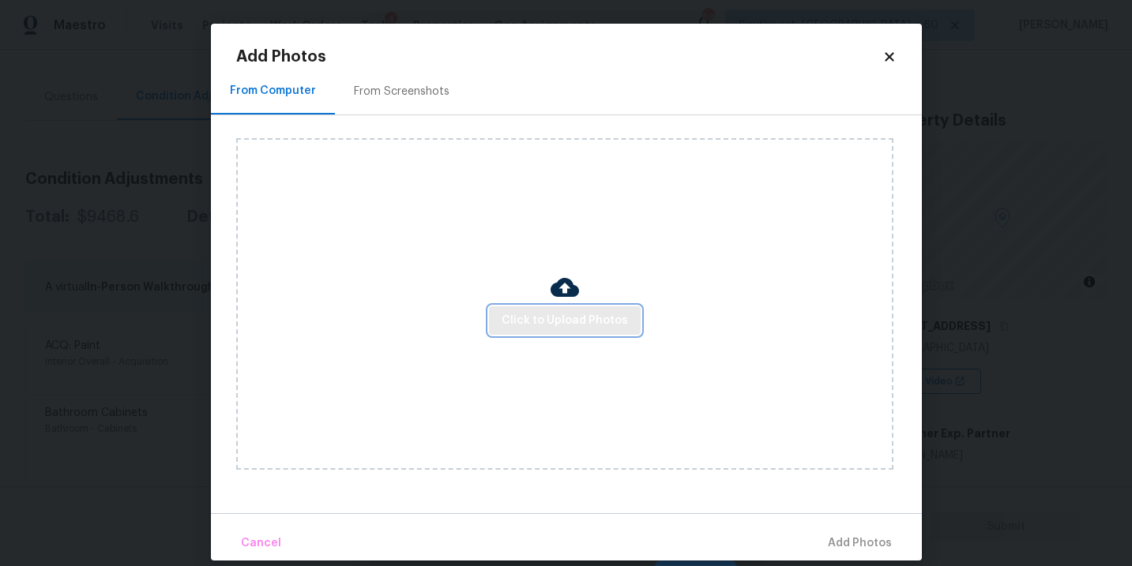
click at [543, 321] on span "Click to Upload Photos" at bounding box center [565, 321] width 126 height 20
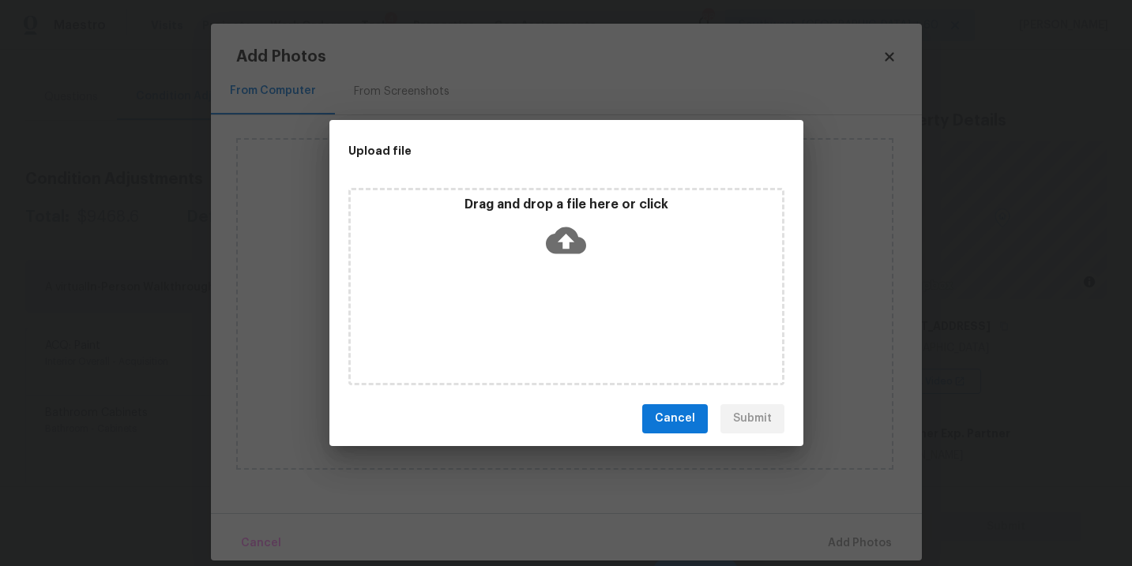
click at [549, 303] on div "Drag and drop a file here or click" at bounding box center [566, 286] width 436 height 197
